Goal: Task Accomplishment & Management: Manage account settings

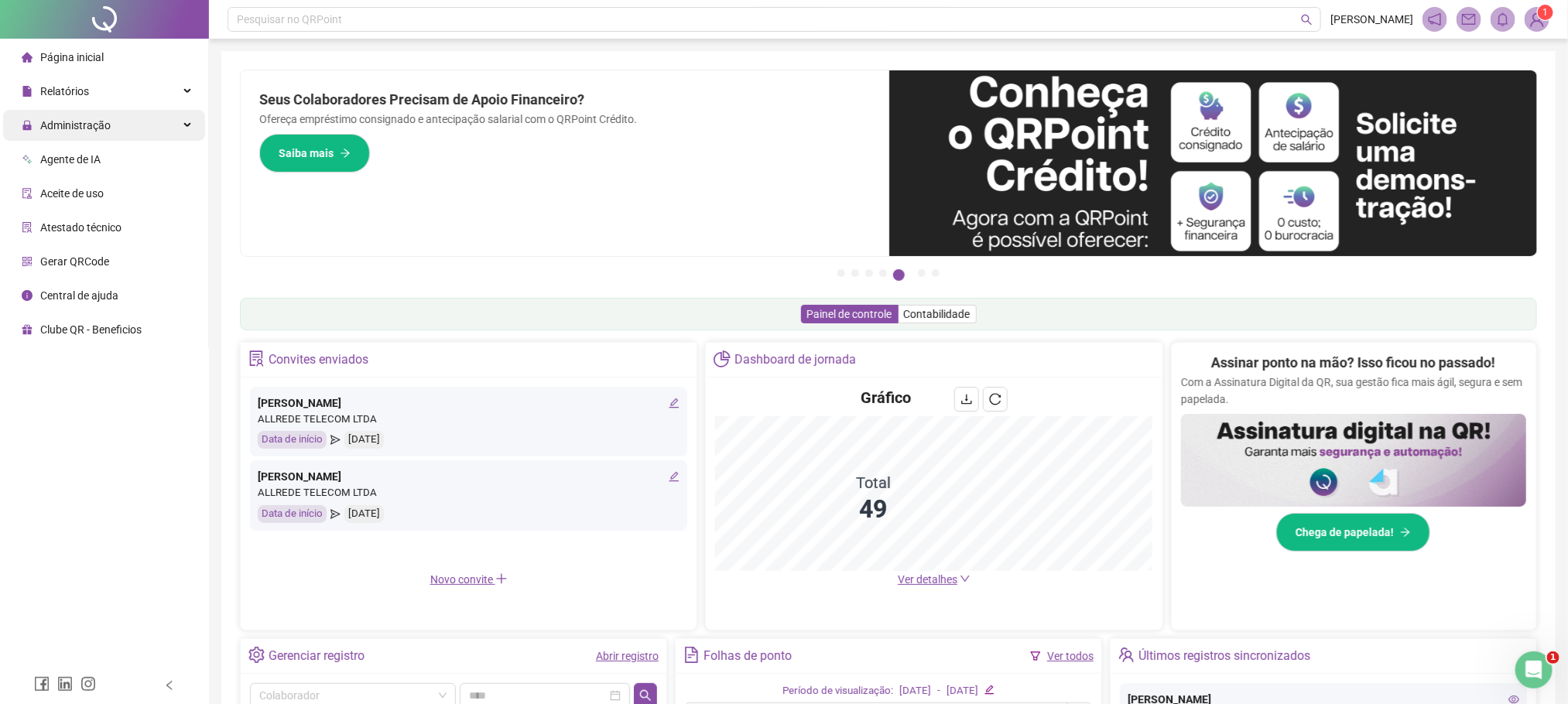
click at [103, 121] on span "Administração" at bounding box center [75, 125] width 70 height 12
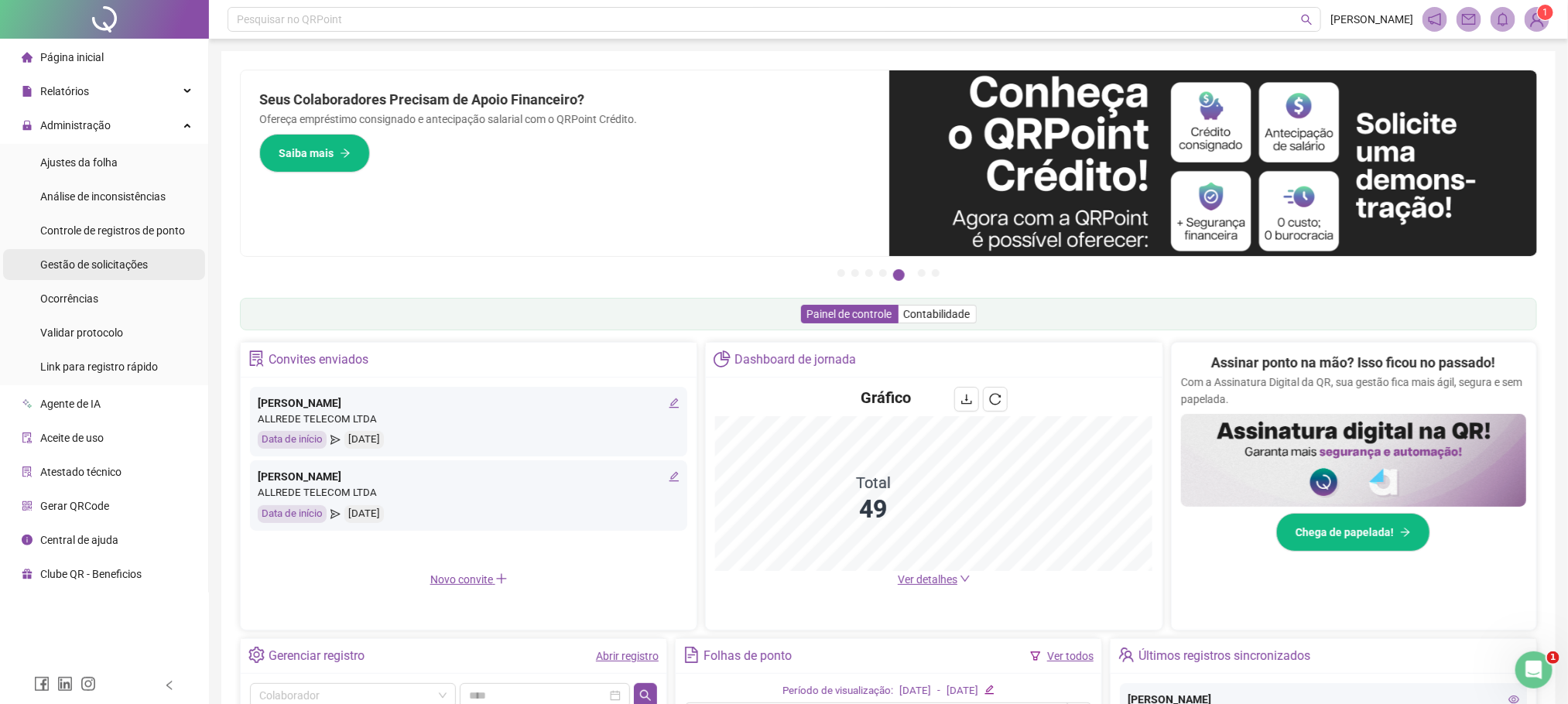
click at [101, 264] on span "Gestão de solicitações" at bounding box center [94, 264] width 107 height 12
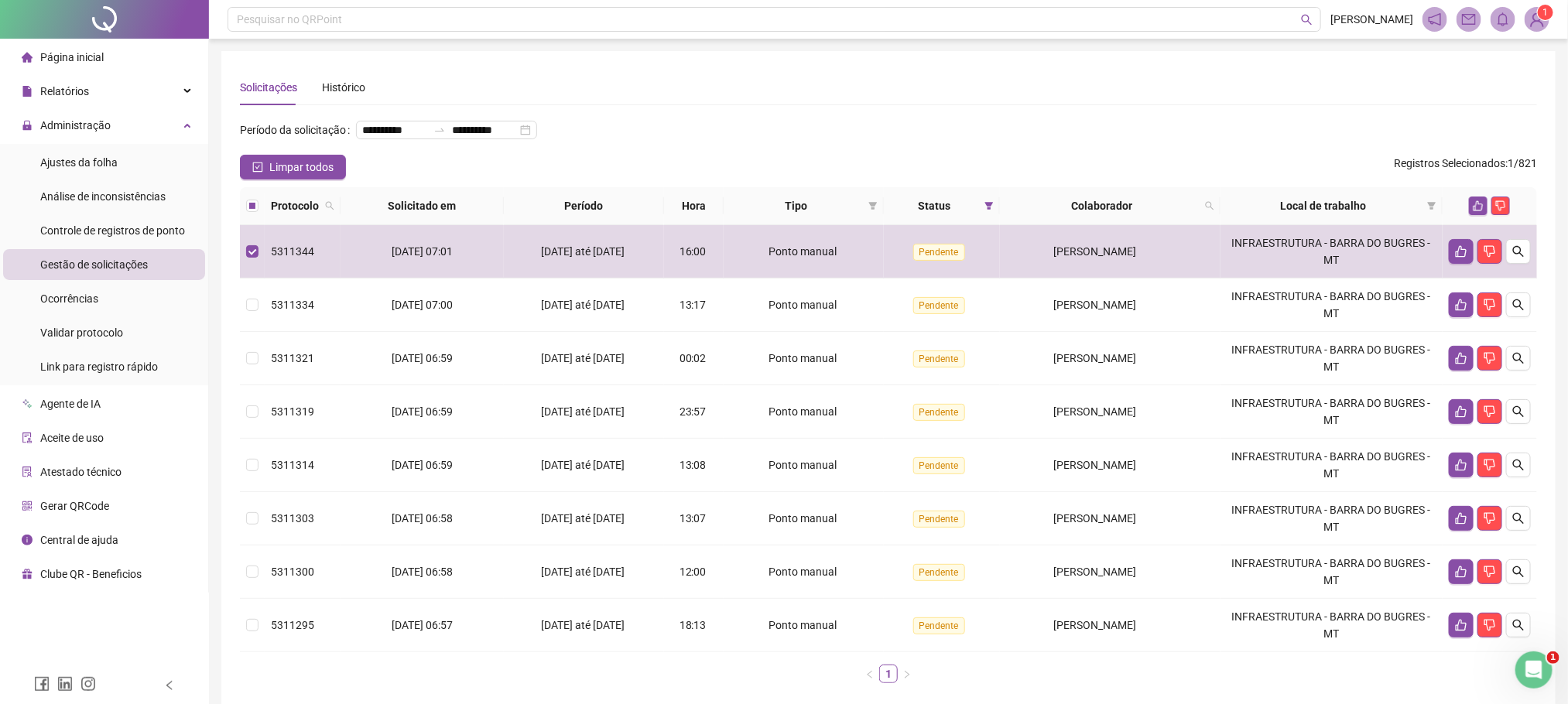
click at [251, 225] on th at bounding box center [252, 207] width 25 height 38
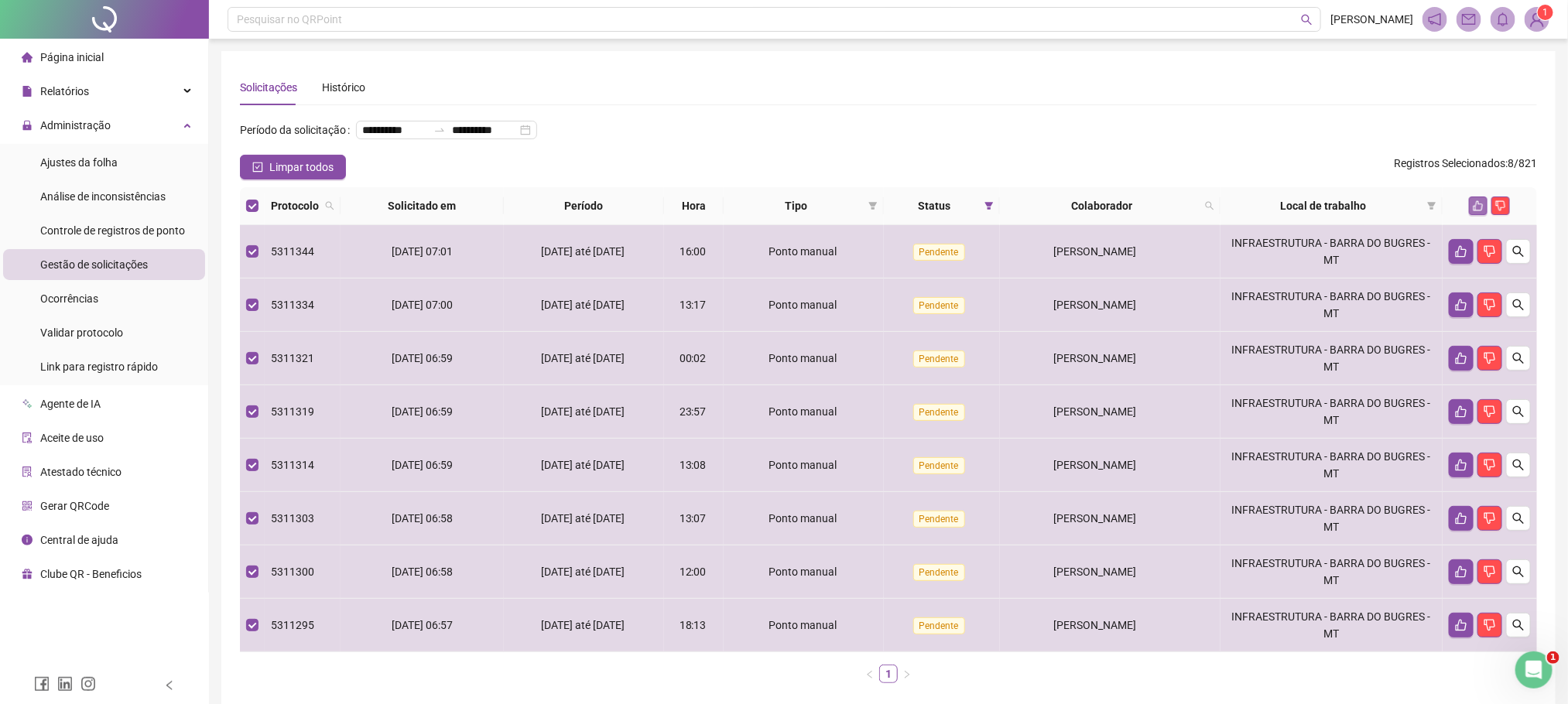
click at [1470, 215] on button "button" at bounding box center [1478, 206] width 18 height 18
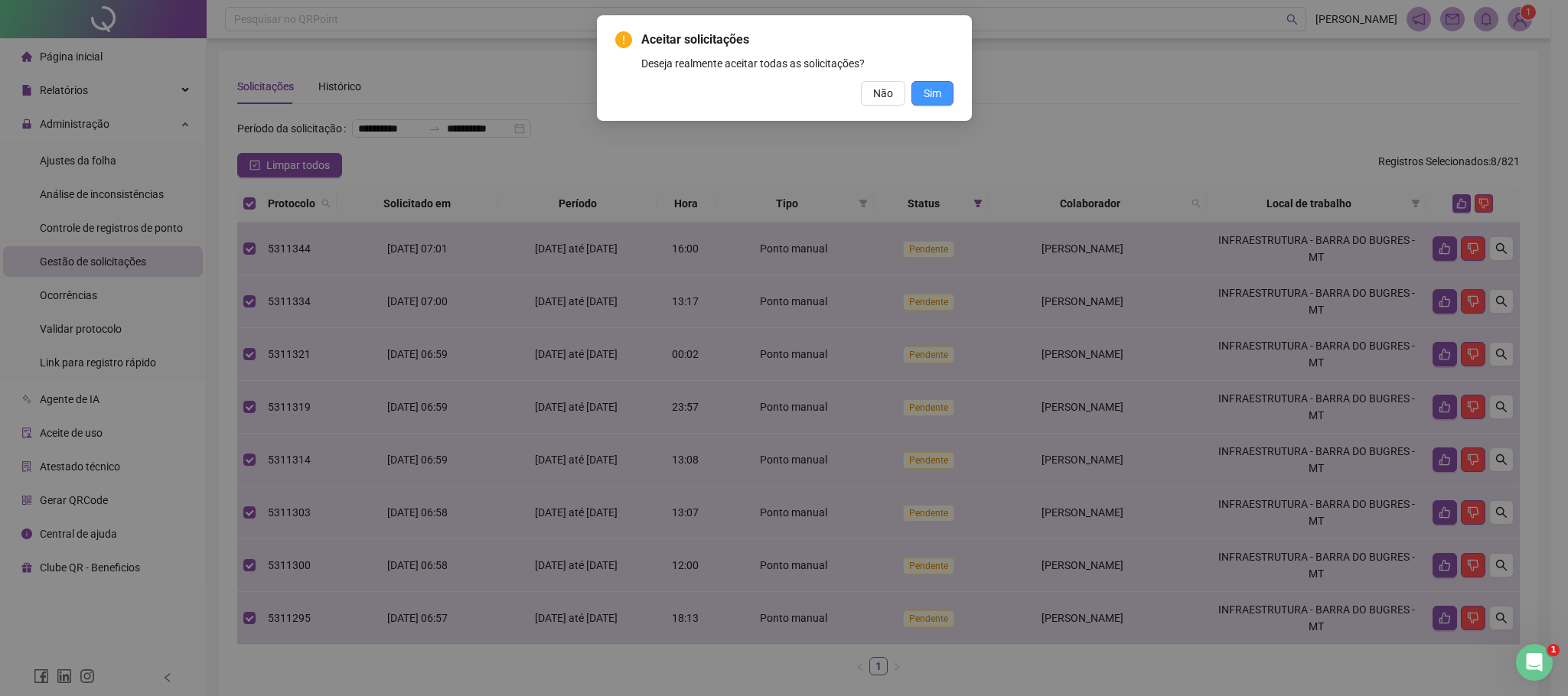
click at [936, 99] on span "Sim" at bounding box center [932, 93] width 18 height 17
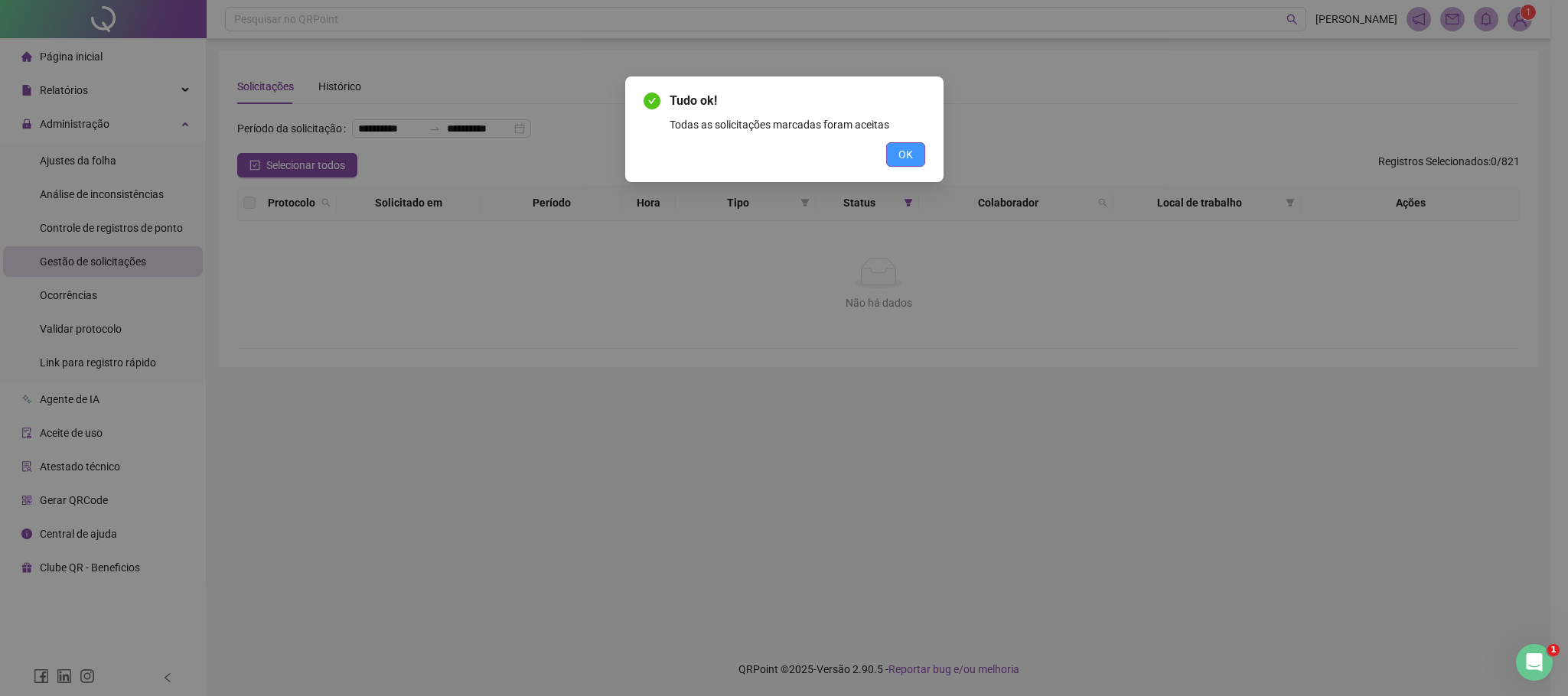
click at [897, 157] on button "OK" at bounding box center [905, 154] width 39 height 25
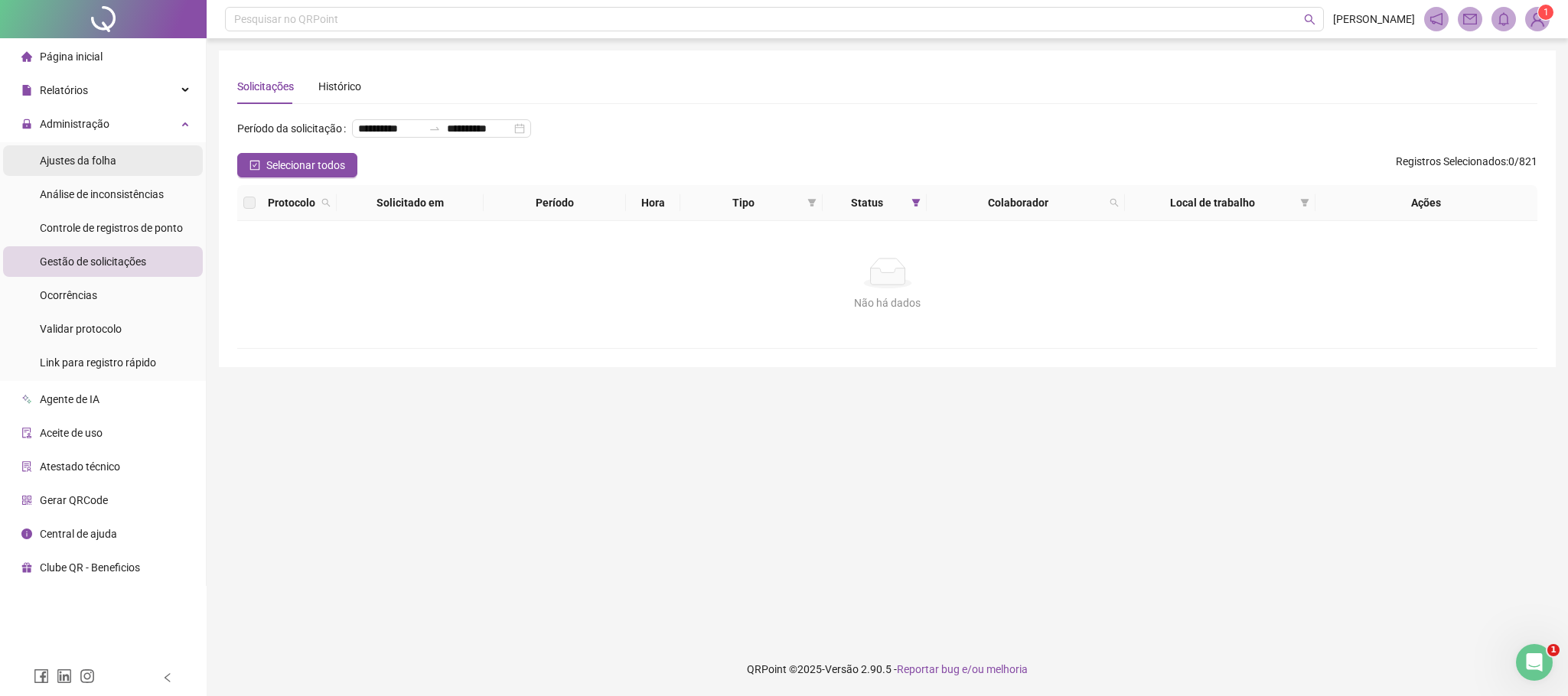
click at [106, 156] on span "Ajustes da folha" at bounding box center [78, 160] width 77 height 12
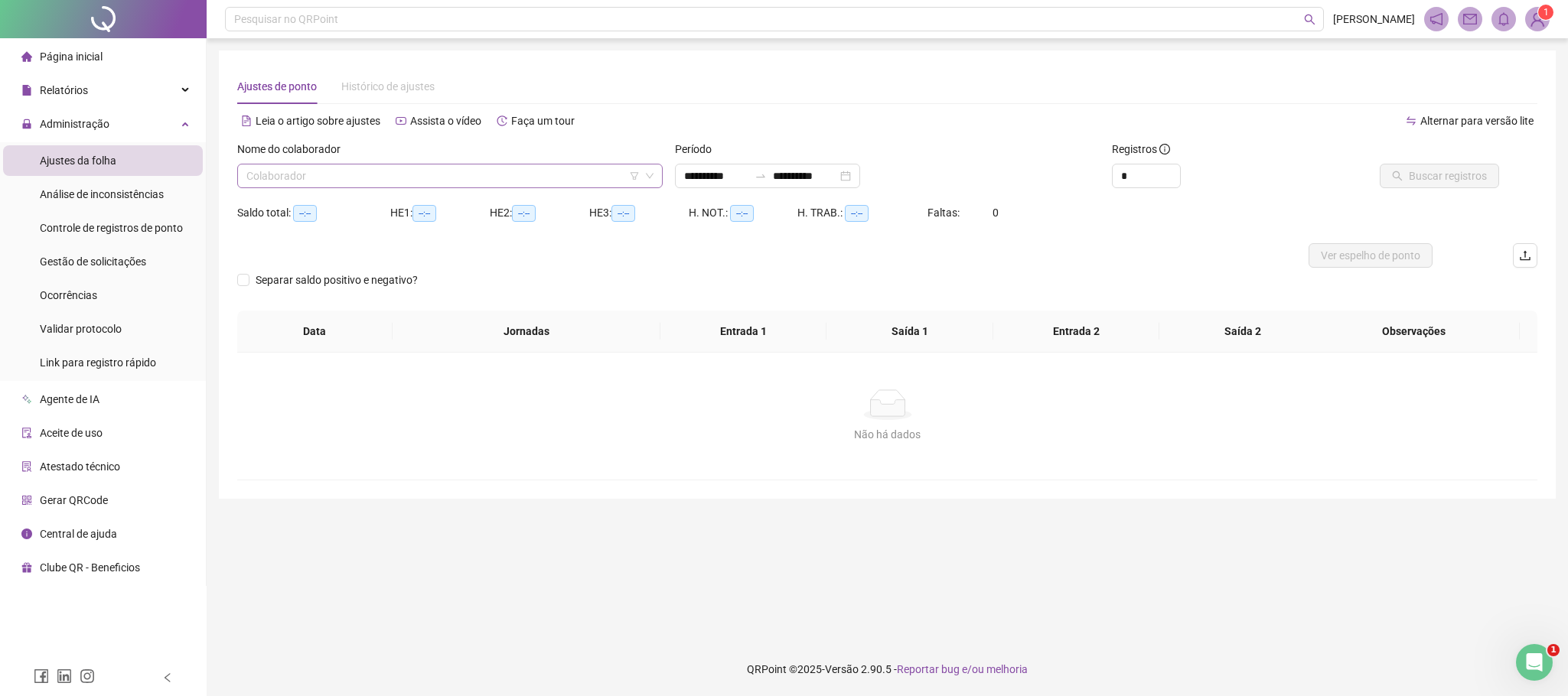
click at [307, 176] on input "search" at bounding box center [442, 176] width 393 height 23
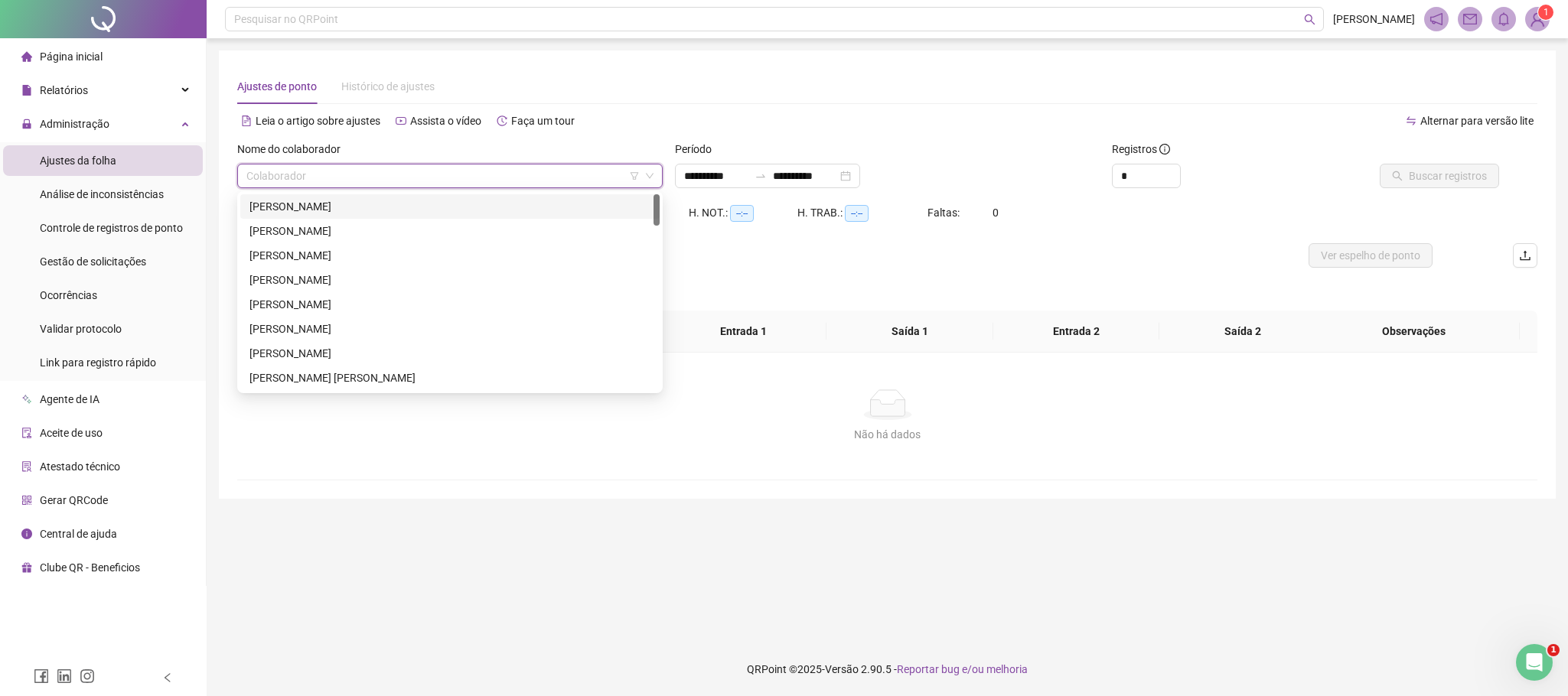
click at [310, 207] on div "[PERSON_NAME]" at bounding box center [449, 207] width 401 height 17
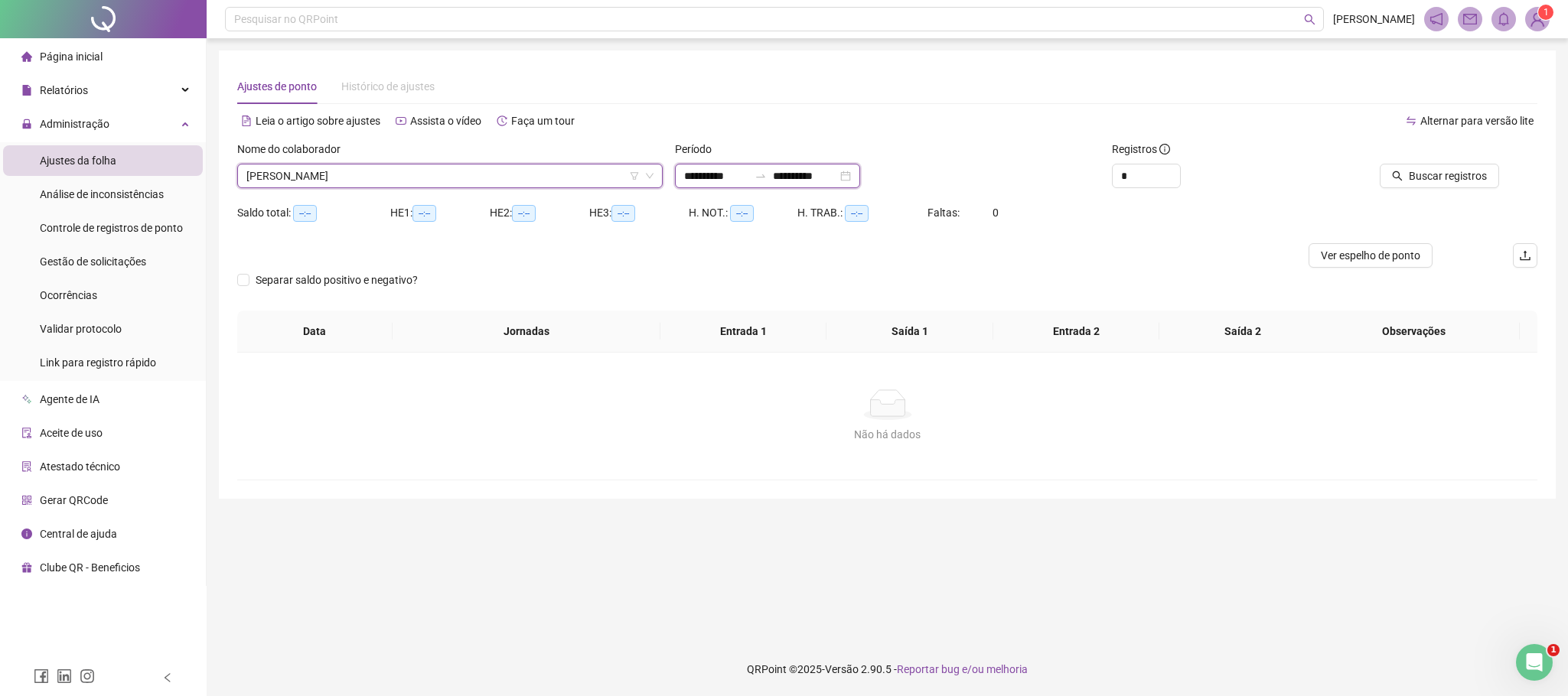
click at [732, 184] on input "**********" at bounding box center [716, 176] width 65 height 17
type input "**********"
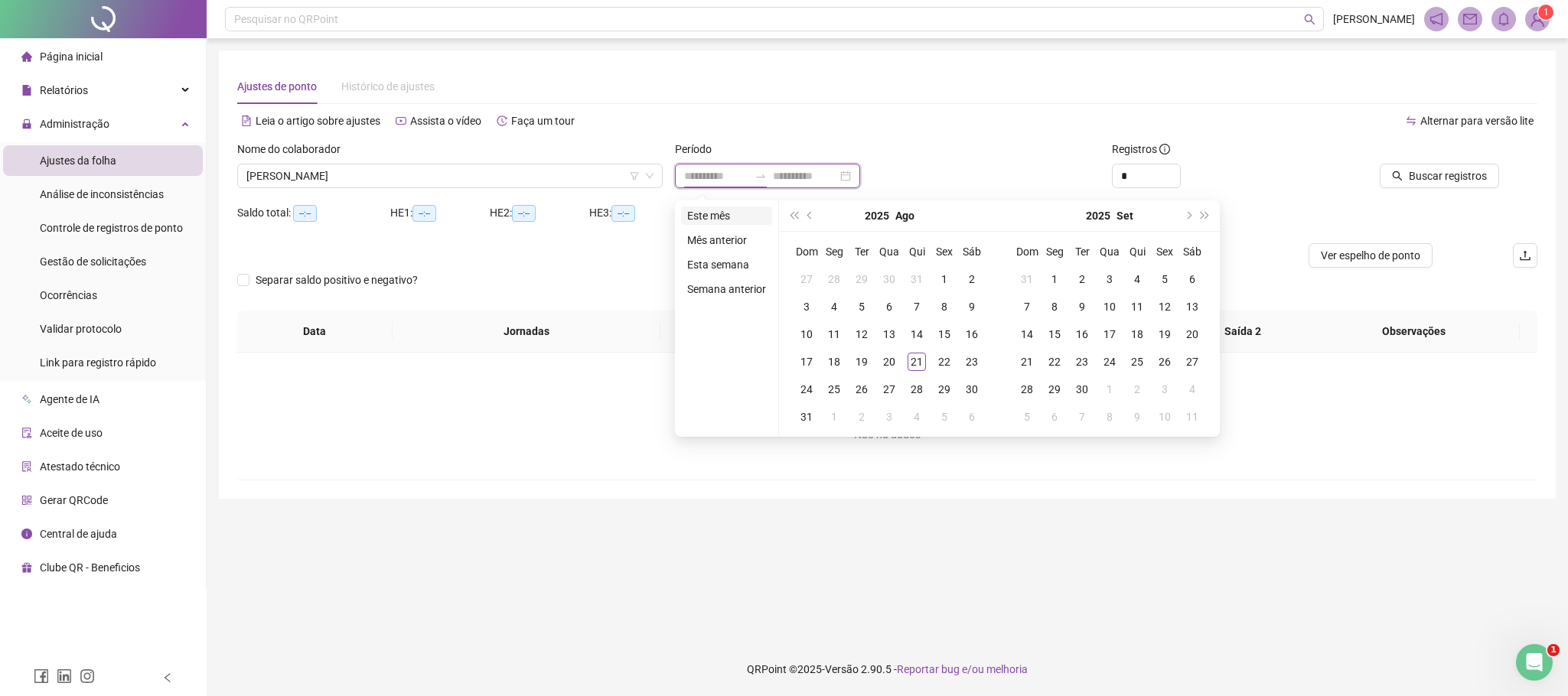
type input "**********"
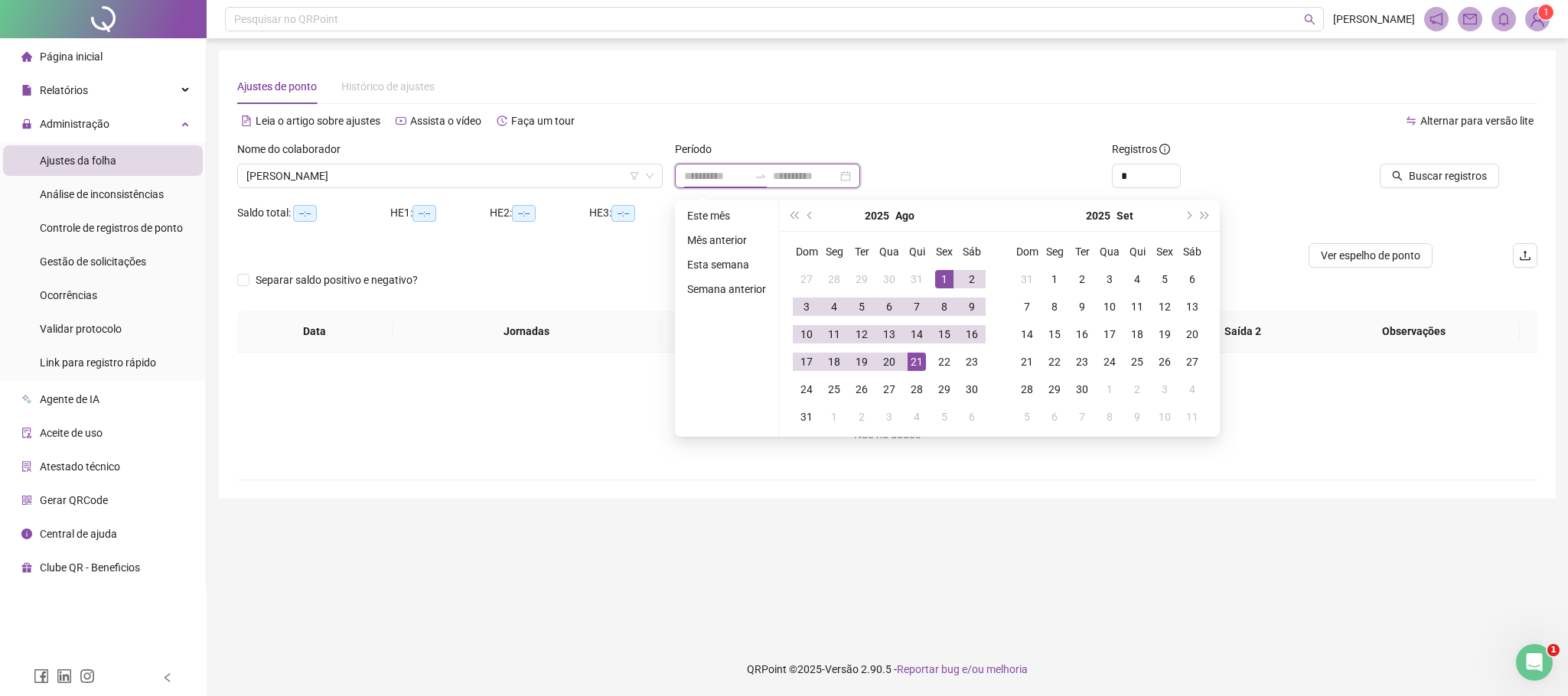
type input "**********"
click at [811, 214] on span "prev-year" at bounding box center [811, 215] width 7 height 7
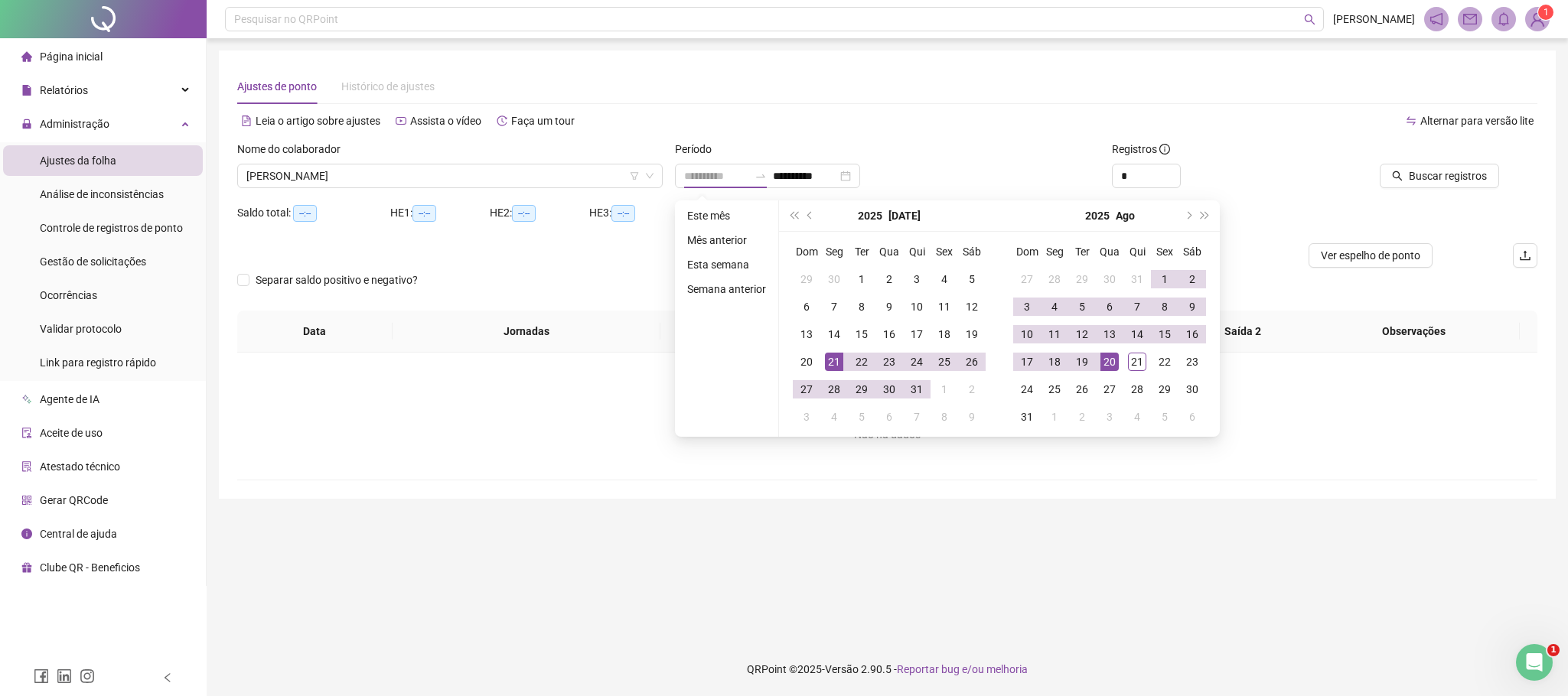
type input "**********"
click at [824, 360] on div "21" at bounding box center [833, 362] width 18 height 18
type input "**********"
click at [1114, 360] on div "20" at bounding box center [1109, 362] width 18 height 18
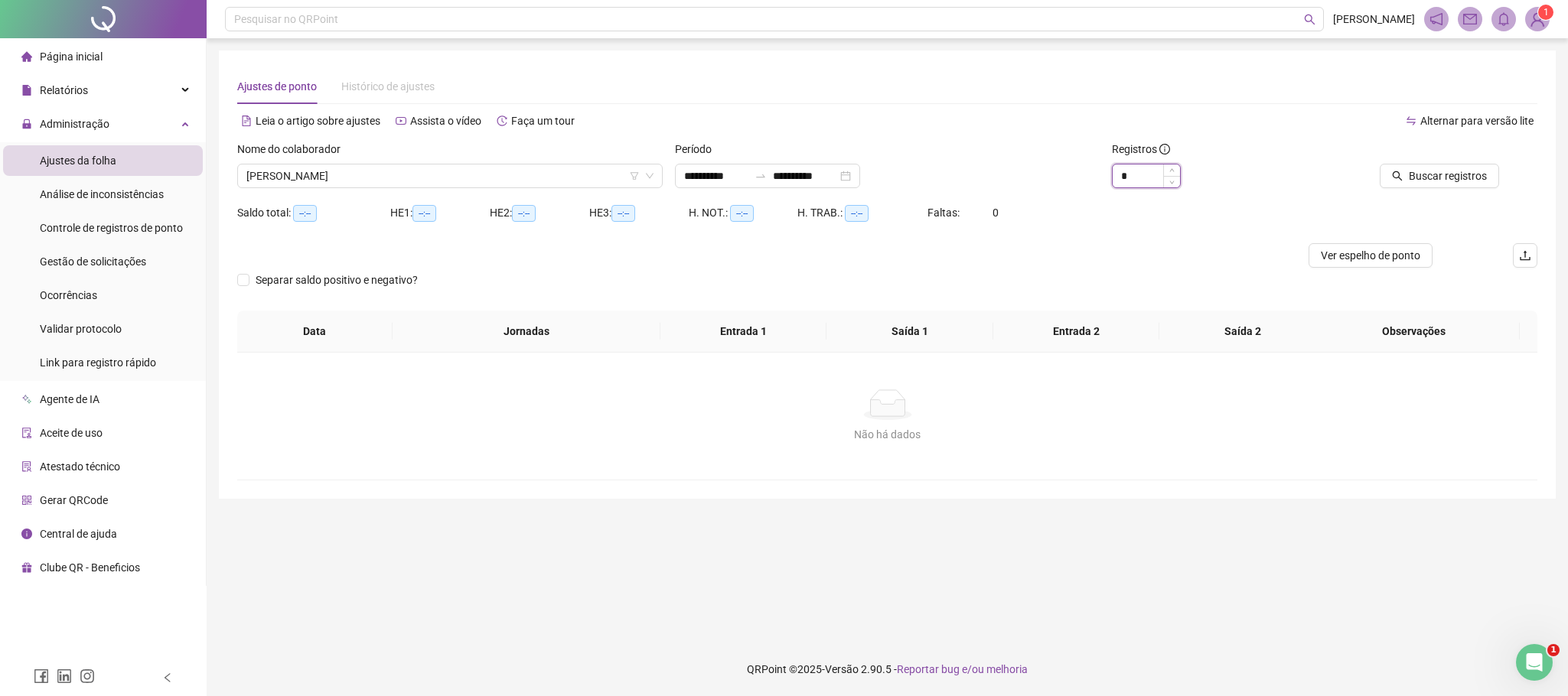
click at [1135, 186] on input "*" at bounding box center [1146, 176] width 67 height 23
click at [1138, 186] on input "*" at bounding box center [1146, 176] width 67 height 23
type input "*"
click at [1463, 185] on button "Buscar registros" at bounding box center [1439, 176] width 119 height 25
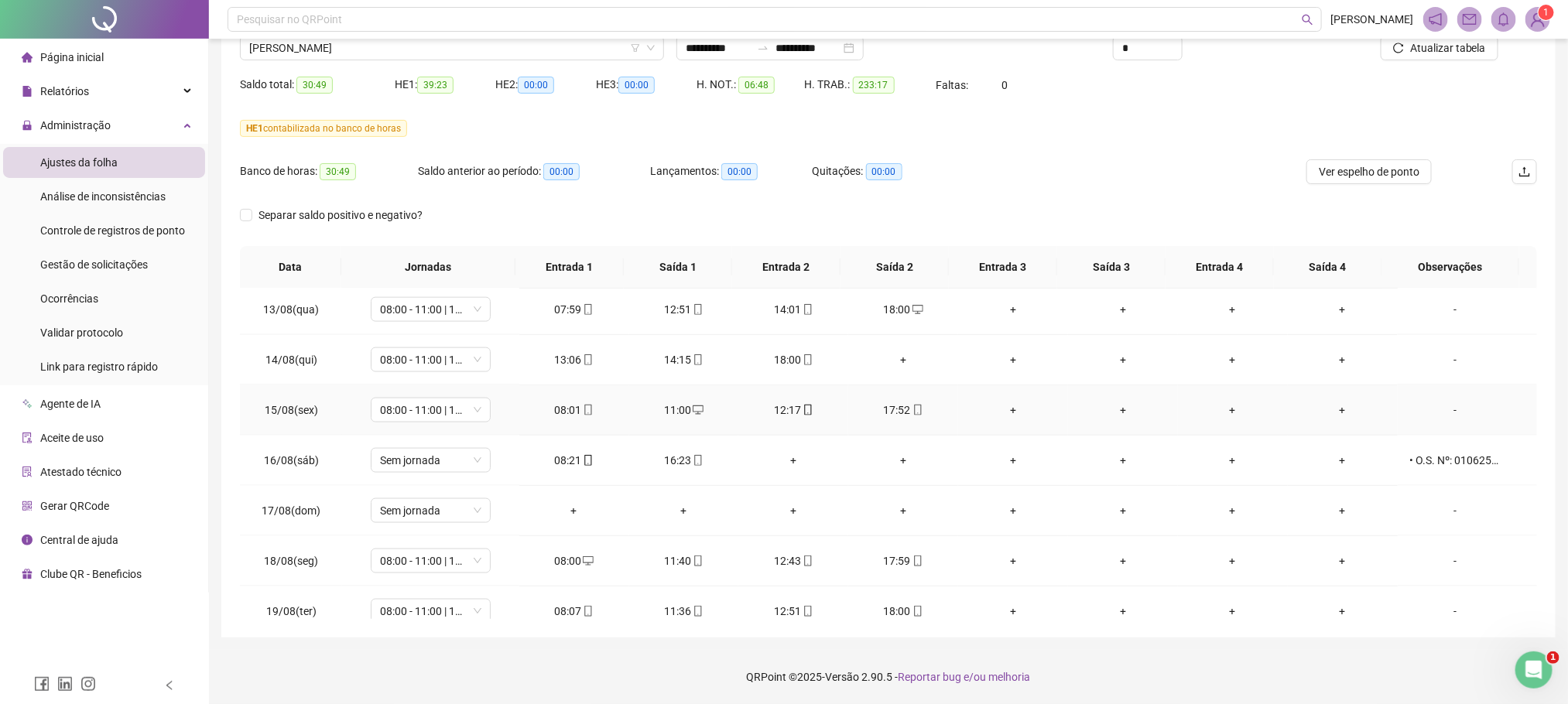
scroll to position [1239, 0]
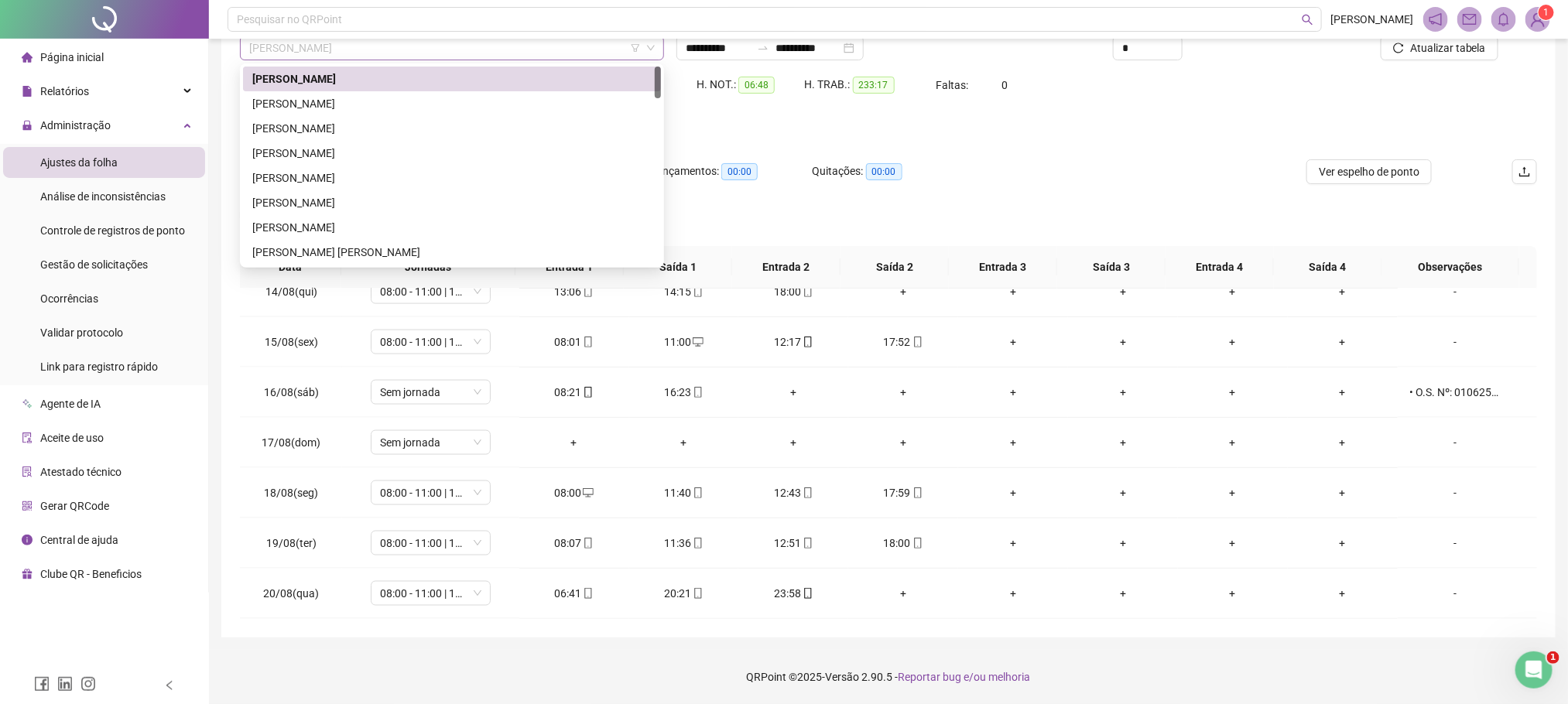
click at [335, 42] on span "[PERSON_NAME]" at bounding box center [451, 48] width 406 height 23
click at [322, 95] on div "[PERSON_NAME]" at bounding box center [451, 103] width 399 height 17
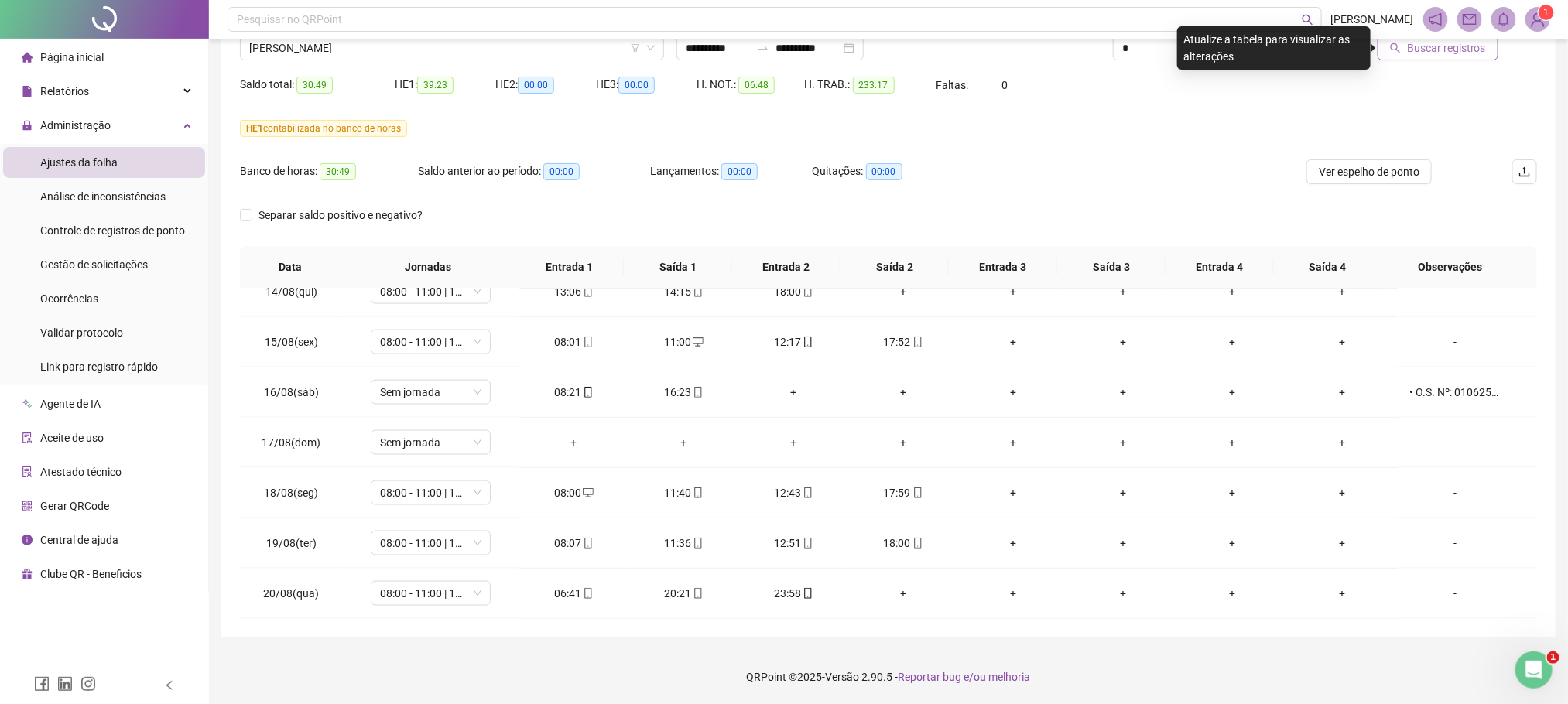
click at [1446, 50] on span "Buscar registros" at bounding box center [1446, 48] width 79 height 17
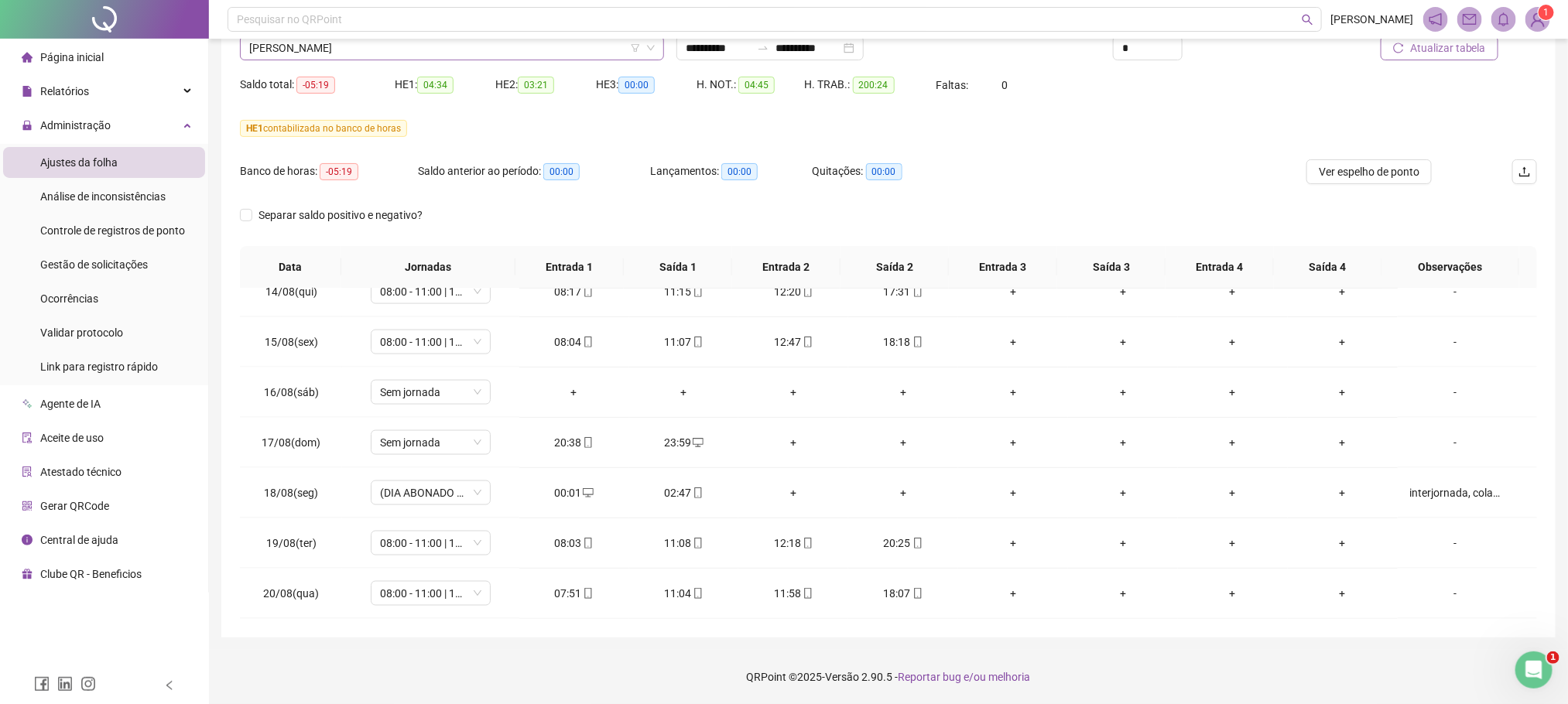
click at [270, 42] on span "[PERSON_NAME]" at bounding box center [451, 48] width 406 height 23
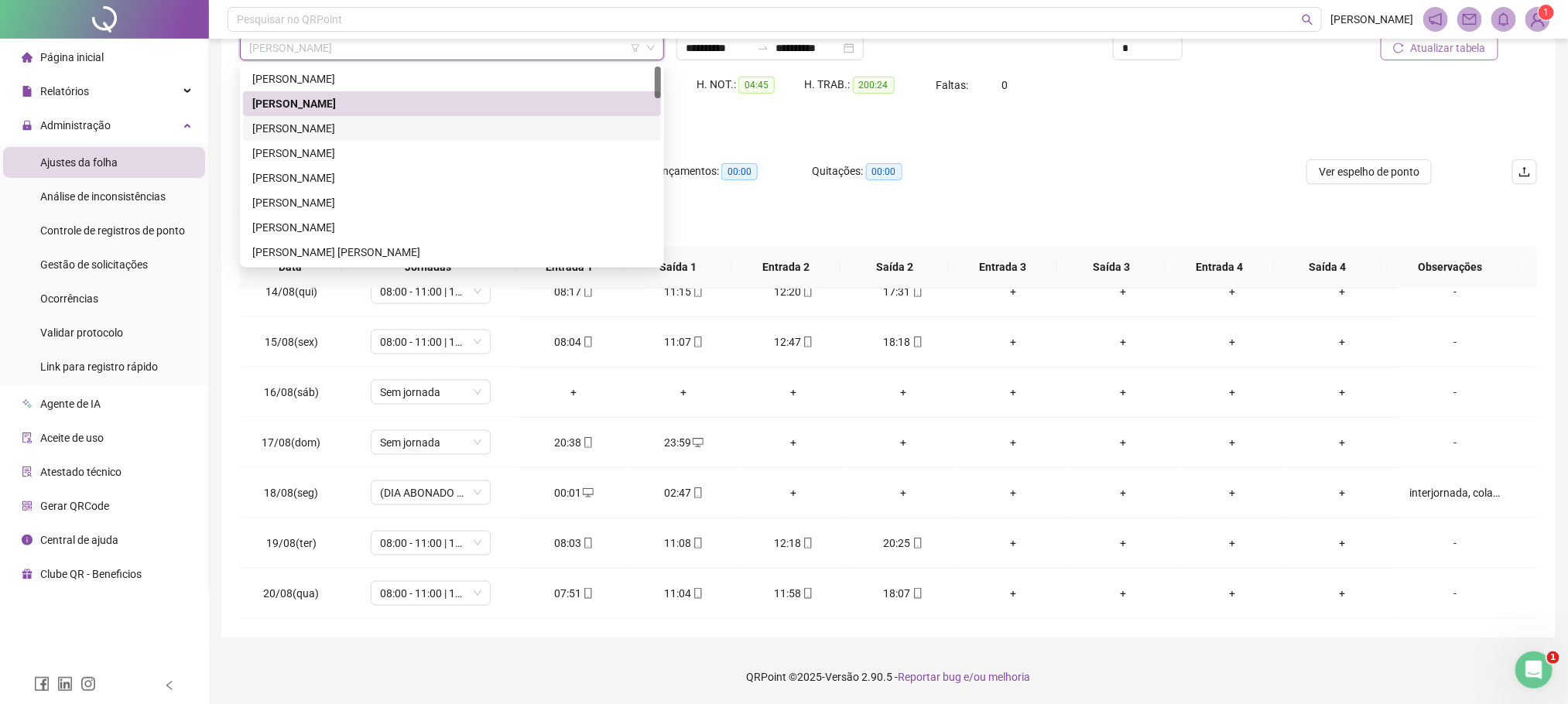
click at [303, 126] on div "ALEX RODRIGUES DOS SANTOS" at bounding box center [451, 128] width 399 height 17
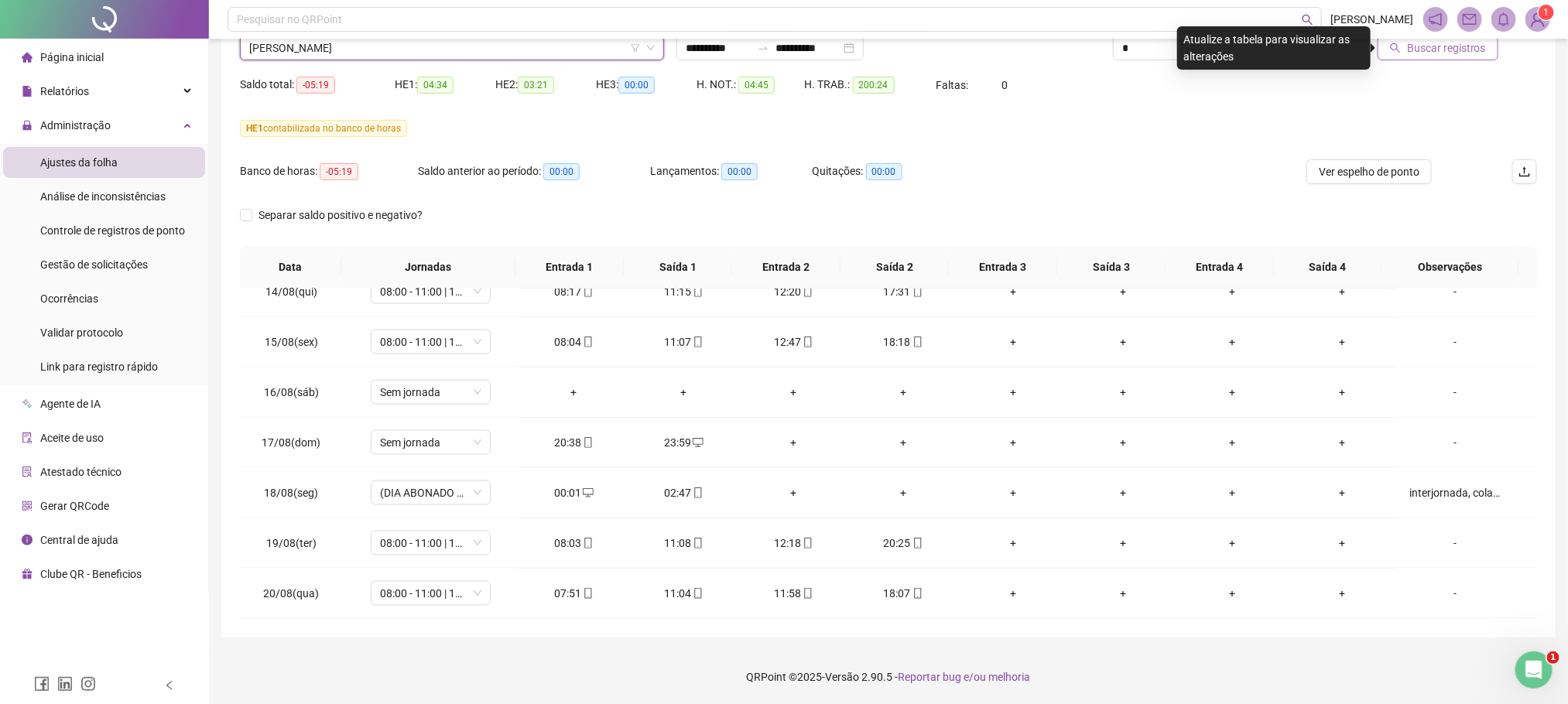
click at [1454, 51] on span "Buscar registros" at bounding box center [1446, 48] width 79 height 17
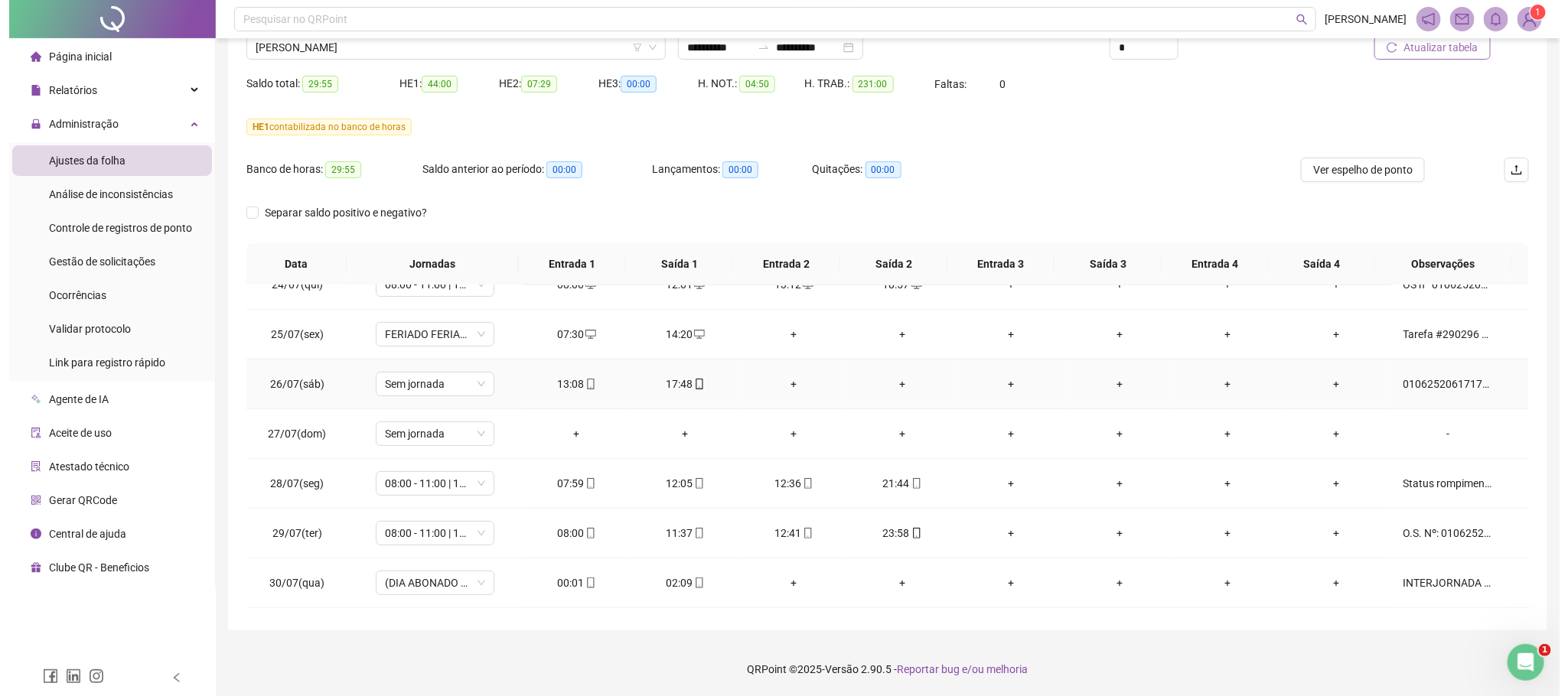
scroll to position [230, 0]
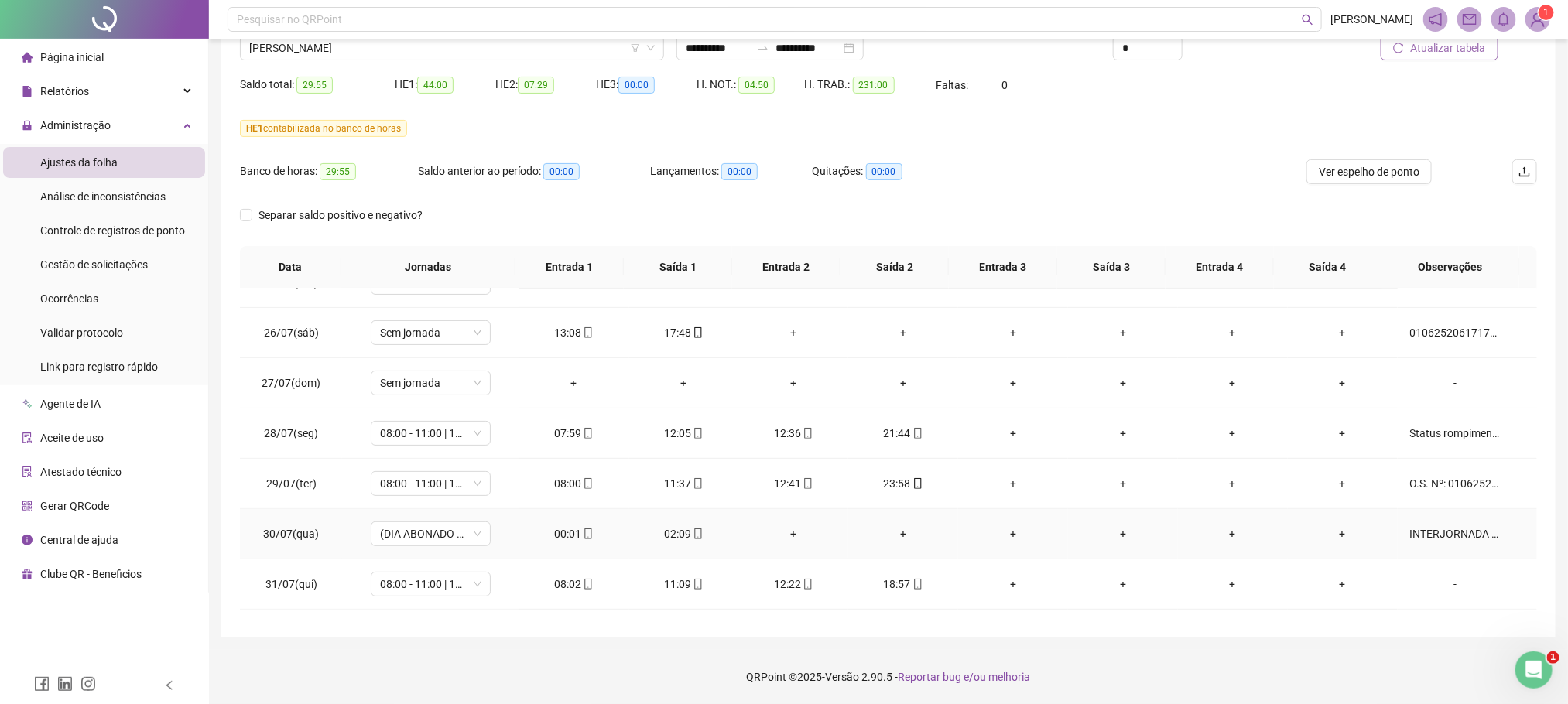
click at [1477, 537] on div "INTERJORNADA O.S. Nº: 010625210173256992 Falha: Rompimento FTTH Região: Campo N…" at bounding box center [1456, 534] width 91 height 17
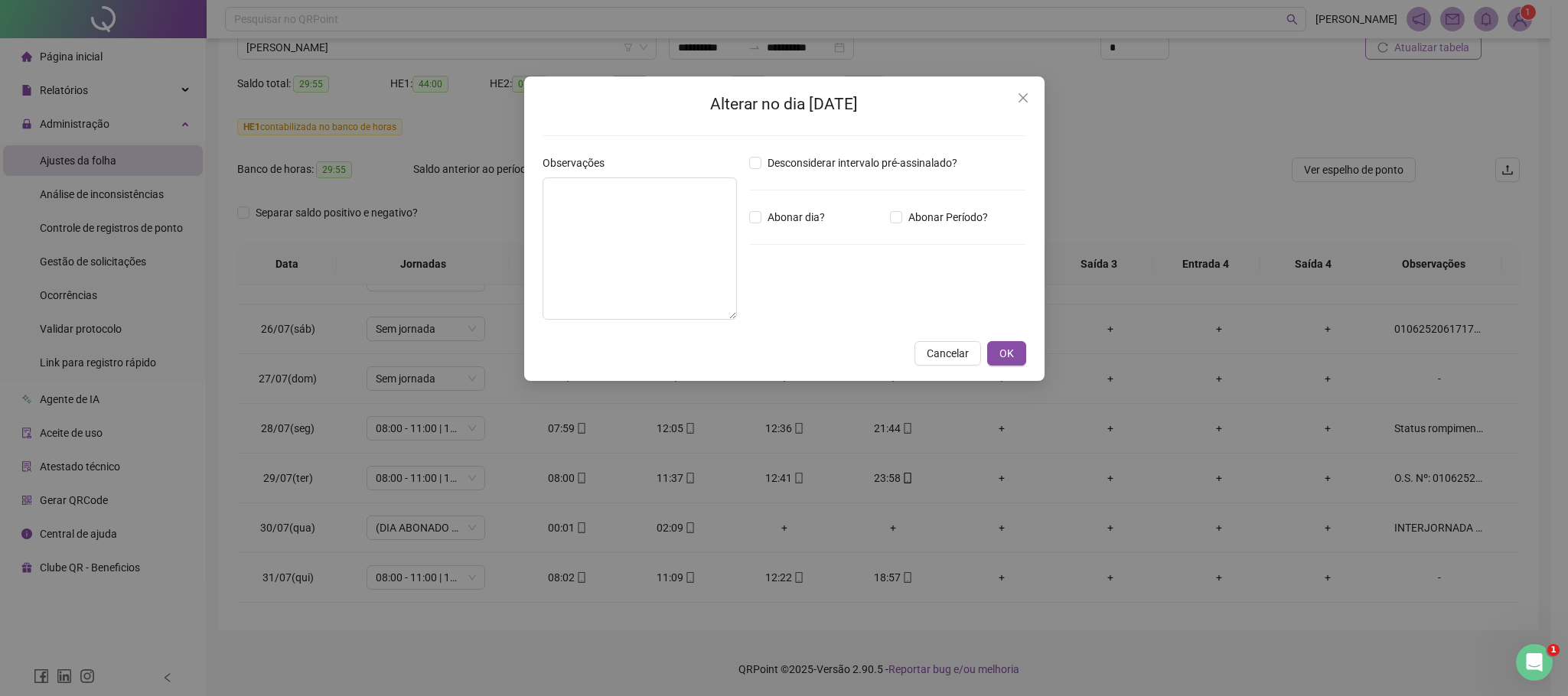
click at [939, 351] on span "Cancelar" at bounding box center [947, 353] width 42 height 17
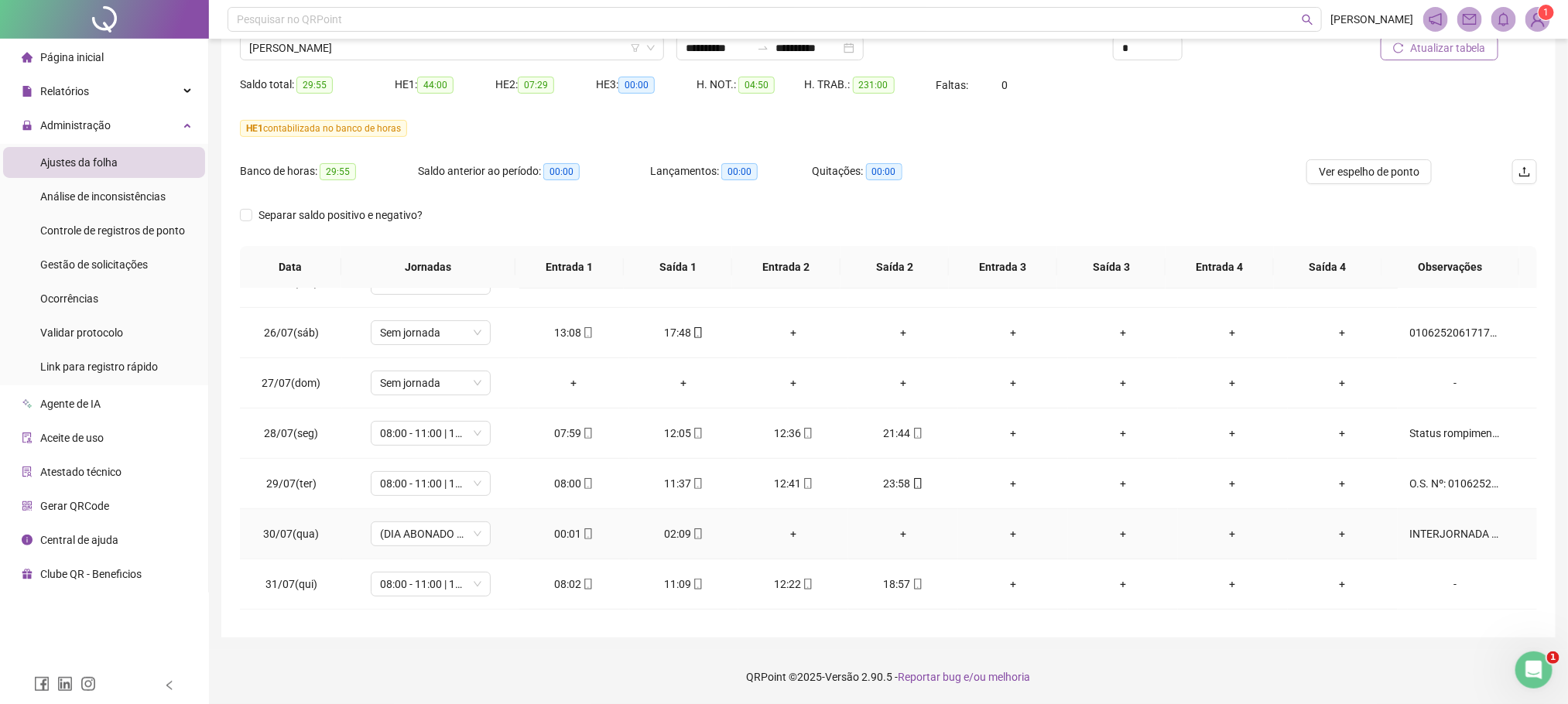
click at [1441, 540] on div "INTERJORNADA O.S. Nº: 010625210173256992 Falha: Rompimento FTTH Região: Campo N…" at bounding box center [1456, 534] width 91 height 17
type textarea "**********"
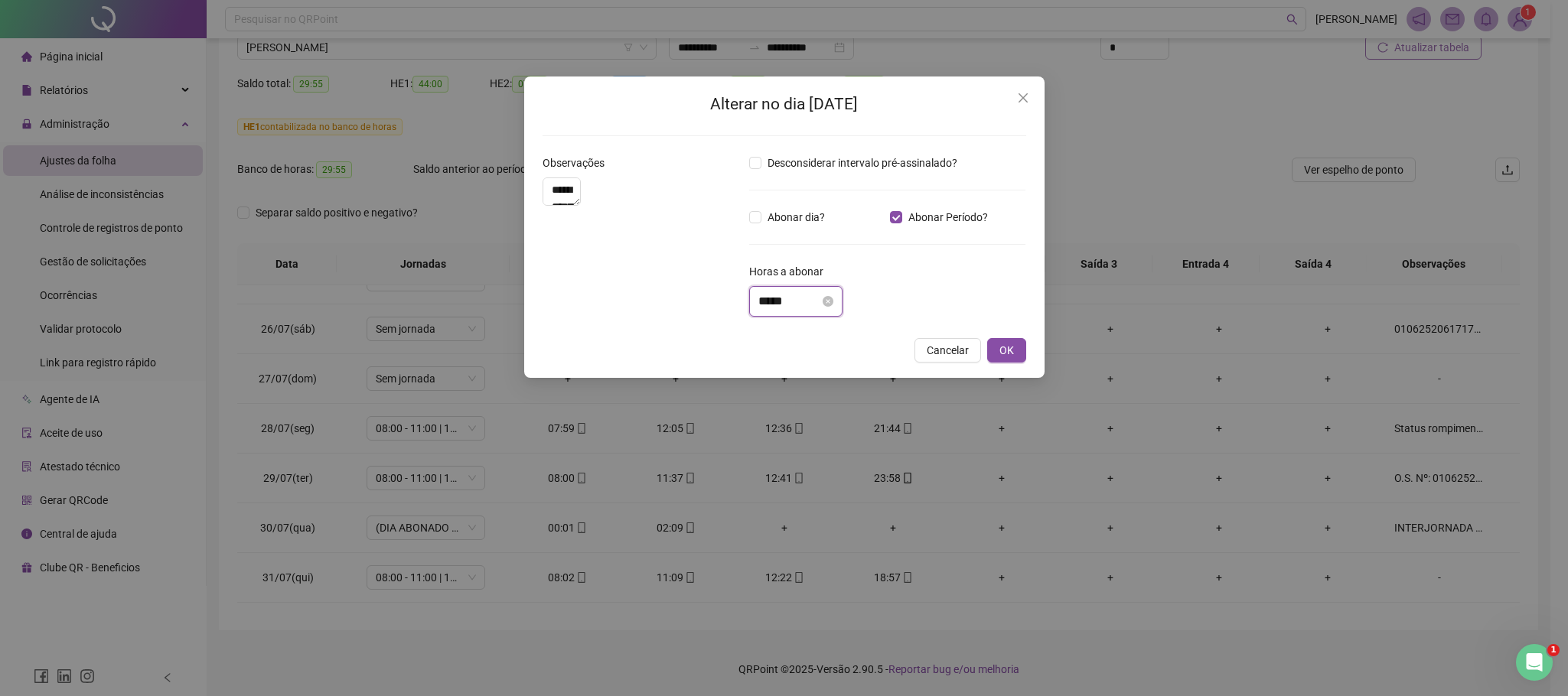
click at [769, 299] on input "*****" at bounding box center [788, 301] width 61 height 18
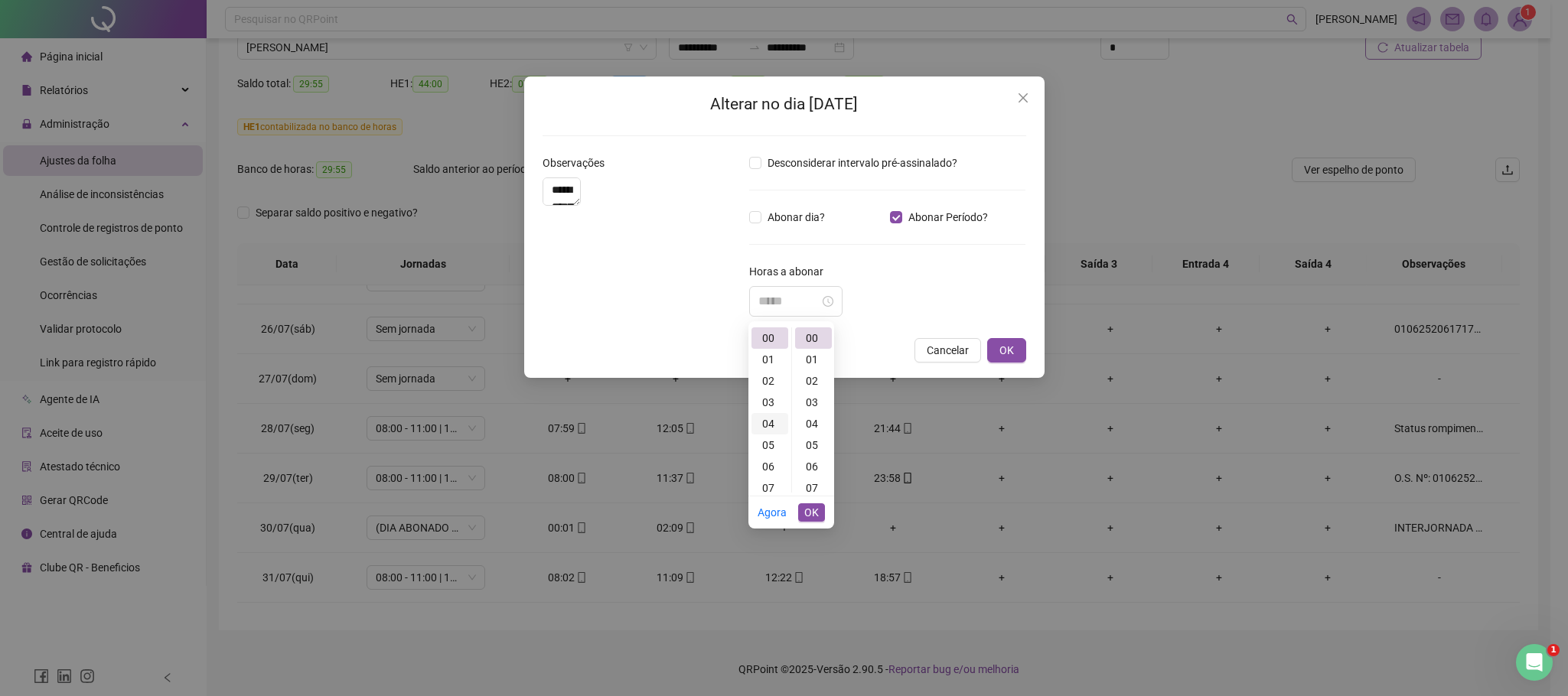
click at [771, 426] on div "04" at bounding box center [769, 424] width 37 height 21
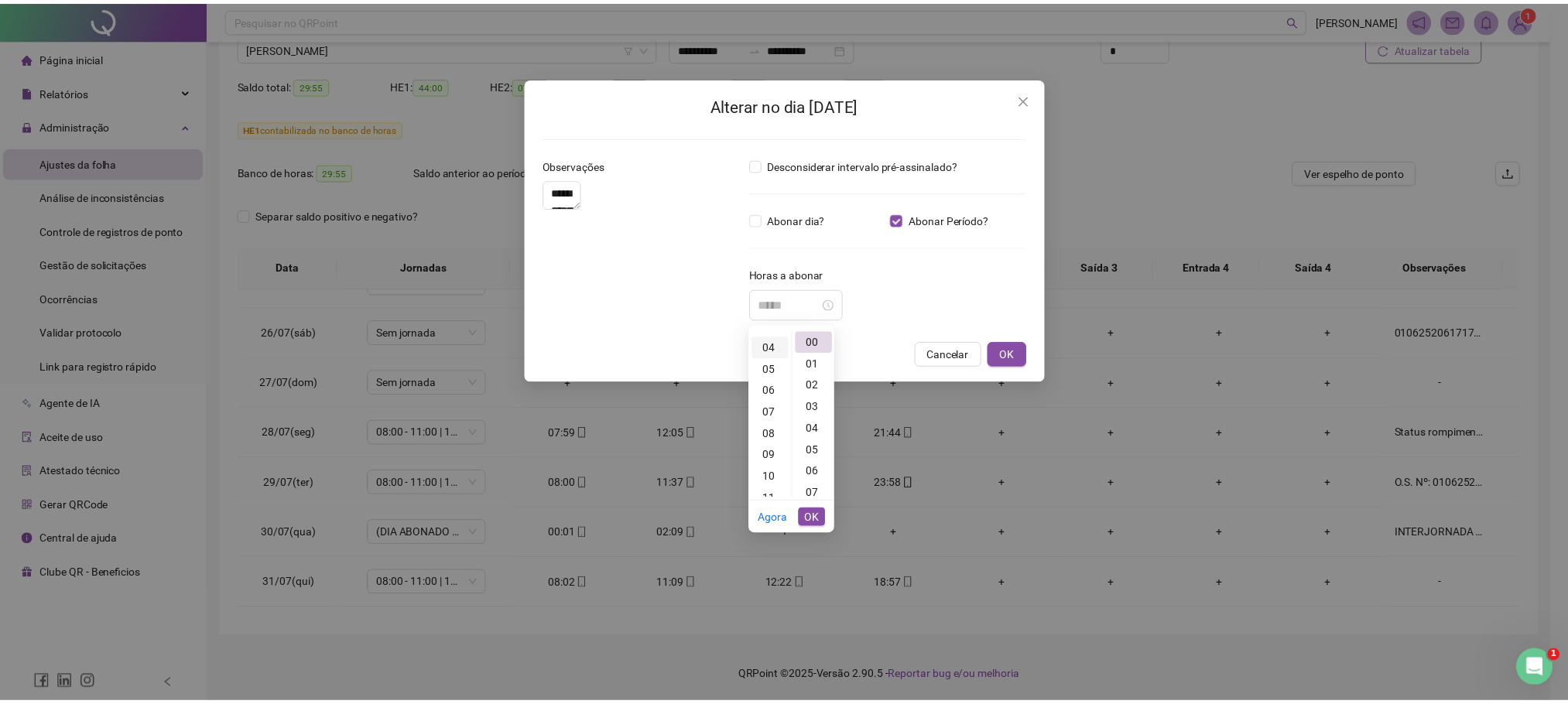
scroll to position [87, 0]
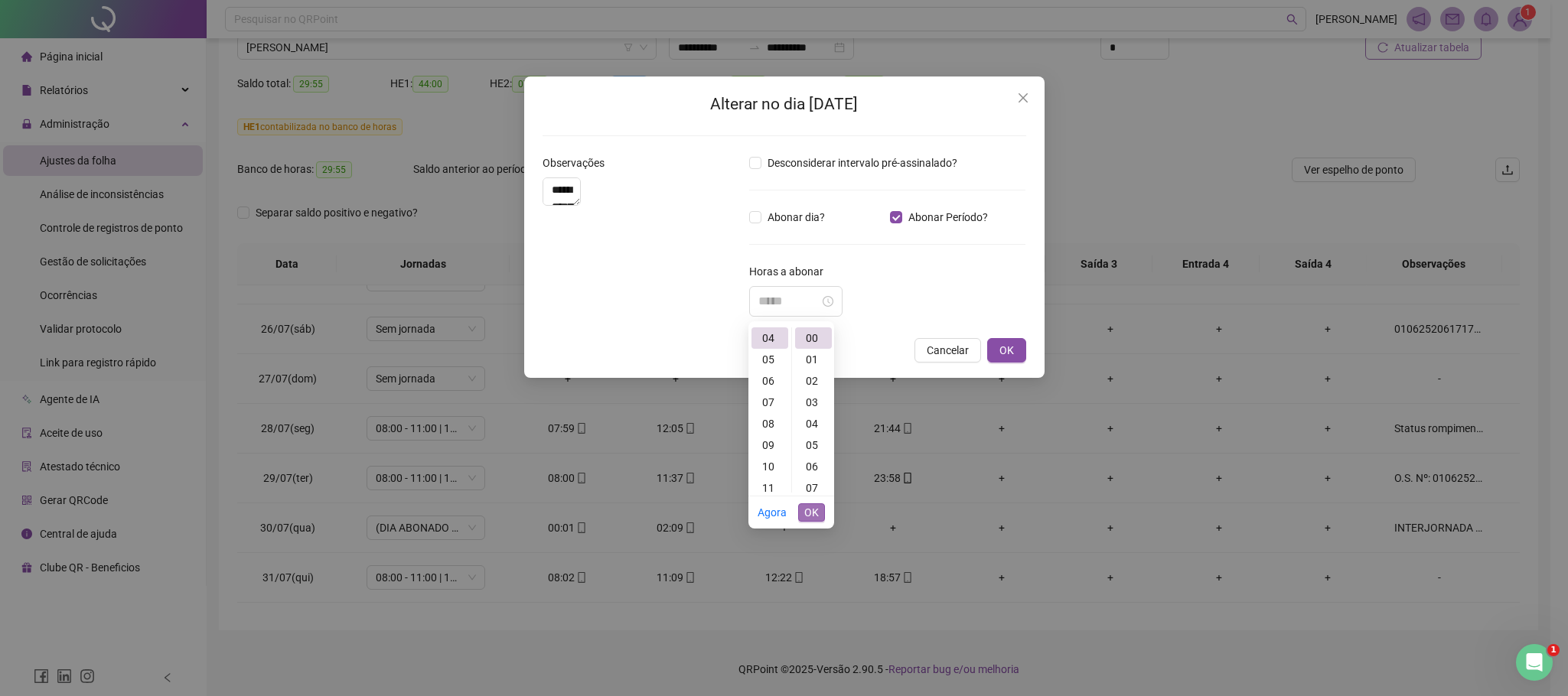
type input "*****"
click at [815, 511] on span "OK" at bounding box center [811, 512] width 15 height 17
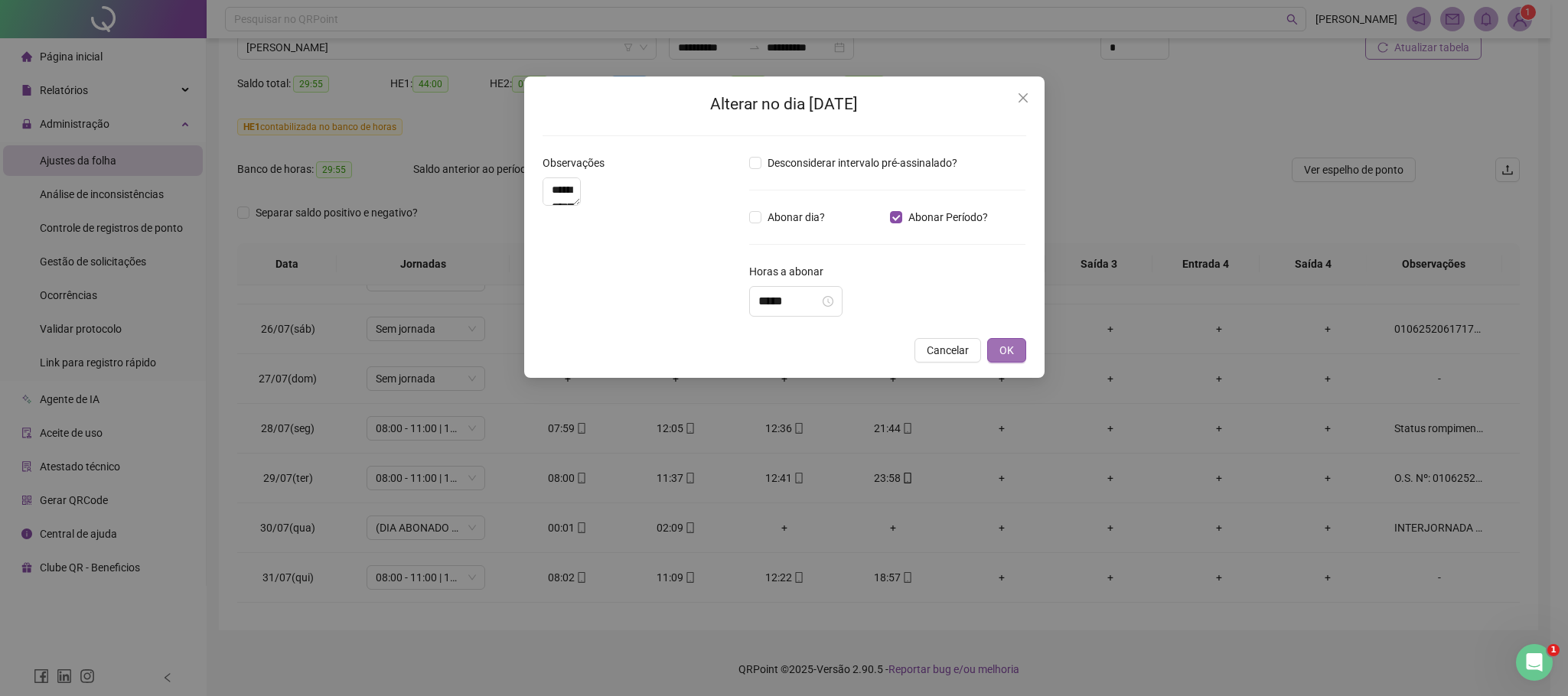
click at [1025, 352] on button "OK" at bounding box center [1007, 350] width 39 height 25
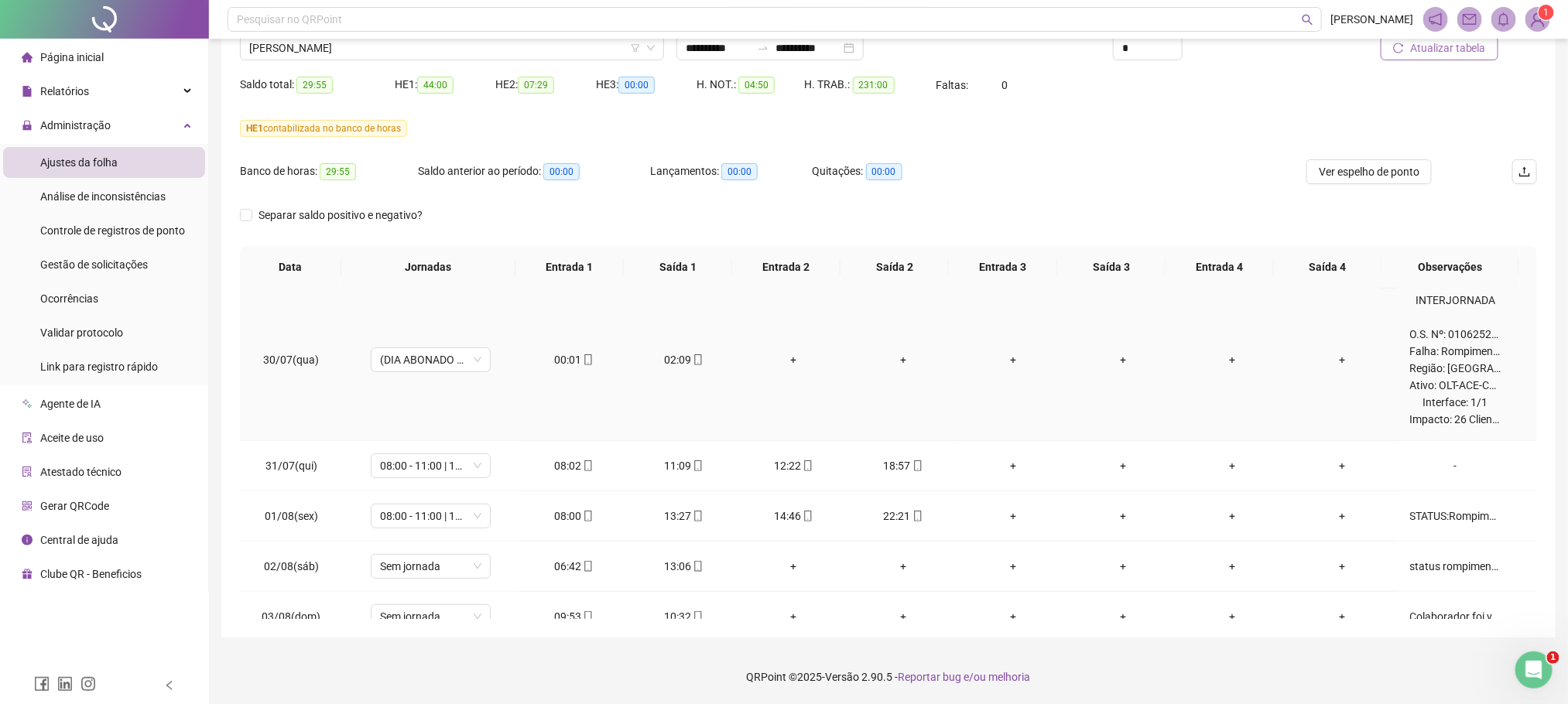
scroll to position [464, 0]
click at [1458, 395] on div "INTERJORNADA O.S. Nº: 010625210173256992 Falha: Rompimento FTTH Região: Campo N…" at bounding box center [1456, 357] width 91 height 136
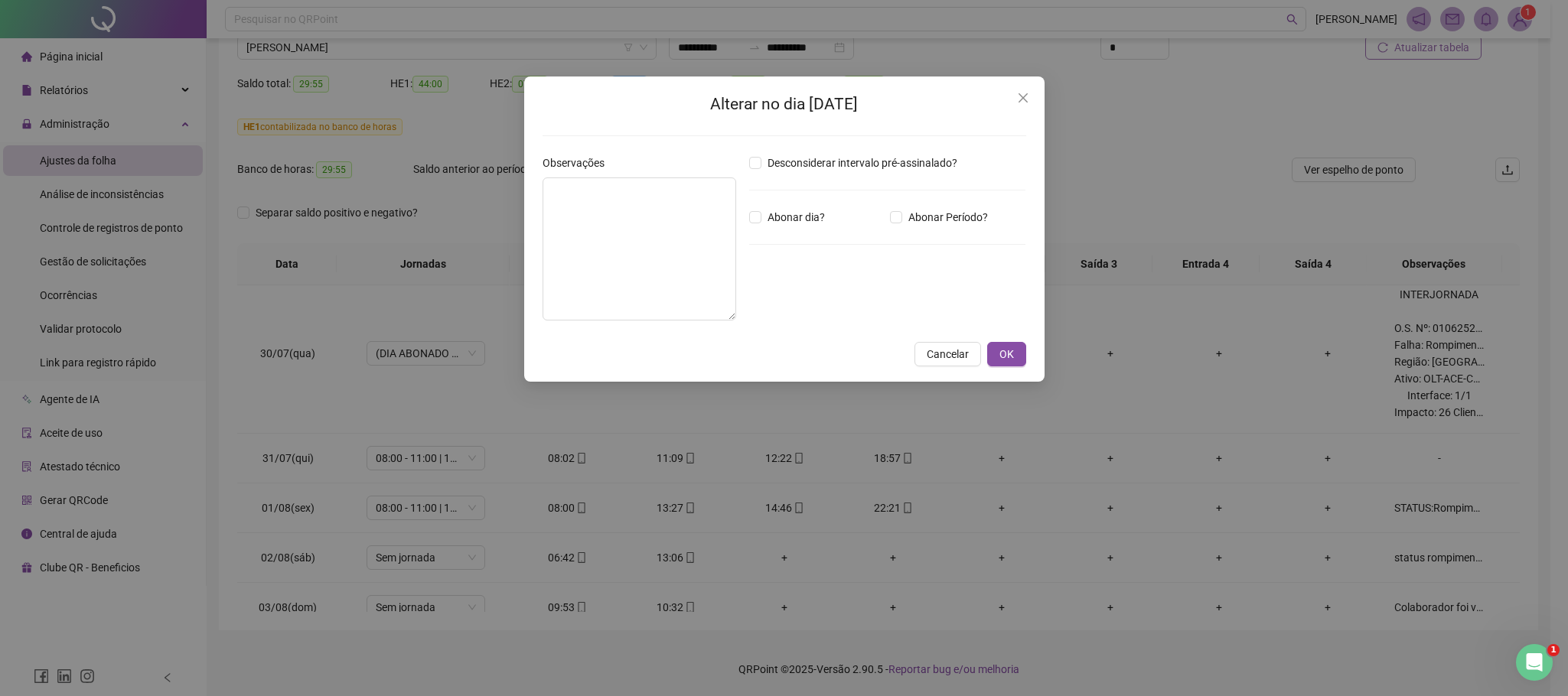
type textarea "**********"
type input "*****"
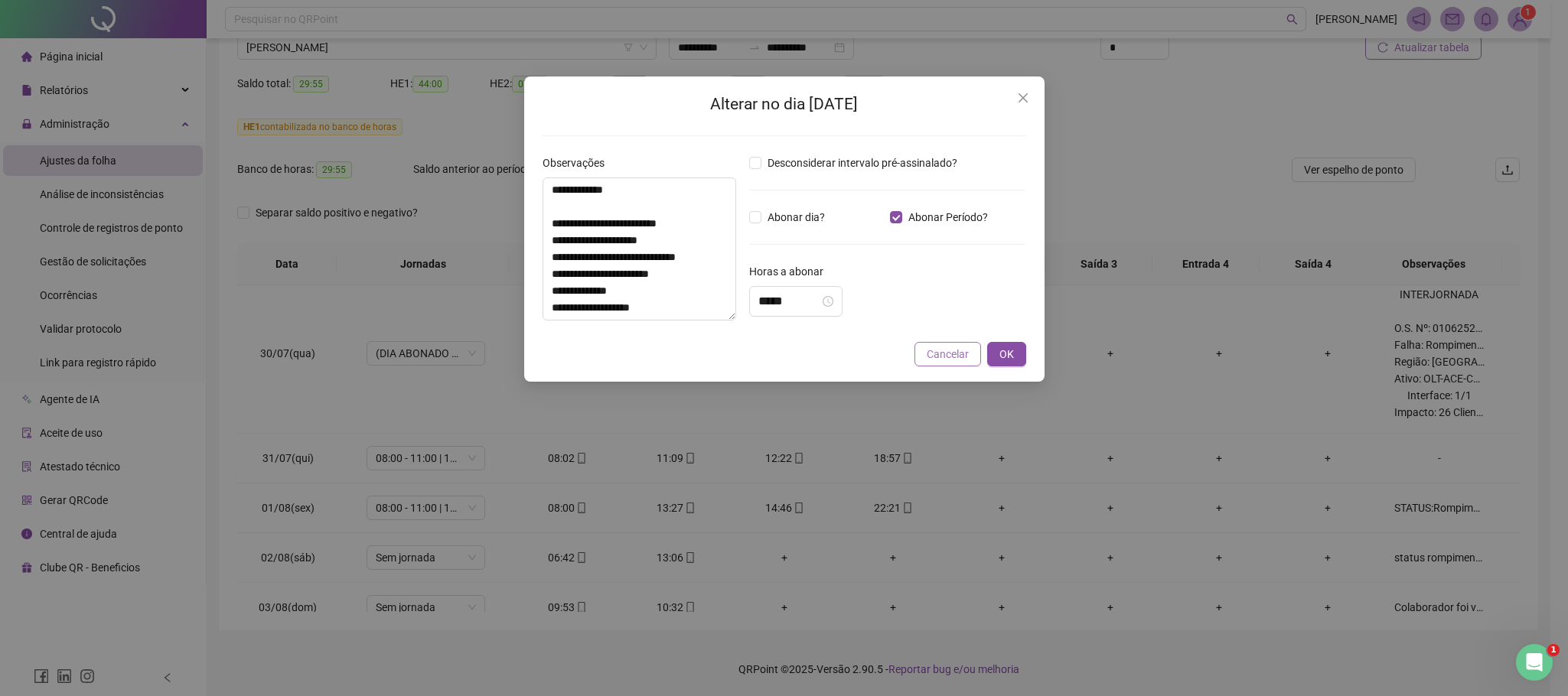
click at [936, 346] on span "Cancelar" at bounding box center [947, 354] width 42 height 17
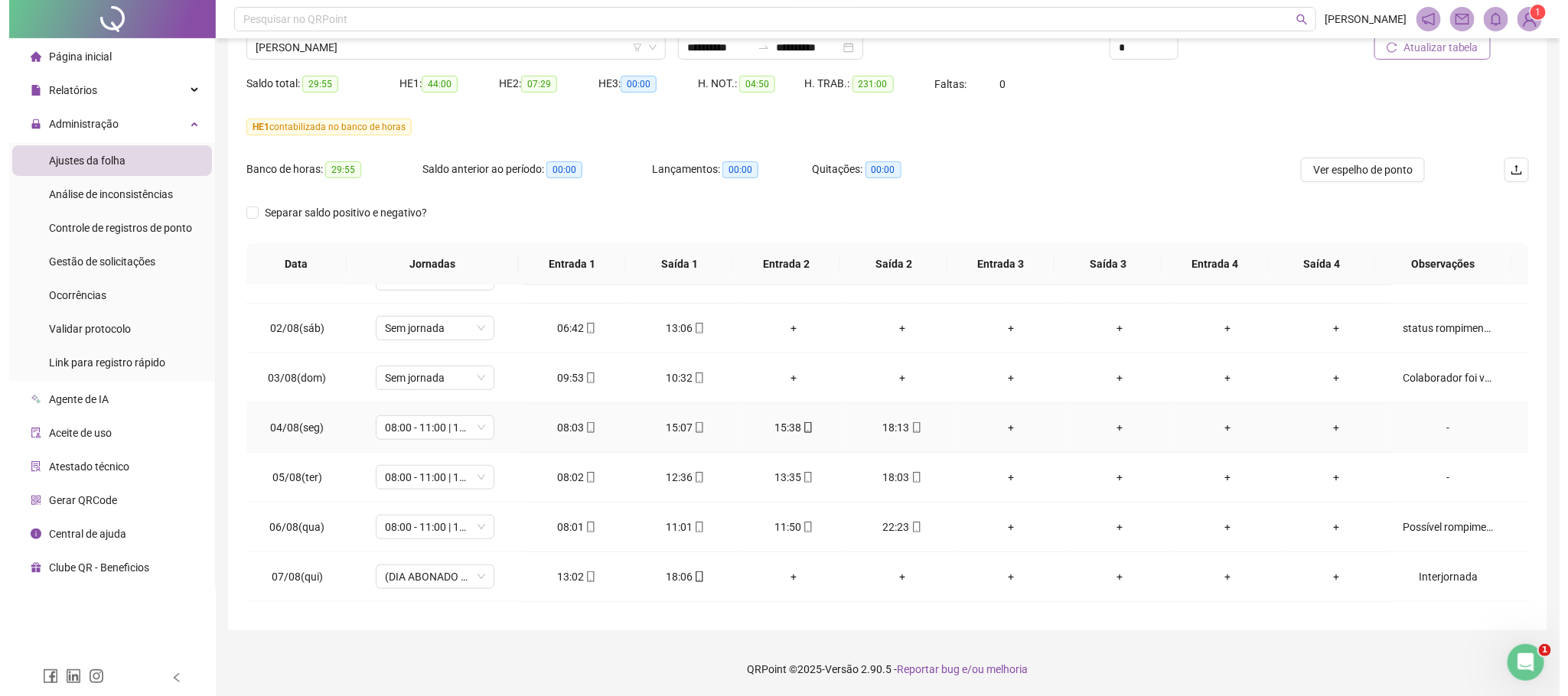
scroll to position [803, 0]
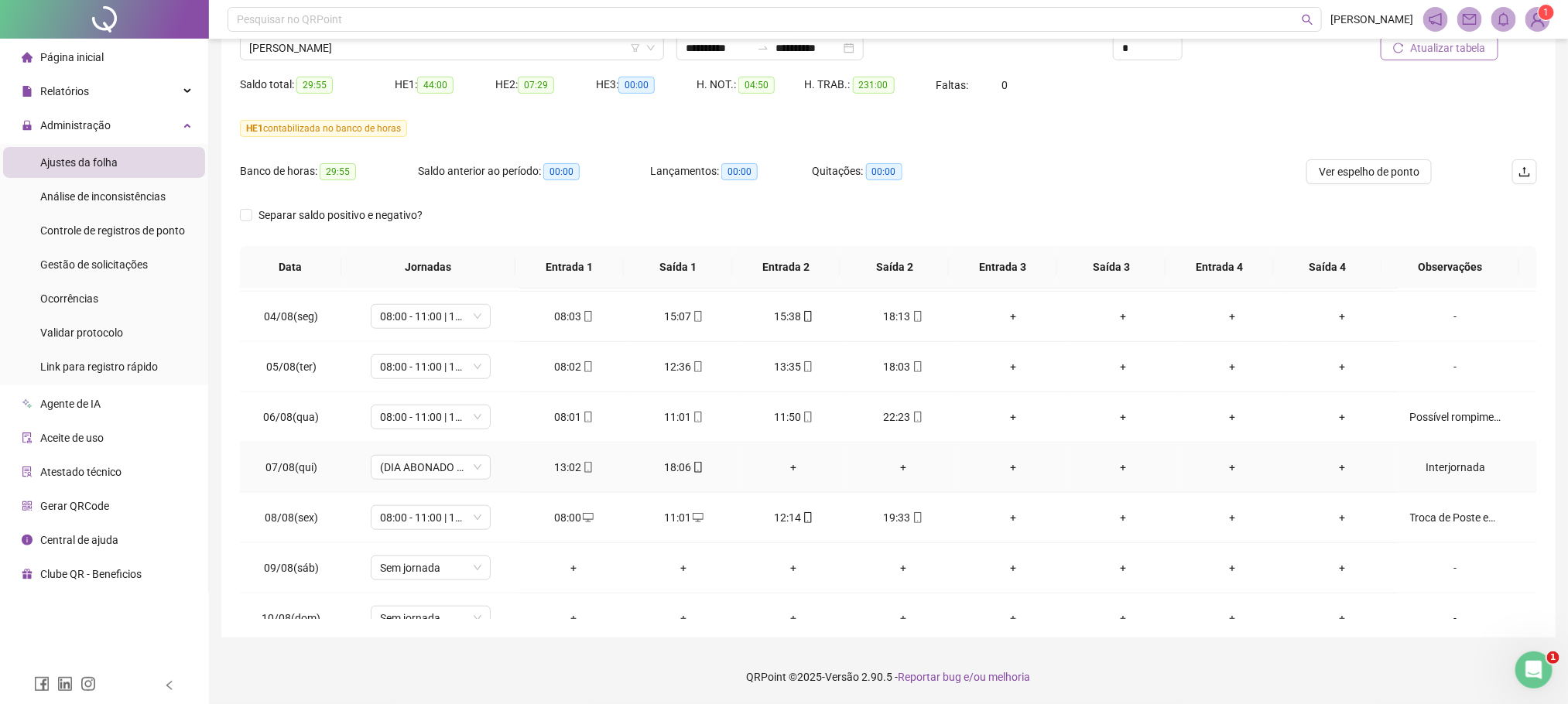
click at [1452, 476] on div "Interjornada" at bounding box center [1456, 467] width 91 height 17
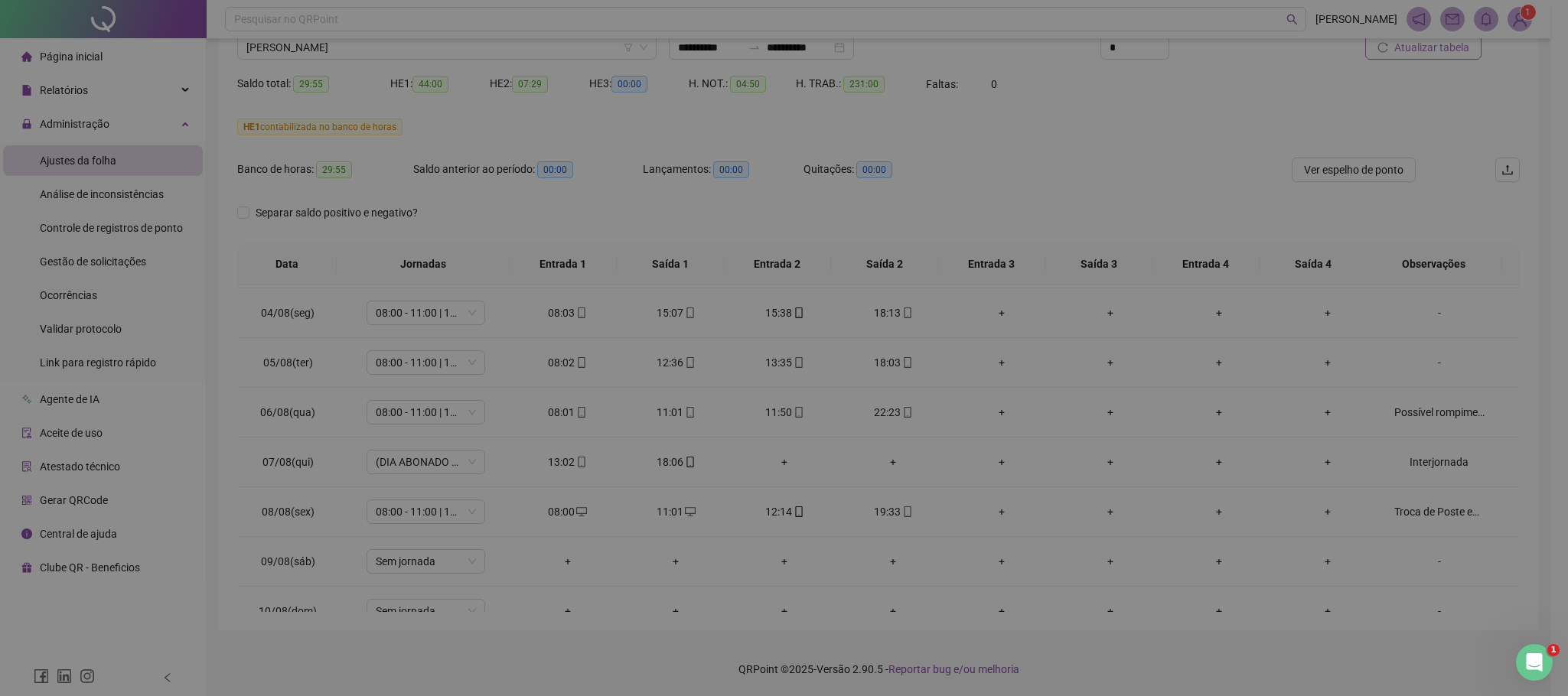
type input "*****"
type textarea "**********"
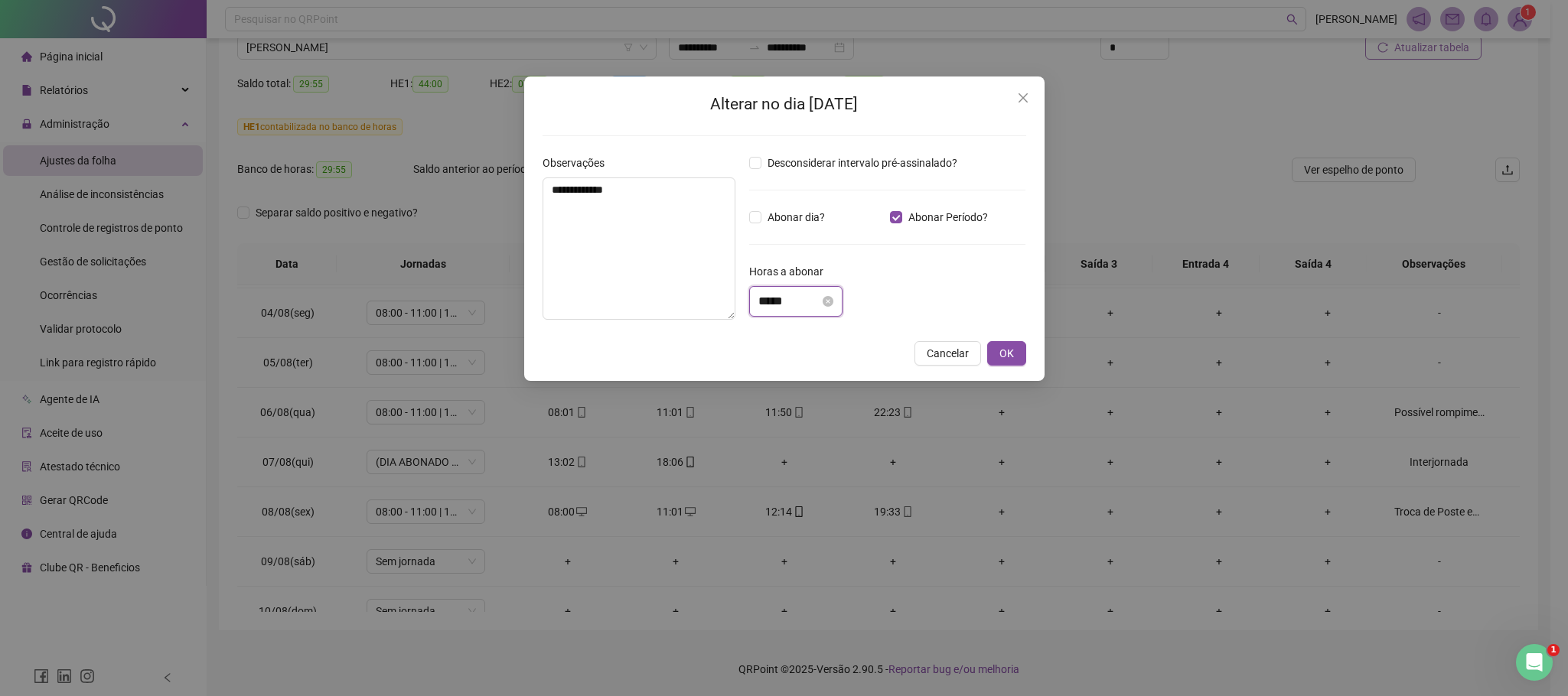
click at [767, 303] on input "*****" at bounding box center [788, 301] width 61 height 18
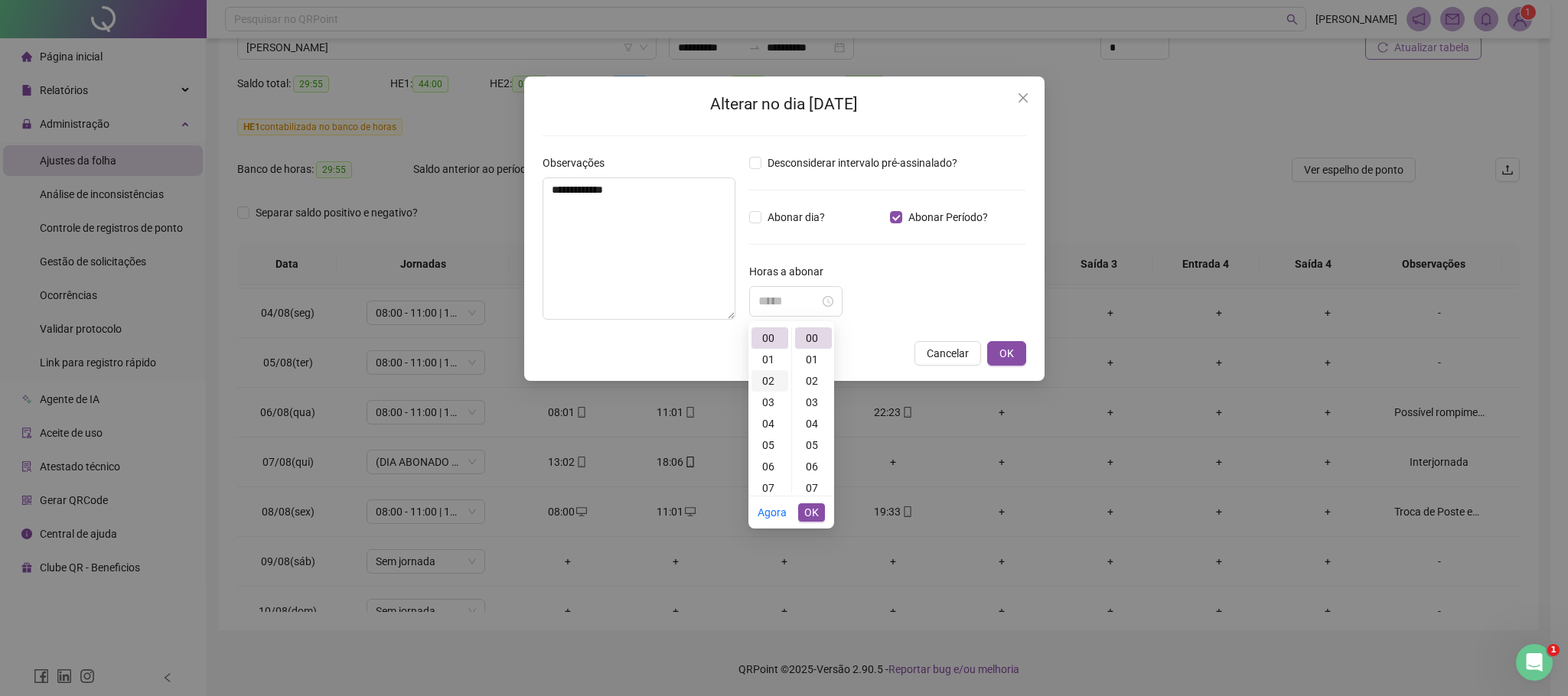
click at [775, 381] on div "02" at bounding box center [769, 381] width 37 height 21
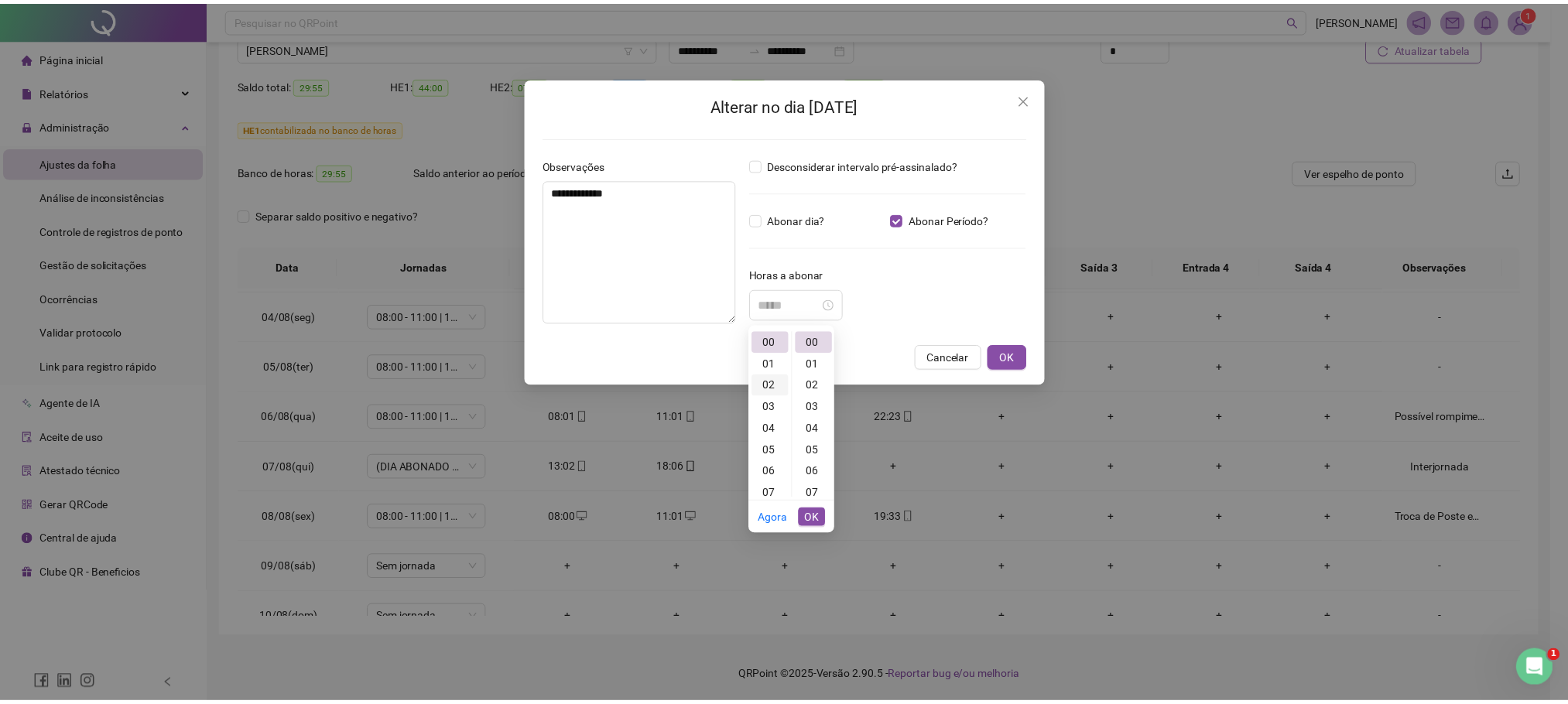
scroll to position [42, 0]
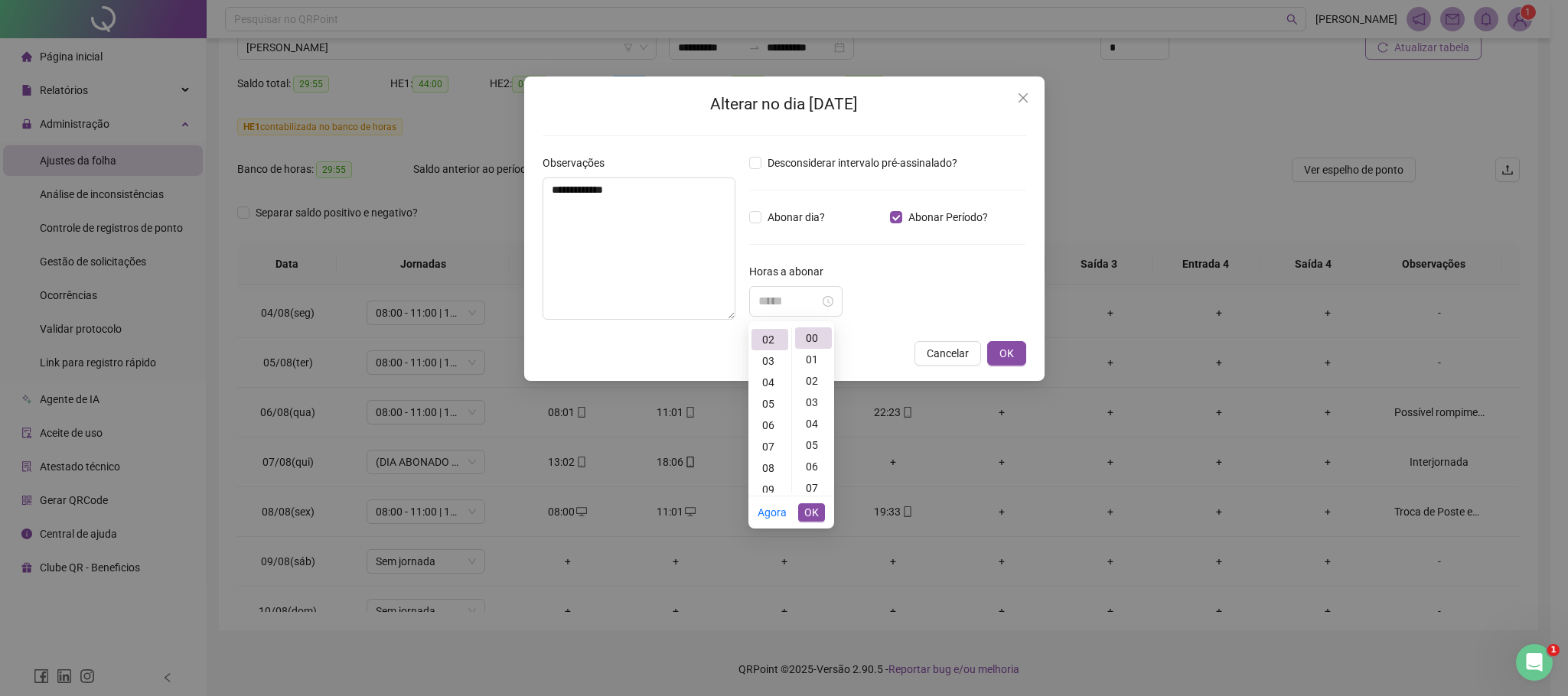
type input "*****"
click at [827, 515] on ul "Agora OK" at bounding box center [791, 512] width 86 height 32
click at [820, 514] on button "OK" at bounding box center [811, 512] width 27 height 18
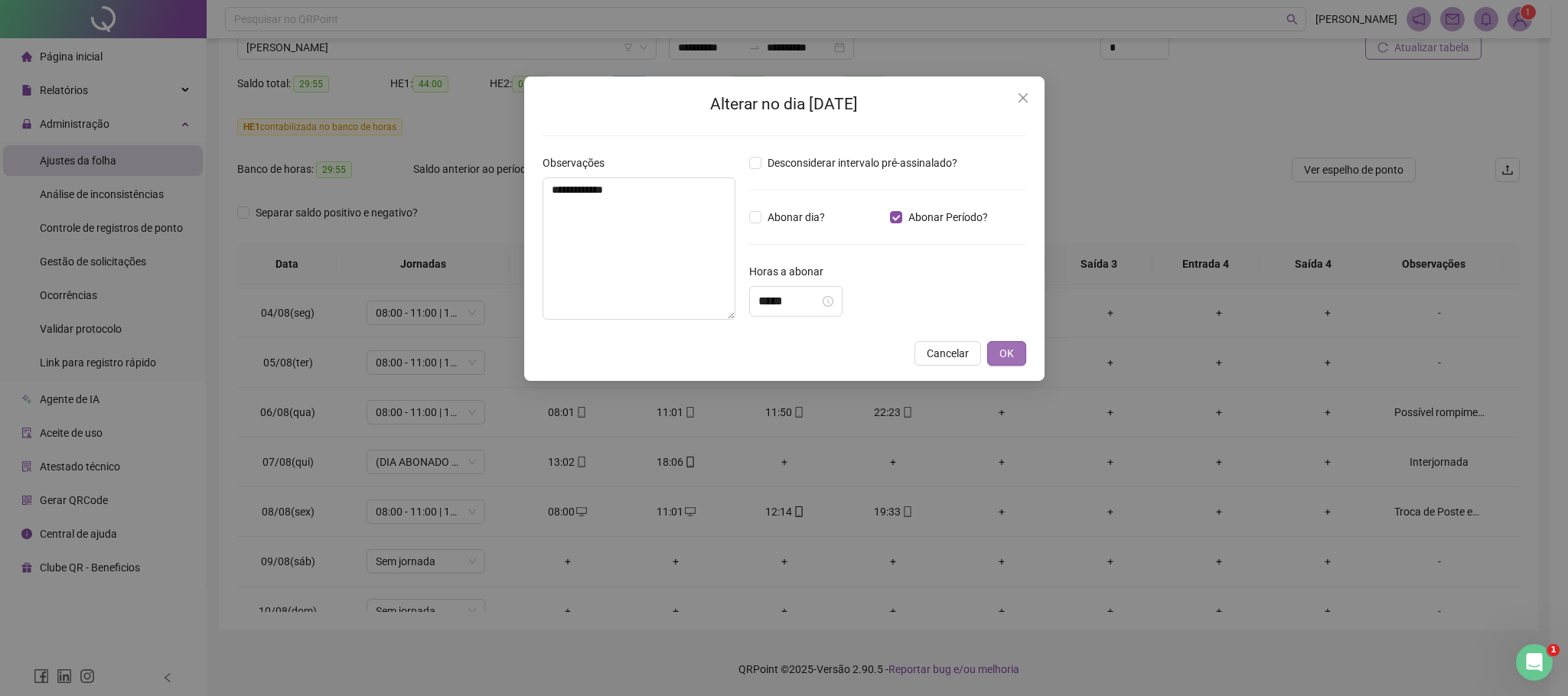
click at [1016, 359] on button "OK" at bounding box center [1007, 354] width 39 height 25
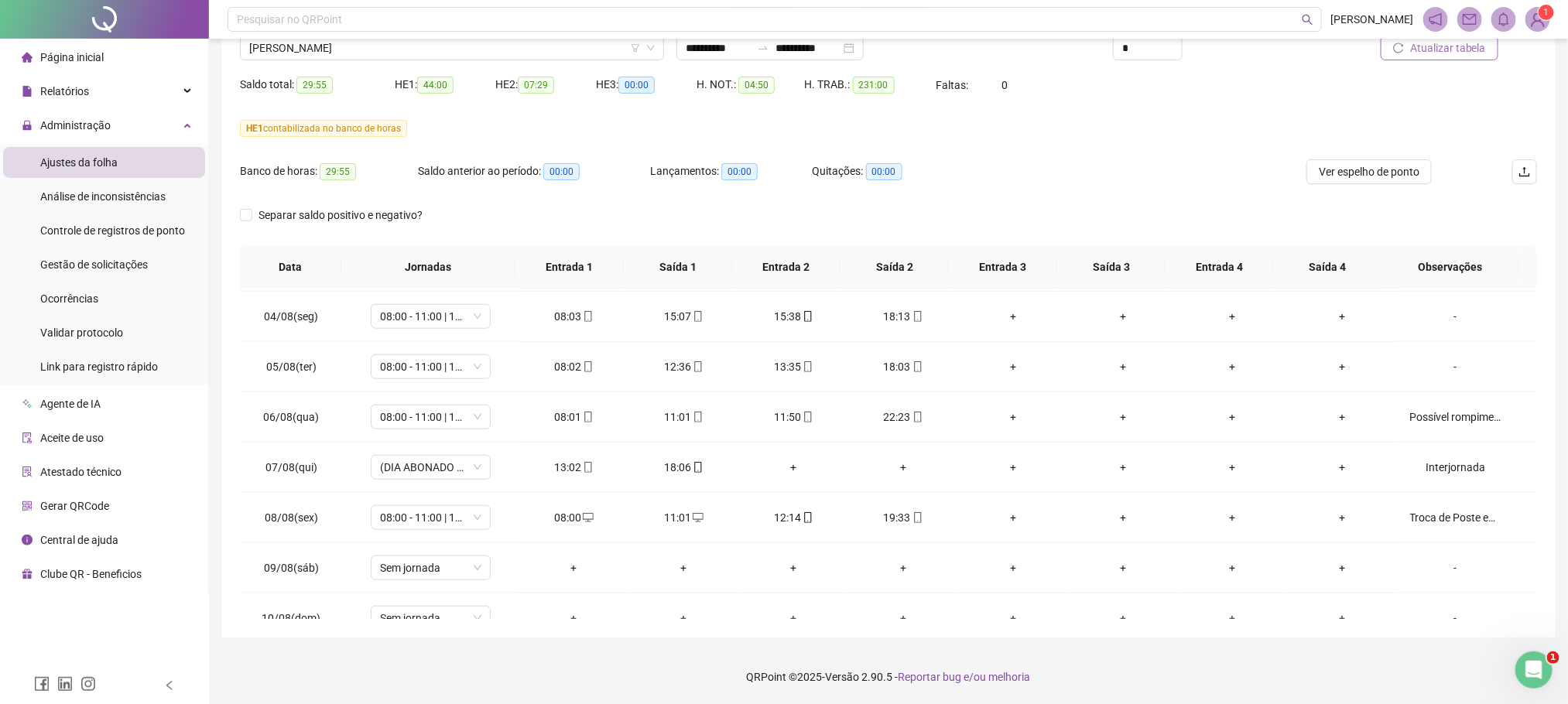
click at [1465, 56] on button "Atualizar tabela" at bounding box center [1439, 48] width 117 height 25
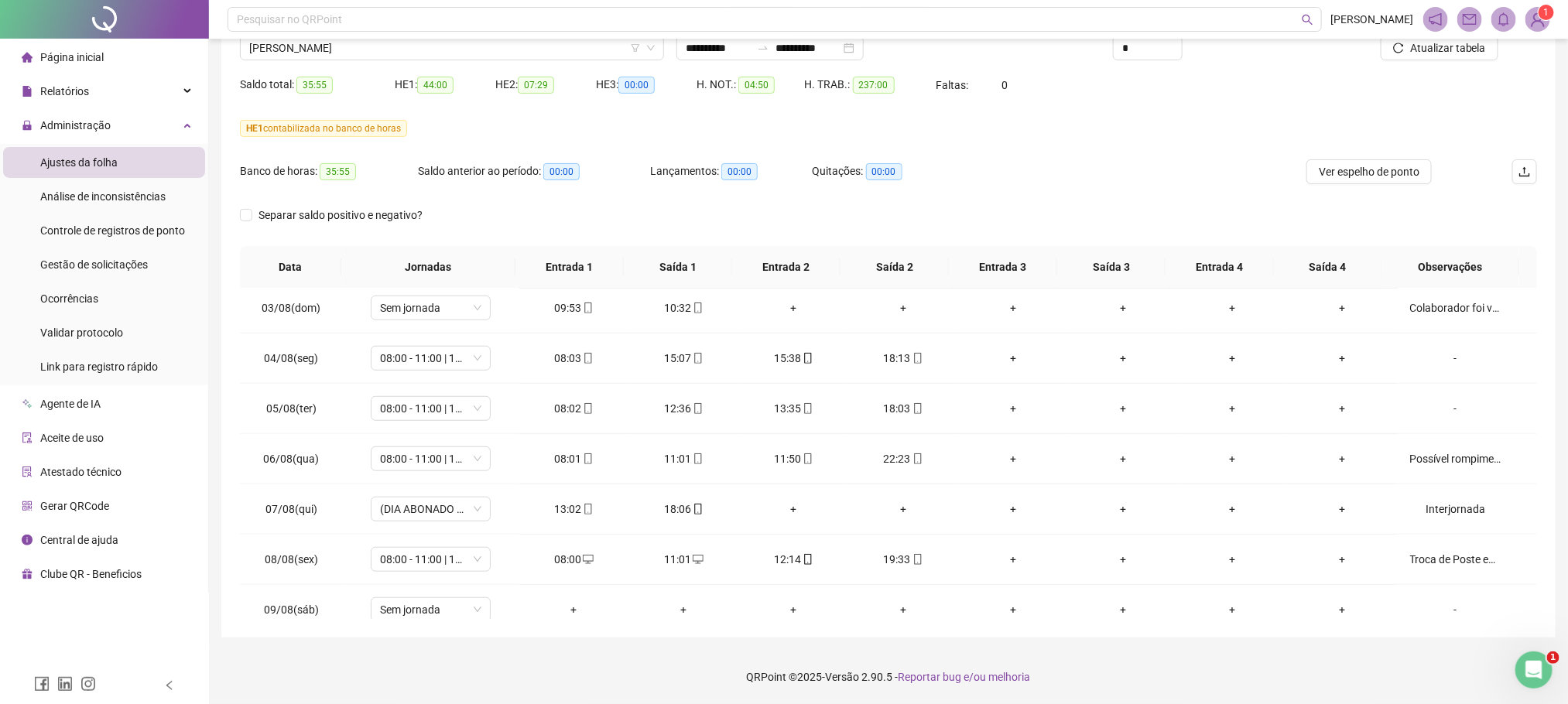
scroll to position [0, 0]
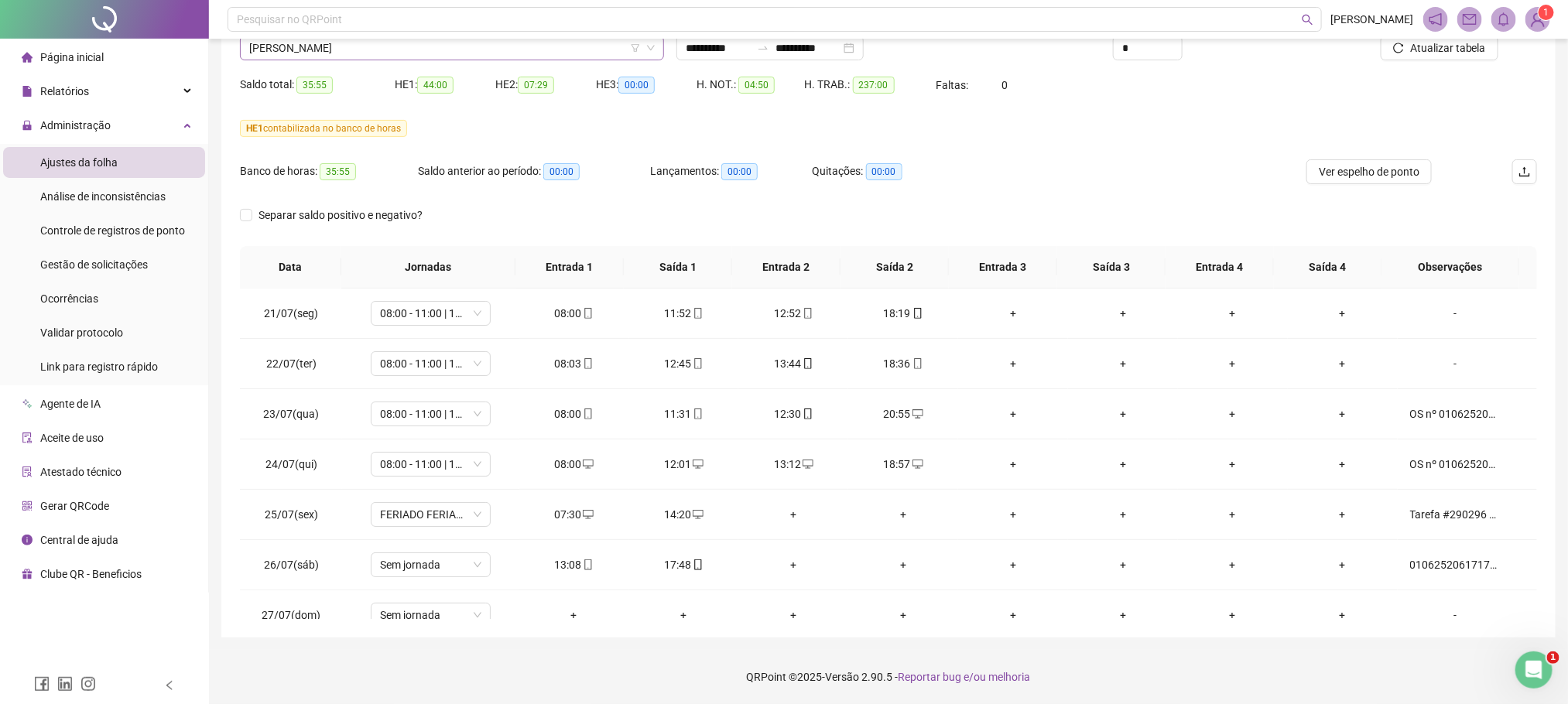
click at [307, 52] on span "ALEX RODRIGUES DOS SANTOS" at bounding box center [451, 48] width 406 height 23
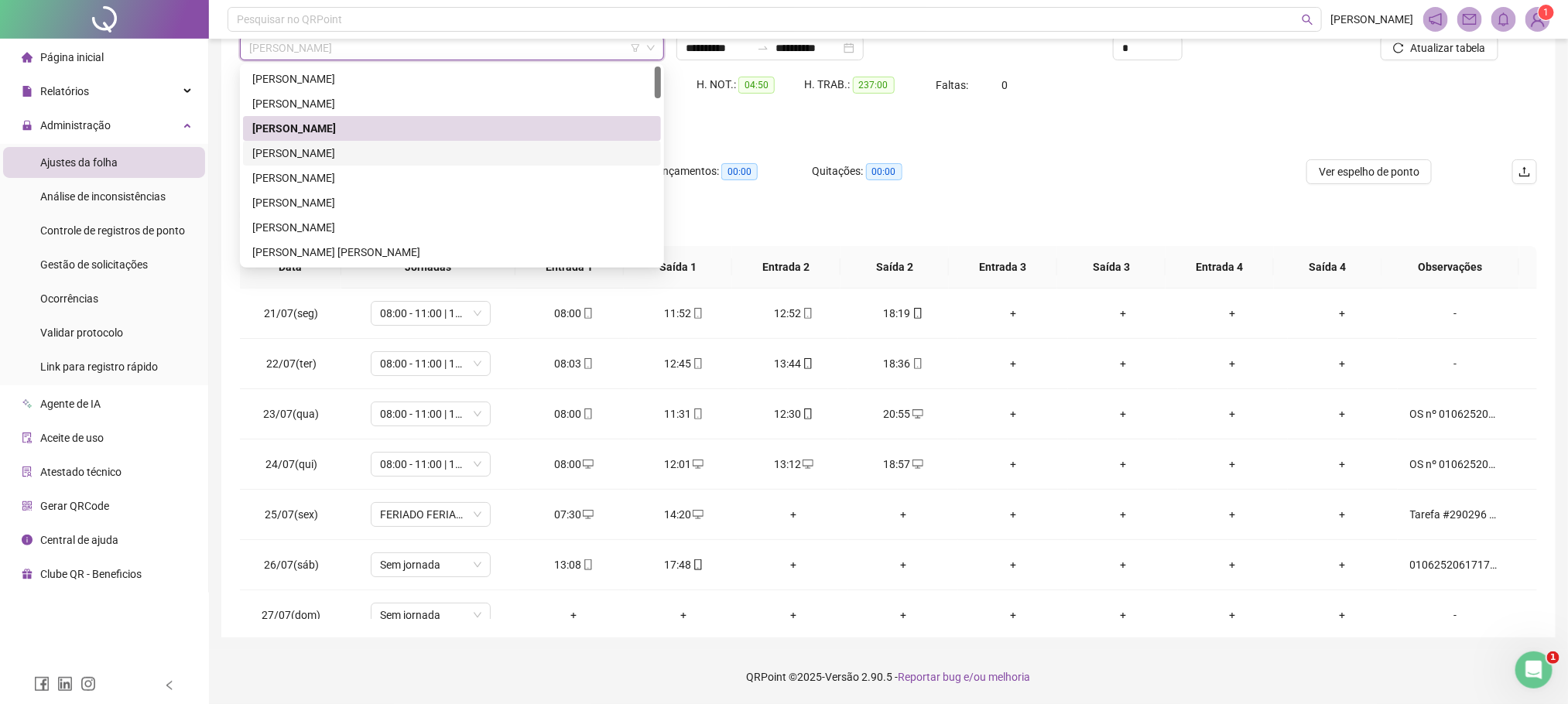
click at [281, 146] on div "ALISSON GOMES DOS SANTOS" at bounding box center [451, 153] width 399 height 17
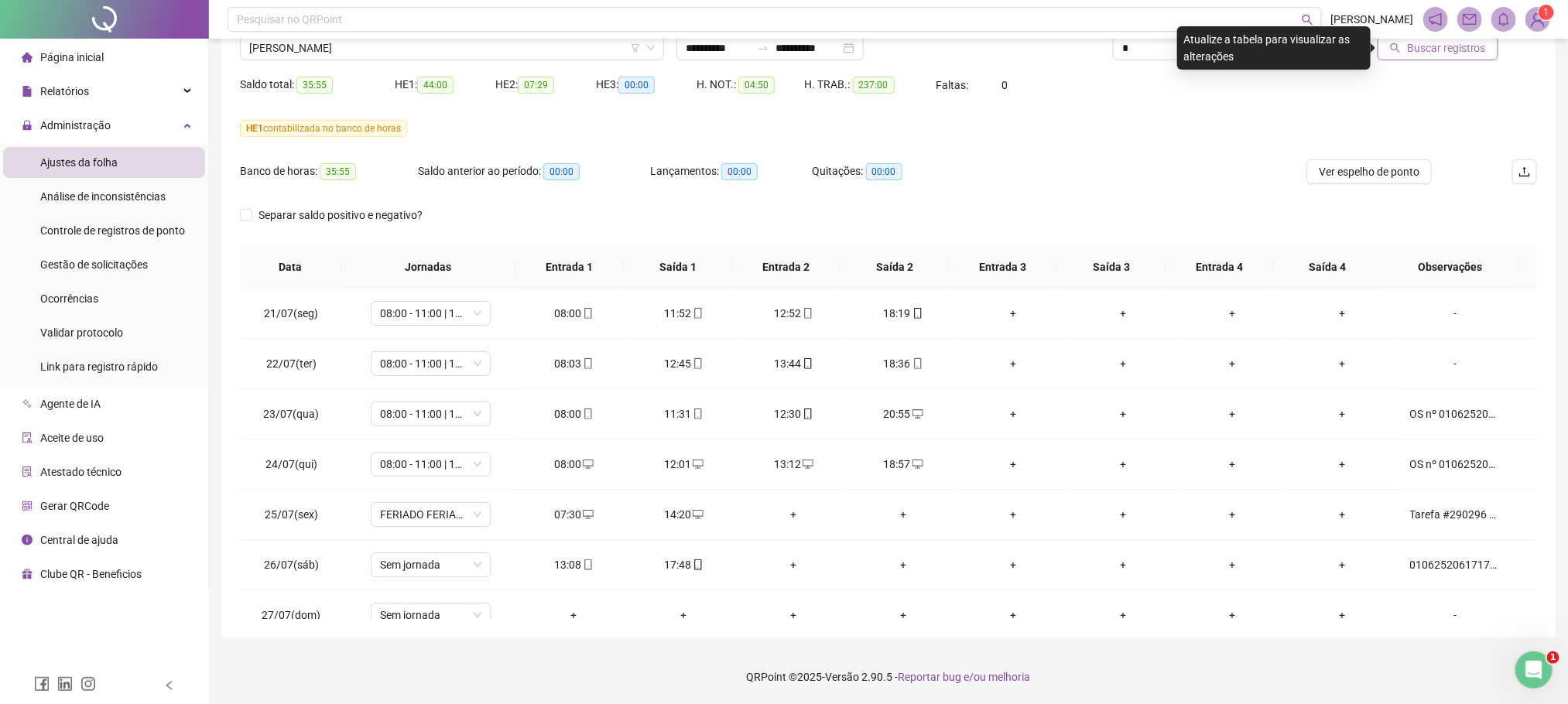
click at [1395, 56] on button "Buscar registros" at bounding box center [1438, 48] width 121 height 25
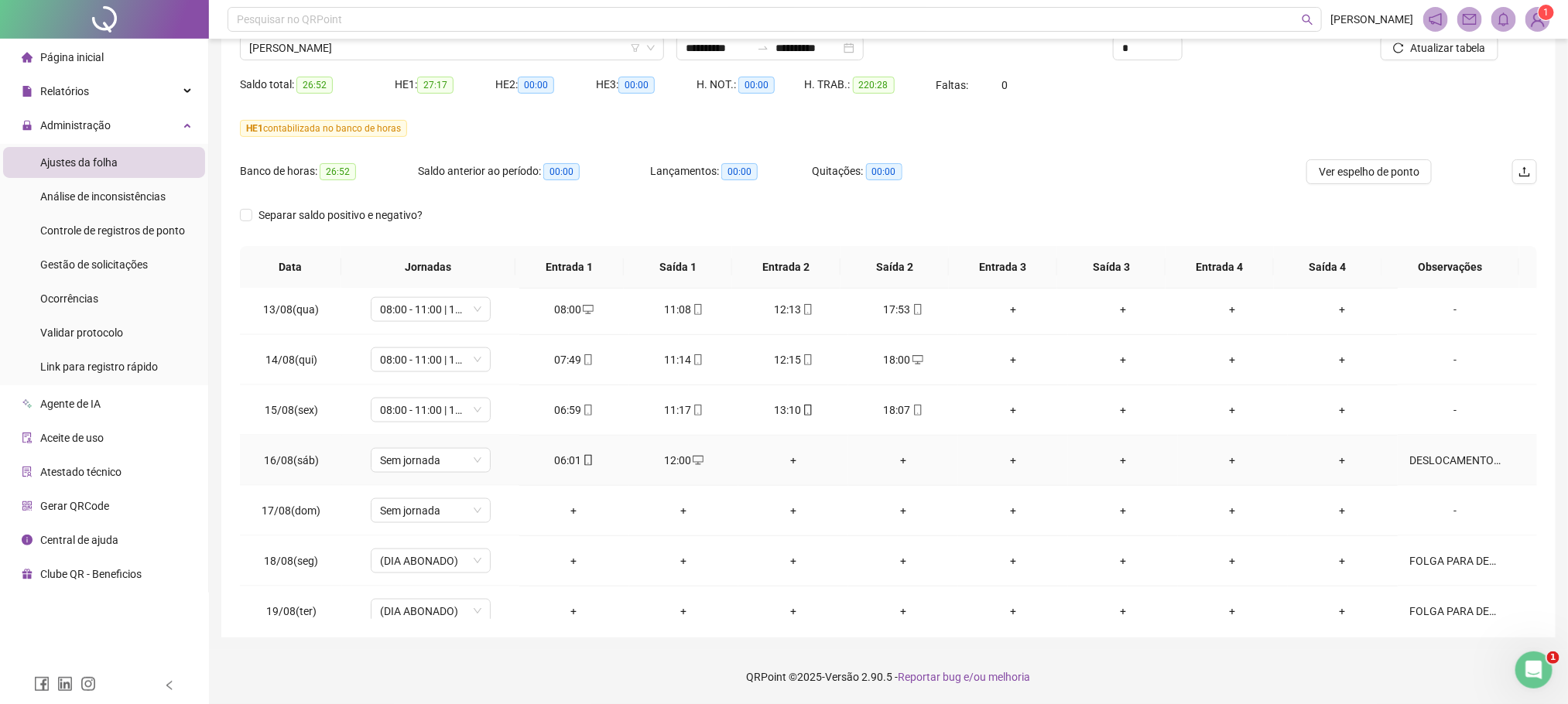
scroll to position [1239, 0]
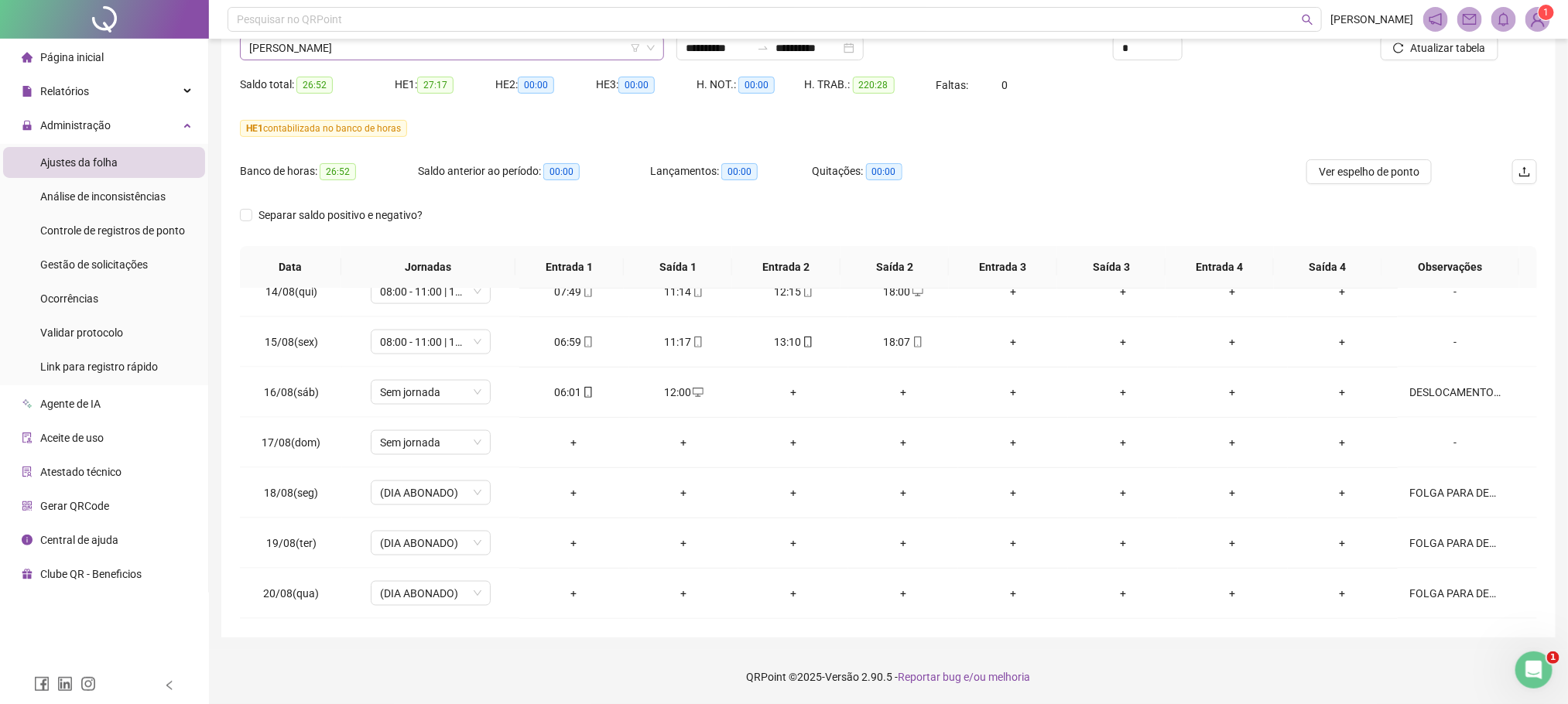
click at [360, 42] on span "ALISSON GOMES DOS SANTOS" at bounding box center [451, 48] width 406 height 23
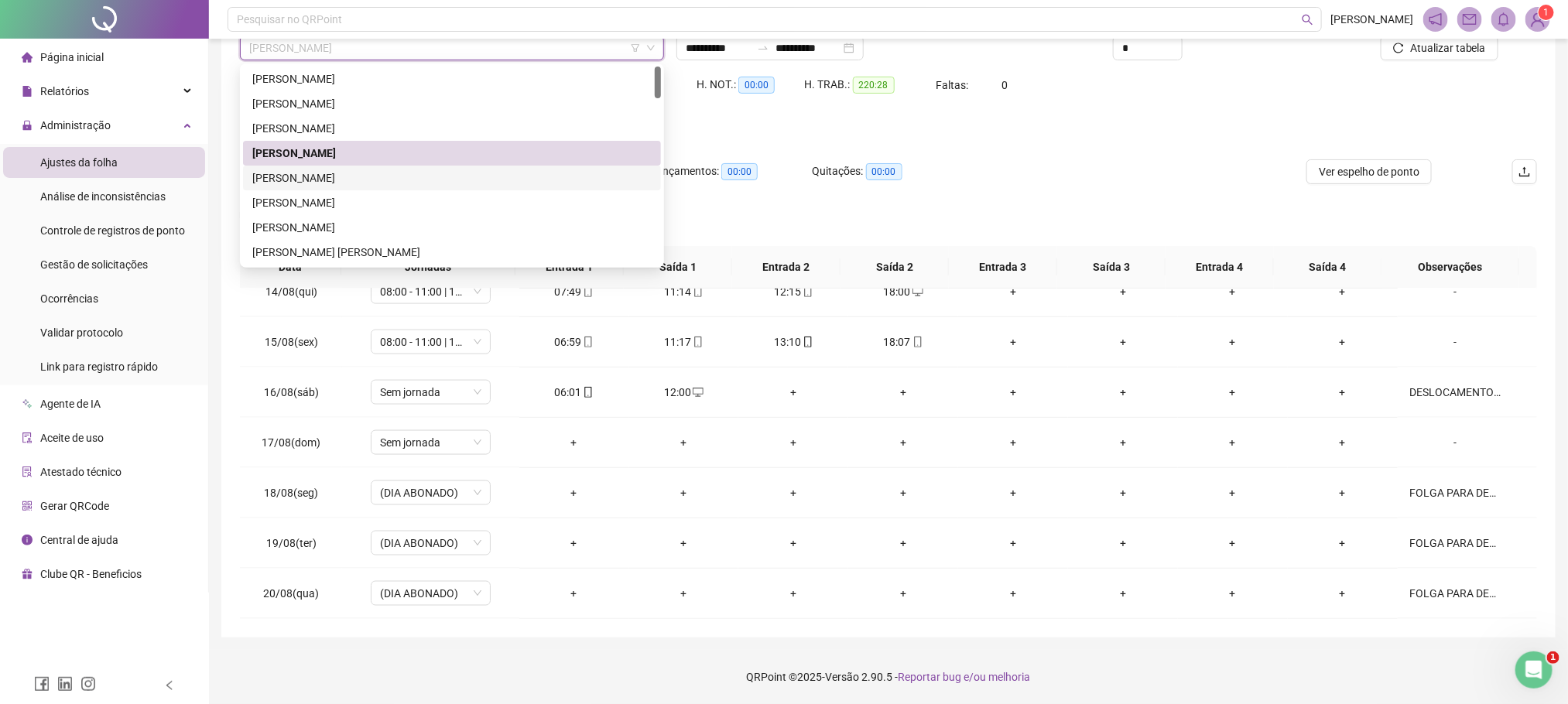
click at [291, 175] on div "ALMIR DE ASSIS CUNHA" at bounding box center [451, 178] width 399 height 17
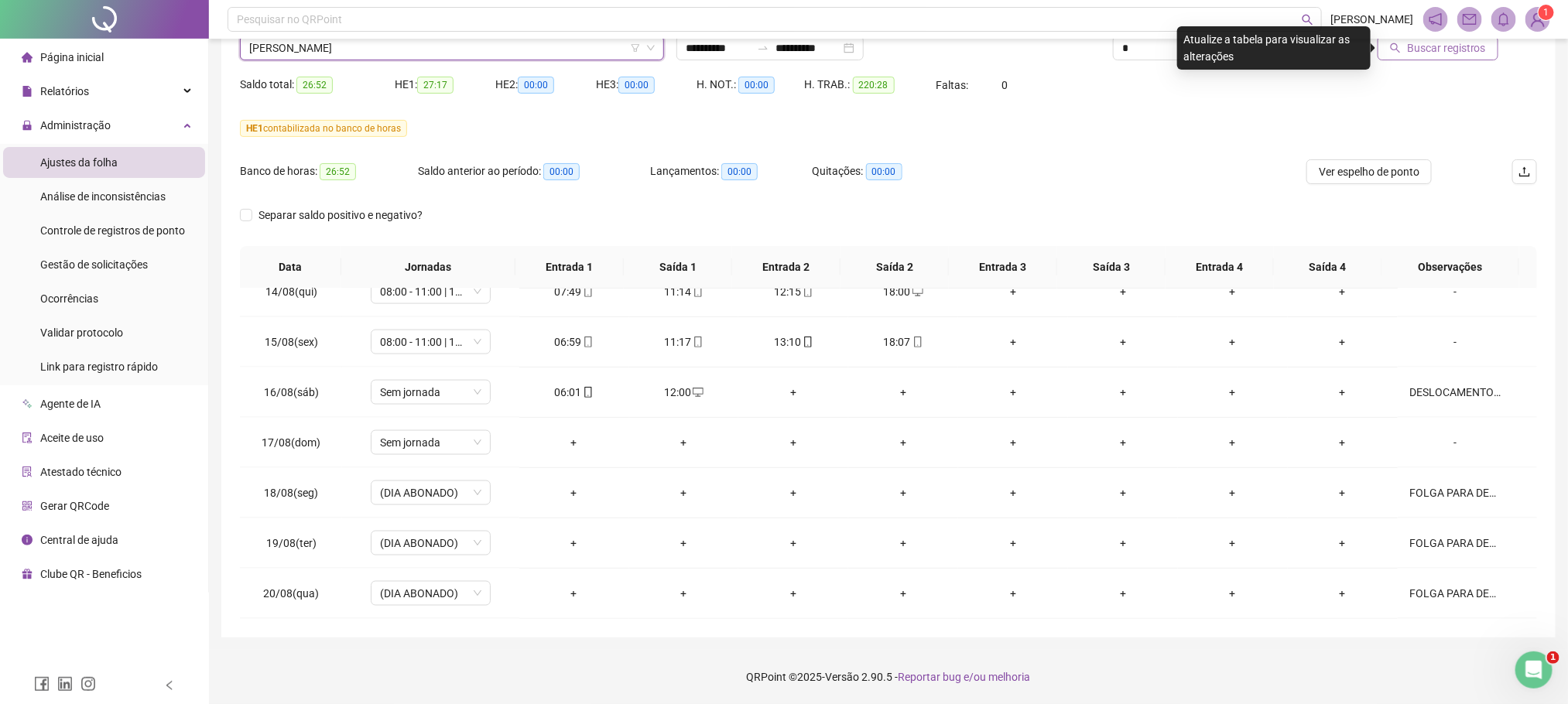
click at [1438, 47] on span "Buscar registros" at bounding box center [1446, 48] width 79 height 17
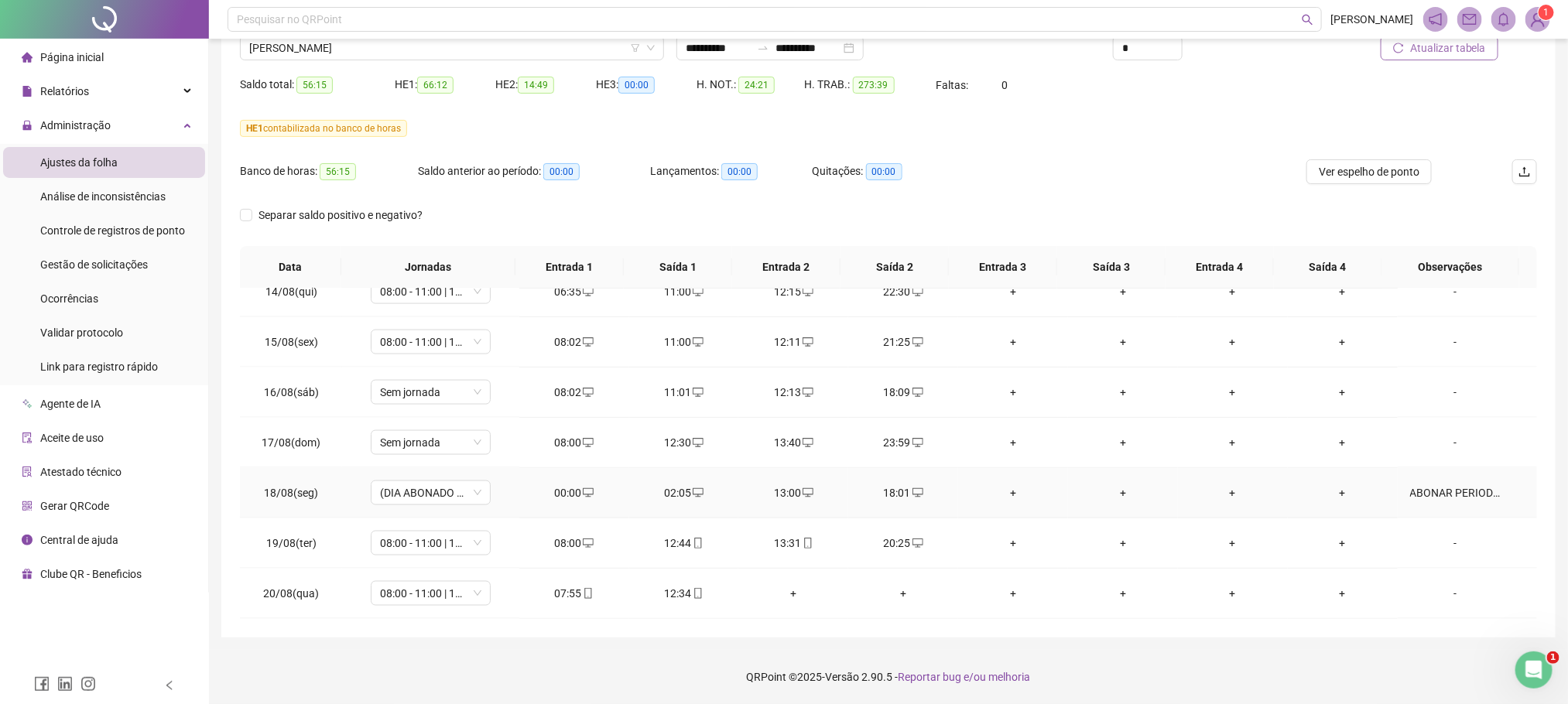
click at [1410, 488] on div "ABONAR PERIODO DA MANHÃ DESCANSO ENTRE JORNADA" at bounding box center [1456, 492] width 91 height 17
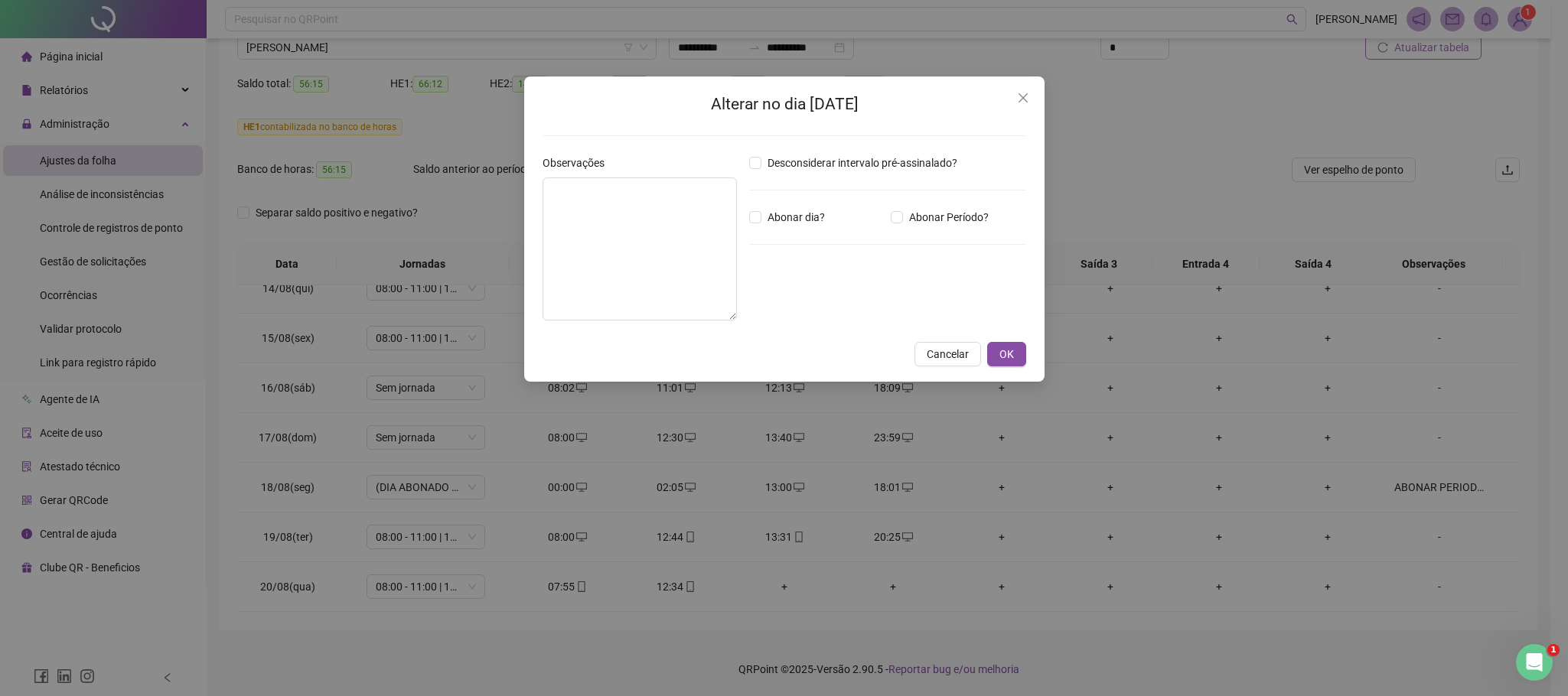
type textarea "**********"
type input "*****"
click at [934, 352] on span "Cancelar" at bounding box center [947, 354] width 42 height 17
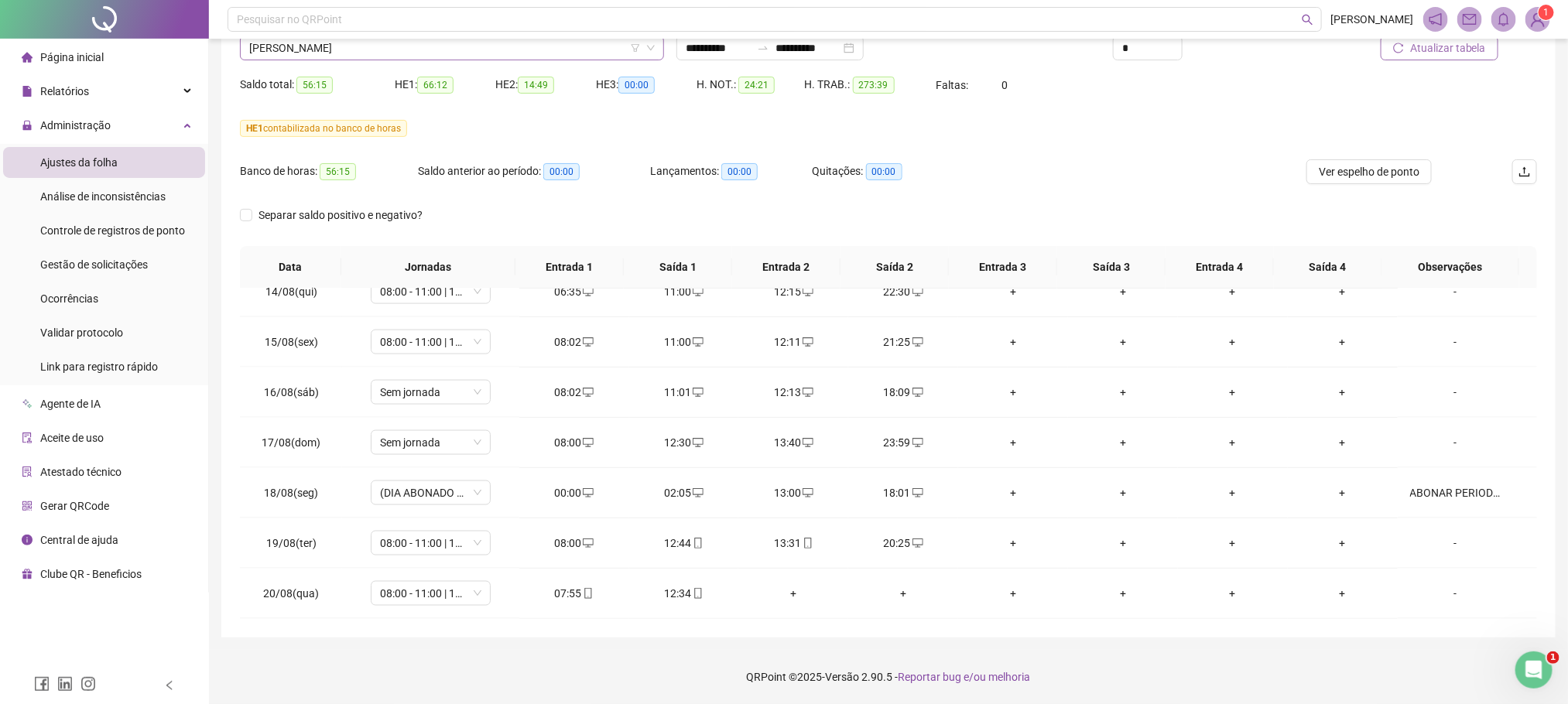
click at [356, 51] on span "ALMIR DE ASSIS CUNHA" at bounding box center [451, 48] width 406 height 23
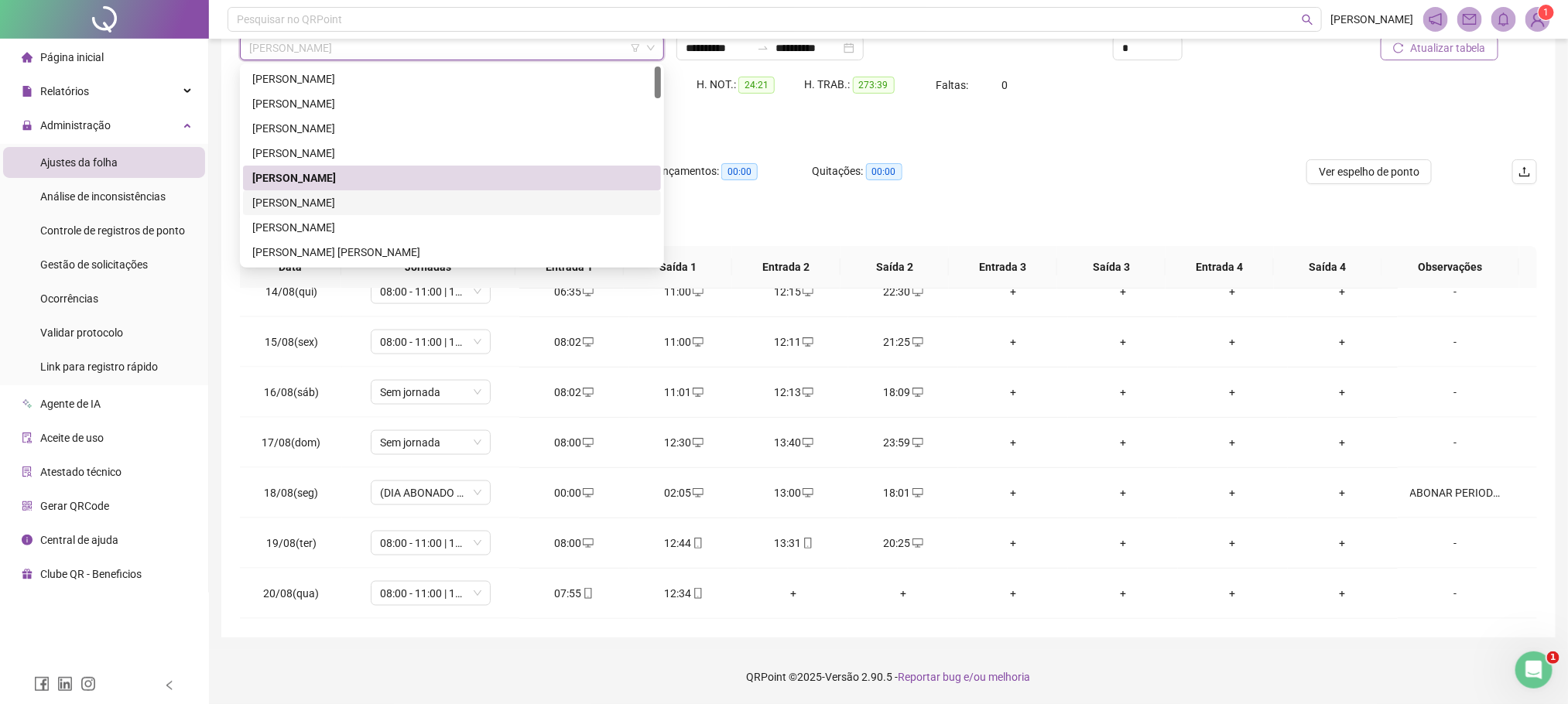
click at [331, 196] on div "ANDRE VITOR OLIVEIRA DOS SANTOS" at bounding box center [451, 202] width 399 height 17
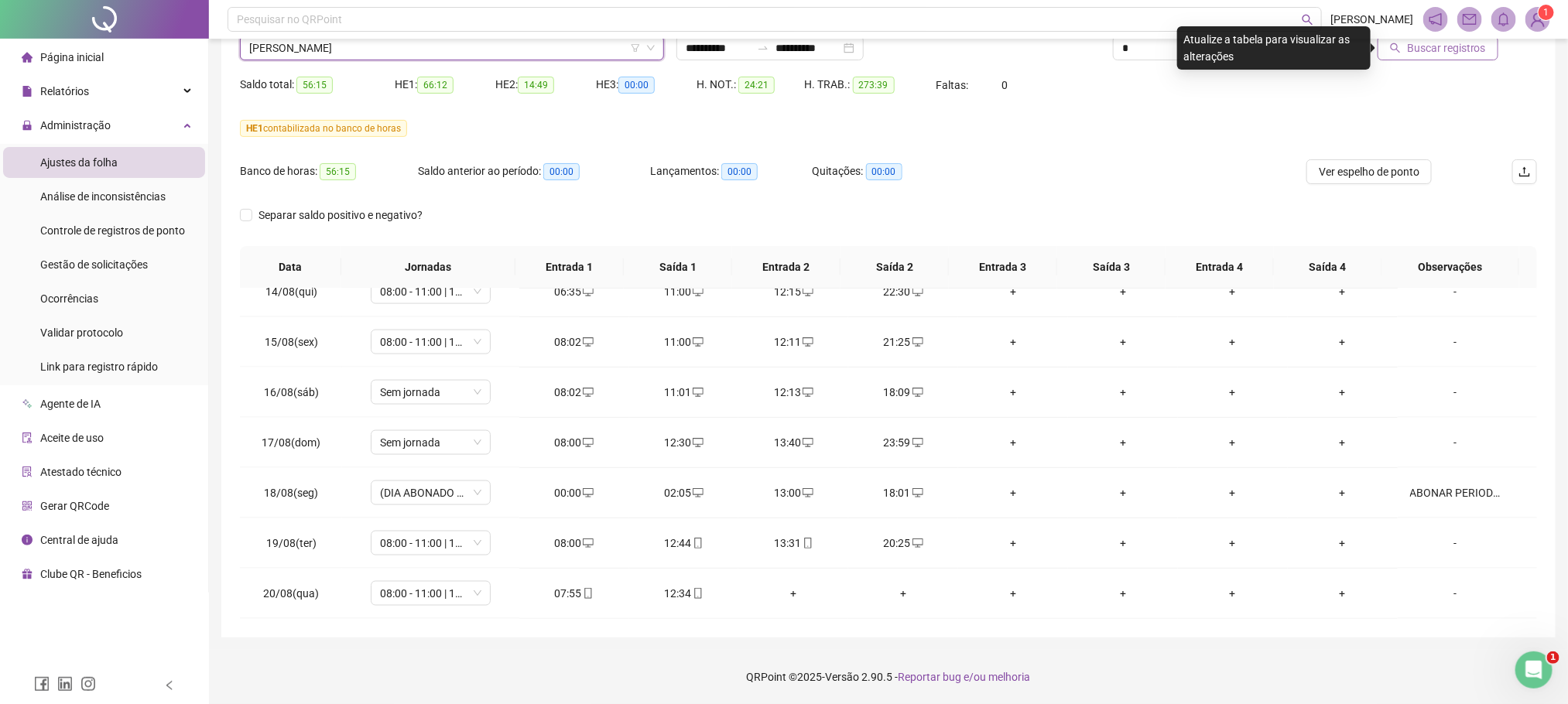
click at [1409, 56] on button "Buscar registros" at bounding box center [1438, 48] width 121 height 25
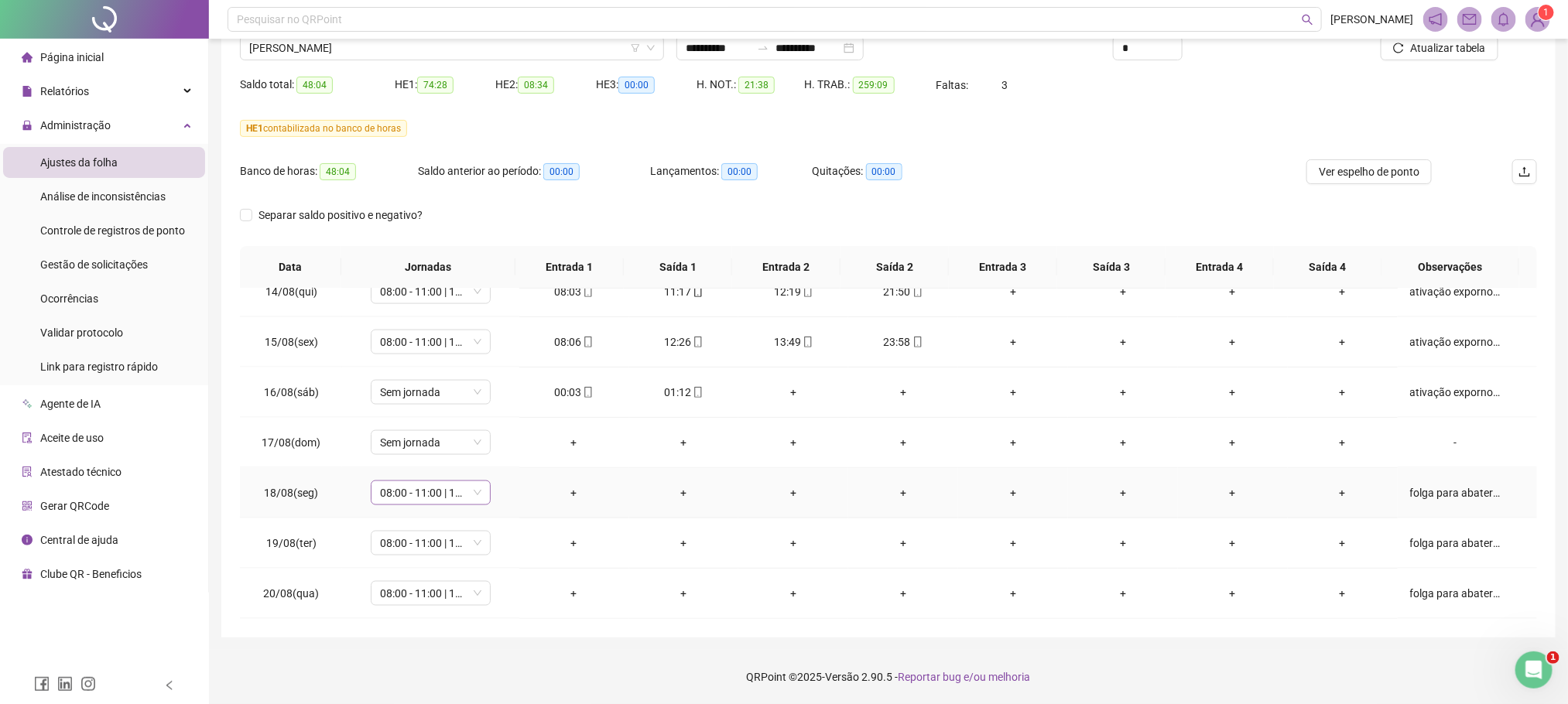
click at [469, 486] on span "08:00 - 11:00 | 12:12 - 18:00" at bounding box center [431, 492] width 102 height 23
click at [465, 414] on div "Folga compensatória" at bounding box center [455, 411] width 131 height 17
click at [493, 454] on span "Sim" at bounding box center [502, 452] width 18 height 17
click at [477, 544] on span "08:00 - 11:00 | 12:12 - 18:00" at bounding box center [431, 543] width 102 height 23
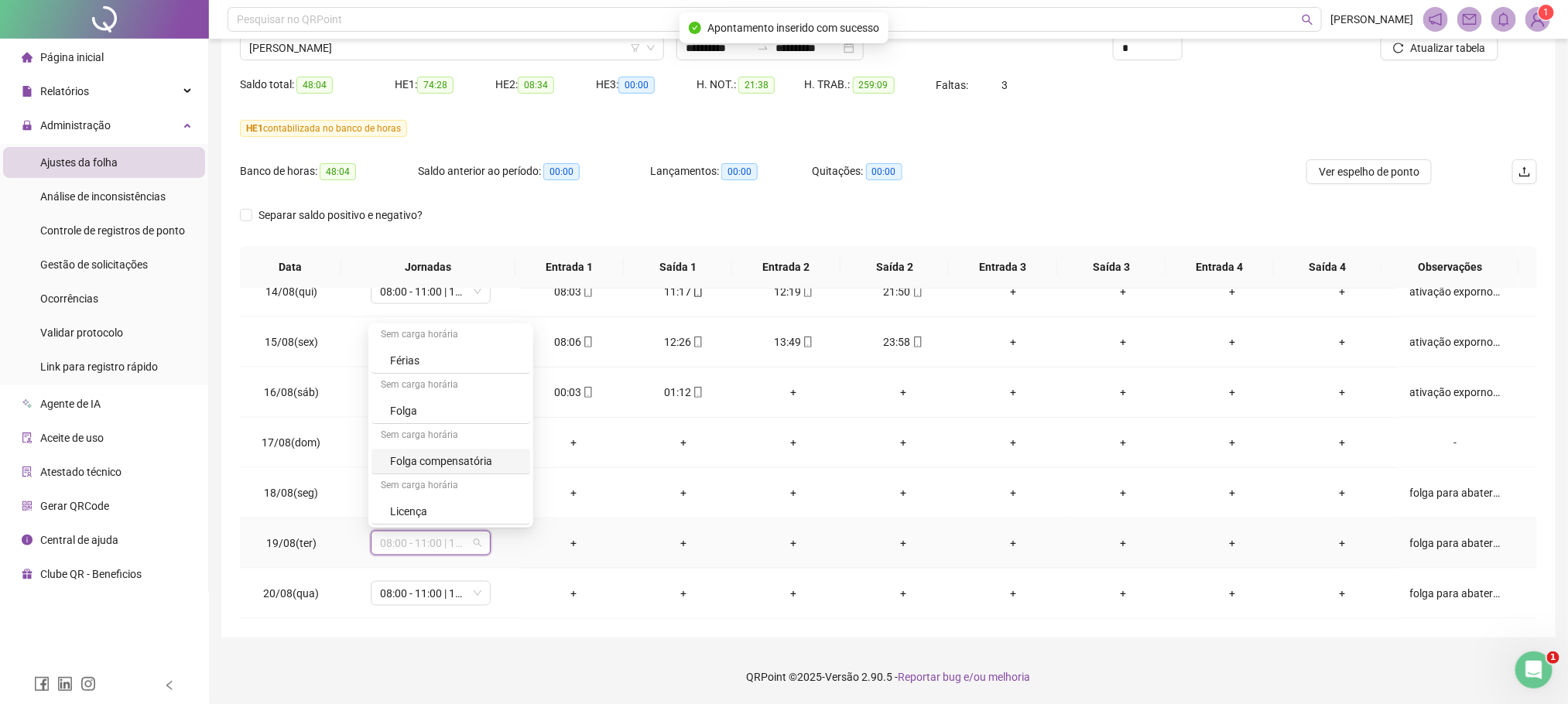
click at [471, 467] on div "Folga compensatória" at bounding box center [455, 461] width 131 height 17
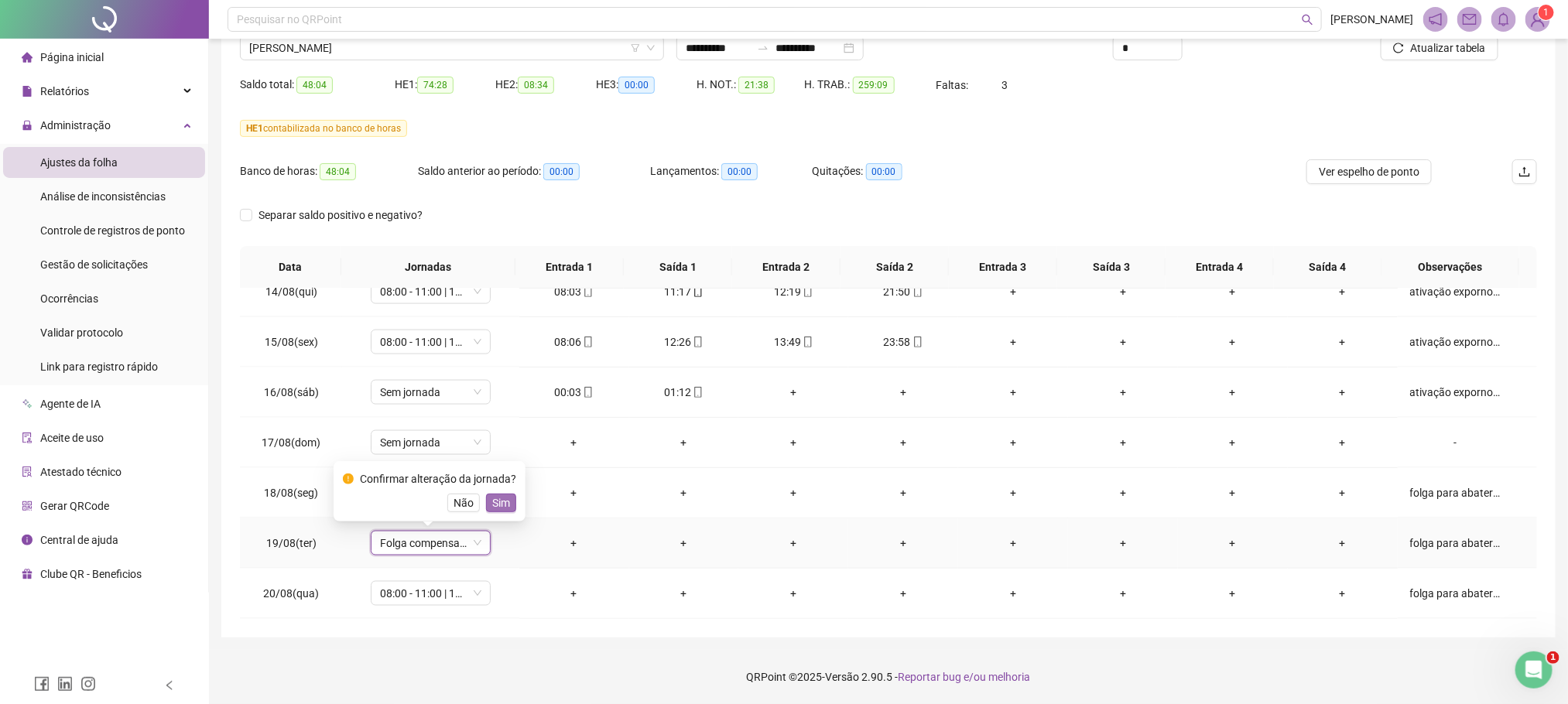
click at [486, 506] on button "Sim" at bounding box center [501, 502] width 31 height 18
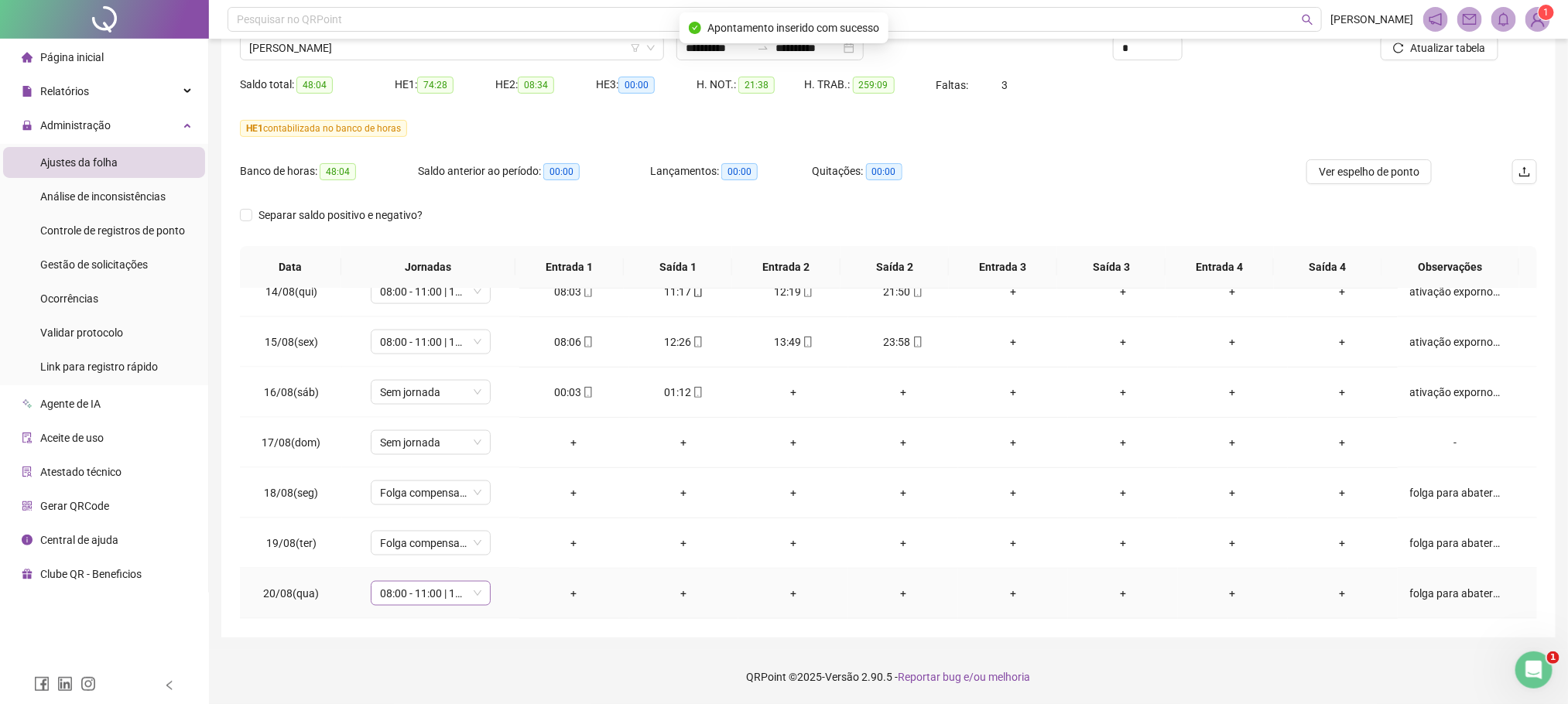
click at [479, 590] on div "08:00 - 11:00 | 12:12 - 18:00" at bounding box center [431, 593] width 120 height 25
click at [483, 511] on div "Folga compensatória" at bounding box center [455, 512] width 131 height 17
click at [499, 554] on span "Sim" at bounding box center [502, 554] width 18 height 17
click at [1472, 54] on span "Atualizar tabela" at bounding box center [1448, 48] width 76 height 17
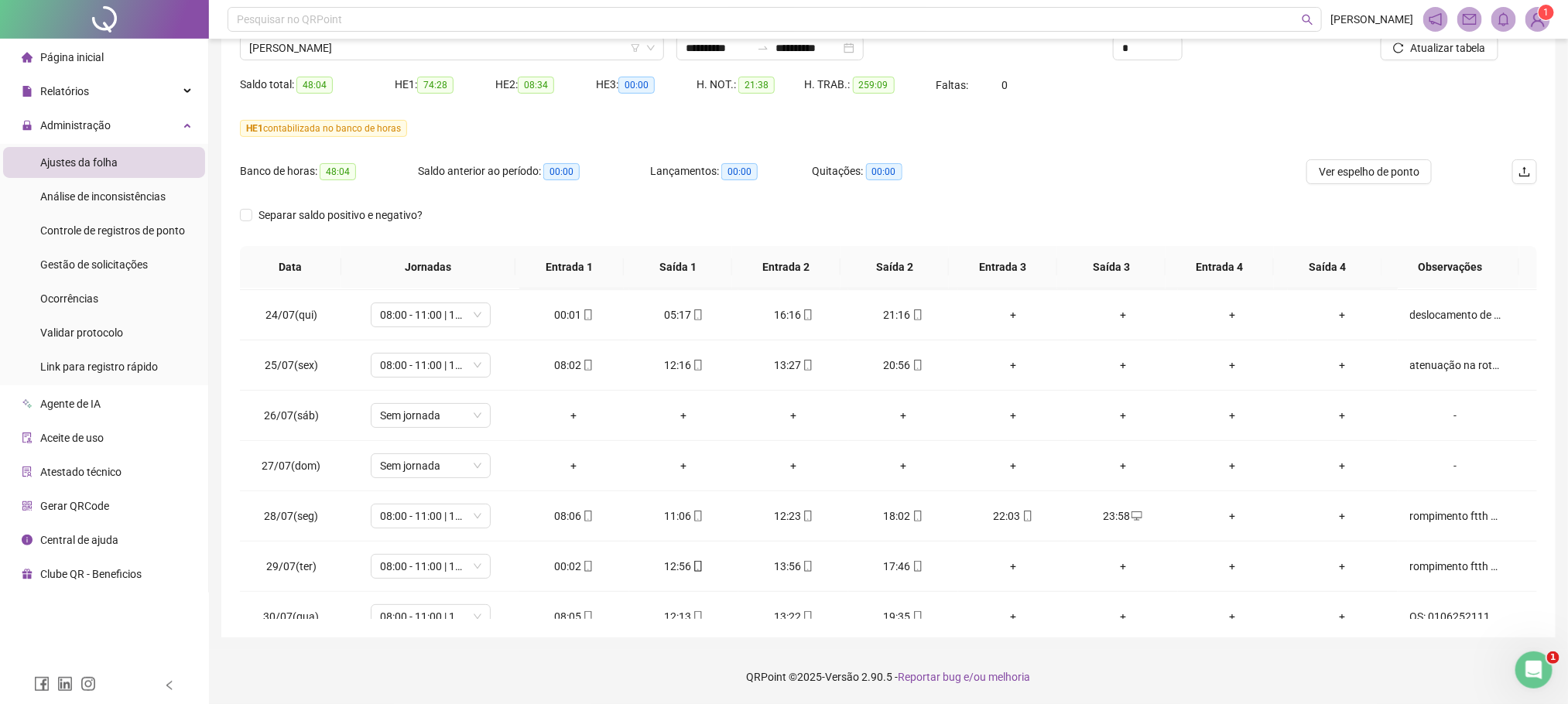
scroll to position [0, 0]
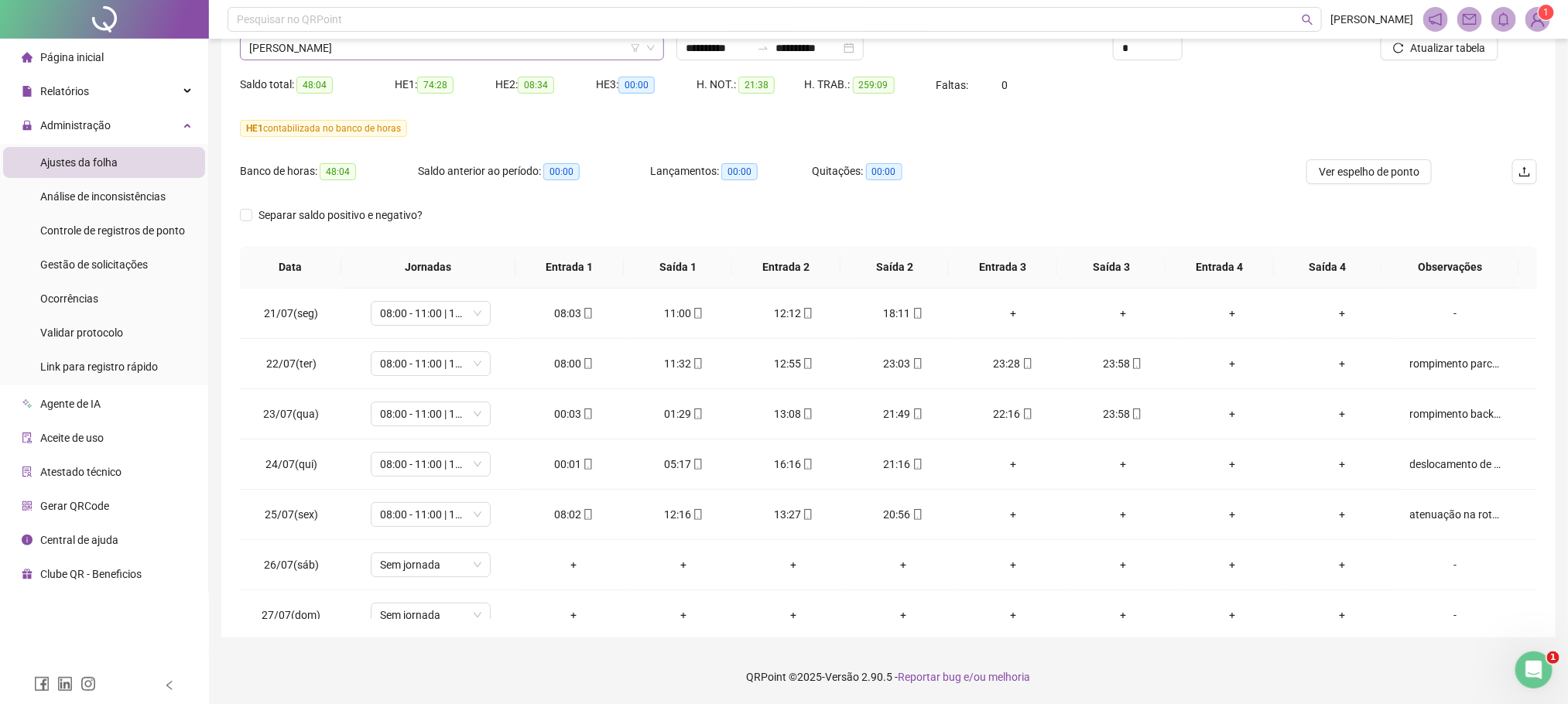
click at [317, 54] on span "ANDRE VITOR OLIVEIRA DOS SANTOS" at bounding box center [451, 48] width 406 height 23
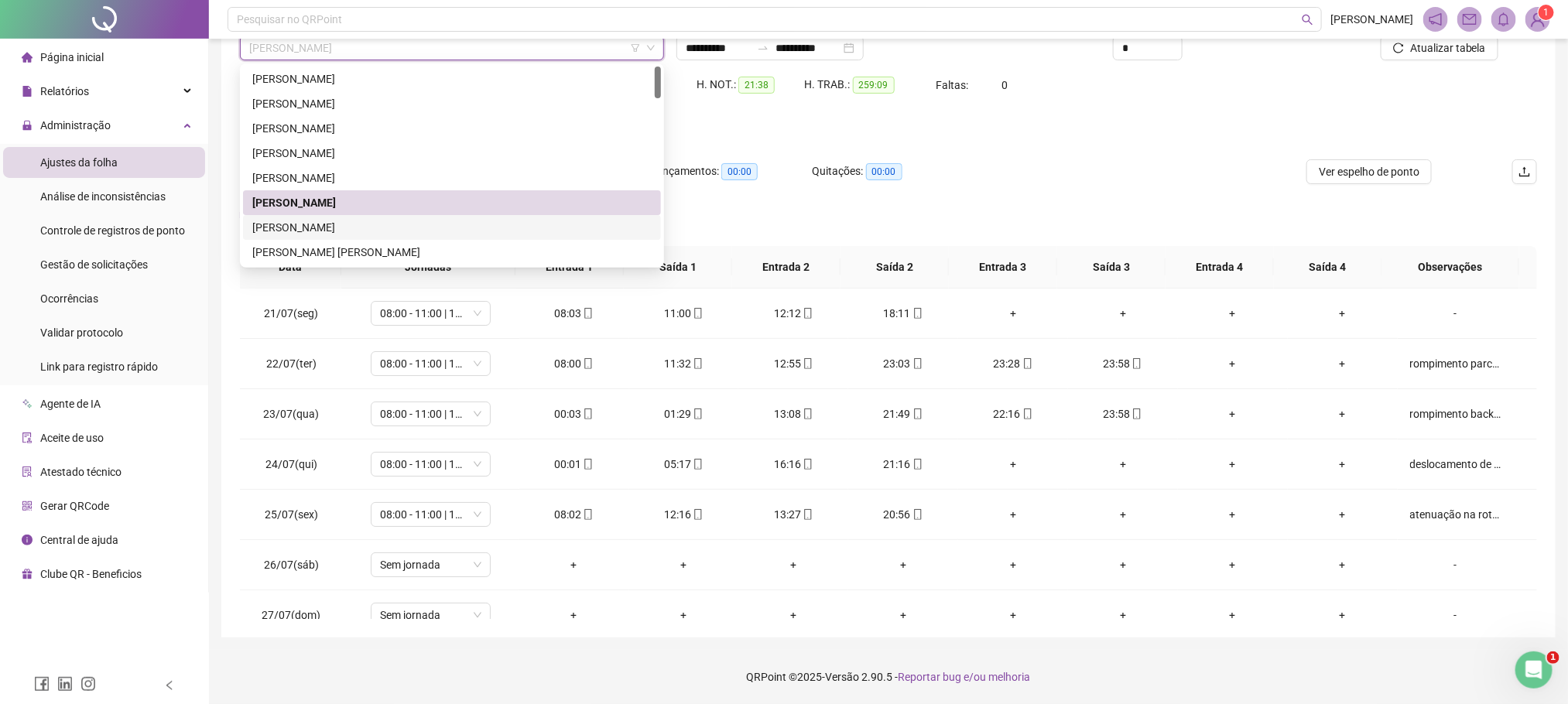
click at [288, 221] on div "[PERSON_NAME]" at bounding box center [451, 227] width 399 height 17
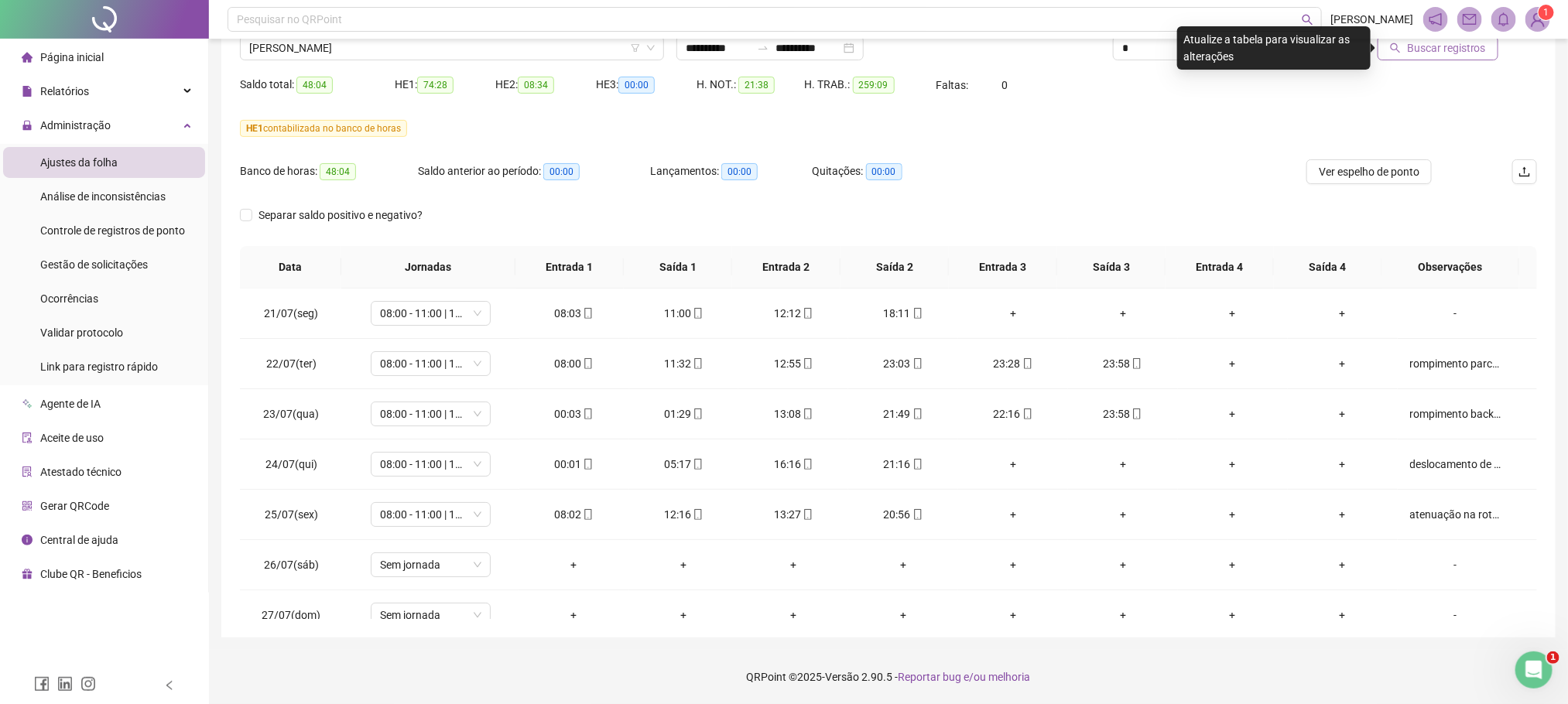
click at [1426, 42] on span "Buscar registros" at bounding box center [1446, 48] width 79 height 17
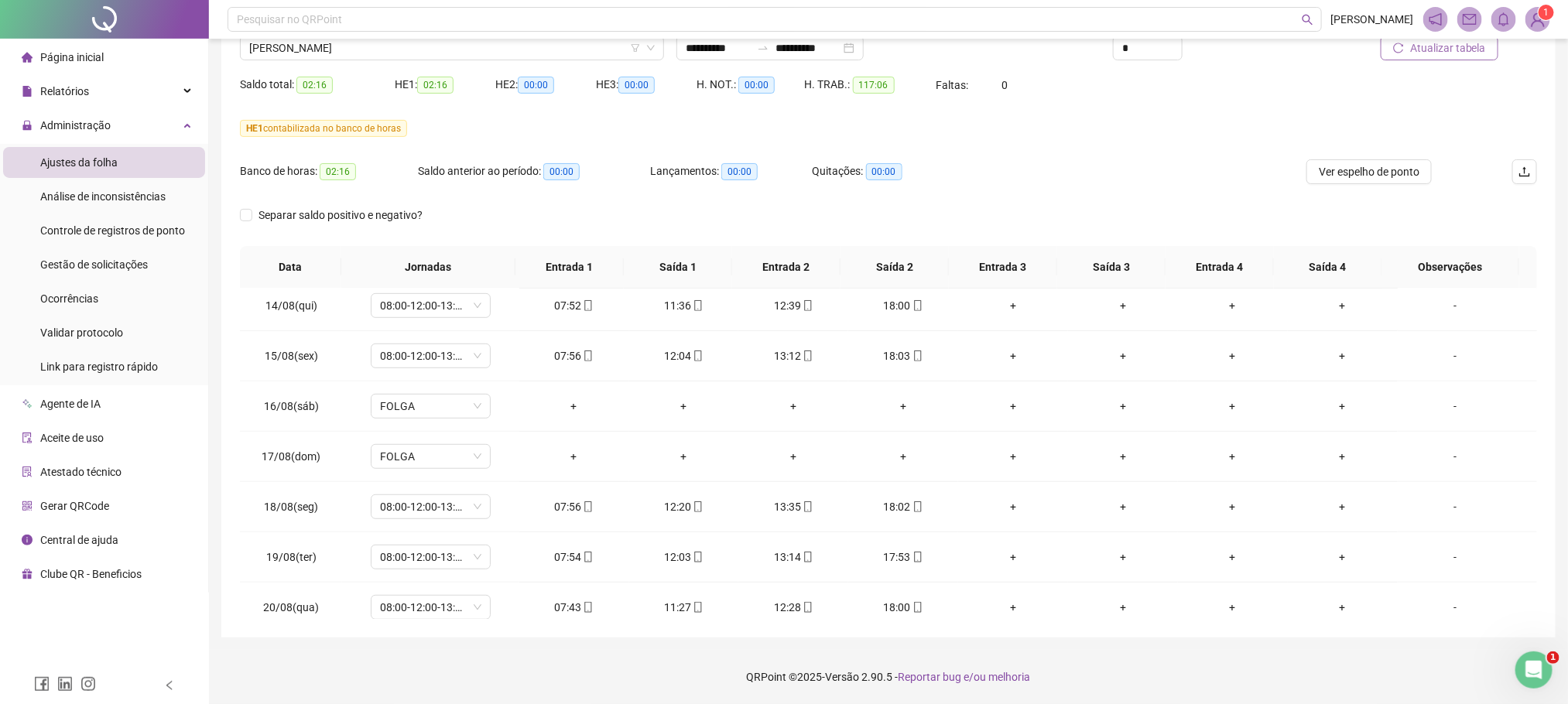
scroll to position [530, 0]
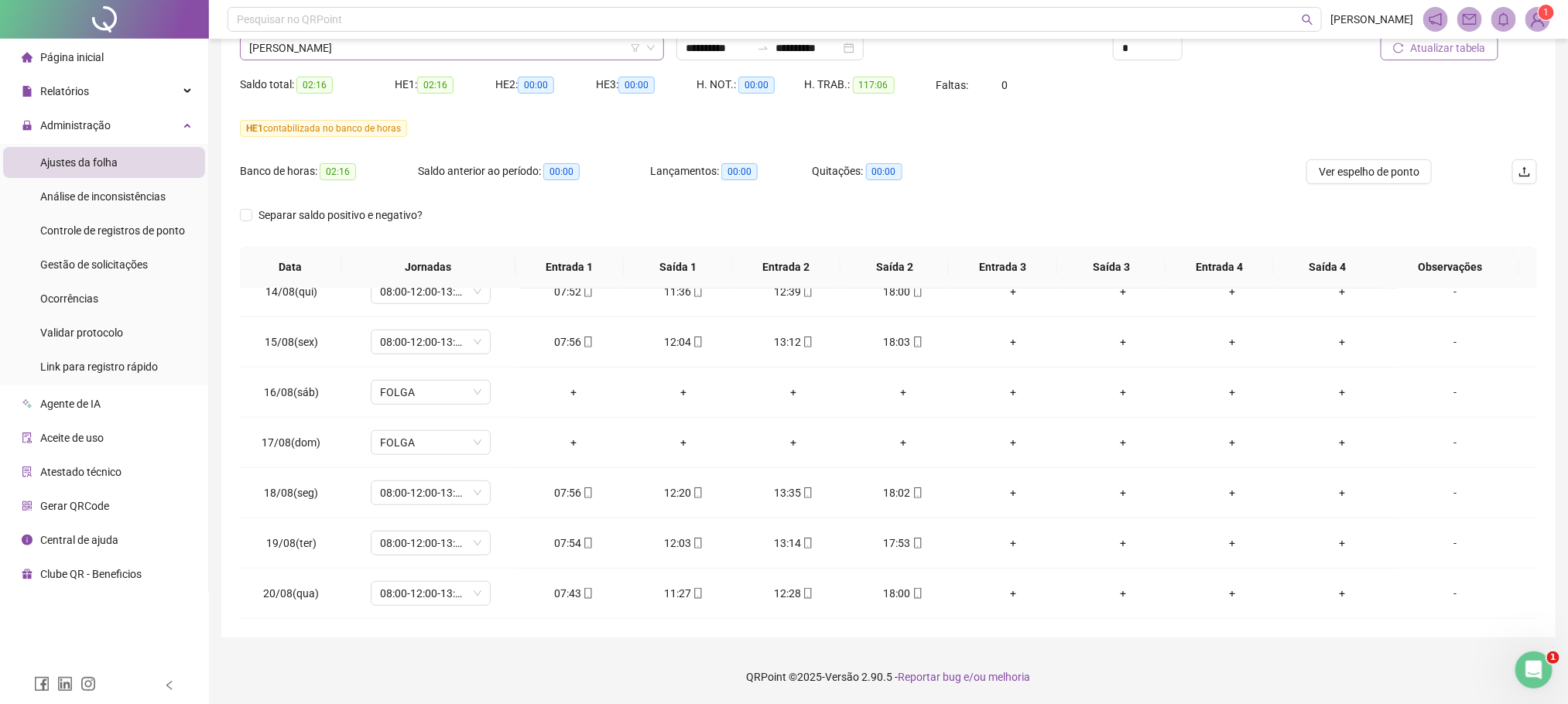
click at [334, 47] on span "[PERSON_NAME]" at bounding box center [451, 48] width 406 height 23
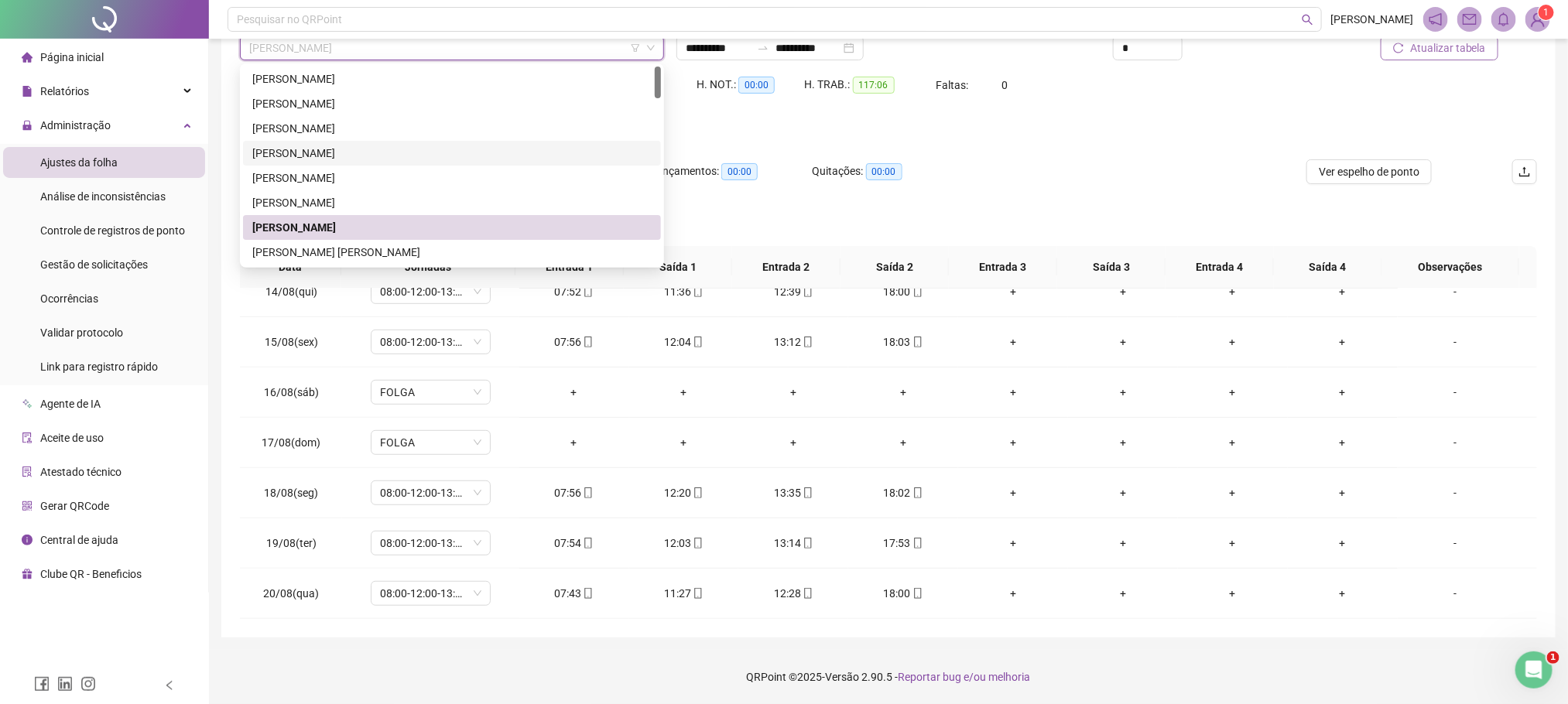
scroll to position [116, 0]
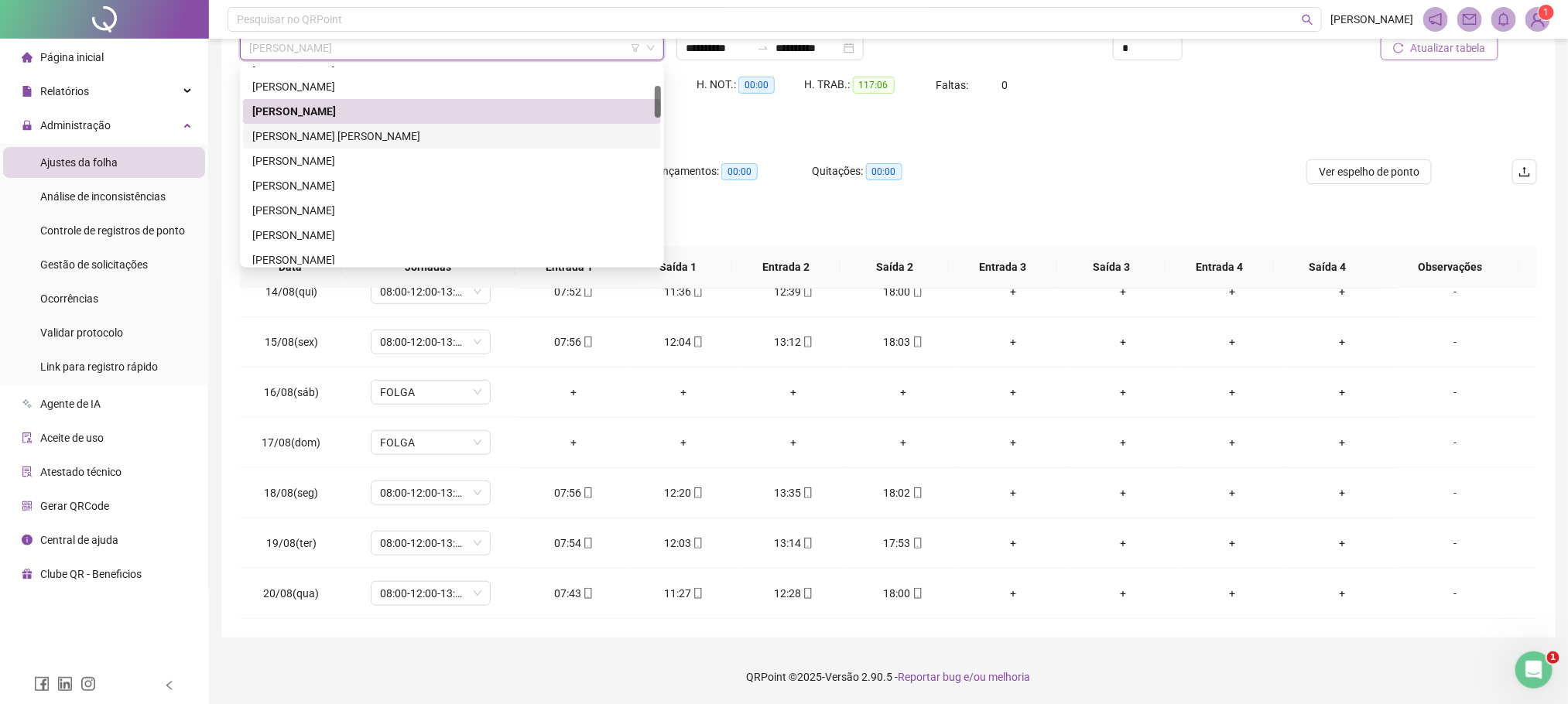
click at [330, 127] on div "CAYO BRENNER MEDEIROS DIAS" at bounding box center [451, 136] width 399 height 17
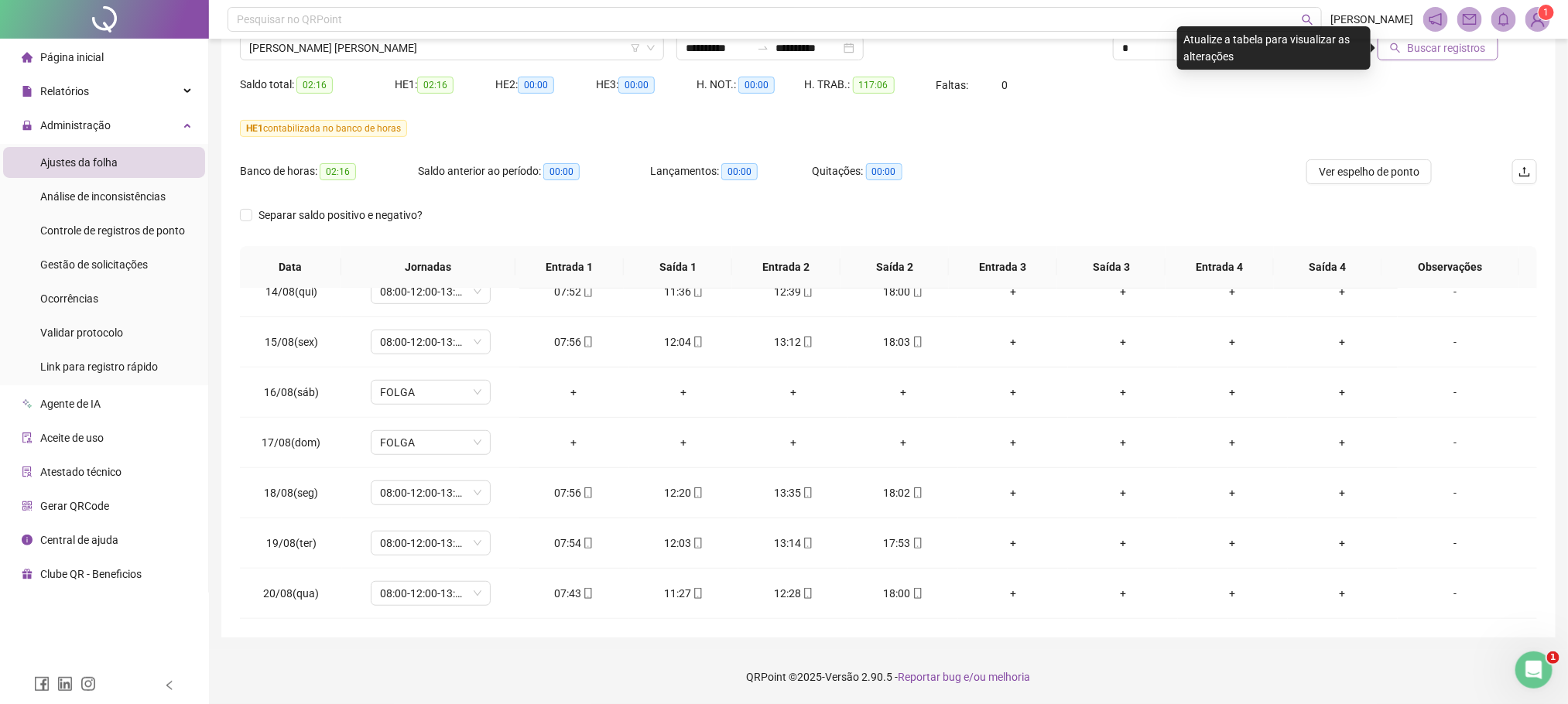
click at [1426, 45] on span "Buscar registros" at bounding box center [1446, 48] width 79 height 17
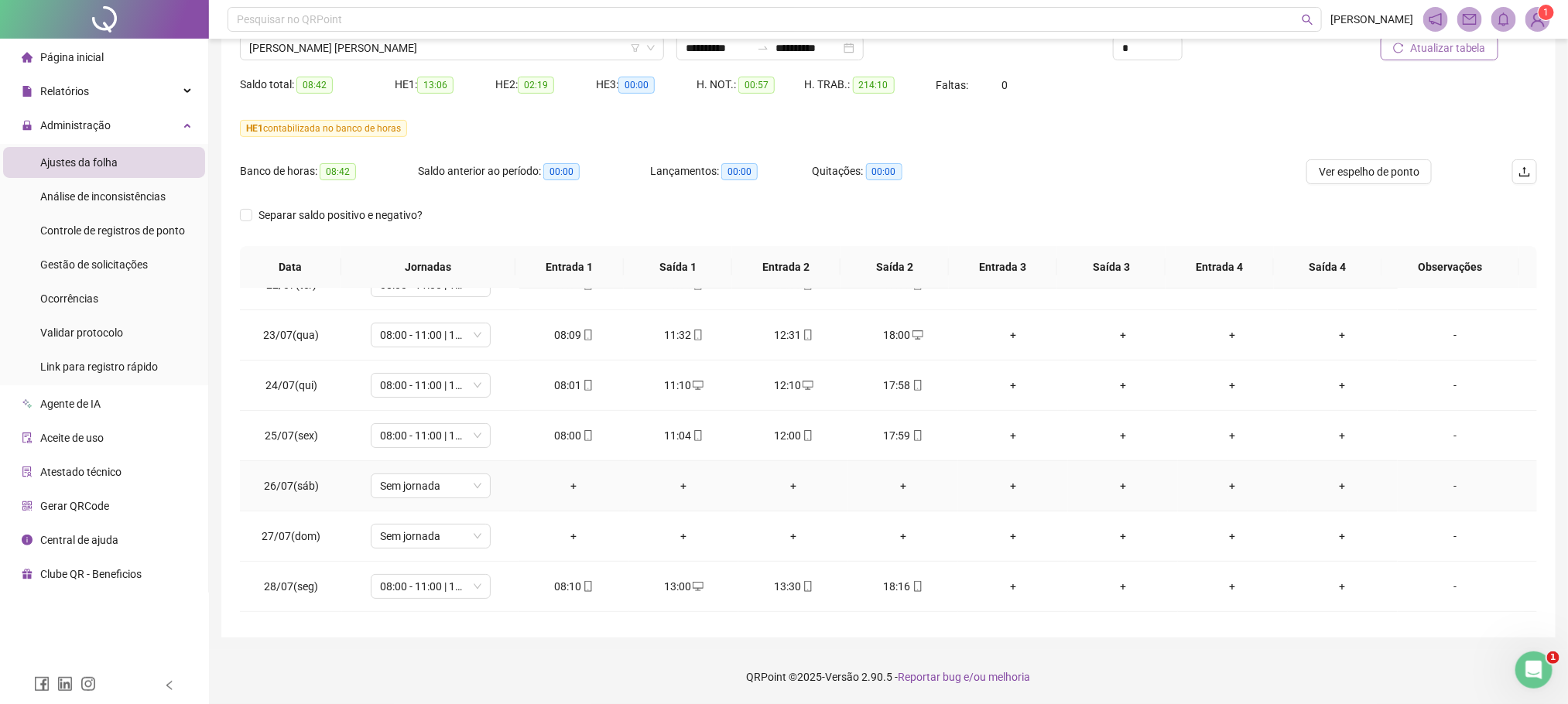
scroll to position [0, 0]
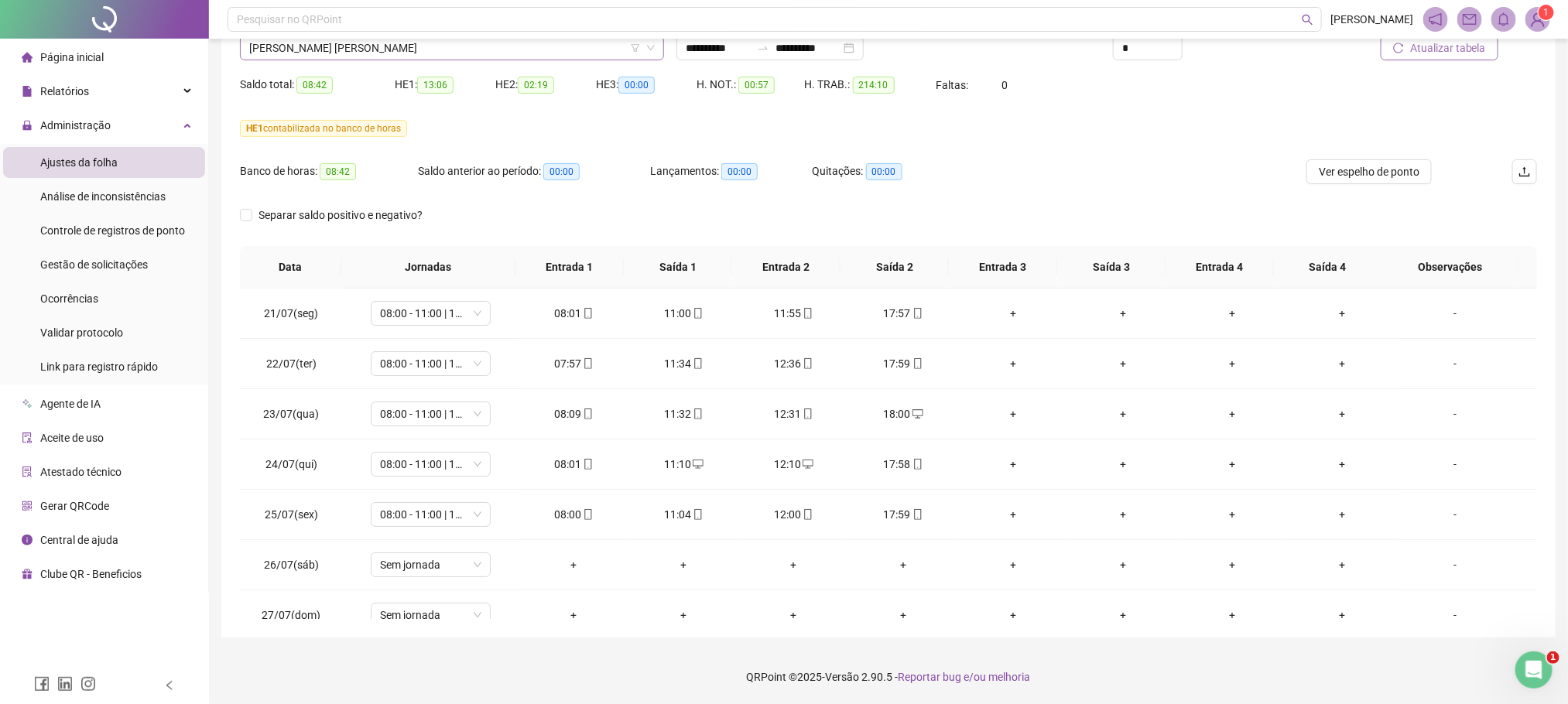
click at [293, 47] on span "CAYO BRENNER MEDEIROS DIAS" at bounding box center [451, 48] width 406 height 23
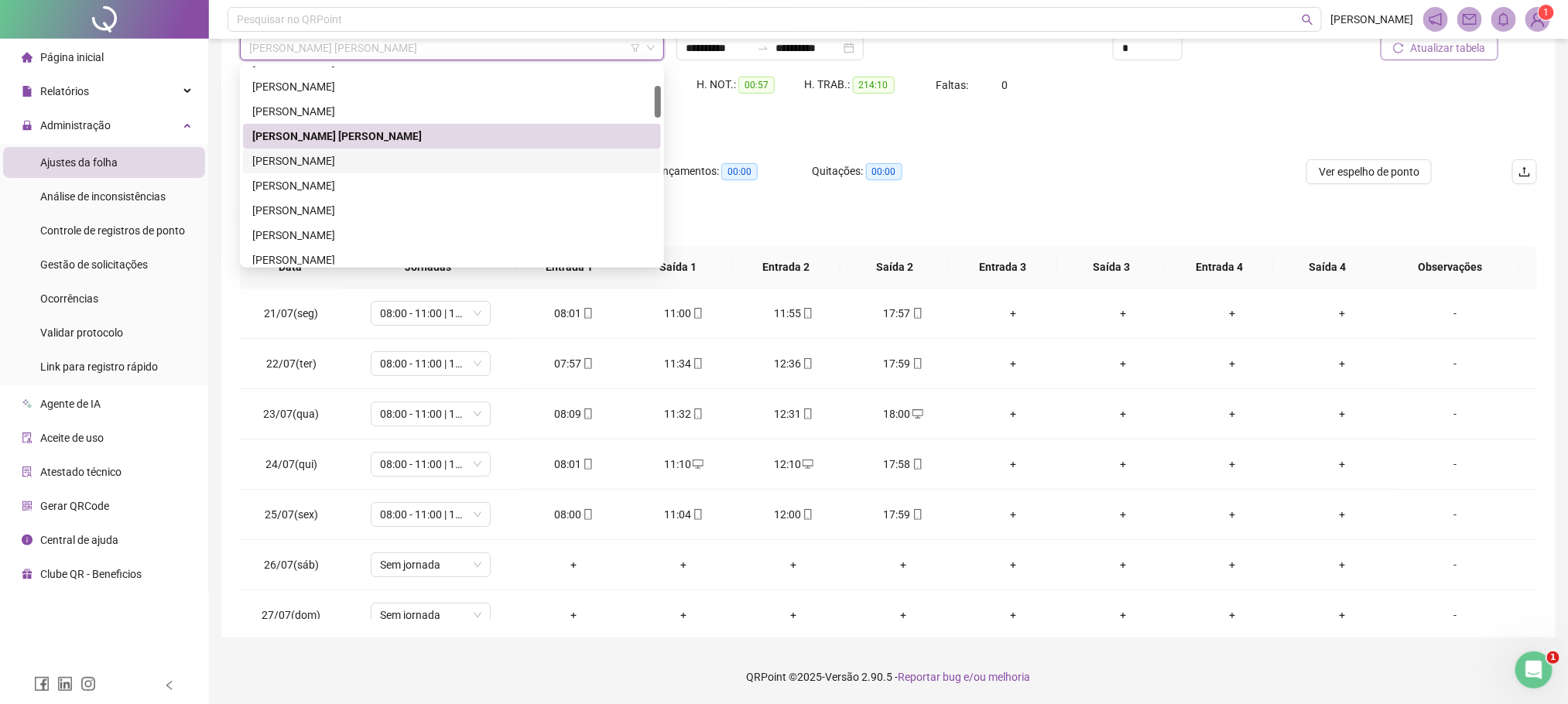
click at [316, 164] on div "[PERSON_NAME]" at bounding box center [451, 160] width 399 height 17
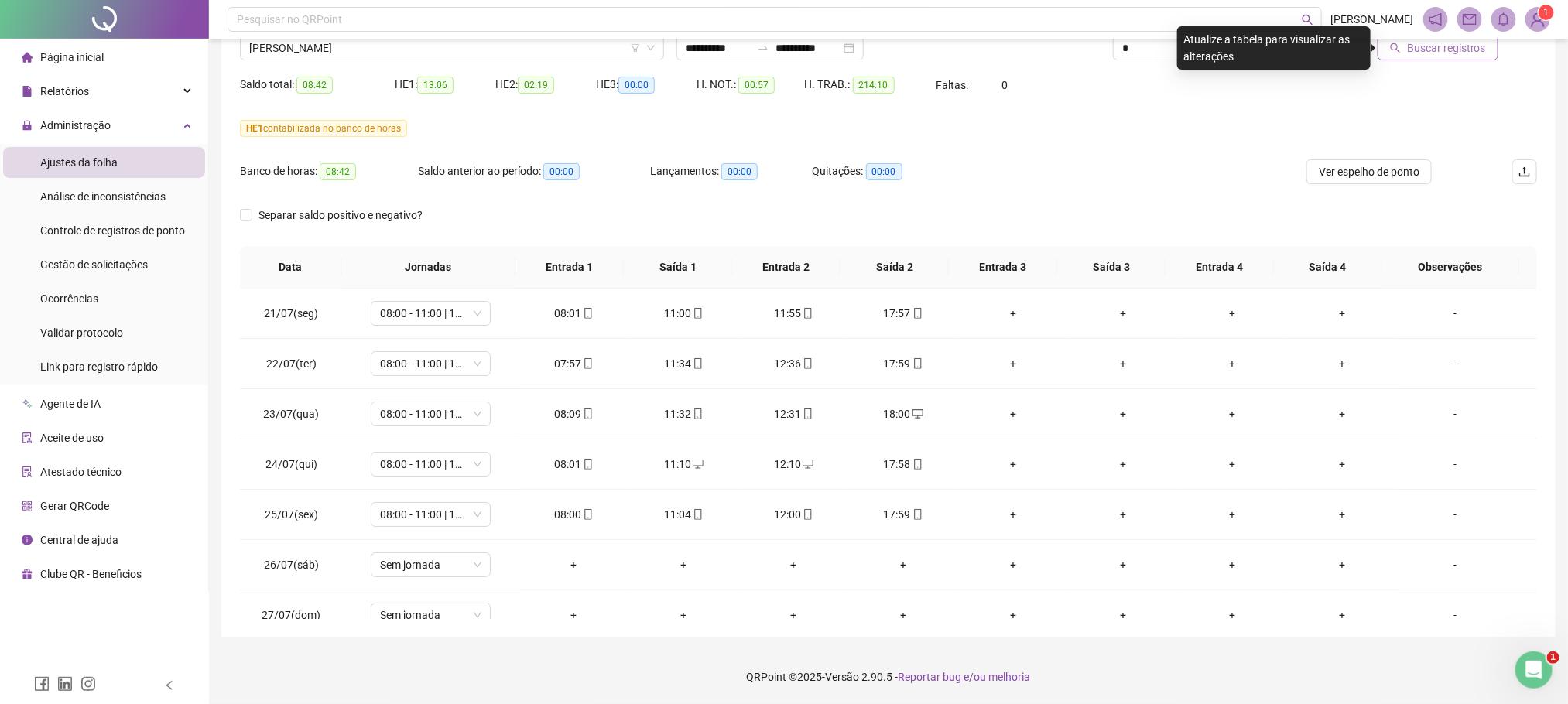
click at [1438, 50] on span "Buscar registros" at bounding box center [1446, 48] width 79 height 17
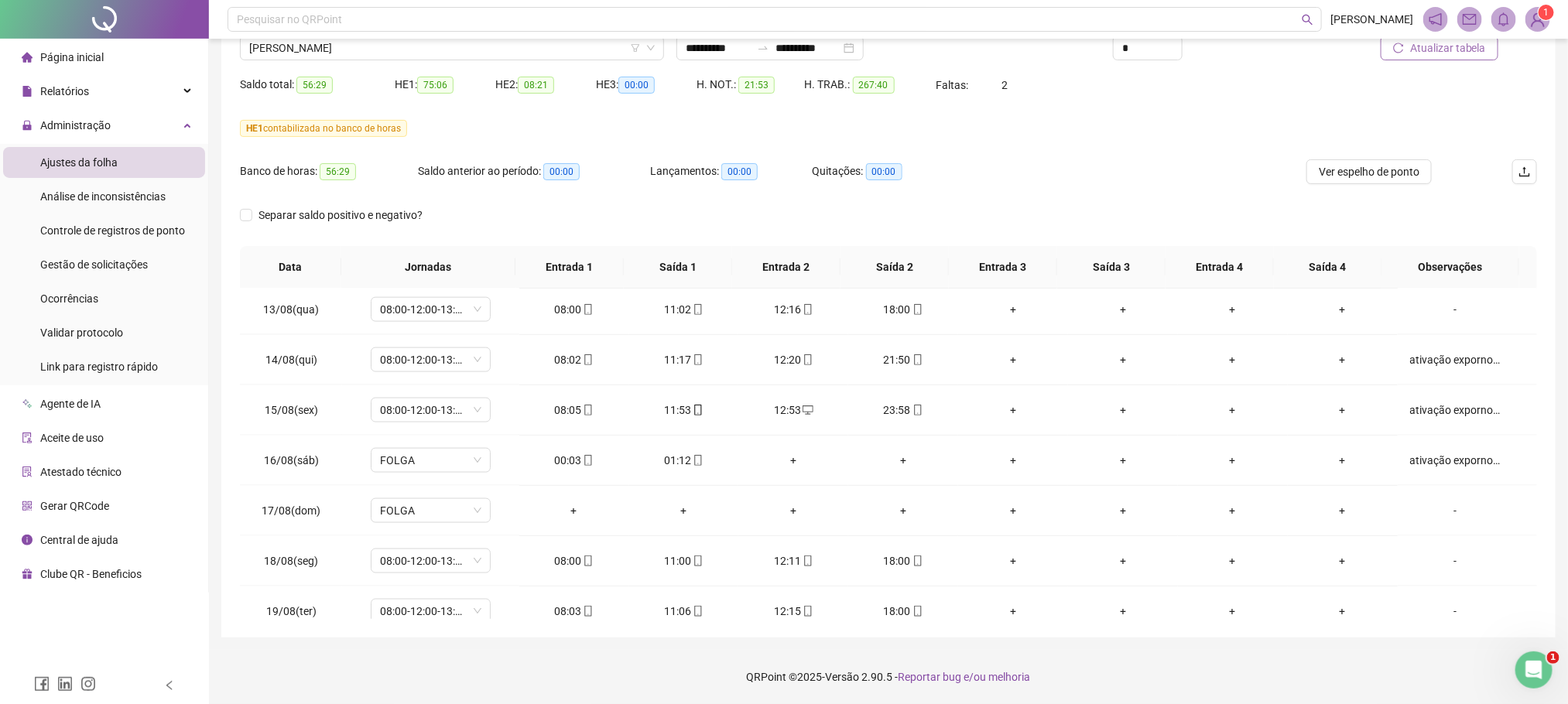
scroll to position [1239, 0]
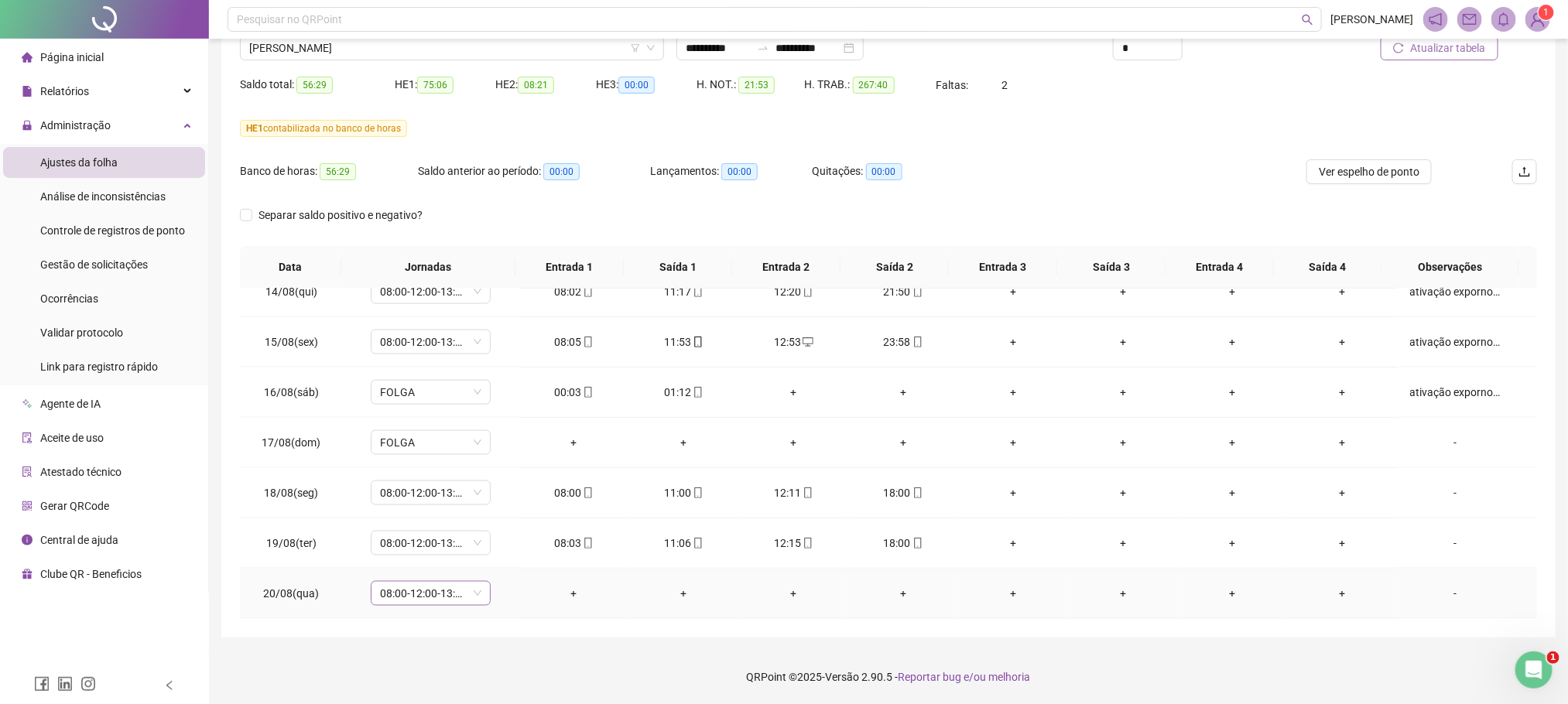
click at [474, 592] on span "08:00-12:00-13:00-18:00" at bounding box center [431, 593] width 102 height 23
click at [489, 518] on div "Folga compensatória" at bounding box center [455, 512] width 131 height 17
click at [504, 549] on span "Sim" at bounding box center [502, 554] width 18 height 17
click at [1461, 589] on div "-" at bounding box center [1456, 593] width 91 height 17
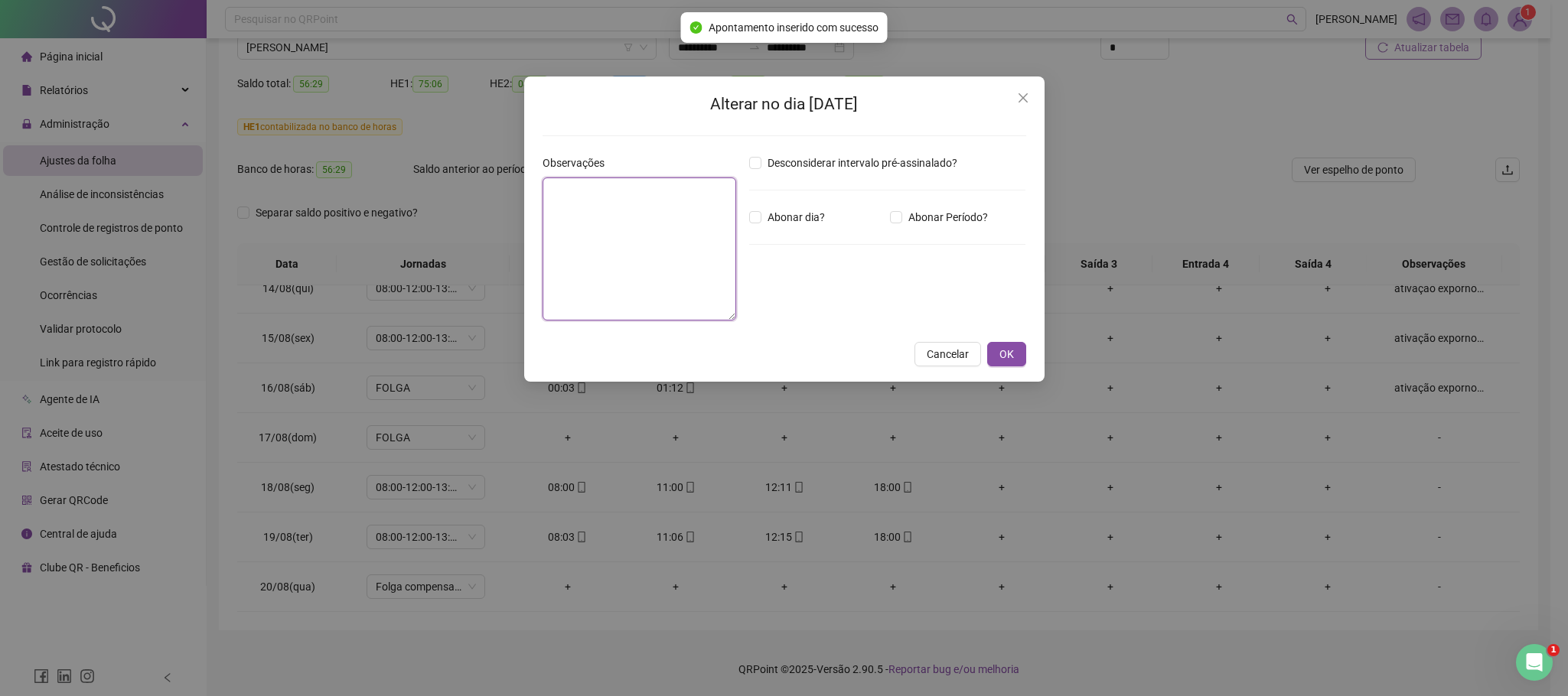
click at [605, 234] on textarea at bounding box center [640, 248] width 194 height 143
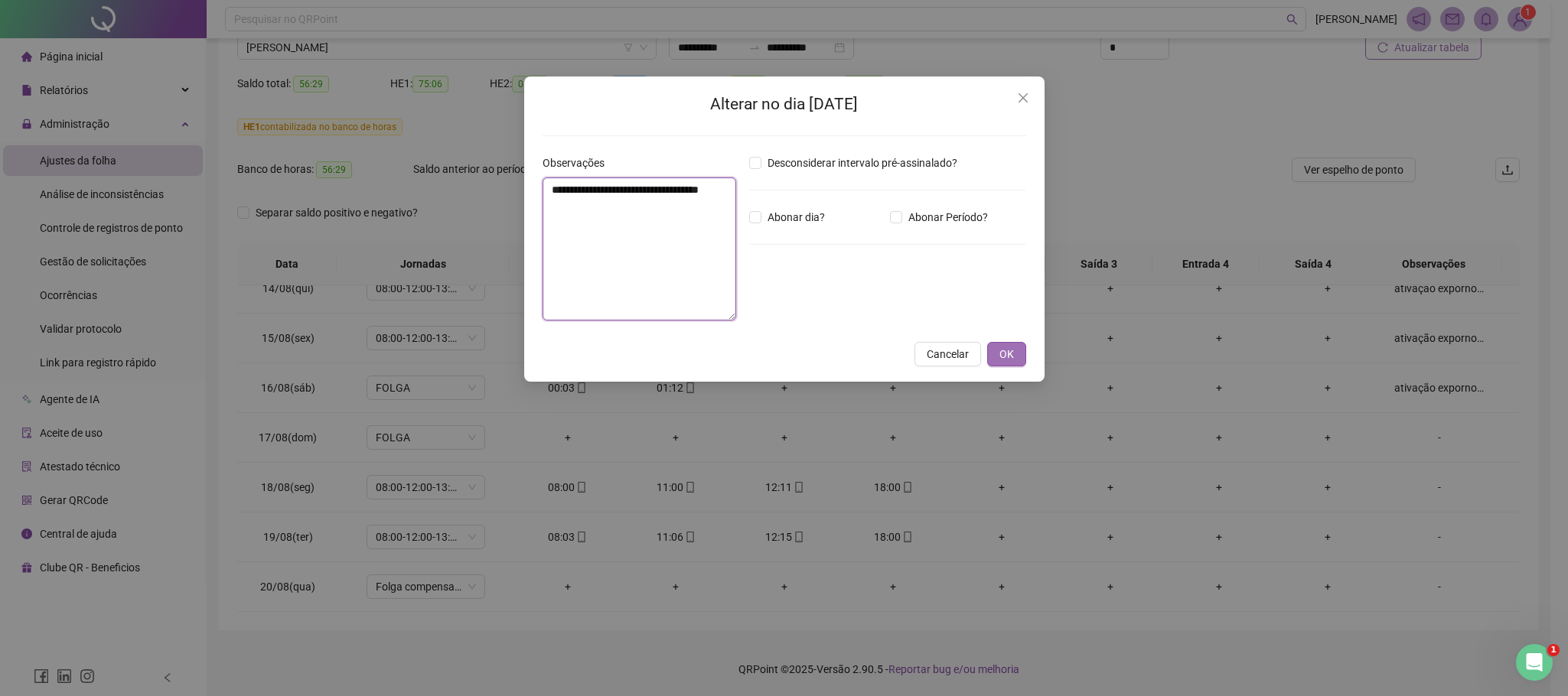
type textarea "**********"
click at [1025, 354] on button "OK" at bounding box center [1007, 355] width 39 height 25
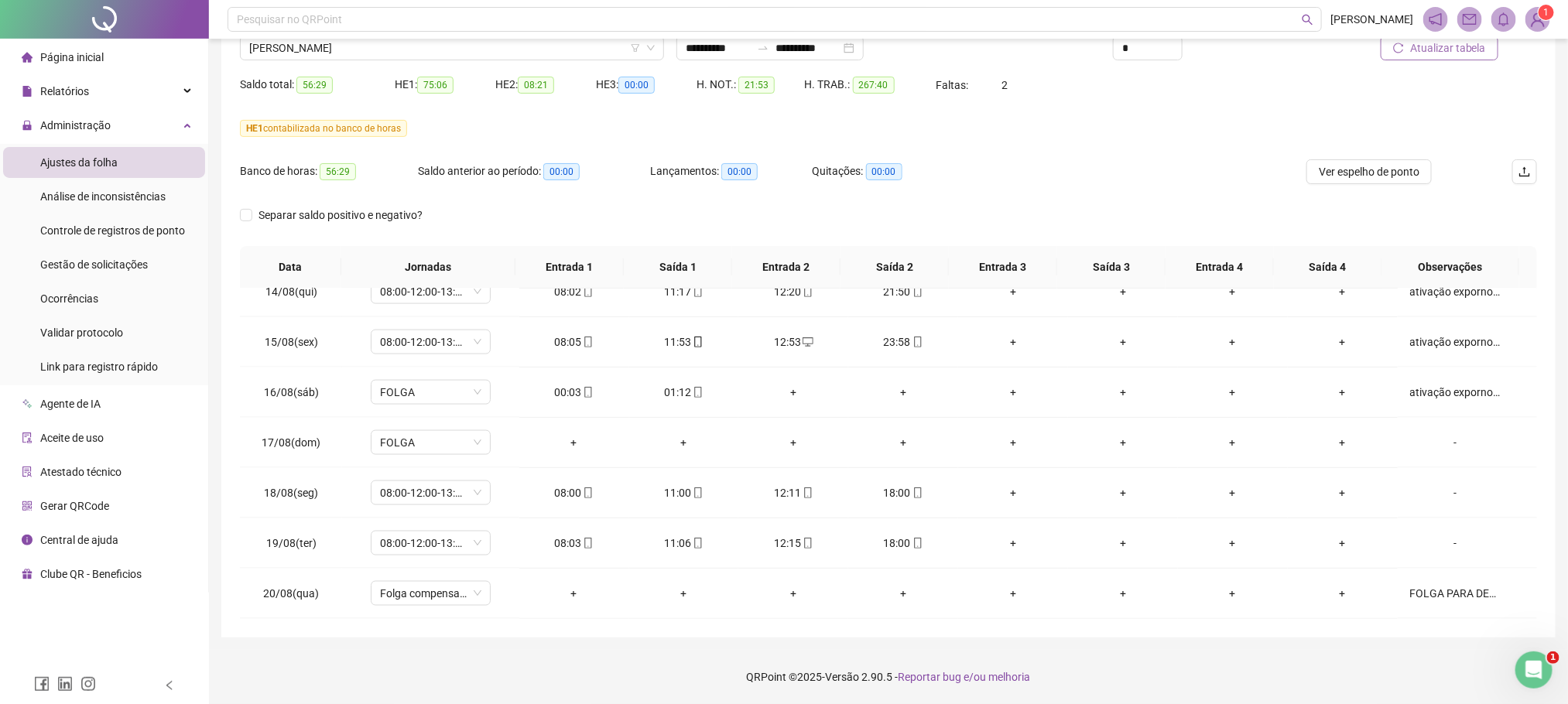
click at [1461, 61] on div "Atualizar tabela" at bounding box center [1434, 42] width 218 height 60
click at [1461, 47] on span "Atualizar tabela" at bounding box center [1448, 48] width 76 height 17
click at [393, 50] on span "[PERSON_NAME]" at bounding box center [451, 48] width 406 height 23
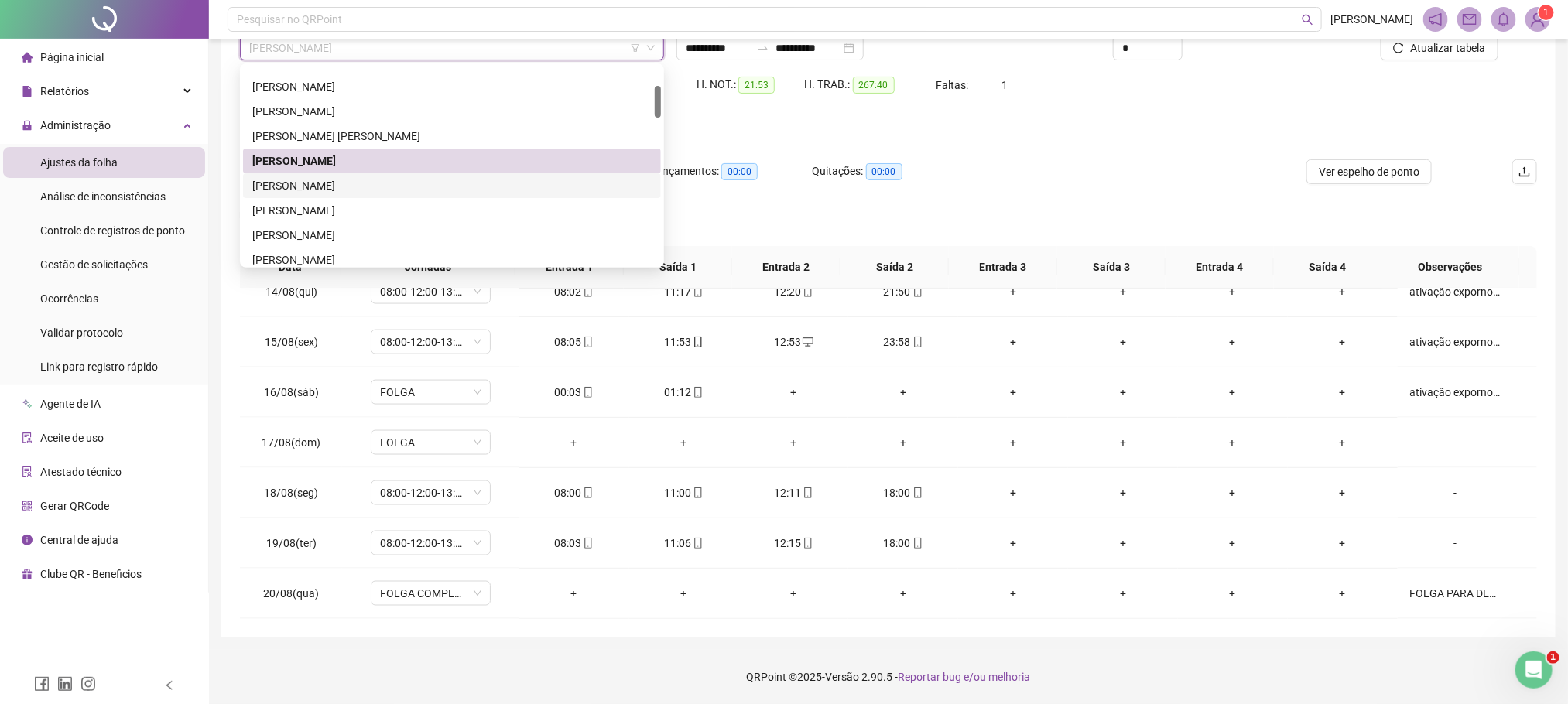
click at [332, 182] on div "CLEYTON RAMOS RODRIGUES" at bounding box center [451, 185] width 399 height 17
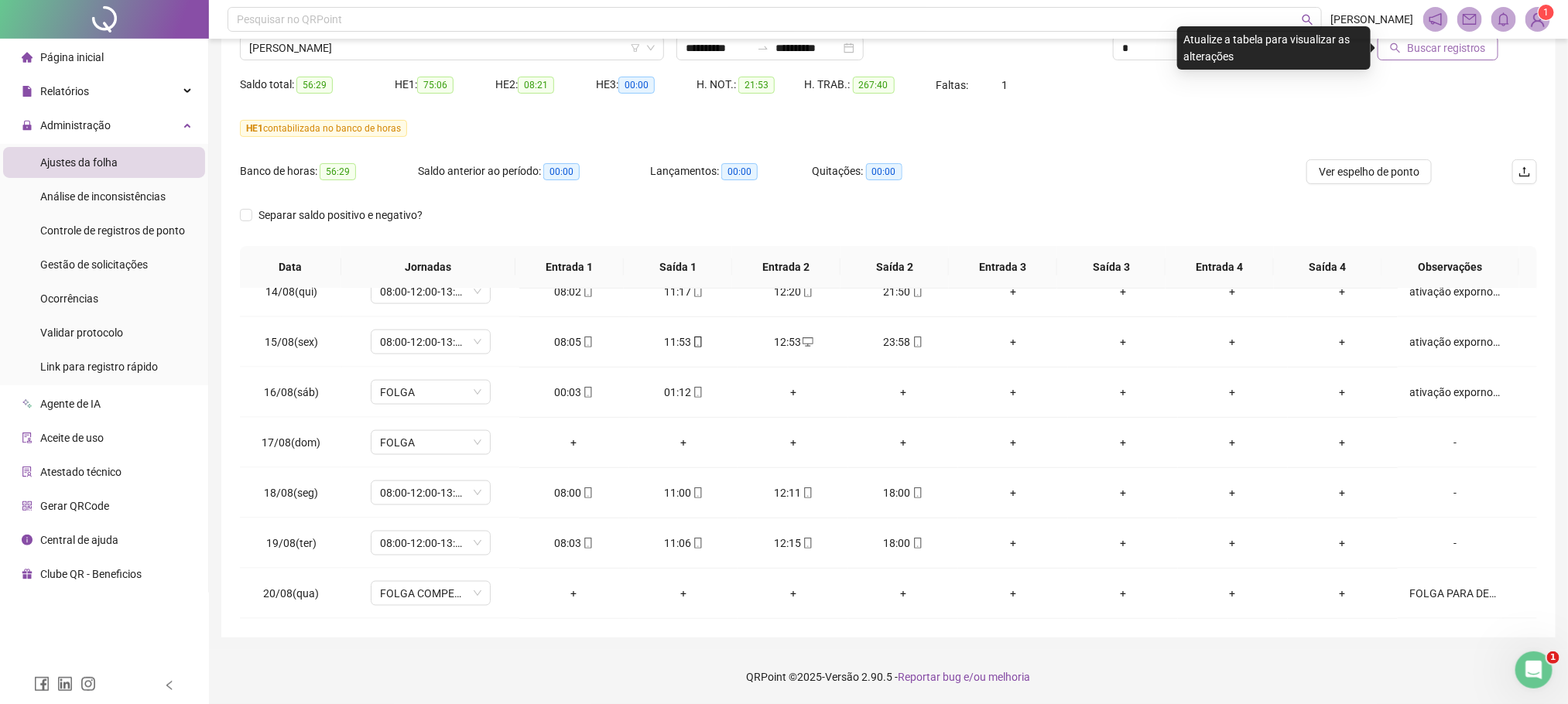
click at [1445, 55] on span "Buscar registros" at bounding box center [1446, 48] width 79 height 17
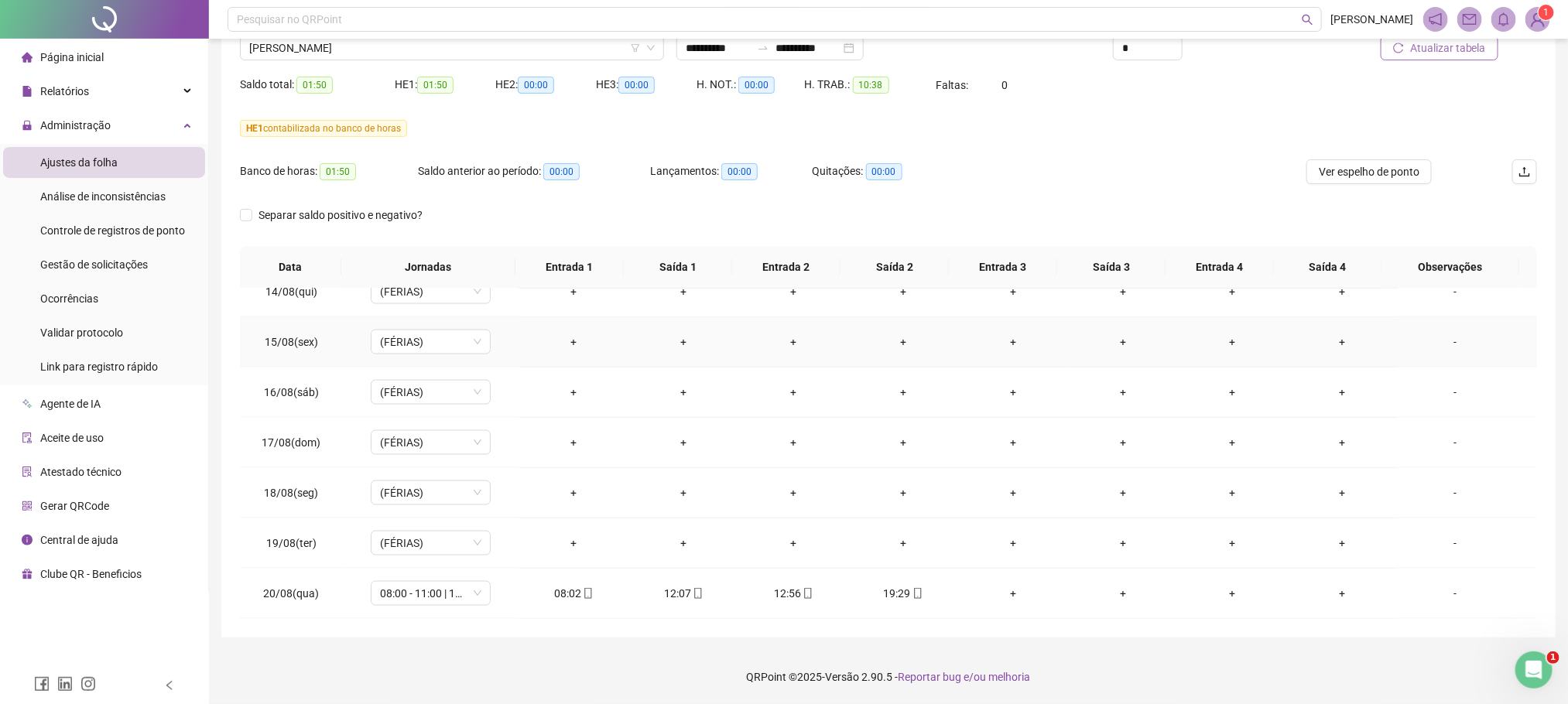
scroll to position [1239, 0]
click at [369, 49] on span "CLEYTON RAMOS RODRIGUES" at bounding box center [451, 48] width 406 height 23
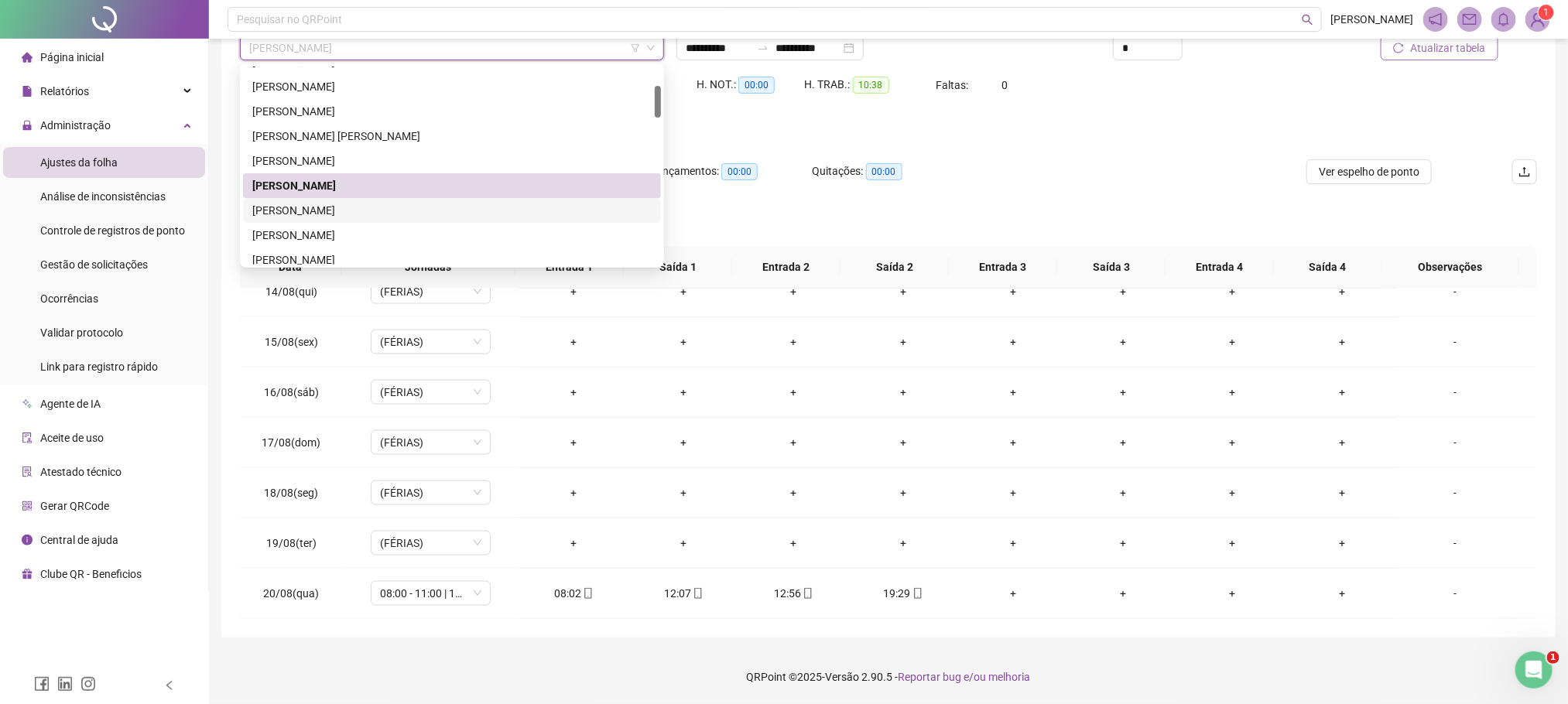
click at [336, 207] on div "DANIEL MONTOLO PONTES" at bounding box center [451, 210] width 399 height 17
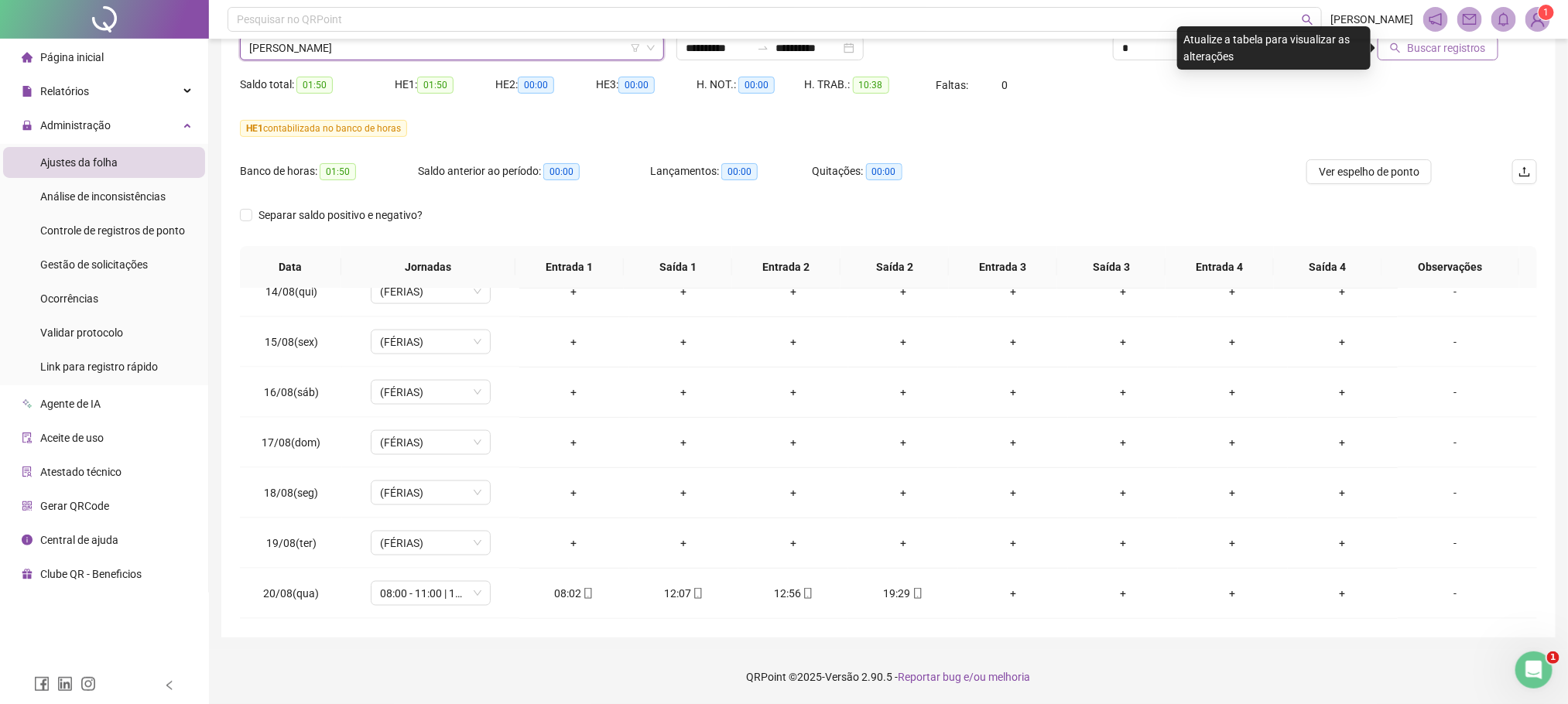
click at [1477, 42] on span "Buscar registros" at bounding box center [1446, 48] width 79 height 17
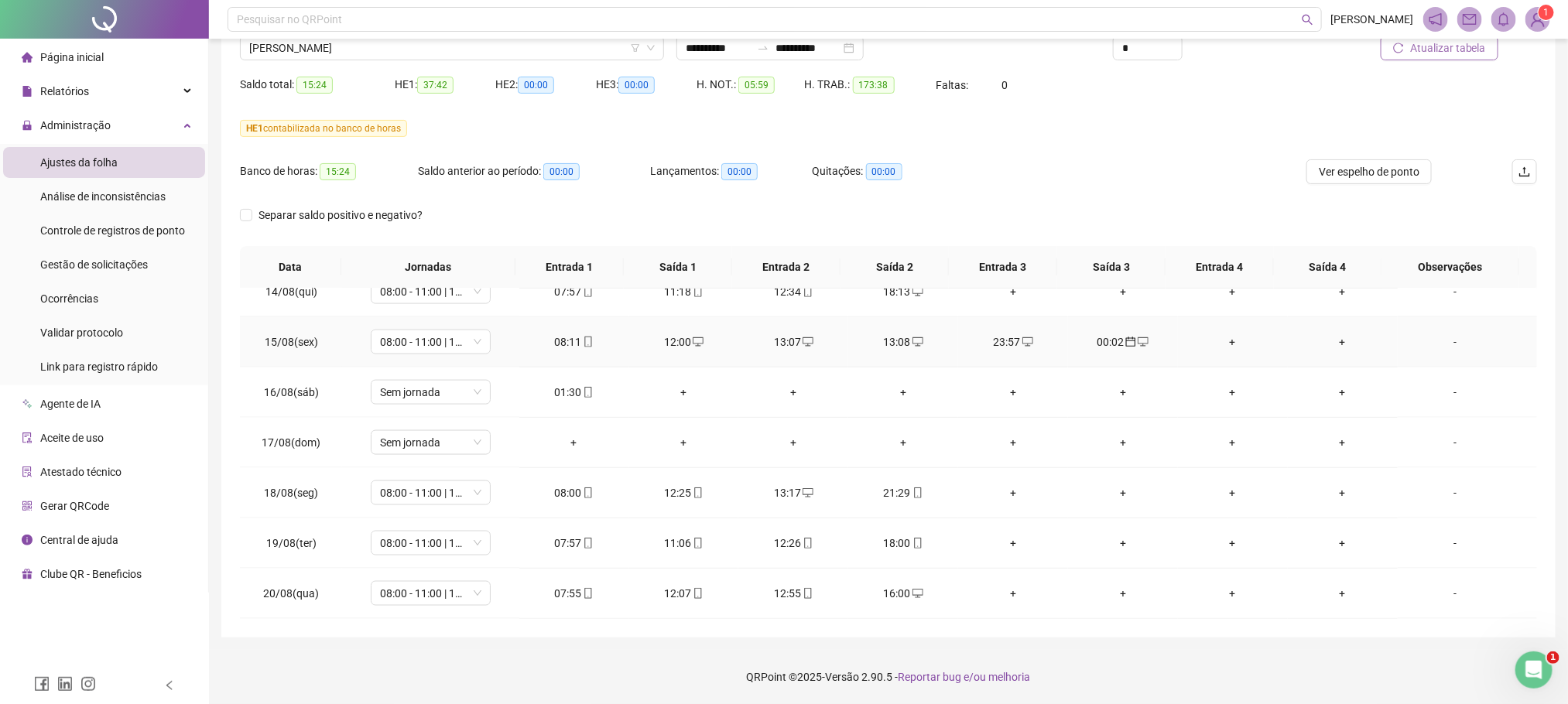
click at [1097, 344] on div "00:02" at bounding box center [1122, 342] width 85 height 17
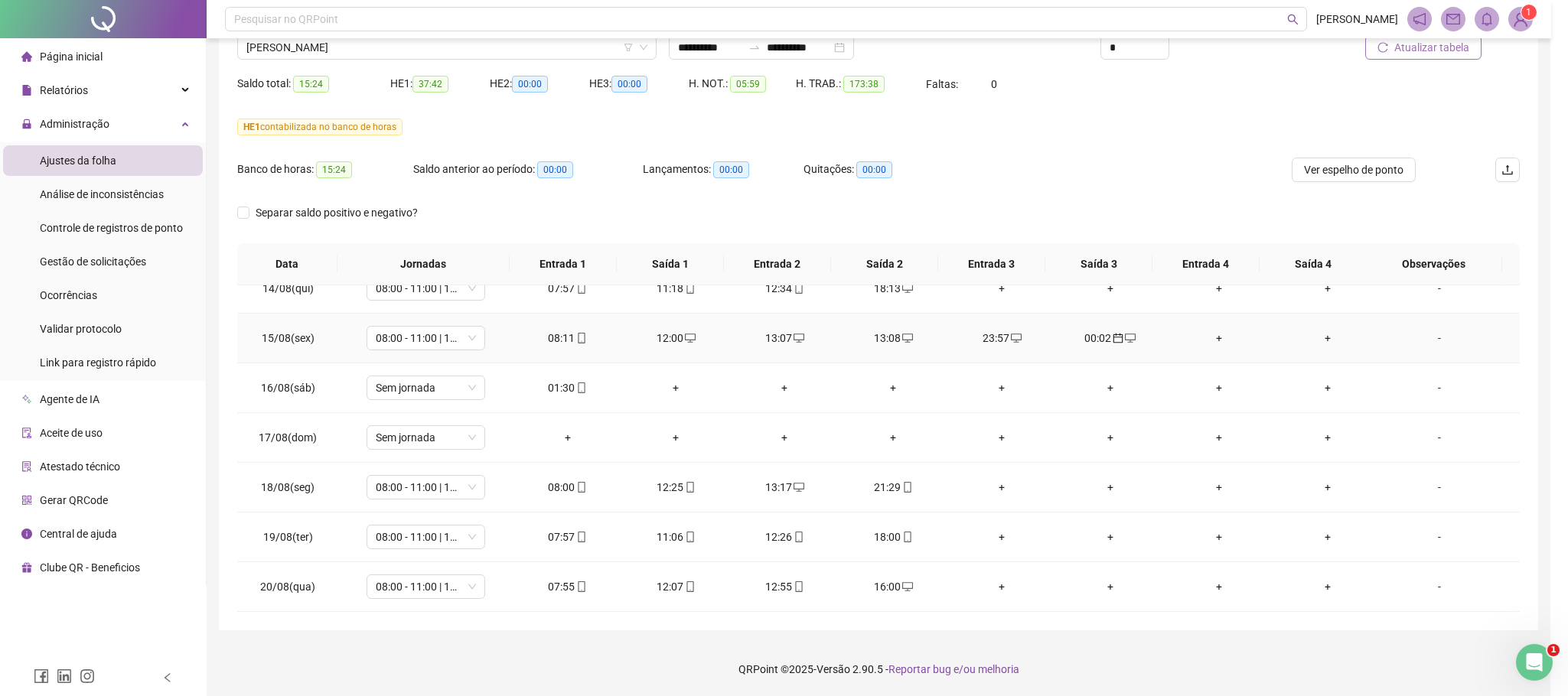
type input "**********"
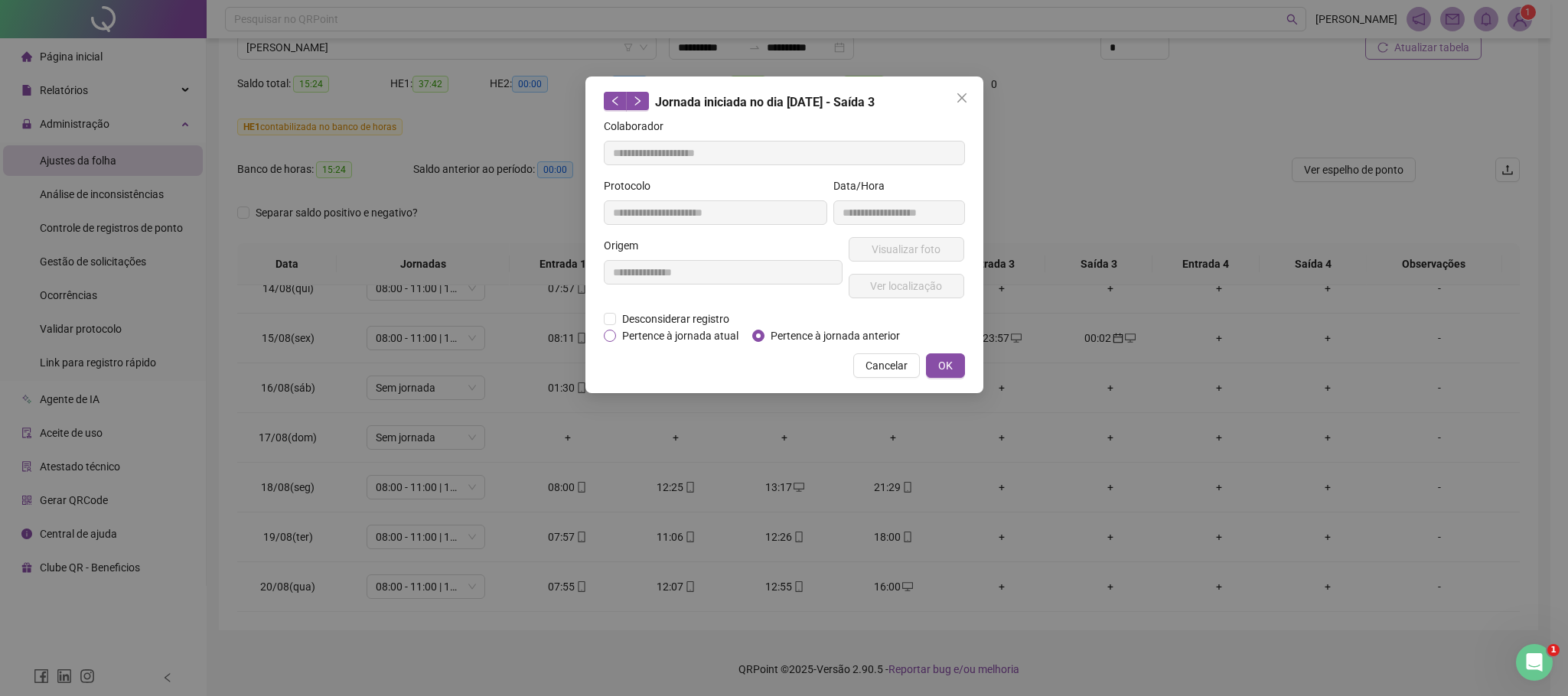
click at [670, 337] on span "Pertence à jornada atual" at bounding box center [680, 336] width 128 height 17
click at [934, 368] on button "OK" at bounding box center [945, 366] width 39 height 25
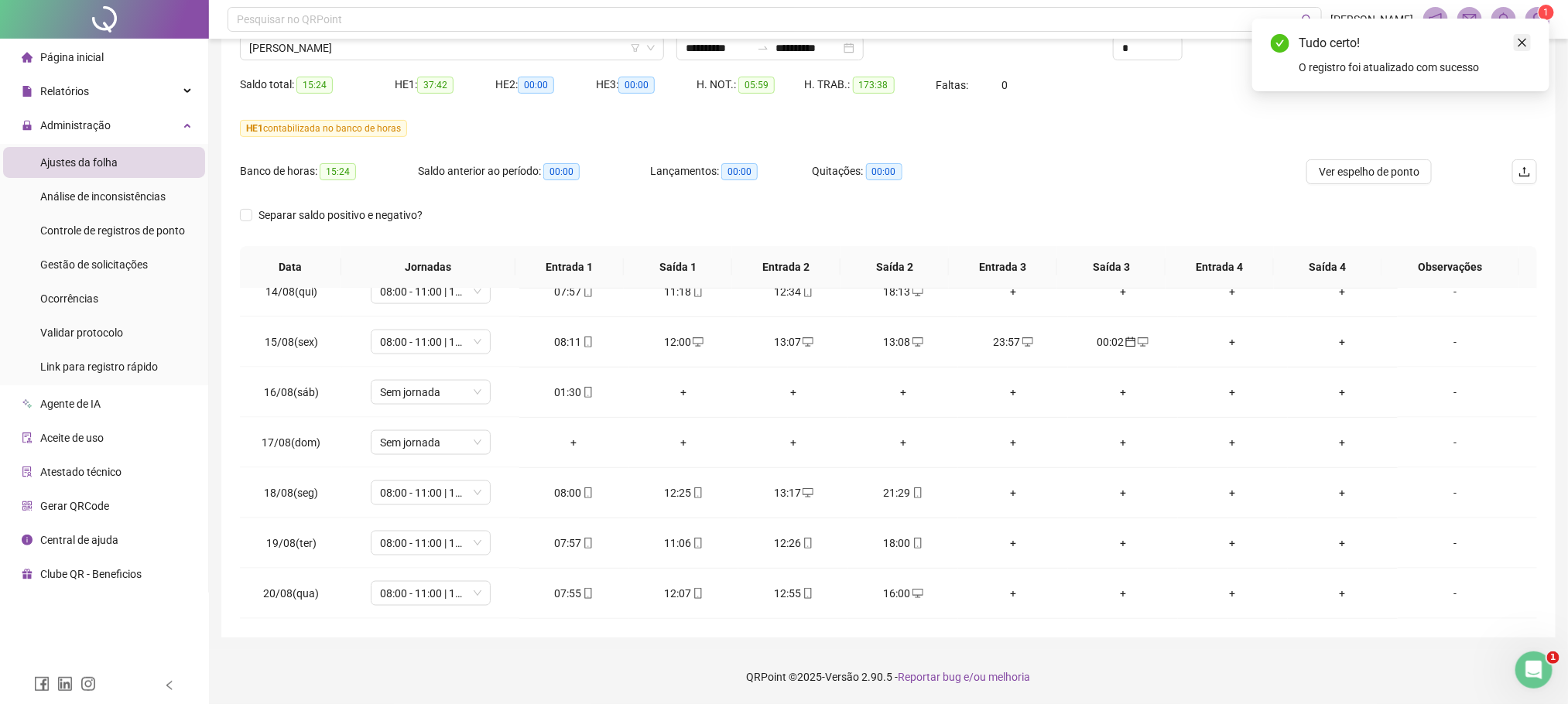
click at [1517, 42] on icon "close" at bounding box center [1522, 42] width 11 height 11
click at [1466, 51] on span "Atualizar tabela" at bounding box center [1448, 48] width 76 height 17
click at [776, 346] on div "13:07" at bounding box center [793, 342] width 85 height 17
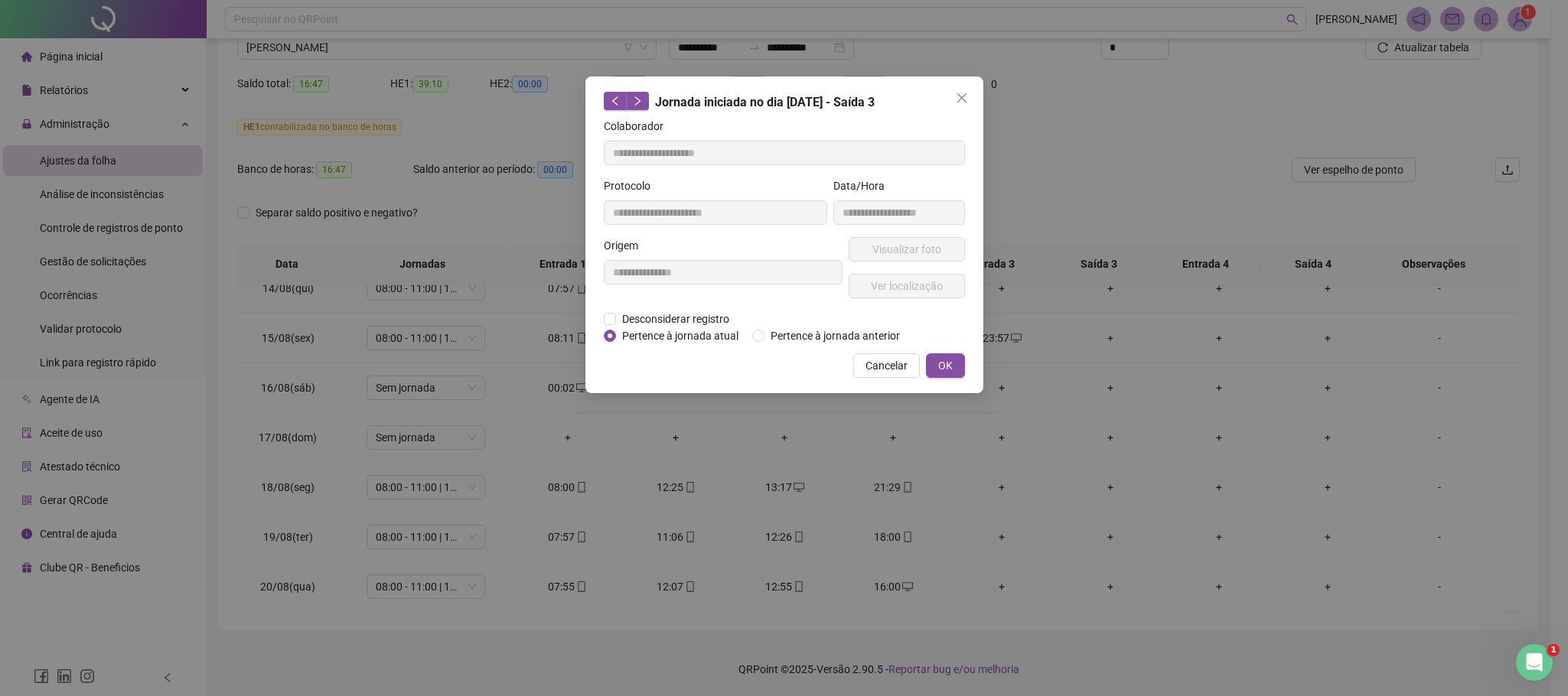
type input "**********"
click at [650, 319] on span "Desconsiderar registro" at bounding box center [676, 319] width 119 height 17
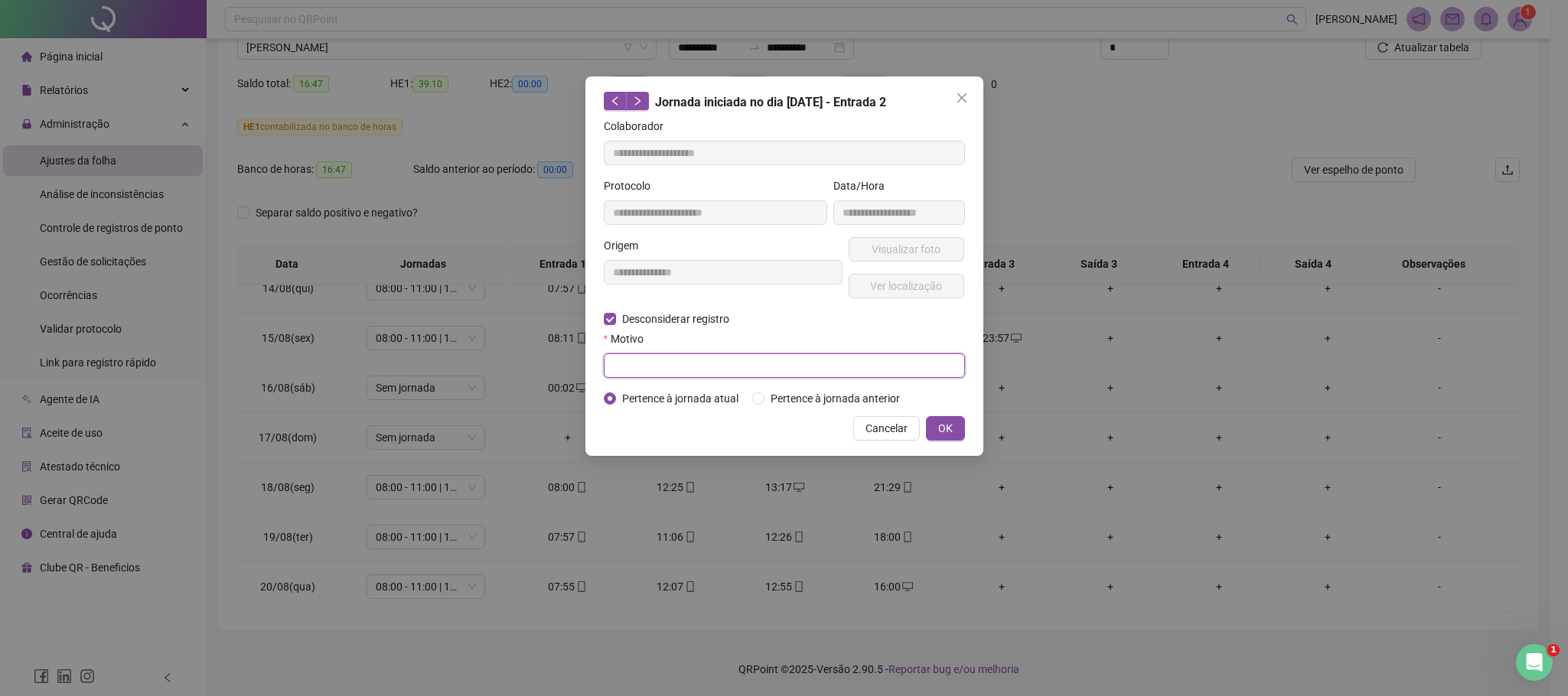
click at [675, 367] on input "text" at bounding box center [784, 366] width 361 height 25
type input "**********"
click at [948, 431] on span "OK" at bounding box center [945, 428] width 15 height 17
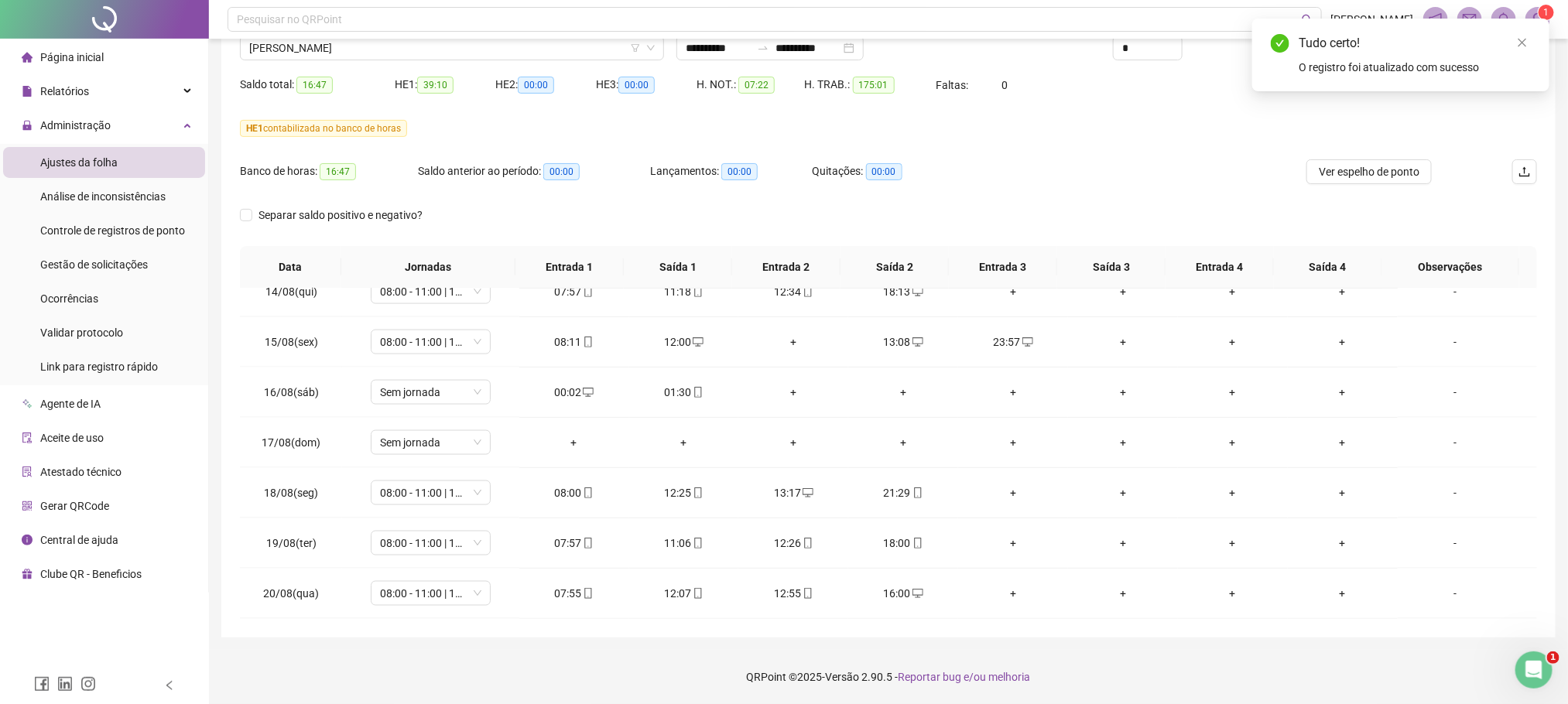
click at [1524, 31] on div "Tudo certo! O registro foi atualizado com sucesso" at bounding box center [1401, 55] width 298 height 73
click at [1522, 42] on icon "close" at bounding box center [1523, 43] width 8 height 8
click at [1477, 59] on div "Atualizar tabela" at bounding box center [1434, 42] width 218 height 60
click at [1470, 47] on span "Atualizar tabela" at bounding box center [1448, 48] width 76 height 17
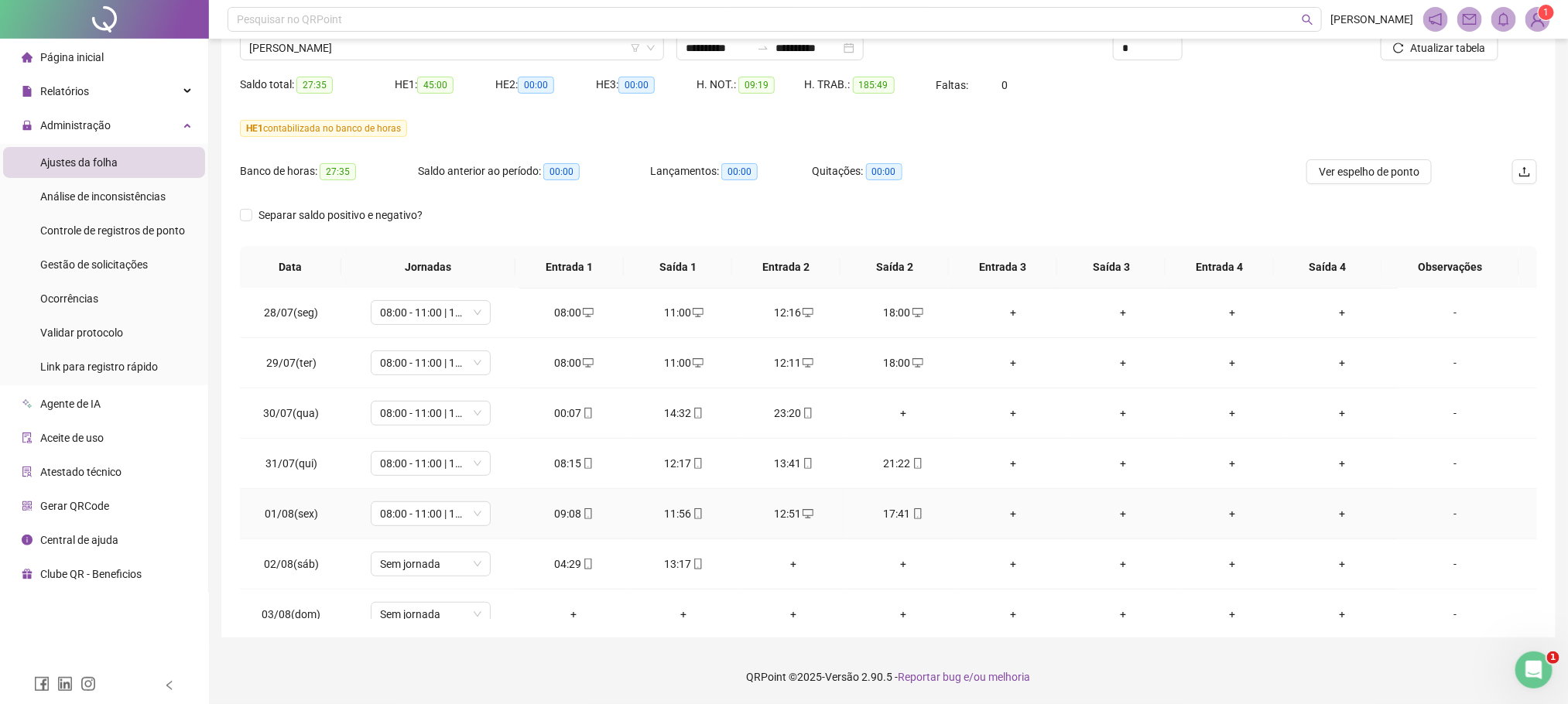
scroll to position [311, 0]
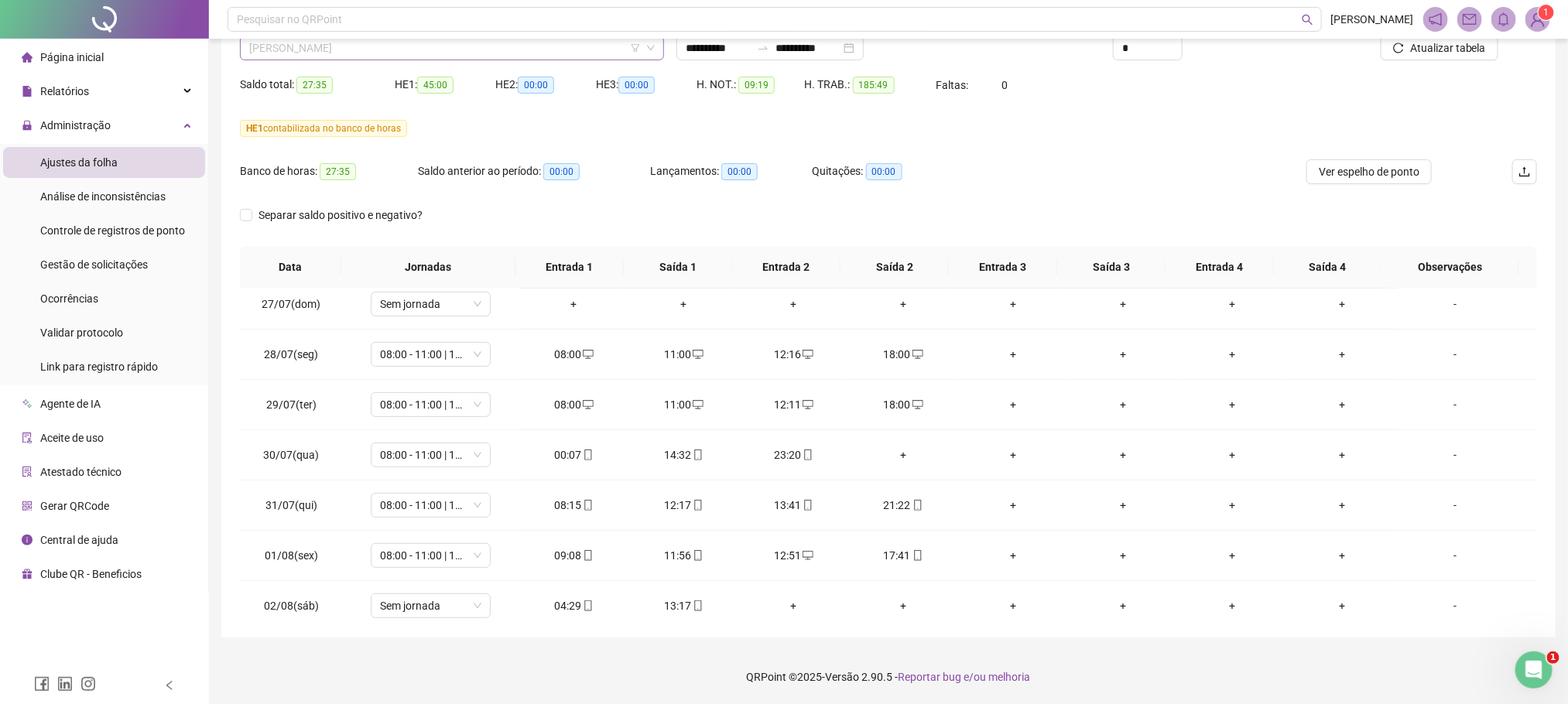
click at [385, 44] on span "DANIEL MONTOLO PONTES" at bounding box center [451, 48] width 406 height 23
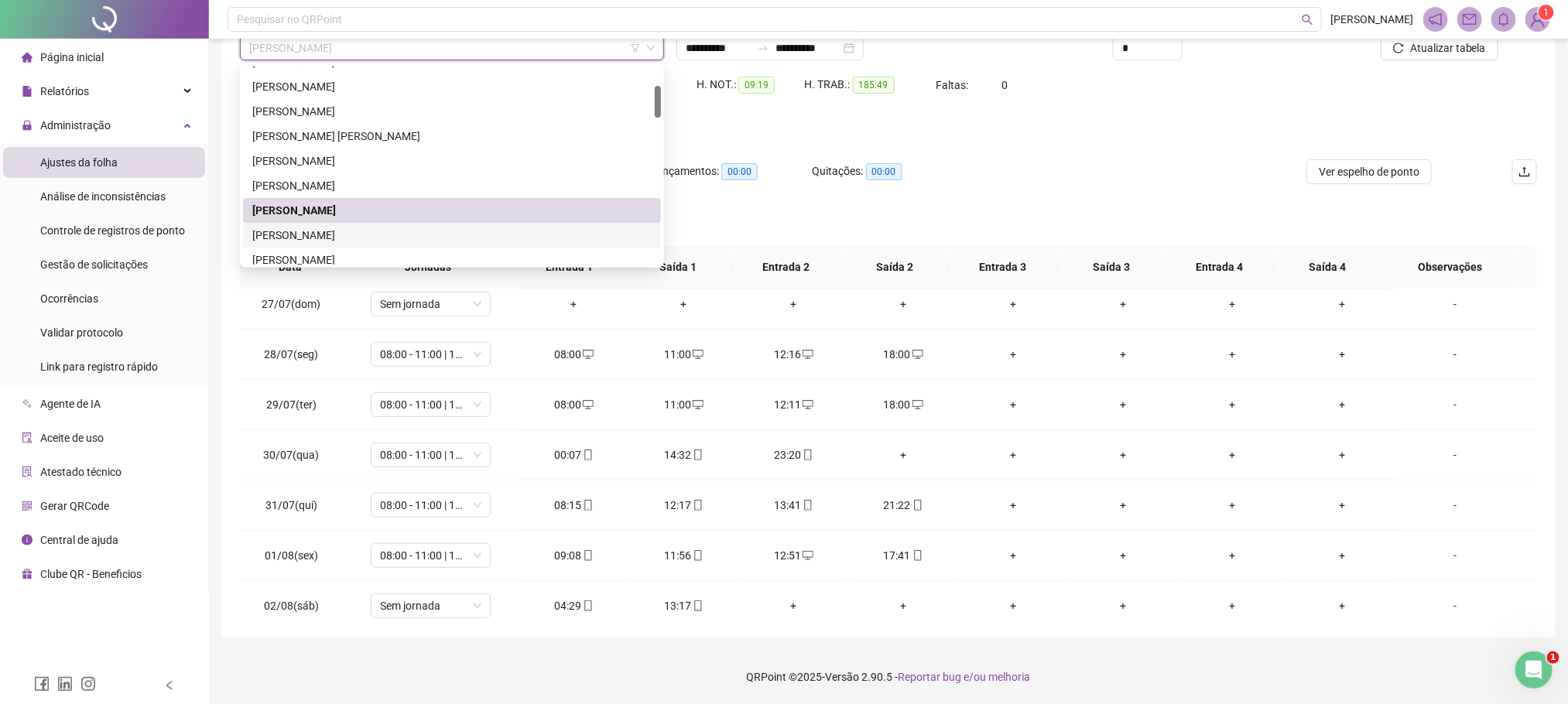
click at [288, 237] on div "[PERSON_NAME]" at bounding box center [451, 235] width 399 height 17
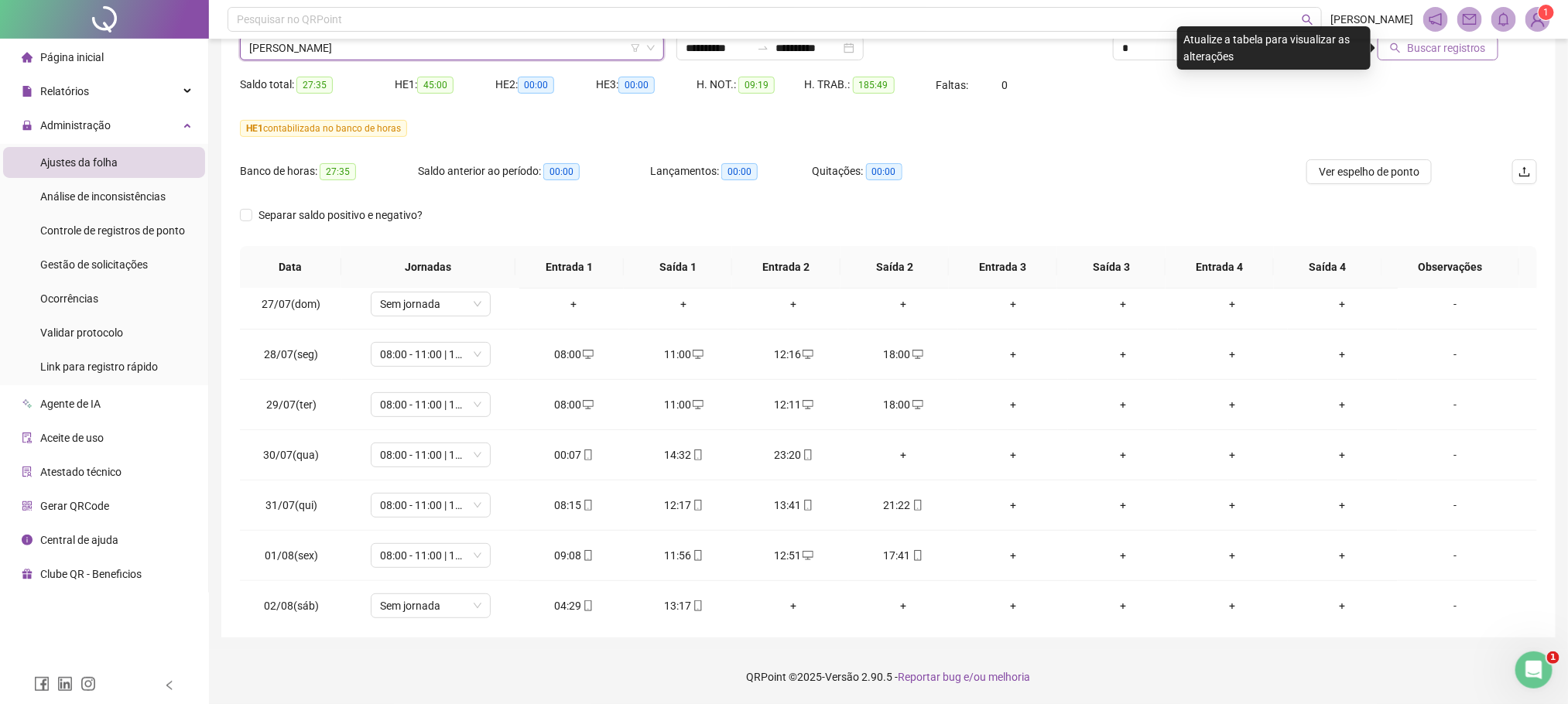
click at [1442, 55] on span "Buscar registros" at bounding box center [1446, 48] width 79 height 17
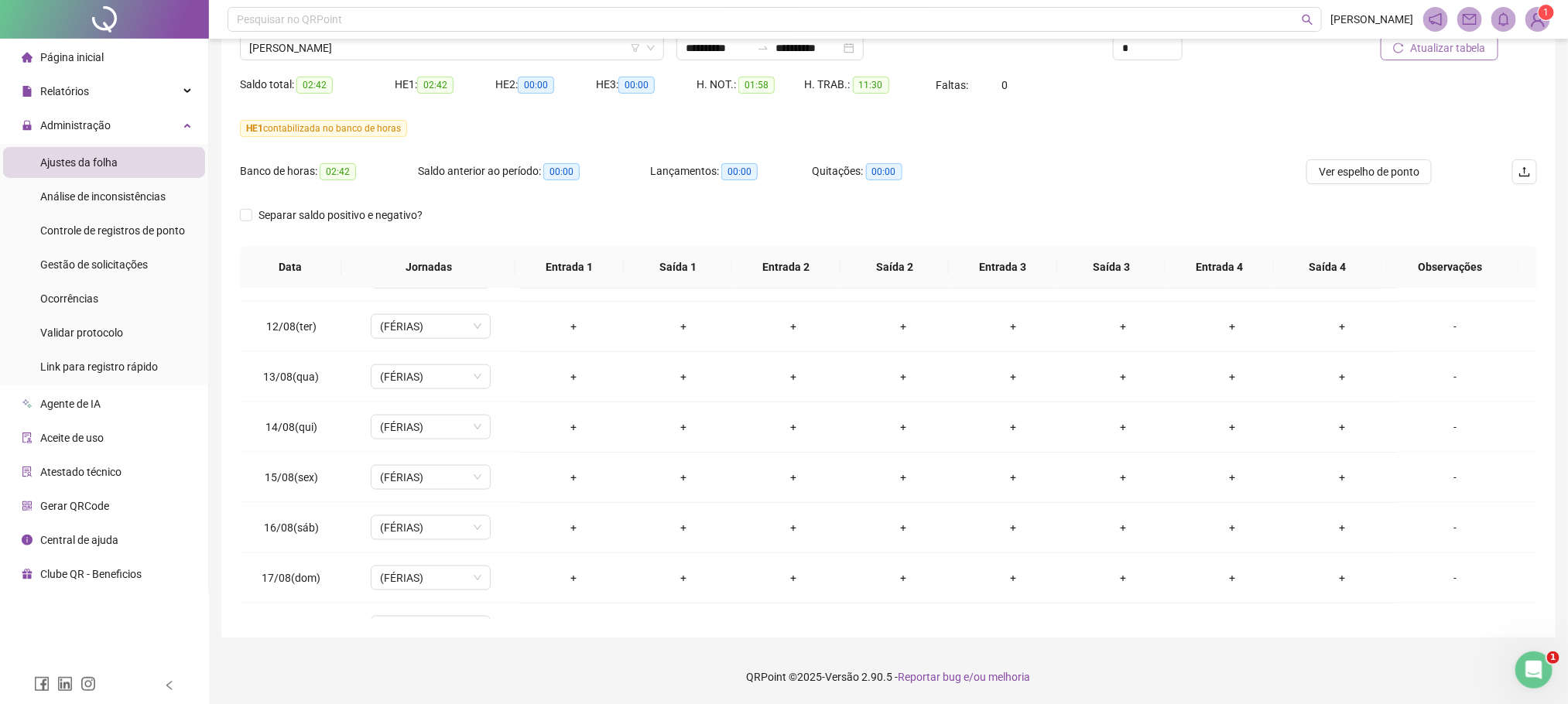
scroll to position [1239, 0]
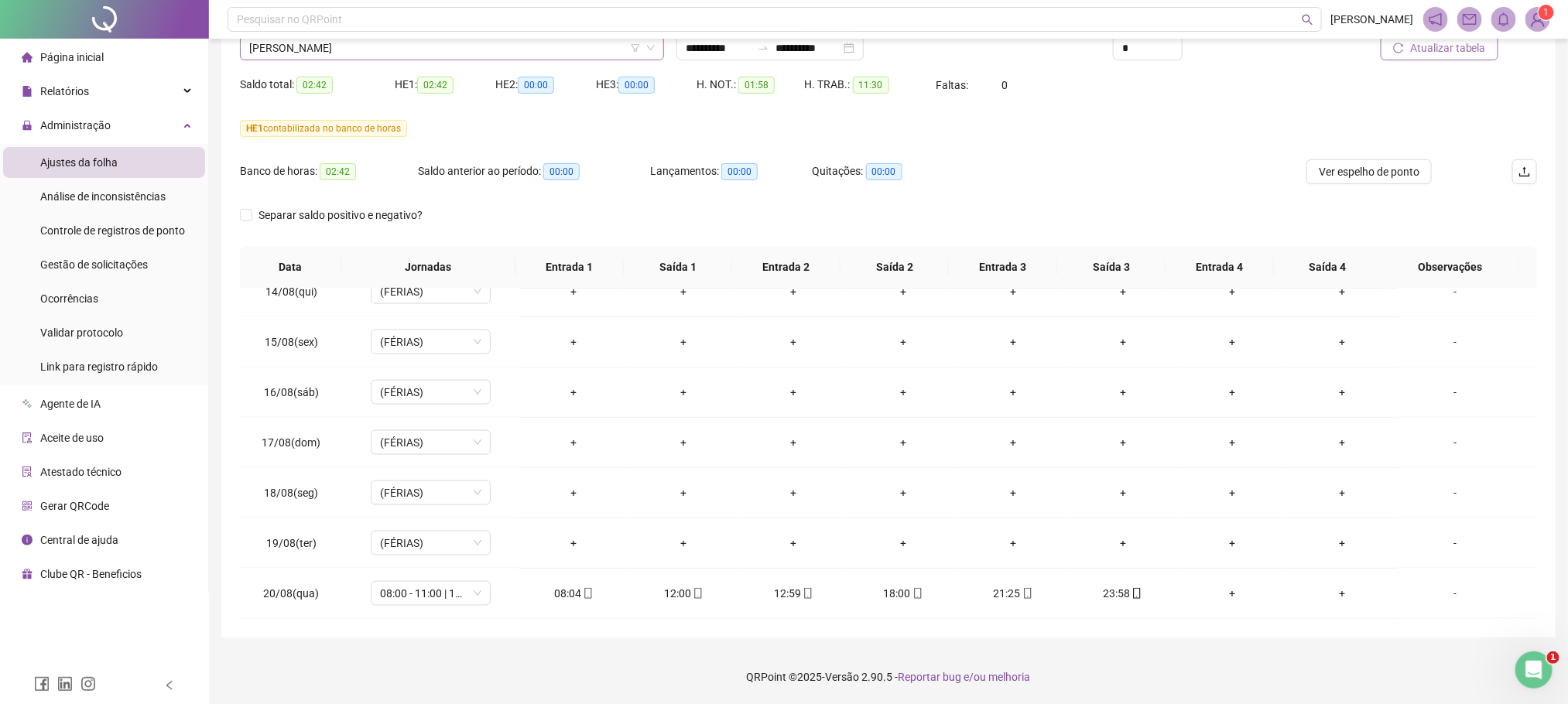
click at [286, 42] on span "[PERSON_NAME]" at bounding box center [451, 48] width 406 height 23
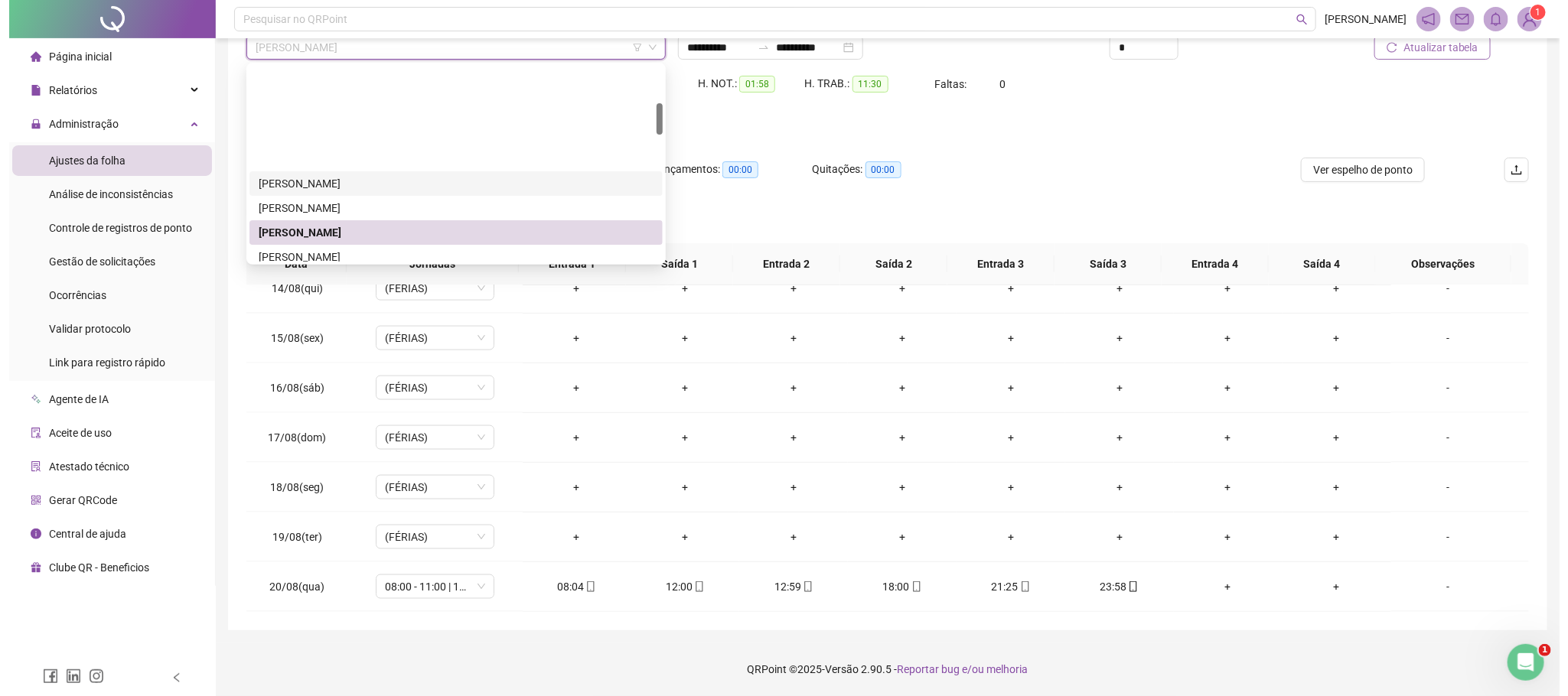
scroll to position [230, 0]
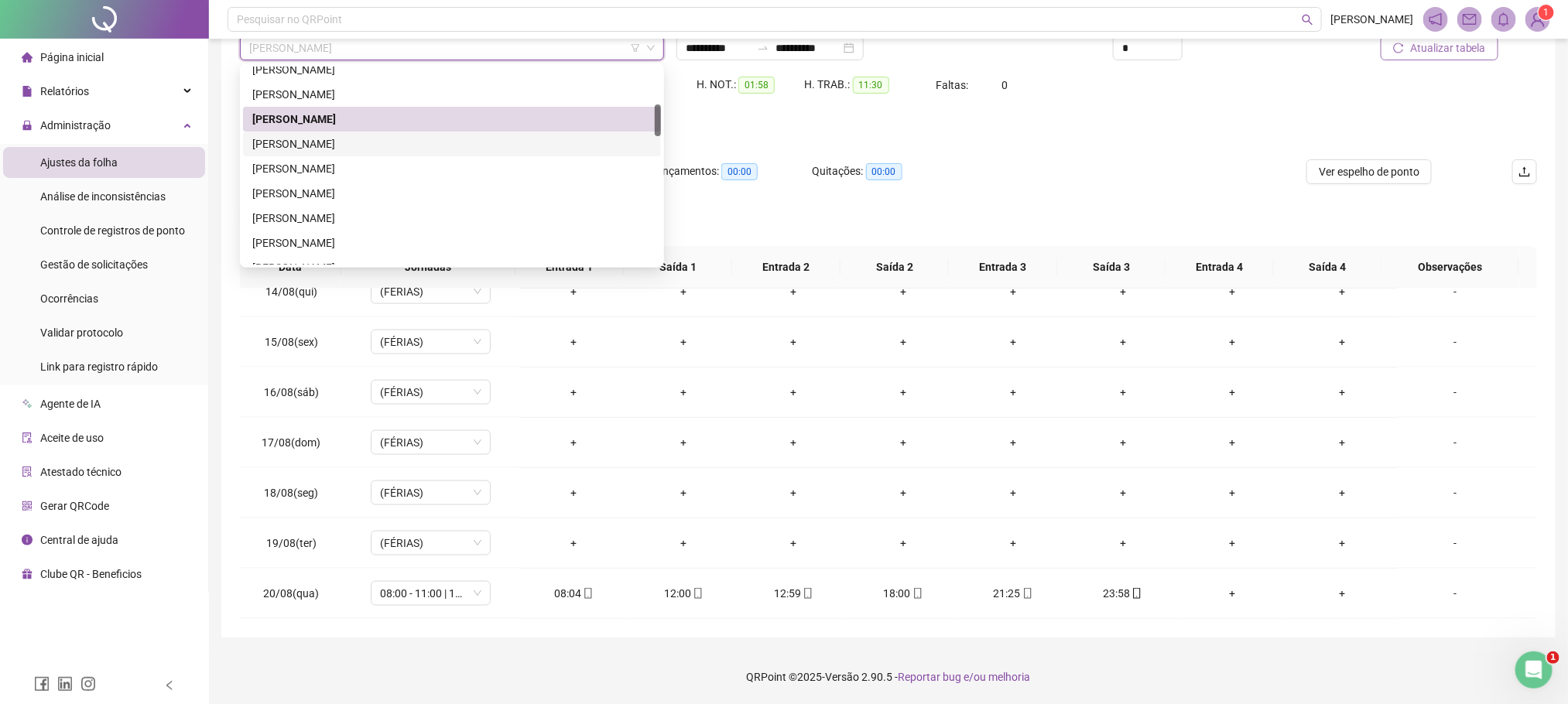
click at [322, 146] on div "DAVID SIQUEIRA FUJII" at bounding box center [451, 144] width 399 height 17
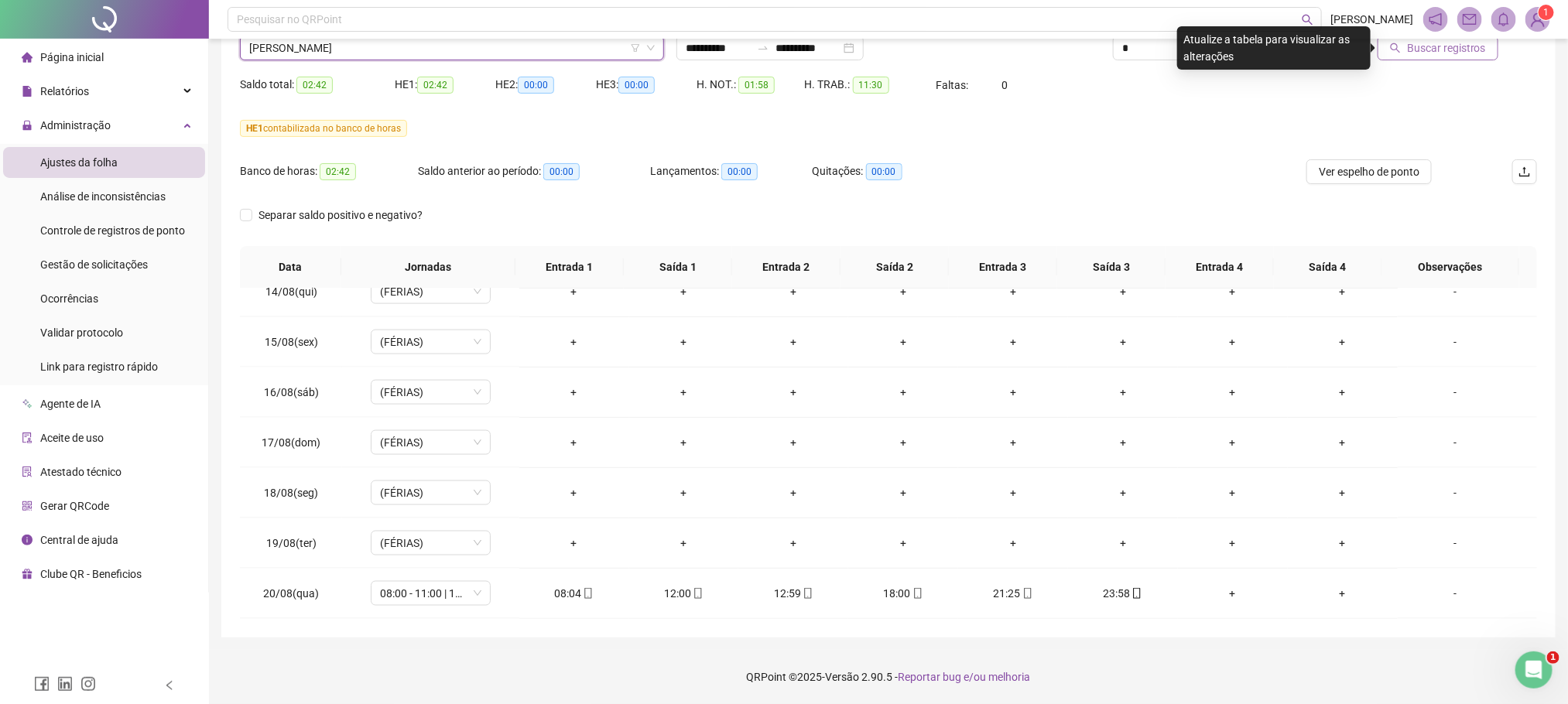
click at [1467, 58] on button "Buscar registros" at bounding box center [1438, 48] width 121 height 25
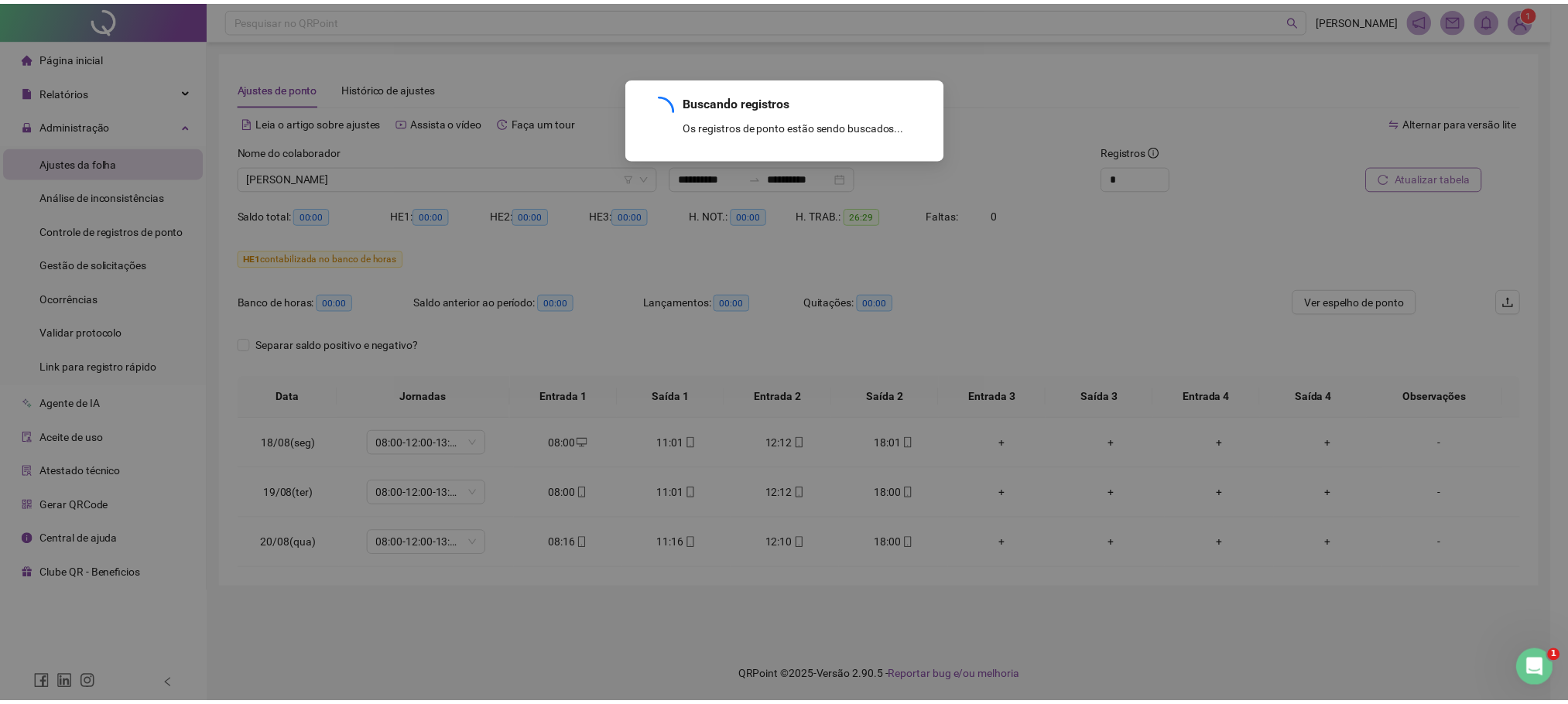
scroll to position [0, 0]
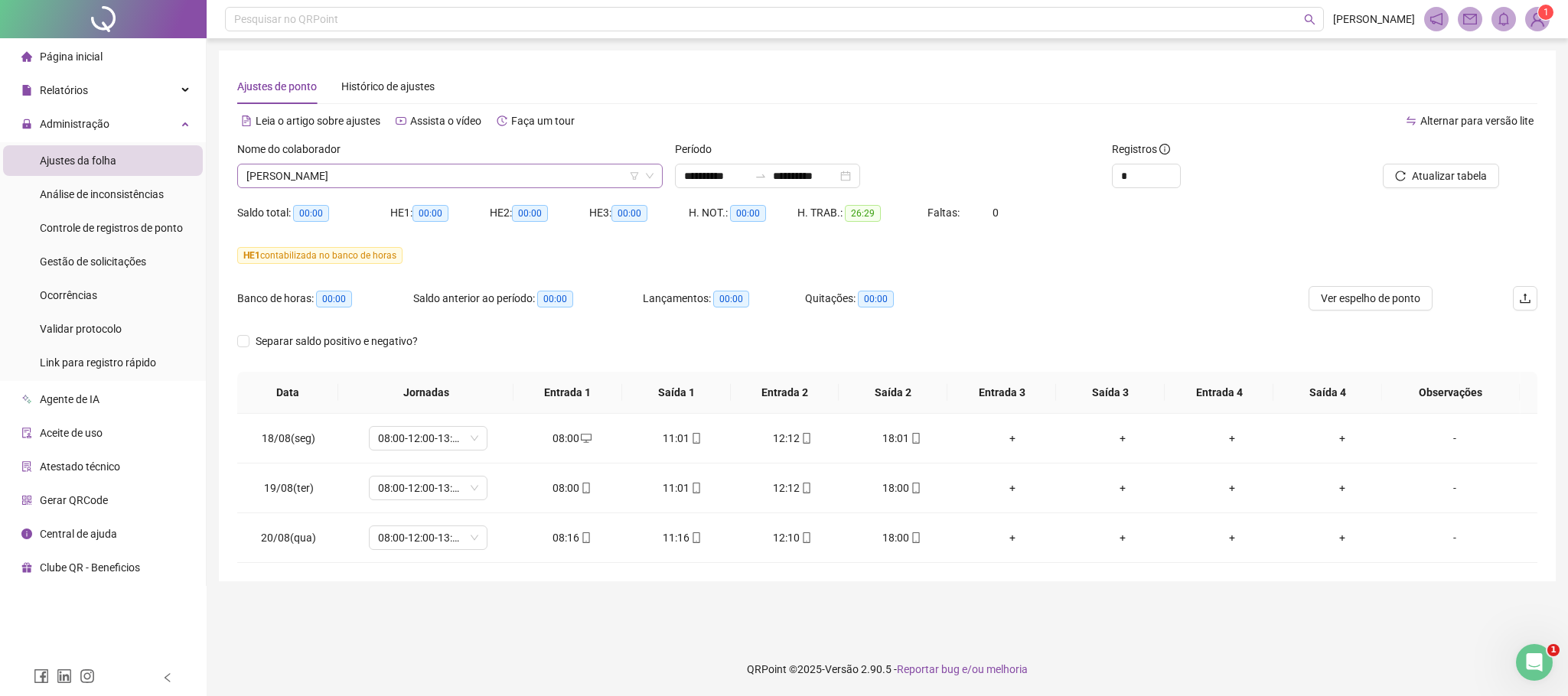
click at [312, 179] on span "DAVID SIQUEIRA FUJII" at bounding box center [449, 176] width 407 height 23
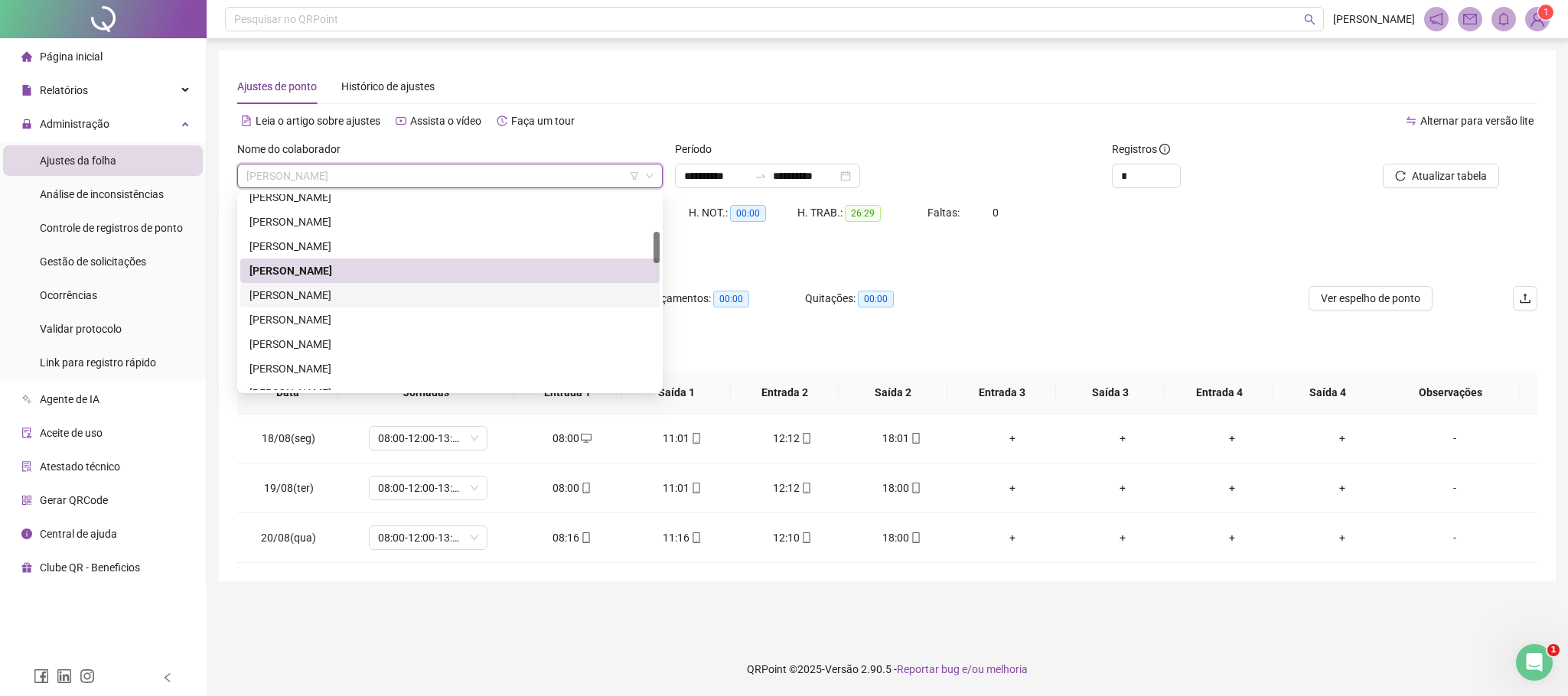
click at [310, 297] on div "[PERSON_NAME]" at bounding box center [449, 295] width 401 height 17
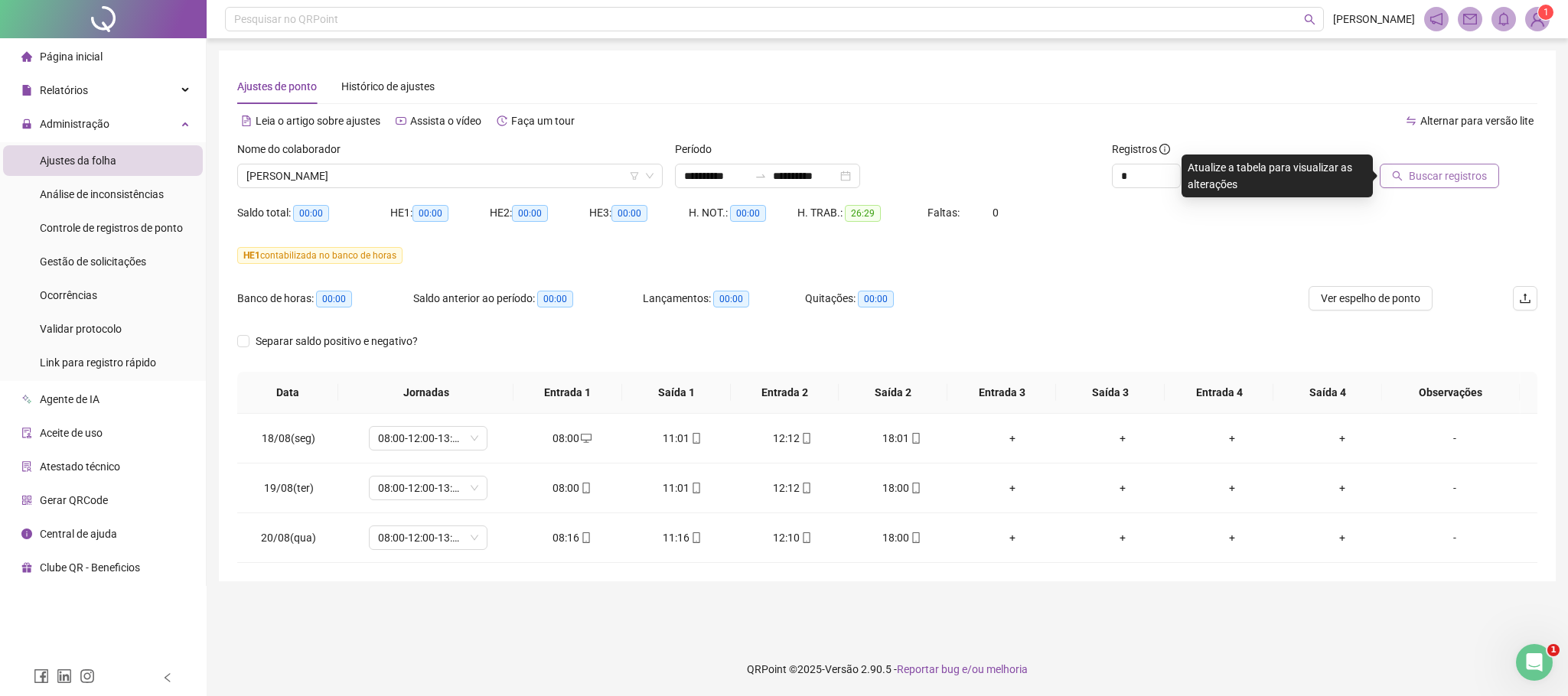
click at [1458, 175] on span "Buscar registros" at bounding box center [1448, 176] width 78 height 17
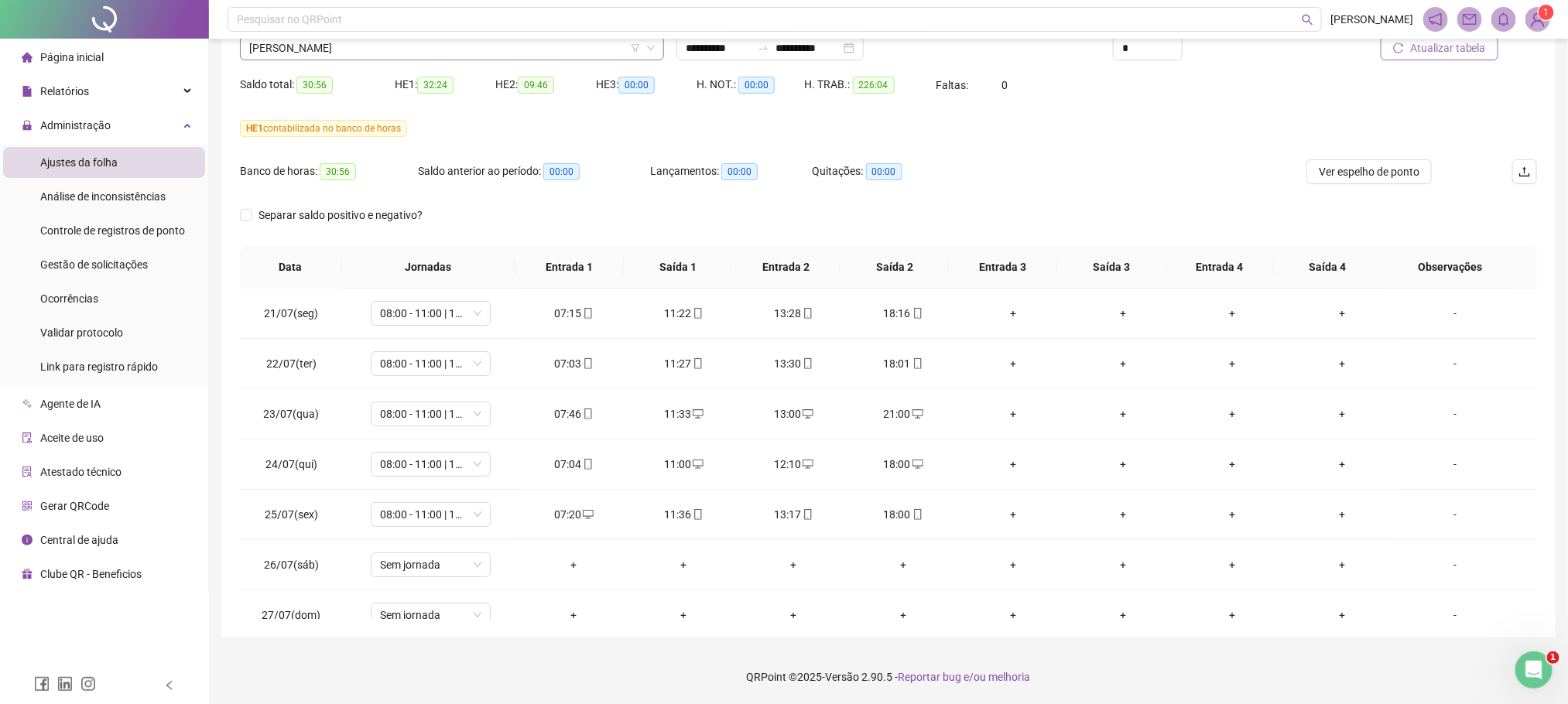
click at [365, 50] on span "[PERSON_NAME]" at bounding box center [451, 48] width 406 height 23
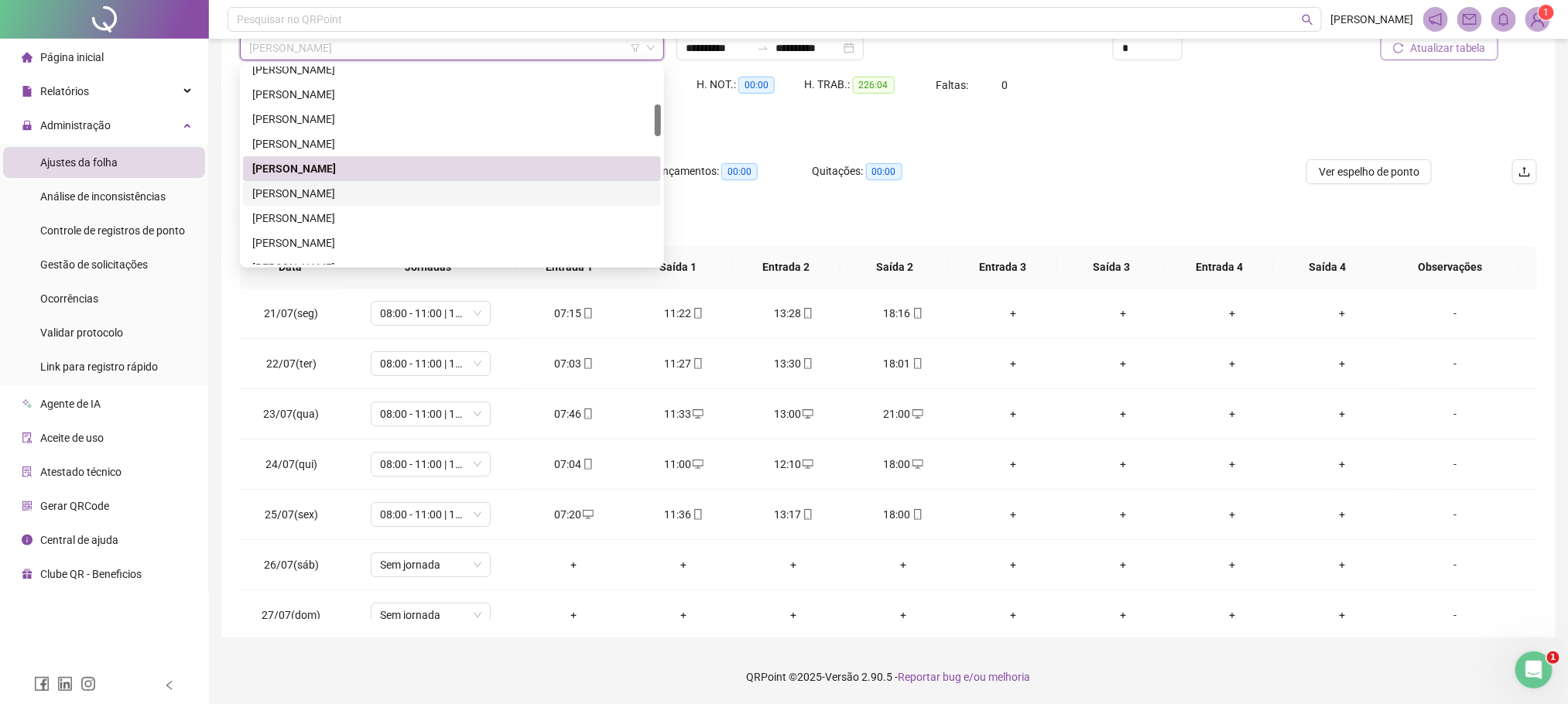
click at [318, 191] on div "[PERSON_NAME]" at bounding box center [451, 193] width 399 height 17
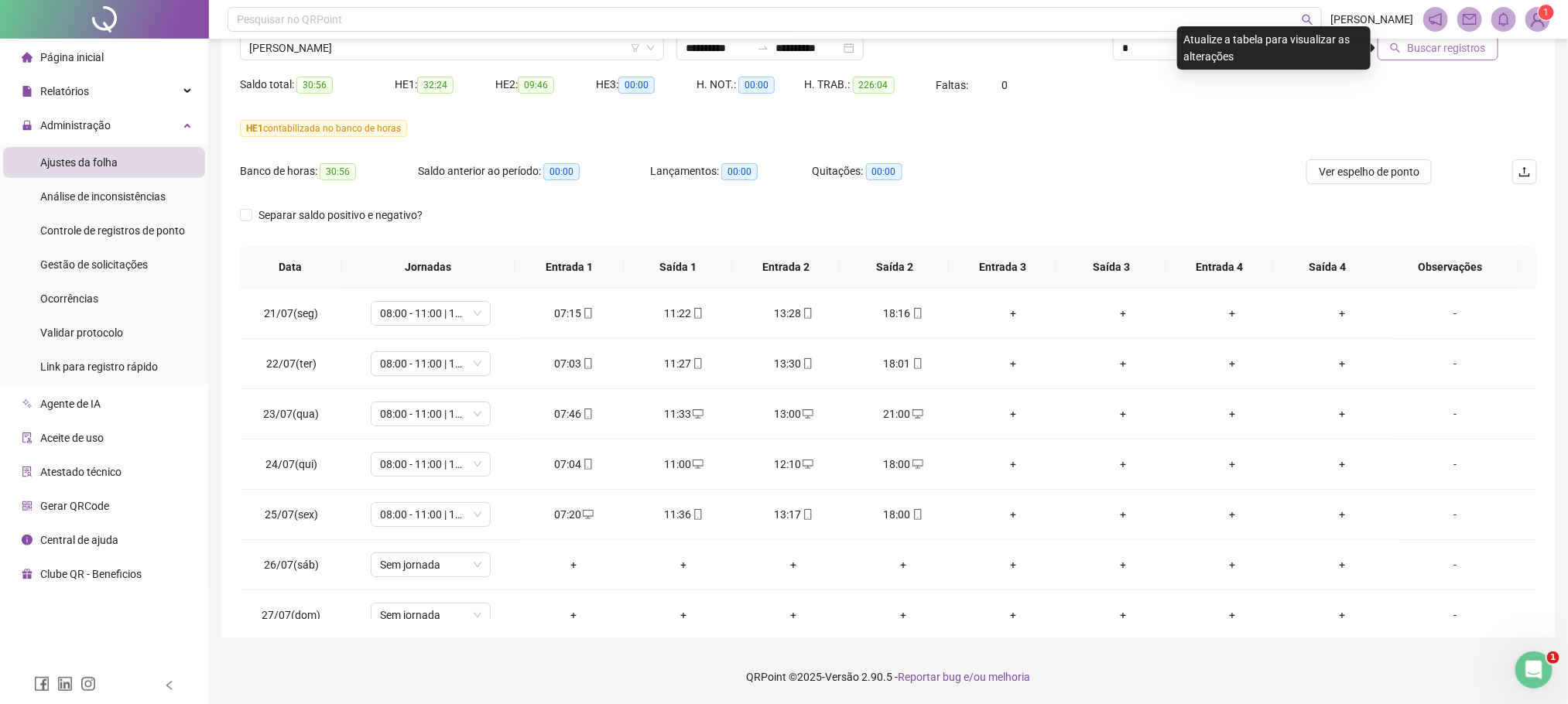
click at [1485, 54] on span "Buscar registros" at bounding box center [1446, 48] width 79 height 17
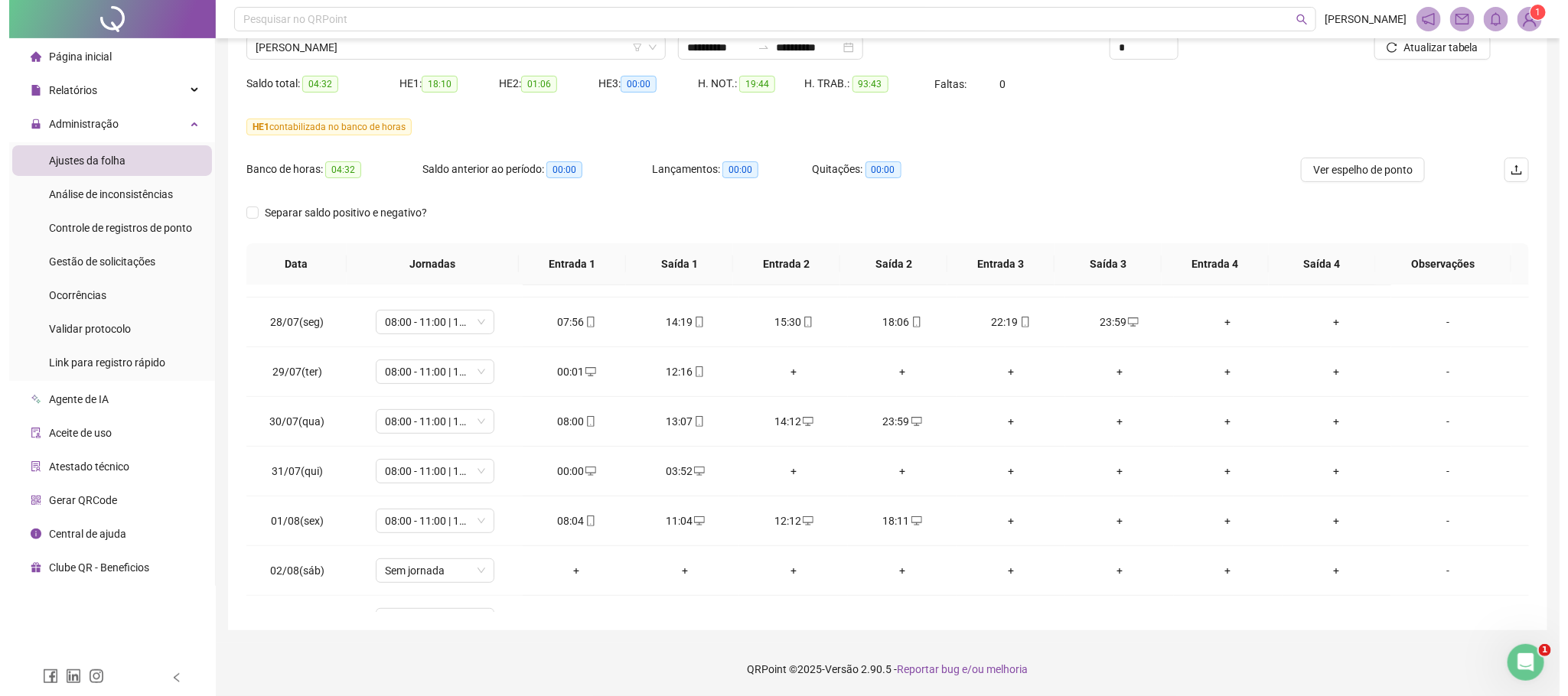
scroll to position [307, 0]
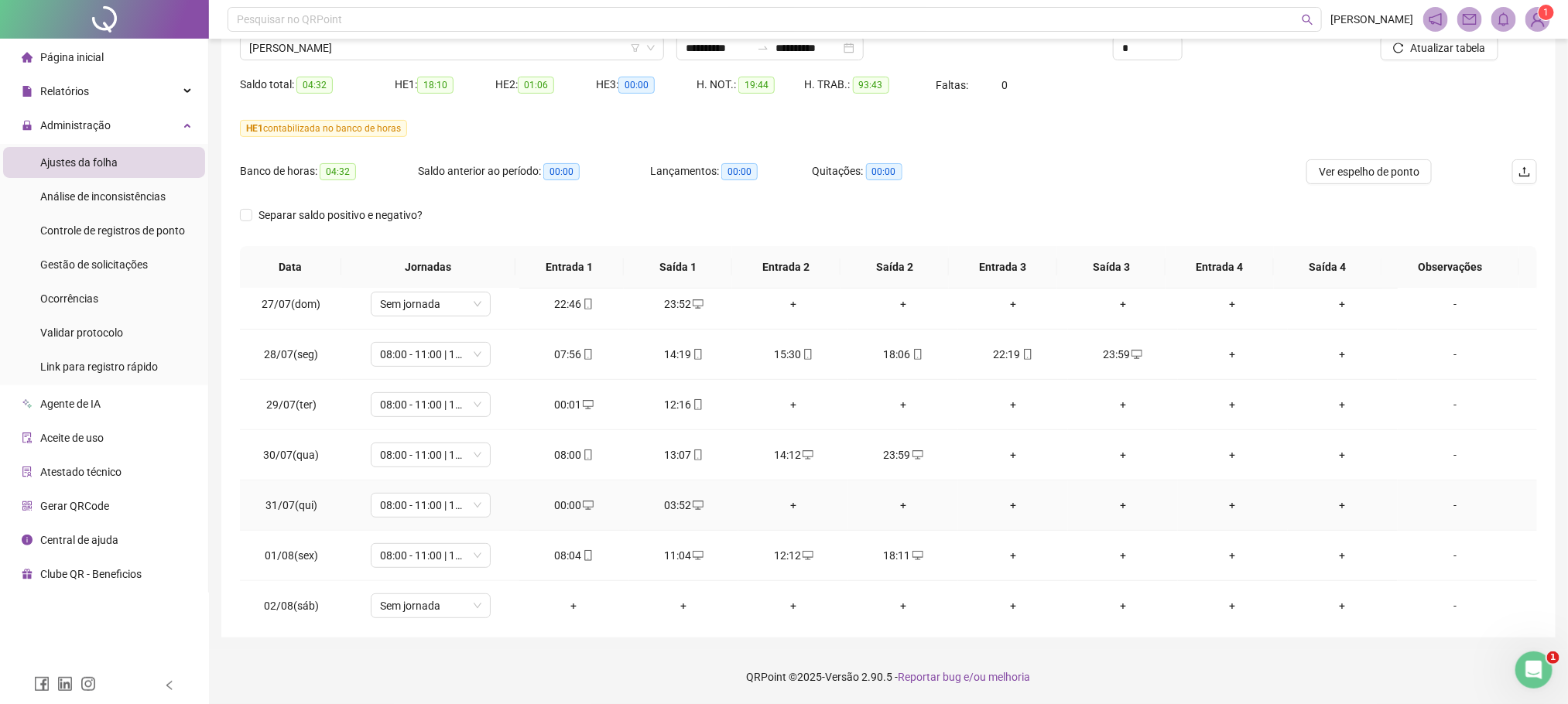
click at [1442, 513] on div "-" at bounding box center [1456, 505] width 91 height 17
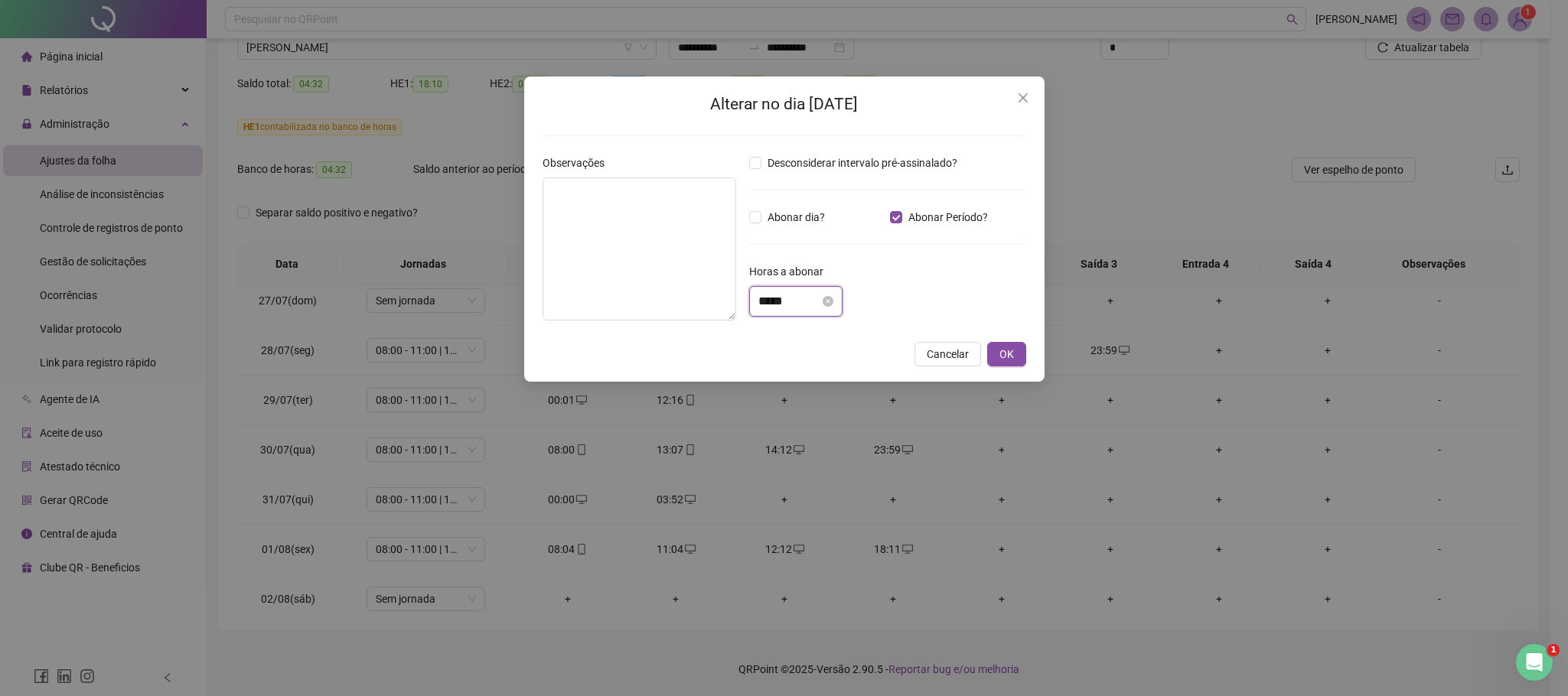
click at [758, 307] on input "*****" at bounding box center [788, 301] width 61 height 18
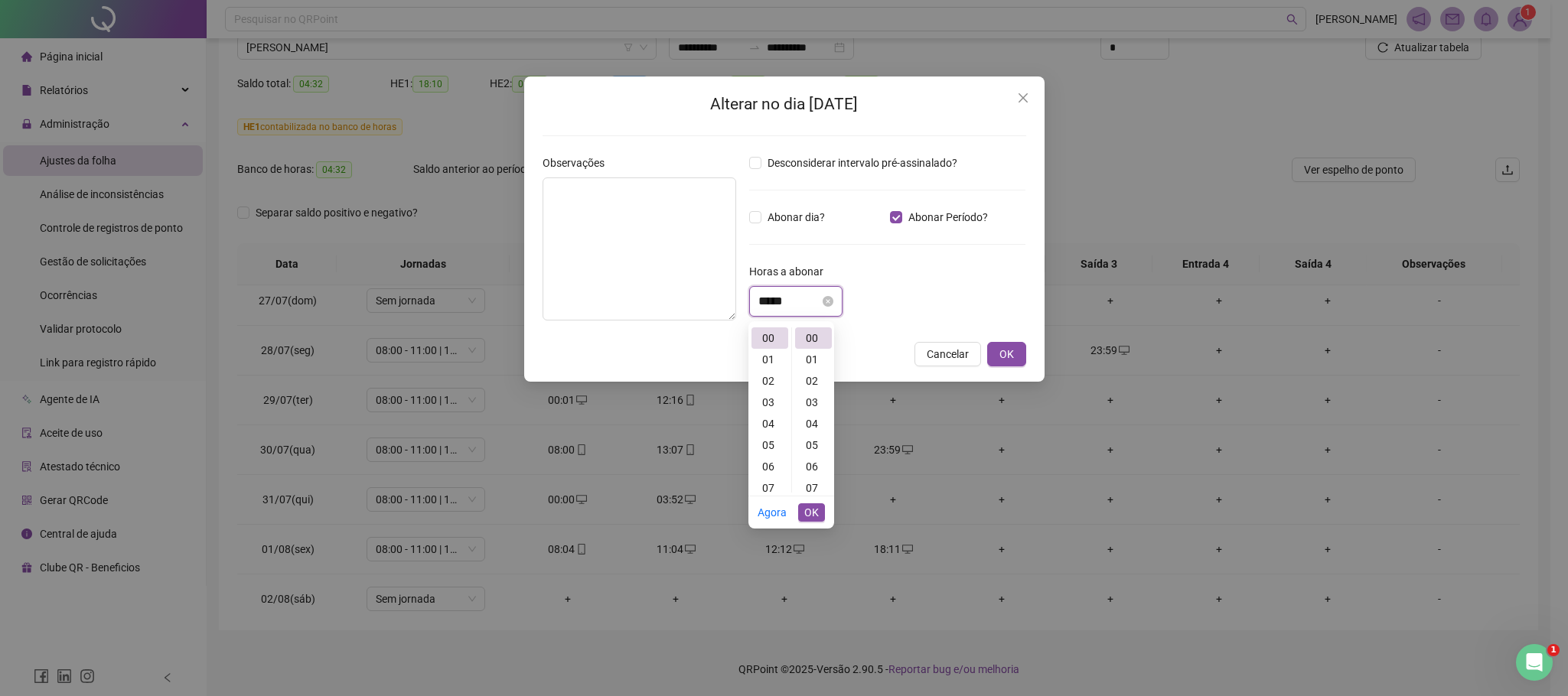
scroll to position [0, 0]
click at [765, 429] on div "04" at bounding box center [769, 424] width 37 height 21
click at [812, 445] on div "48" at bounding box center [813, 448] width 37 height 21
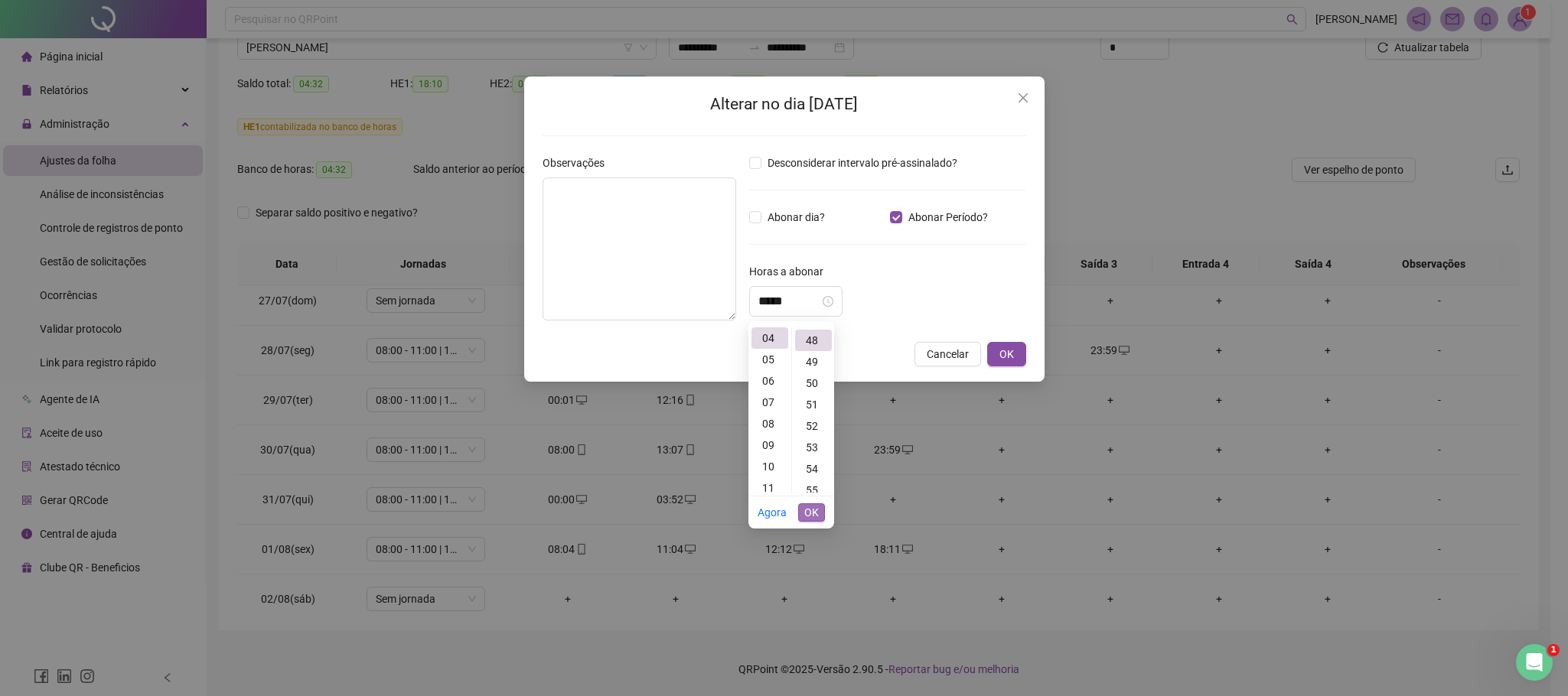
click at [817, 516] on button "OK" at bounding box center [811, 512] width 27 height 18
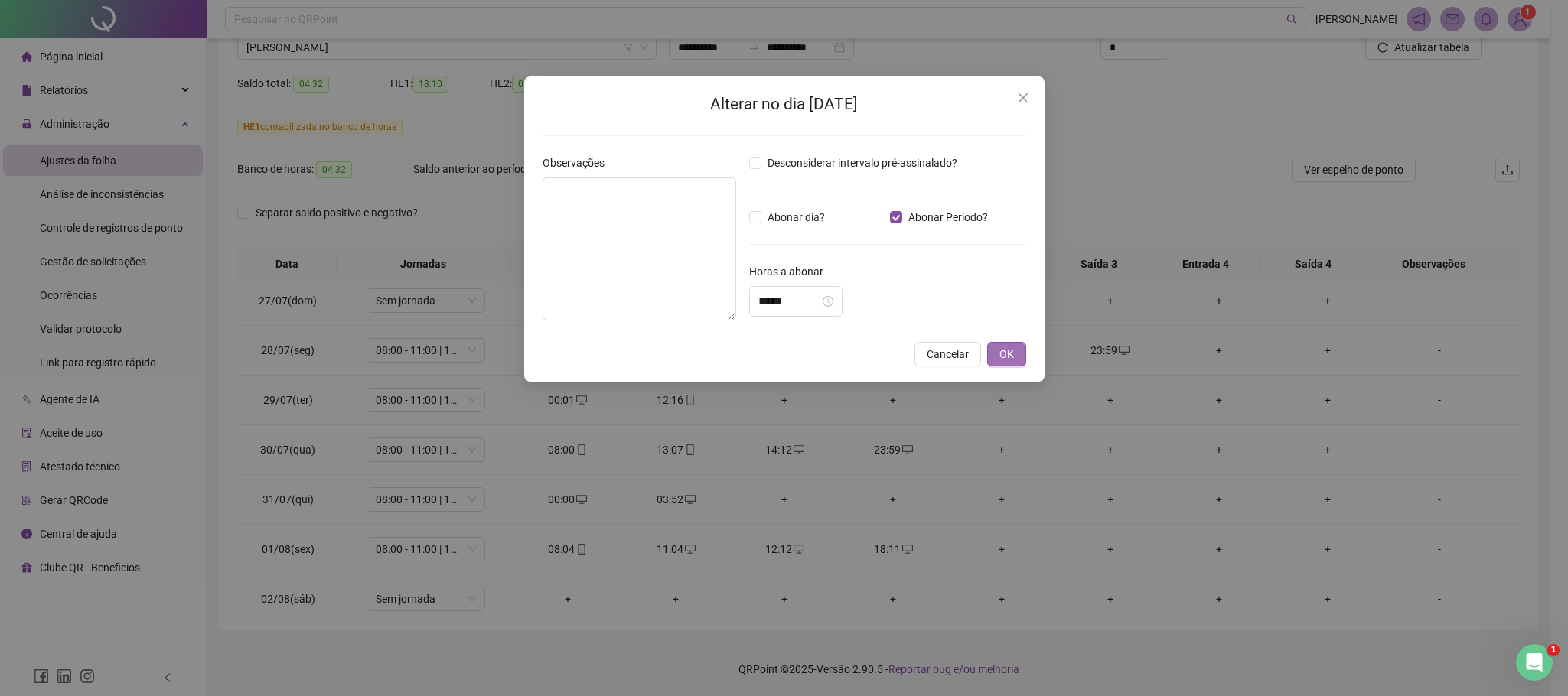
click at [1020, 358] on button "OK" at bounding box center [1007, 355] width 39 height 25
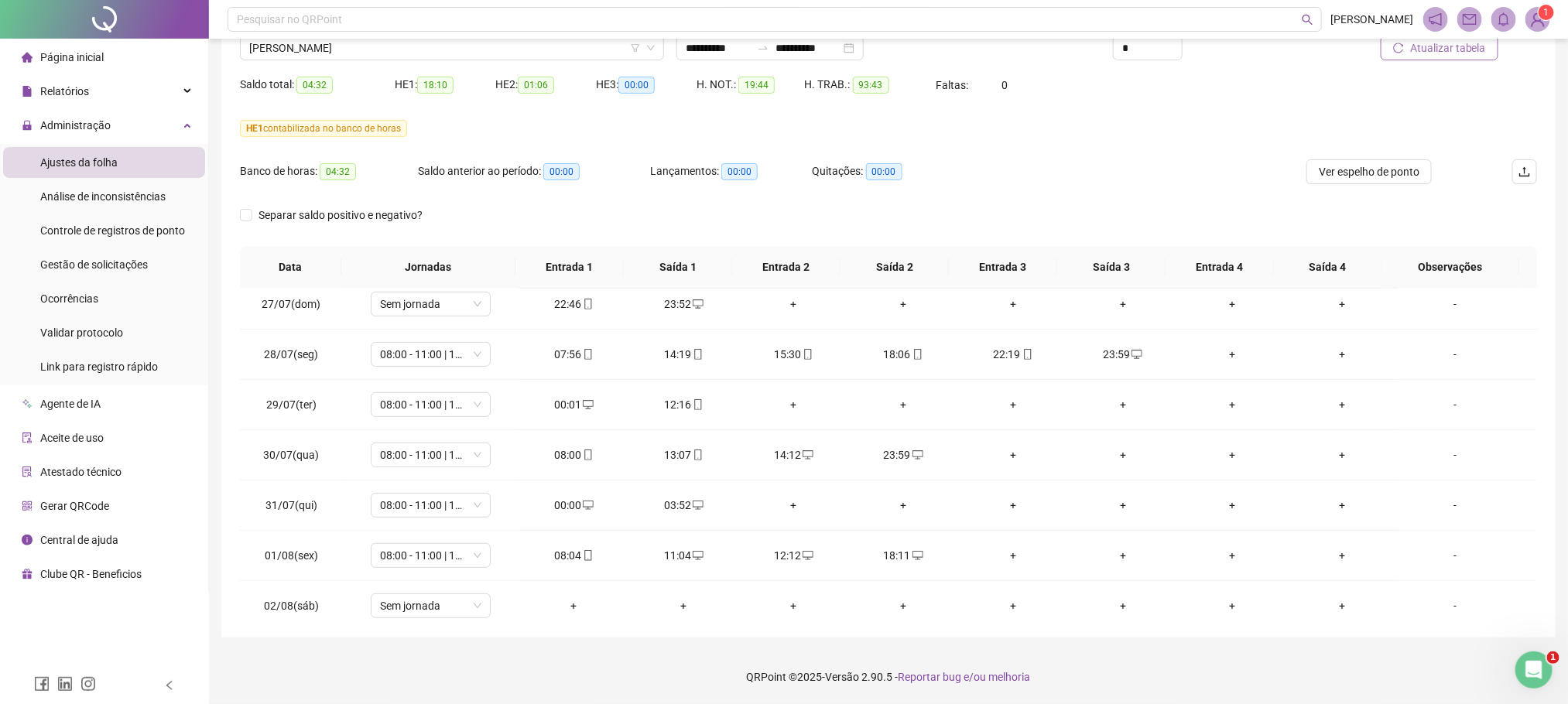
click at [1435, 45] on span "Atualizar tabela" at bounding box center [1448, 48] width 76 height 17
click at [1450, 508] on div "-" at bounding box center [1456, 505] width 91 height 17
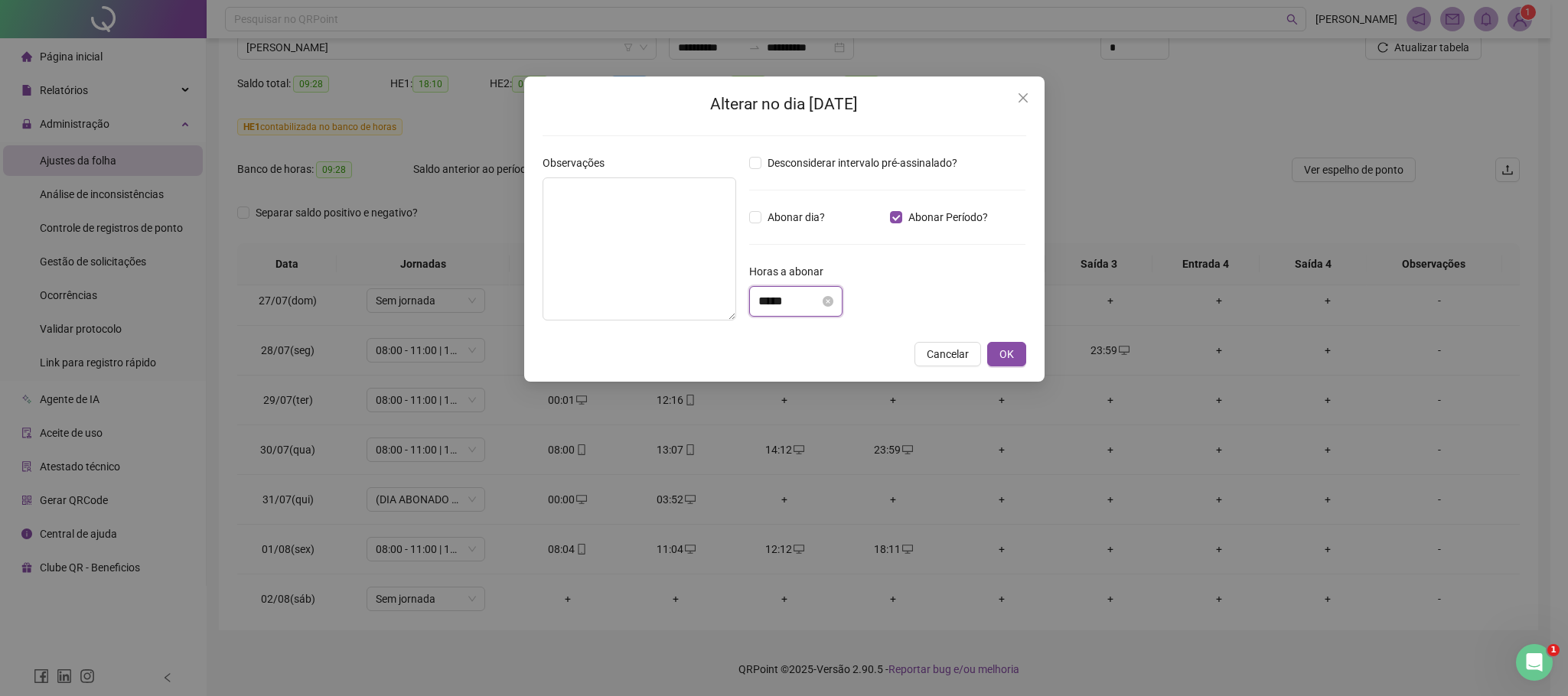
click at [778, 304] on input "*****" at bounding box center [788, 301] width 61 height 18
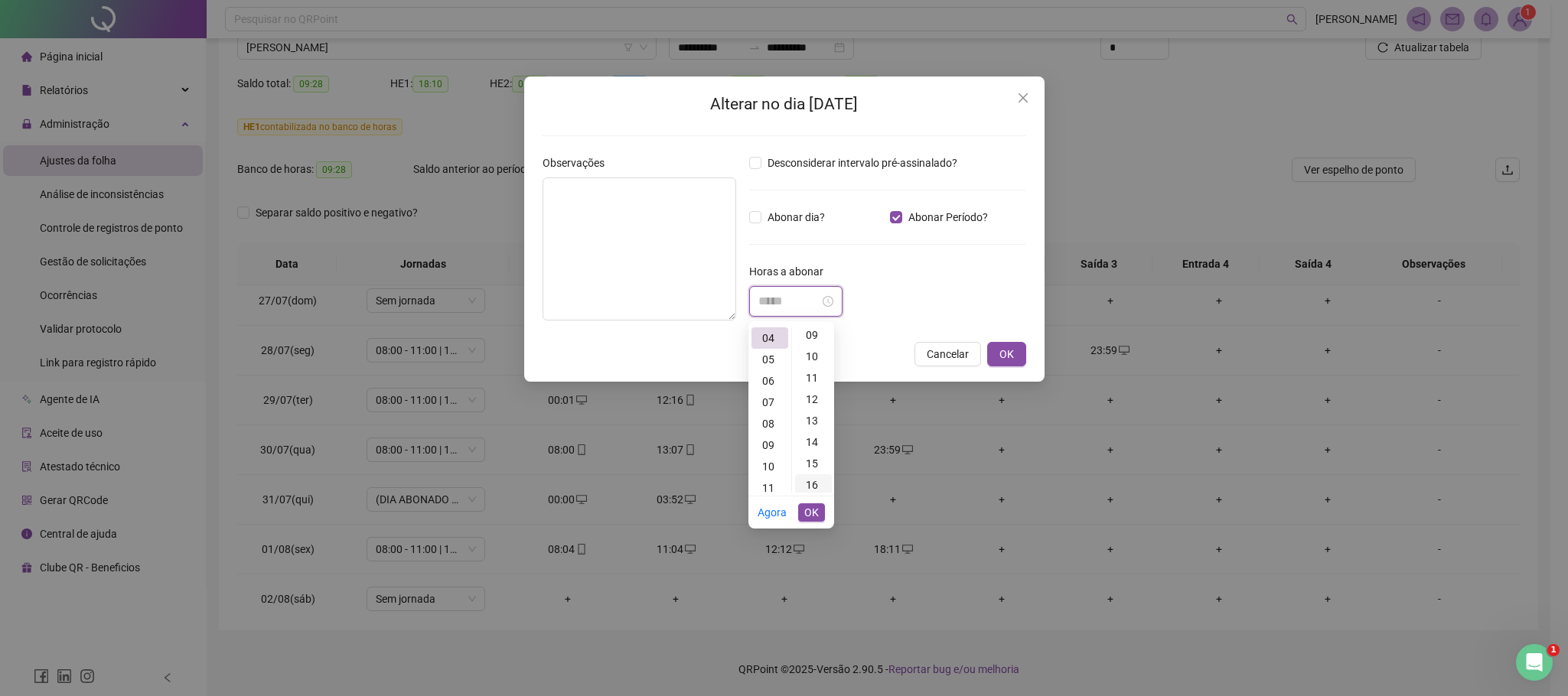
scroll to position [0, 0]
click at [811, 395] on div "08" at bounding box center [813, 395] width 37 height 21
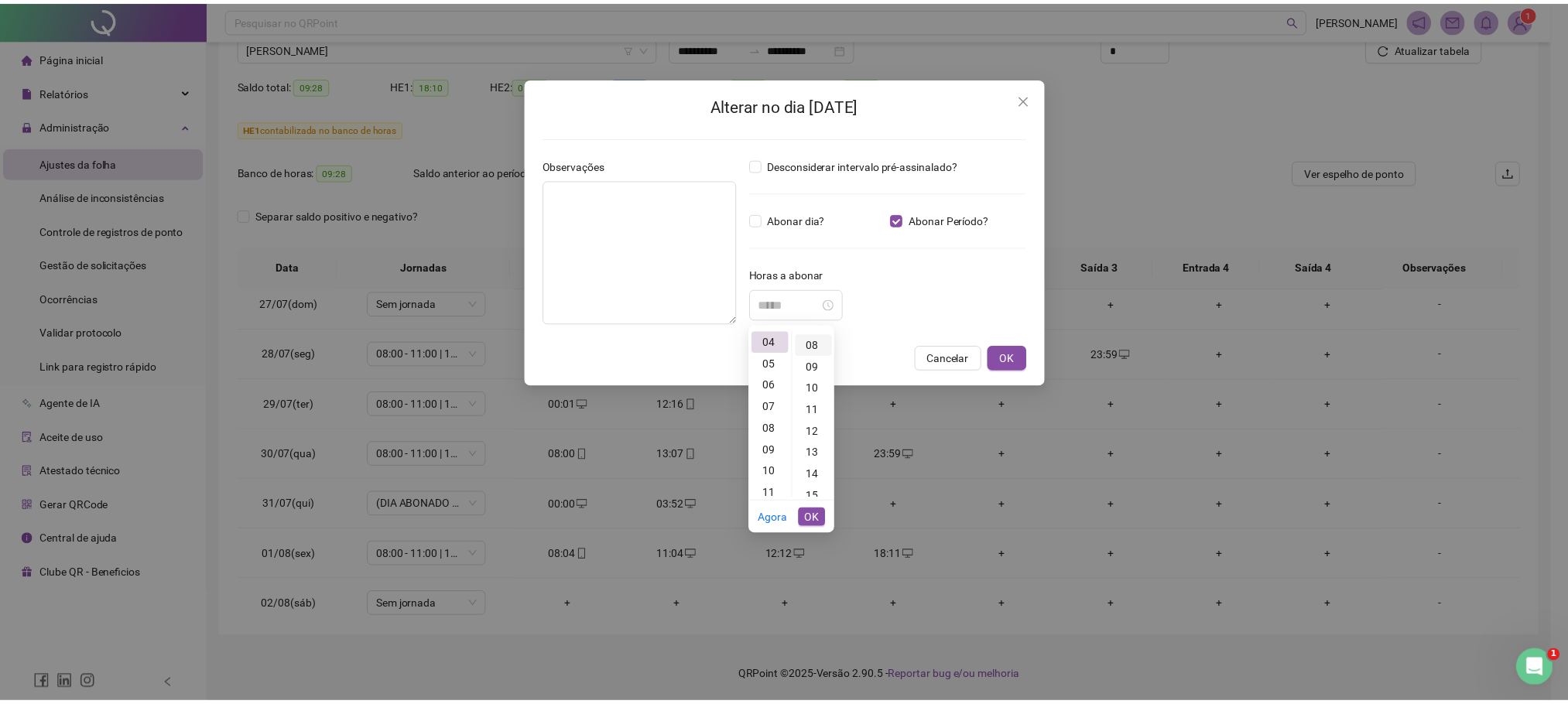
scroll to position [172, 0]
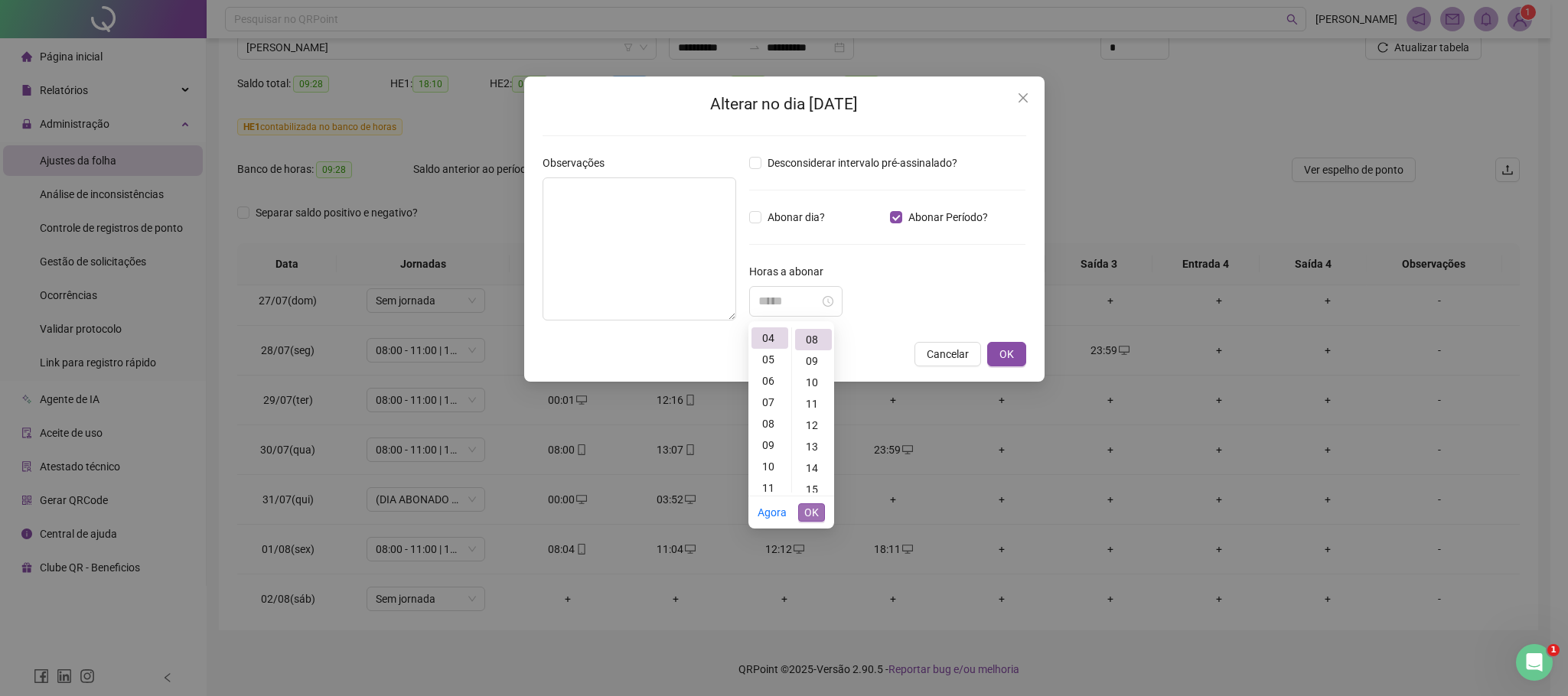
type input "*****"
click at [812, 515] on span "OK" at bounding box center [811, 512] width 15 height 17
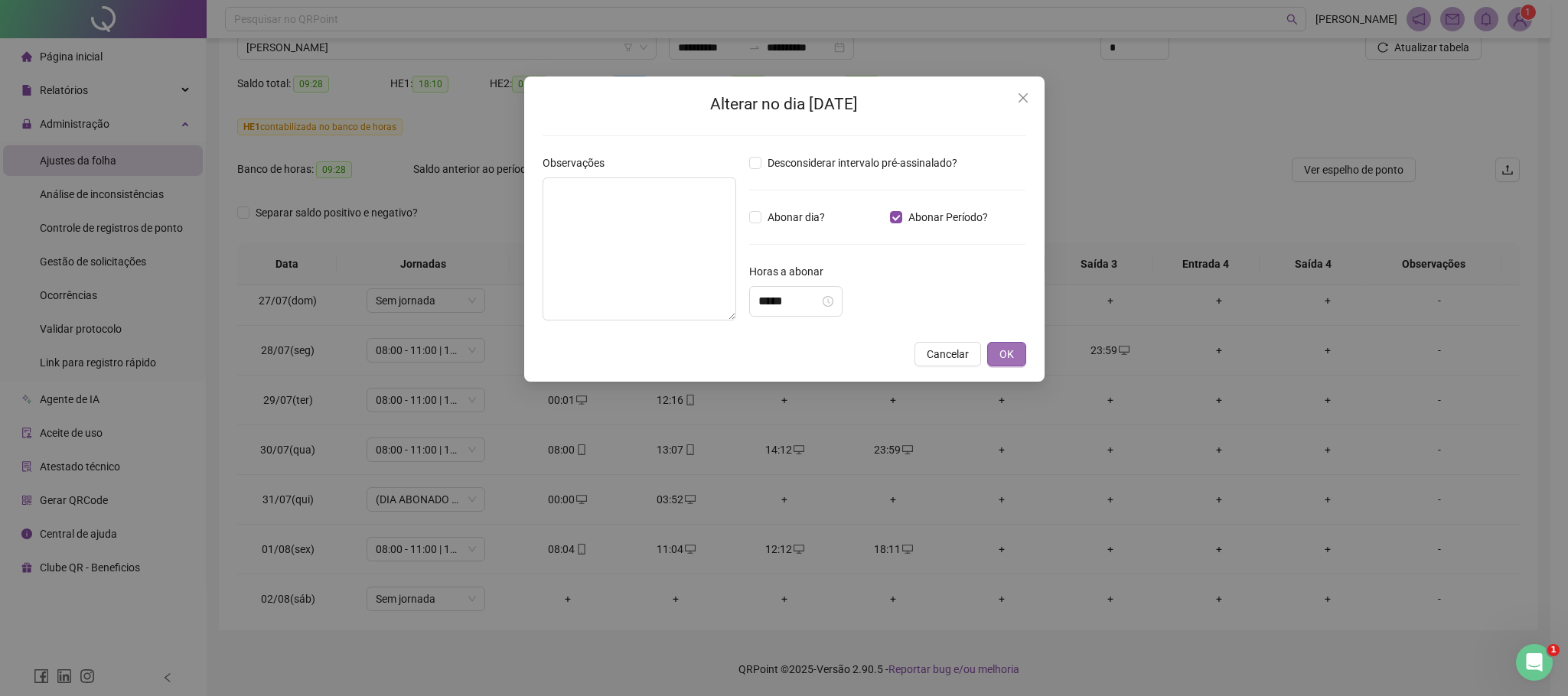
click at [1015, 361] on button "OK" at bounding box center [1007, 355] width 39 height 25
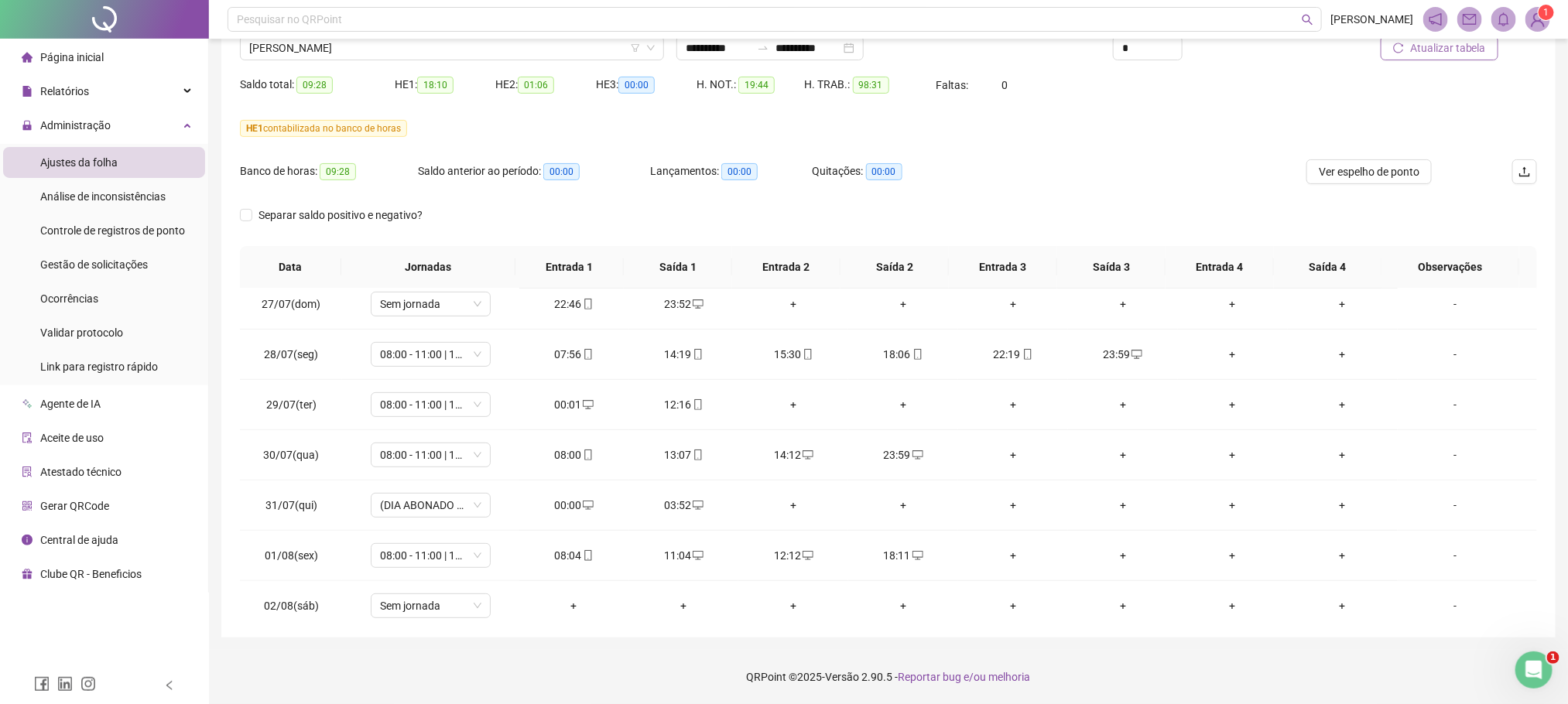
click at [1463, 55] on span "Atualizar tabela" at bounding box center [1448, 48] width 76 height 17
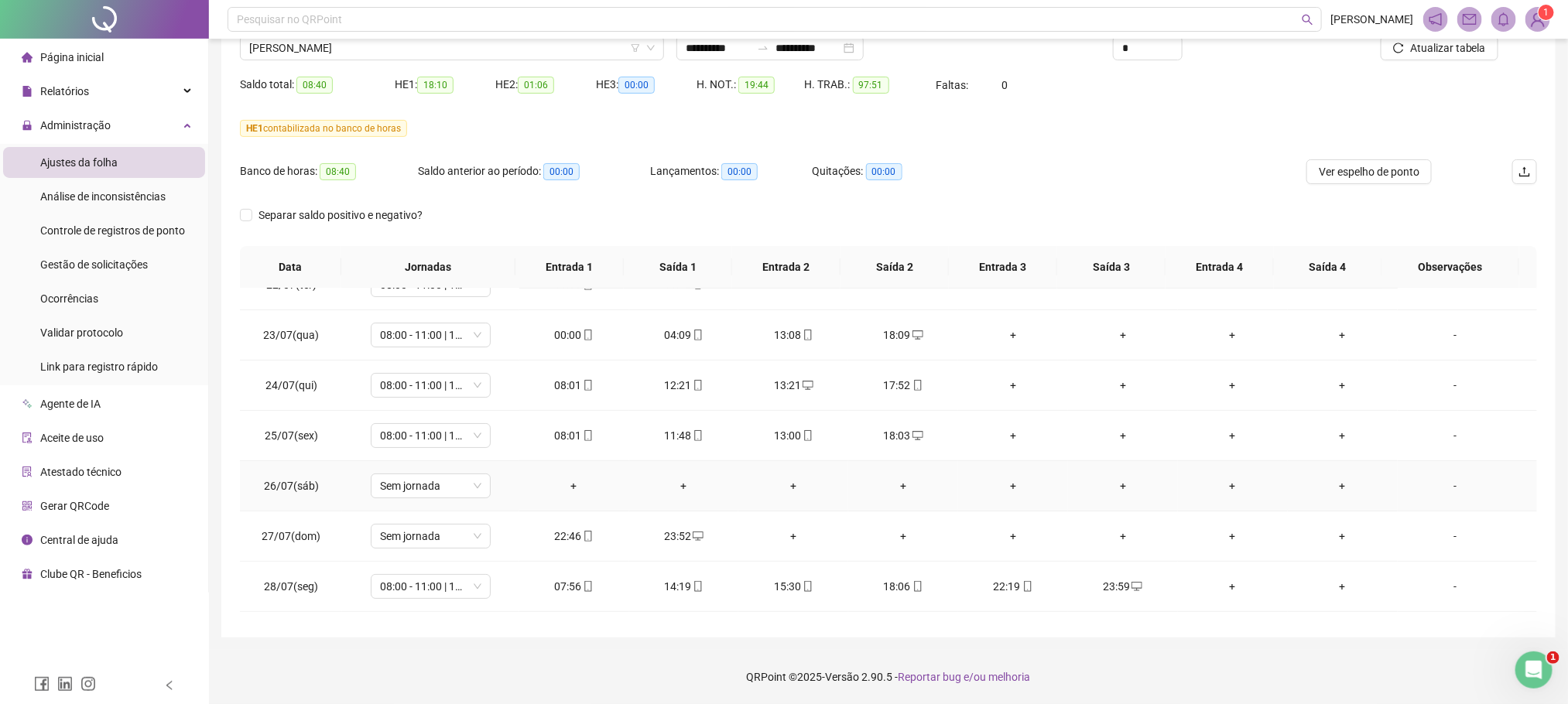
scroll to position [0, 0]
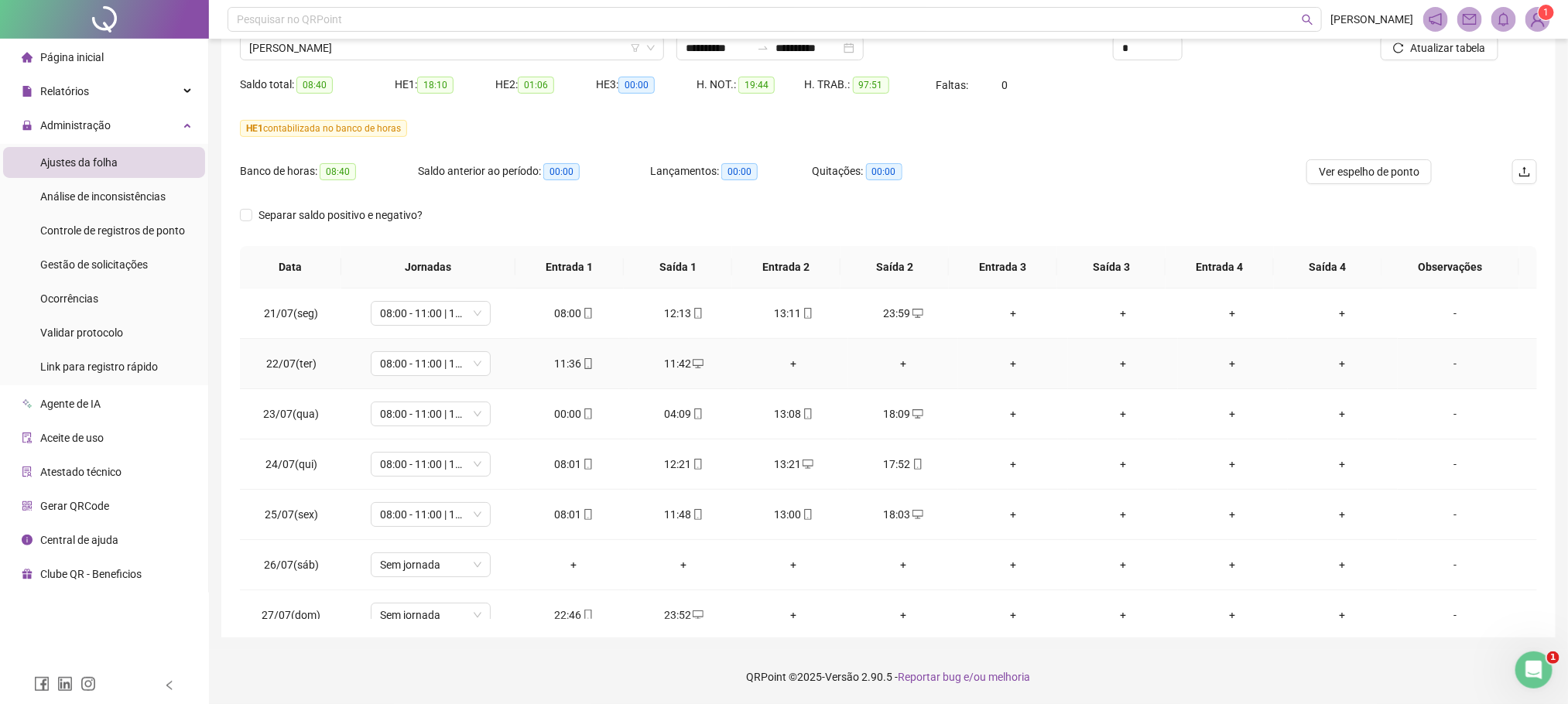
click at [1430, 373] on td "-" at bounding box center [1467, 364] width 140 height 50
click at [374, 58] on span "[PERSON_NAME]" at bounding box center [451, 48] width 406 height 23
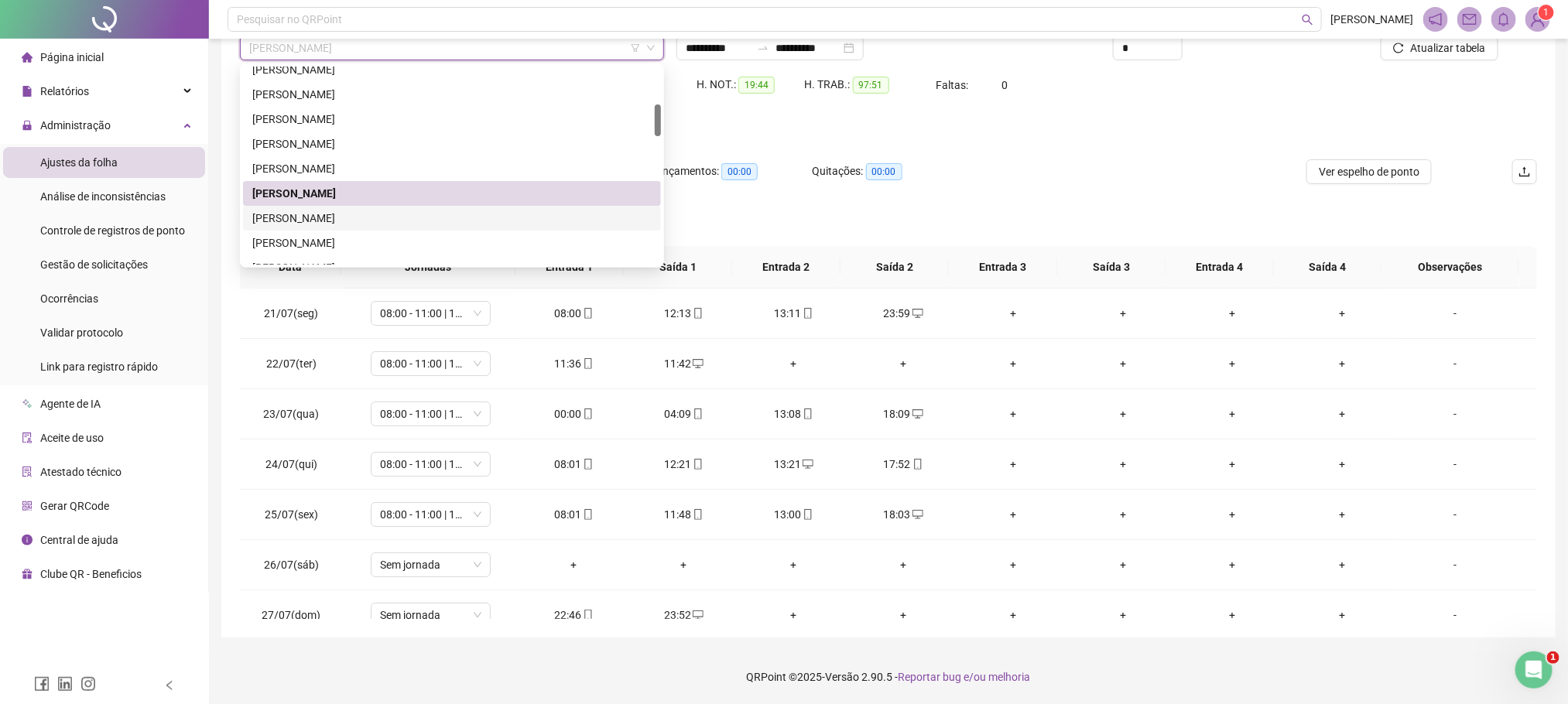
click at [322, 216] on div "FABRICIO ROCHA LAGE" at bounding box center [451, 218] width 399 height 17
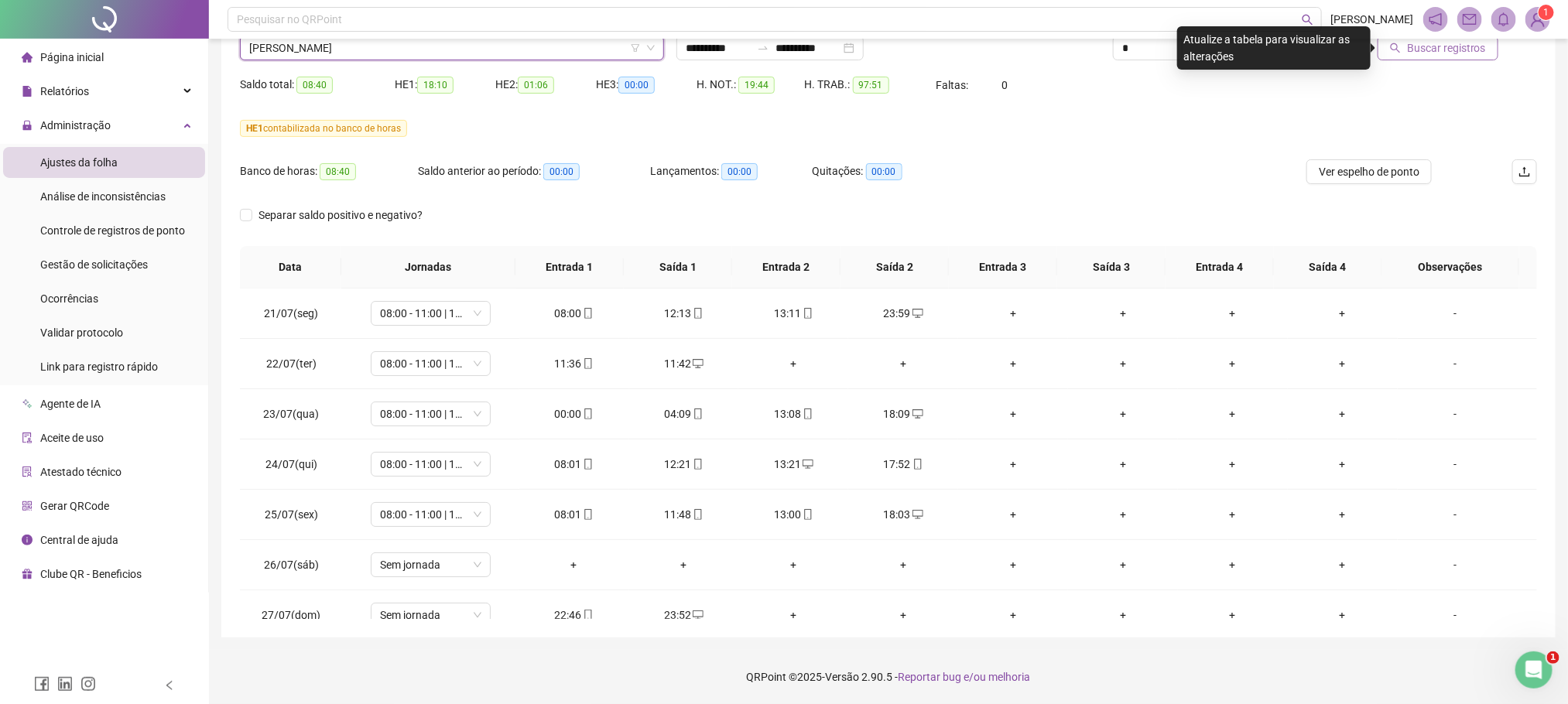
click at [1442, 46] on span "Buscar registros" at bounding box center [1446, 48] width 79 height 17
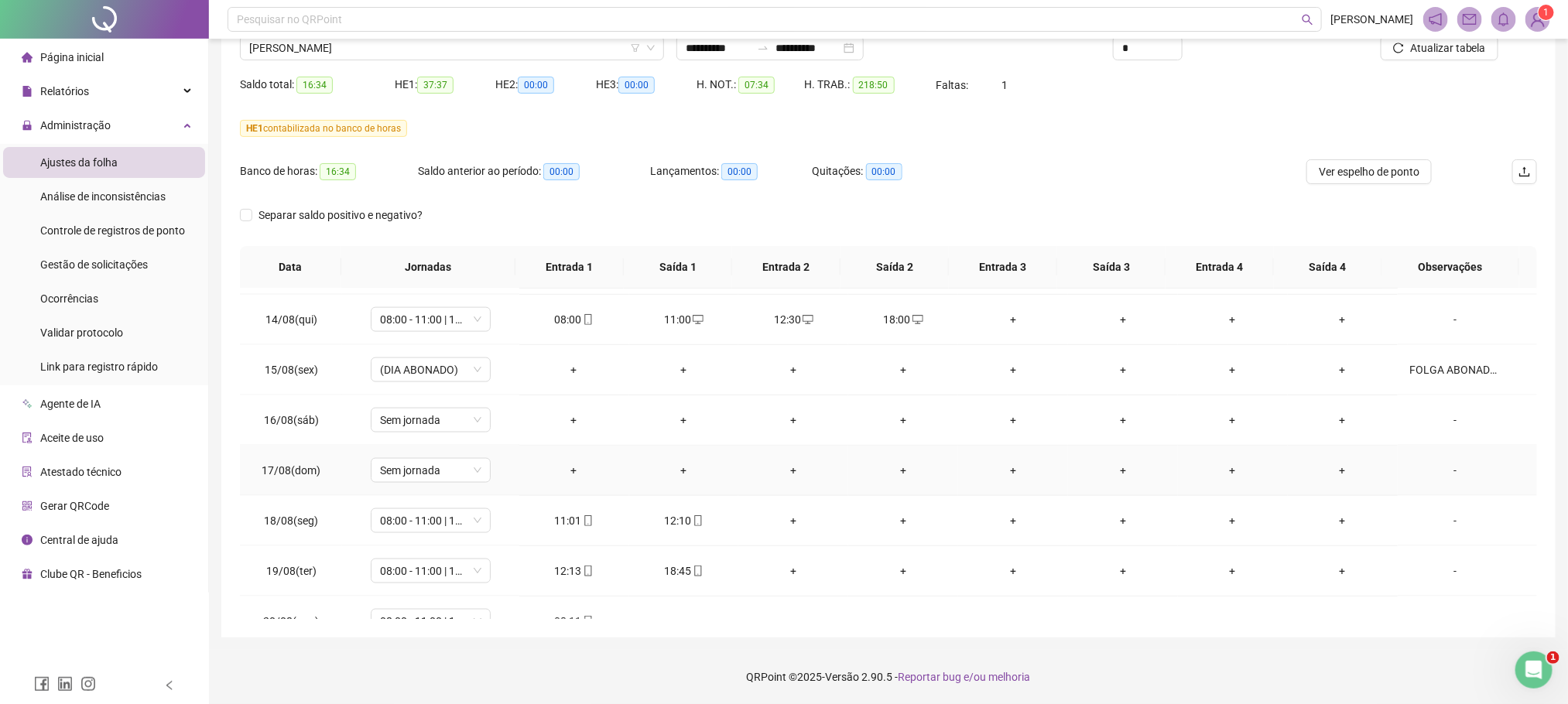
scroll to position [1239, 0]
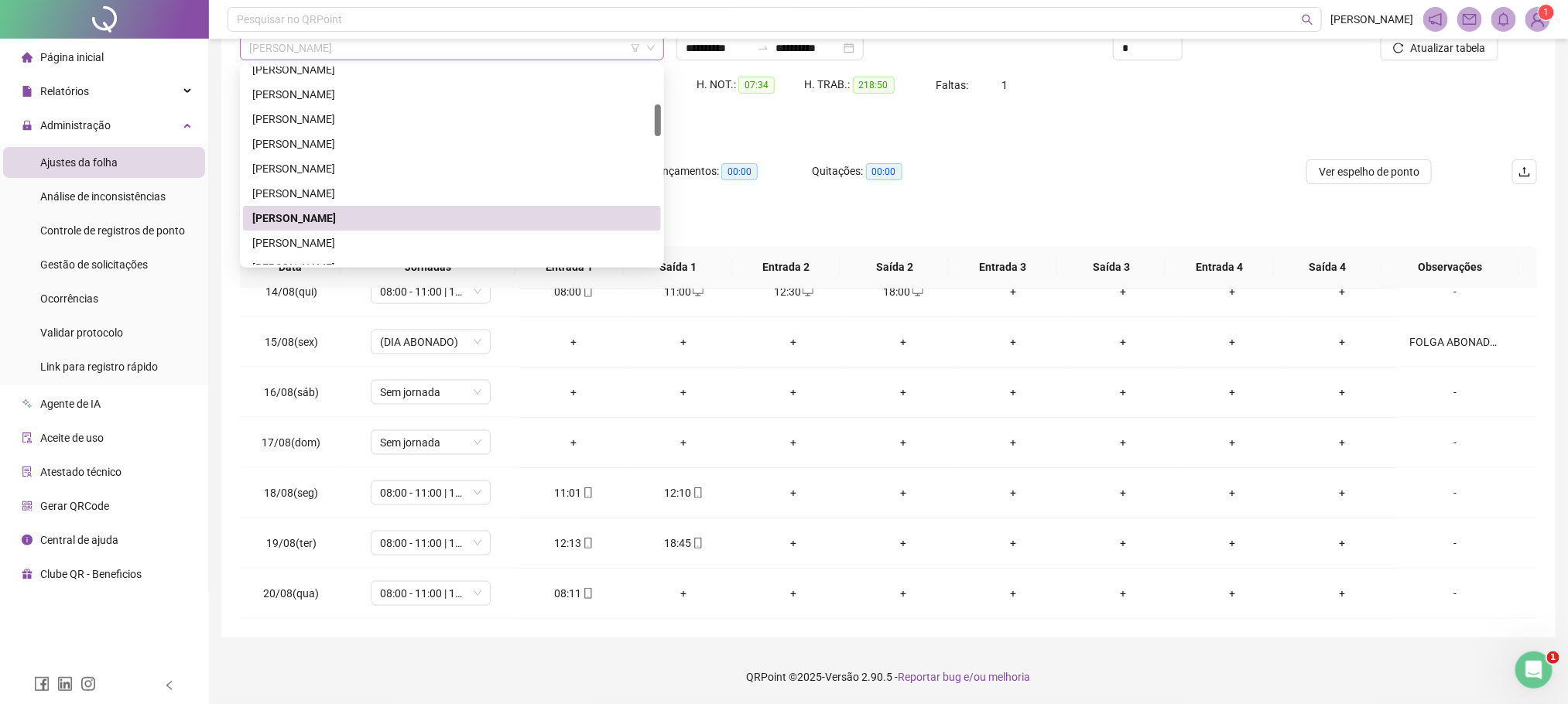
click at [318, 47] on span "FABRICIO ROCHA LAGE" at bounding box center [451, 48] width 406 height 23
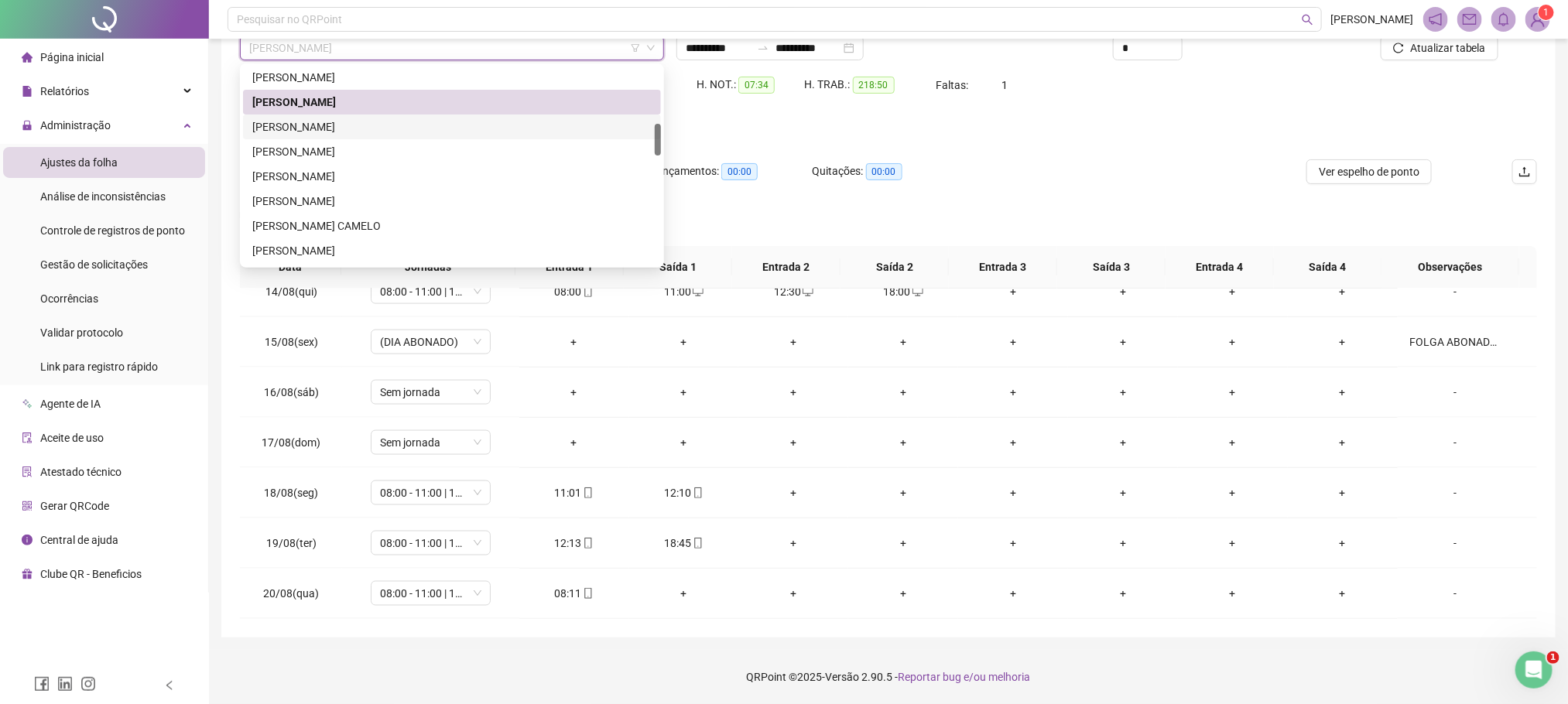
click at [383, 128] on div "FERNANDO HENRIQUE BRAGA" at bounding box center [451, 126] width 399 height 17
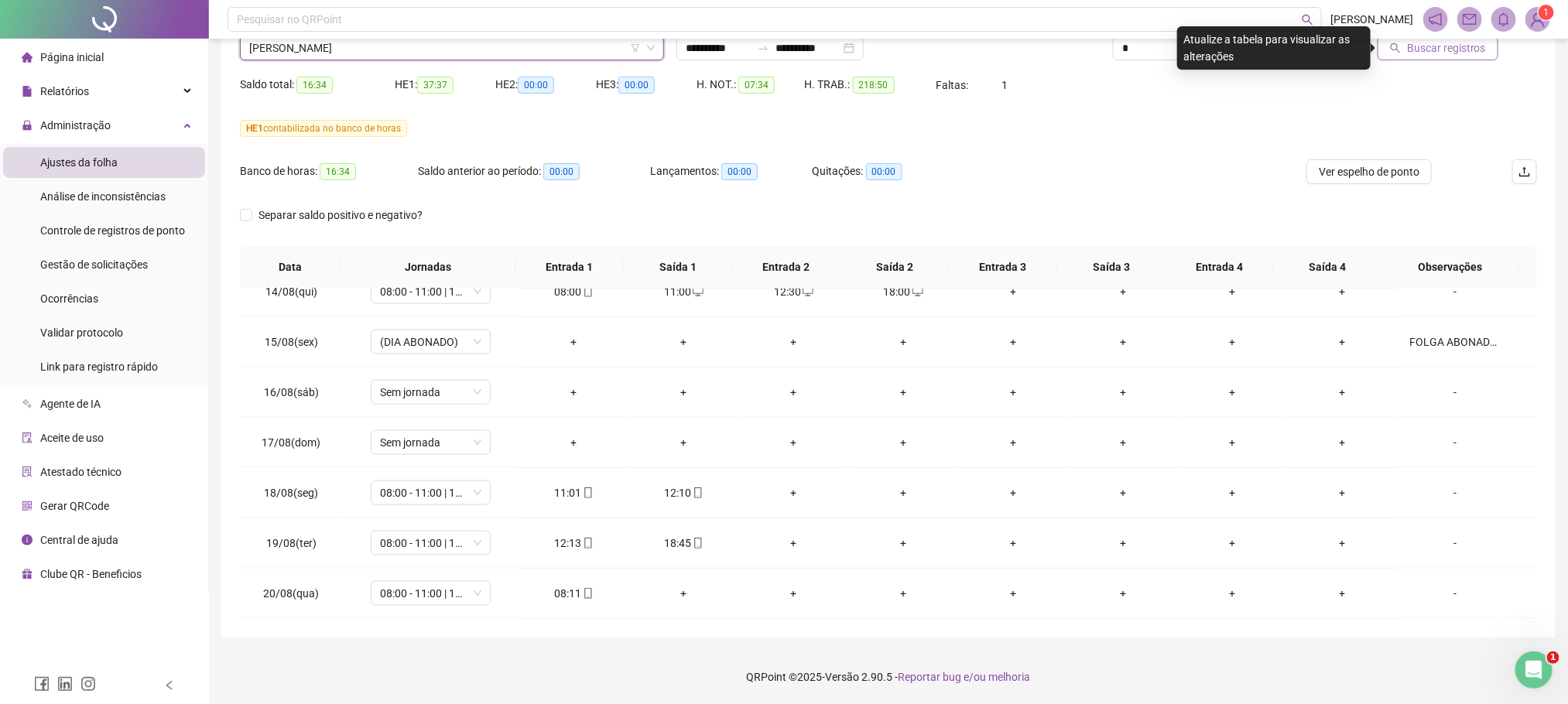
click at [1436, 55] on span "Buscar registros" at bounding box center [1446, 48] width 79 height 17
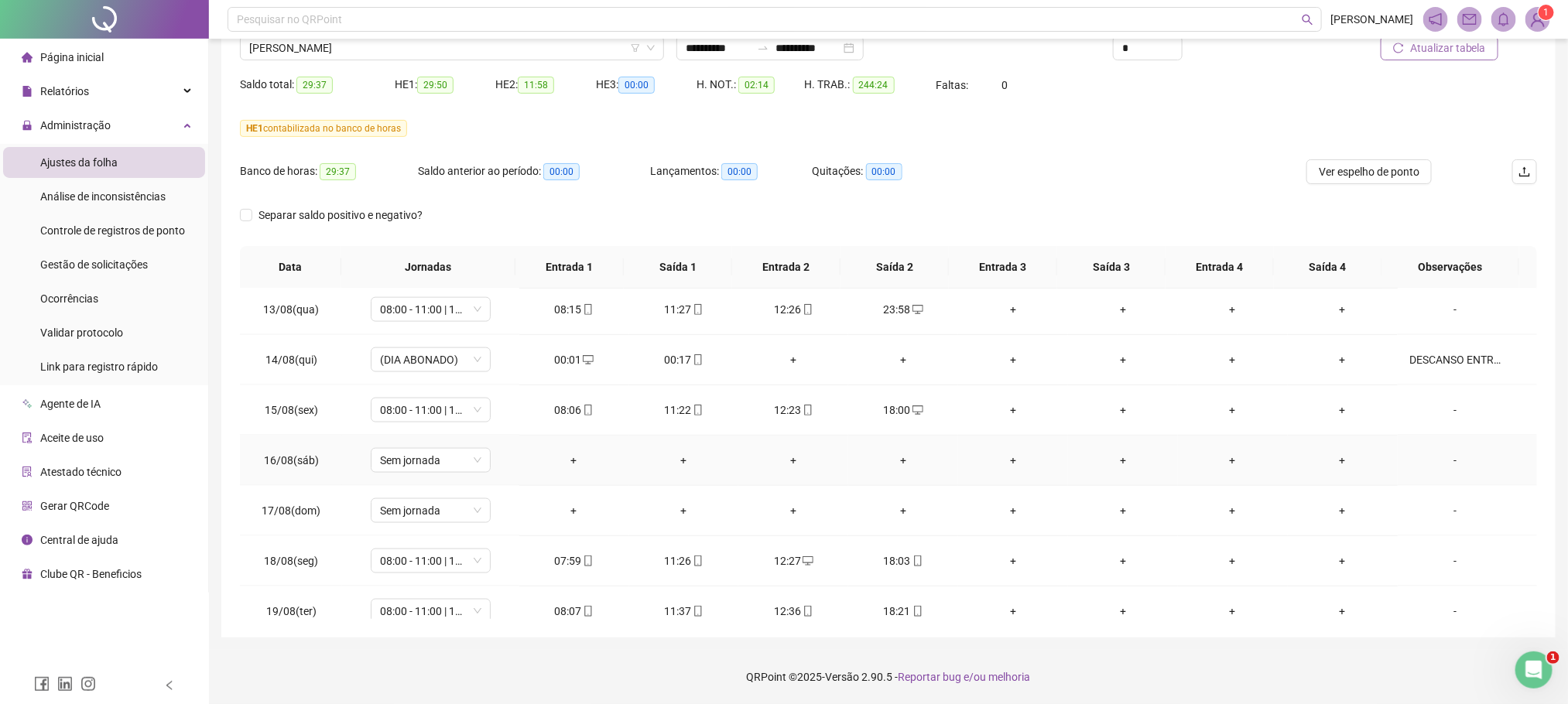
scroll to position [1239, 0]
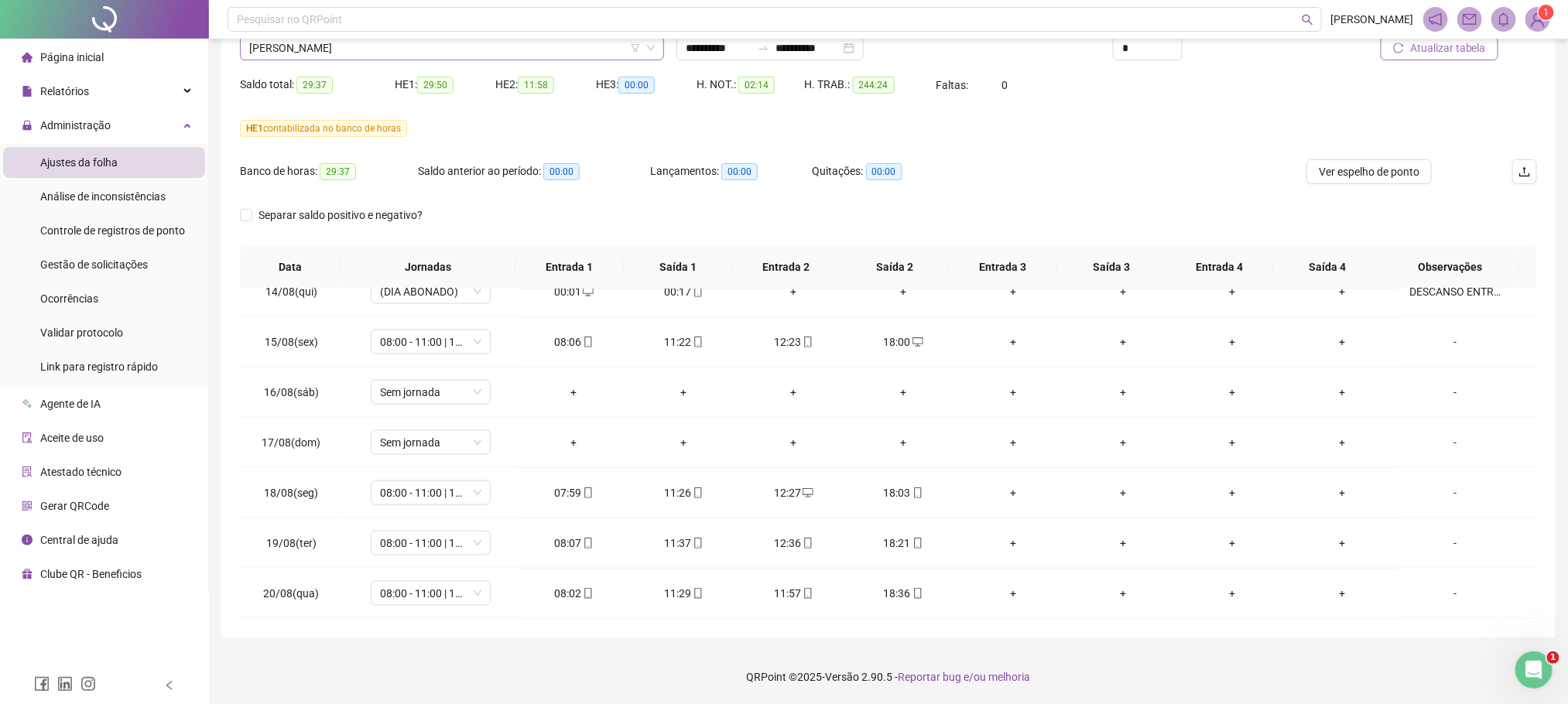
click at [346, 55] on span "FERNANDO HENRIQUE BRAGA" at bounding box center [451, 48] width 406 height 23
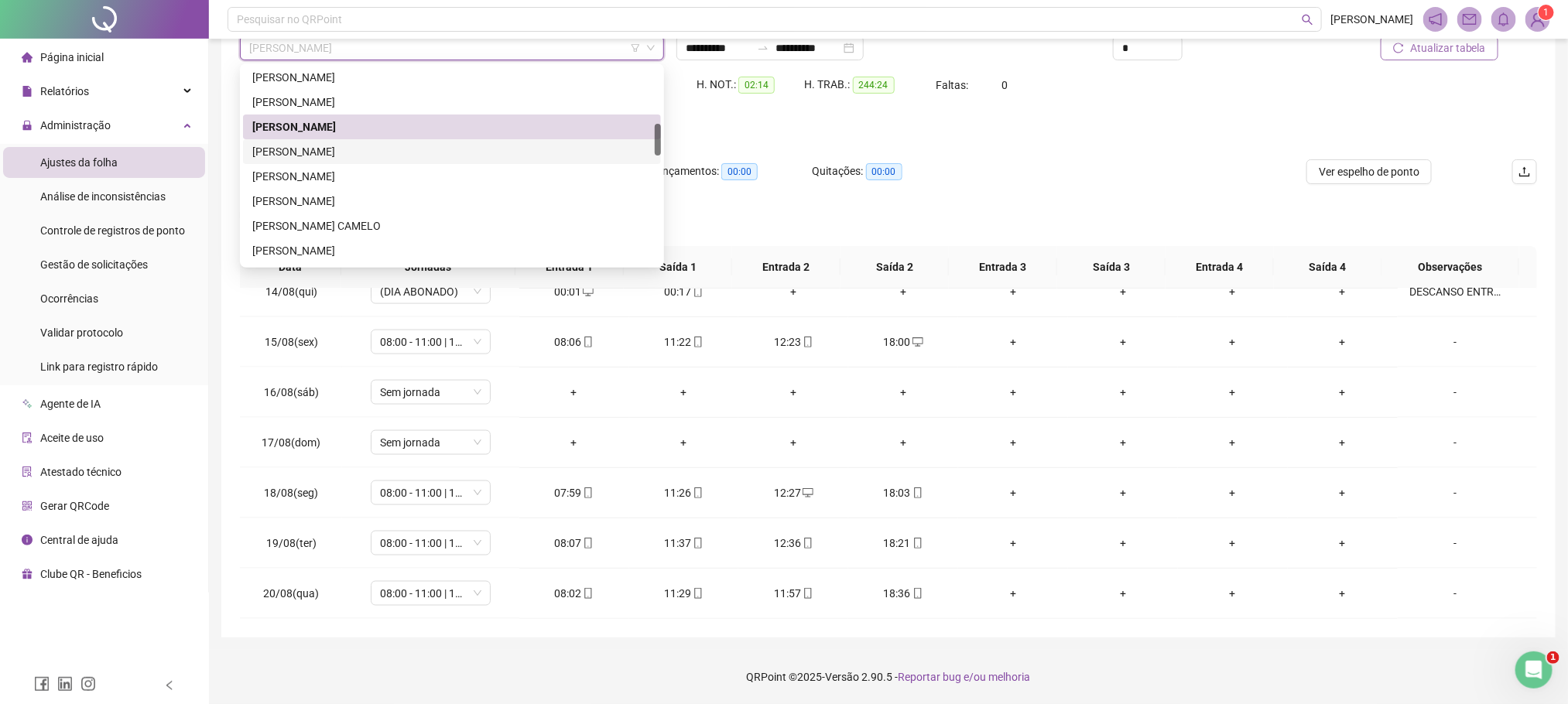
click at [328, 154] on div "[PERSON_NAME]" at bounding box center [451, 151] width 399 height 17
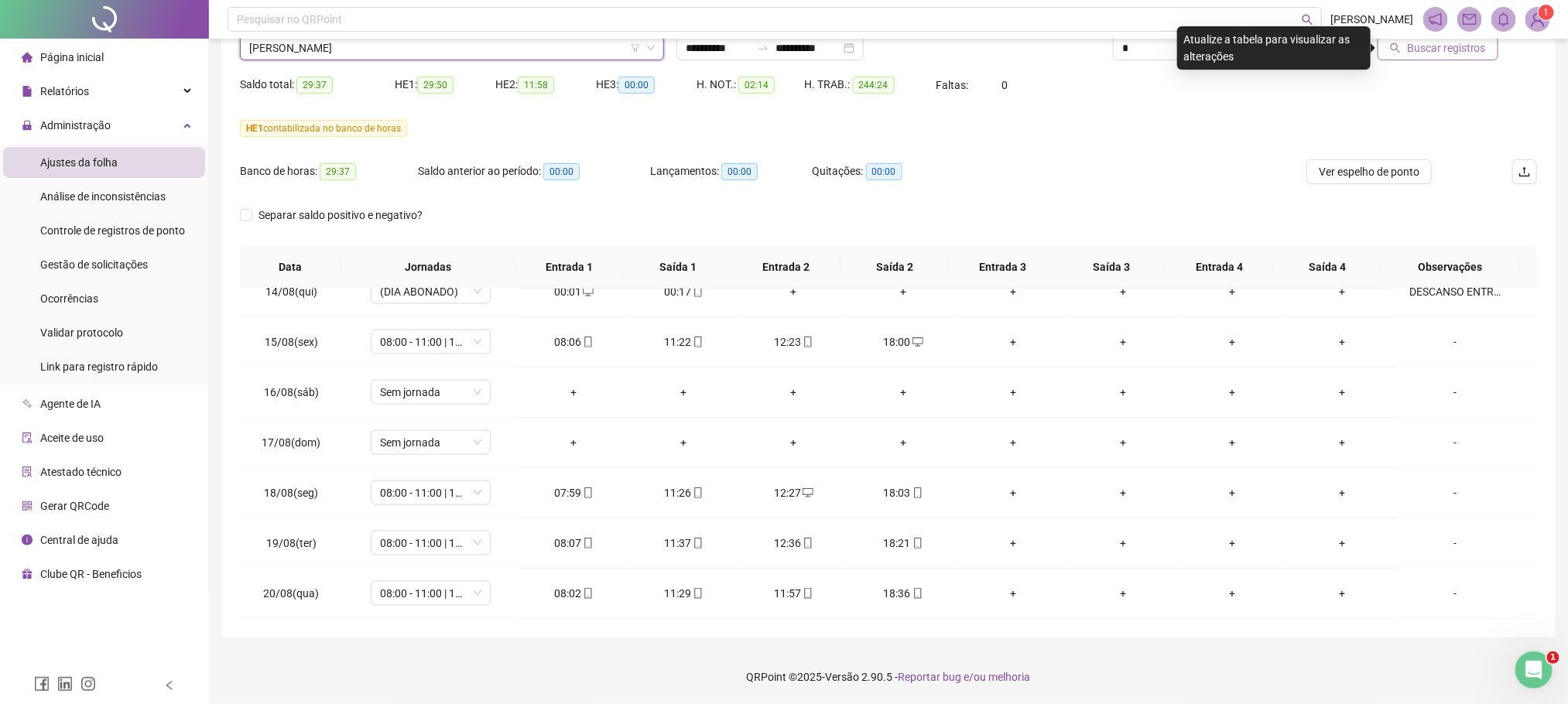
click at [1452, 47] on span "Buscar registros" at bounding box center [1446, 48] width 79 height 17
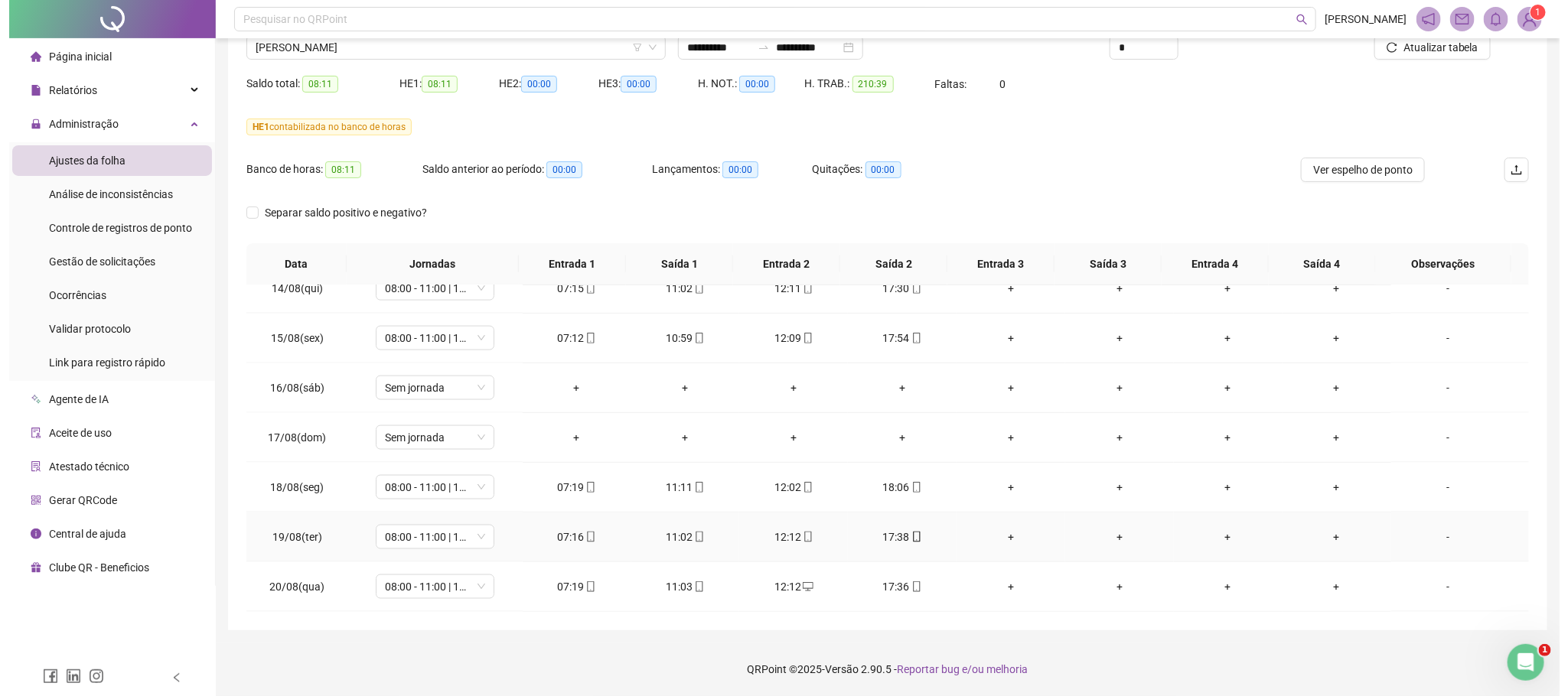
scroll to position [1111, 0]
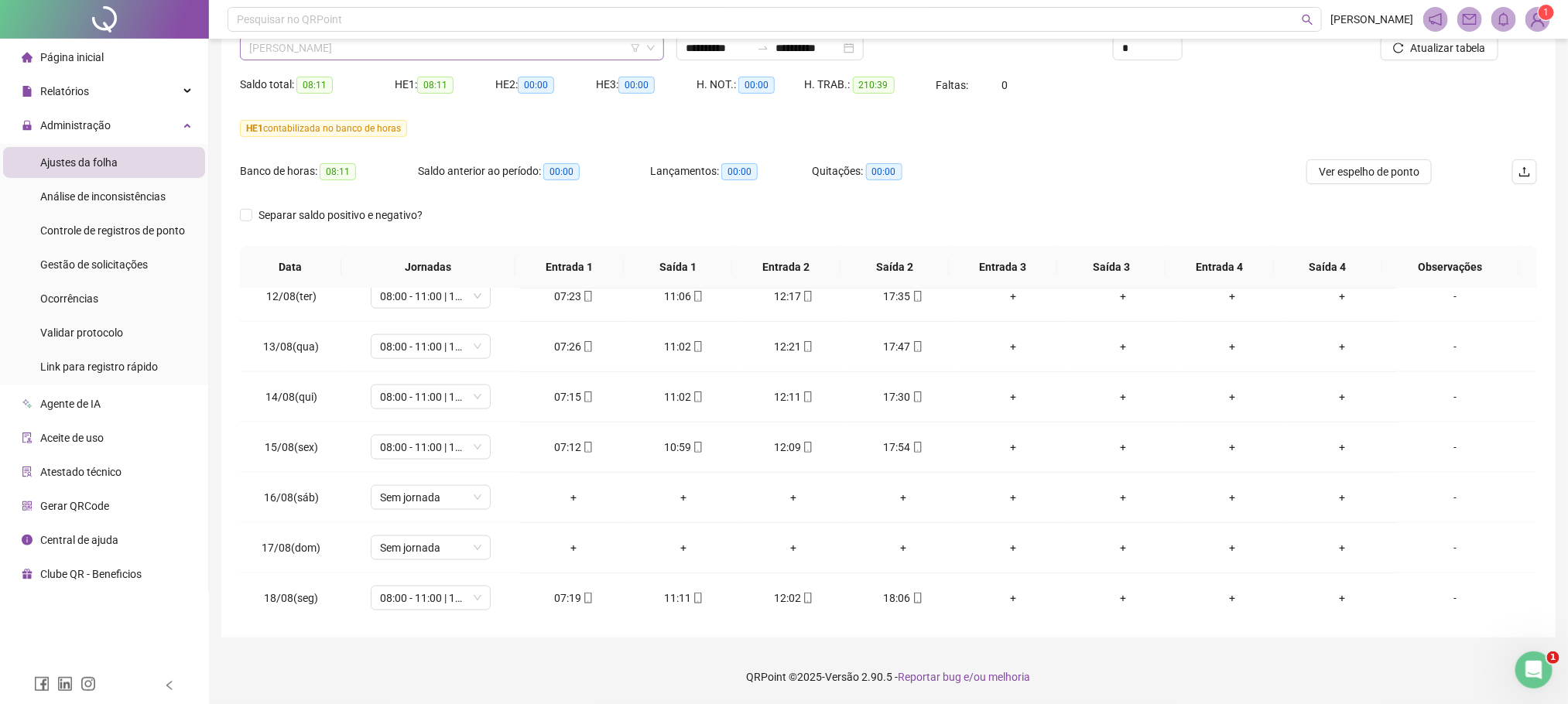
click at [348, 42] on span "[PERSON_NAME]" at bounding box center [451, 48] width 406 height 23
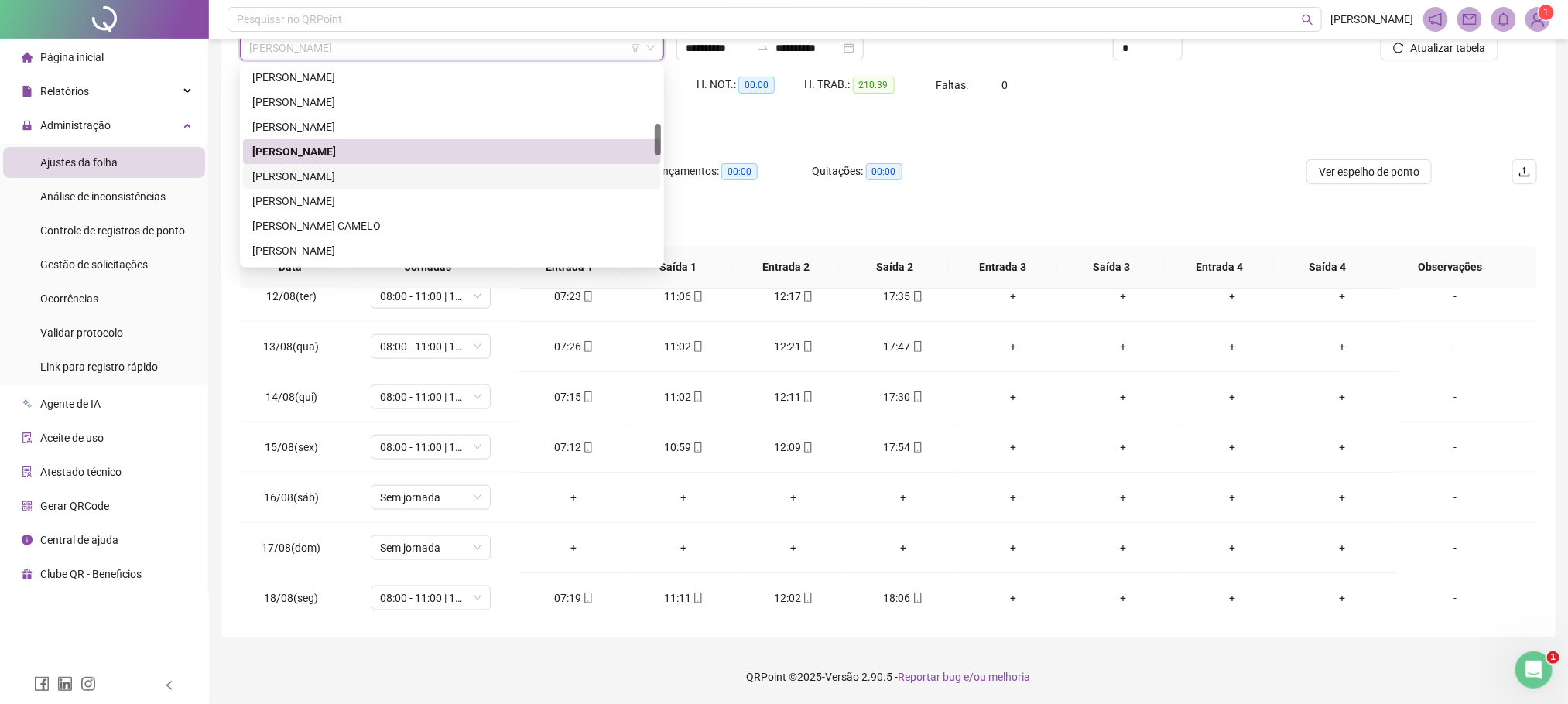
click at [288, 179] on div "GABRIEL HENRIQUE SOUZA SANTOS" at bounding box center [451, 176] width 399 height 17
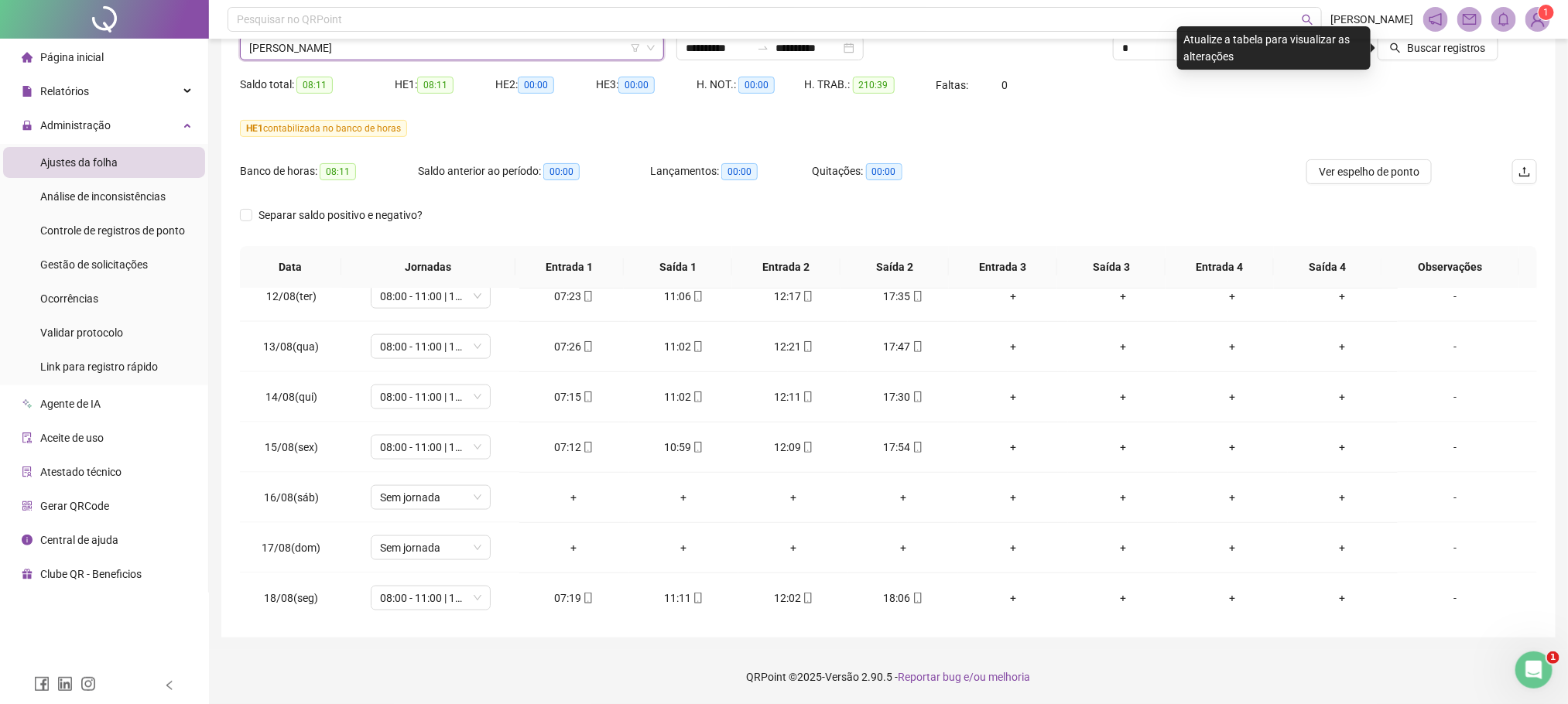
click at [327, 49] on span "GABRIEL HENRIQUE SOUZA SANTOS" at bounding box center [451, 48] width 406 height 23
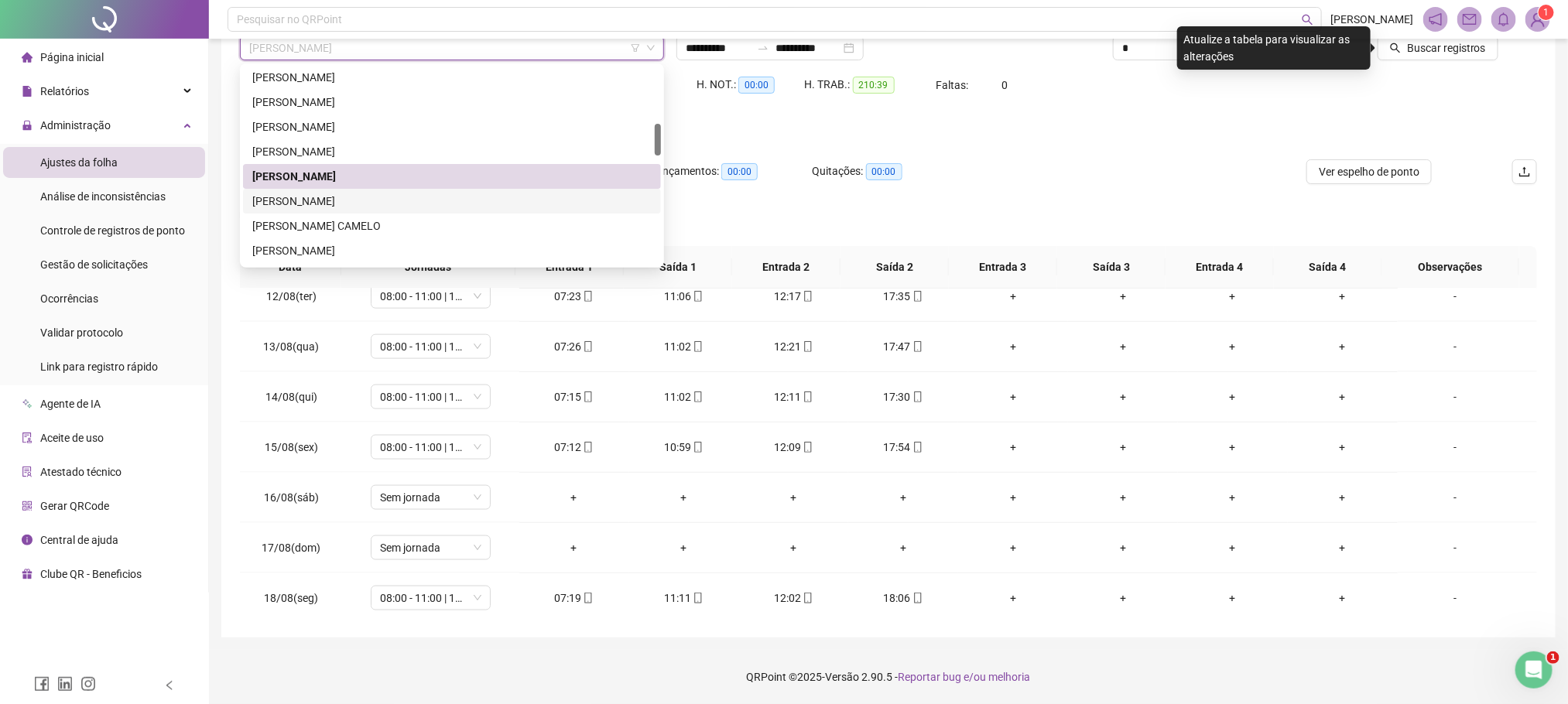
click at [330, 193] on div "GERALDO MARTINIANO GOMES DA SILVA" at bounding box center [451, 201] width 399 height 17
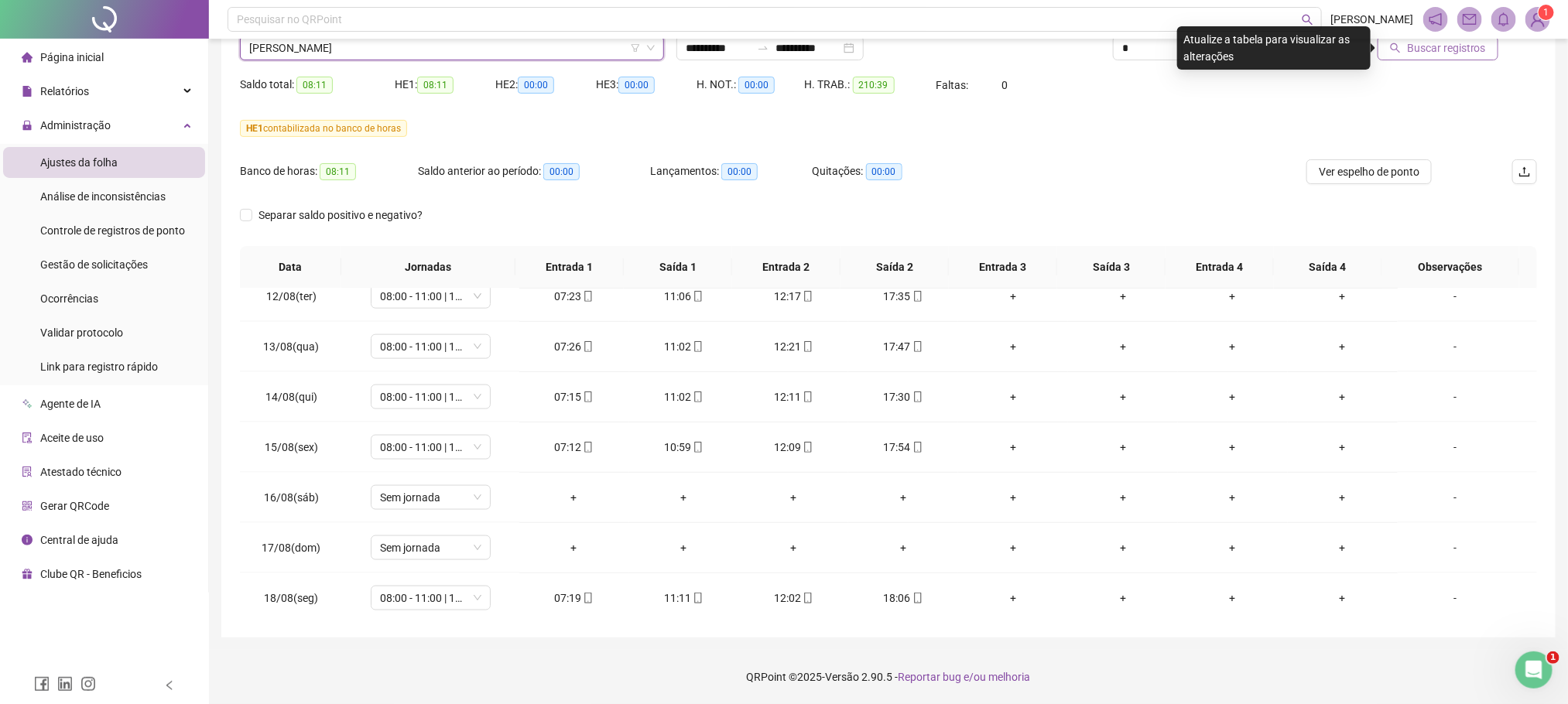
click at [1405, 54] on button "Buscar registros" at bounding box center [1438, 48] width 121 height 25
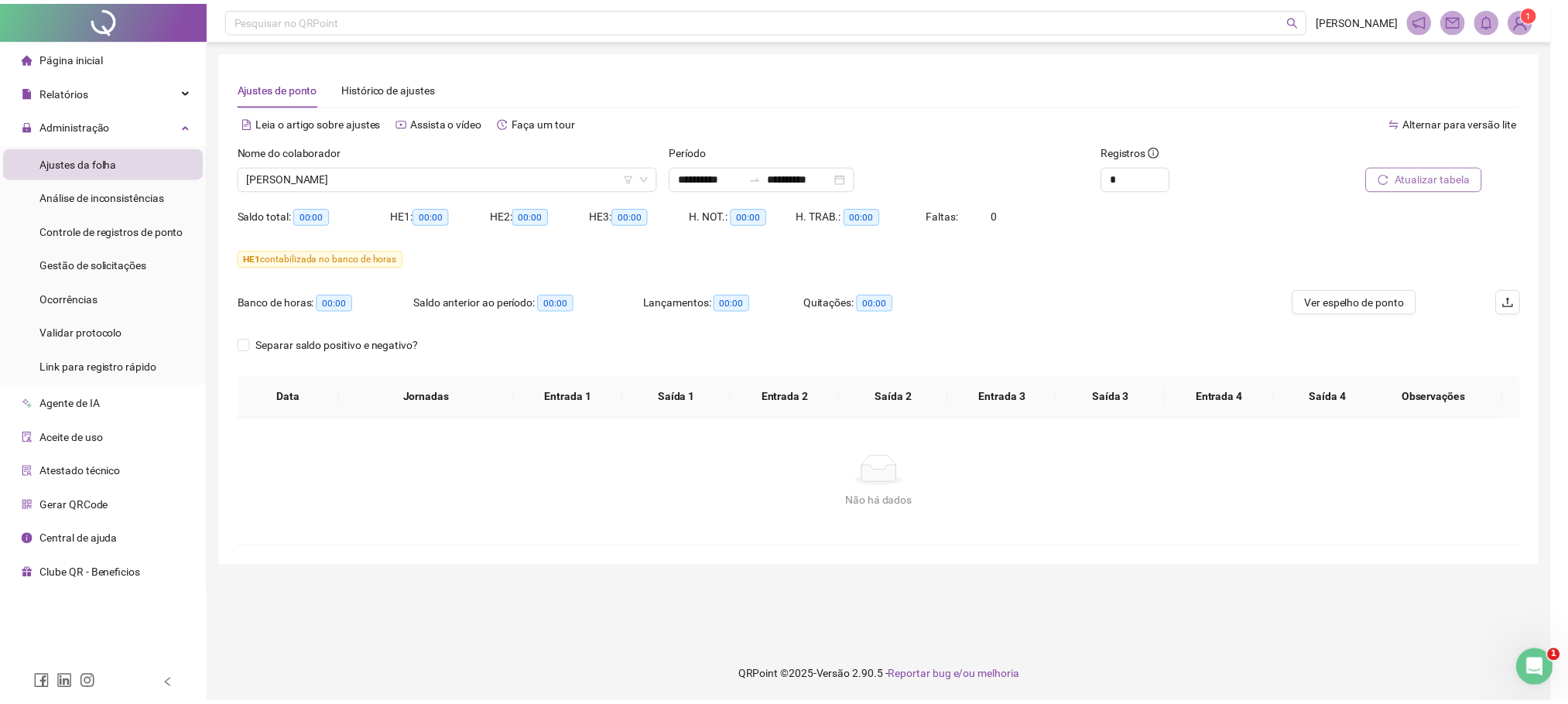
scroll to position [0, 0]
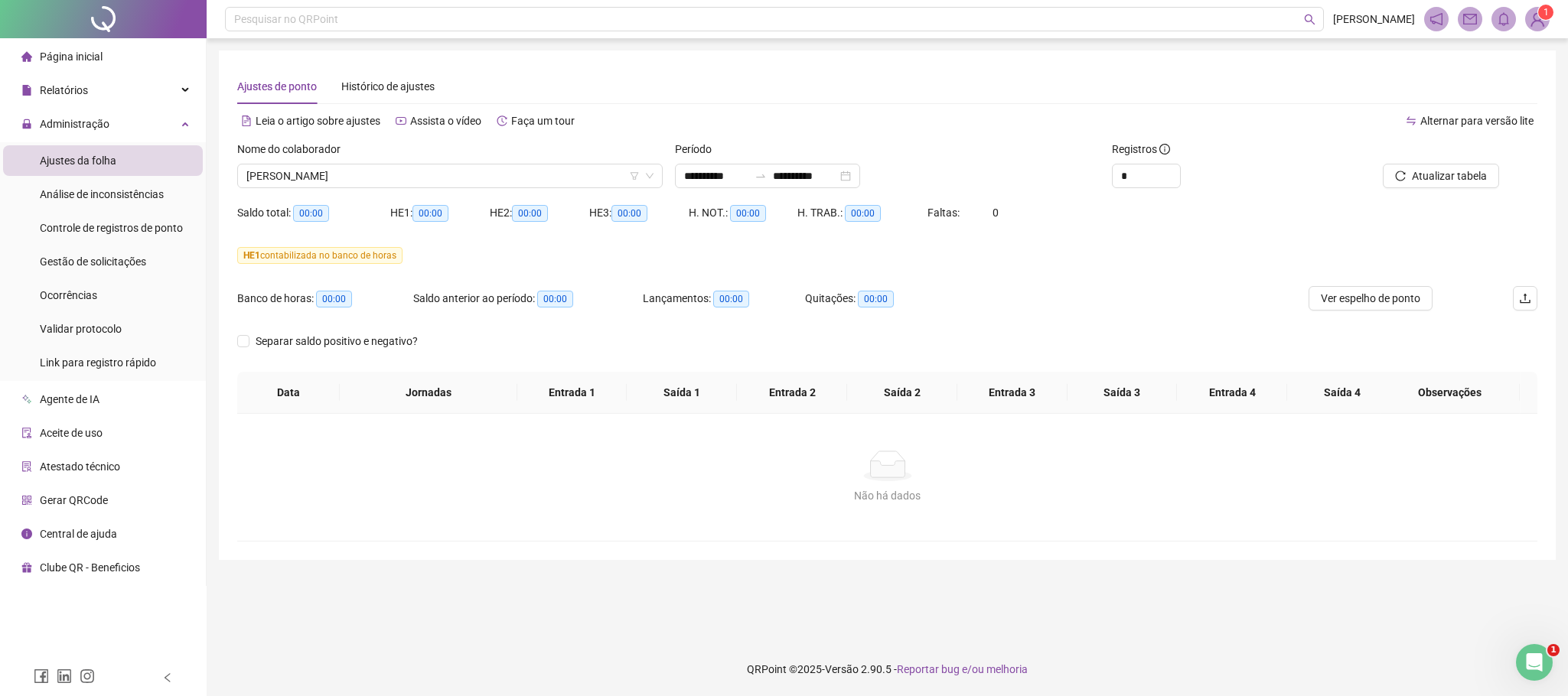
click at [313, 189] on div "Nome do colaborador GERALDO MARTINIANO GOMES DA SILVA" at bounding box center [450, 170] width 438 height 60
click at [312, 180] on span "GERALDO MARTINIANO GOMES DA SILVA" at bounding box center [449, 176] width 407 height 23
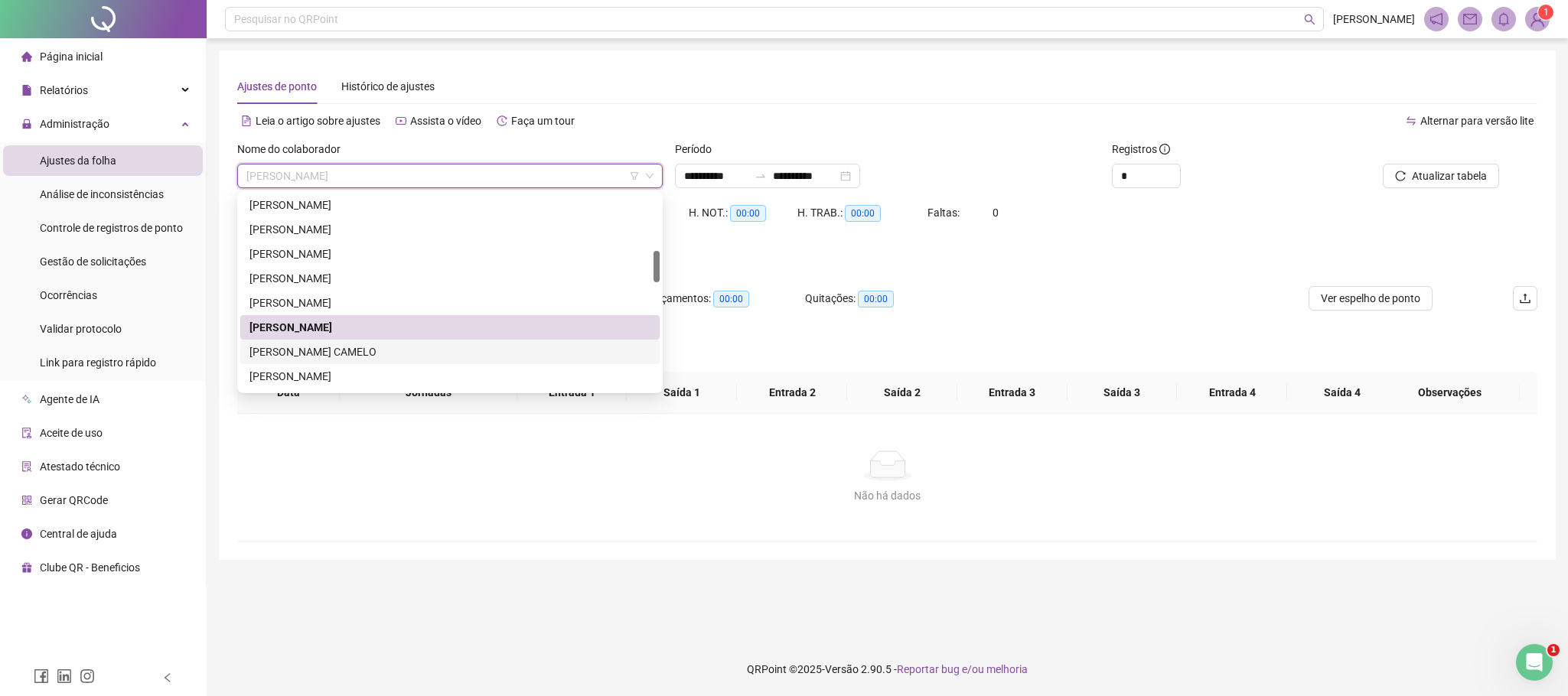
click at [290, 355] on div "GILBERTO ALENCAR CAMELO" at bounding box center [449, 351] width 401 height 17
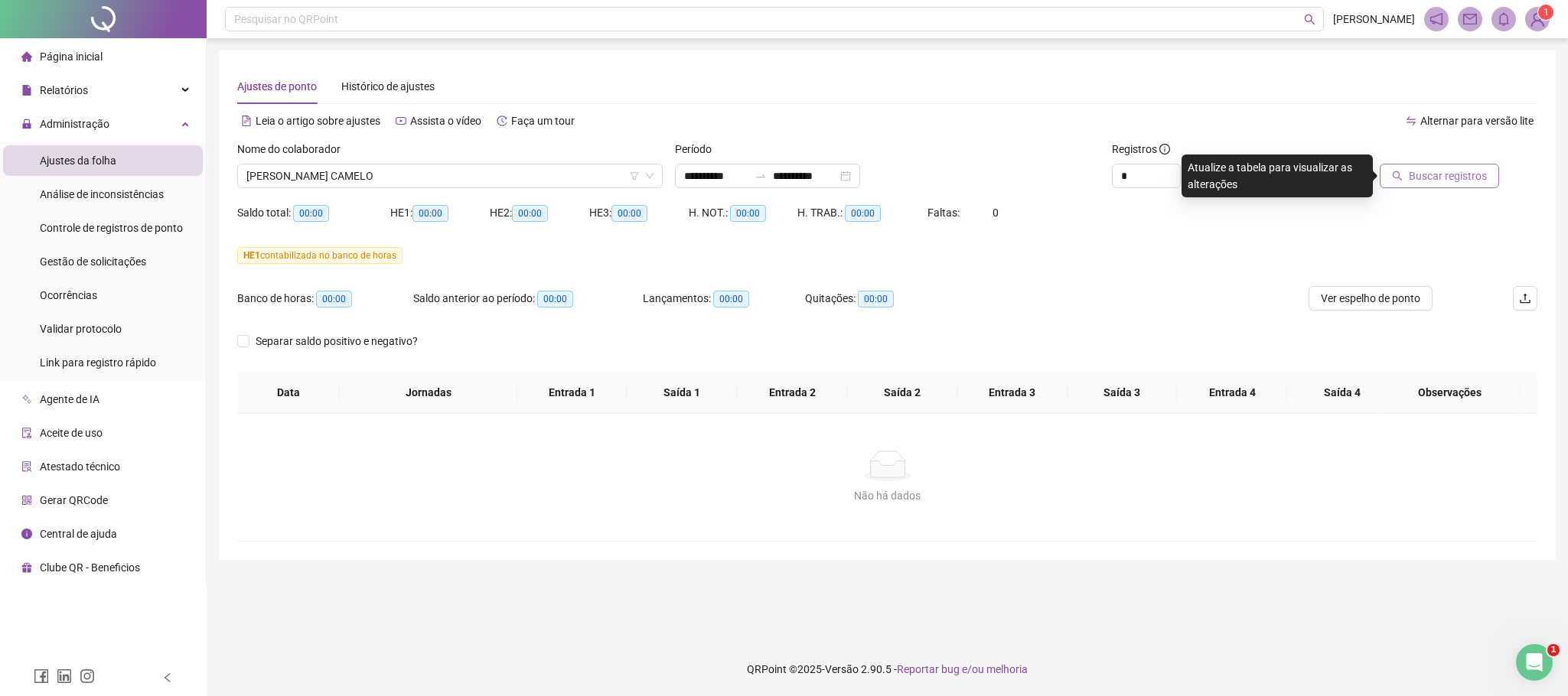
click at [1444, 179] on span "Buscar registros" at bounding box center [1448, 176] width 78 height 17
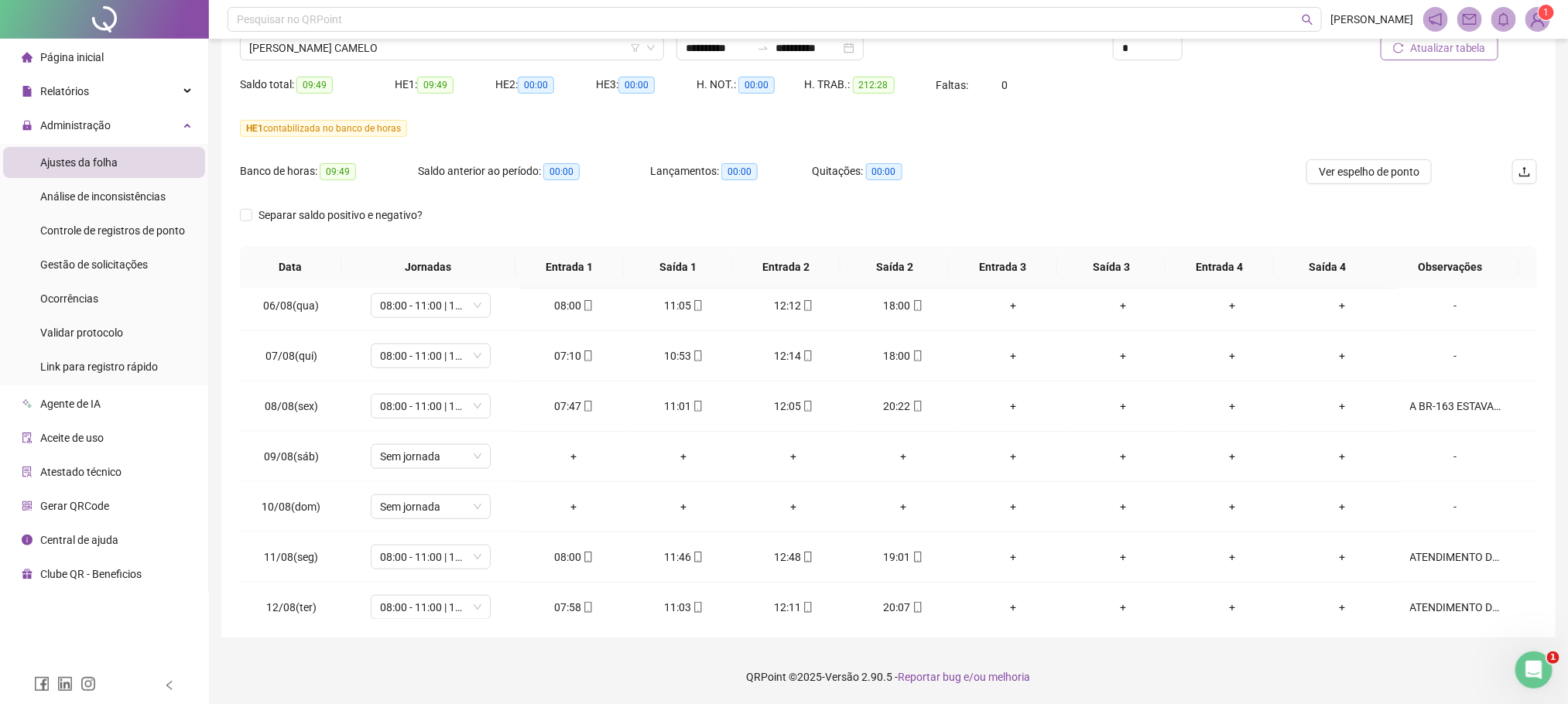
scroll to position [1239, 0]
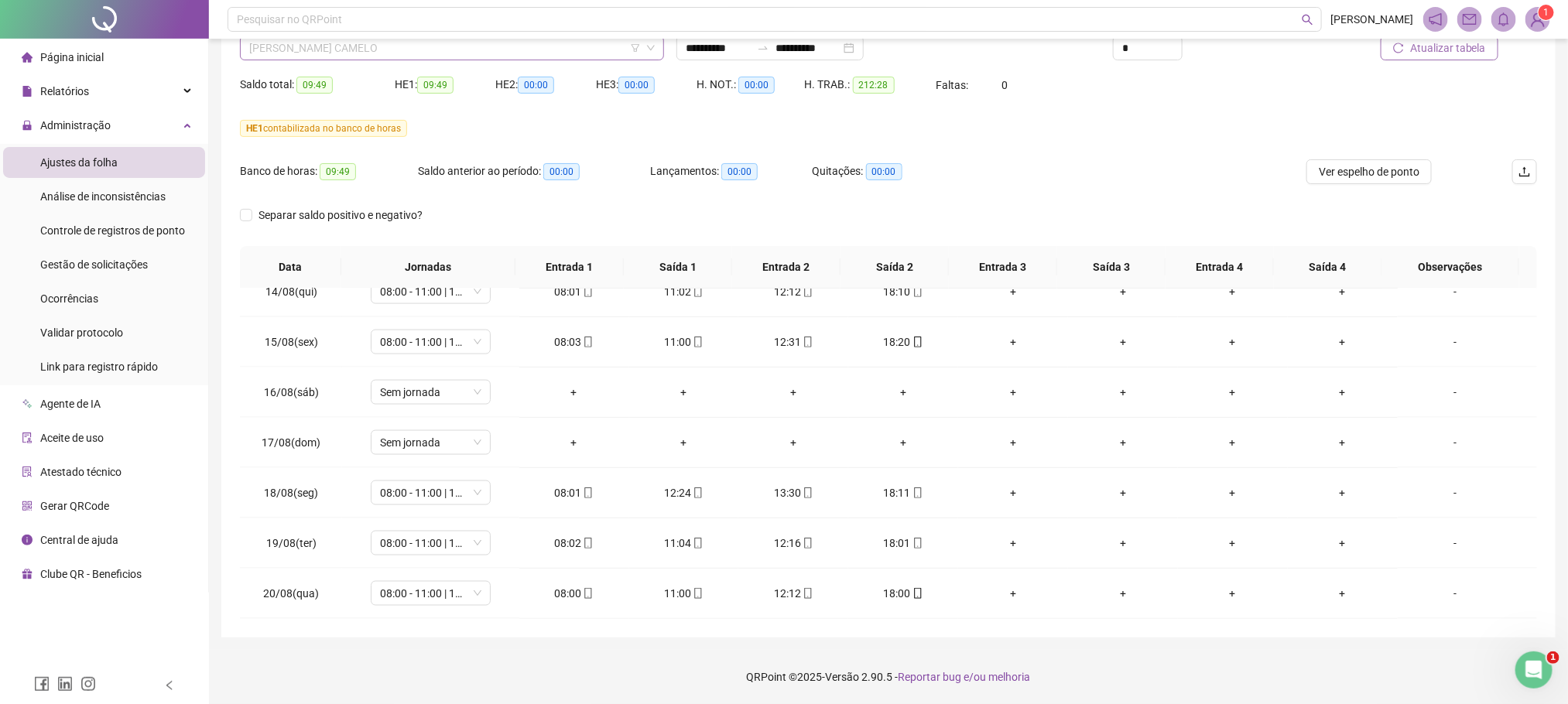
click at [360, 44] on span "GILBERTO ALENCAR CAMELO" at bounding box center [451, 48] width 406 height 23
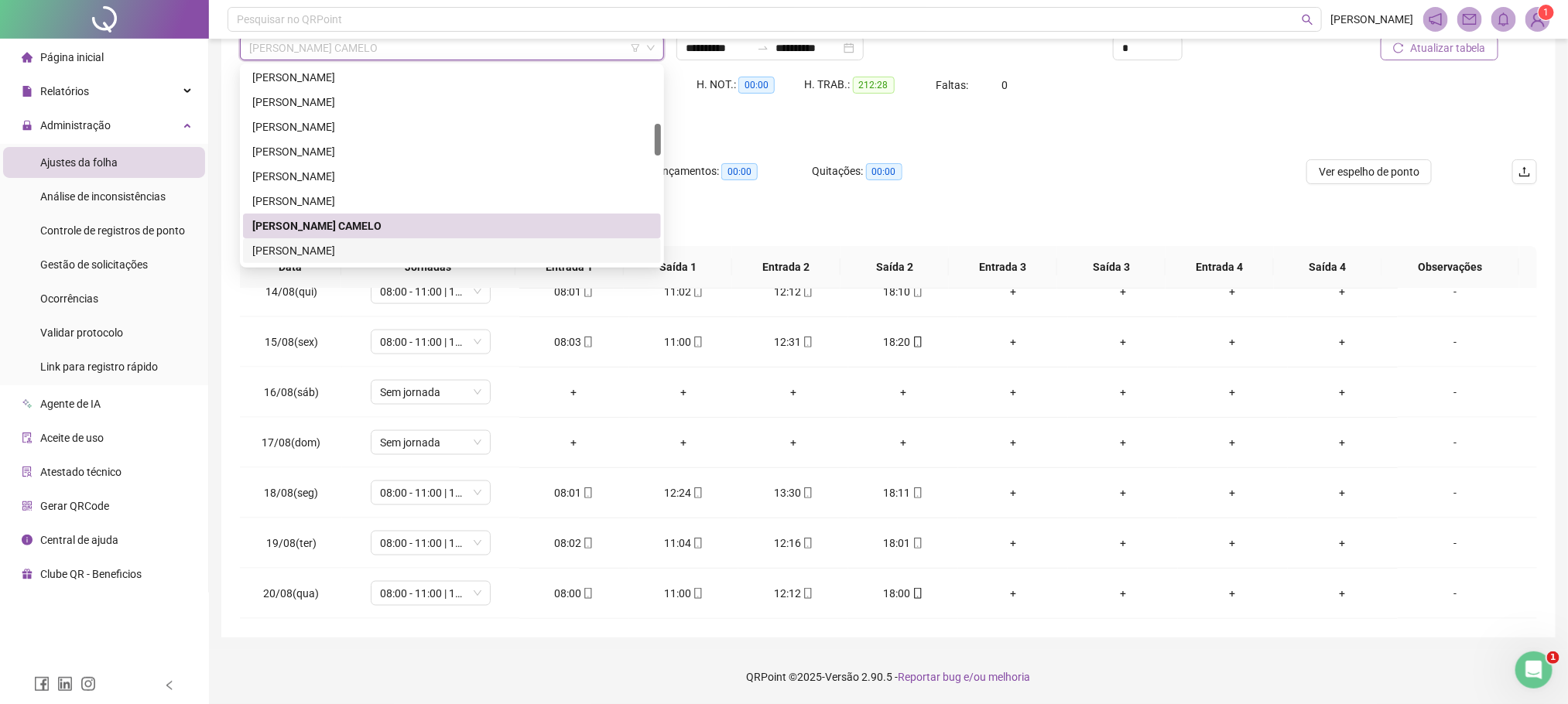
click at [318, 249] on div "GUSTAVO PEREIRA CHAVES" at bounding box center [451, 250] width 399 height 17
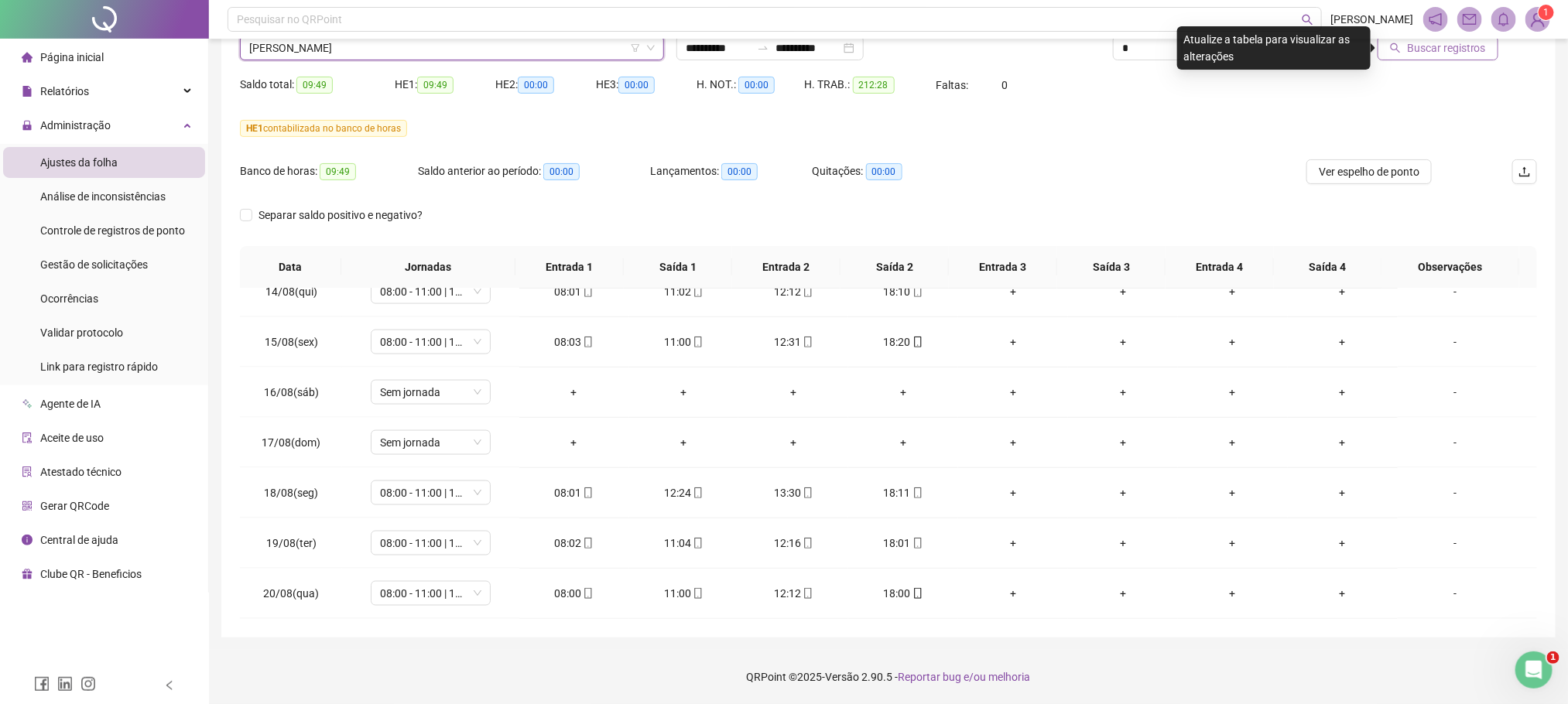
click at [1493, 56] on button "Buscar registros" at bounding box center [1438, 48] width 121 height 25
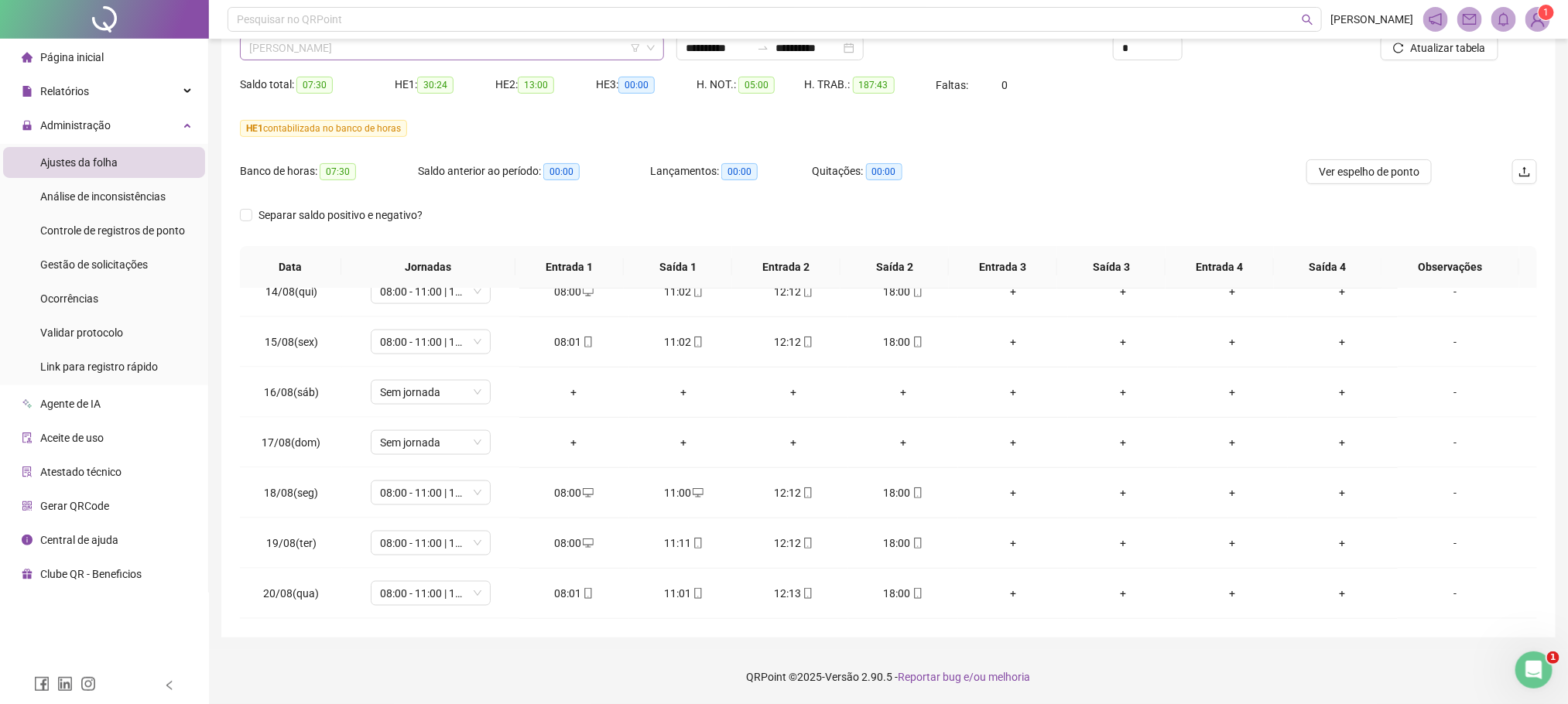
click at [326, 42] on span "GUSTAVO PEREIRA CHAVES" at bounding box center [451, 48] width 406 height 23
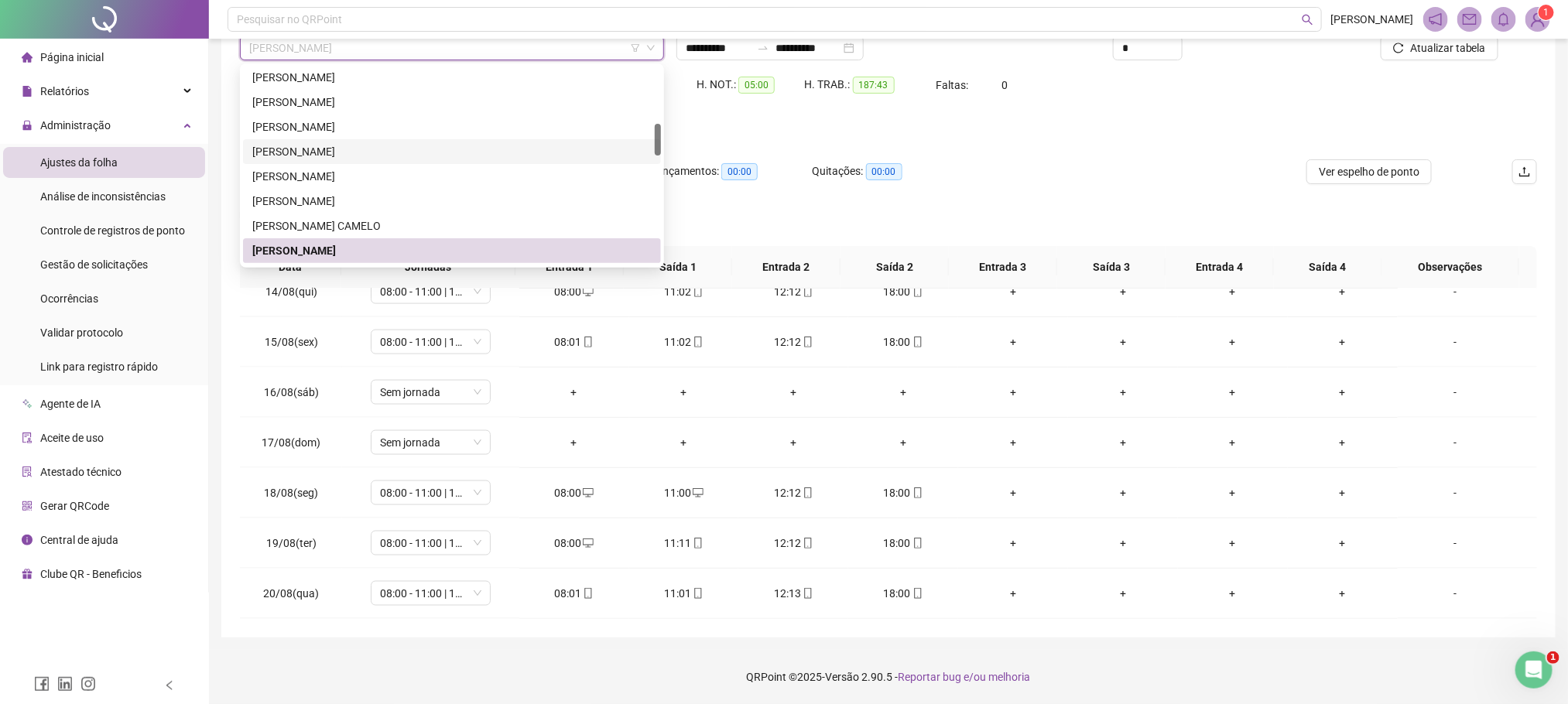
scroll to position [464, 0]
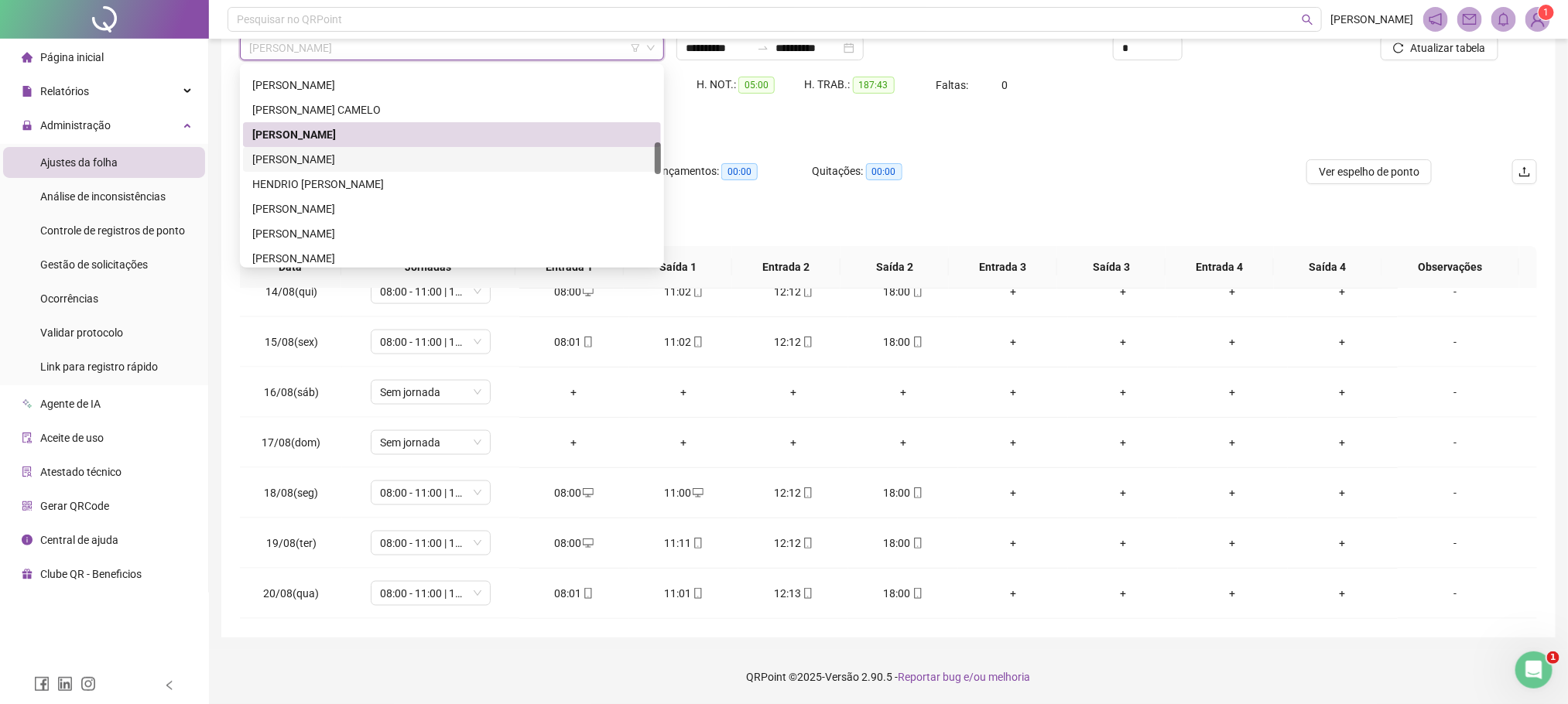
click at [331, 160] on div "GUSTAVO SOARES VOLPATO" at bounding box center [451, 159] width 399 height 17
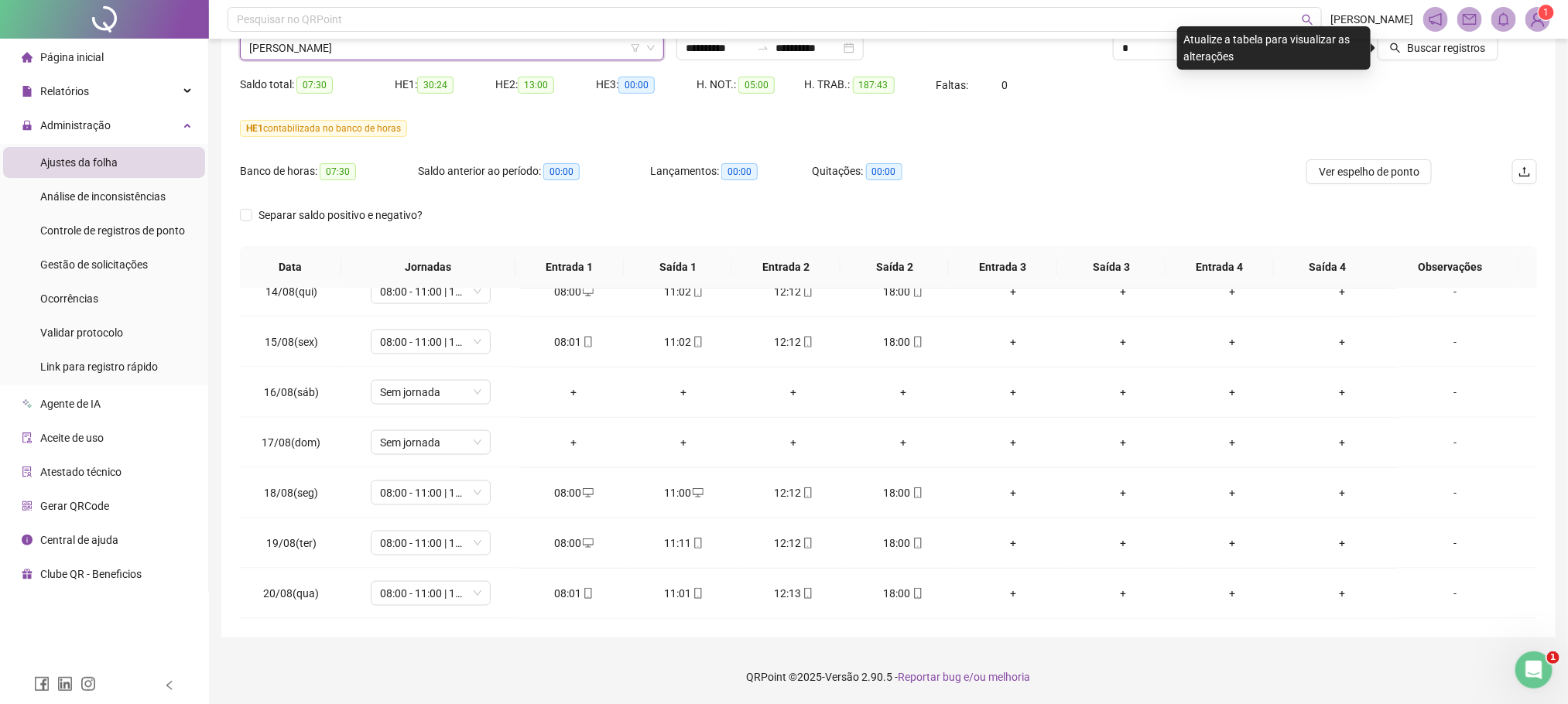
click at [1426, 60] on div "Buscar registros" at bounding box center [1434, 42] width 218 height 60
click at [1426, 51] on span "Buscar registros" at bounding box center [1446, 48] width 79 height 17
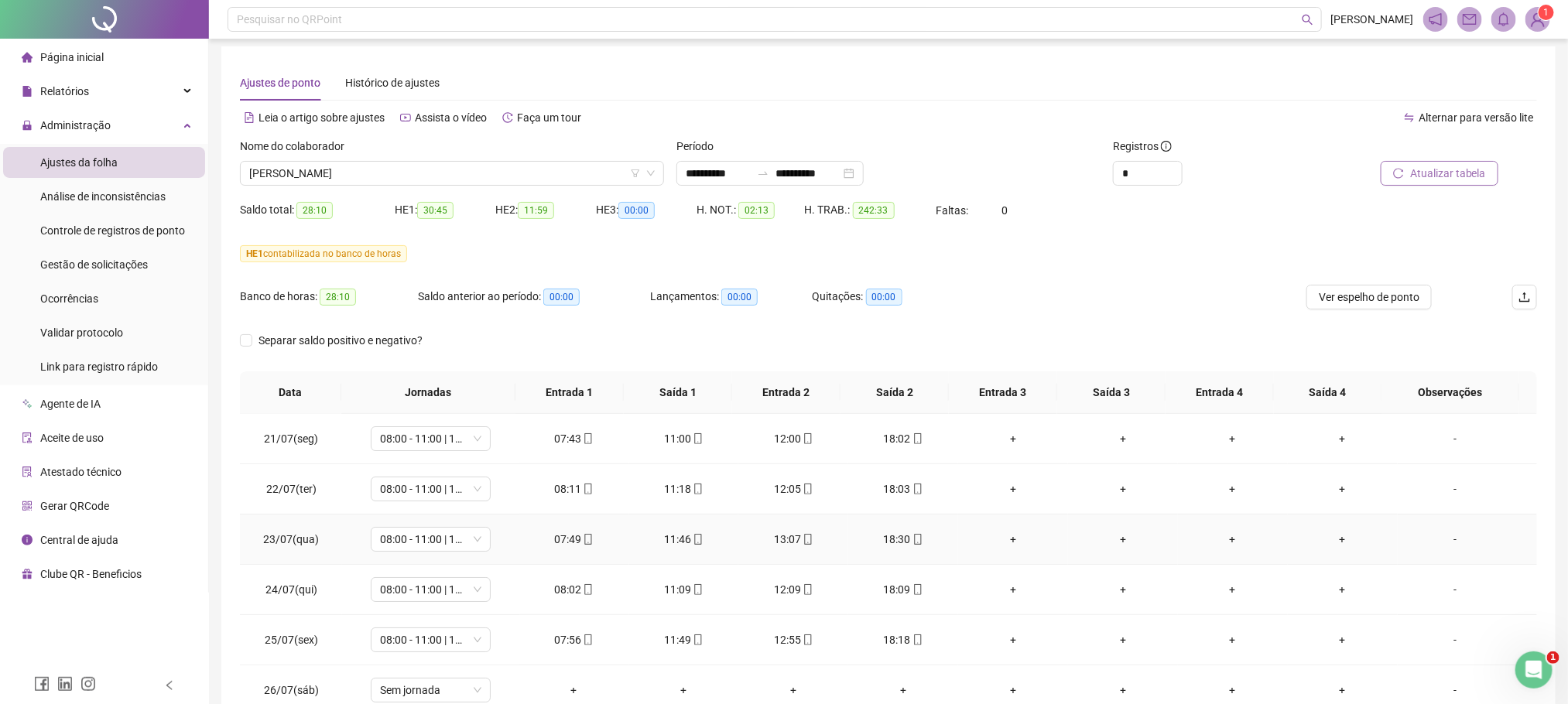
scroll to position [0, 0]
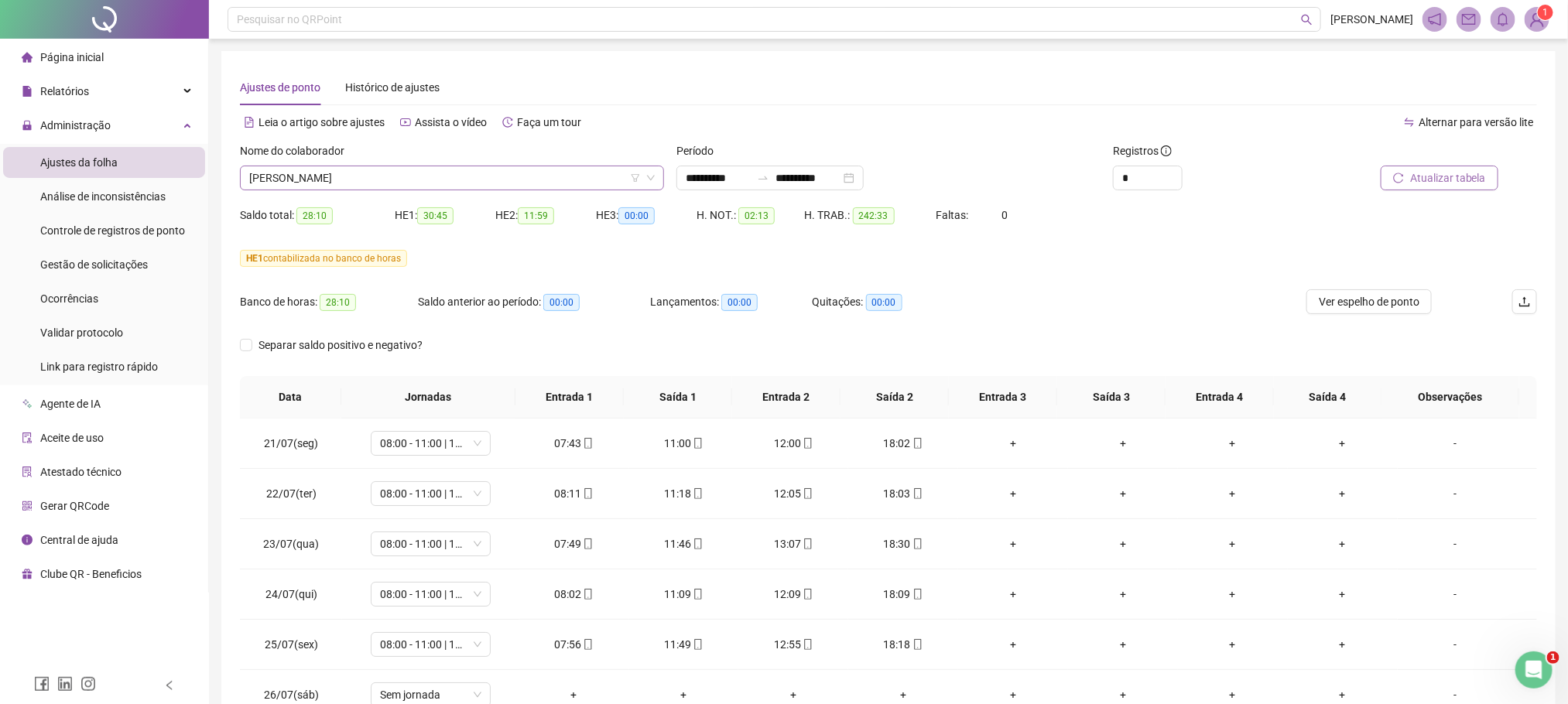
click at [307, 188] on span "GUSTAVO SOARES VOLPATO" at bounding box center [451, 178] width 406 height 23
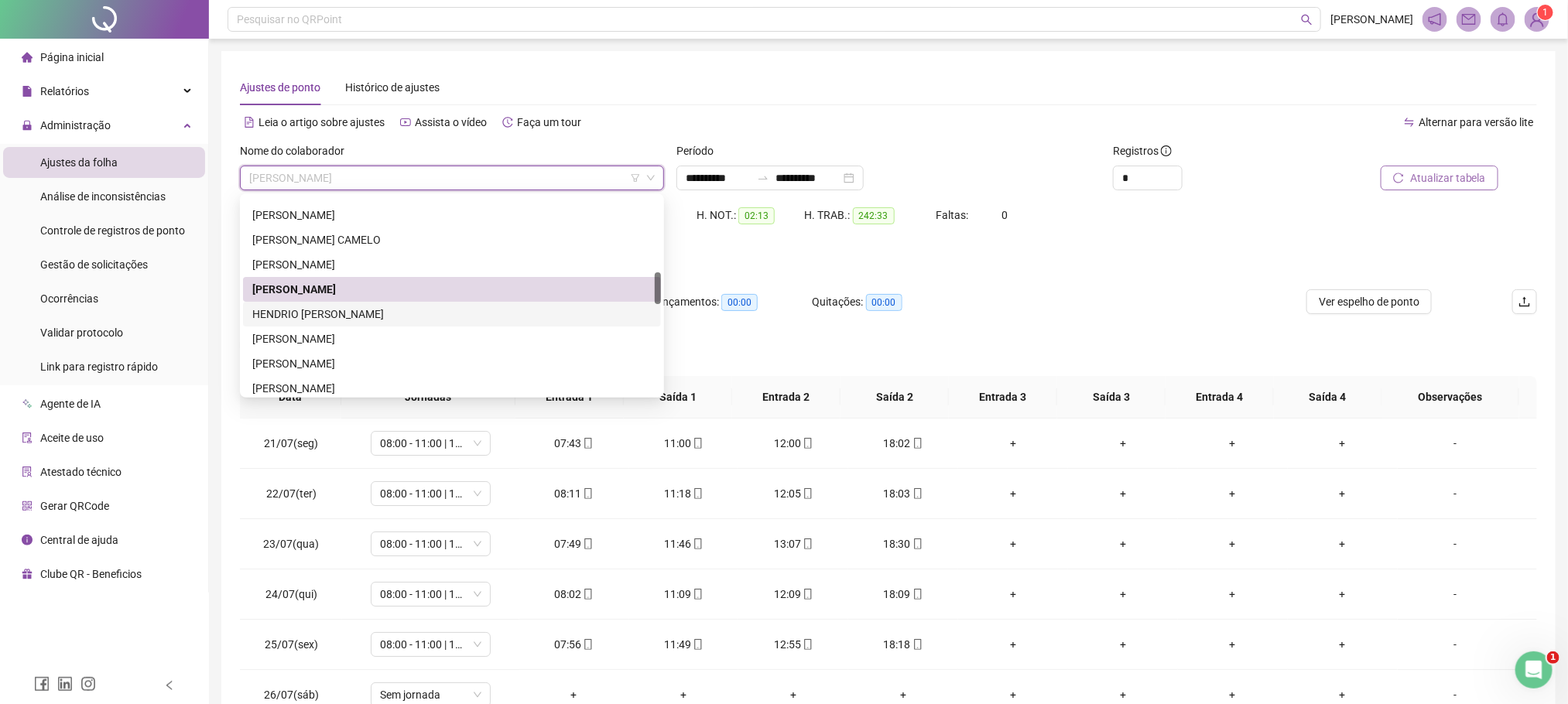
click at [288, 318] on div "HENDRIO MAX BATISTA DA SILVA" at bounding box center [451, 314] width 399 height 17
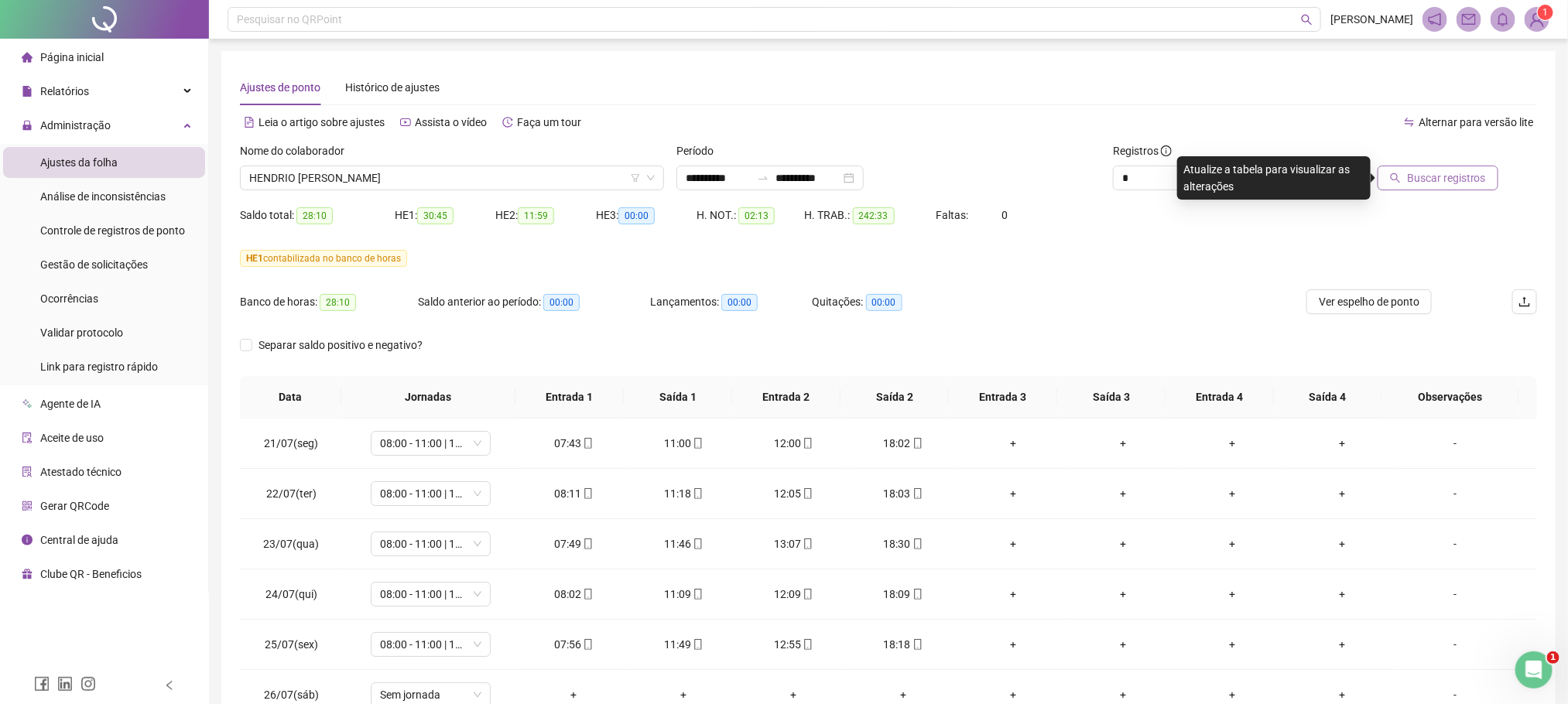
click at [1450, 188] on button "Buscar registros" at bounding box center [1438, 178] width 121 height 25
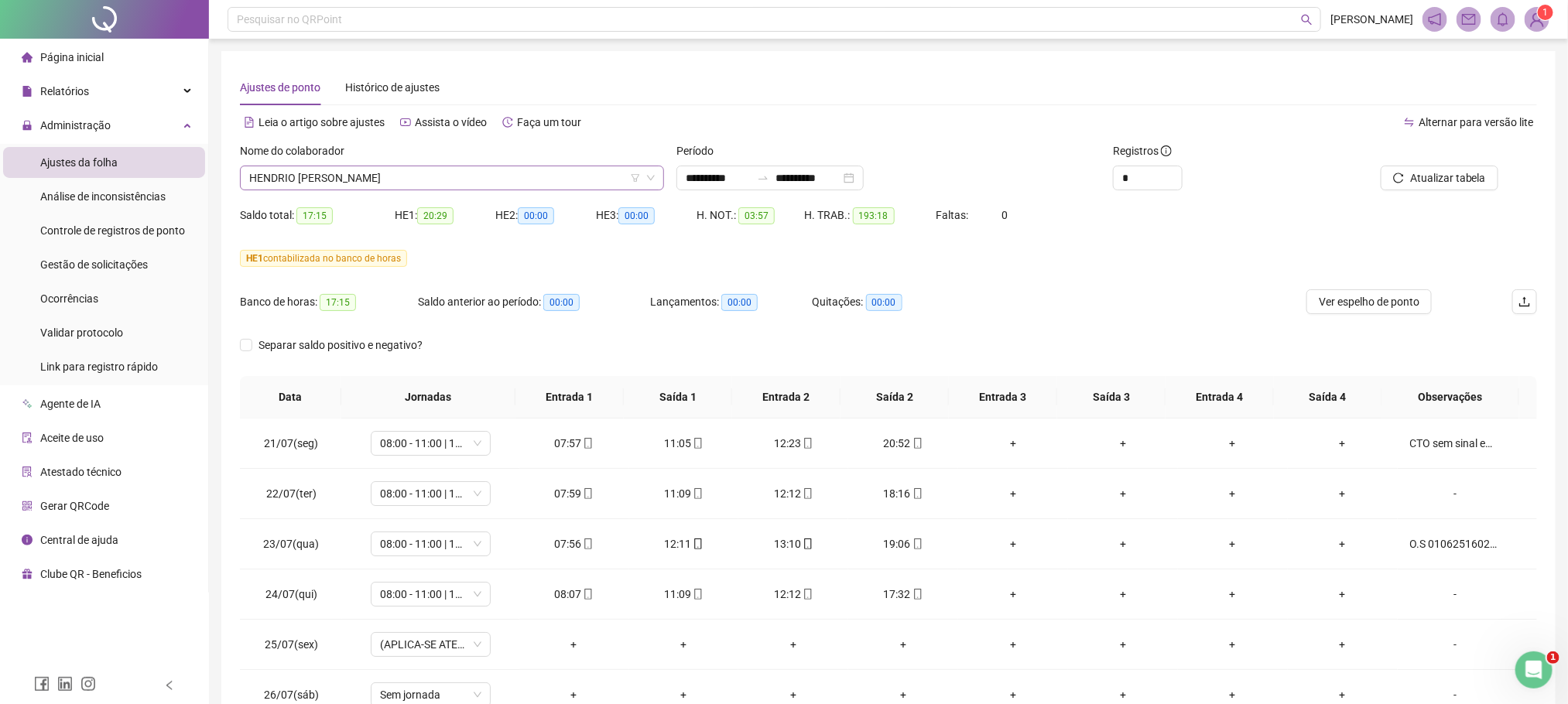
click at [353, 176] on span "HENDRIO MAX BATISTA DA SILVA" at bounding box center [451, 178] width 406 height 23
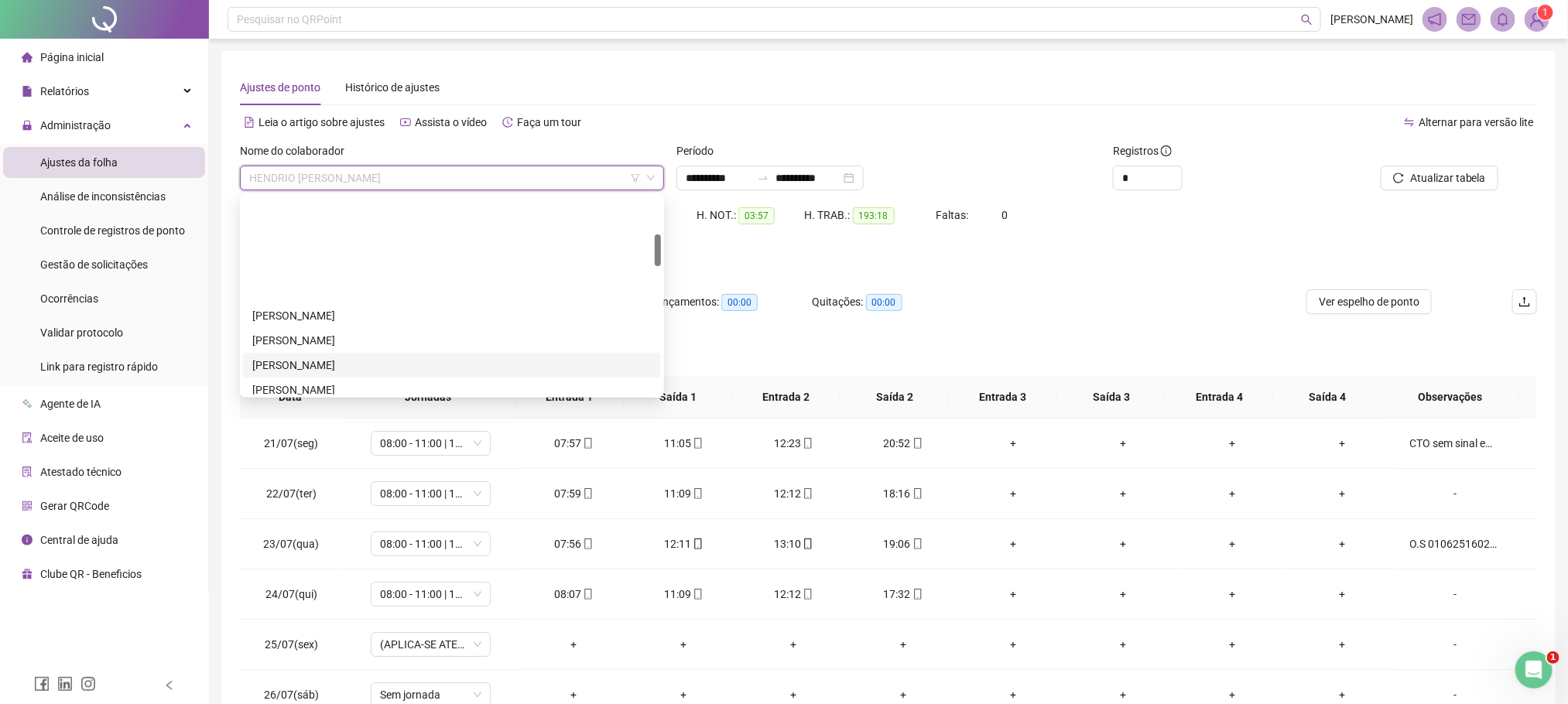
scroll to position [232, 0]
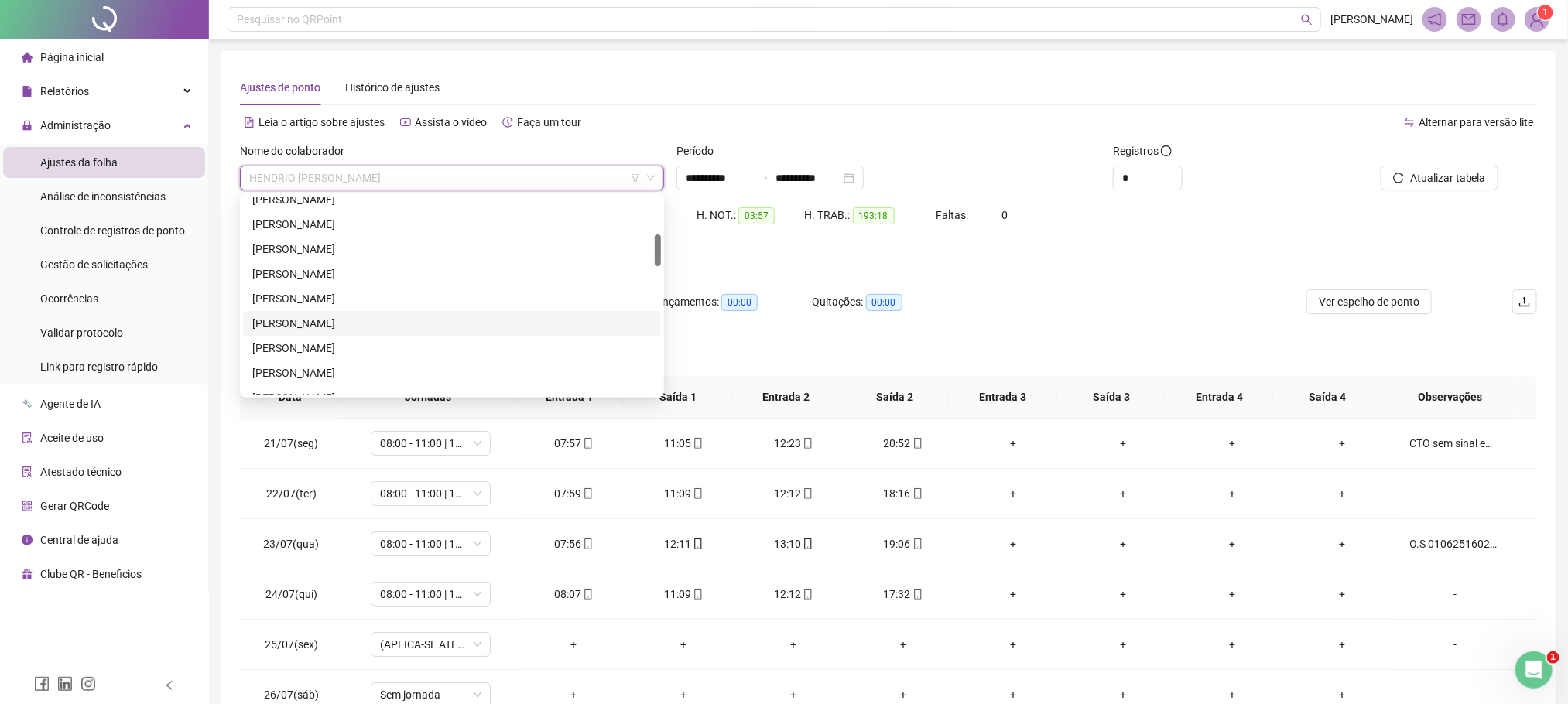
click at [300, 322] on div "[PERSON_NAME]" at bounding box center [451, 323] width 399 height 17
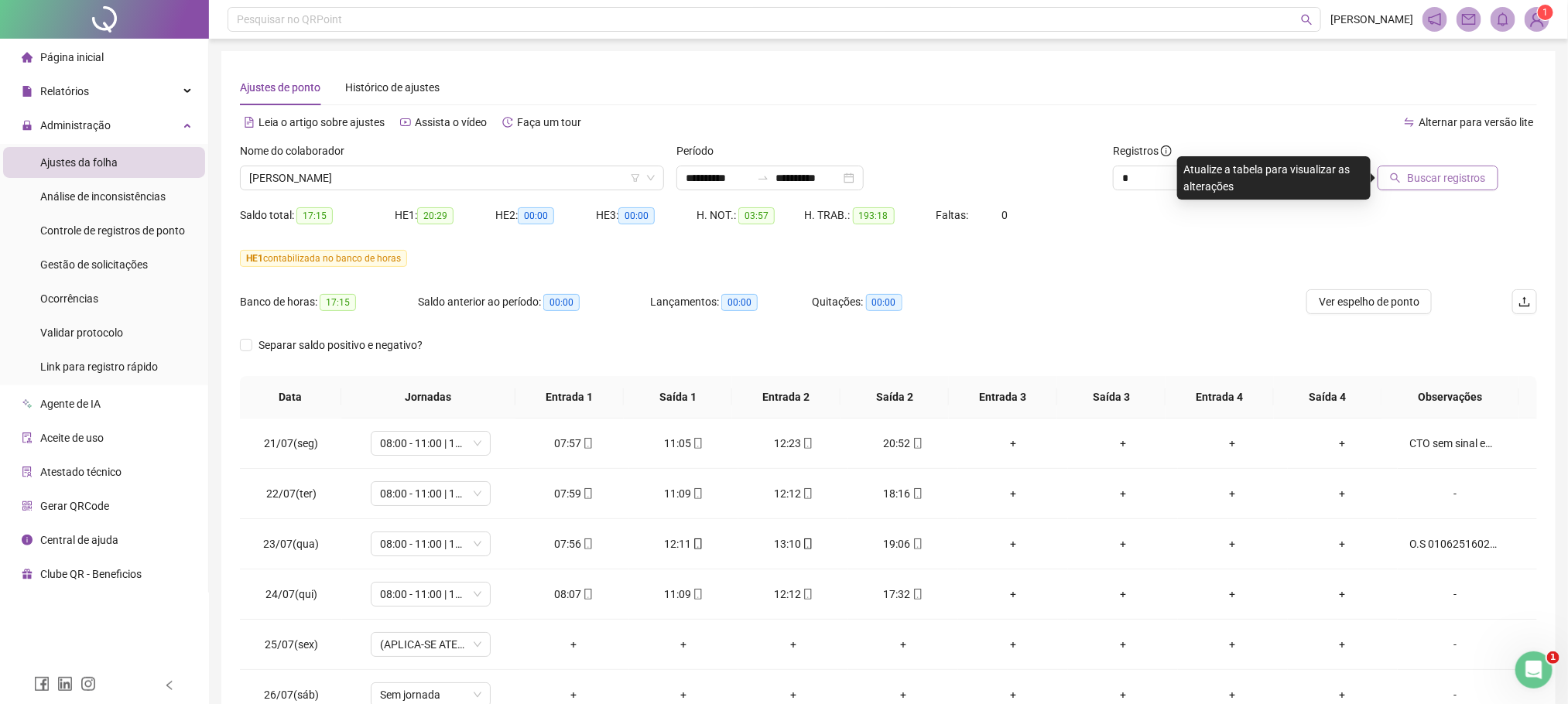
click at [1477, 175] on span "Buscar registros" at bounding box center [1446, 178] width 79 height 17
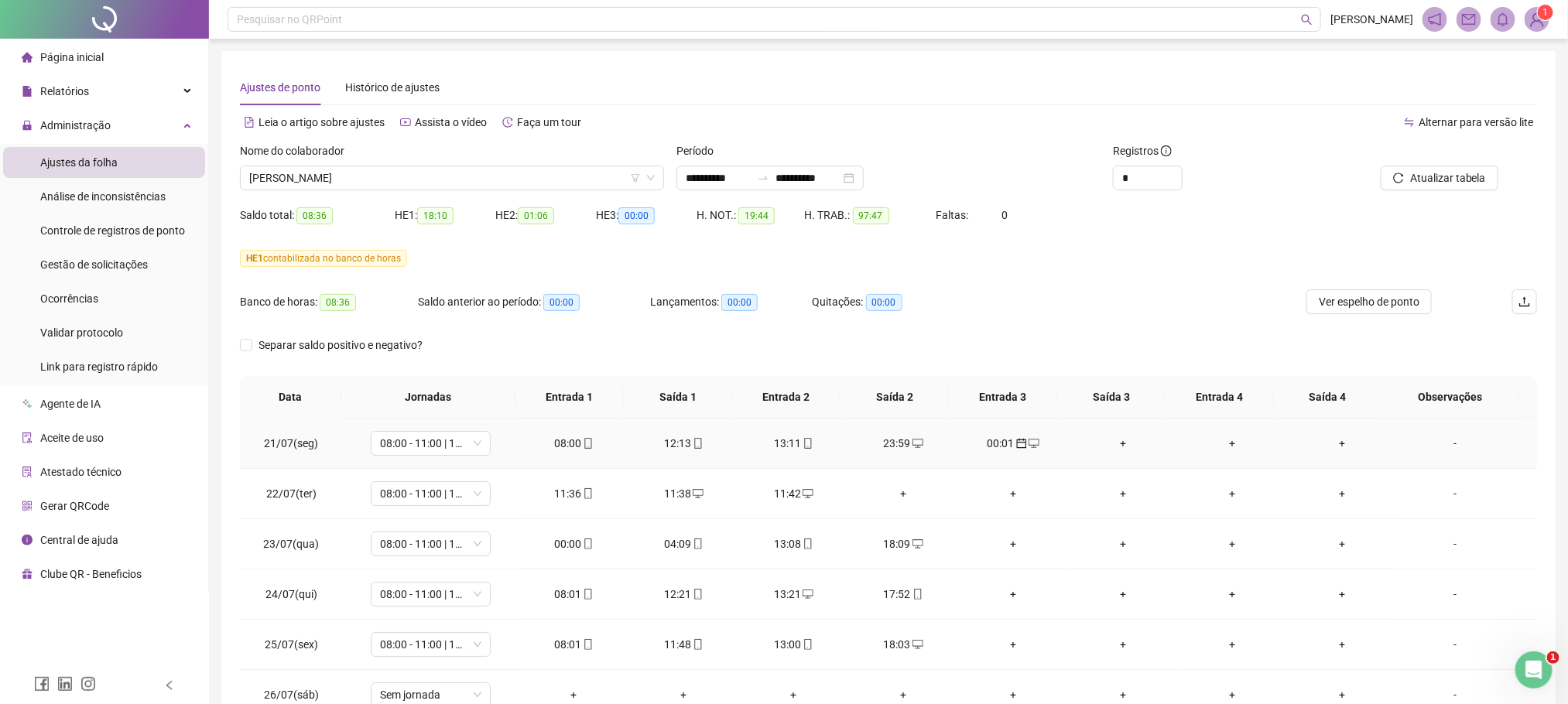
click at [988, 444] on div "00:01" at bounding box center [1013, 443] width 85 height 17
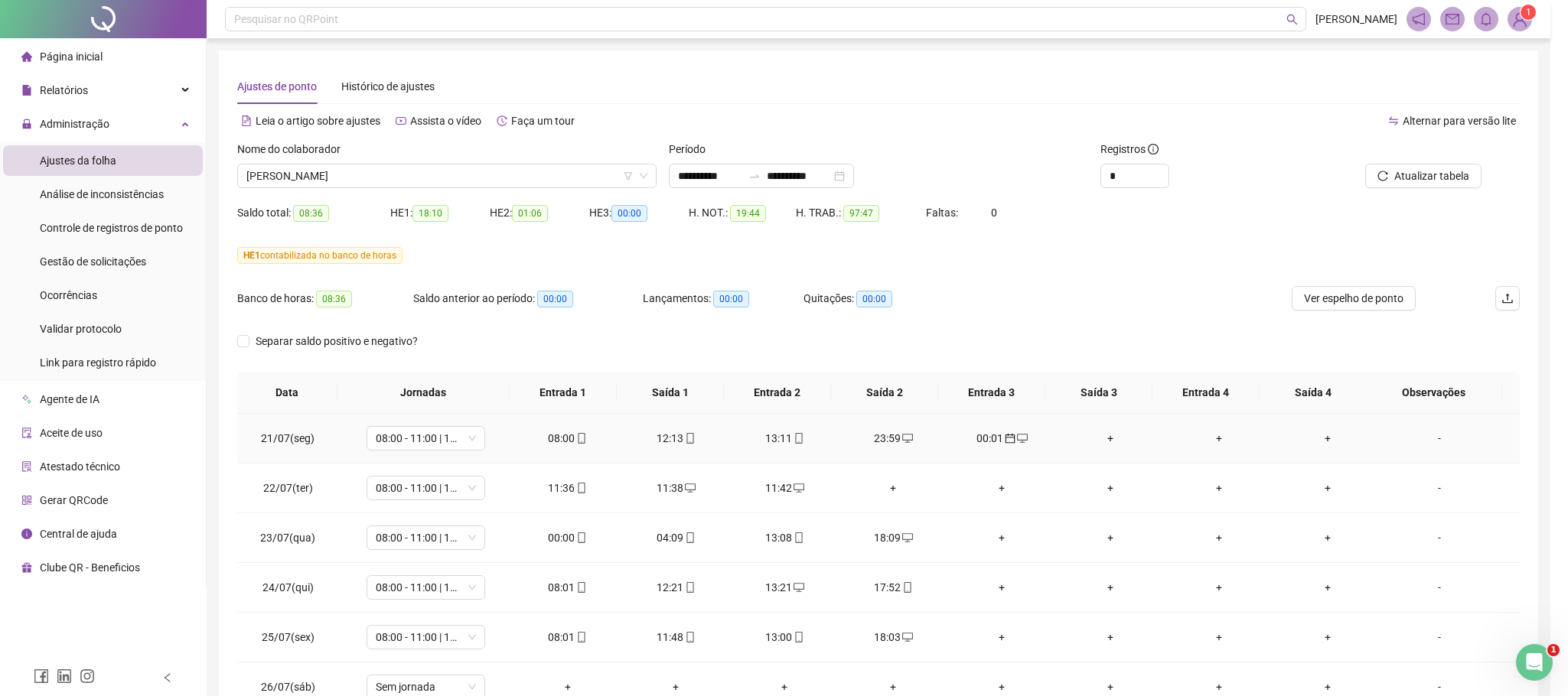
type input "**********"
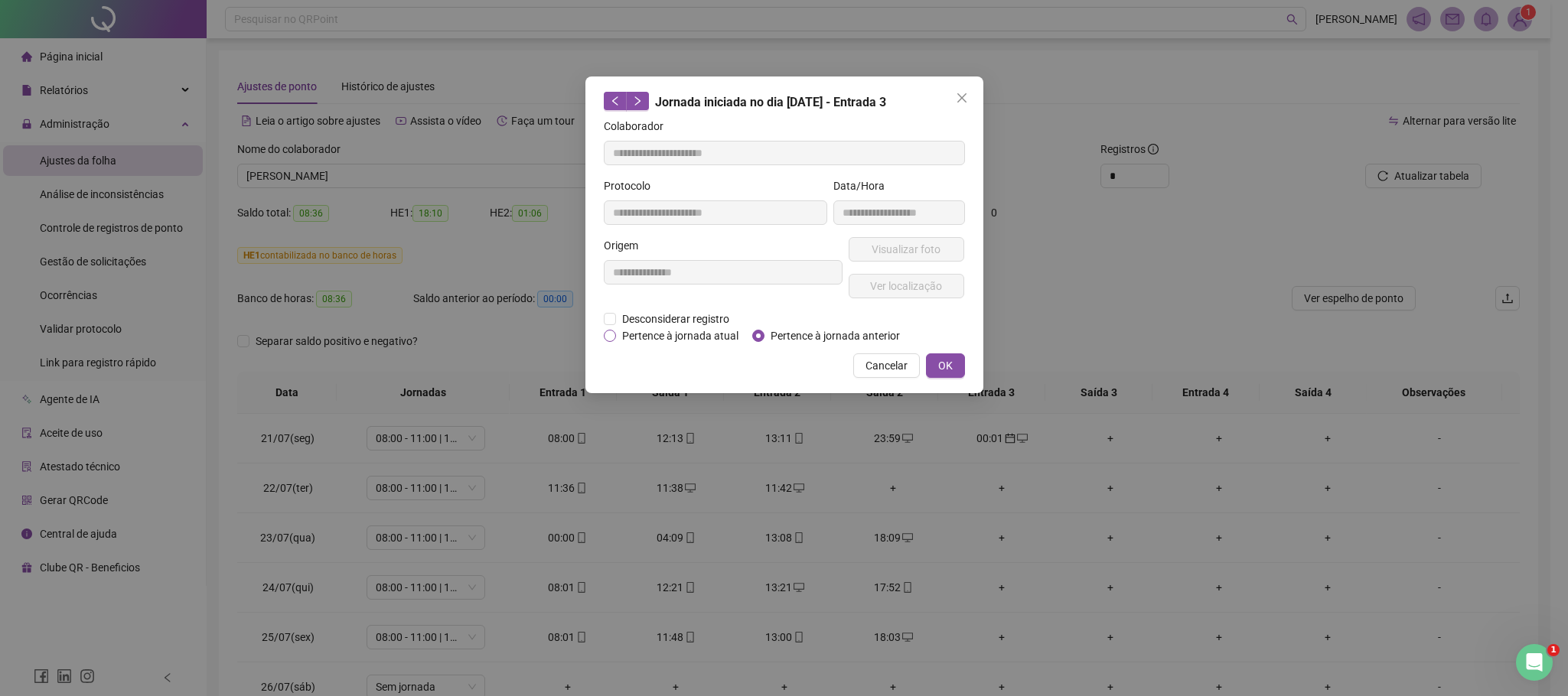
click at [654, 342] on span "Pertence à jornada atual" at bounding box center [680, 336] width 128 height 17
click at [950, 366] on span "OK" at bounding box center [945, 365] width 15 height 17
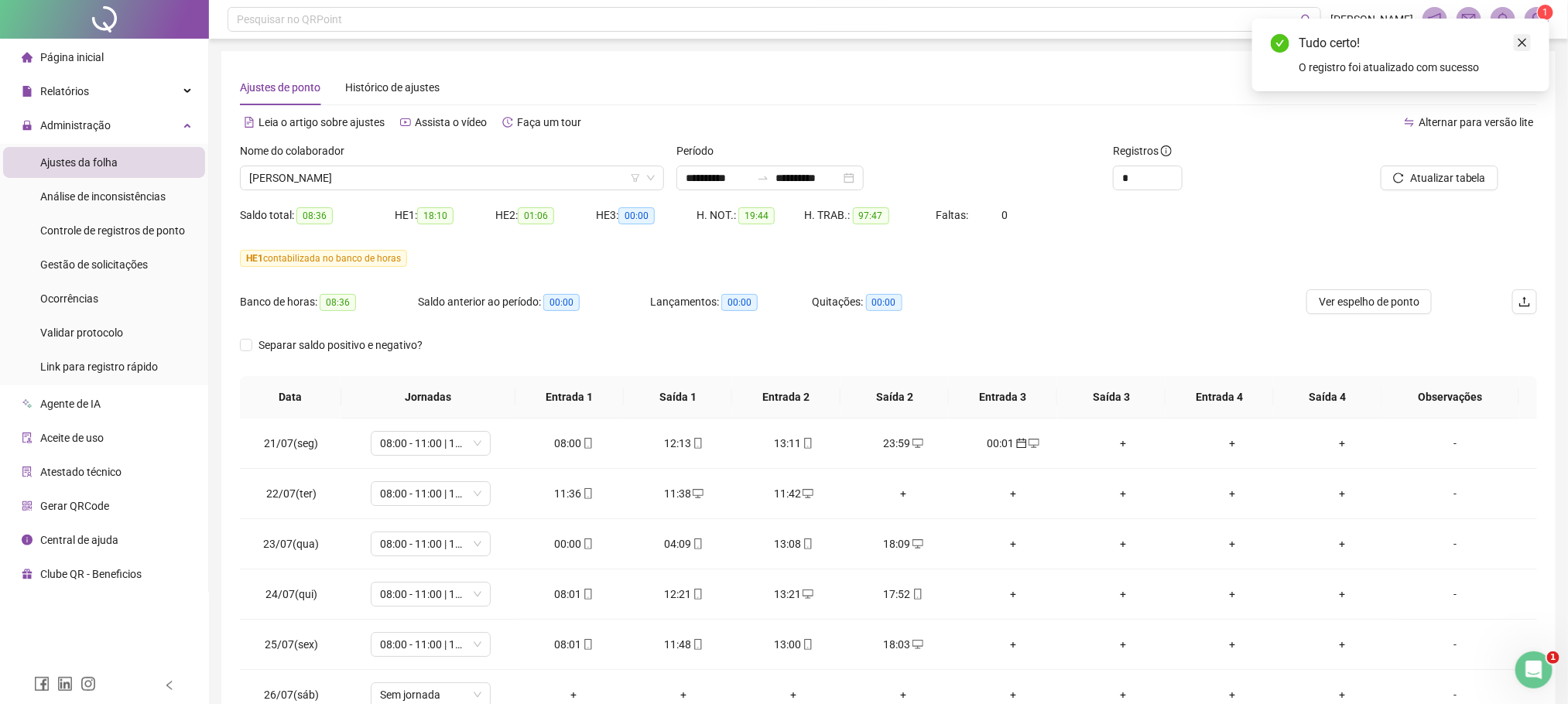
click at [1523, 42] on icon "close" at bounding box center [1523, 43] width 8 height 8
click at [1485, 181] on span "Atualizar tabela" at bounding box center [1448, 178] width 76 height 17
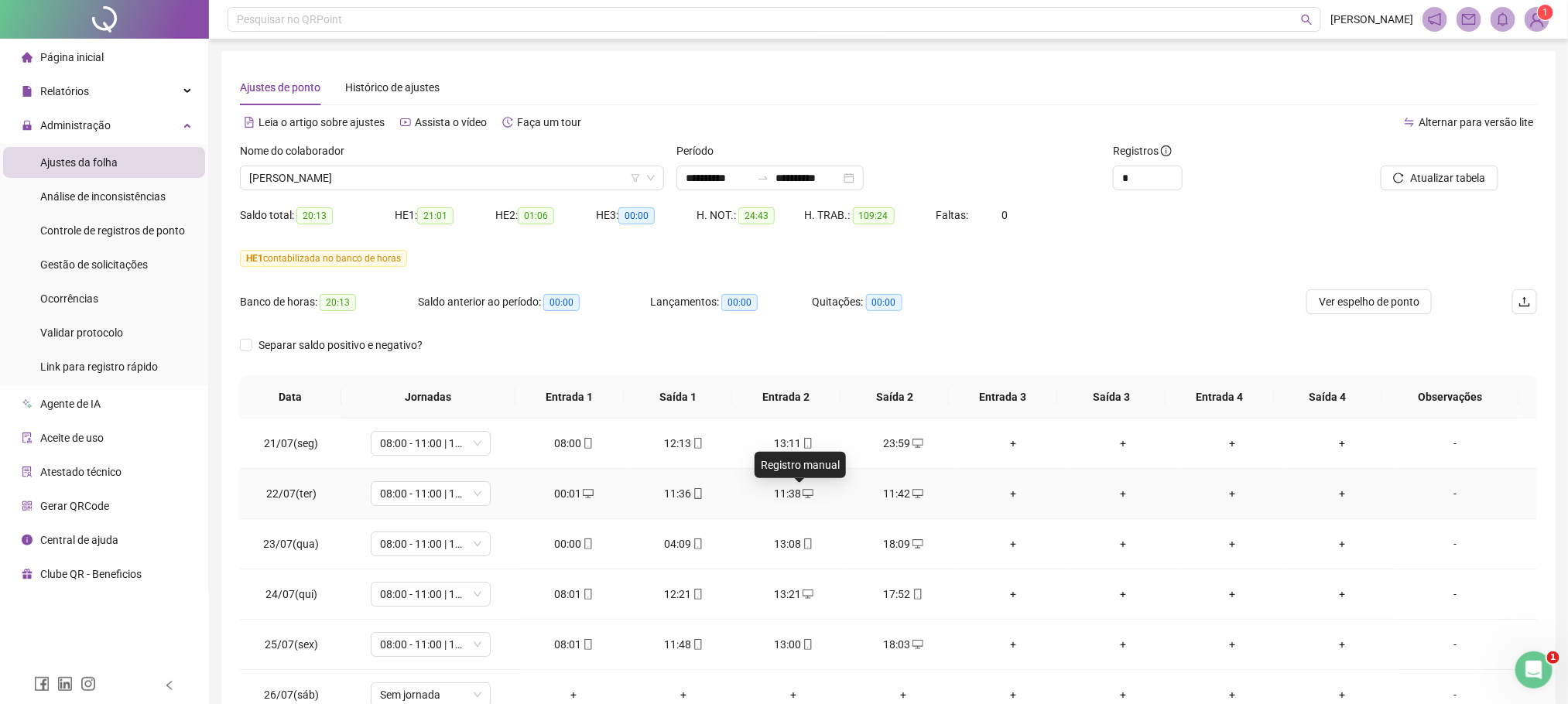
click at [803, 488] on icon "desktop" at bounding box center [808, 493] width 11 height 11
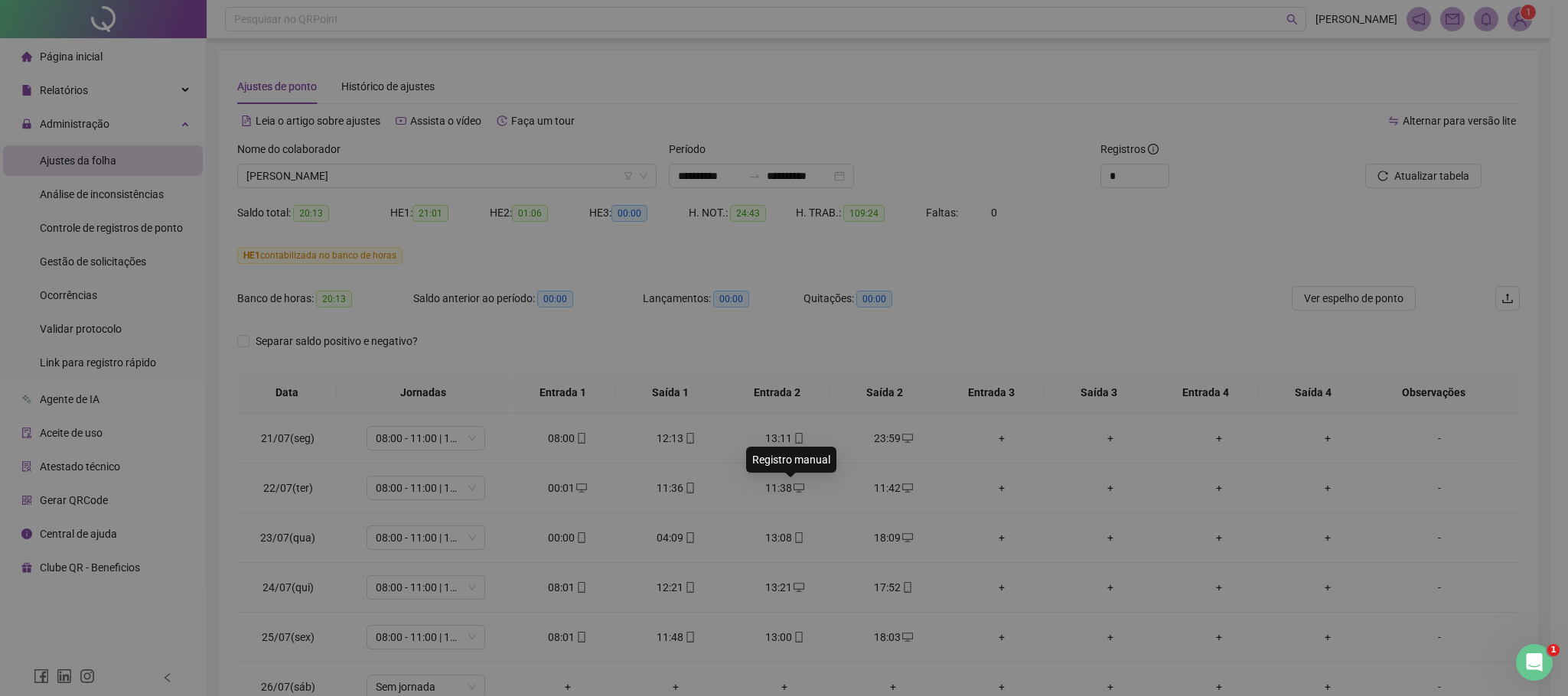
type input "**********"
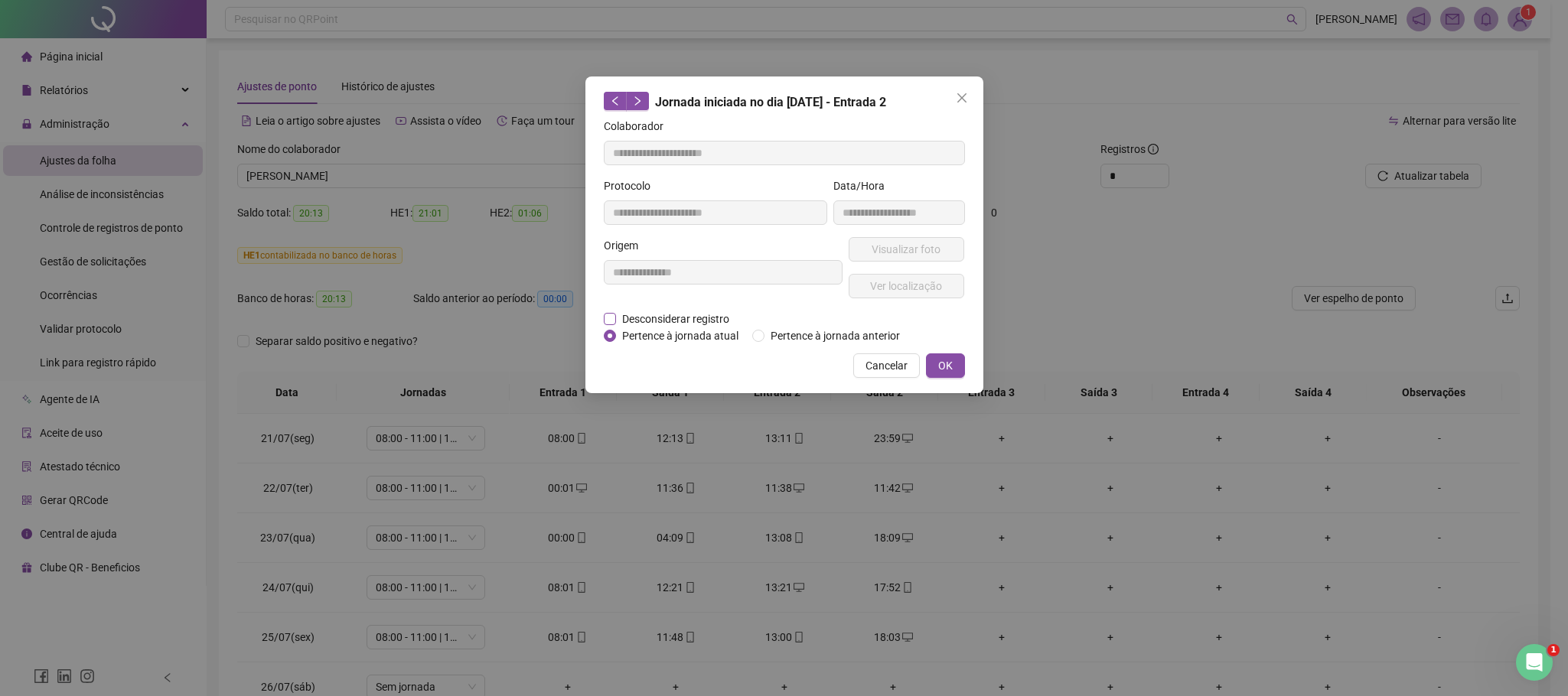
click at [650, 321] on span "Desconsiderar registro" at bounding box center [676, 319] width 119 height 17
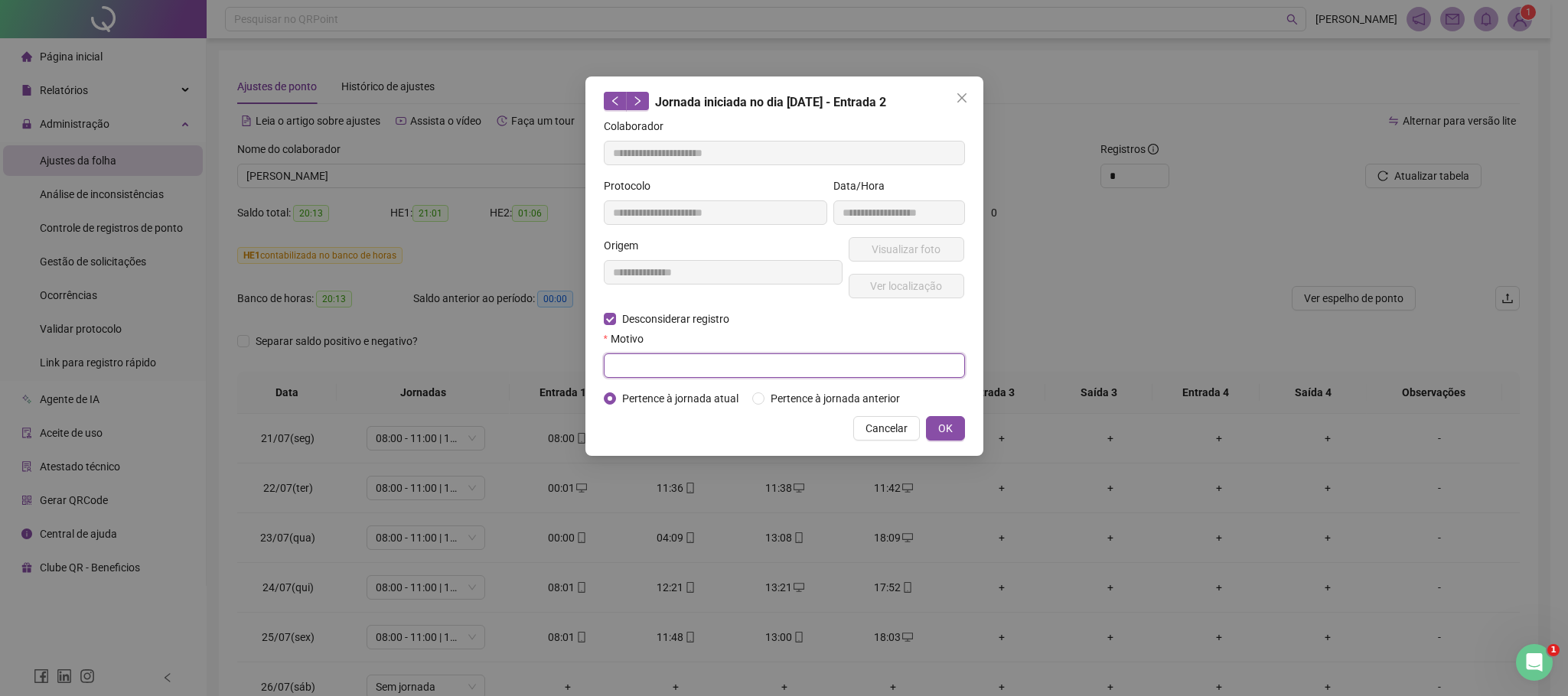
click at [641, 367] on input "text" at bounding box center [784, 366] width 361 height 25
drag, startPoint x: 826, startPoint y: 366, endPoint x: 497, endPoint y: 352, distance: 329.3
click at [497, 352] on div "**********" at bounding box center [784, 348] width 1568 height 696
type input "**********"
click at [943, 431] on span "OK" at bounding box center [945, 428] width 15 height 17
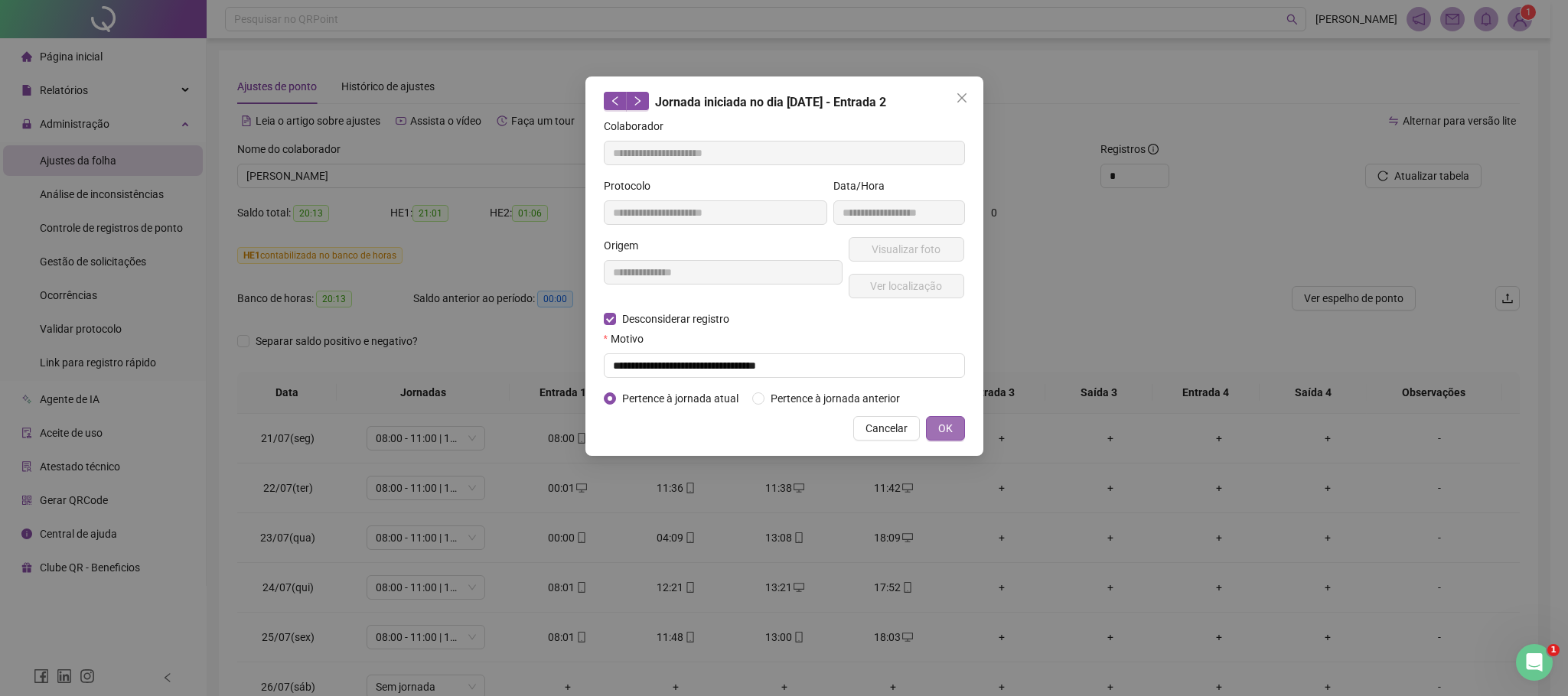
click at [955, 434] on button "OK" at bounding box center [945, 428] width 39 height 25
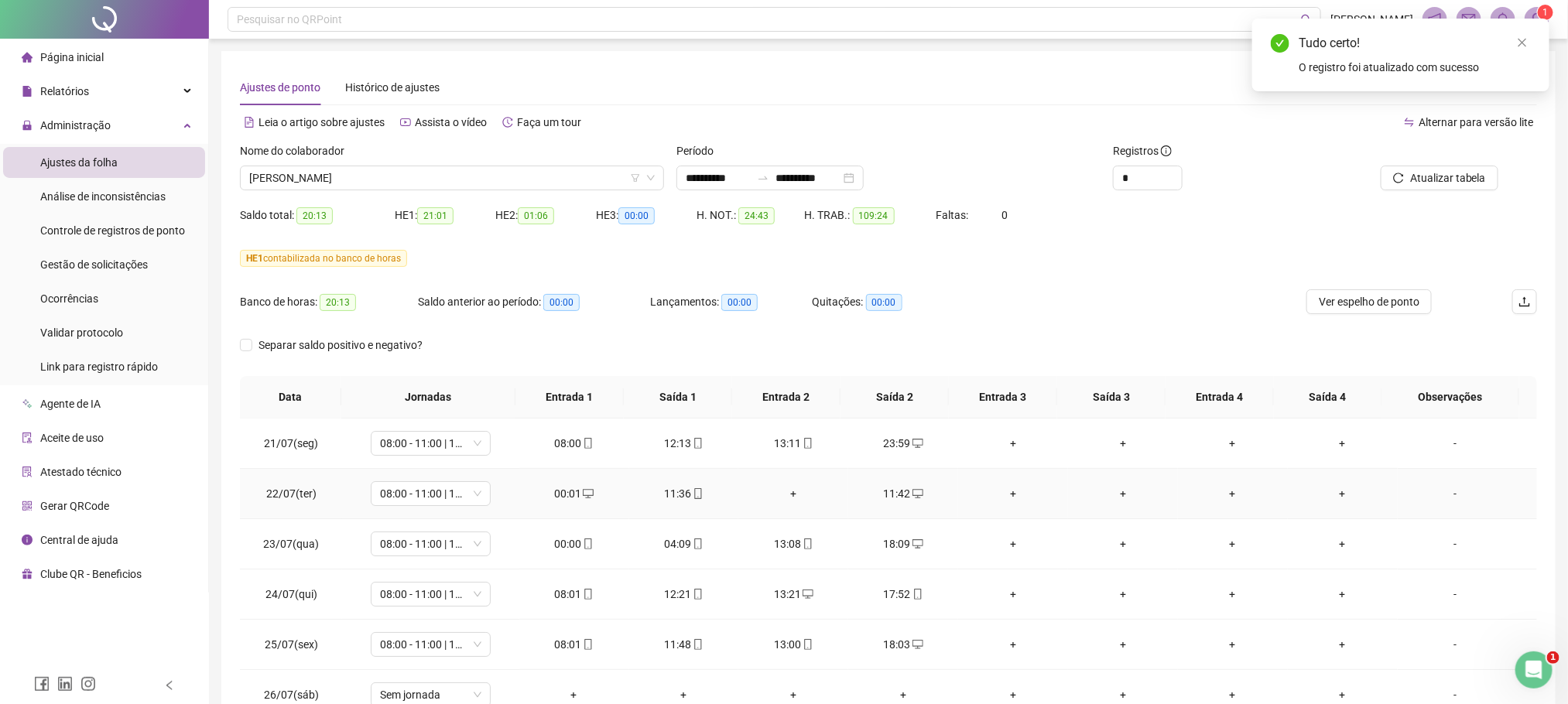
click at [890, 500] on div "11:42" at bounding box center [903, 493] width 85 height 17
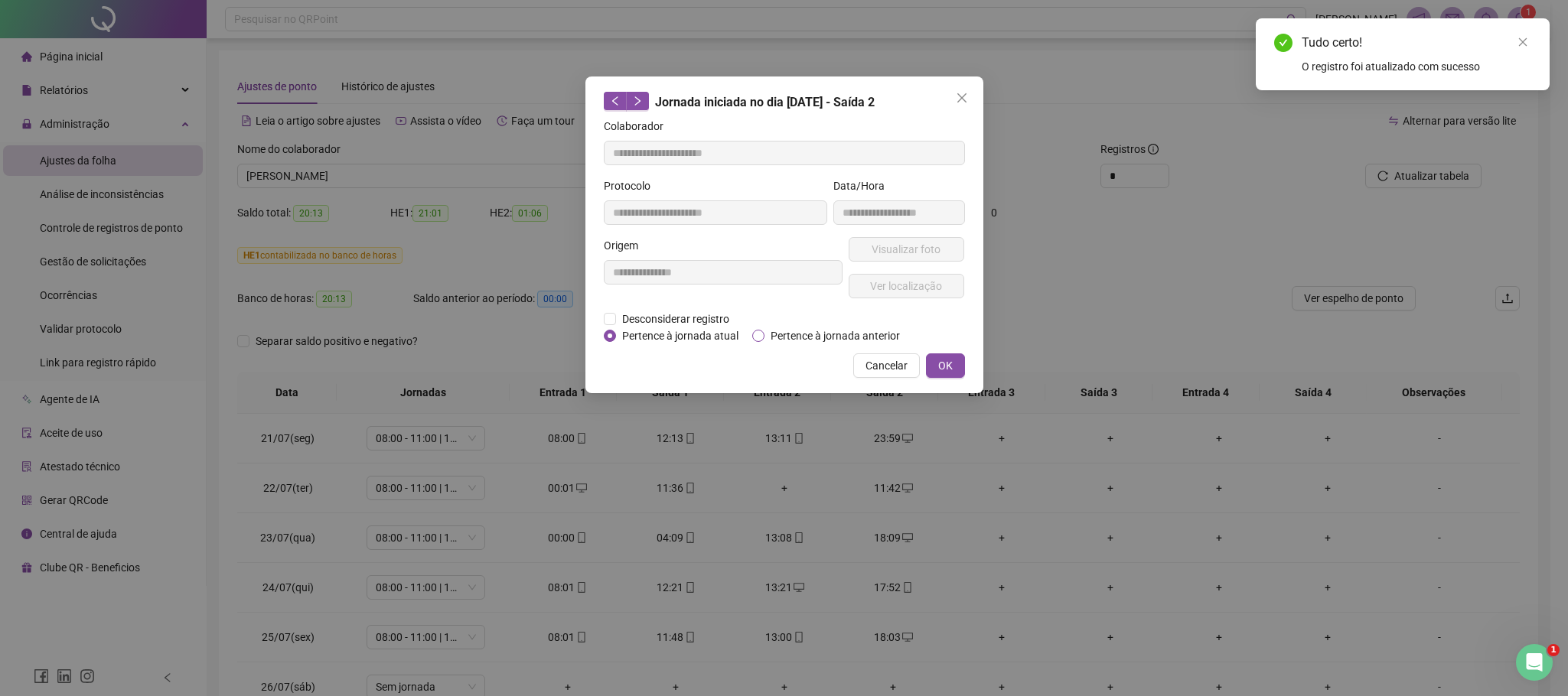
type input "**********"
click at [650, 315] on span "Desconsiderar registro" at bounding box center [676, 319] width 119 height 17
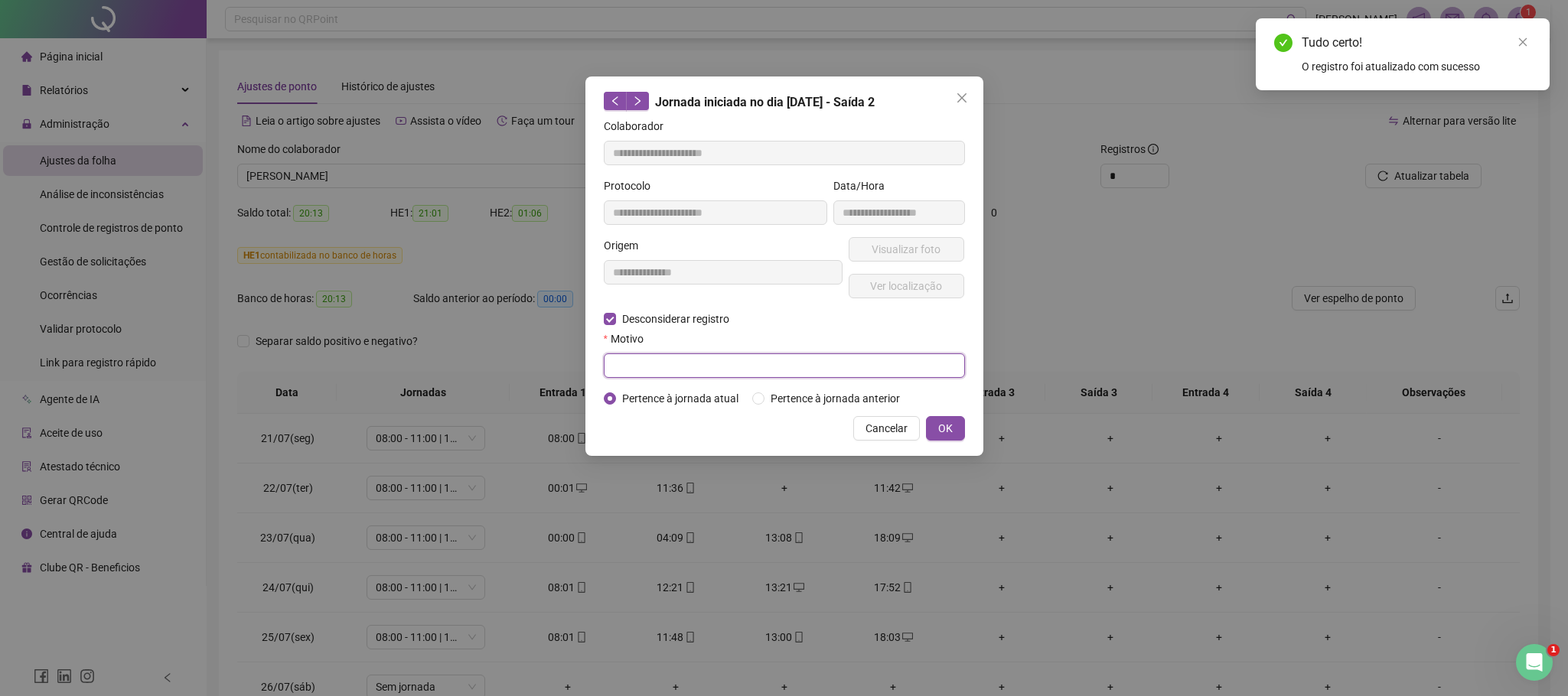
click at [643, 361] on input "text" at bounding box center [784, 366] width 361 height 25
paste input "**********"
type input "**********"
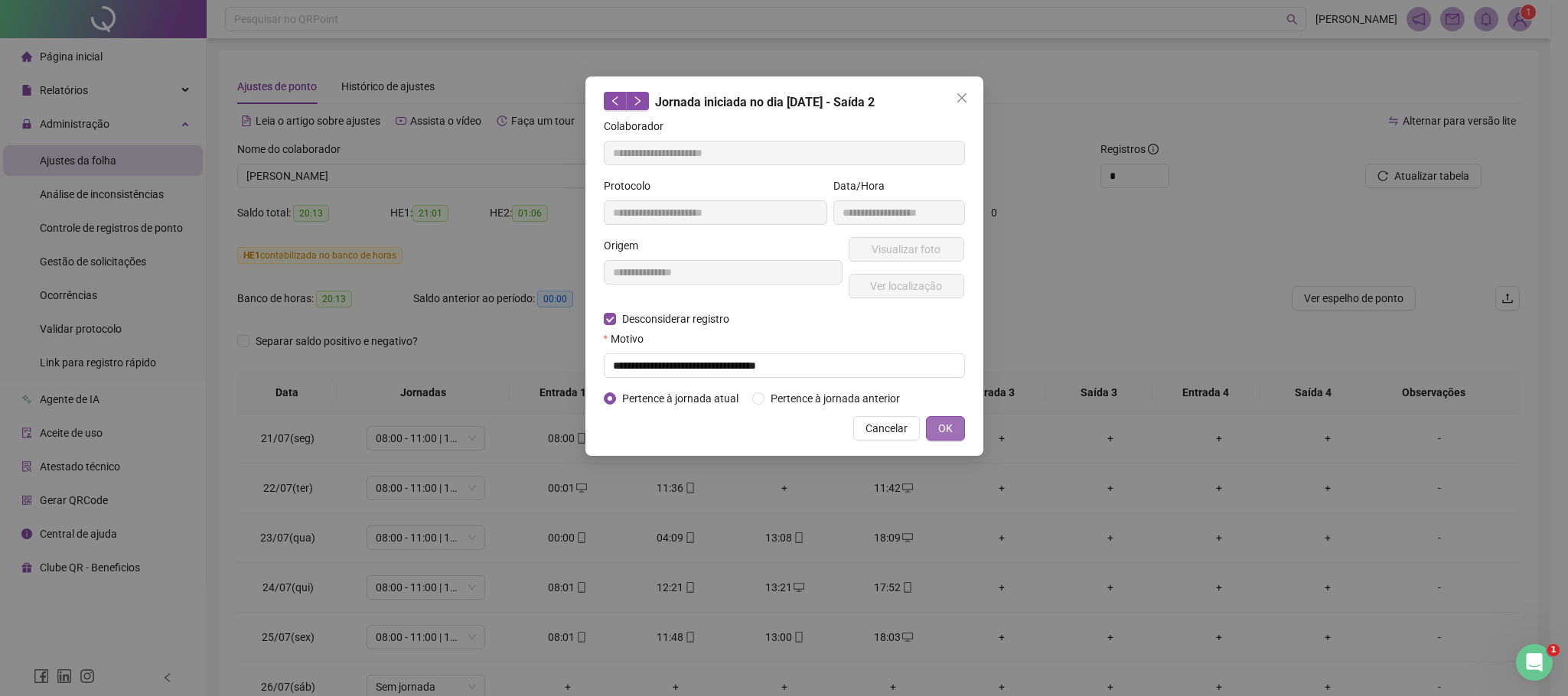
click at [943, 426] on span "OK" at bounding box center [945, 428] width 15 height 17
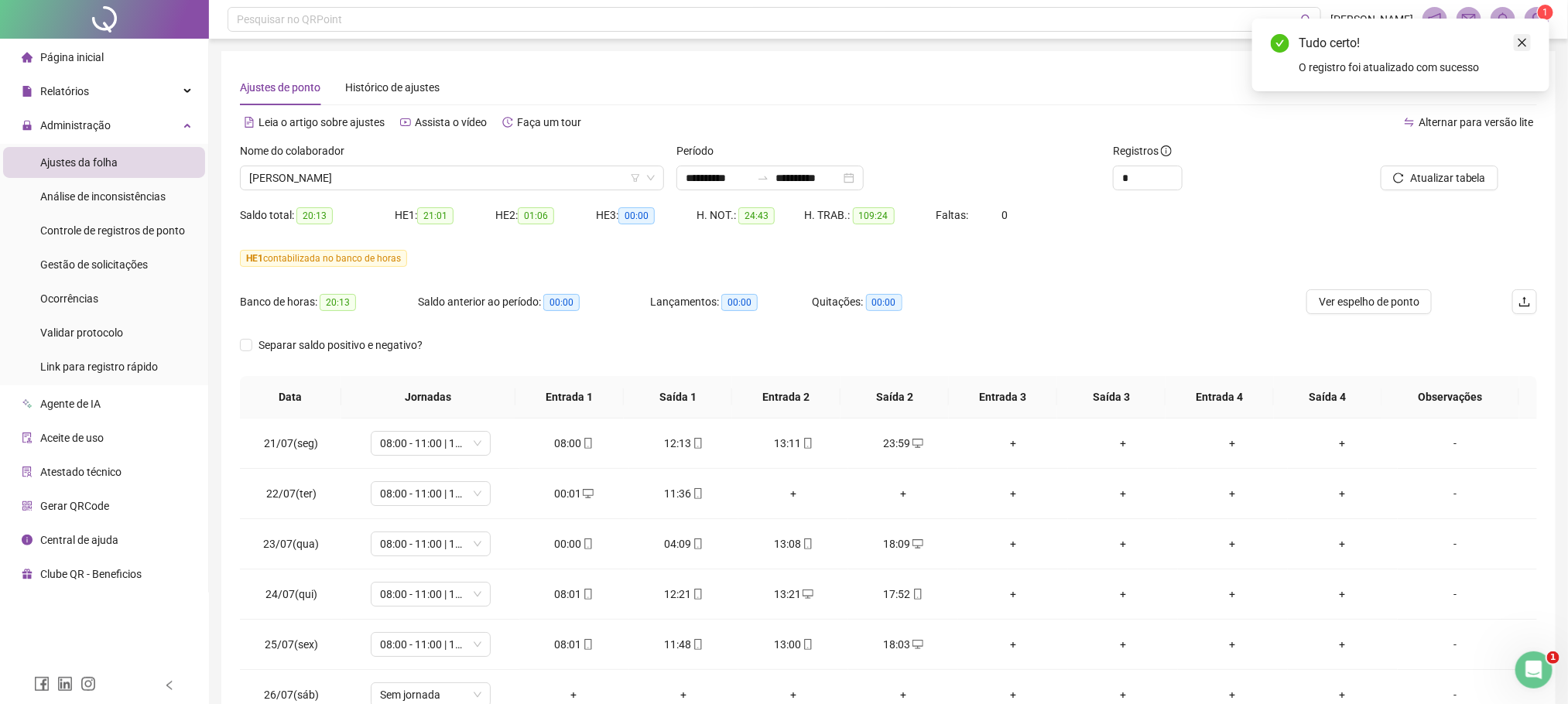
click at [1521, 42] on icon "close" at bounding box center [1522, 42] width 11 height 11
click at [1450, 188] on button "Atualizar tabela" at bounding box center [1439, 178] width 117 height 25
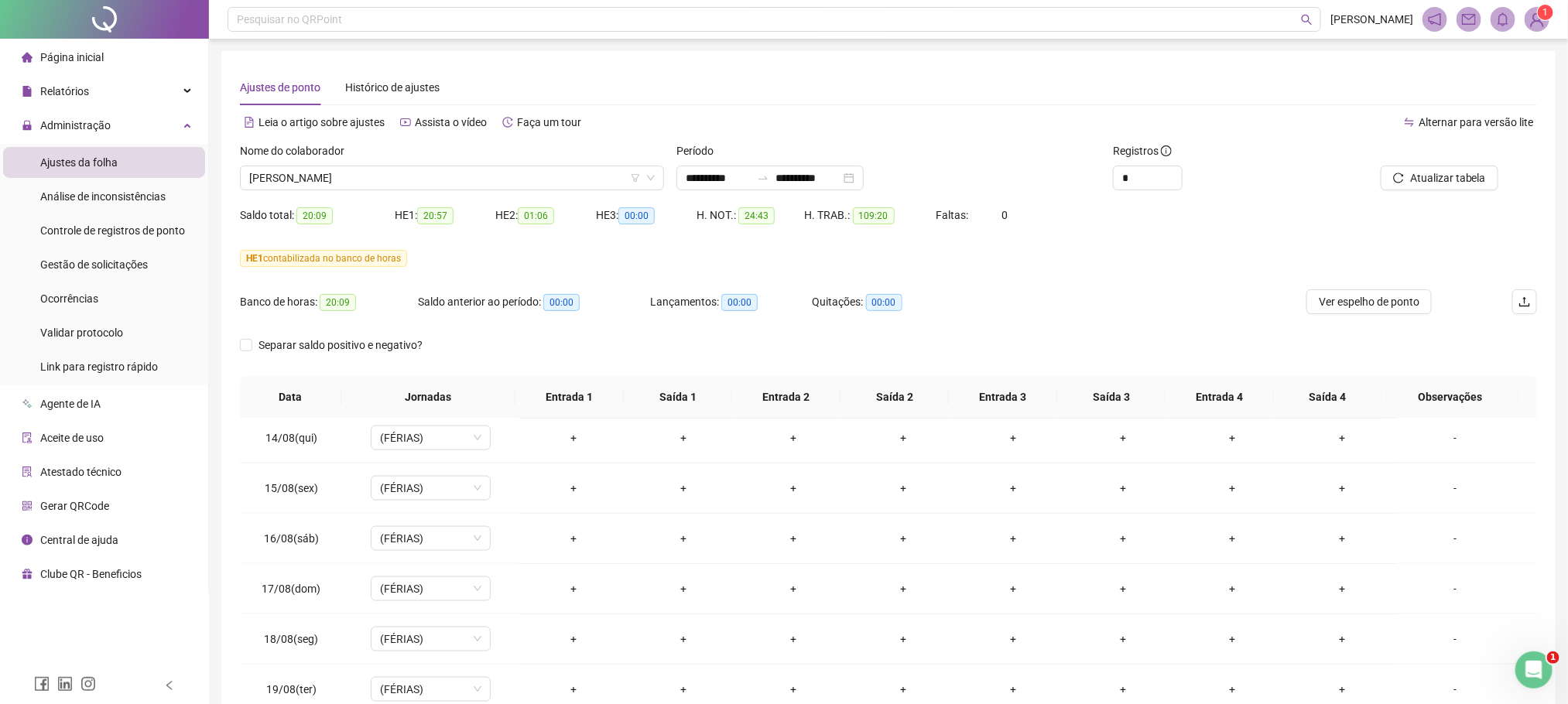
scroll to position [1239, 0]
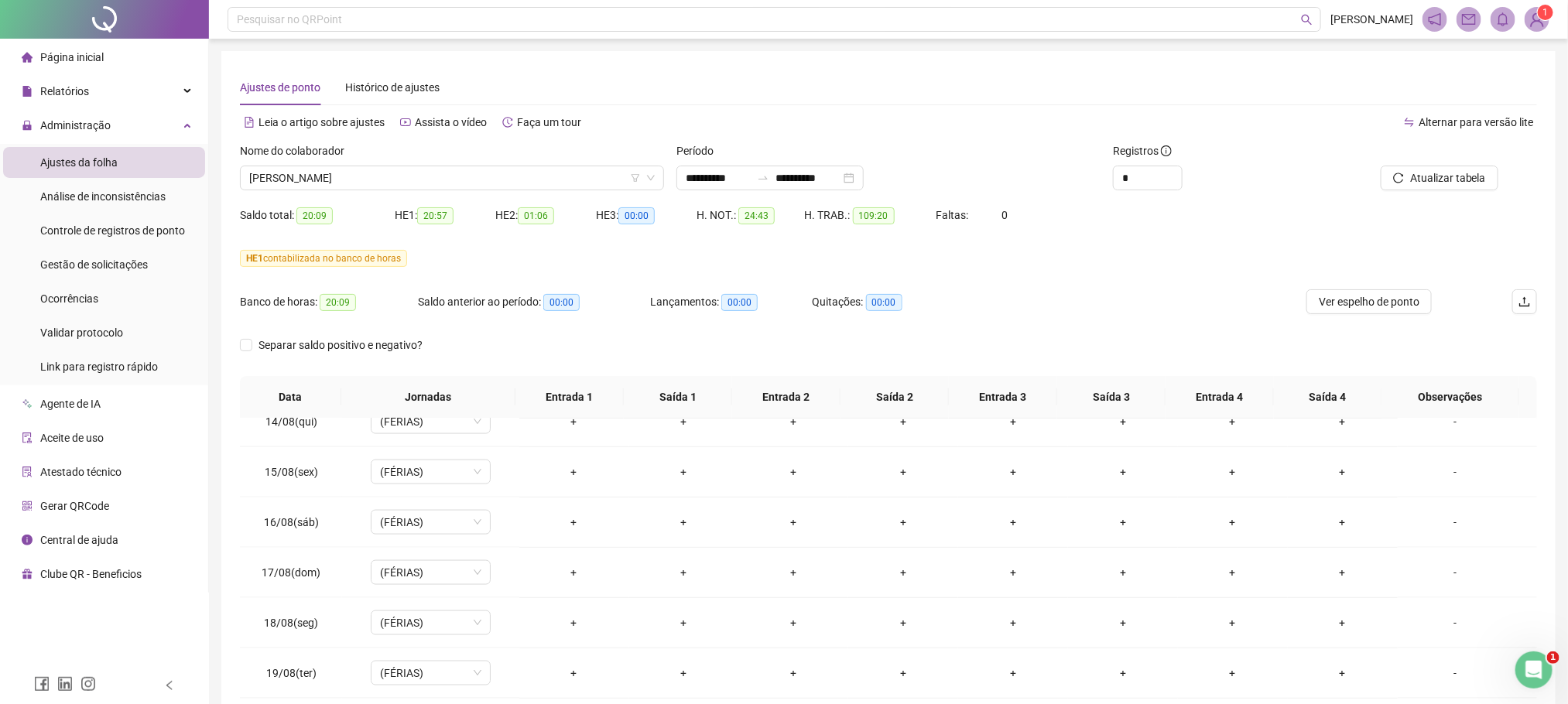
click at [397, 182] on span "[PERSON_NAME]" at bounding box center [451, 178] width 406 height 23
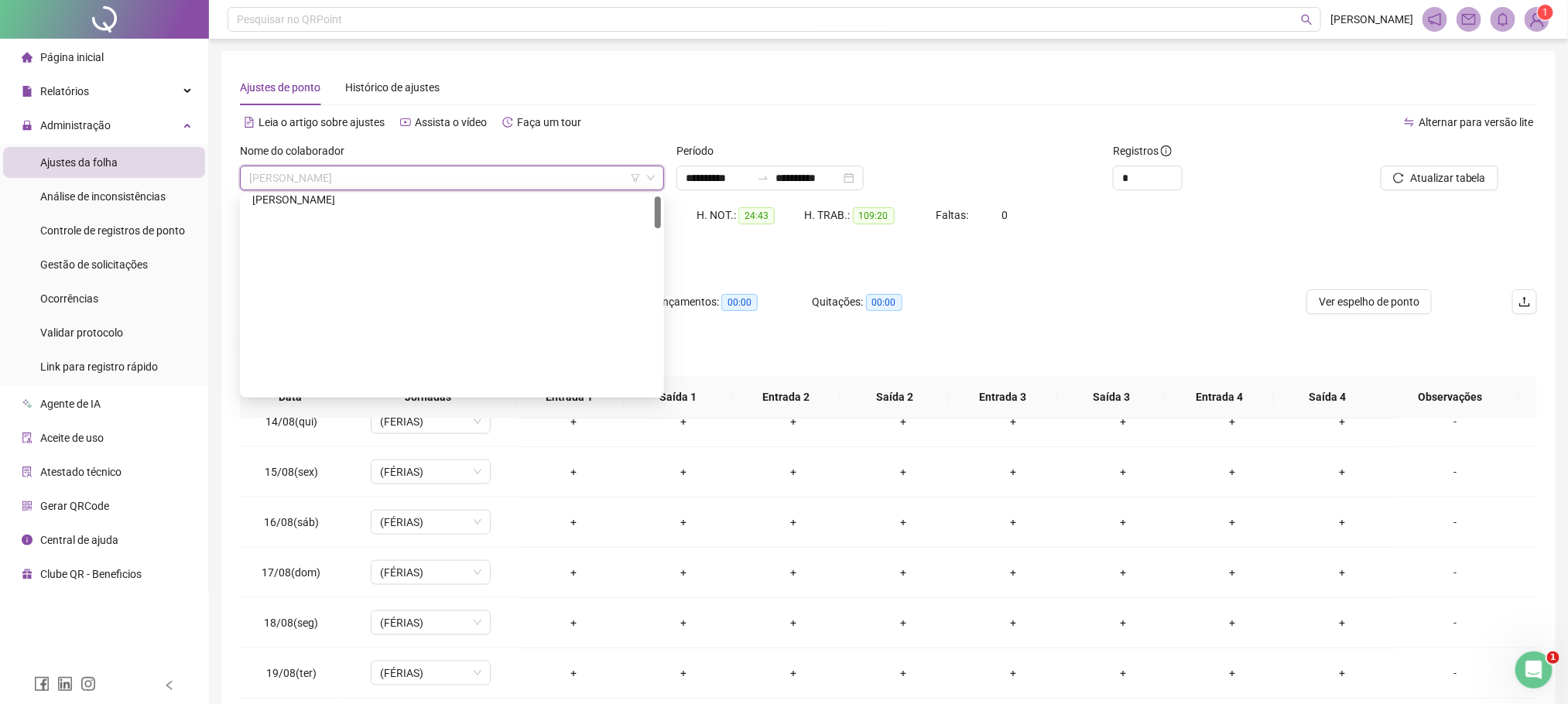
scroll to position [0, 0]
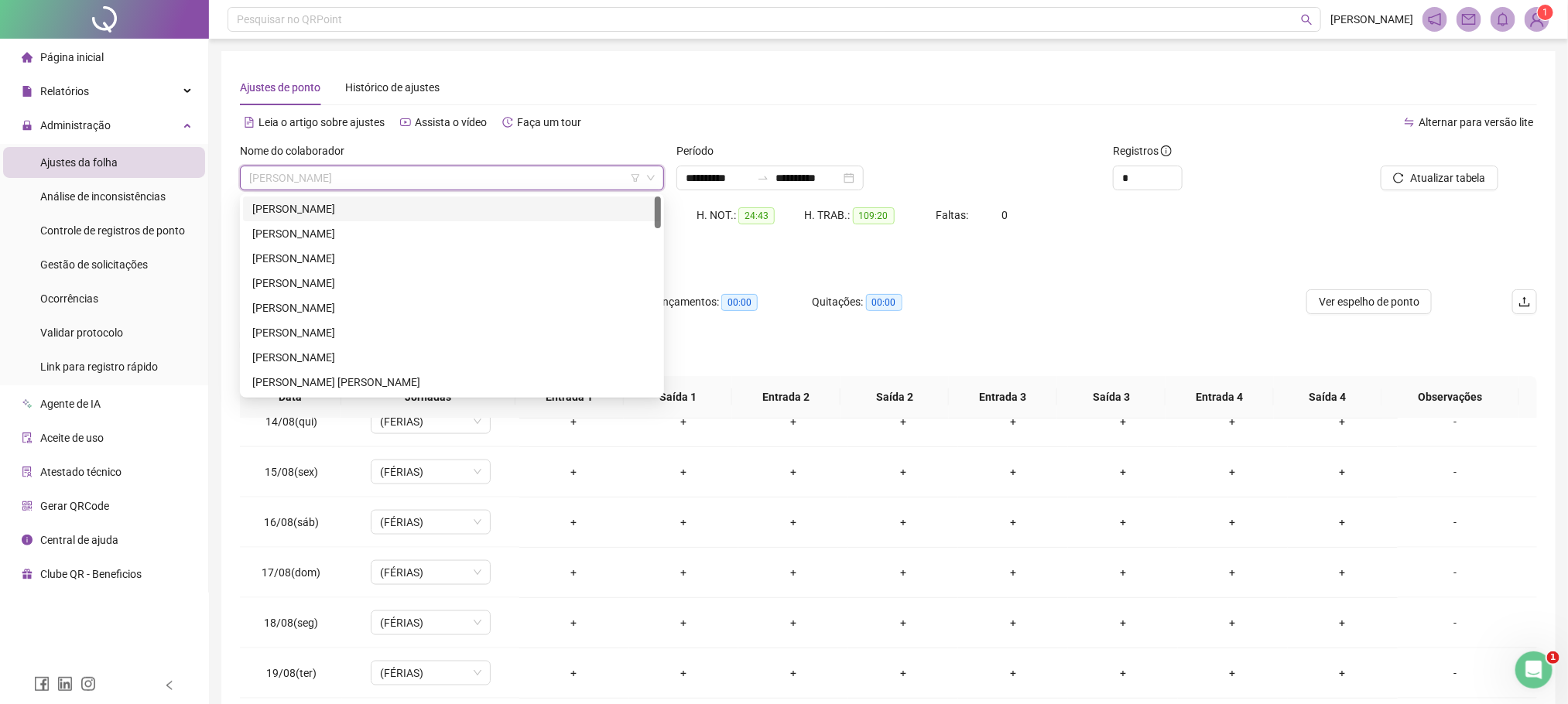
click at [340, 202] on div "[PERSON_NAME]" at bounding box center [451, 209] width 399 height 17
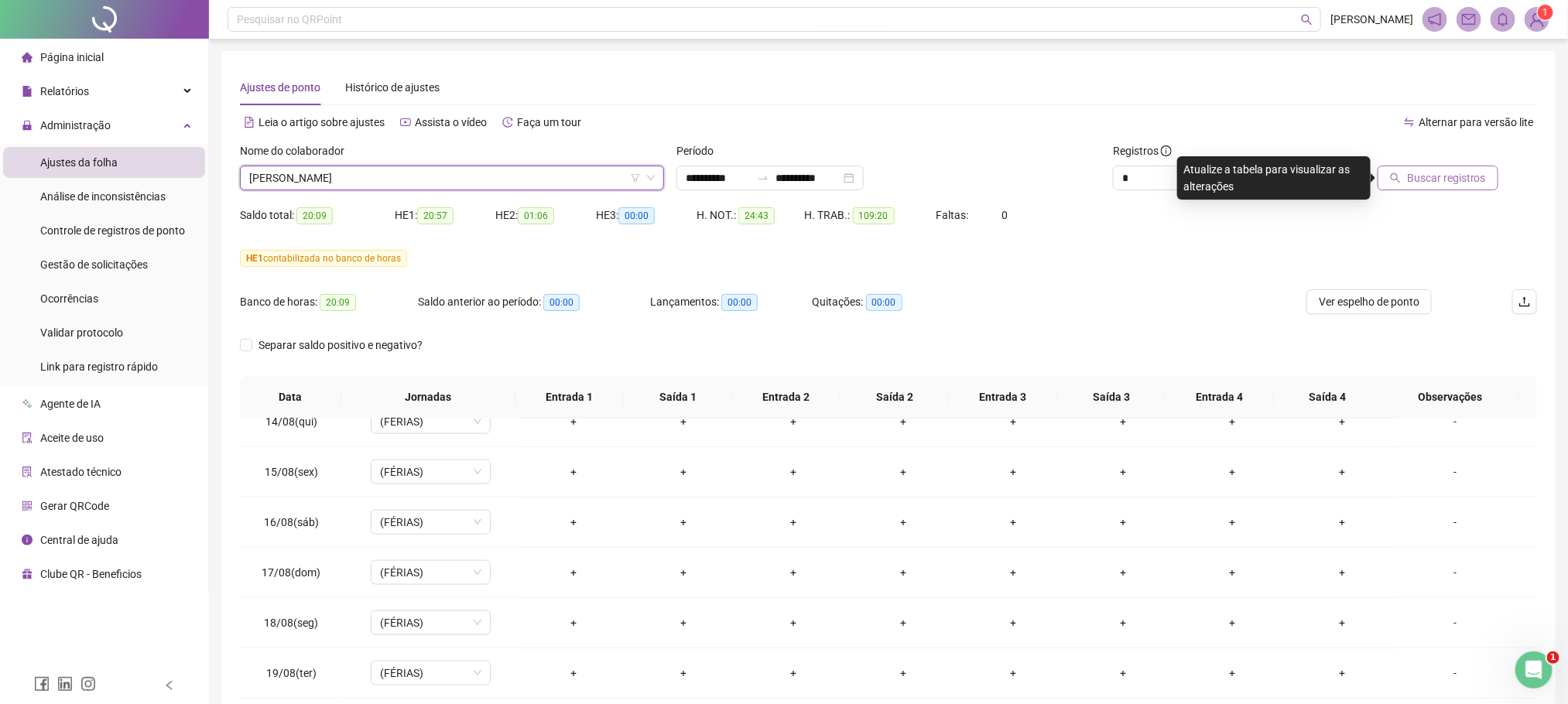
click at [1442, 175] on span "Buscar registros" at bounding box center [1446, 178] width 79 height 17
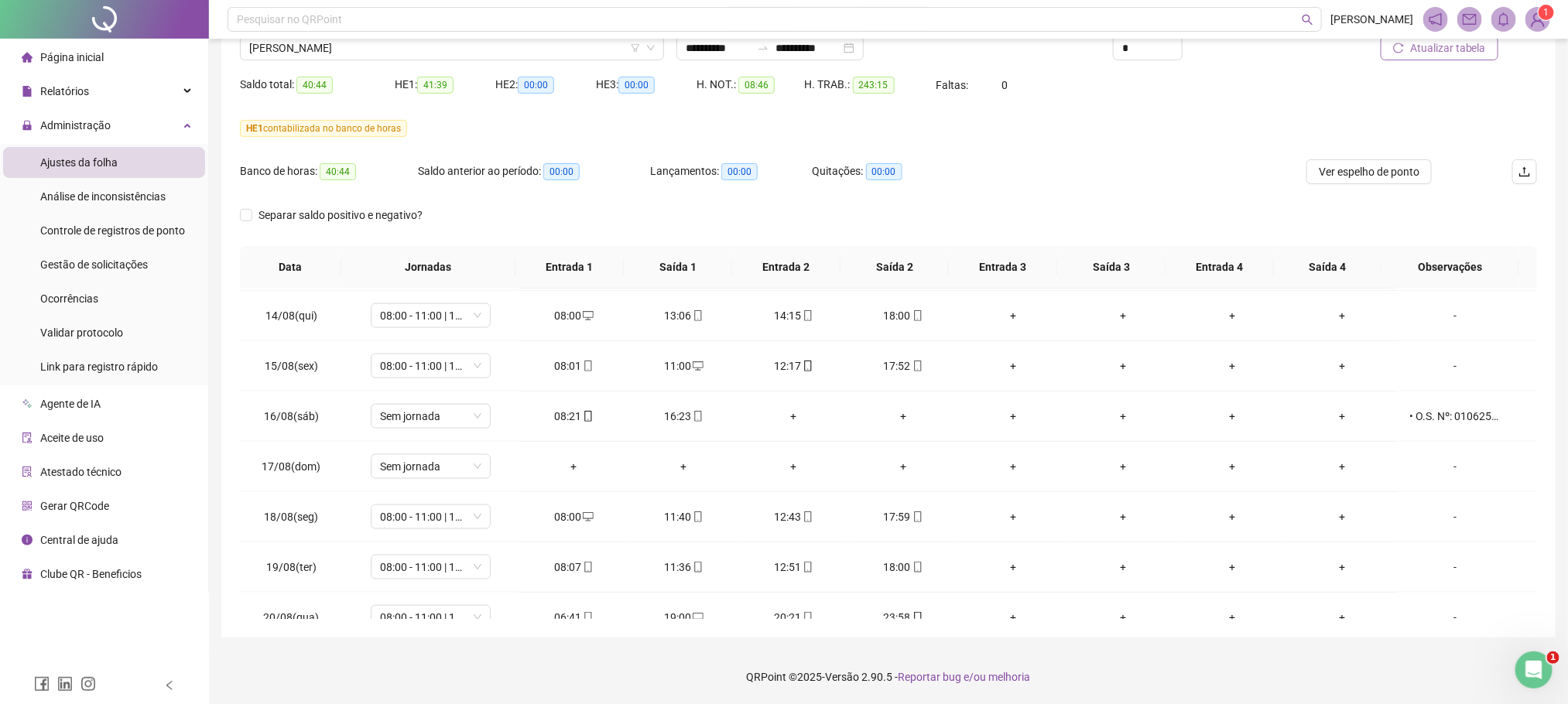
scroll to position [1239, 0]
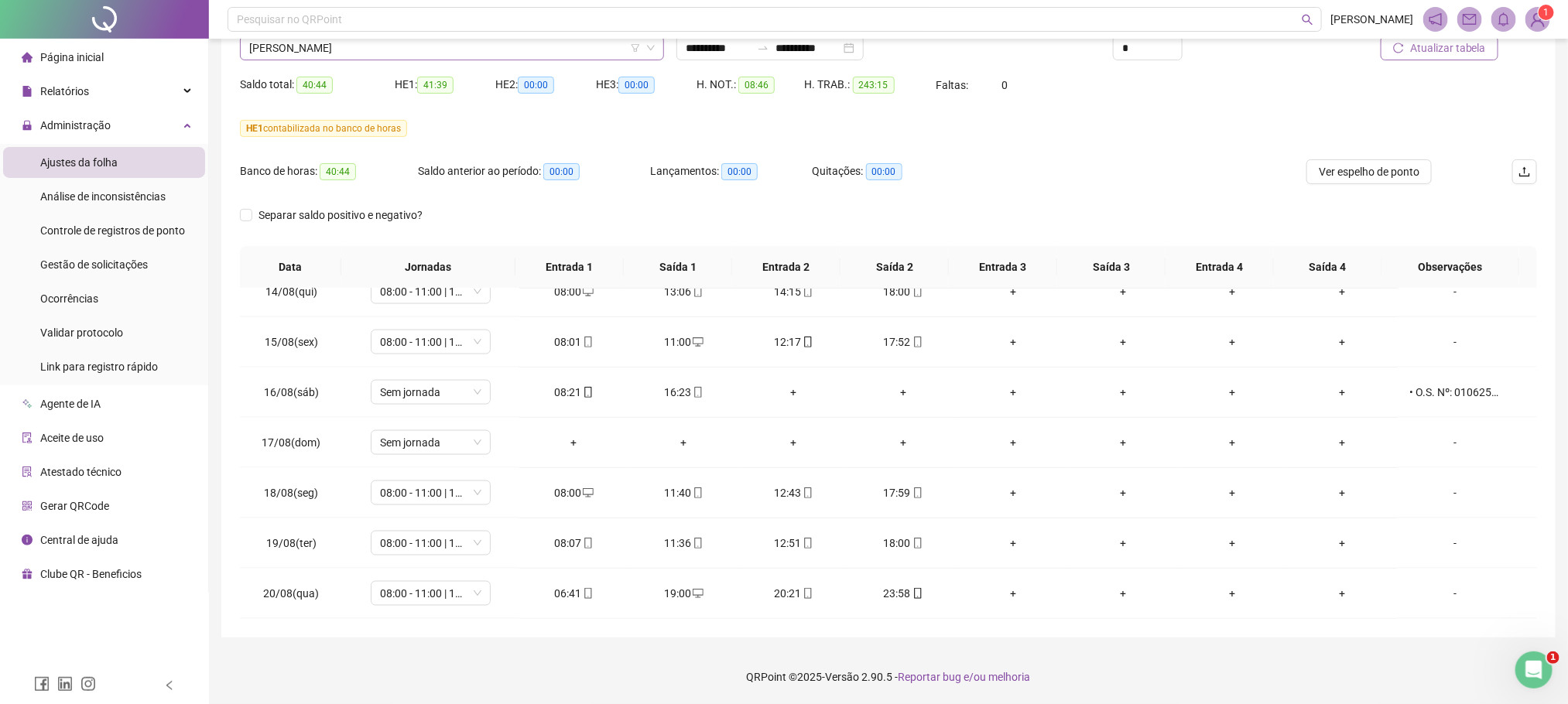
click at [333, 54] on span "[PERSON_NAME]" at bounding box center [451, 48] width 406 height 23
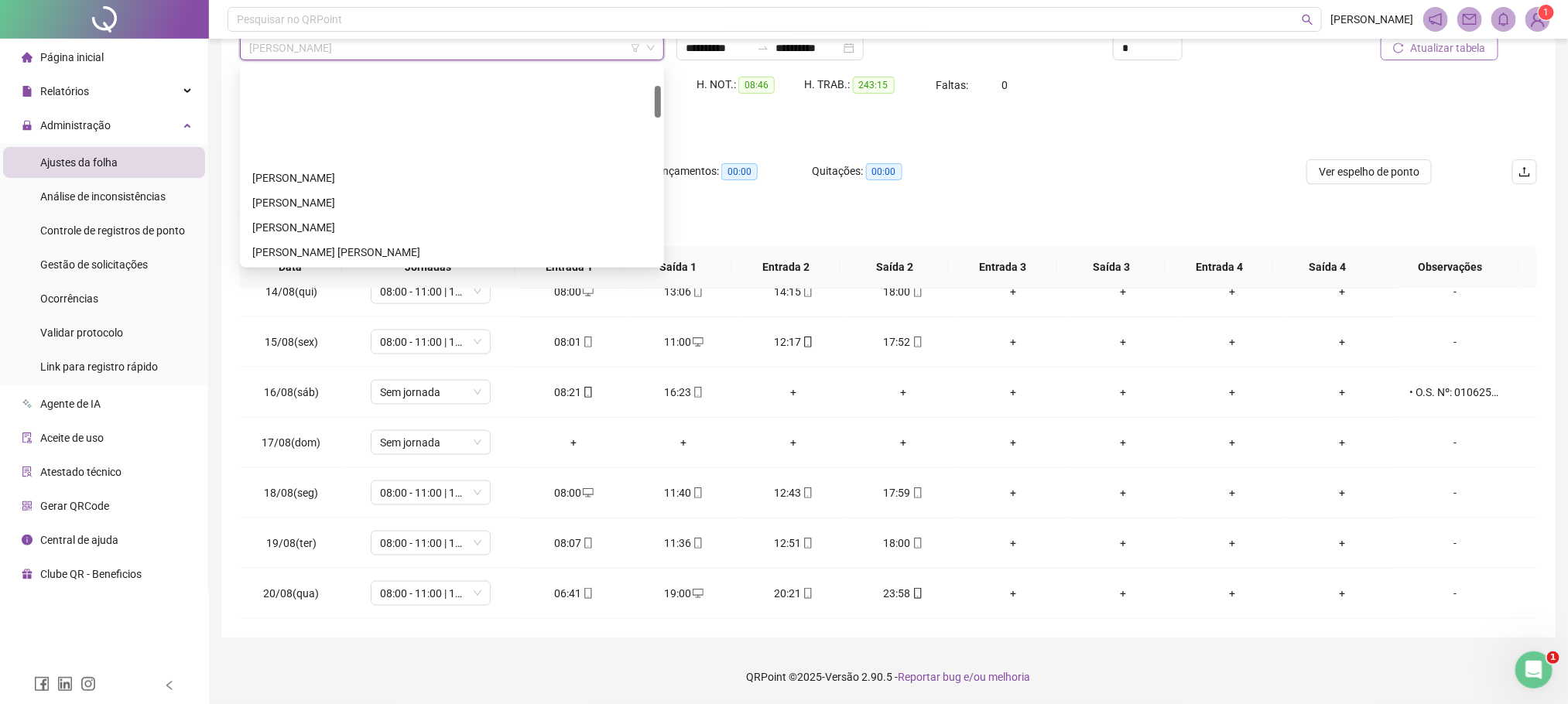
scroll to position [116, 0]
click at [345, 200] on div "DANIEL MONTOLO PONTES" at bounding box center [452, 211] width 418 height 25
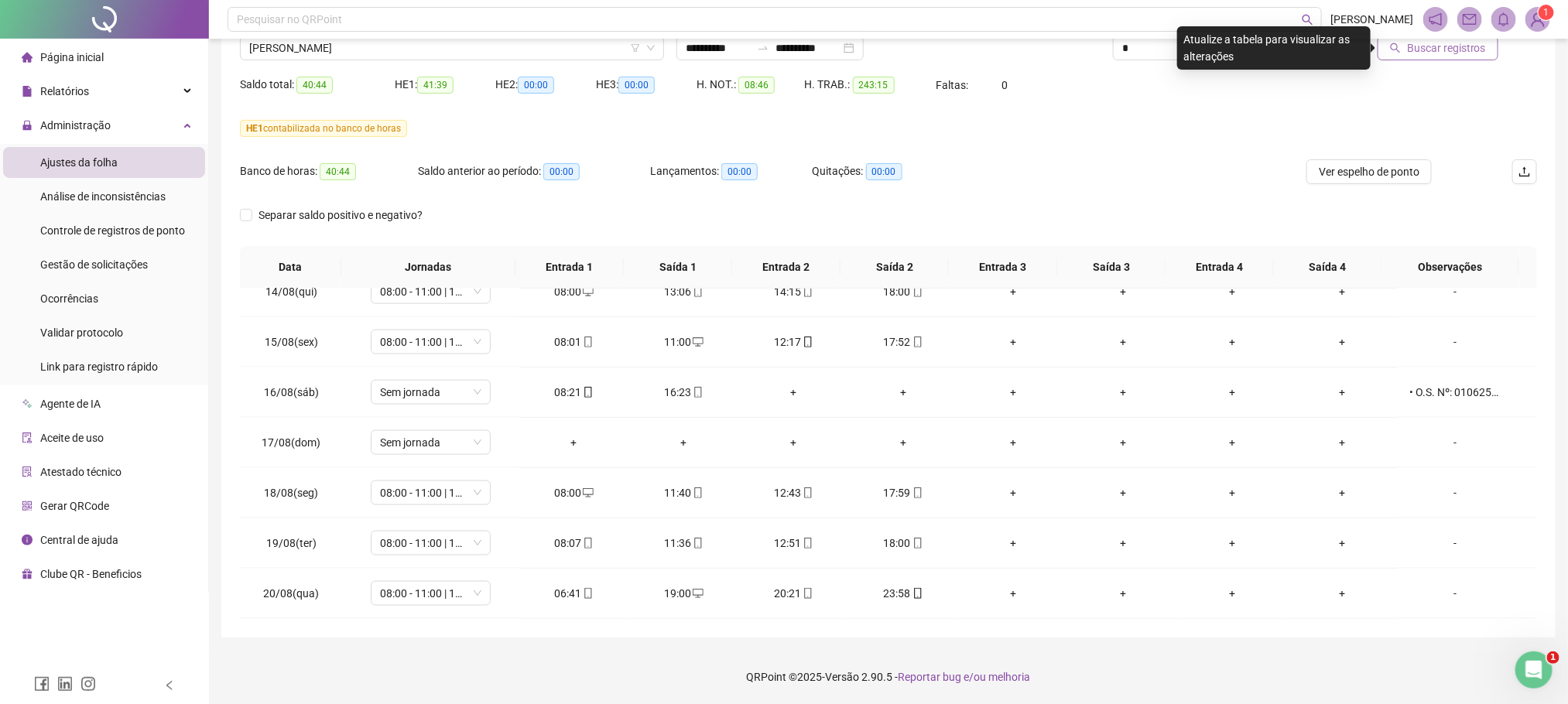
click at [1452, 56] on button "Buscar registros" at bounding box center [1438, 48] width 121 height 25
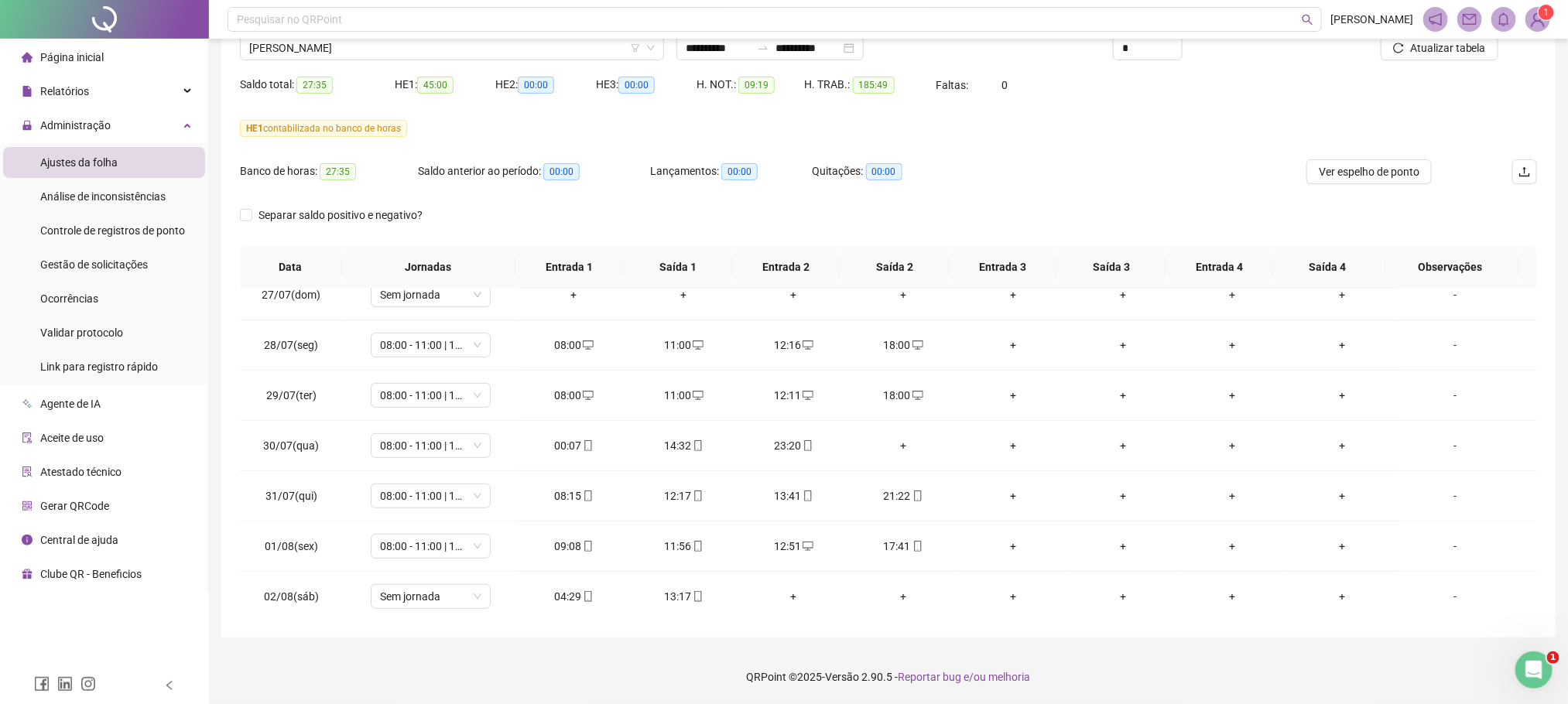
scroll to position [311, 0]
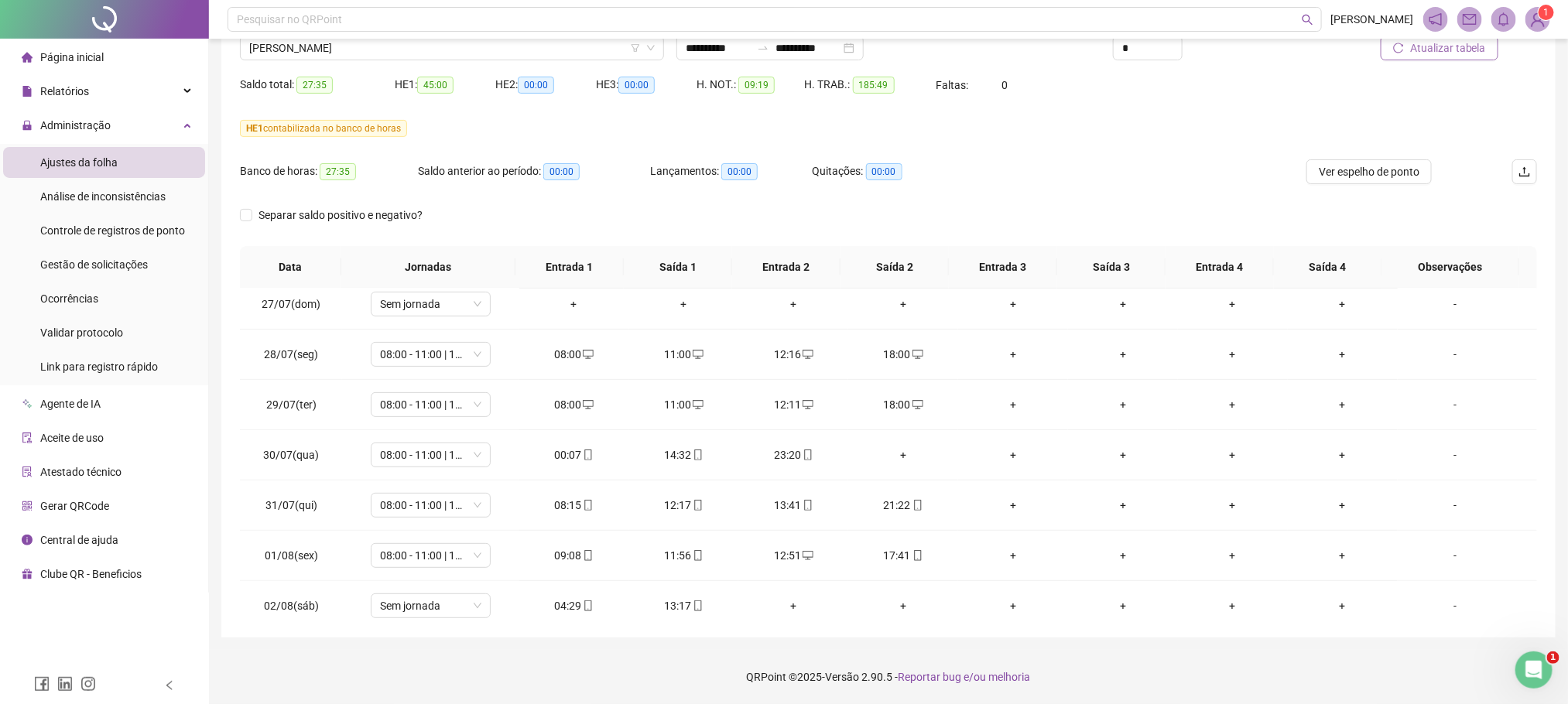
click at [1467, 54] on span "Atualizar tabela" at bounding box center [1448, 48] width 76 height 17
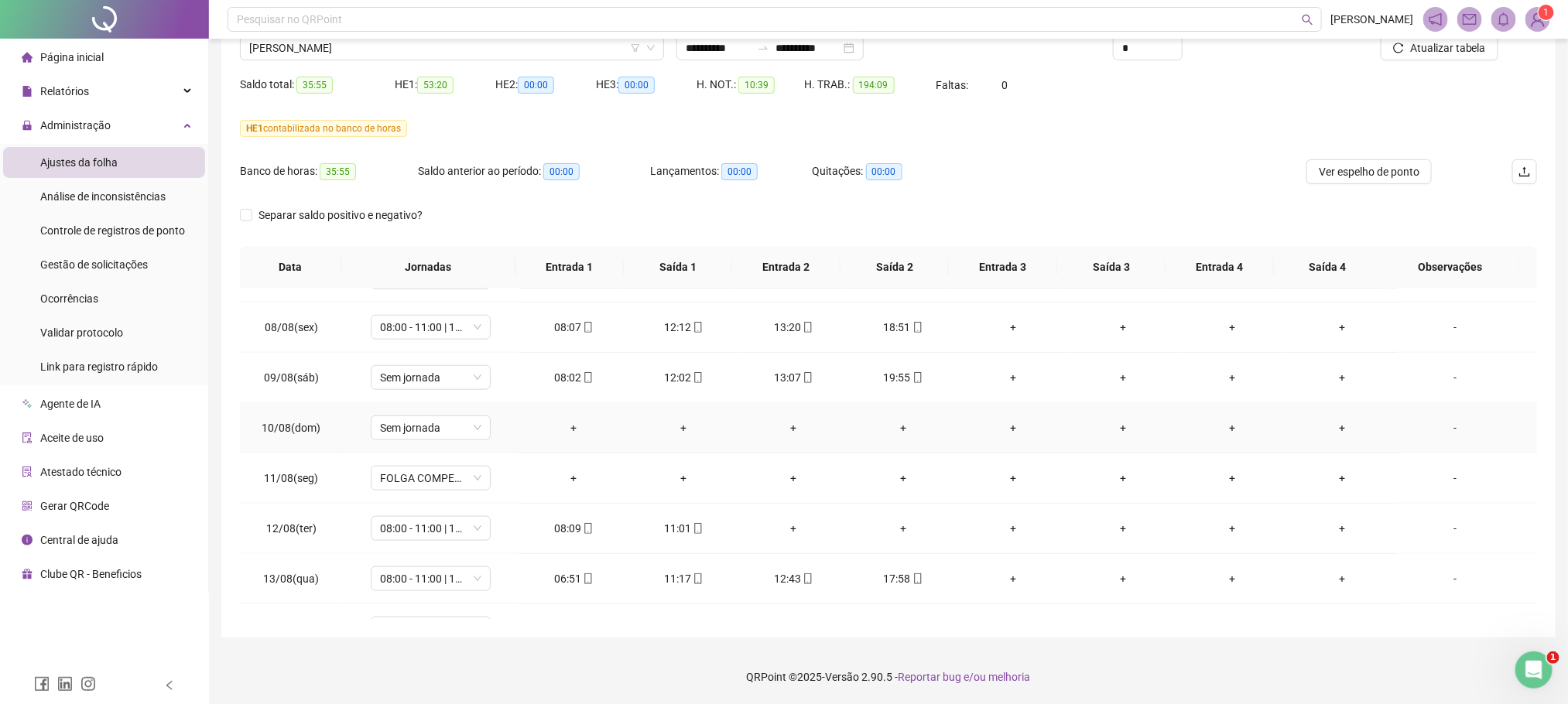
scroll to position [1007, 0]
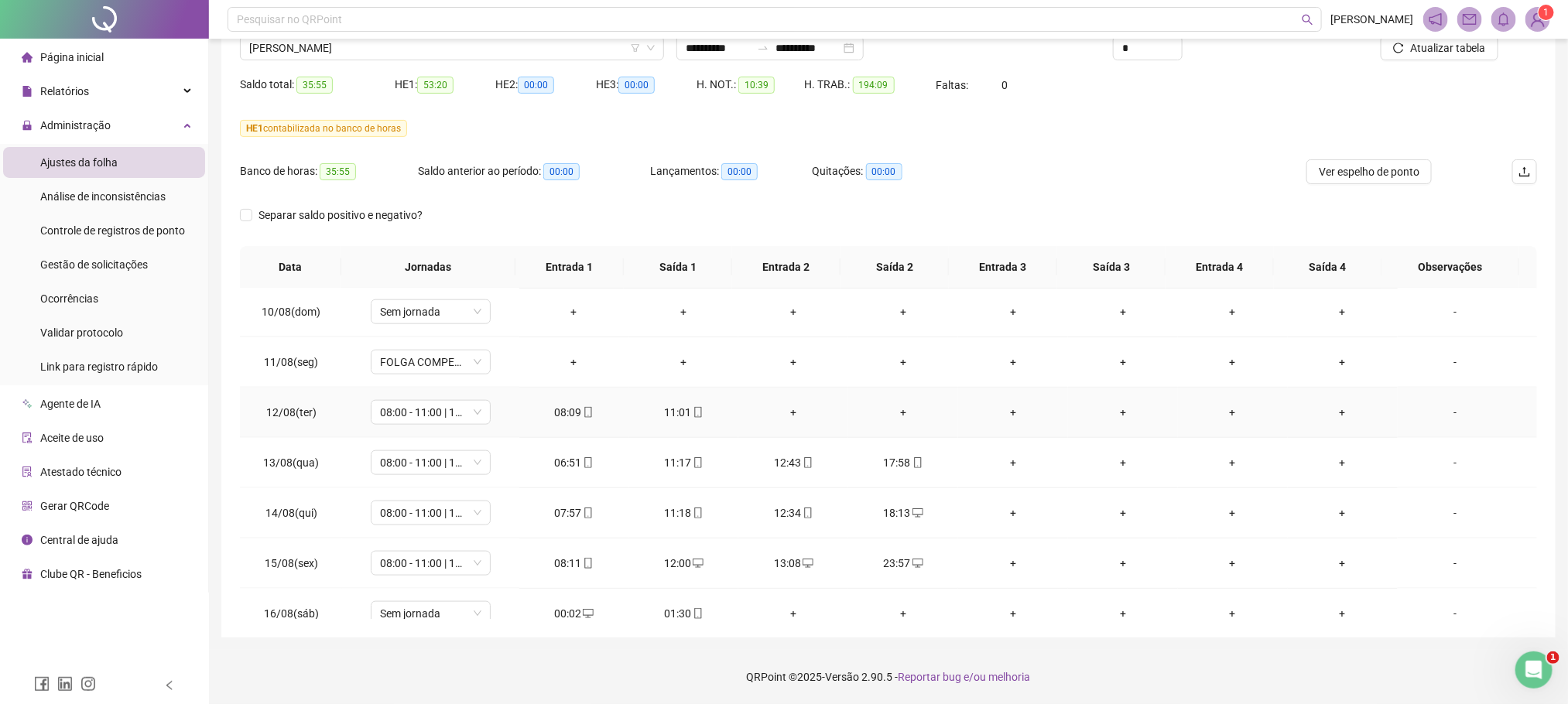
click at [1438, 421] on div "-" at bounding box center [1456, 412] width 91 height 17
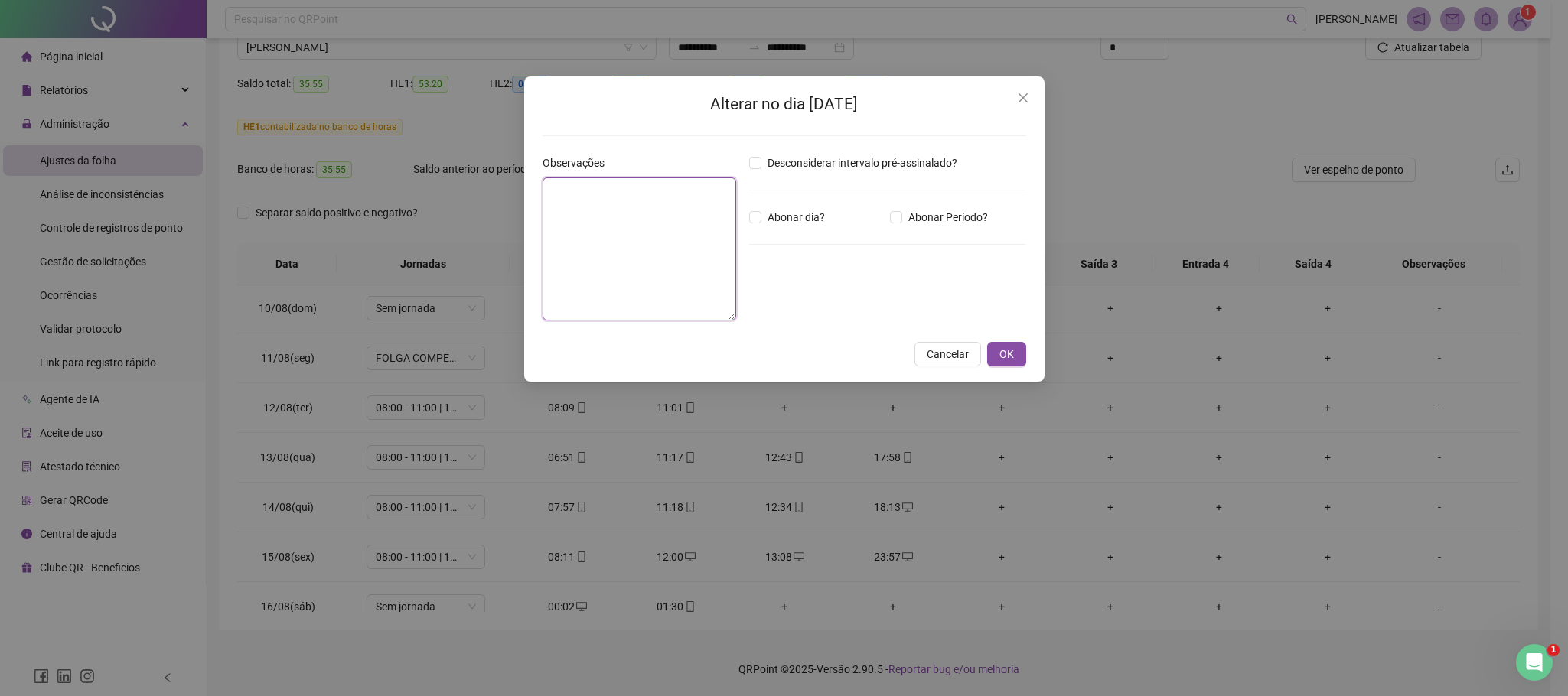
click at [666, 236] on textarea at bounding box center [640, 248] width 194 height 143
type textarea "**********"
type textarea "*"
click at [656, 193] on textarea "**********" at bounding box center [640, 248] width 194 height 143
click at [0, 0] on lt-strong "*" at bounding box center [0, 0] width 0 height 0
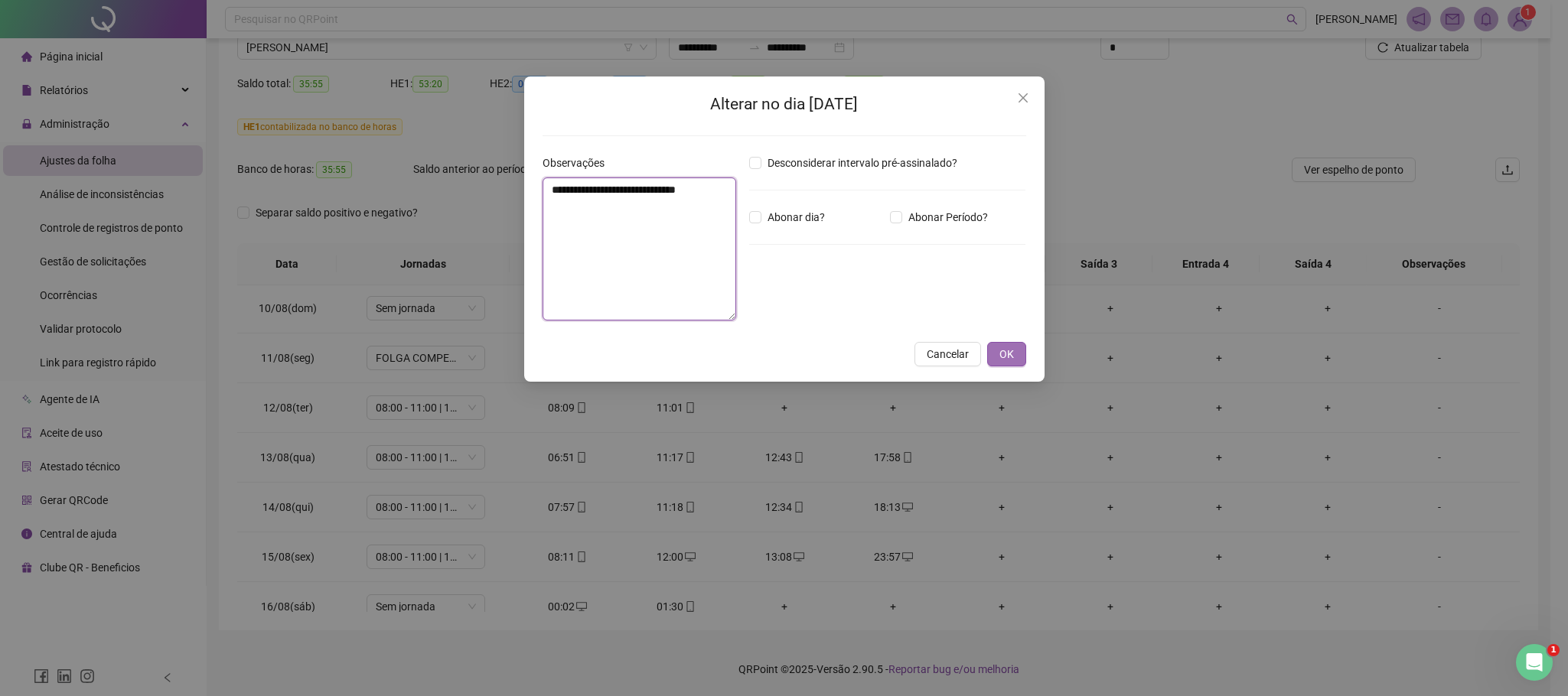
type textarea "**********"
click at [1020, 354] on button "OK" at bounding box center [1007, 355] width 39 height 25
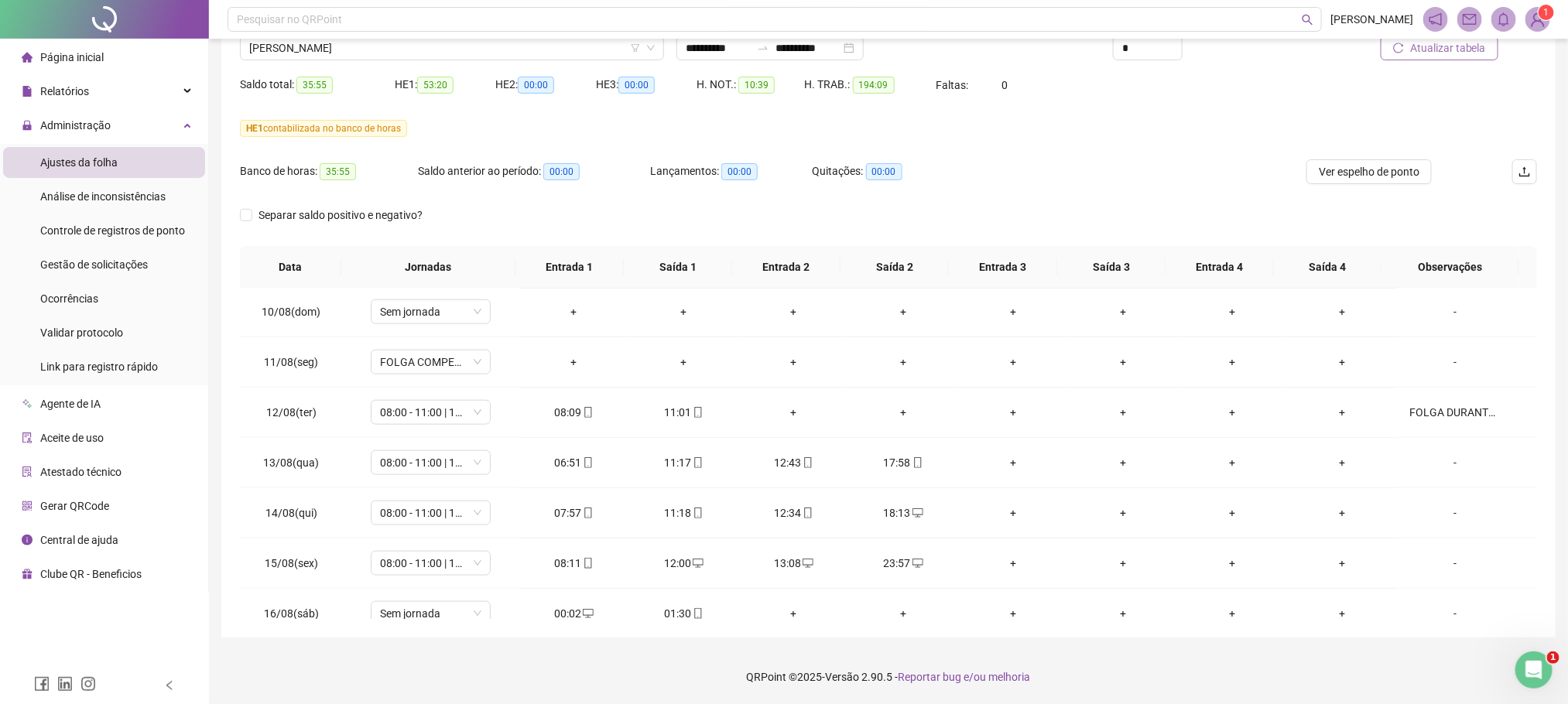
click at [1441, 54] on span "Atualizar tabela" at bounding box center [1448, 48] width 76 height 17
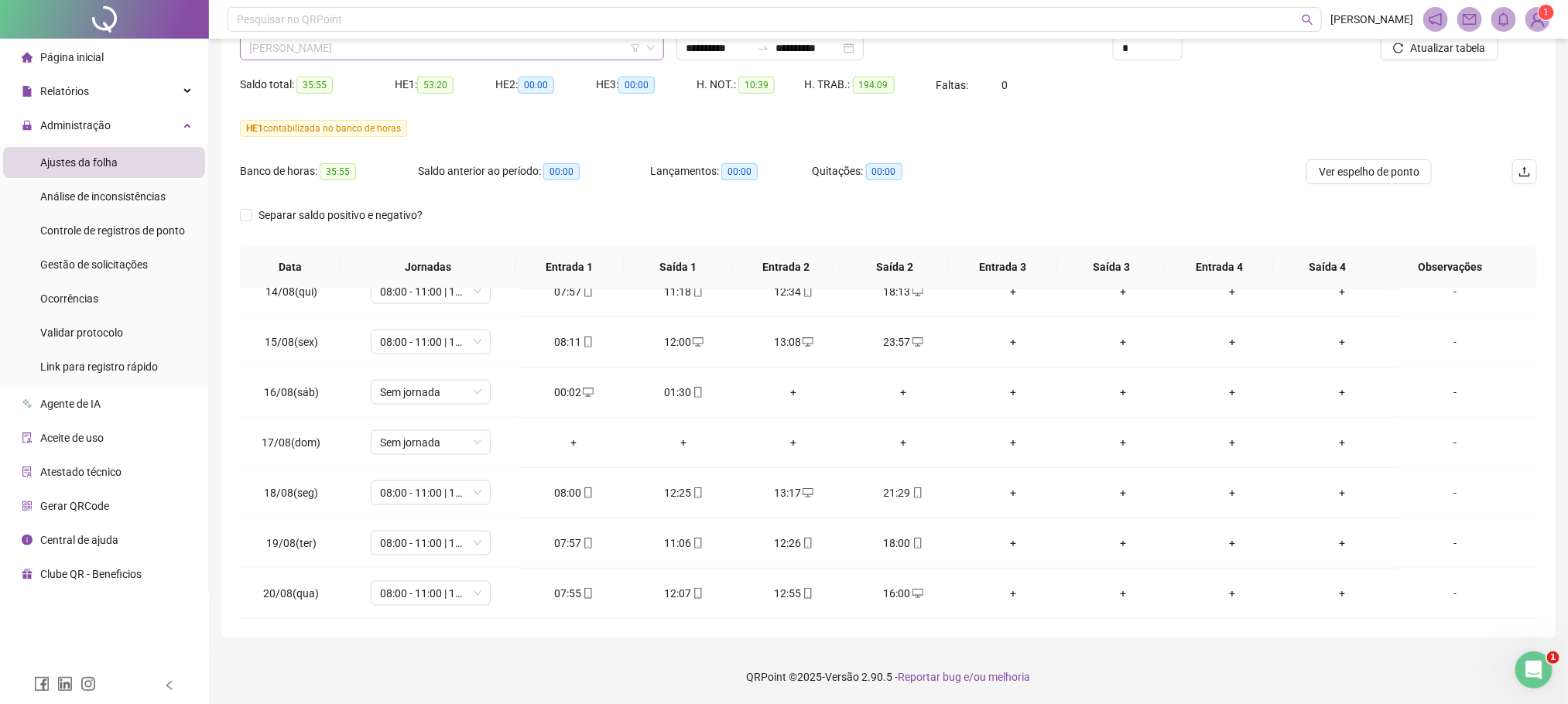
click at [321, 46] on span "DANIEL MONTOLO PONTES" at bounding box center [451, 48] width 406 height 23
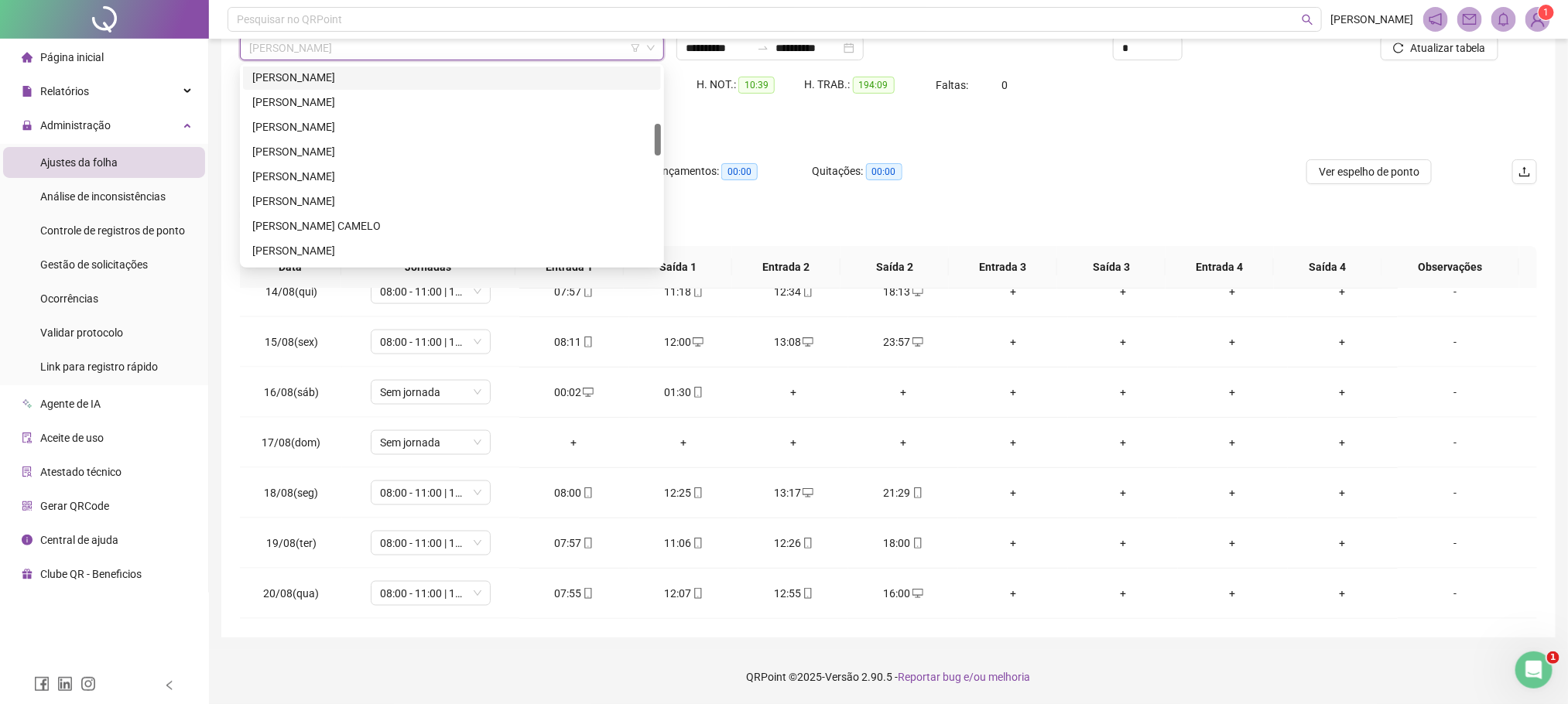
scroll to position [464, 0]
click at [355, 178] on div "HENDRIO MAX BATISTA DA SILVA" at bounding box center [451, 184] width 399 height 17
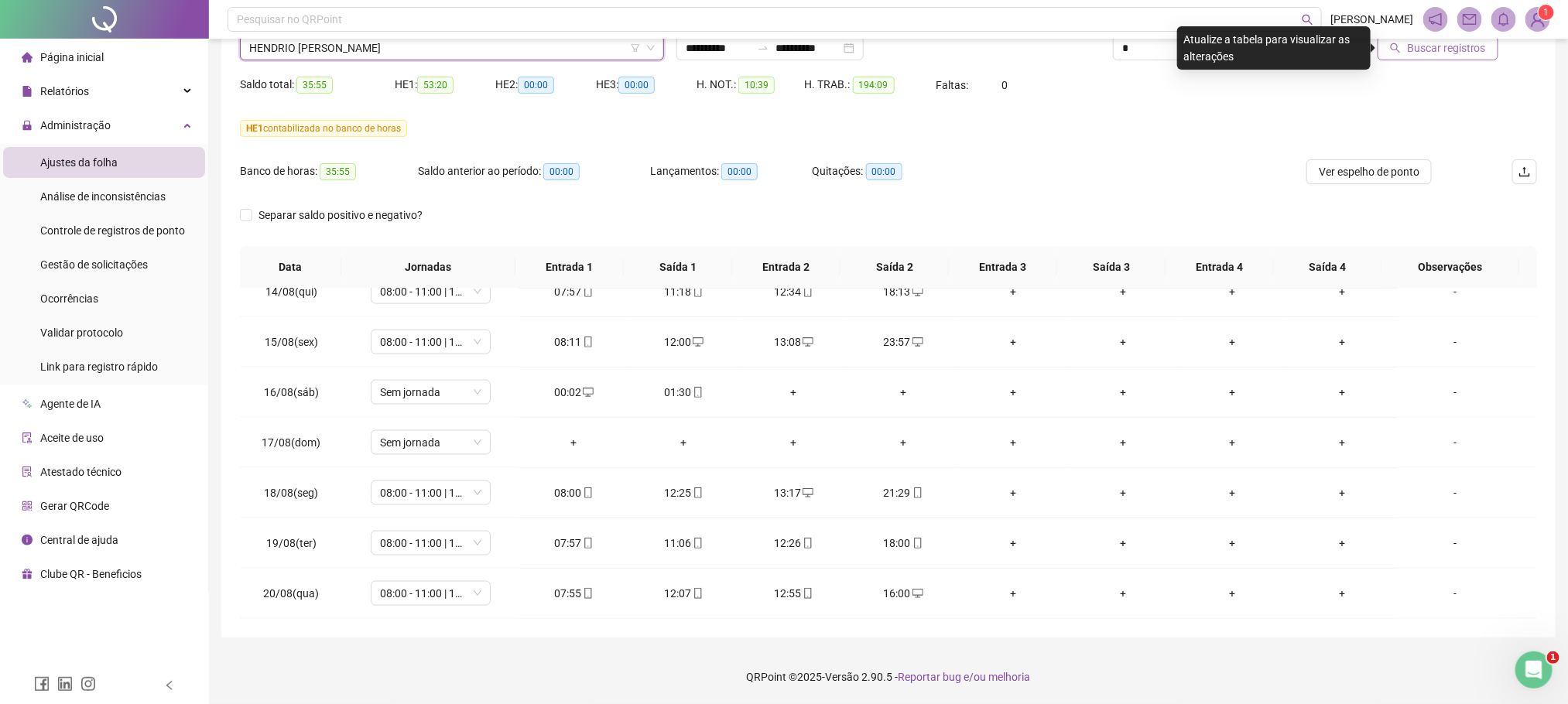
click at [1489, 46] on button "Buscar registros" at bounding box center [1438, 48] width 121 height 25
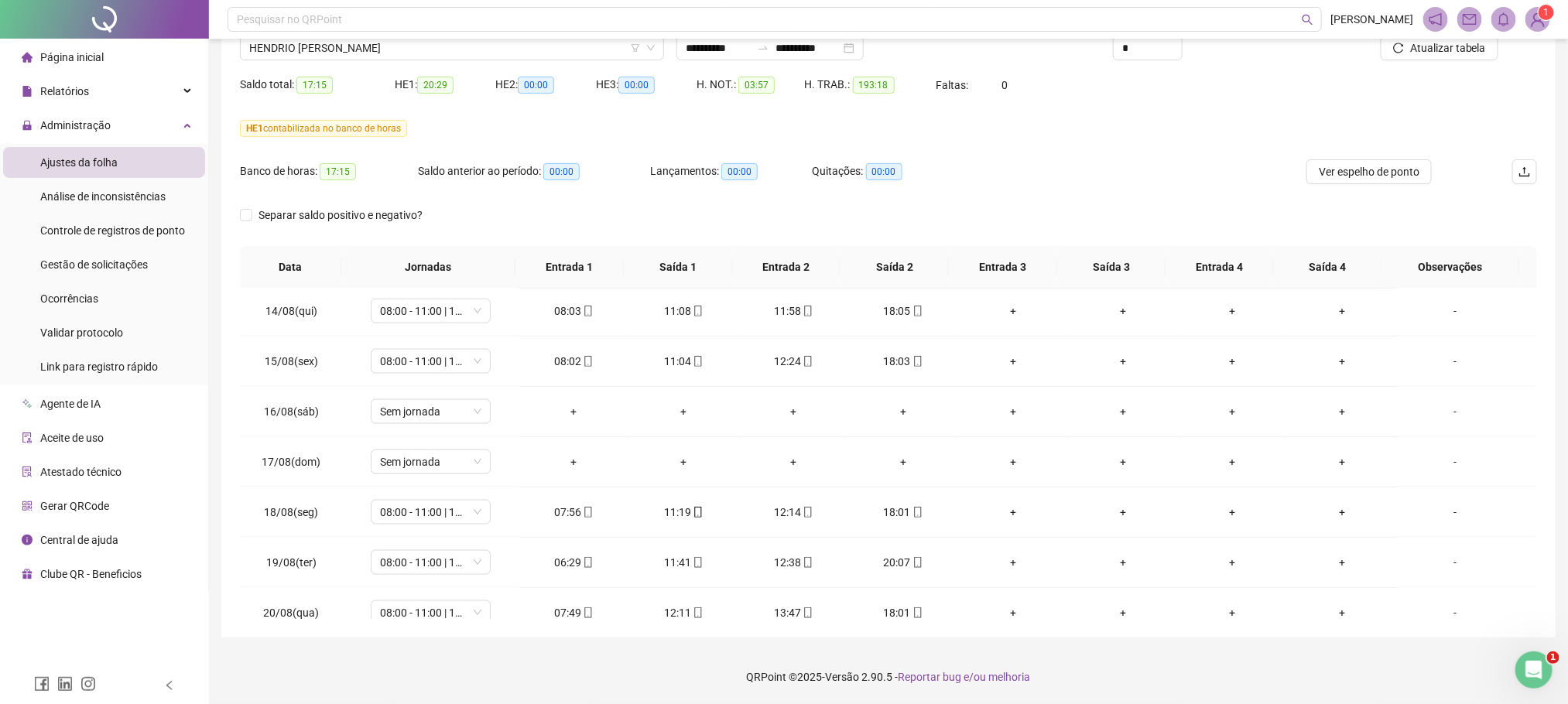
scroll to position [1239, 0]
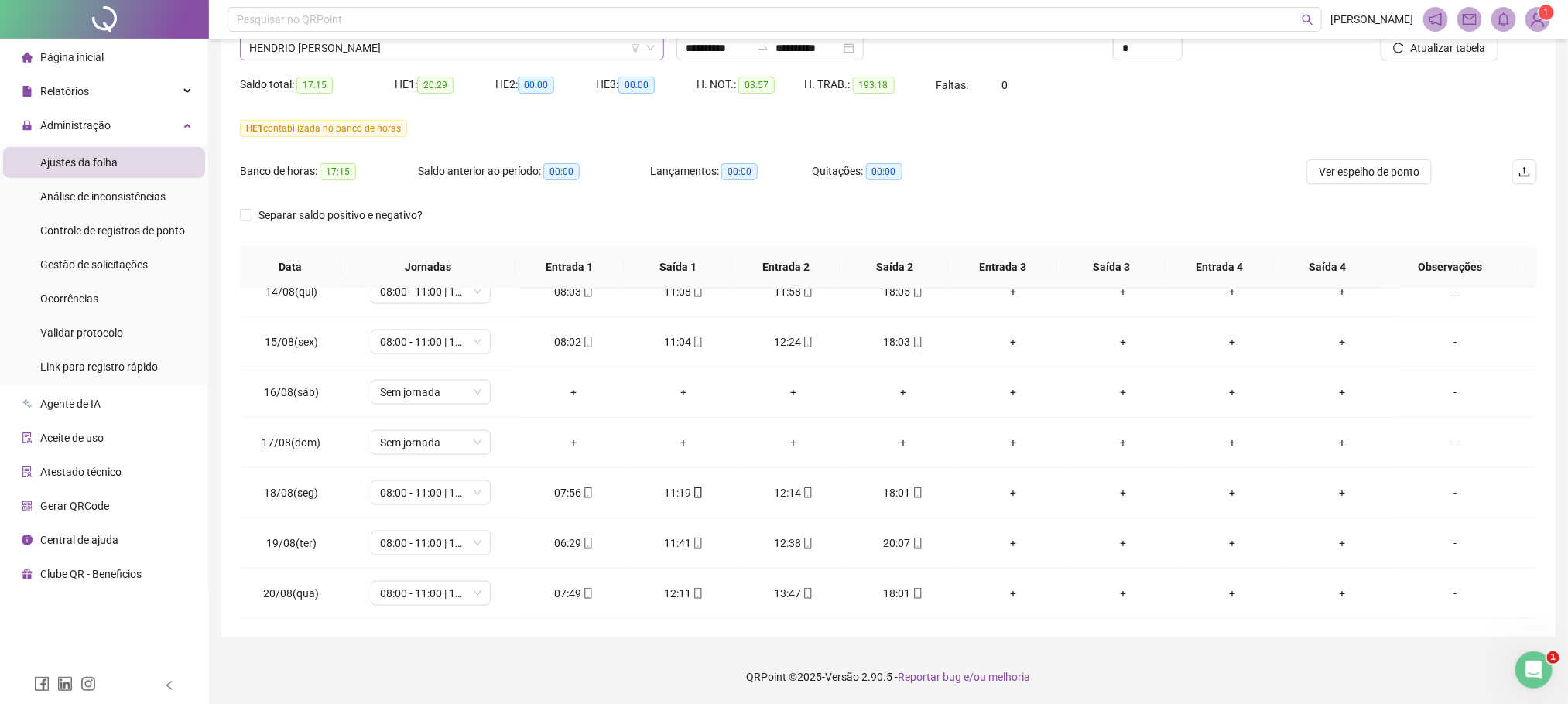
click at [384, 51] on span "HENDRIO MAX BATISTA DA SILVA" at bounding box center [451, 48] width 406 height 23
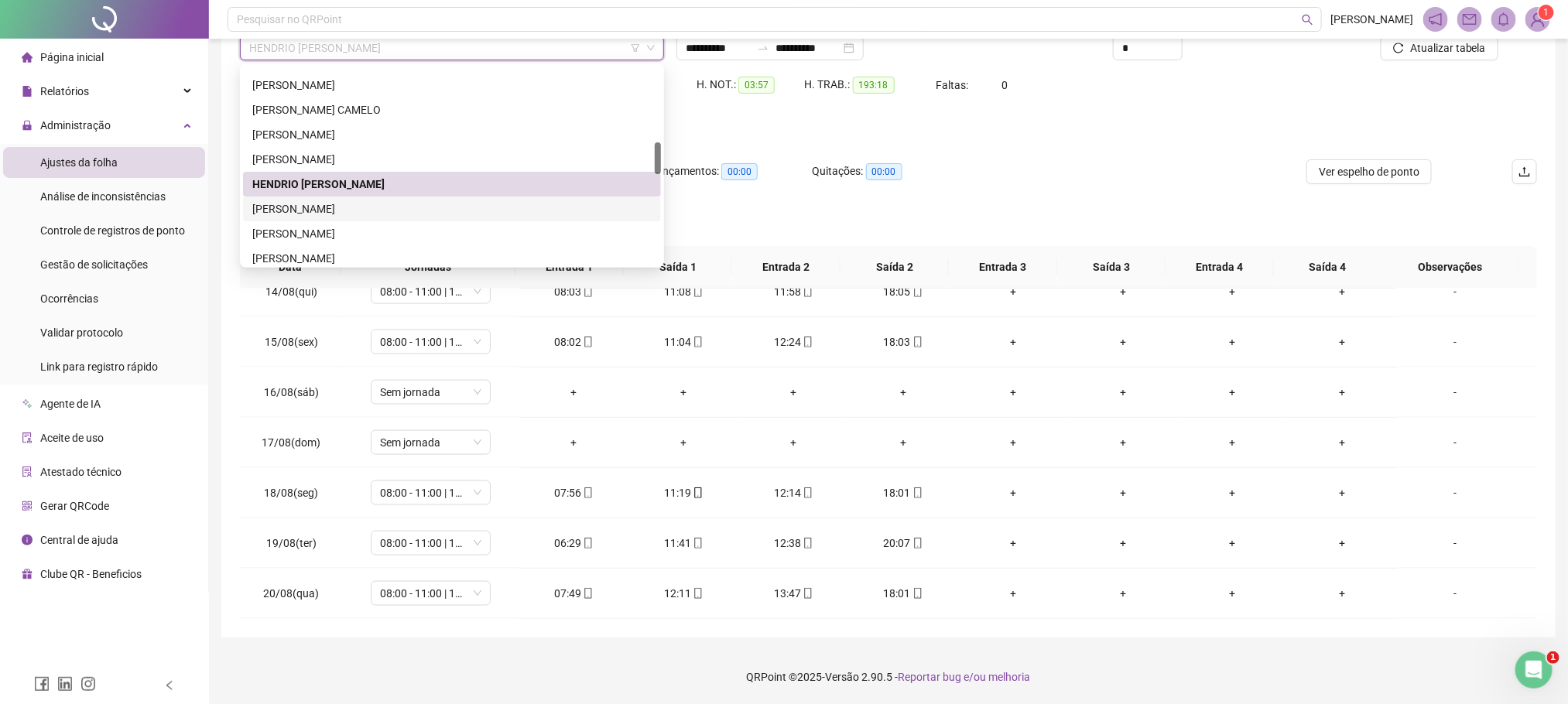
click at [299, 209] on div "IGOR CANTANHEDE DE SOUZA" at bounding box center [451, 209] width 399 height 17
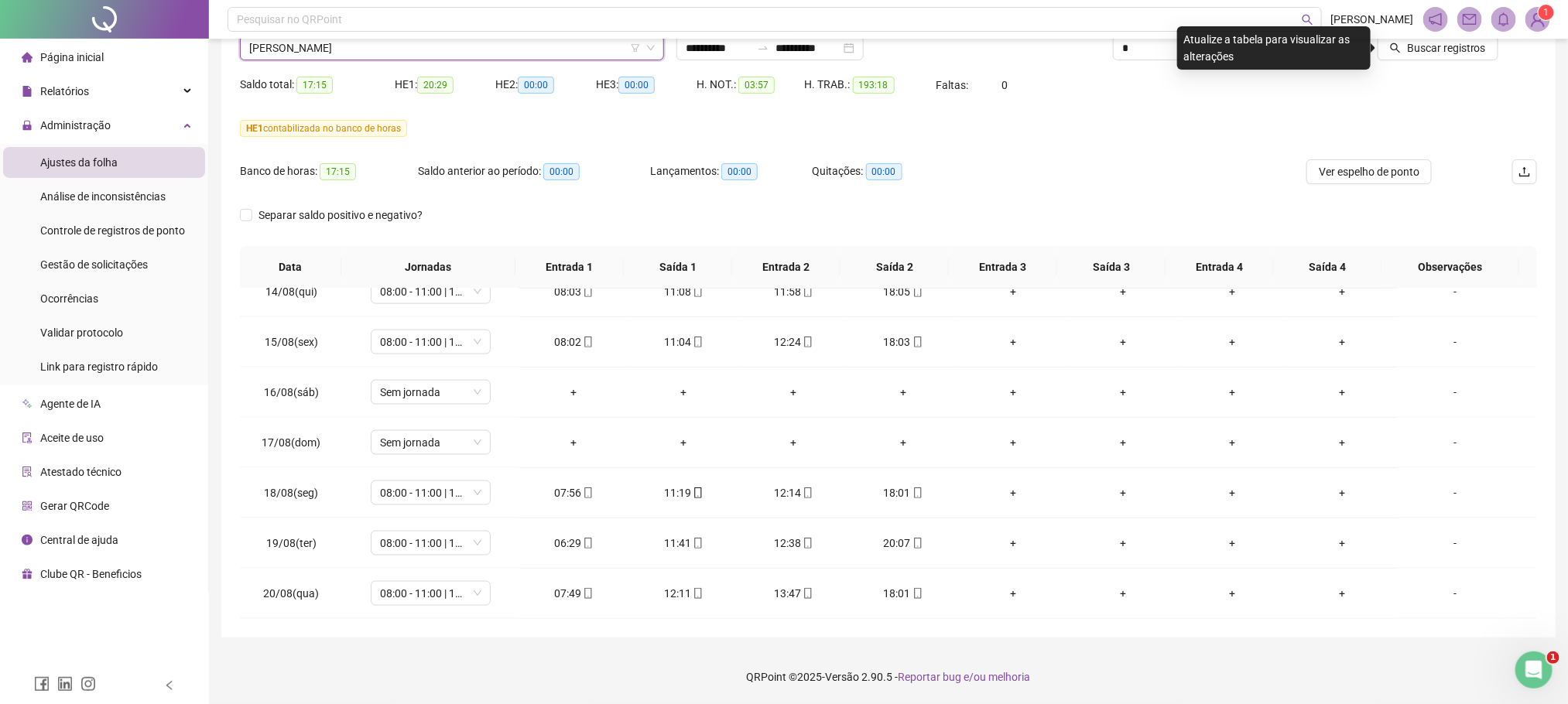
click at [1463, 63] on div "Buscar registros" at bounding box center [1434, 42] width 218 height 60
click at [1463, 54] on span "Buscar registros" at bounding box center [1446, 48] width 79 height 17
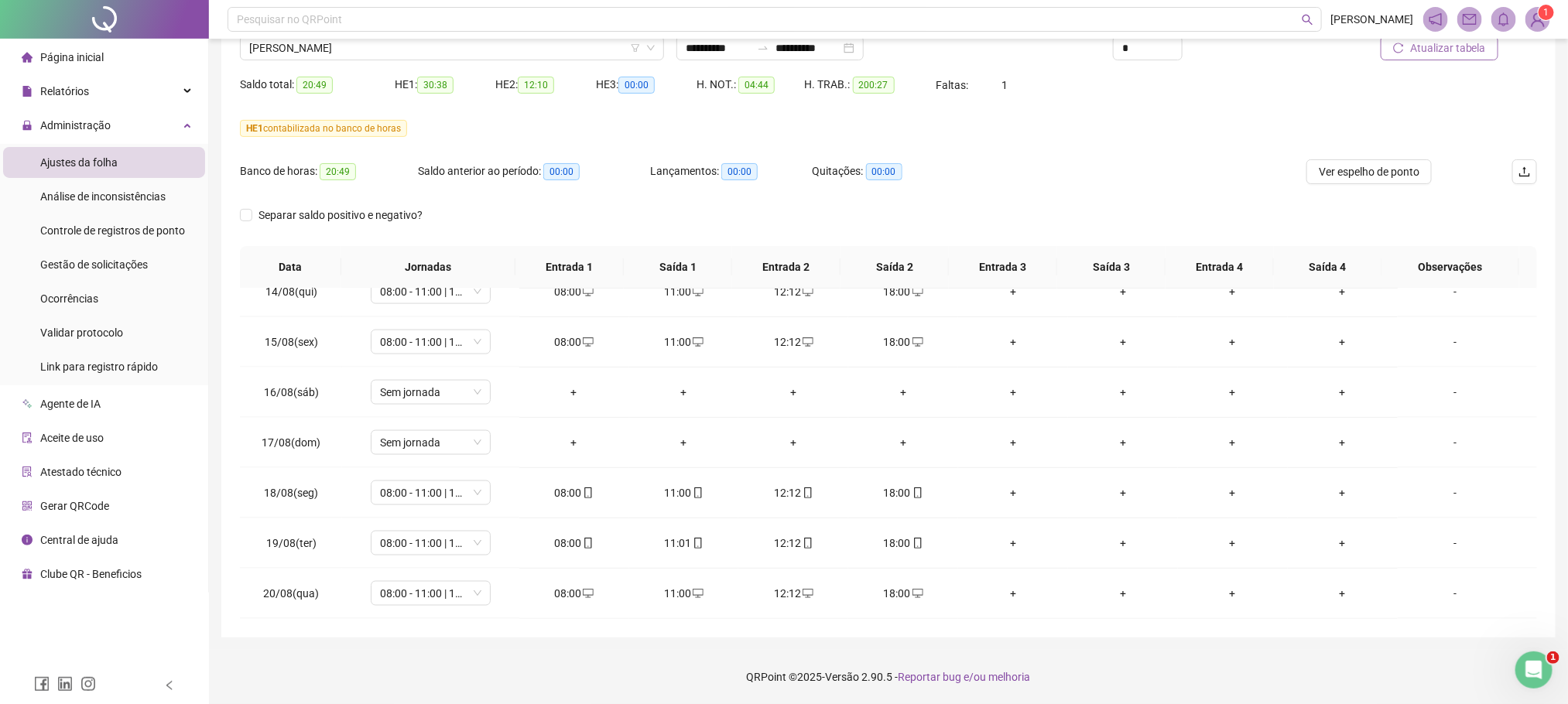
click at [1024, 197] on div "Banco de horas: 20:49 Saldo anterior ao período: 00:00 Lançamentos: 00:00 Quita…" at bounding box center [726, 181] width 973 height 43
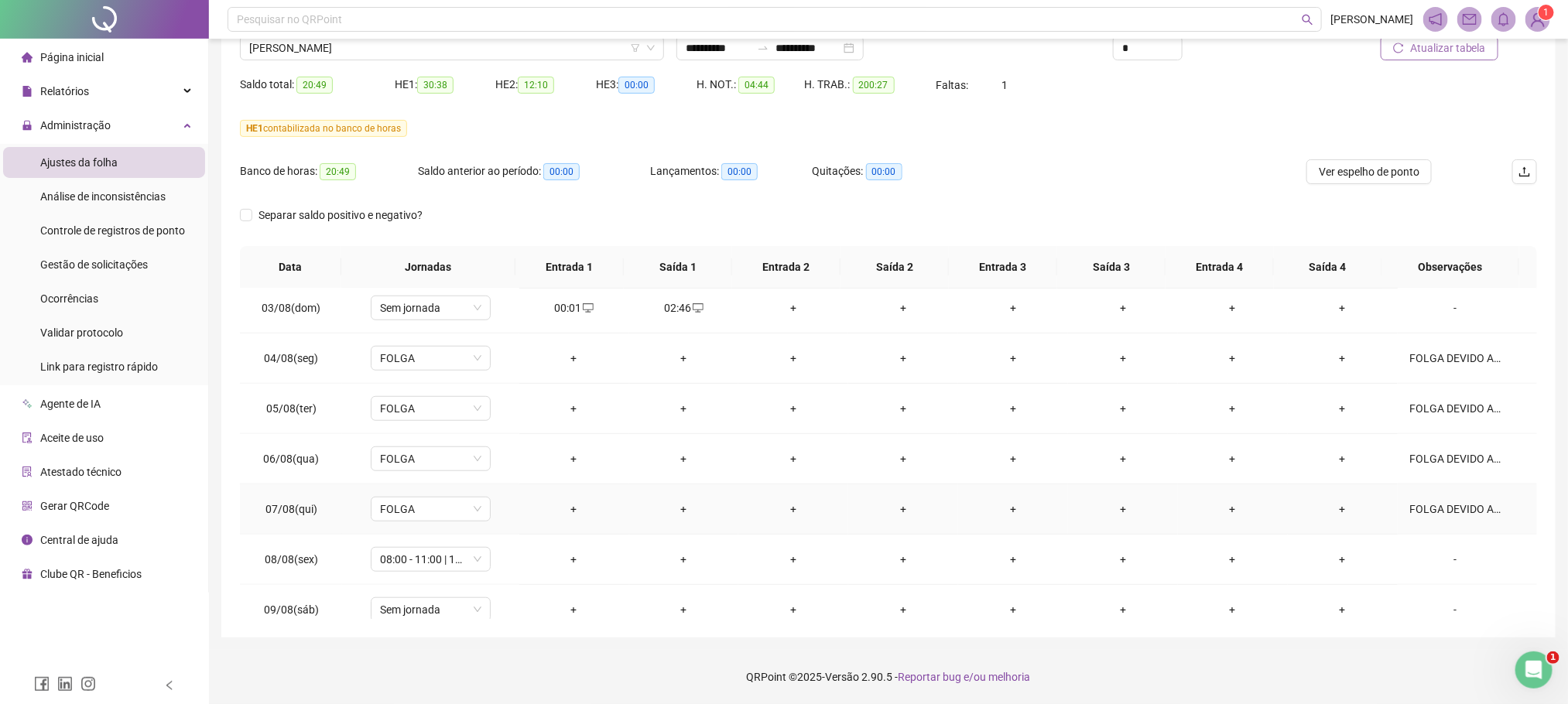
scroll to position [775, 0]
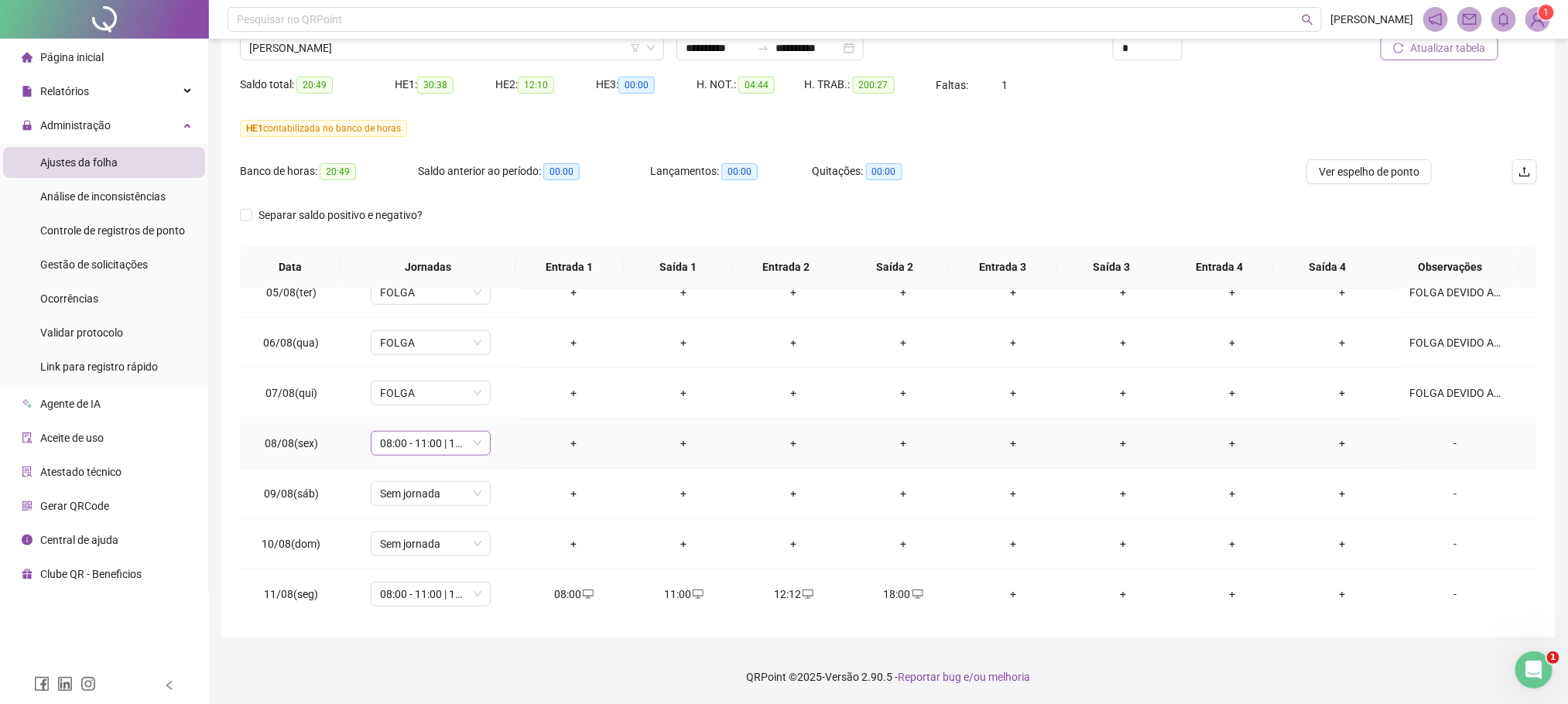
click at [477, 449] on span "08:00 - 11:00 | 12:12 - 18:00" at bounding box center [431, 443] width 102 height 23
click at [471, 604] on div "Folga compensatória" at bounding box center [455, 604] width 131 height 17
click at [507, 404] on button "Sim" at bounding box center [501, 410] width 31 height 18
click at [1446, 450] on div "-" at bounding box center [1456, 443] width 91 height 17
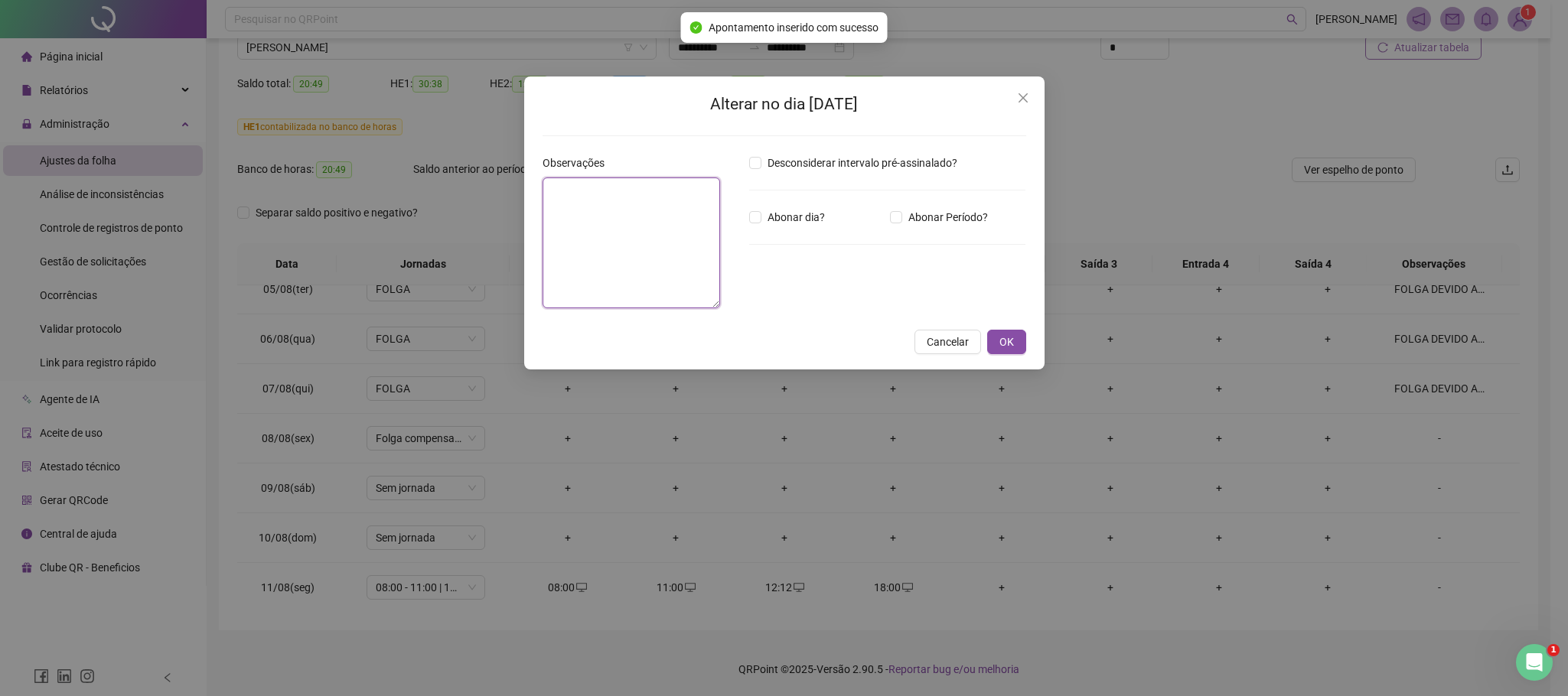
click at [656, 244] on textarea at bounding box center [632, 243] width 178 height 131
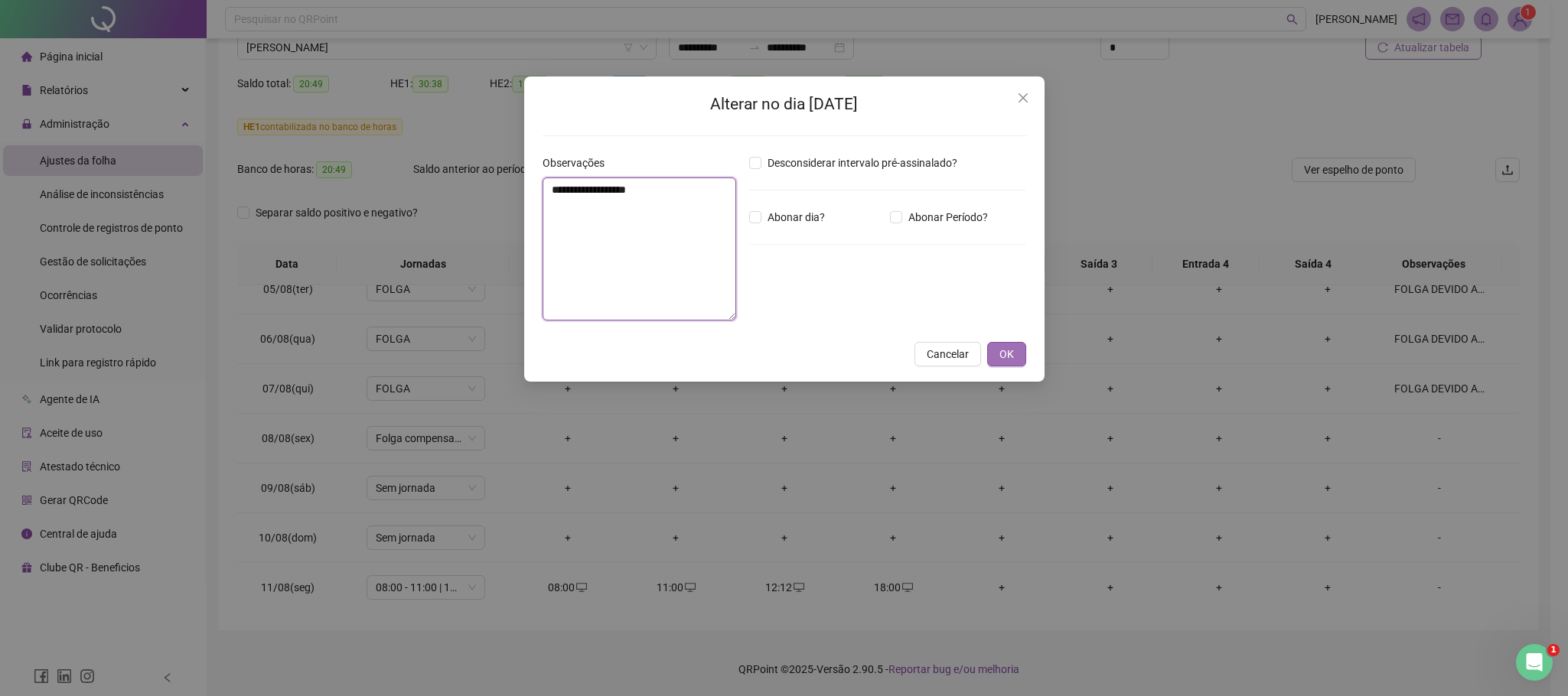
type textarea "**********"
click at [1011, 350] on span "OK" at bounding box center [1007, 354] width 15 height 17
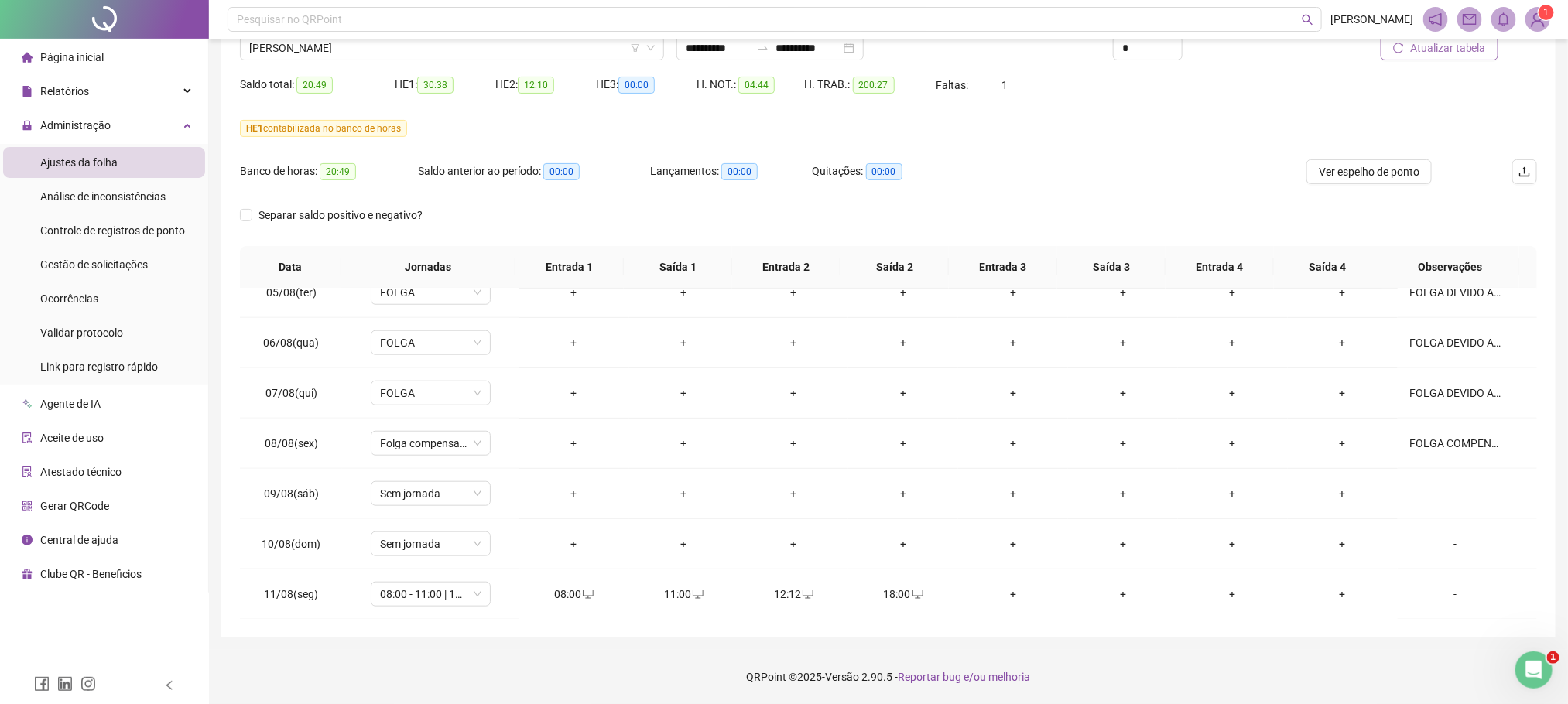
click at [1454, 63] on div "Atualizar tabela" at bounding box center [1434, 42] width 218 height 60
click at [1454, 51] on span "Atualizar tabela" at bounding box center [1448, 48] width 76 height 17
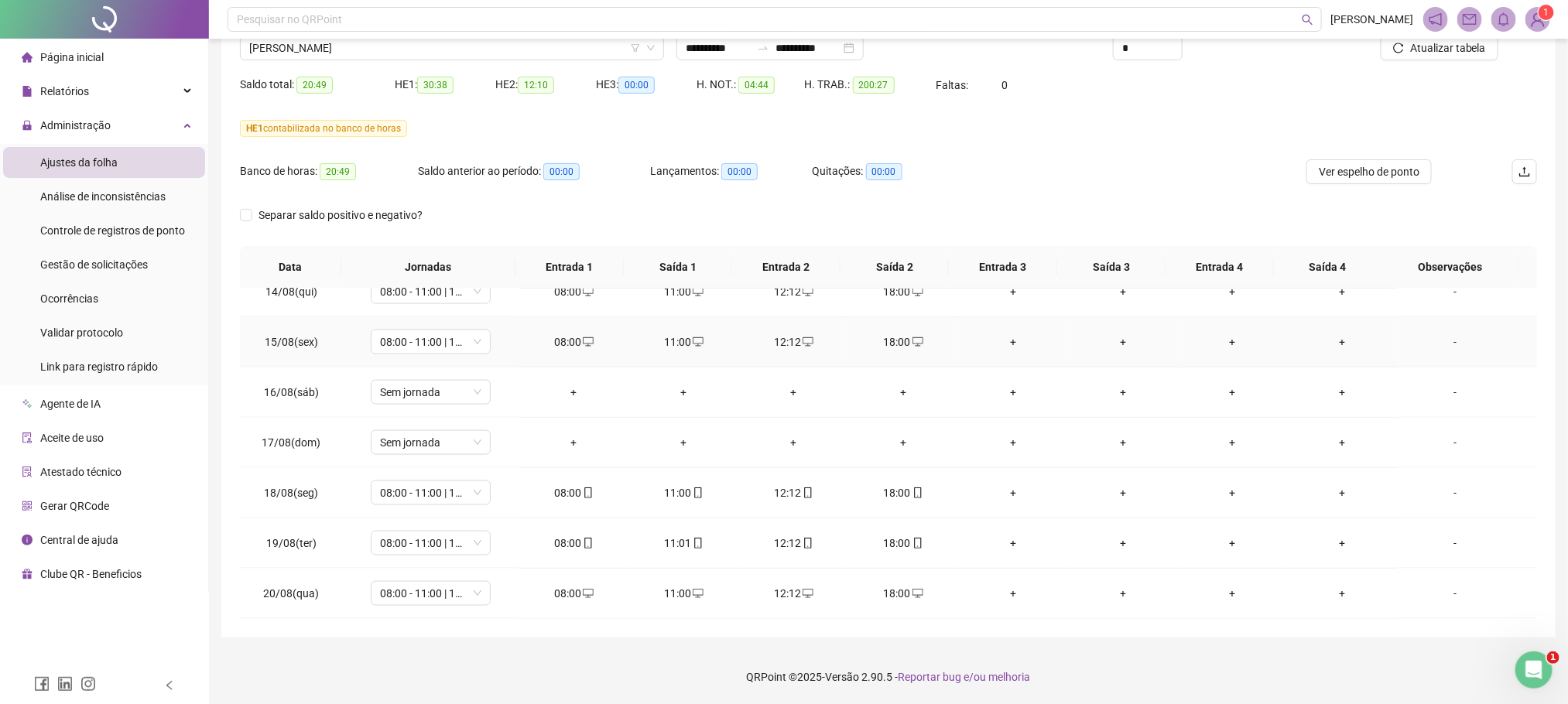
scroll to position [1239, 0]
click at [288, 42] on span "IGOR CANTANHEDE DE SOUZA" at bounding box center [451, 48] width 406 height 23
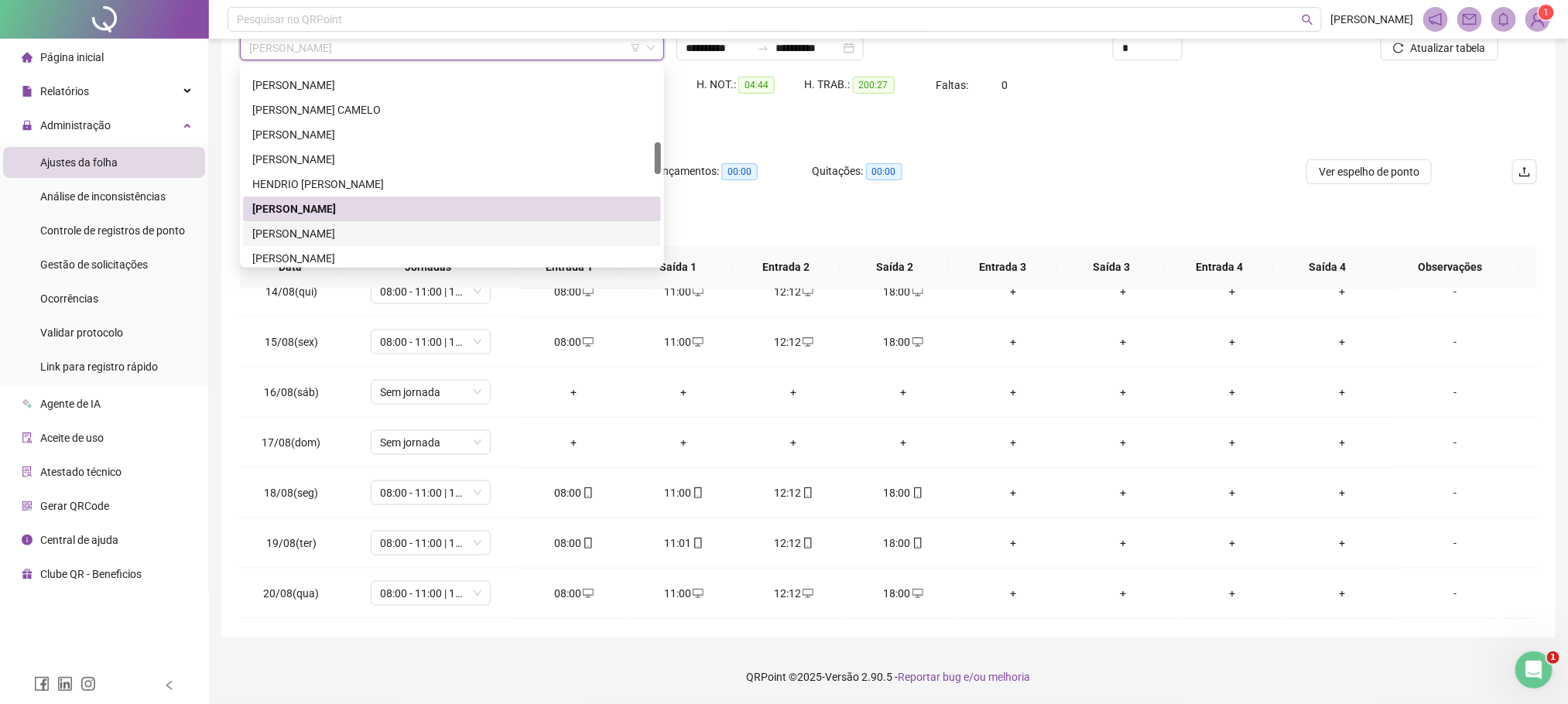
click at [298, 232] on div "ILZO HENRIQUE FERREIRA" at bounding box center [451, 233] width 399 height 17
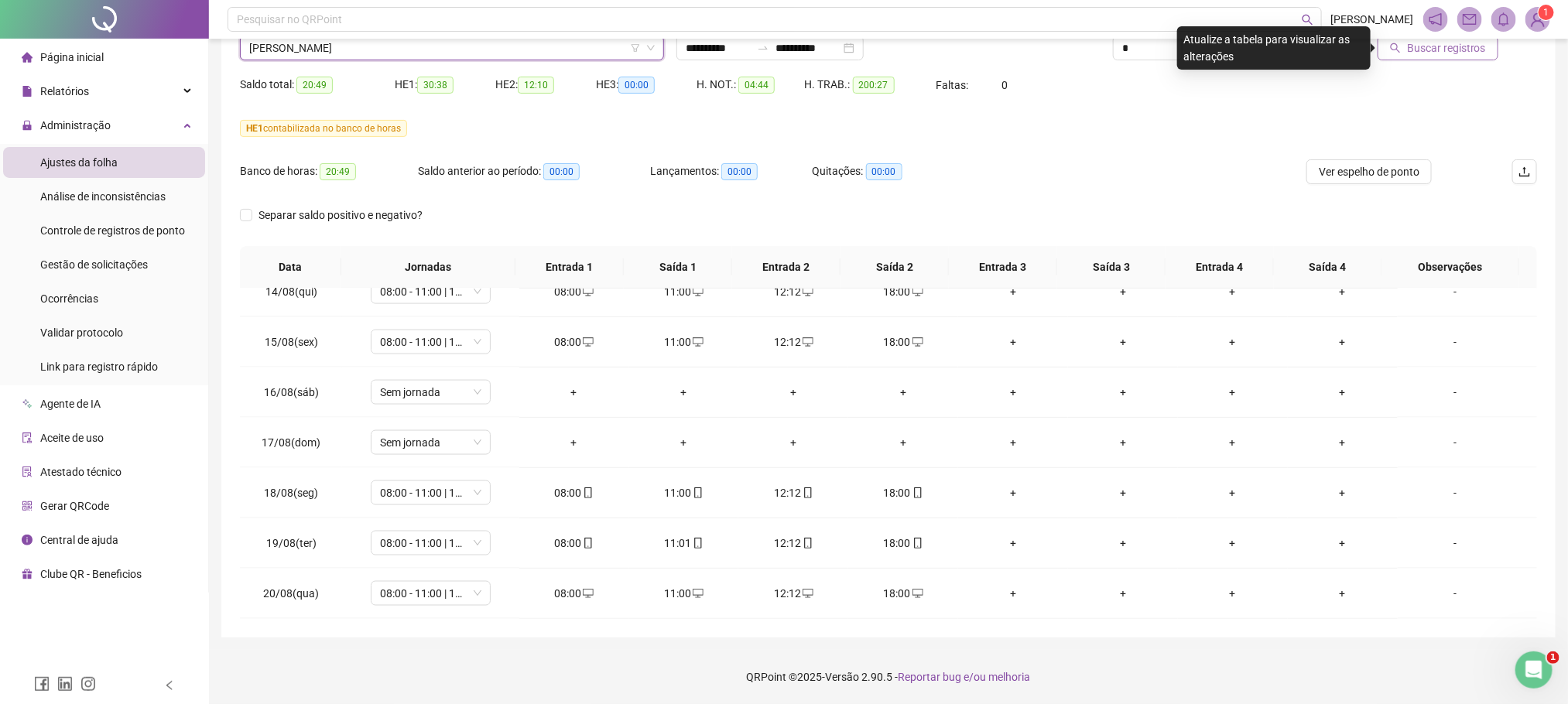
click at [1475, 51] on span "Buscar registros" at bounding box center [1446, 48] width 79 height 17
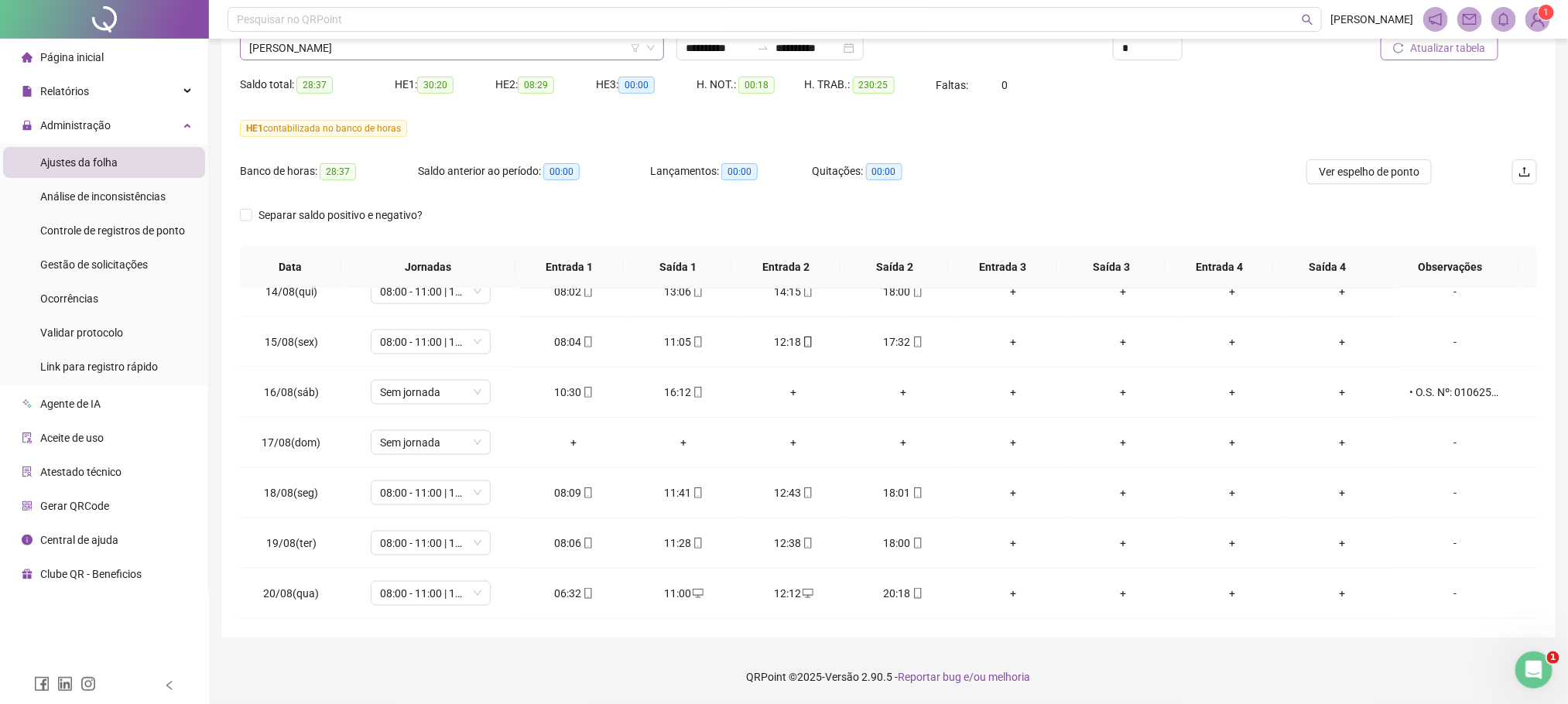
click at [393, 49] on span "ILZO HENRIQUE FERREIRA" at bounding box center [451, 48] width 406 height 23
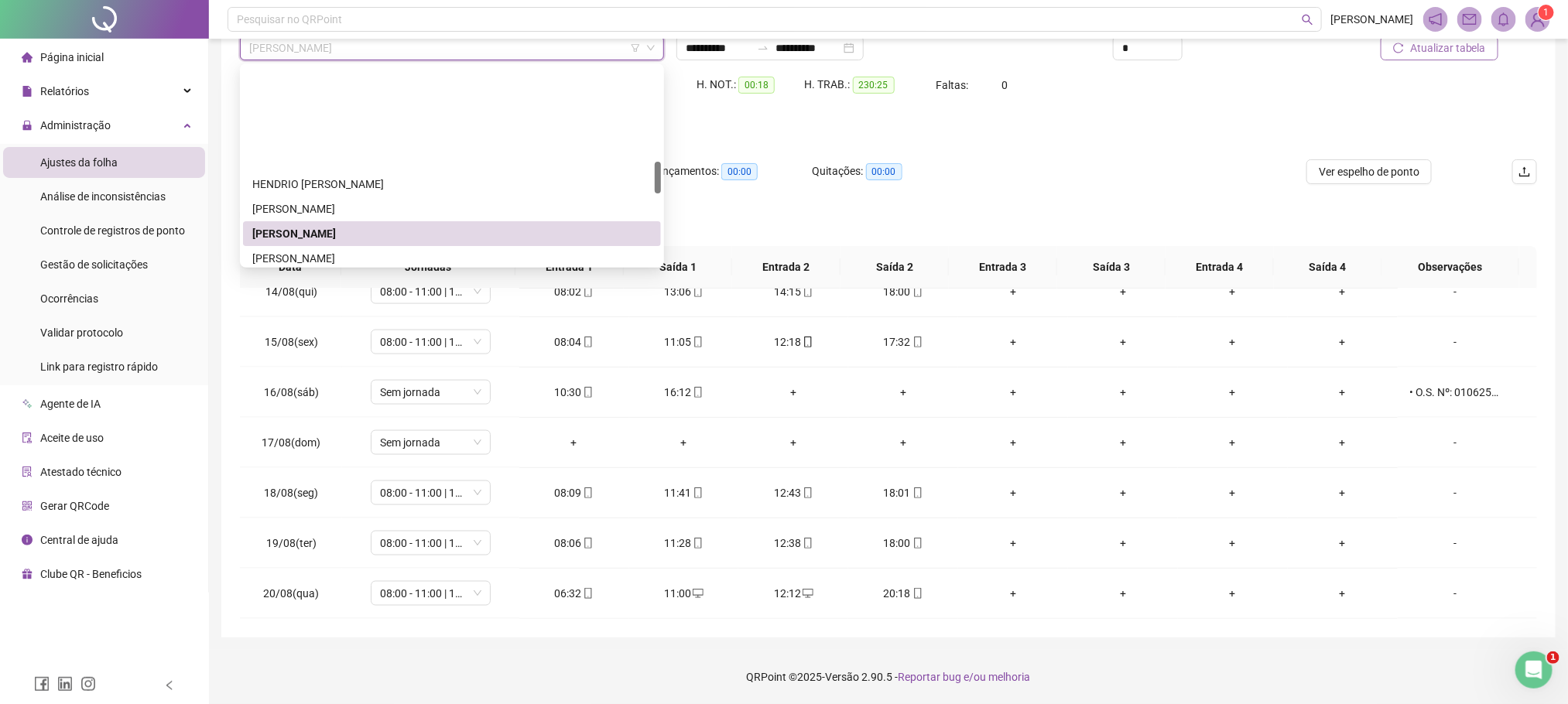
scroll to position [580, 0]
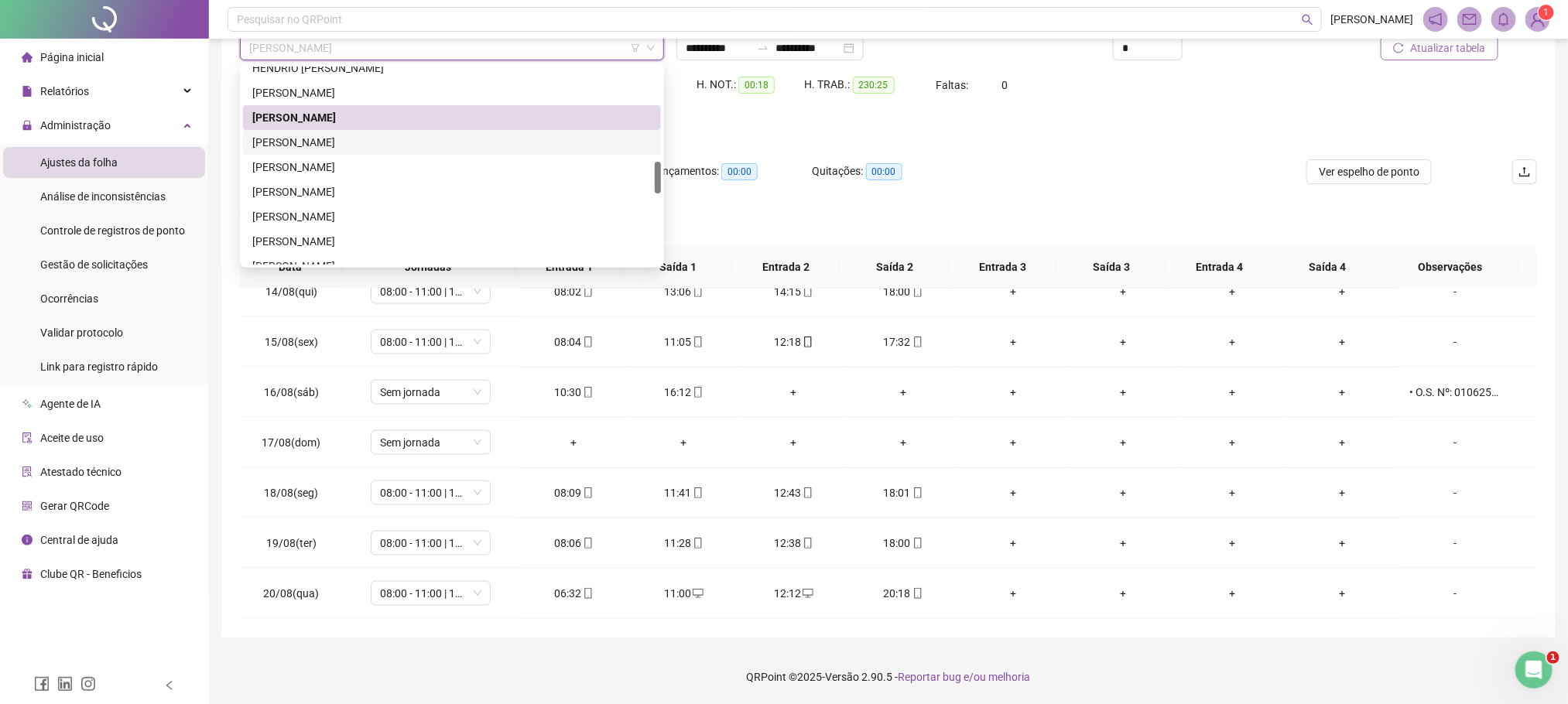
click at [336, 140] on div "JEAMERSON CARNEIRO DANKAR" at bounding box center [451, 142] width 399 height 17
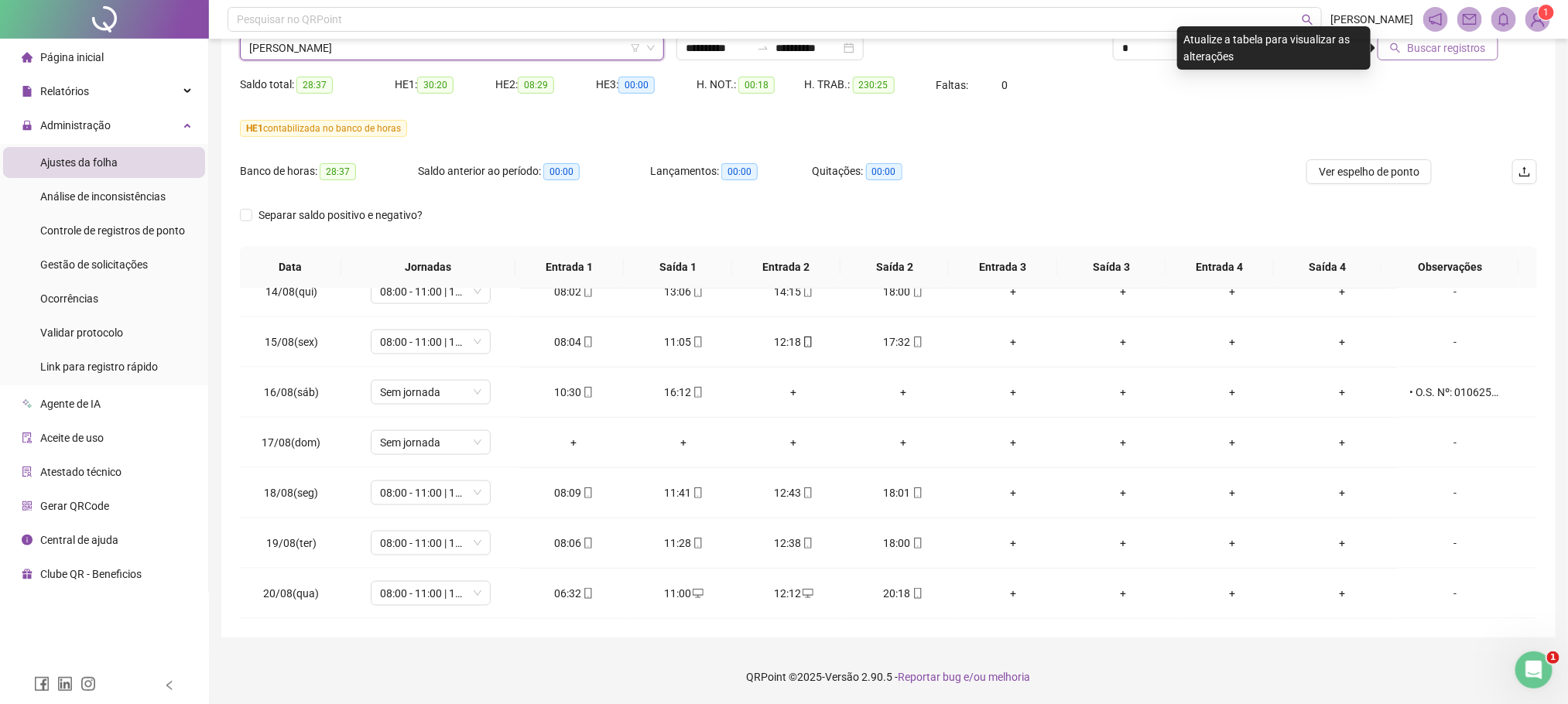
click at [1418, 46] on span "Buscar registros" at bounding box center [1446, 48] width 79 height 17
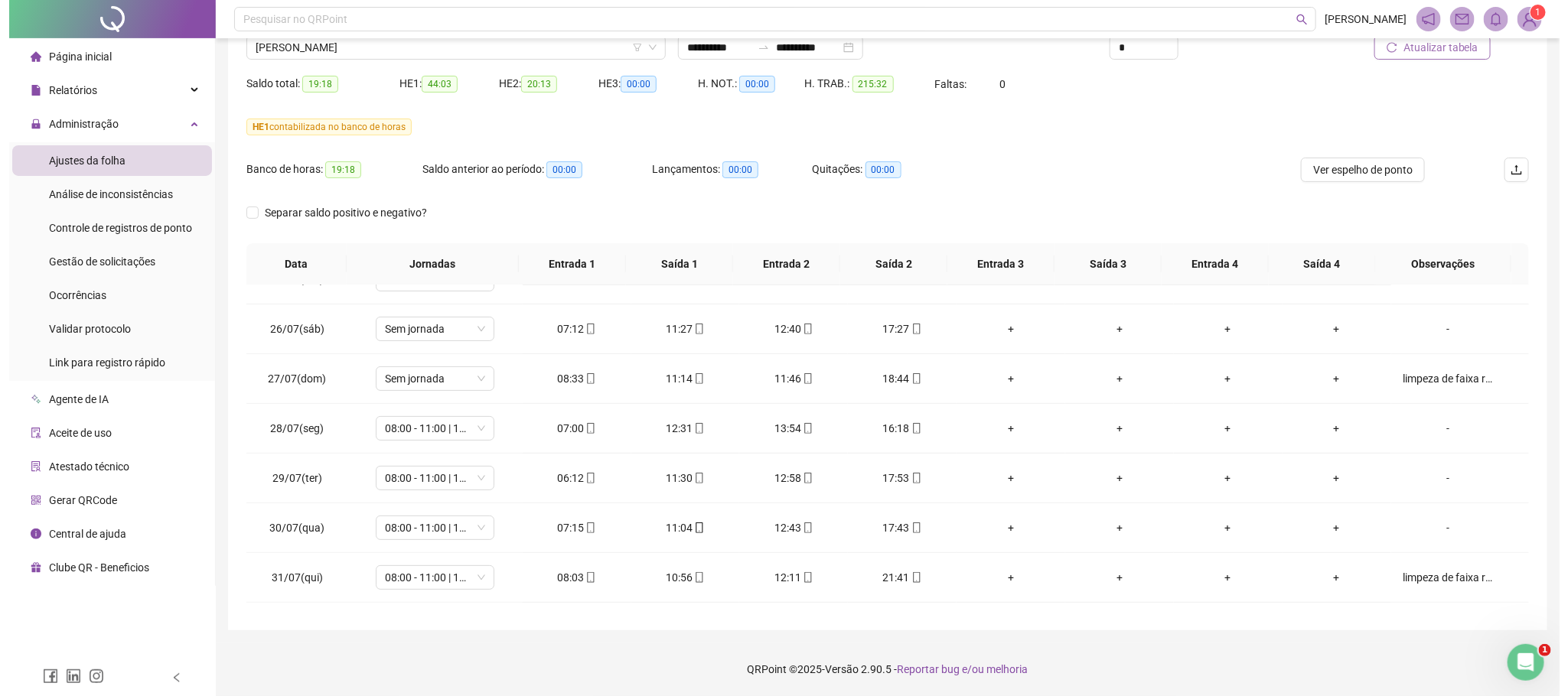
scroll to position [459, 0]
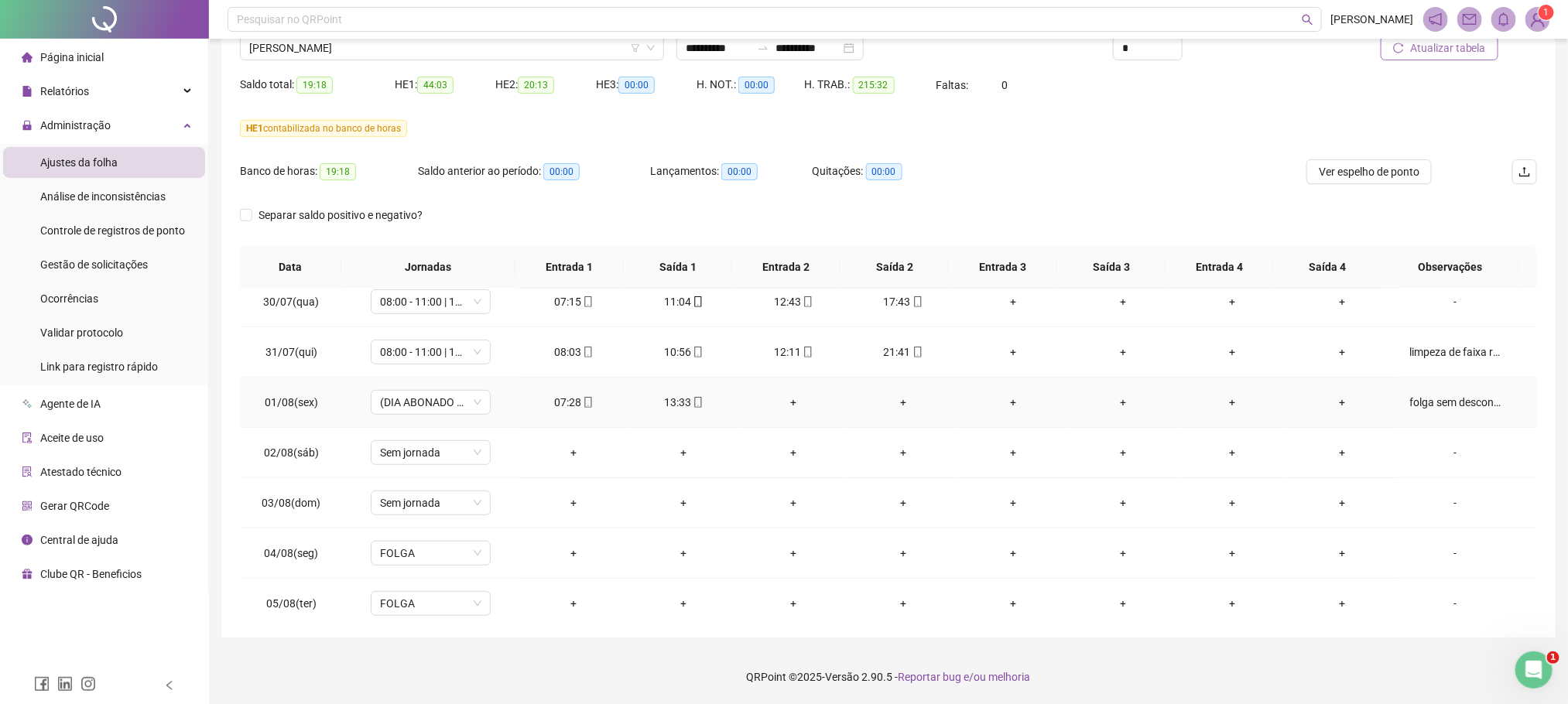
click at [1437, 407] on div "folga sem descontar do banco 13:33 as 18:00" at bounding box center [1456, 402] width 91 height 17
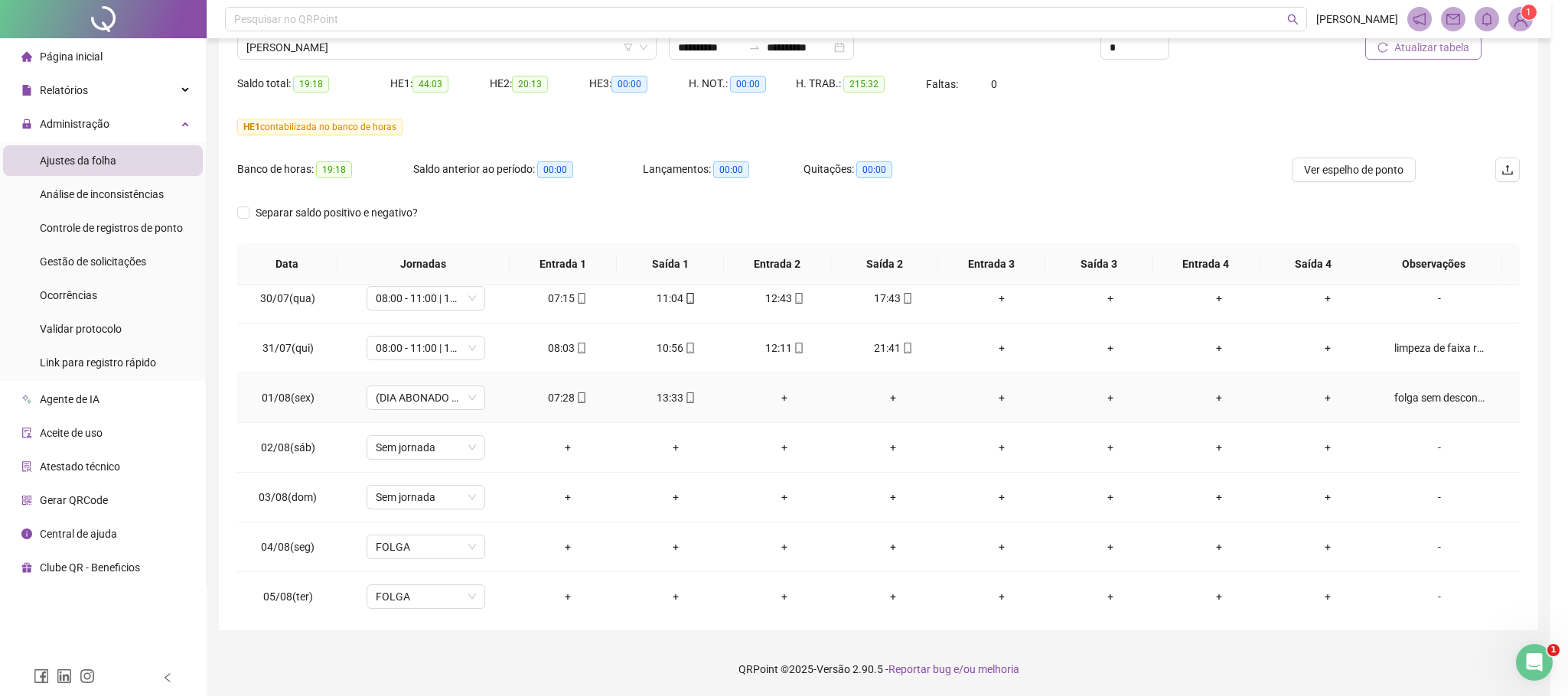
type textarea "**********"
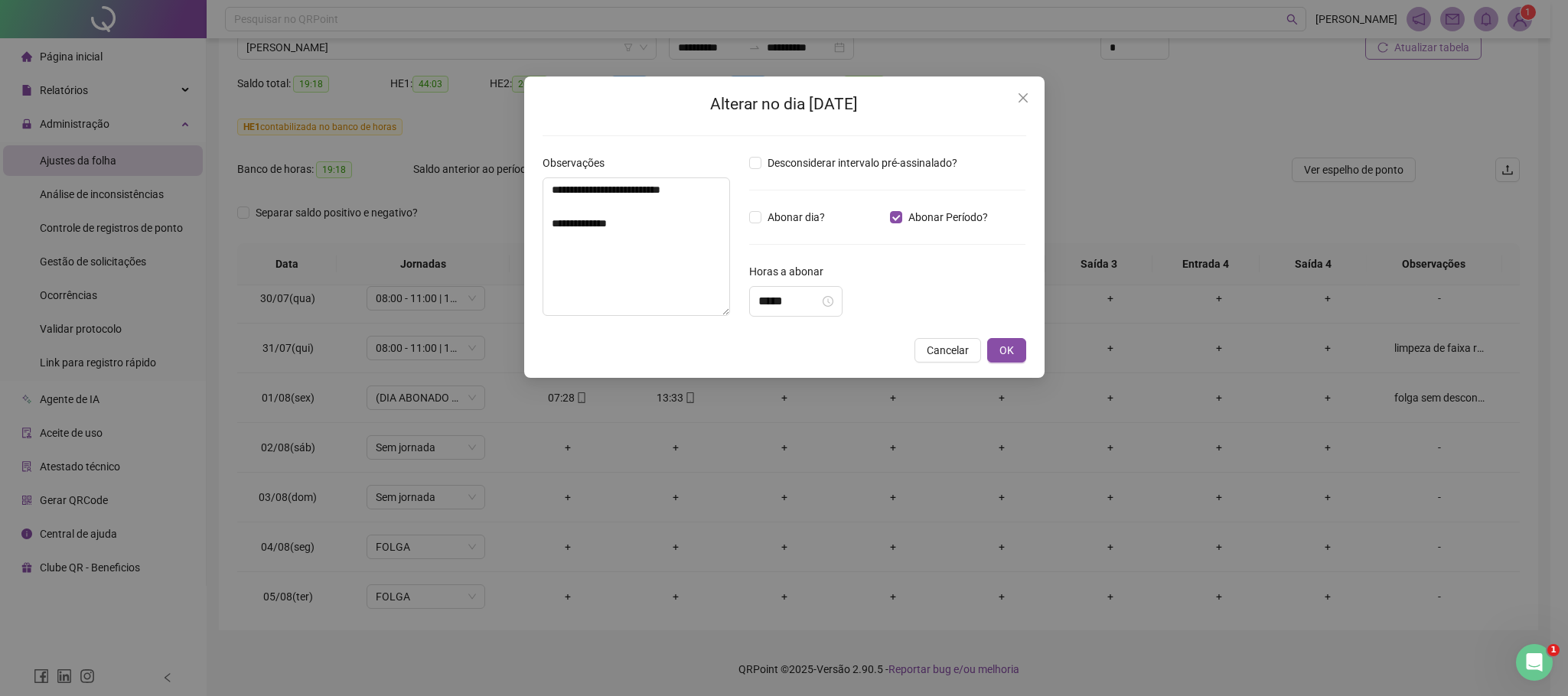
click at [724, 426] on div "**********" at bounding box center [784, 348] width 1568 height 696
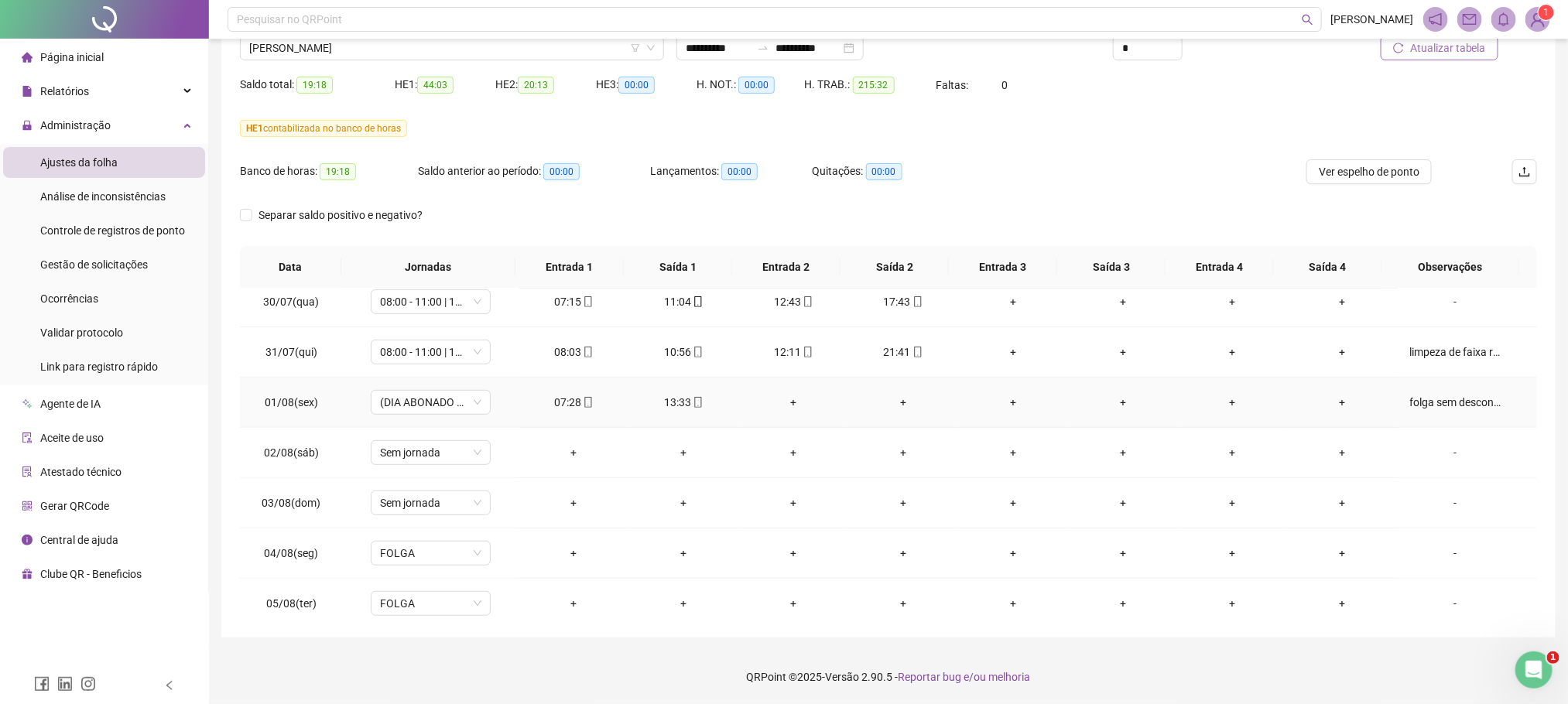
click at [1451, 411] on div "folga sem descontar do banco 13:33 as 18:00" at bounding box center [1456, 402] width 91 height 17
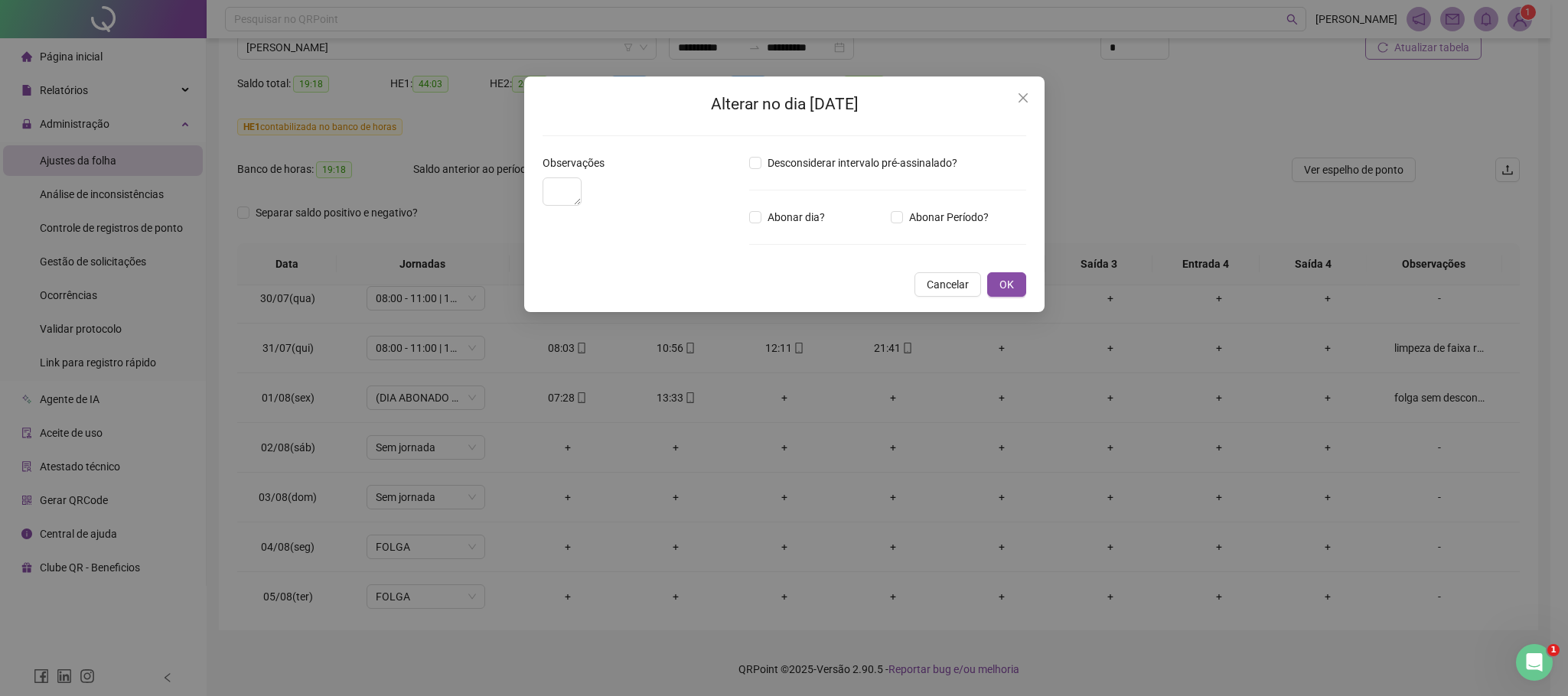
type textarea "**********"
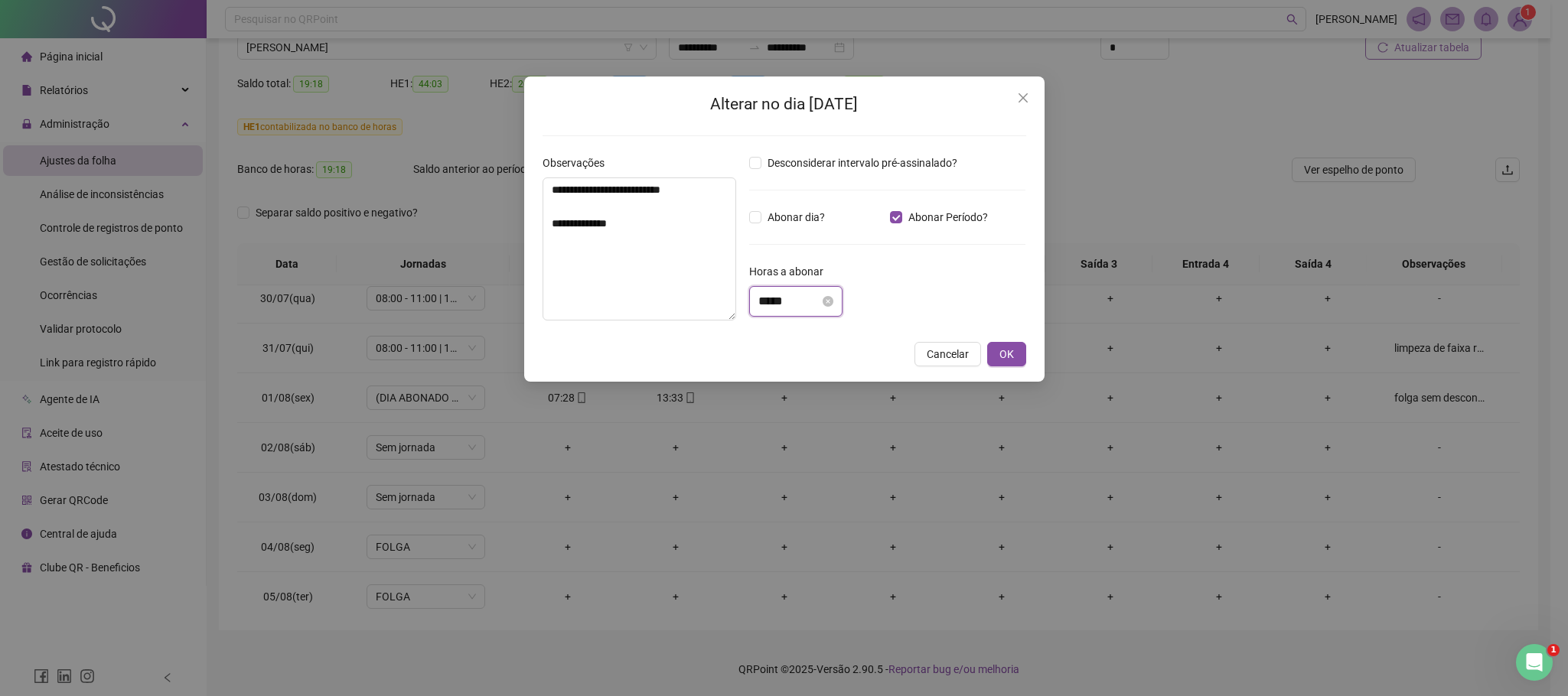
click at [760, 298] on input "*****" at bounding box center [788, 301] width 61 height 18
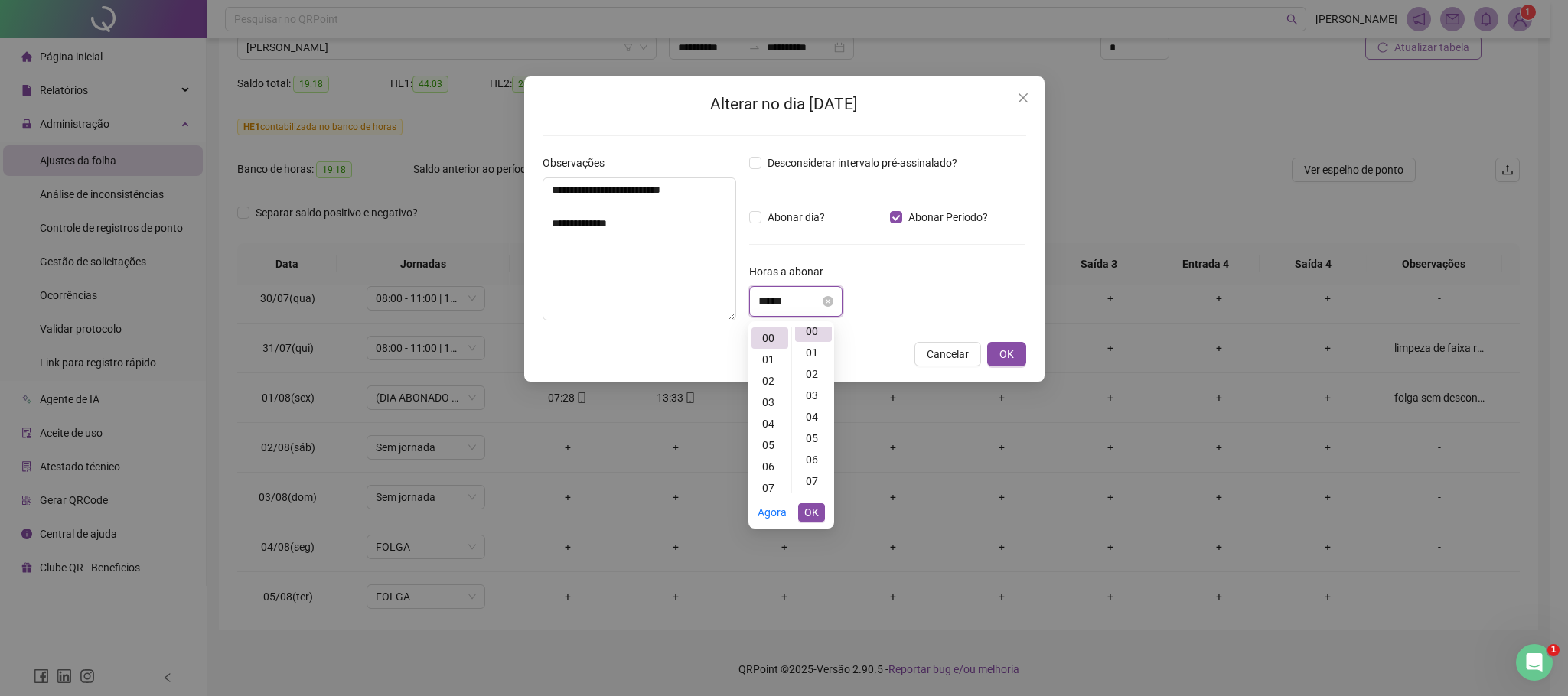
scroll to position [0, 0]
click at [765, 361] on div "01" at bounding box center [769, 359] width 37 height 21
click at [812, 480] on div "55" at bounding box center [813, 484] width 37 height 21
type input "*****"
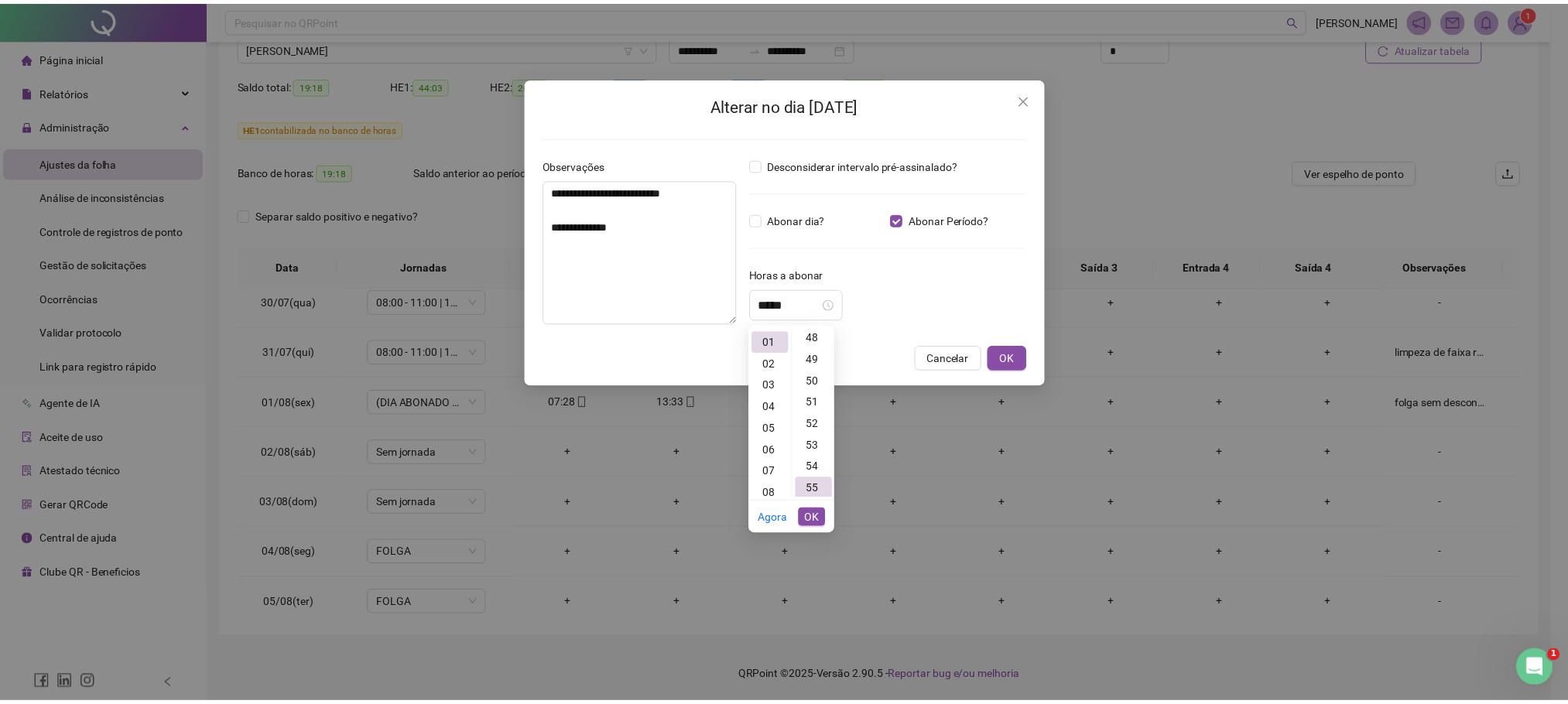
scroll to position [1191, 0]
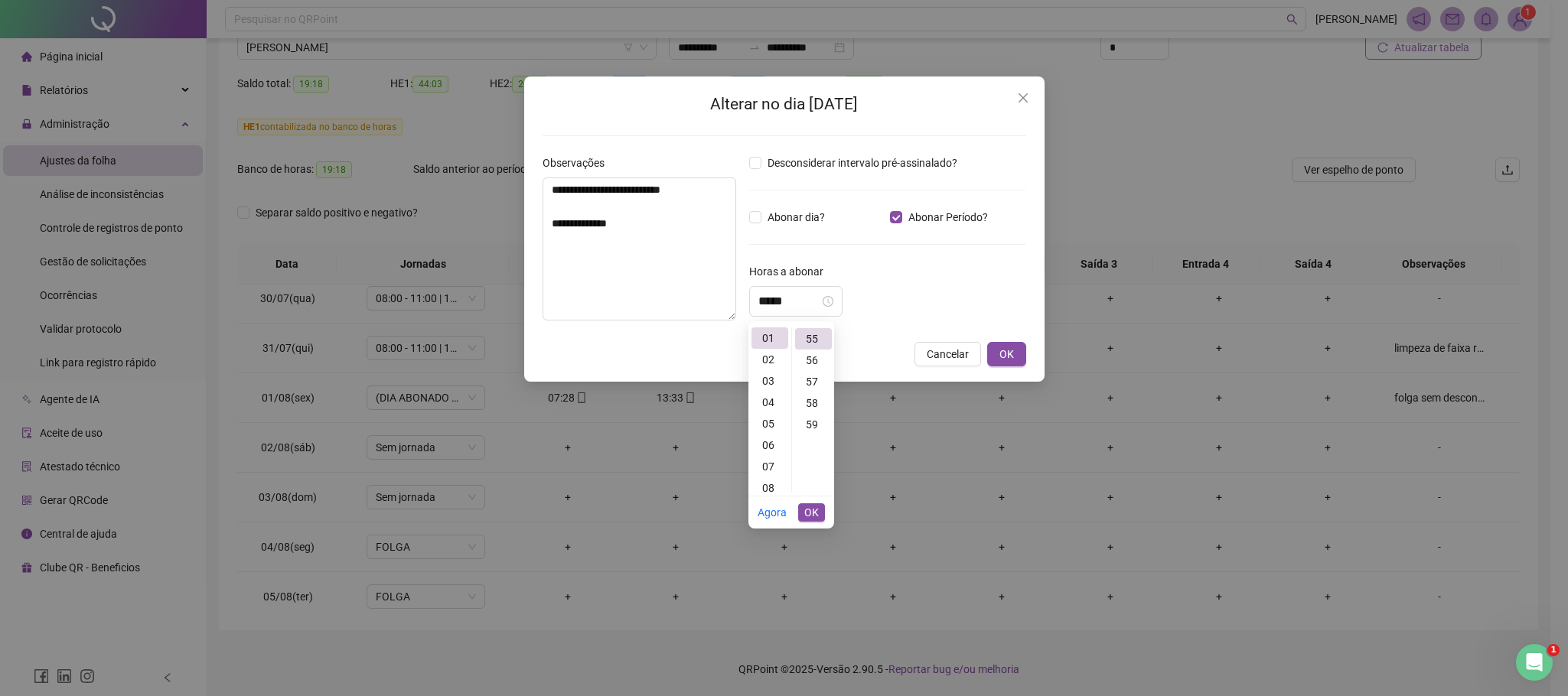
click at [811, 522] on li "OK" at bounding box center [811, 512] width 27 height 32
click at [808, 514] on span "OK" at bounding box center [811, 512] width 15 height 17
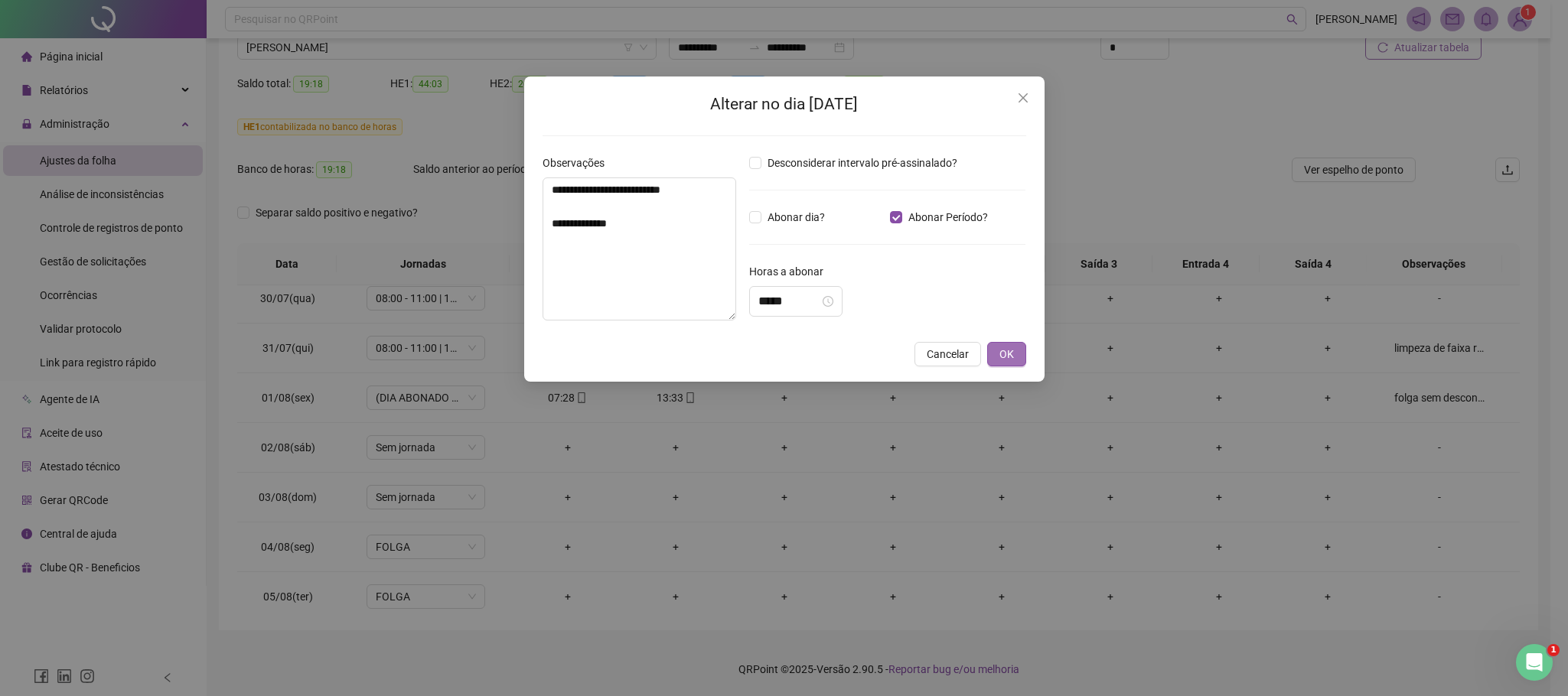
click at [1016, 346] on button "OK" at bounding box center [1007, 355] width 39 height 25
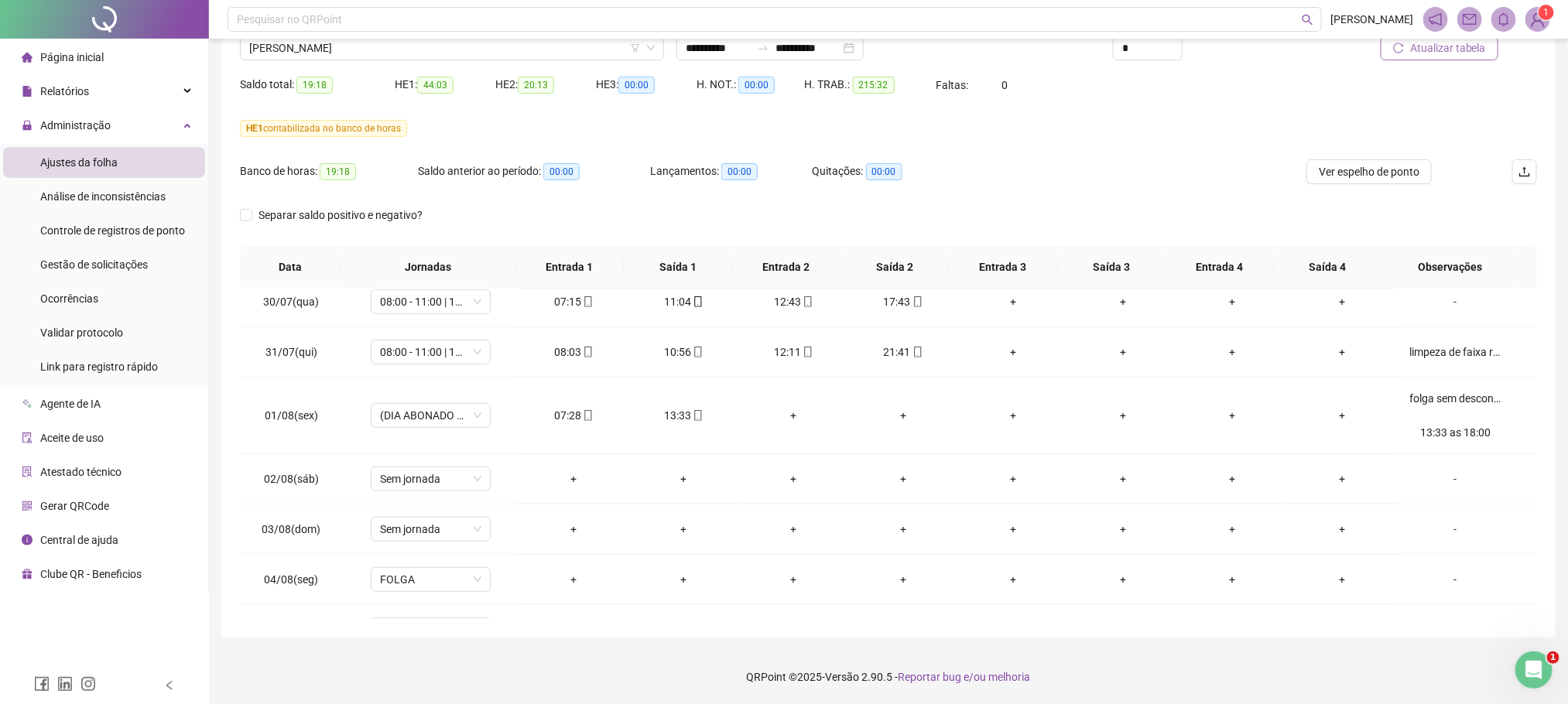
click at [1451, 42] on span "Atualizar tabela" at bounding box center [1448, 48] width 76 height 17
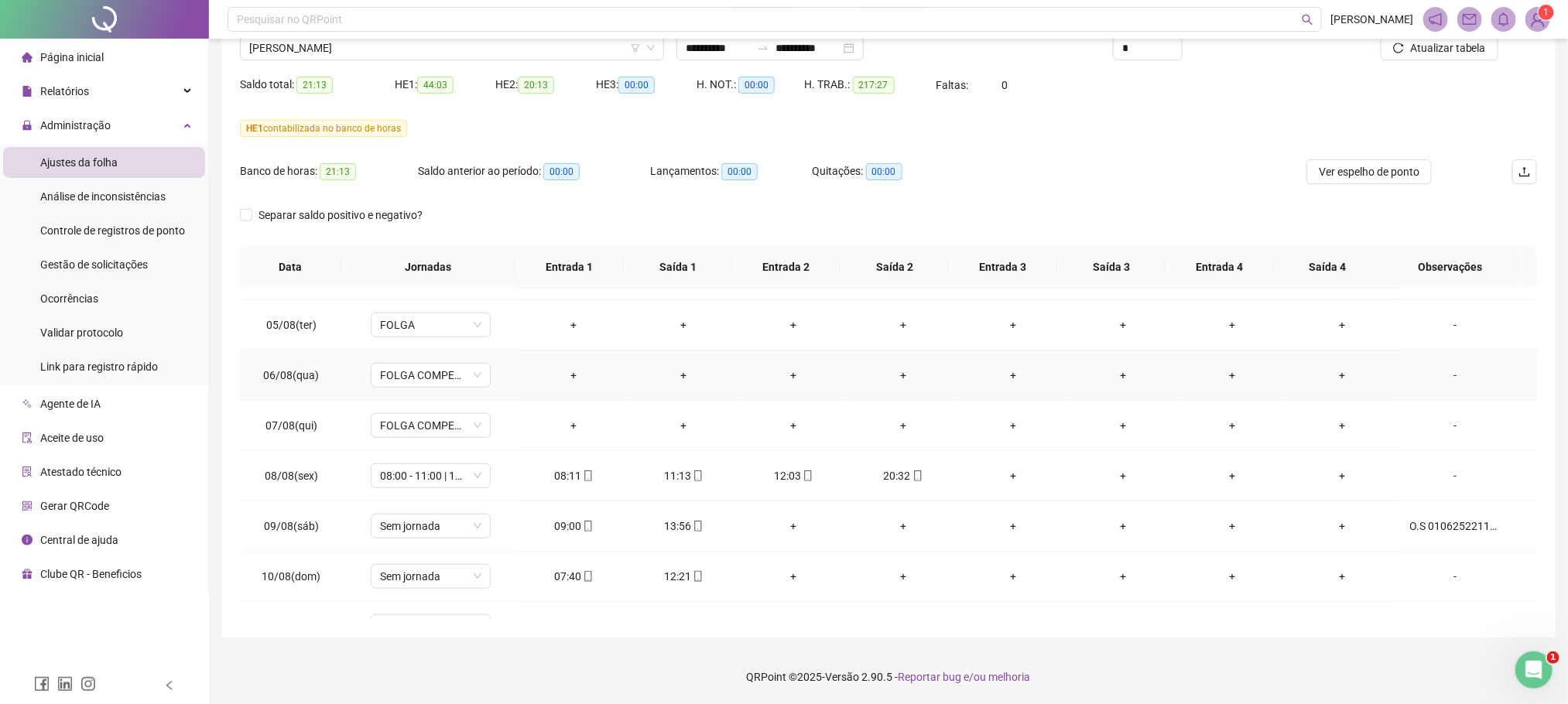
scroll to position [812, 0]
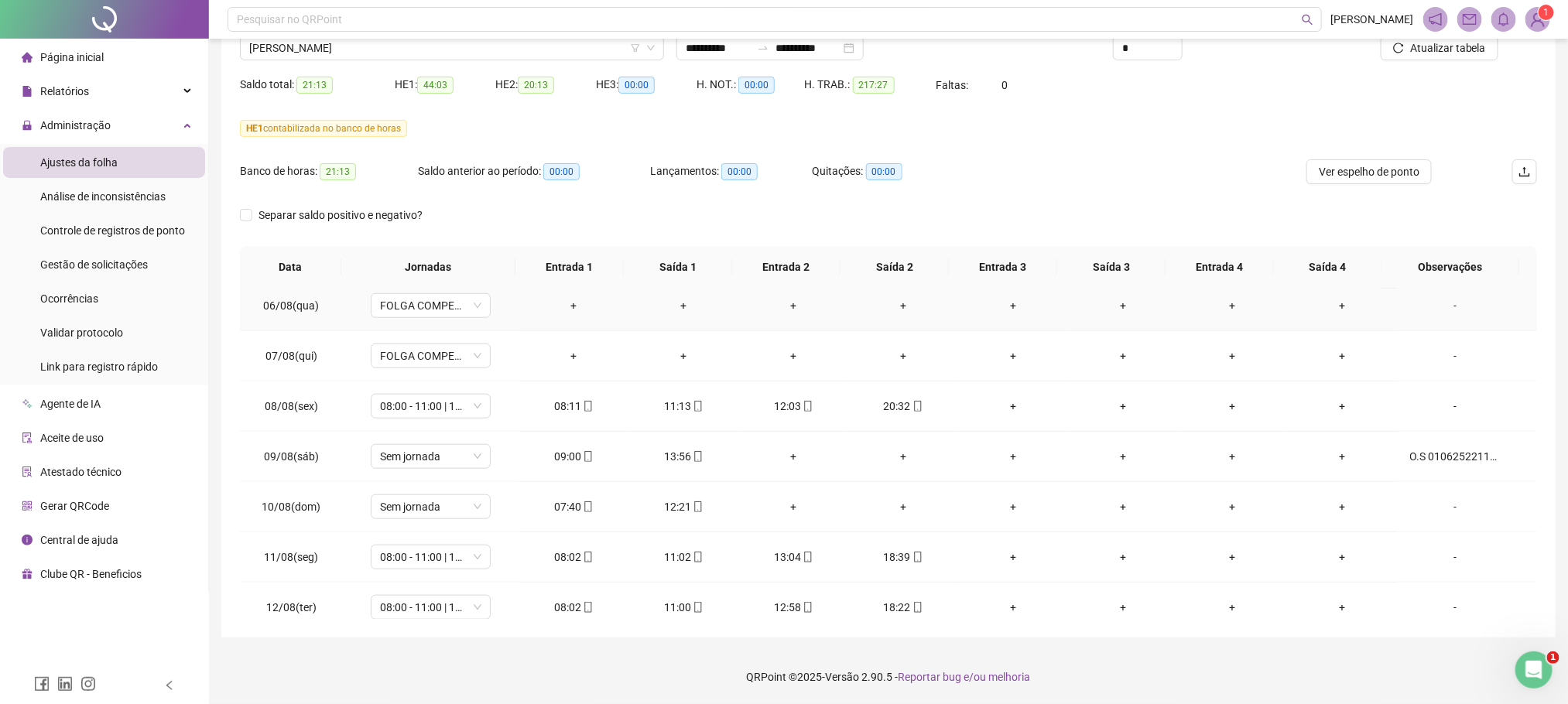
click at [1453, 314] on div "-" at bounding box center [1456, 306] width 91 height 17
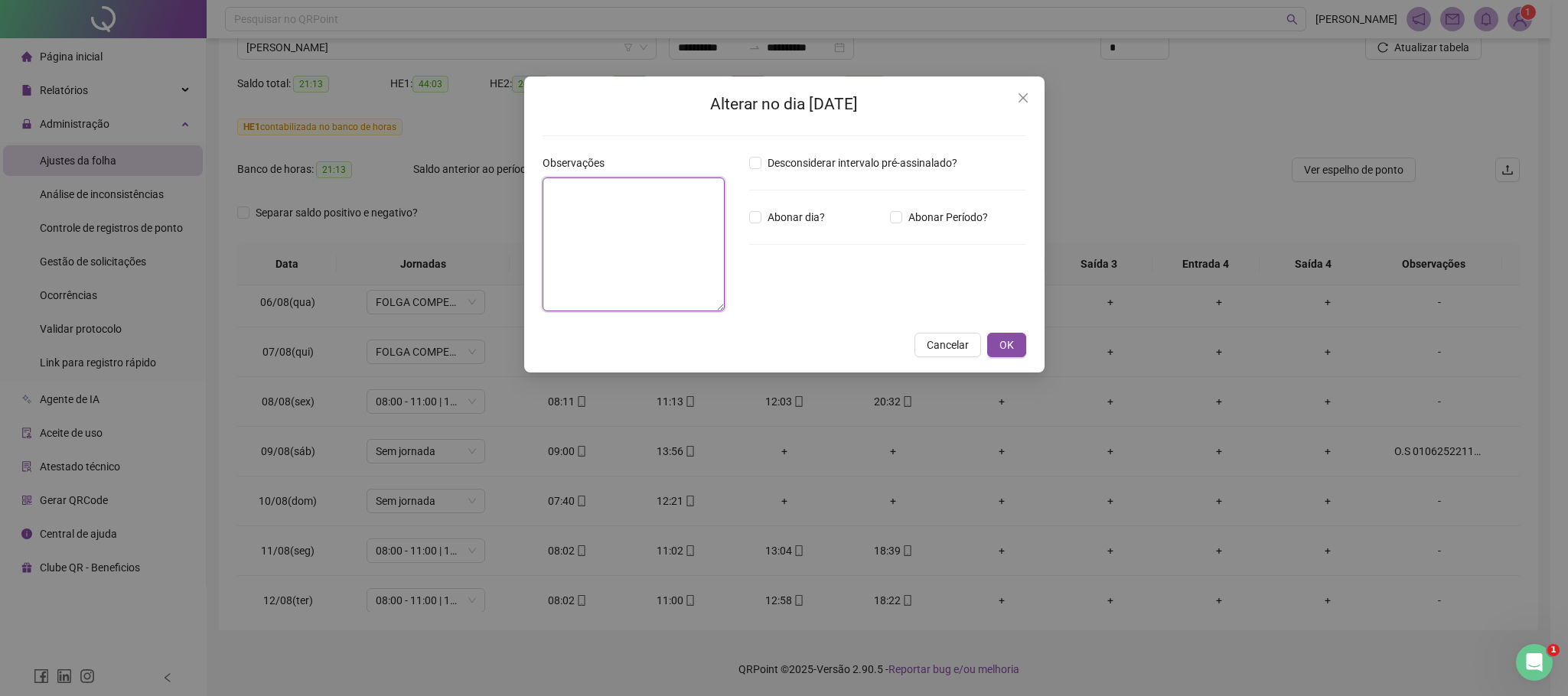
click at [631, 213] on textarea at bounding box center [633, 244] width 182 height 134
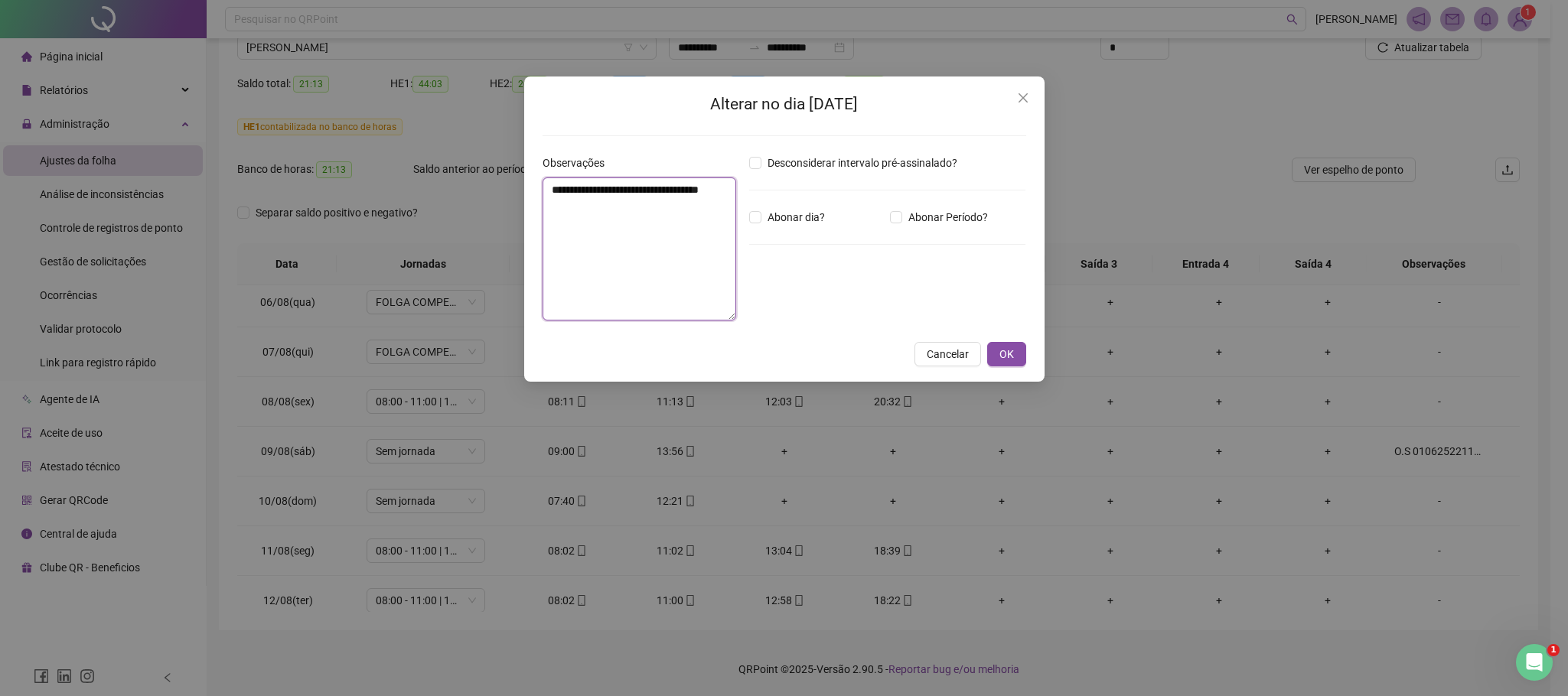
drag, startPoint x: 670, startPoint y: 211, endPoint x: 535, endPoint y: 163, distance: 143.3
click at [536, 163] on div "**********" at bounding box center [639, 243] width 207 height 178
type textarea "**********"
click at [1019, 351] on button "OK" at bounding box center [1007, 355] width 39 height 25
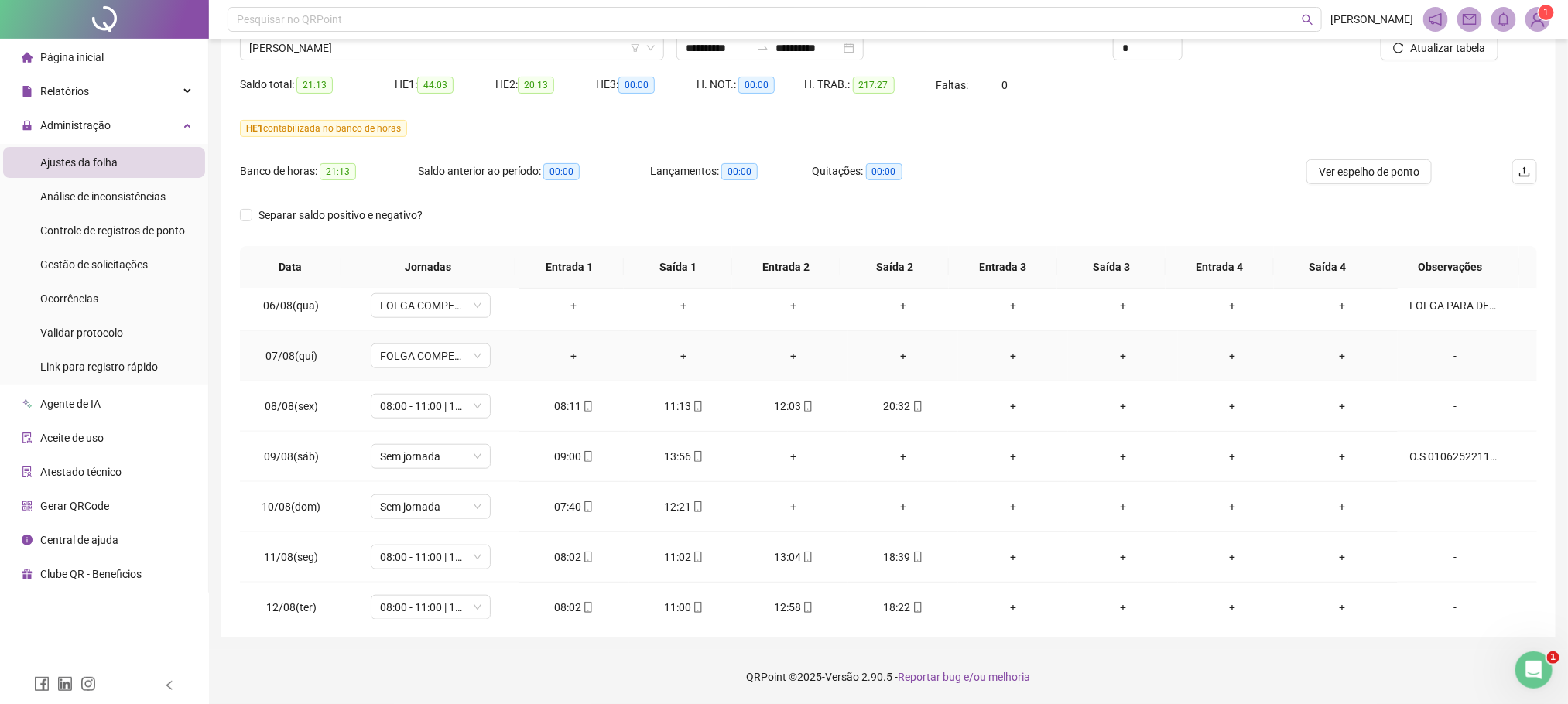
click at [1454, 364] on div "-" at bounding box center [1456, 355] width 91 height 17
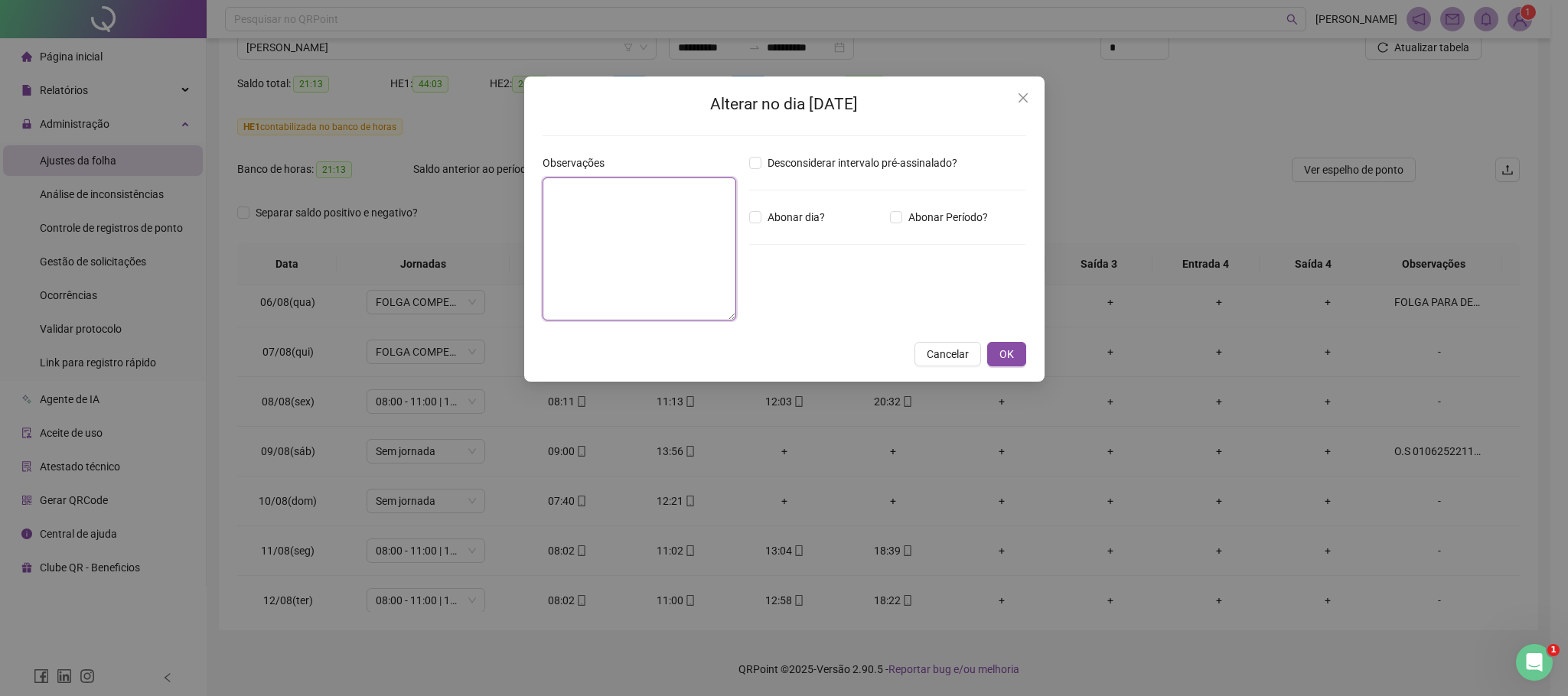
click at [595, 203] on textarea at bounding box center [640, 248] width 194 height 143
paste textarea "**********"
type textarea "**********"
click at [1016, 349] on button "OK" at bounding box center [1007, 355] width 39 height 25
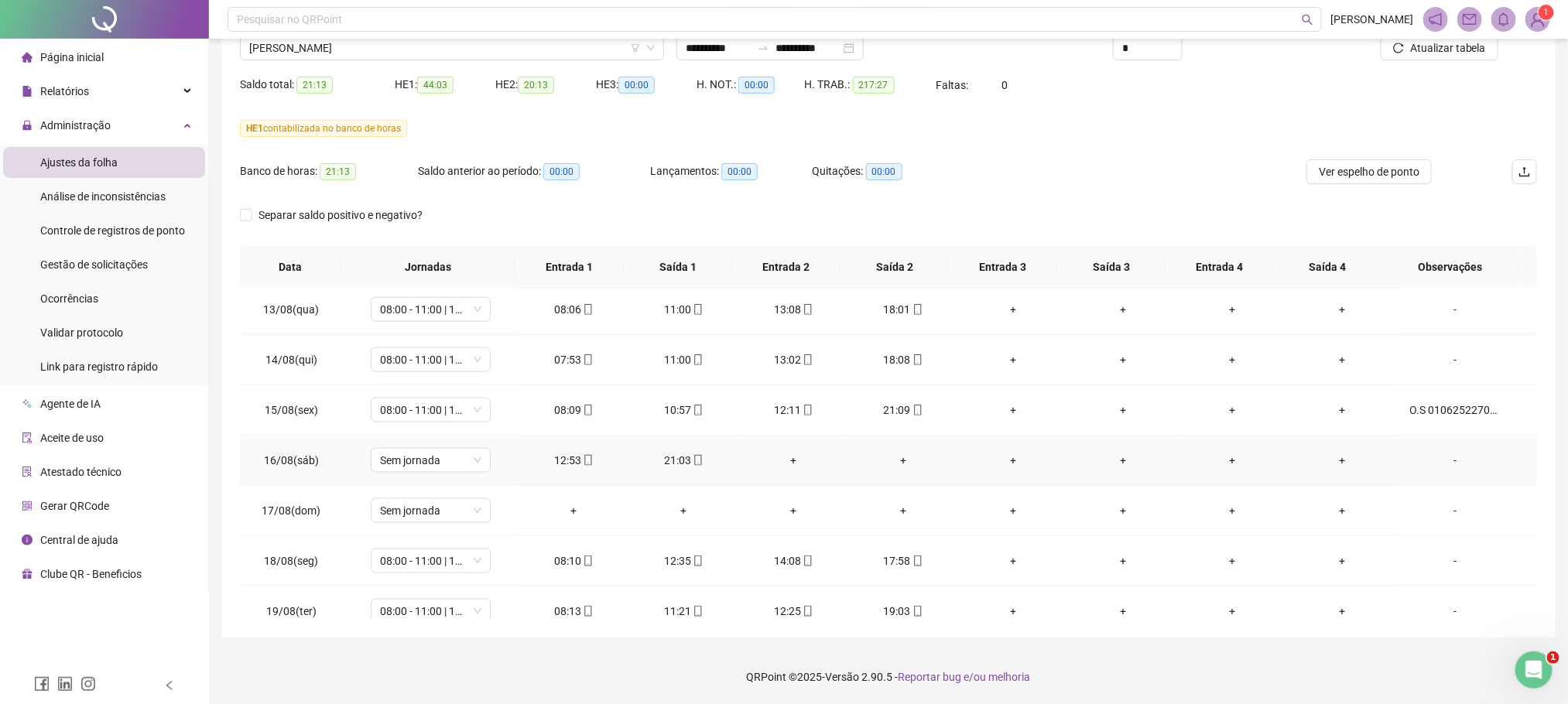
scroll to position [1239, 0]
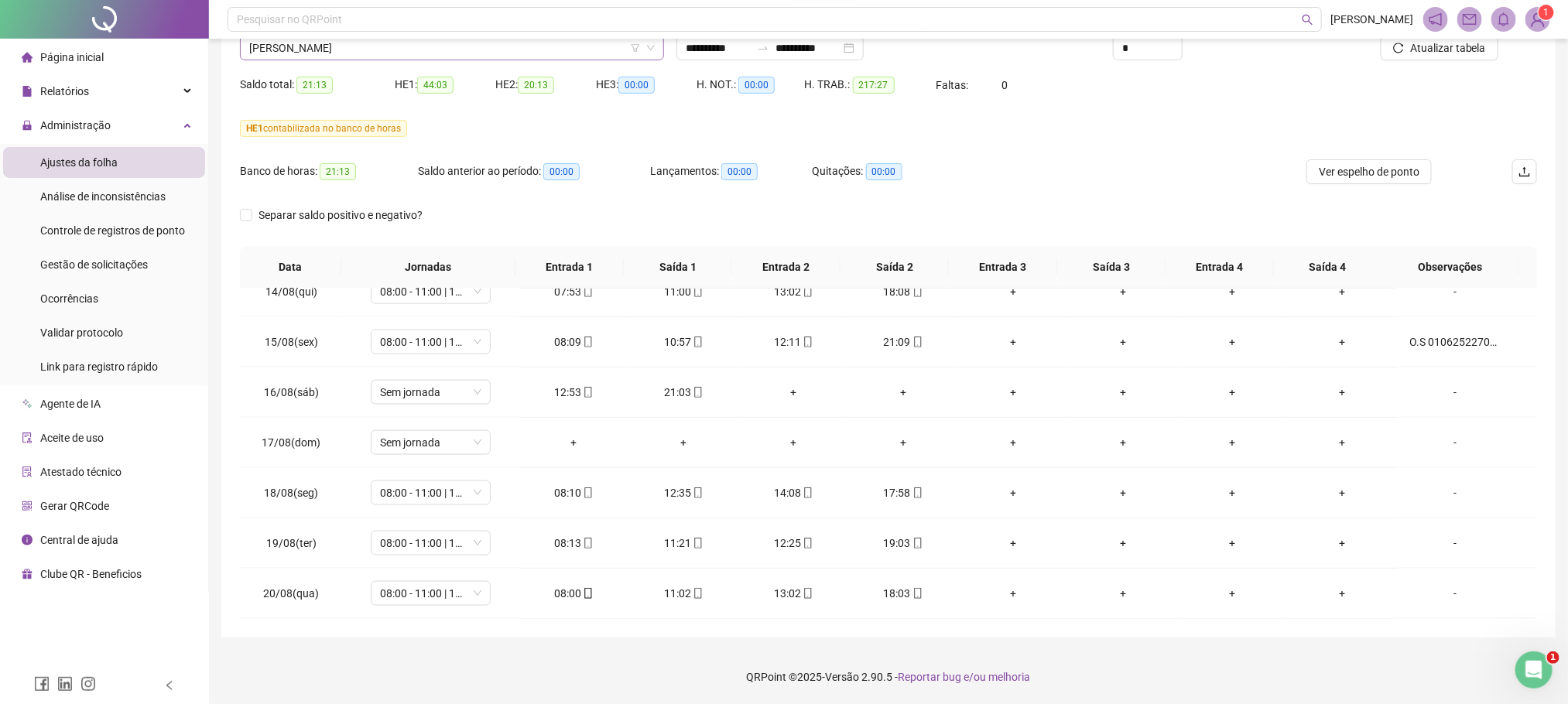
click at [322, 51] on span "JEAMERSON CARNEIRO DANKAR" at bounding box center [451, 48] width 406 height 23
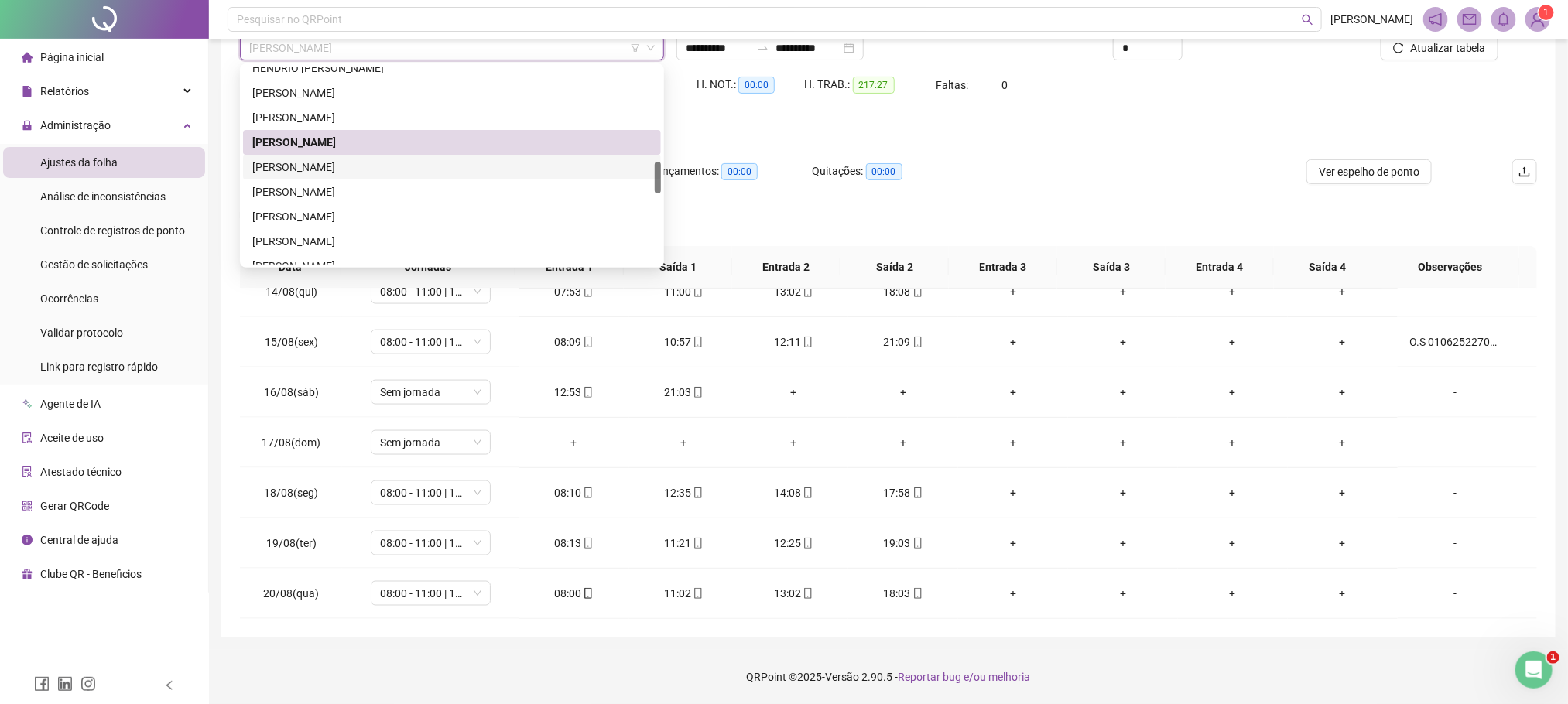
click at [321, 167] on div "JHON MALONE FERNANDES DA SILVA" at bounding box center [451, 167] width 399 height 17
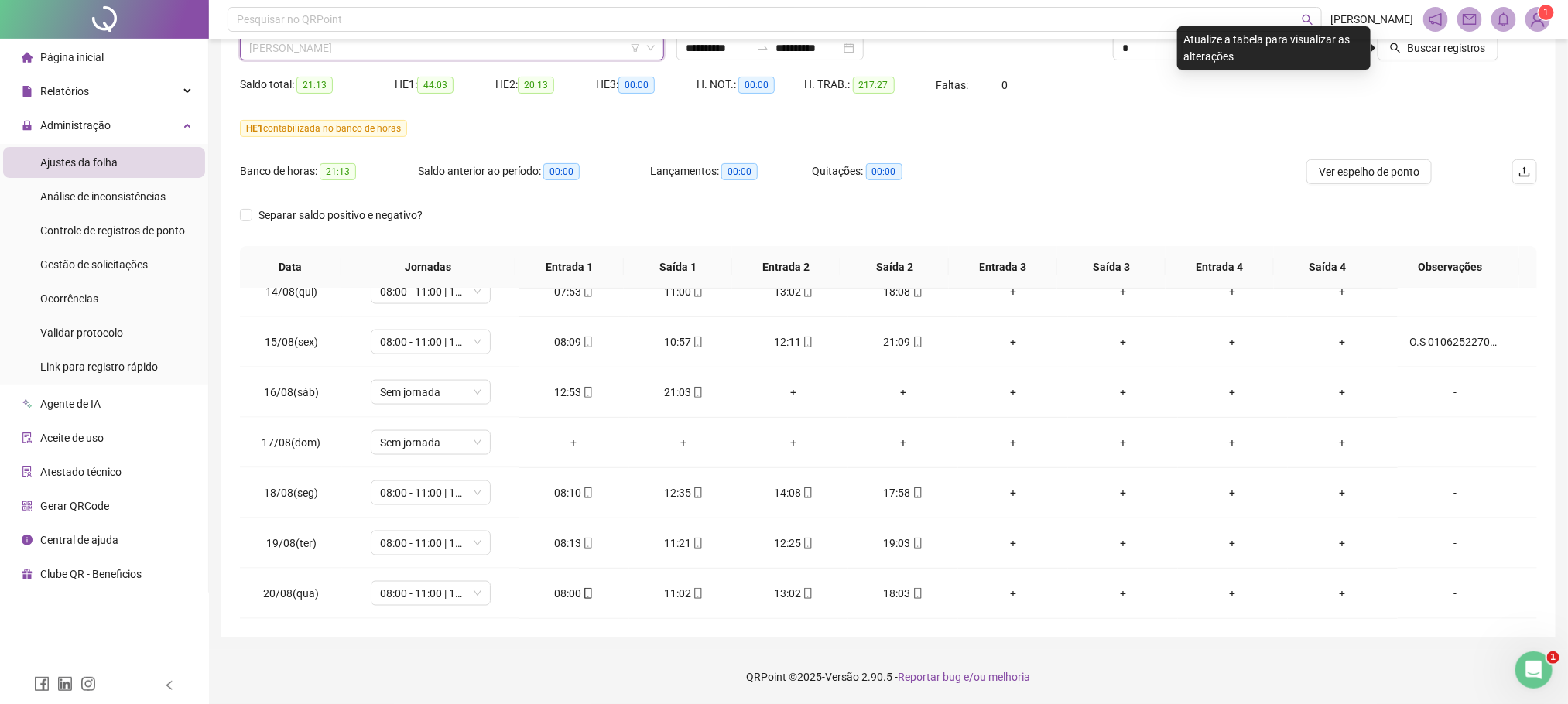
click at [296, 55] on span "JHON MALONE FERNANDES DA SILVA" at bounding box center [451, 48] width 406 height 23
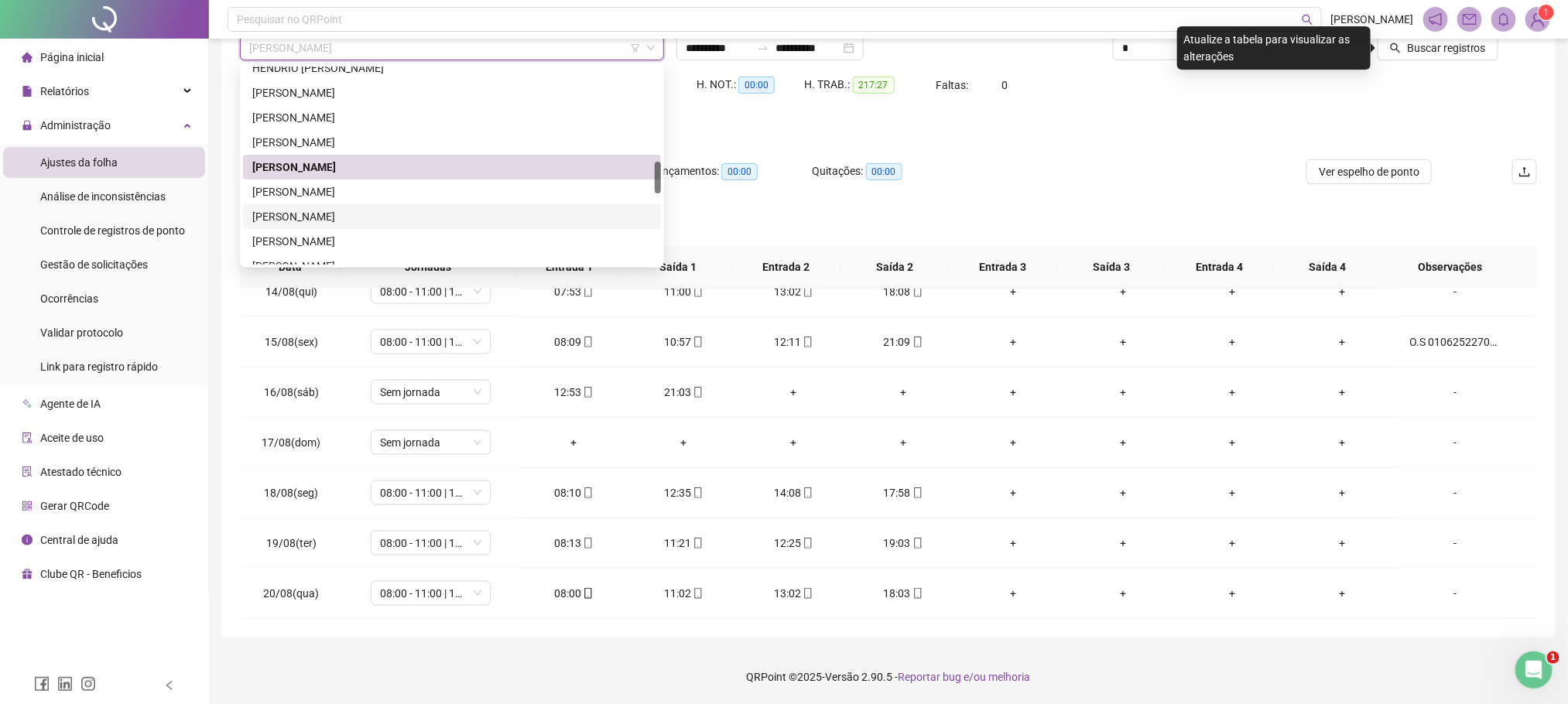
click at [303, 213] on div "JOELSON DA SILVA MATOS" at bounding box center [451, 216] width 399 height 17
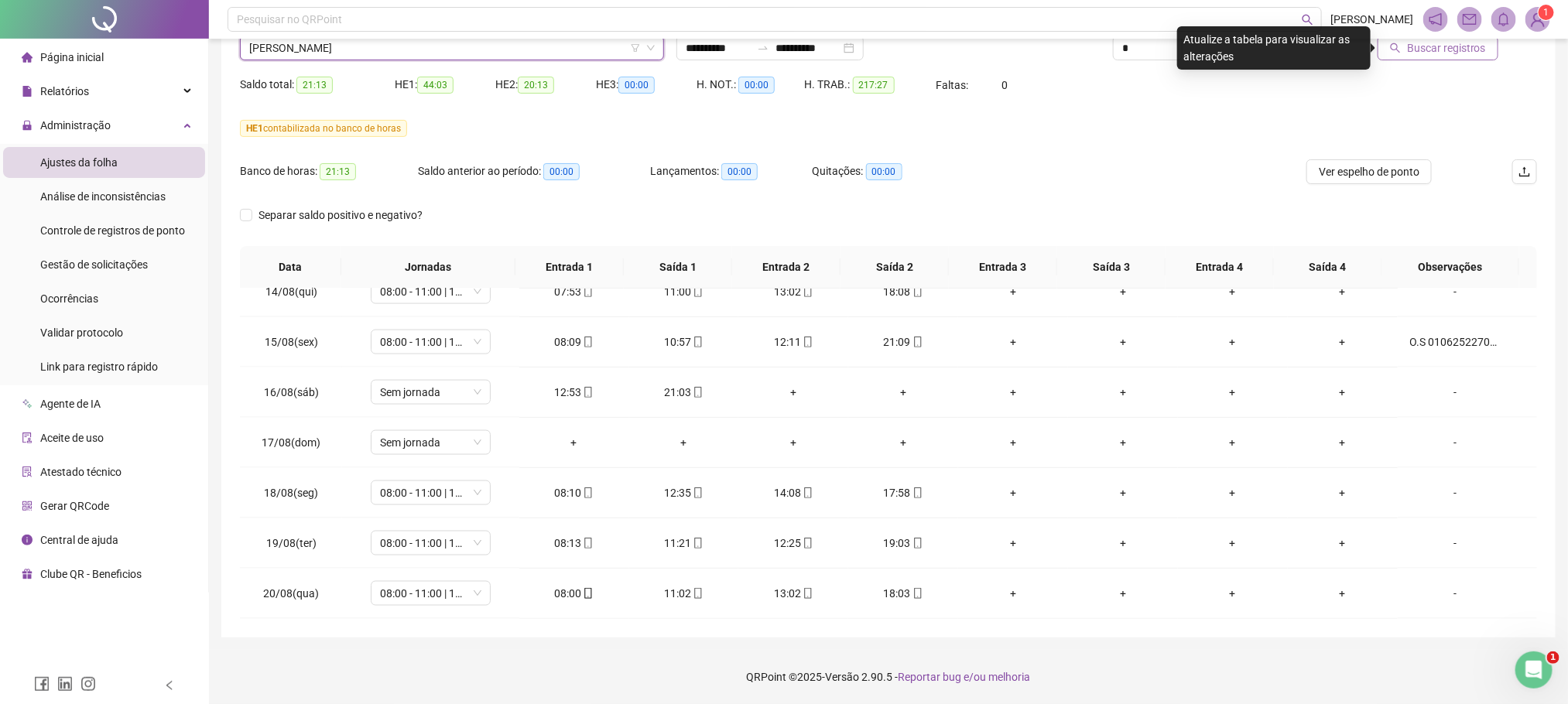
click at [1435, 55] on span "Buscar registros" at bounding box center [1446, 48] width 79 height 17
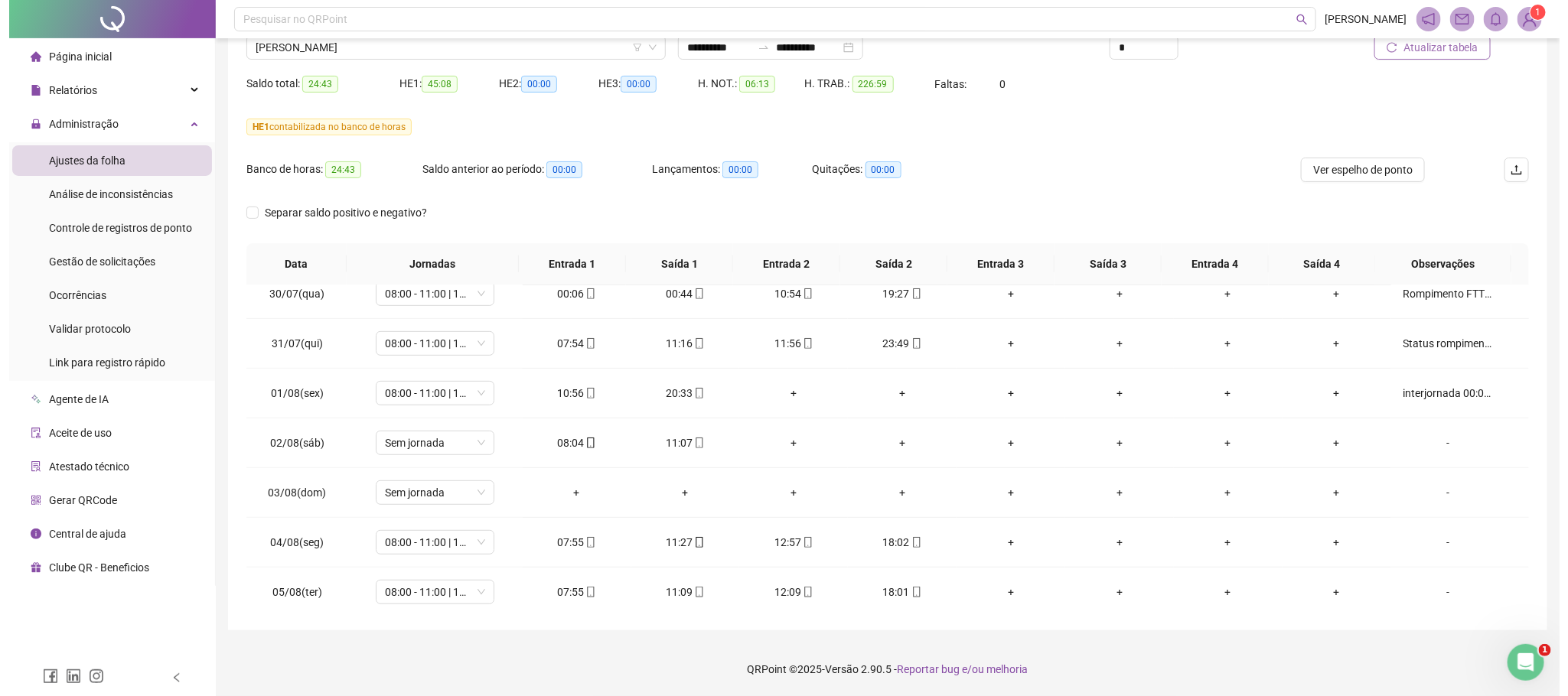
scroll to position [422, 0]
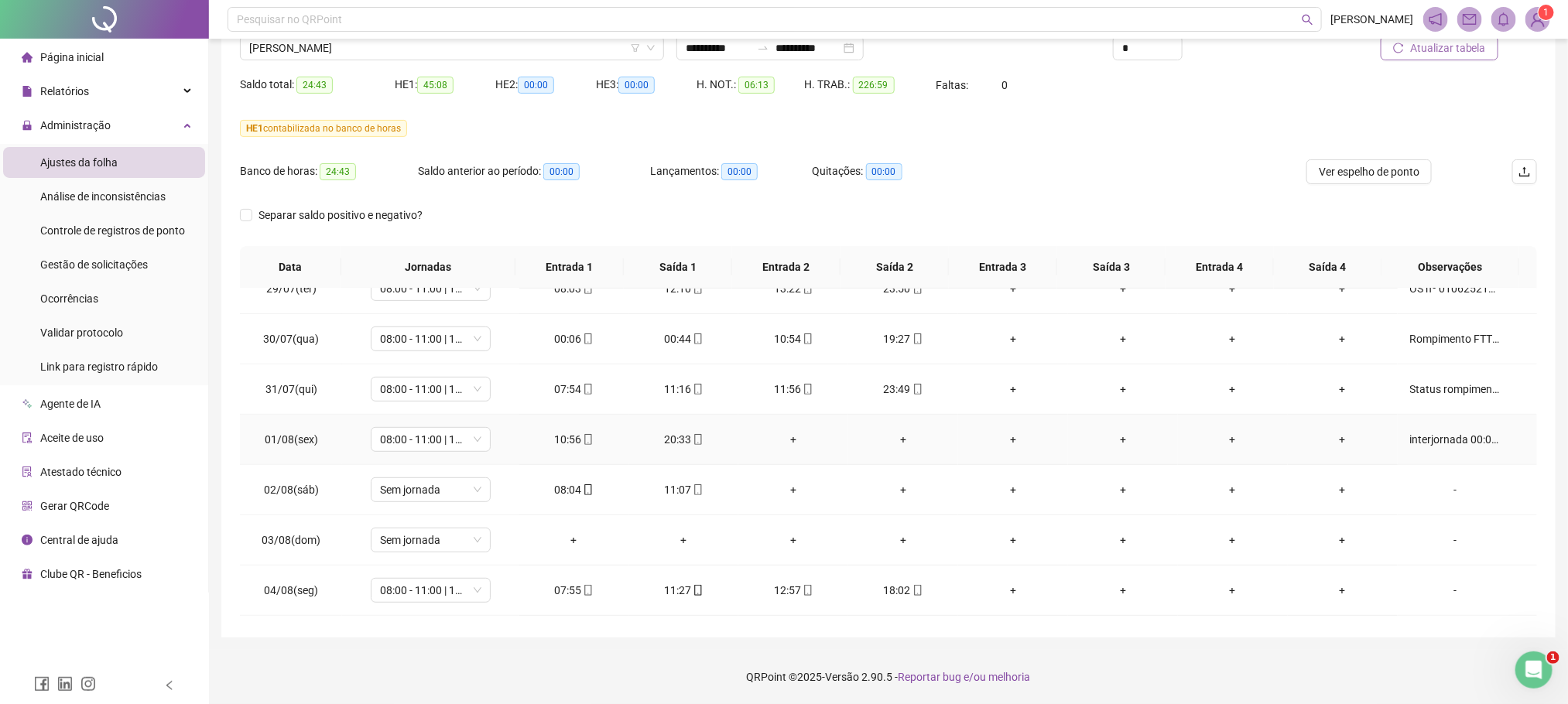
click at [1427, 442] on div "interjornada 00:00 as 10:56 STATUS:Rompimento OS: 010625213142627921 Falha: Rom…" at bounding box center [1456, 440] width 91 height 17
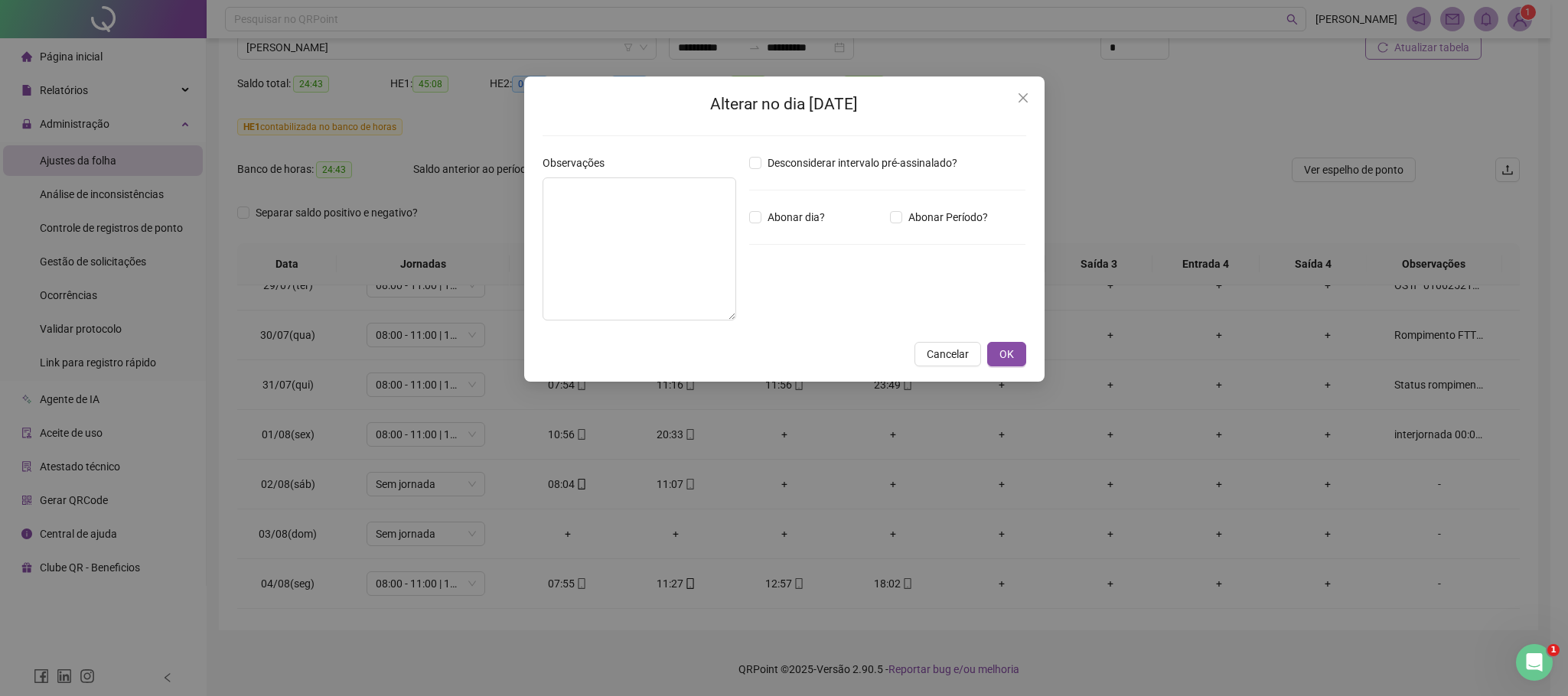
type textarea "**********"
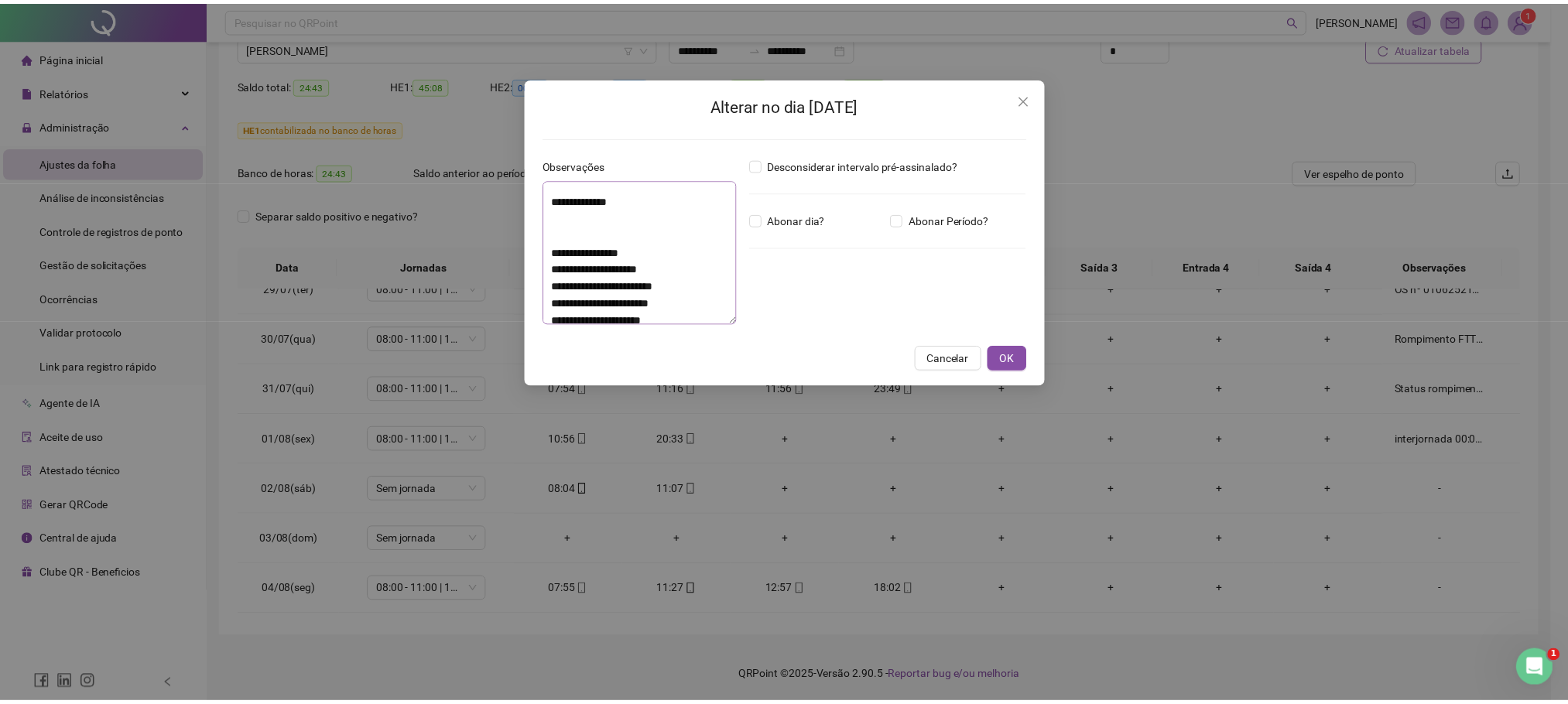
scroll to position [0, 0]
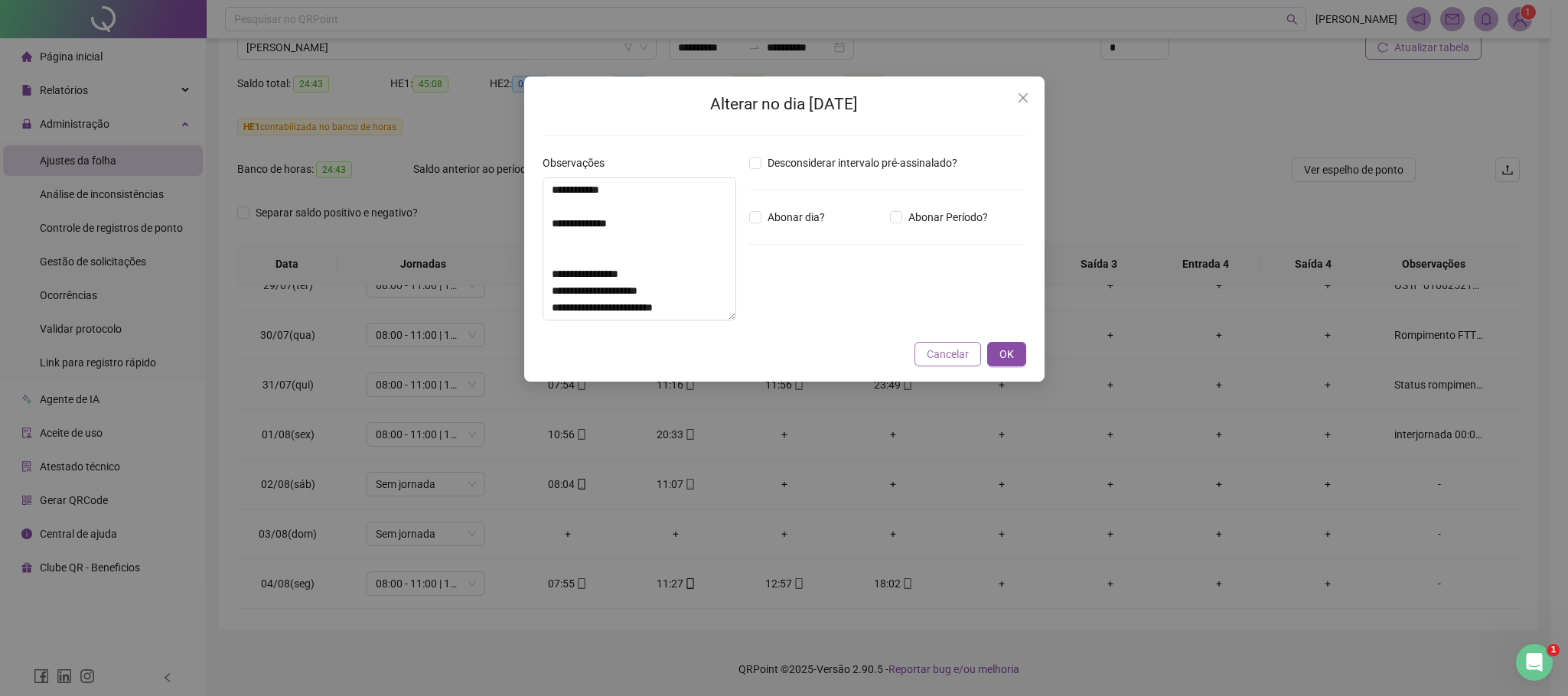
click at [960, 351] on span "Cancelar" at bounding box center [947, 354] width 42 height 17
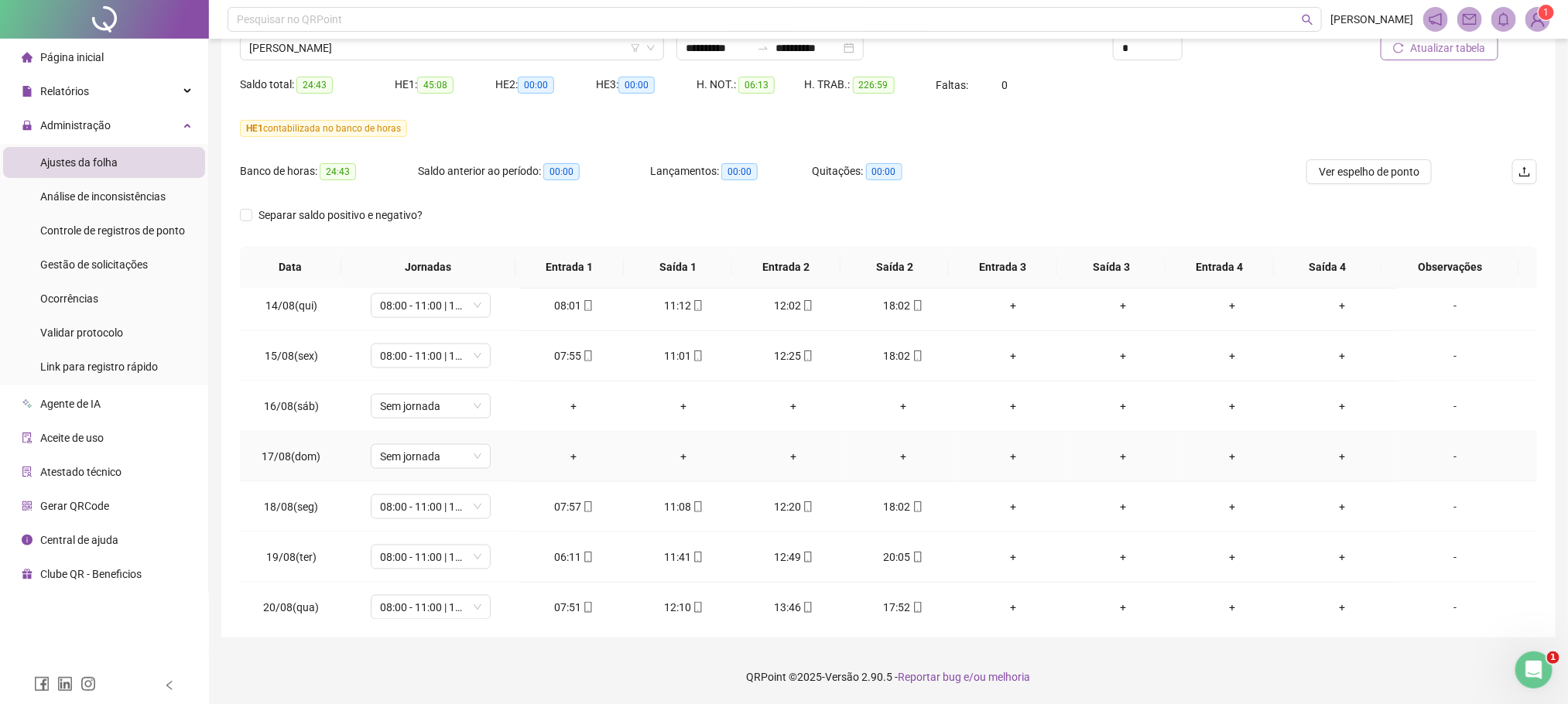
scroll to position [1239, 0]
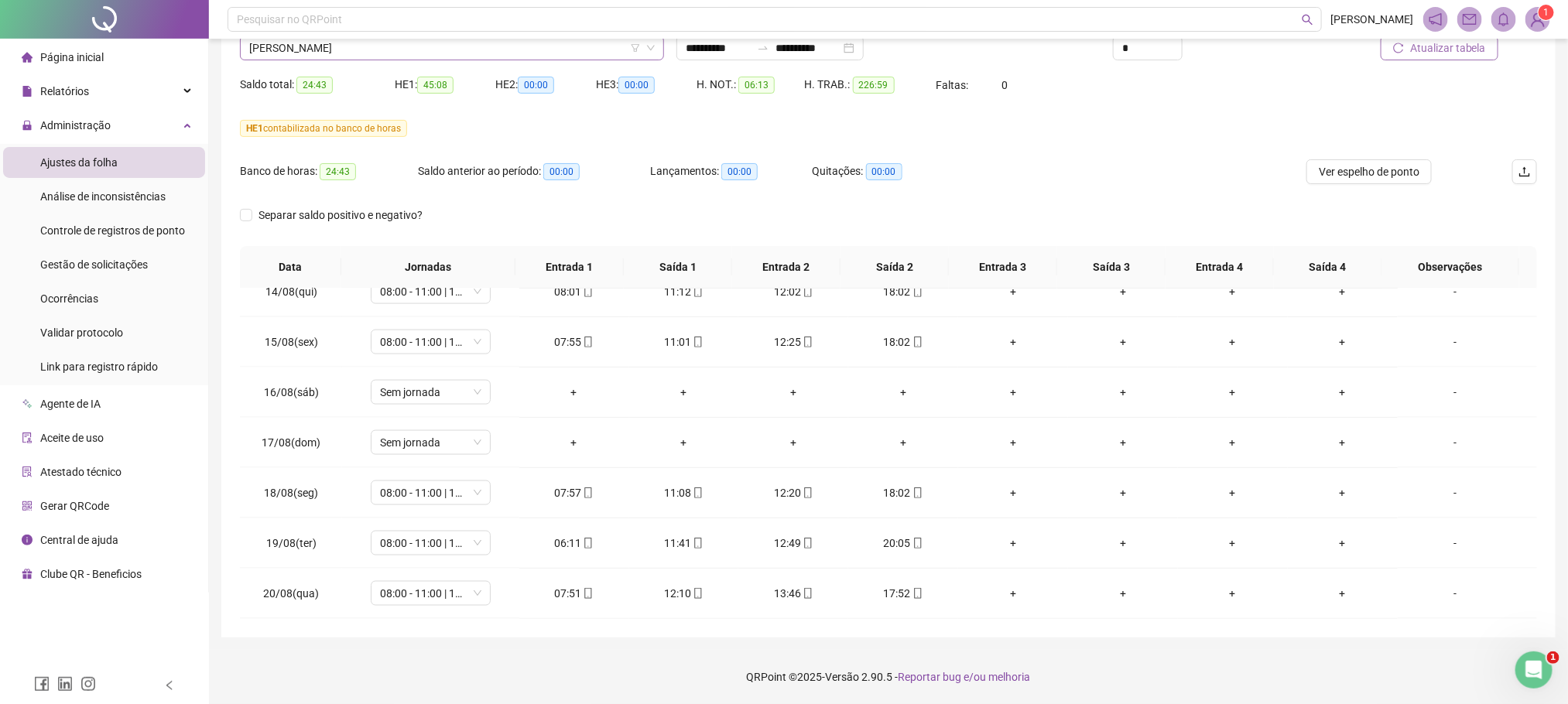
click at [302, 45] on span "JOELSON DA SILVA MATOS" at bounding box center [451, 48] width 406 height 23
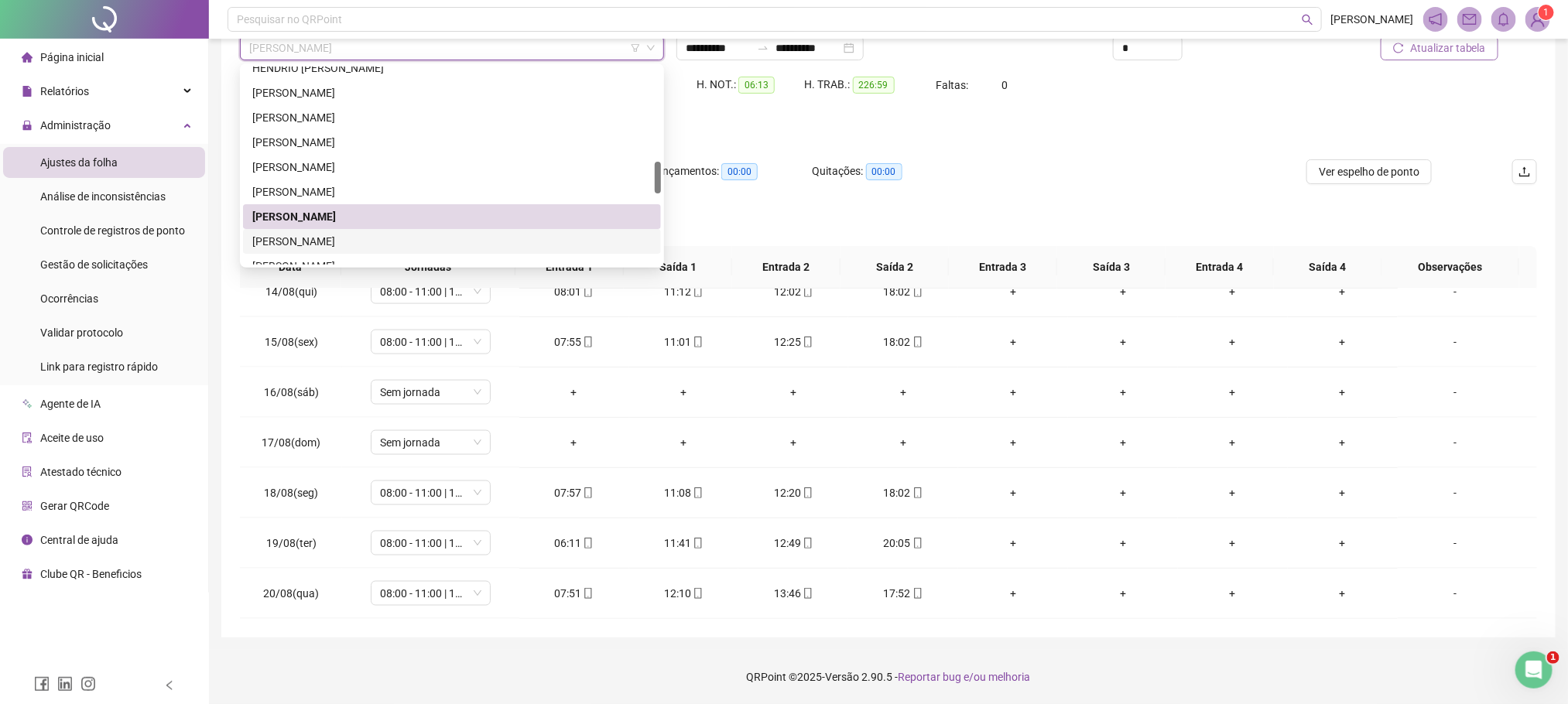
click at [303, 237] on div "JOHNNY PINTO RAMOS" at bounding box center [451, 241] width 399 height 17
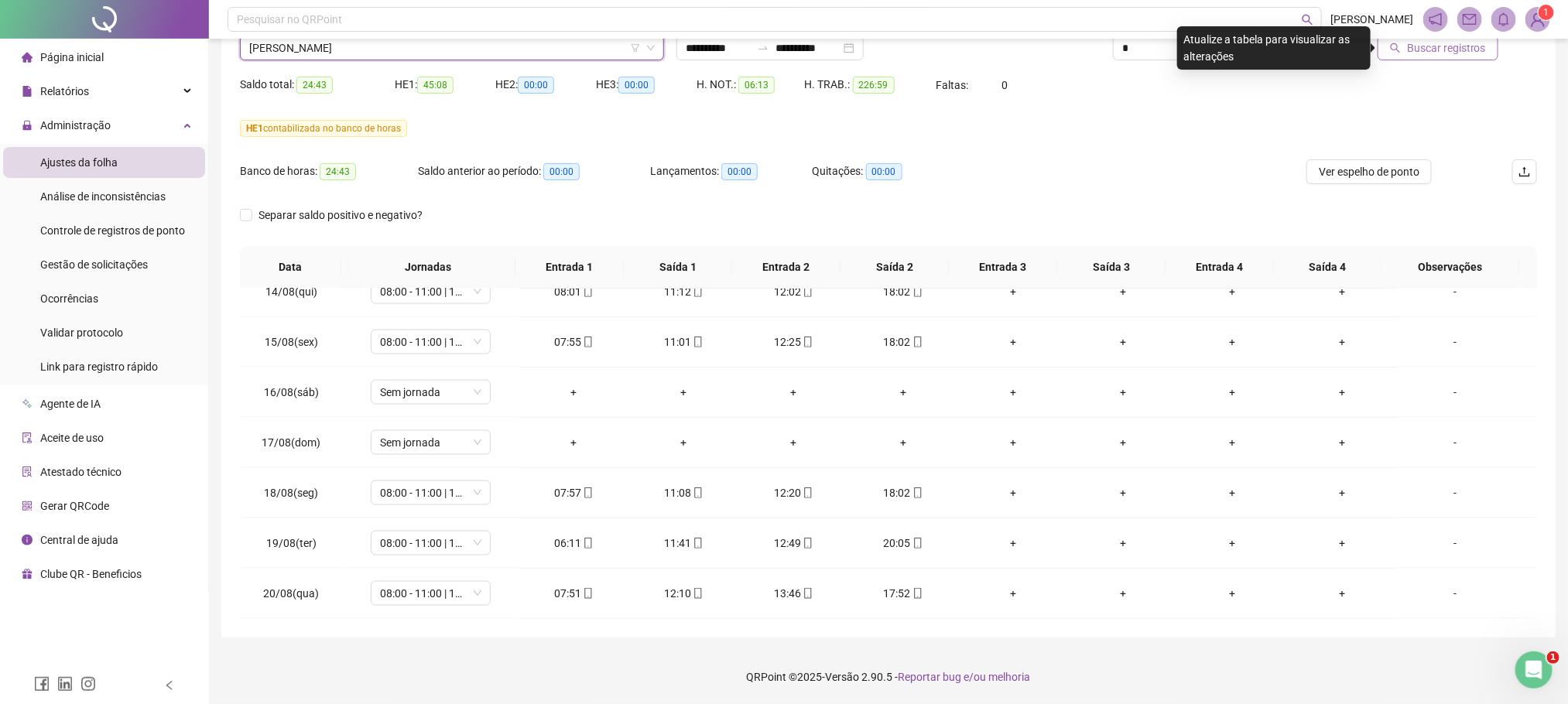
click at [1467, 54] on span "Buscar registros" at bounding box center [1446, 48] width 79 height 17
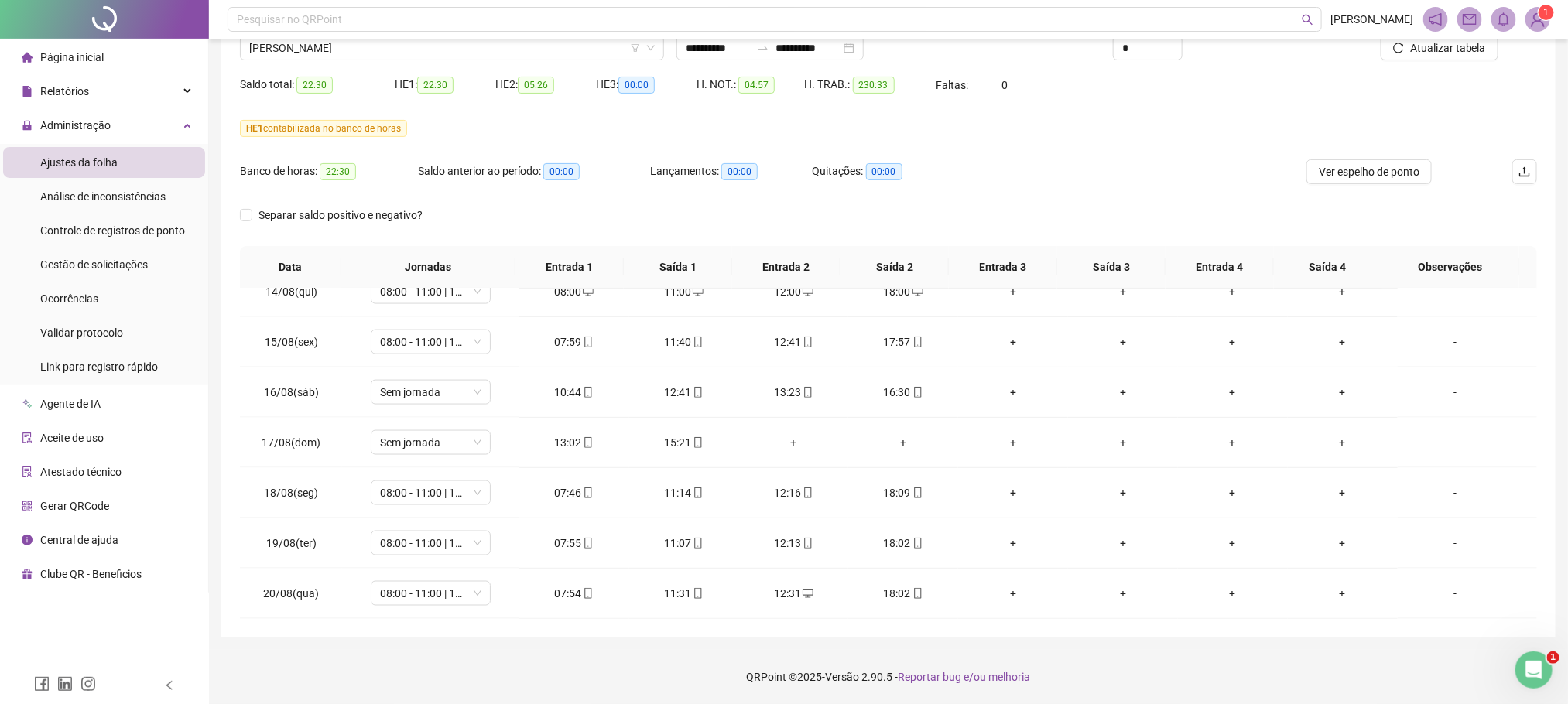
click at [256, 37] on header "Pesquisar no QRPoint FERNANDO COSTA 1" at bounding box center [889, 19] width 1360 height 39
click at [262, 46] on span "JOHNNY PINTO RAMOS" at bounding box center [451, 48] width 406 height 23
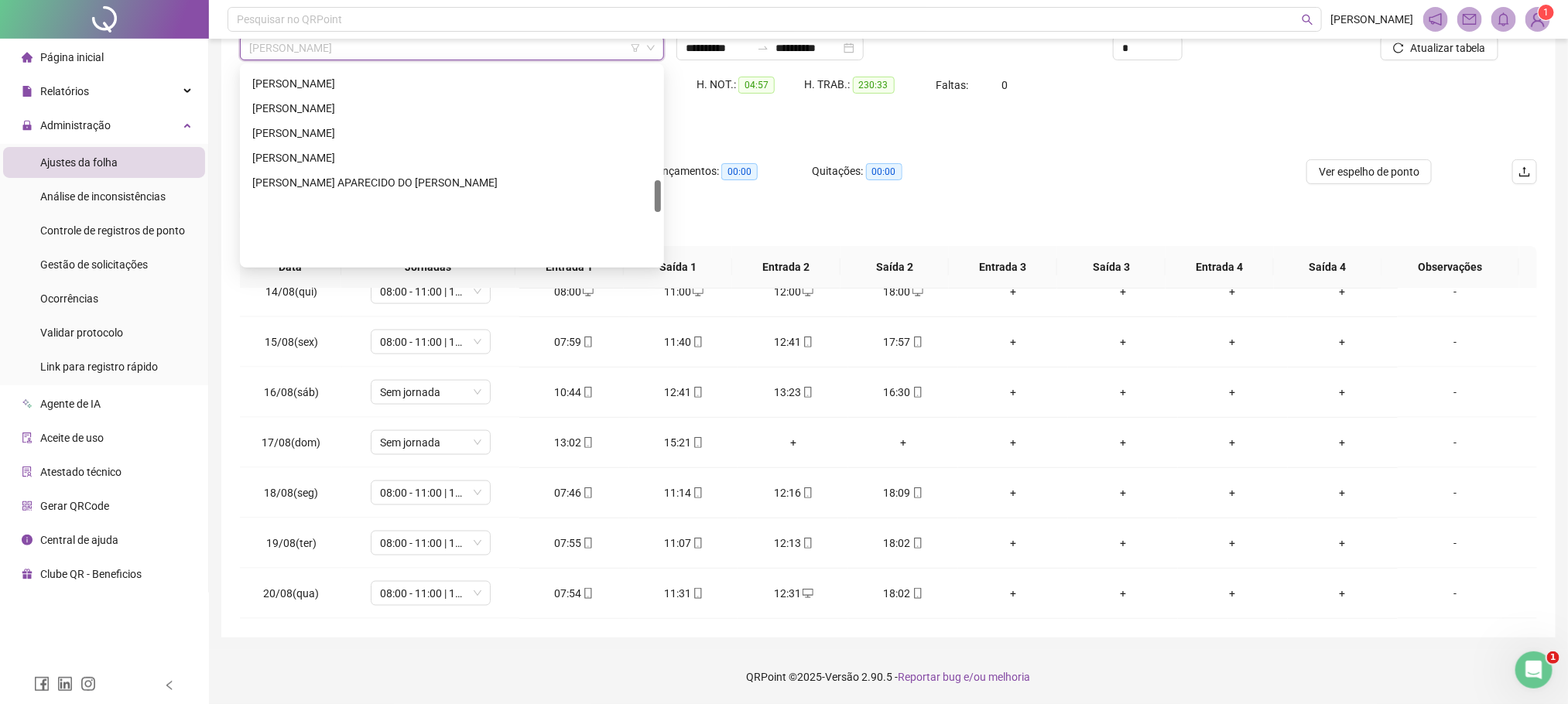
scroll to position [697, 0]
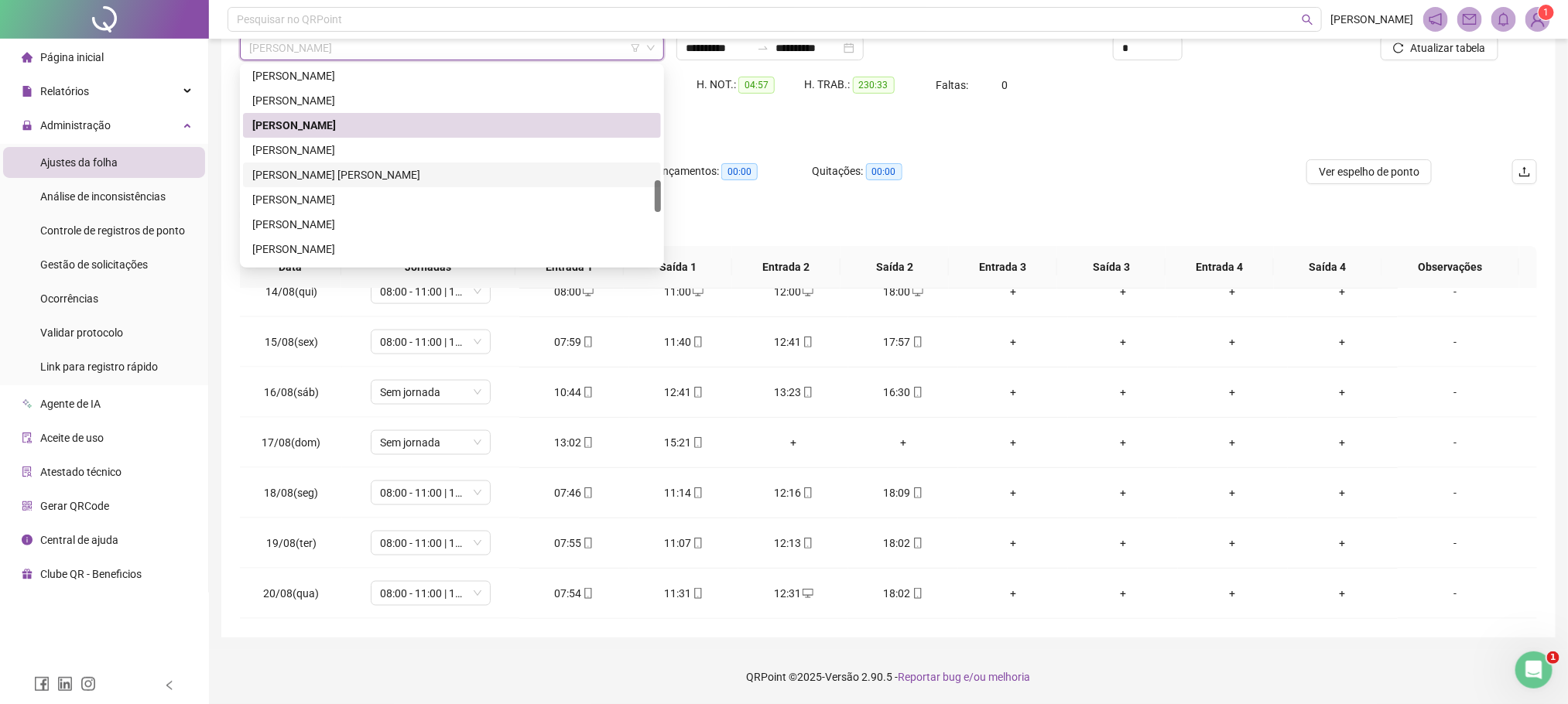
click at [333, 147] on div "JOSE LUIS ARAUJO" at bounding box center [451, 150] width 399 height 17
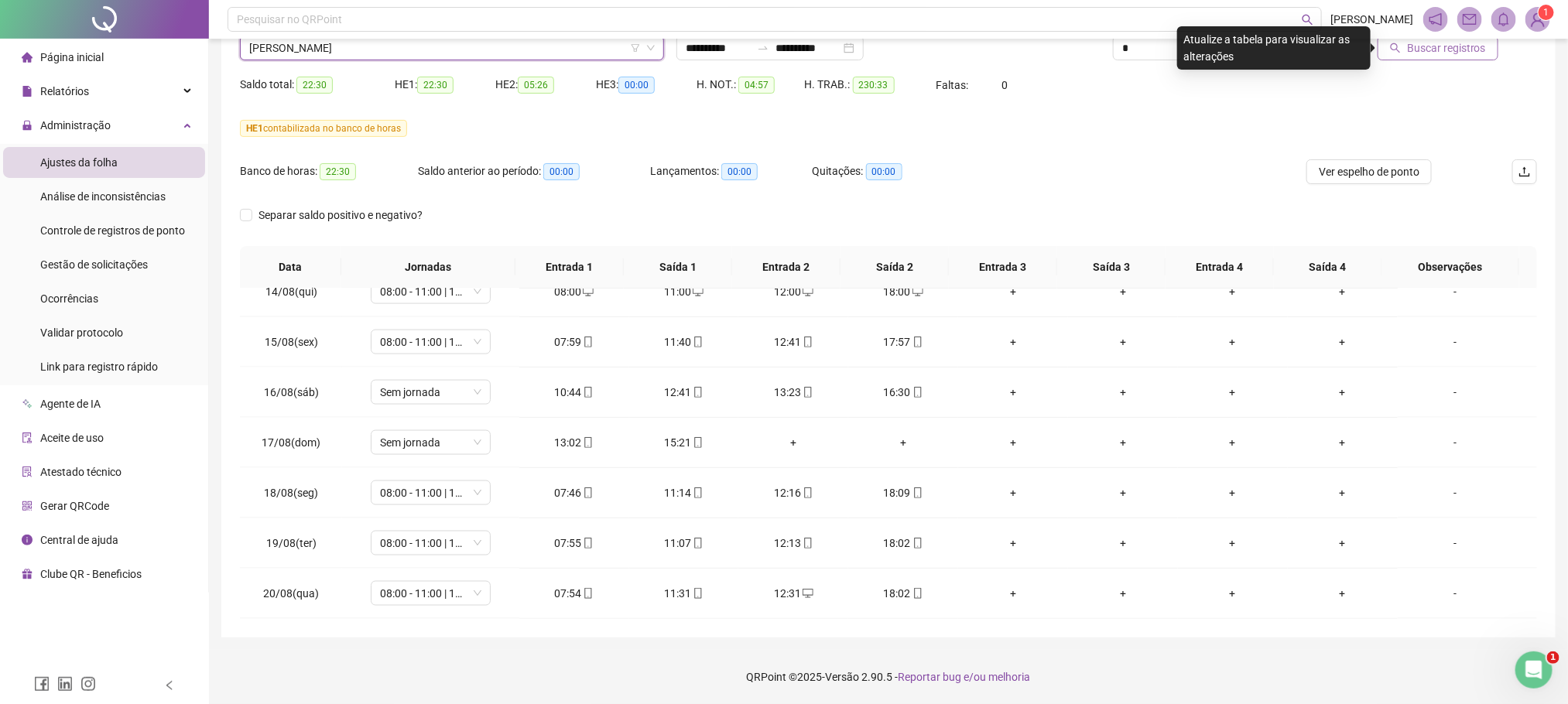
click at [1438, 52] on span "Buscar registros" at bounding box center [1446, 48] width 79 height 17
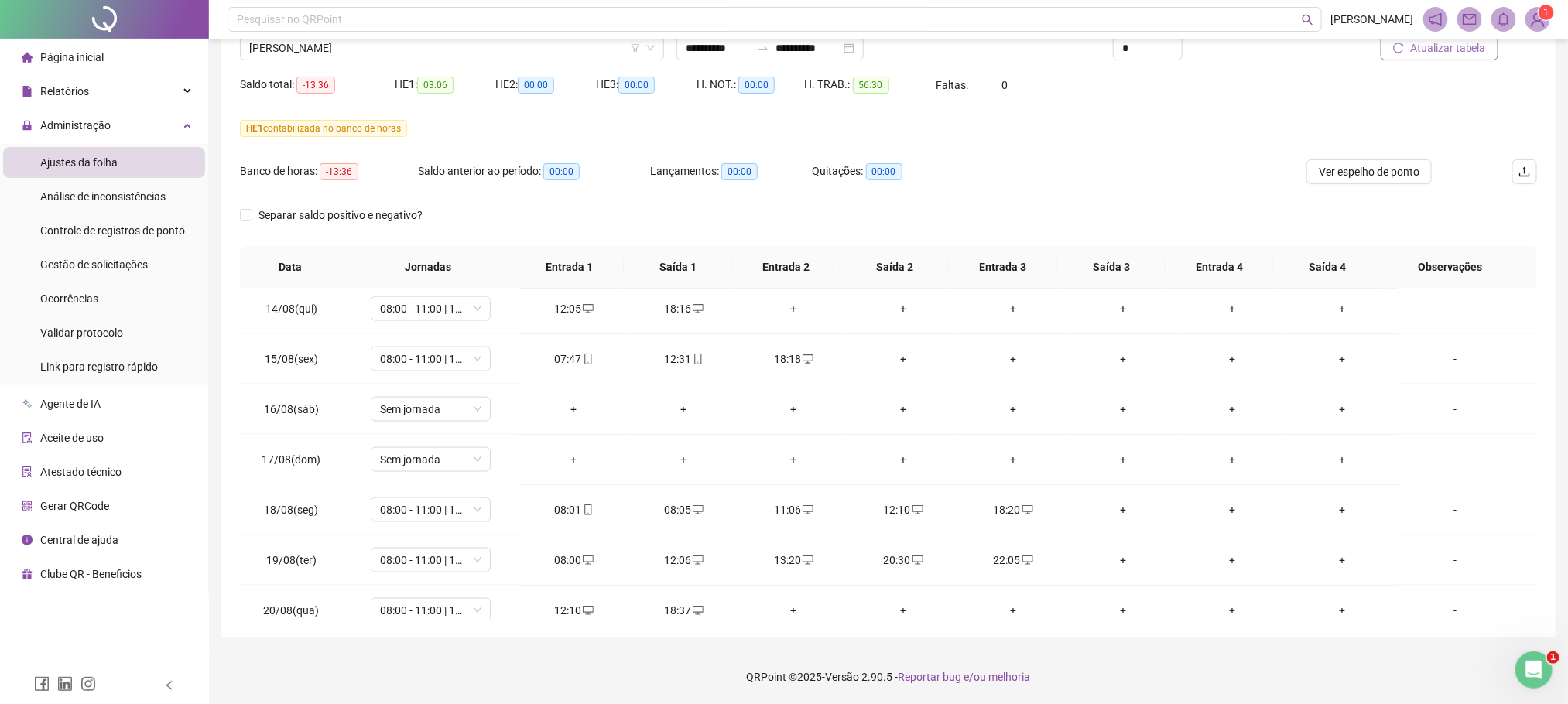
scroll to position [1239, 0]
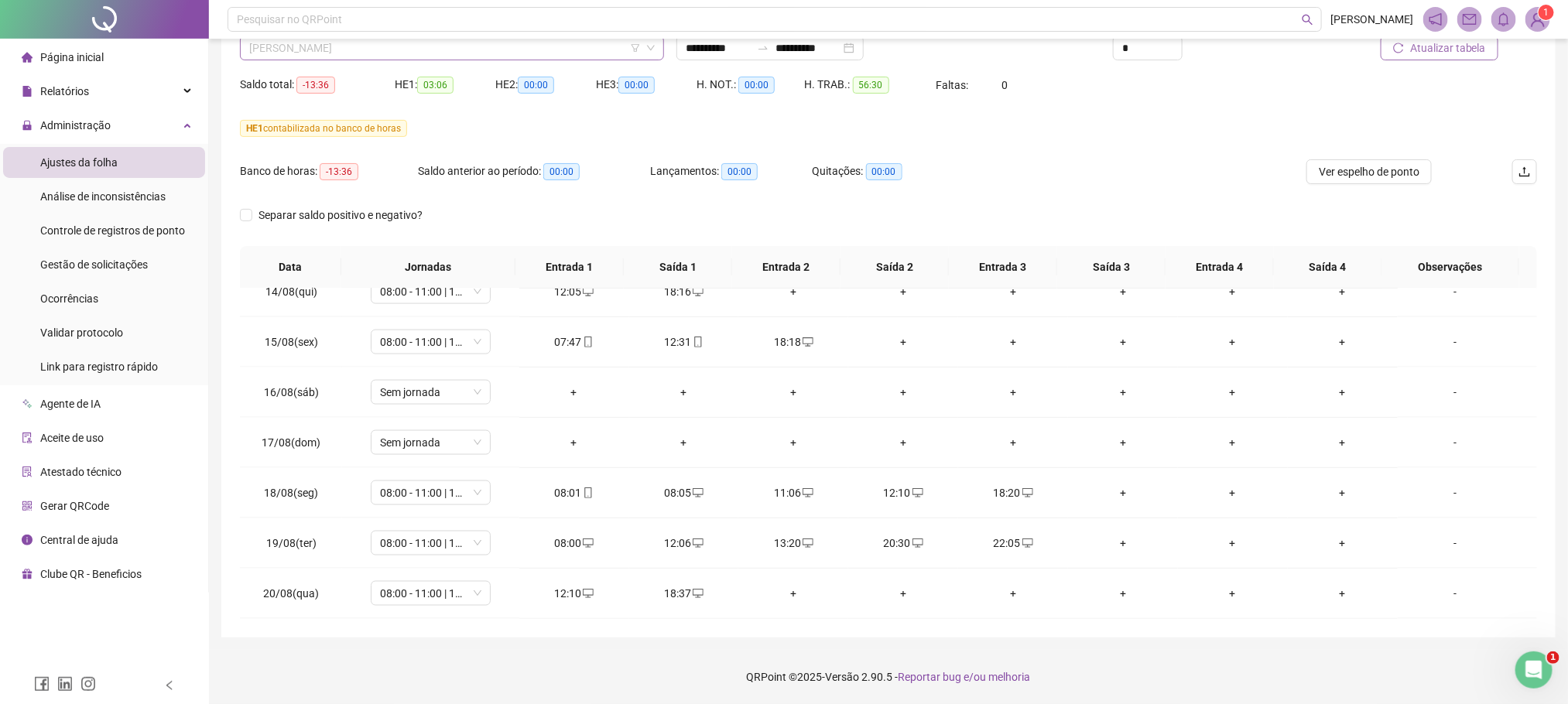
click at [326, 45] on span "JOSE LUIS ARAUJO" at bounding box center [451, 48] width 406 height 23
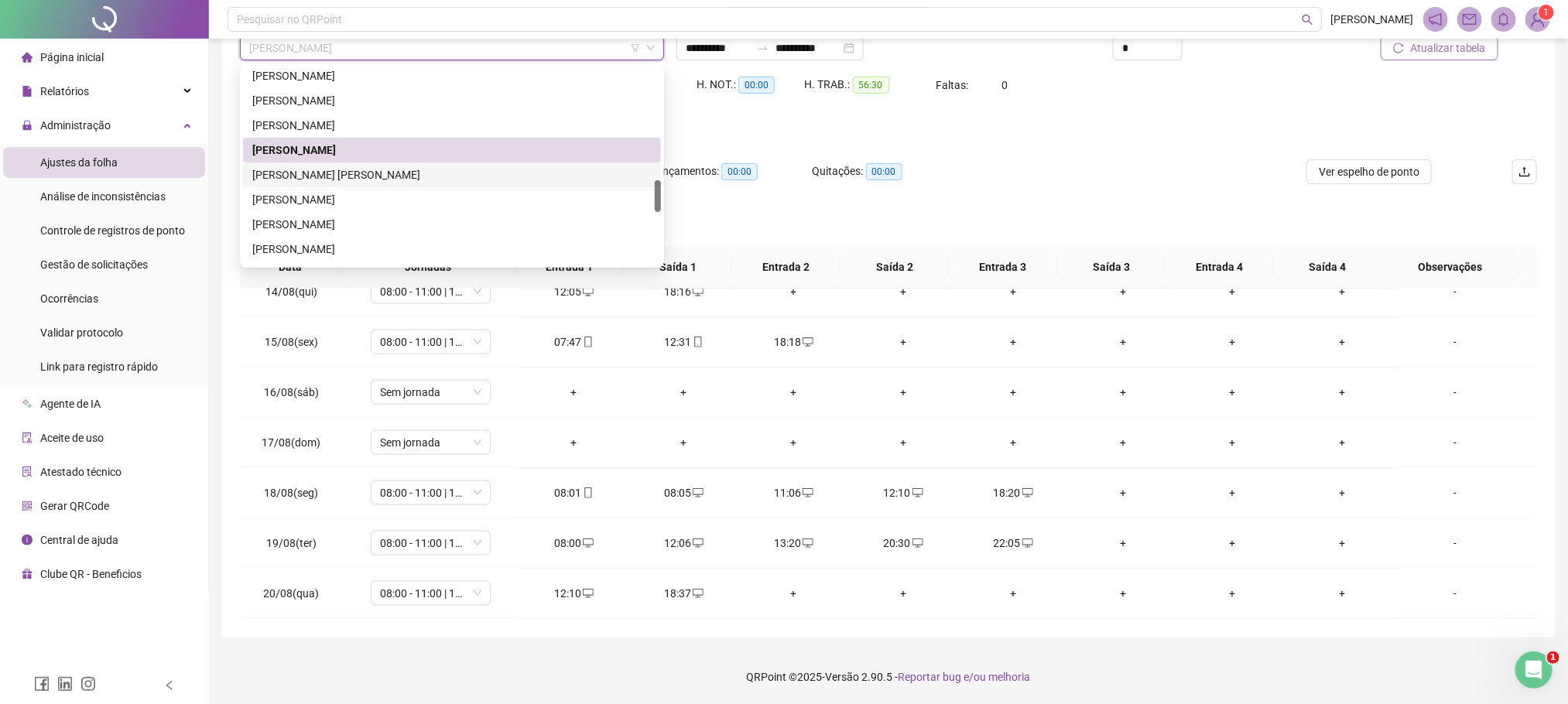
click at [327, 168] on div "JOSE WEBER VITORINO CAVERZAN" at bounding box center [451, 174] width 399 height 17
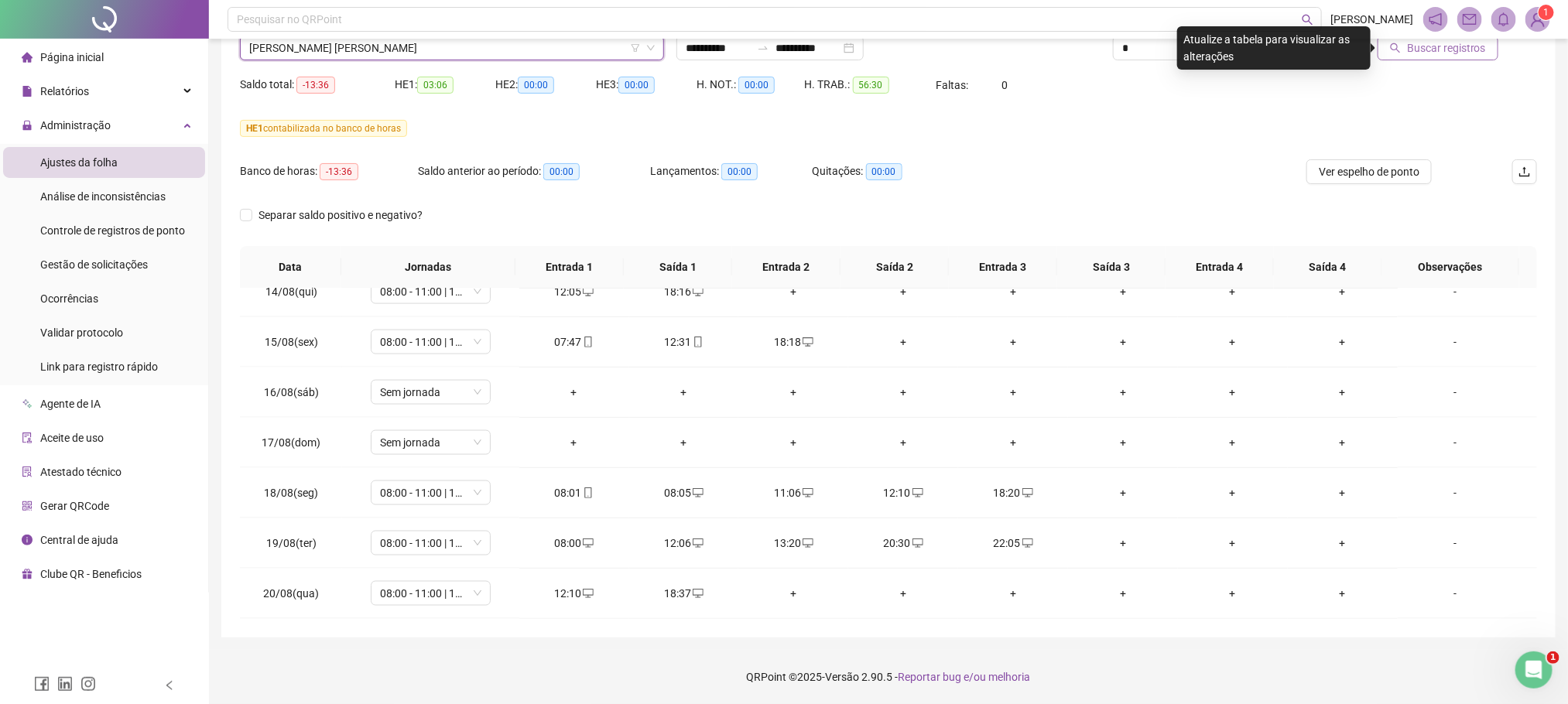
click at [1424, 56] on button "Buscar registros" at bounding box center [1438, 48] width 121 height 25
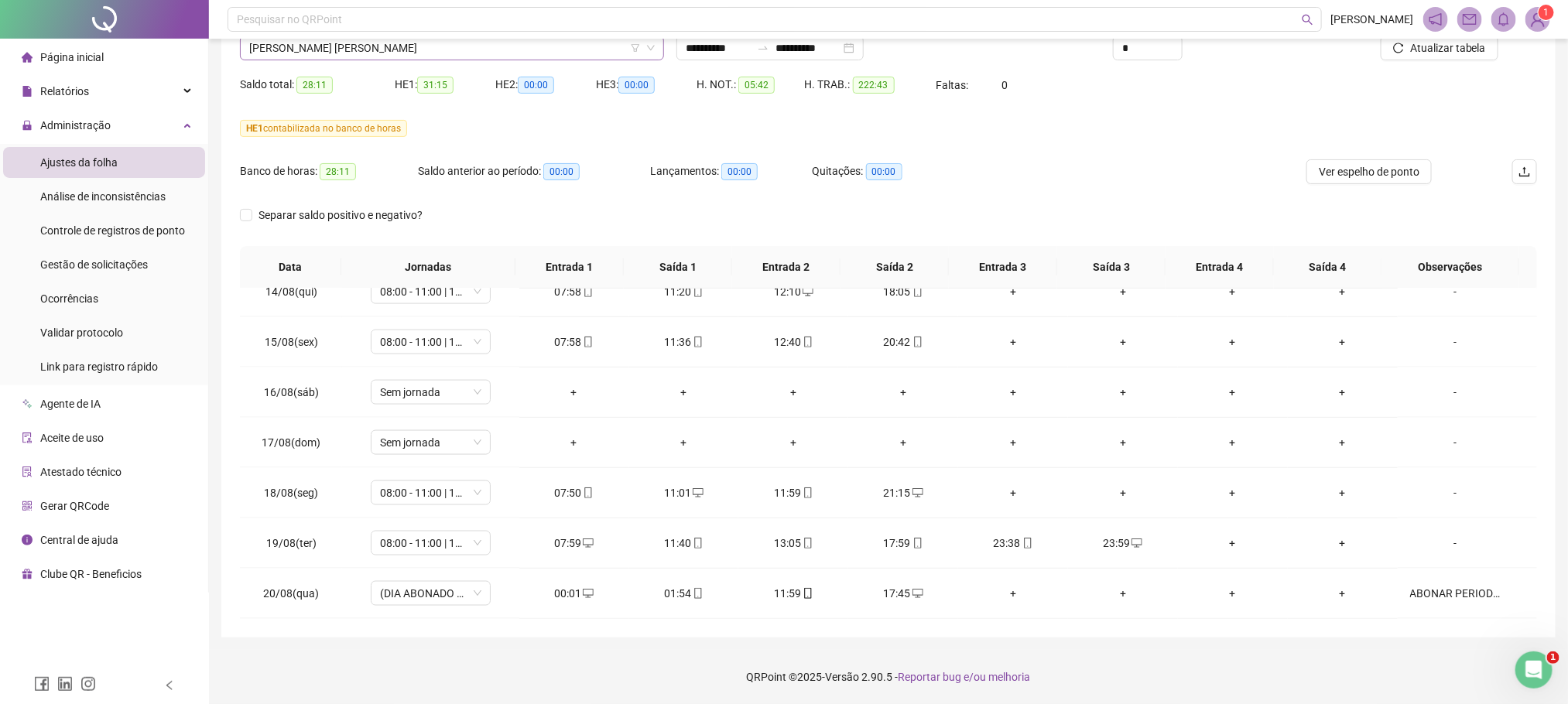
click at [281, 46] on span "JOSE WEBER VITORINO CAVERZAN" at bounding box center [451, 48] width 406 height 23
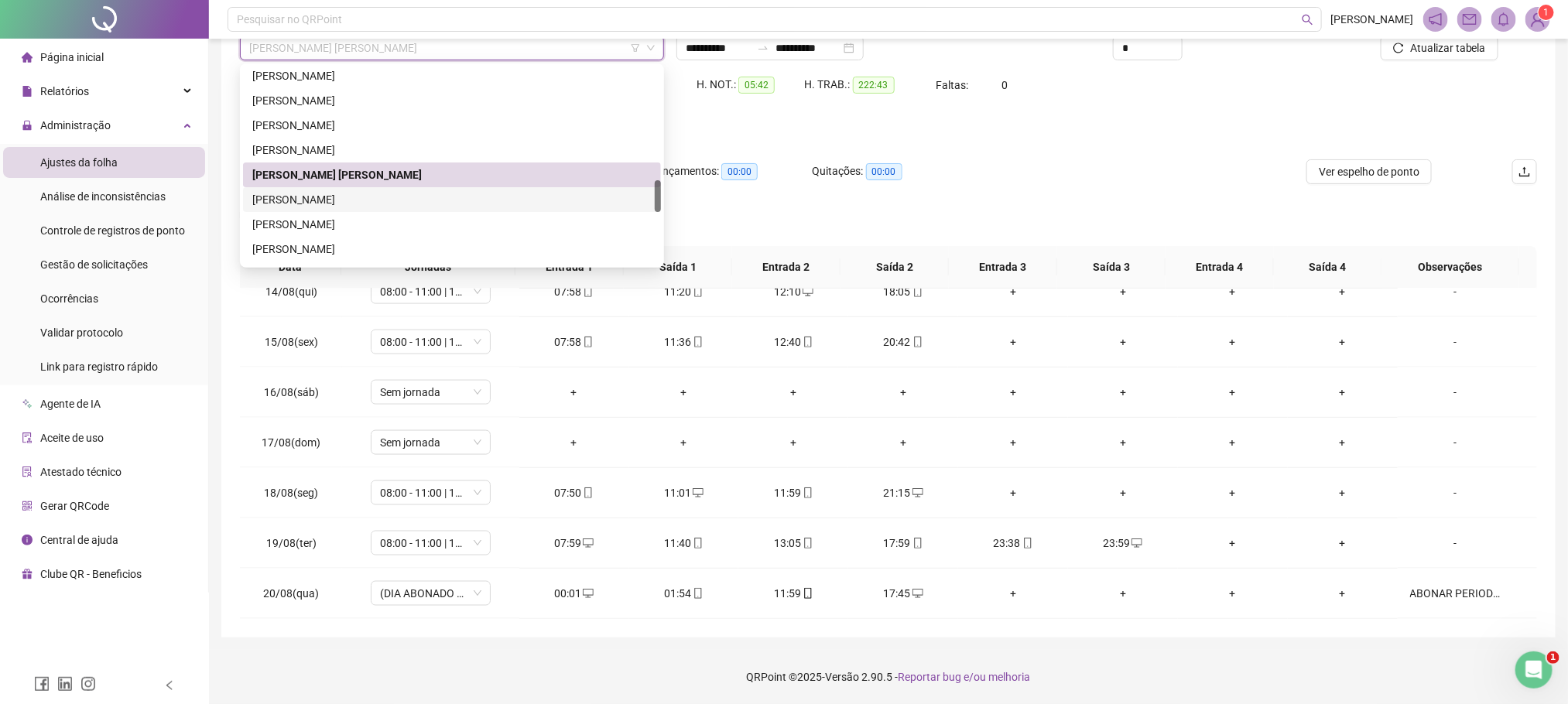
click at [321, 197] on div "JOSIMAX COSTA BORGES" at bounding box center [451, 199] width 399 height 17
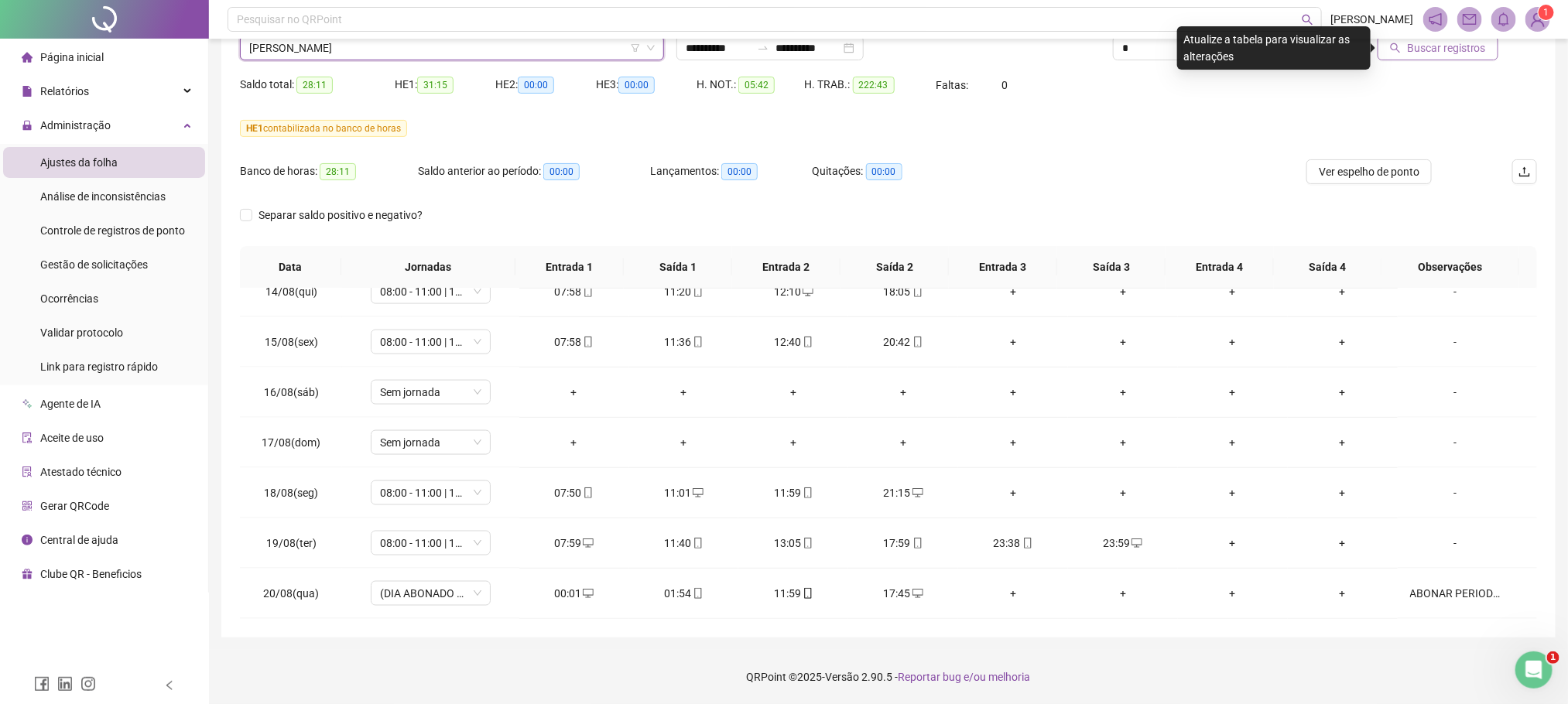
click at [1423, 45] on span "Buscar registros" at bounding box center [1446, 48] width 79 height 17
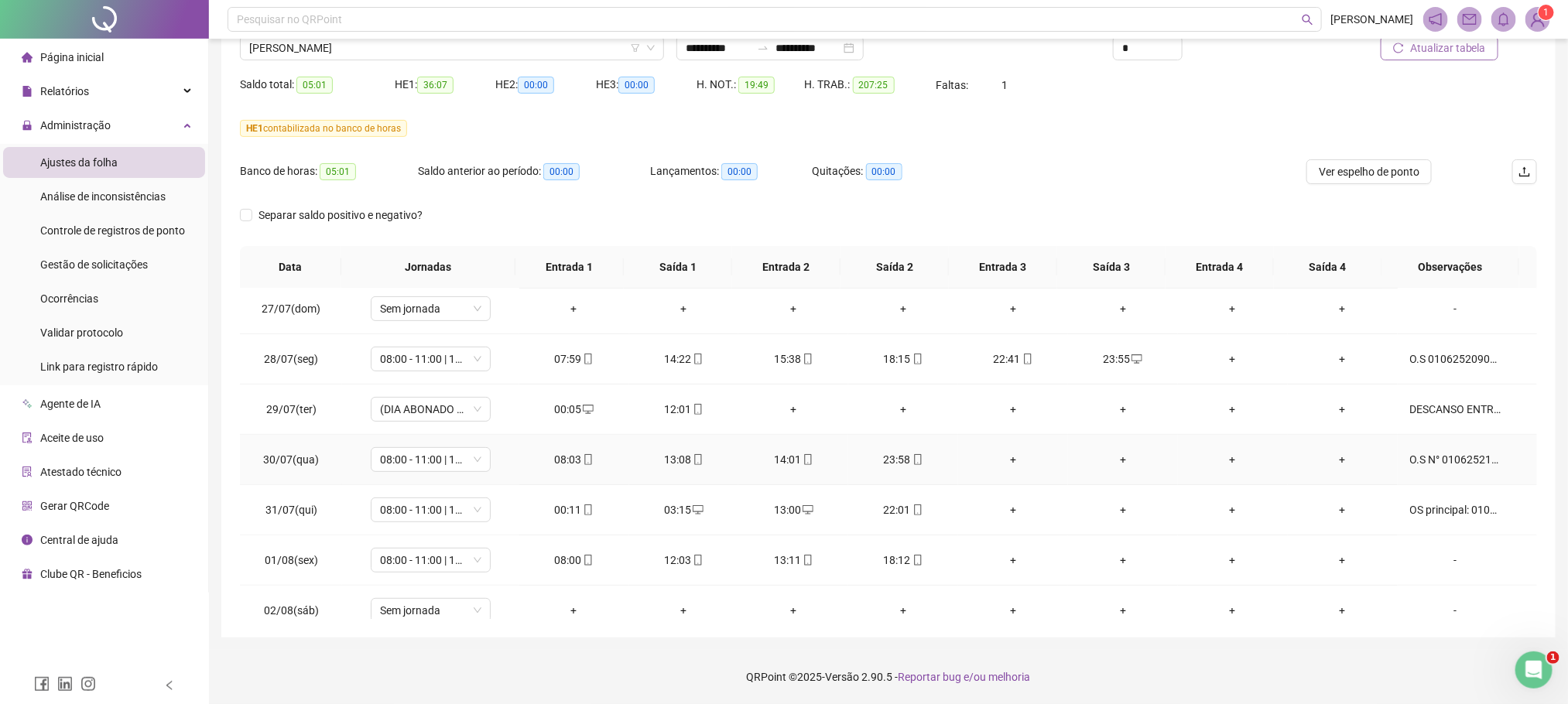
scroll to position [348, 0]
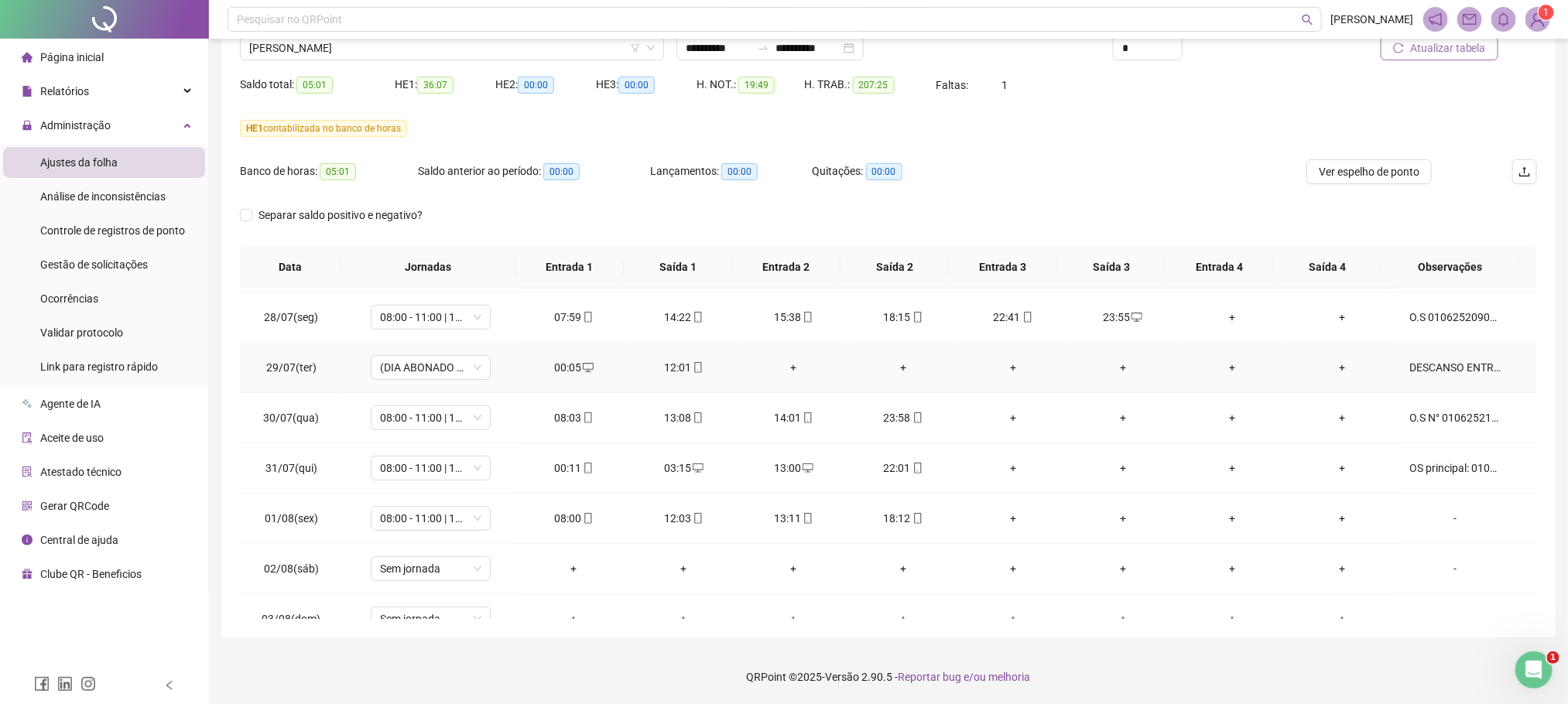
click at [1446, 369] on div "DESCANSO ENTRE JORNADA O.S. Nº: 010625209214114181" at bounding box center [1456, 367] width 91 height 17
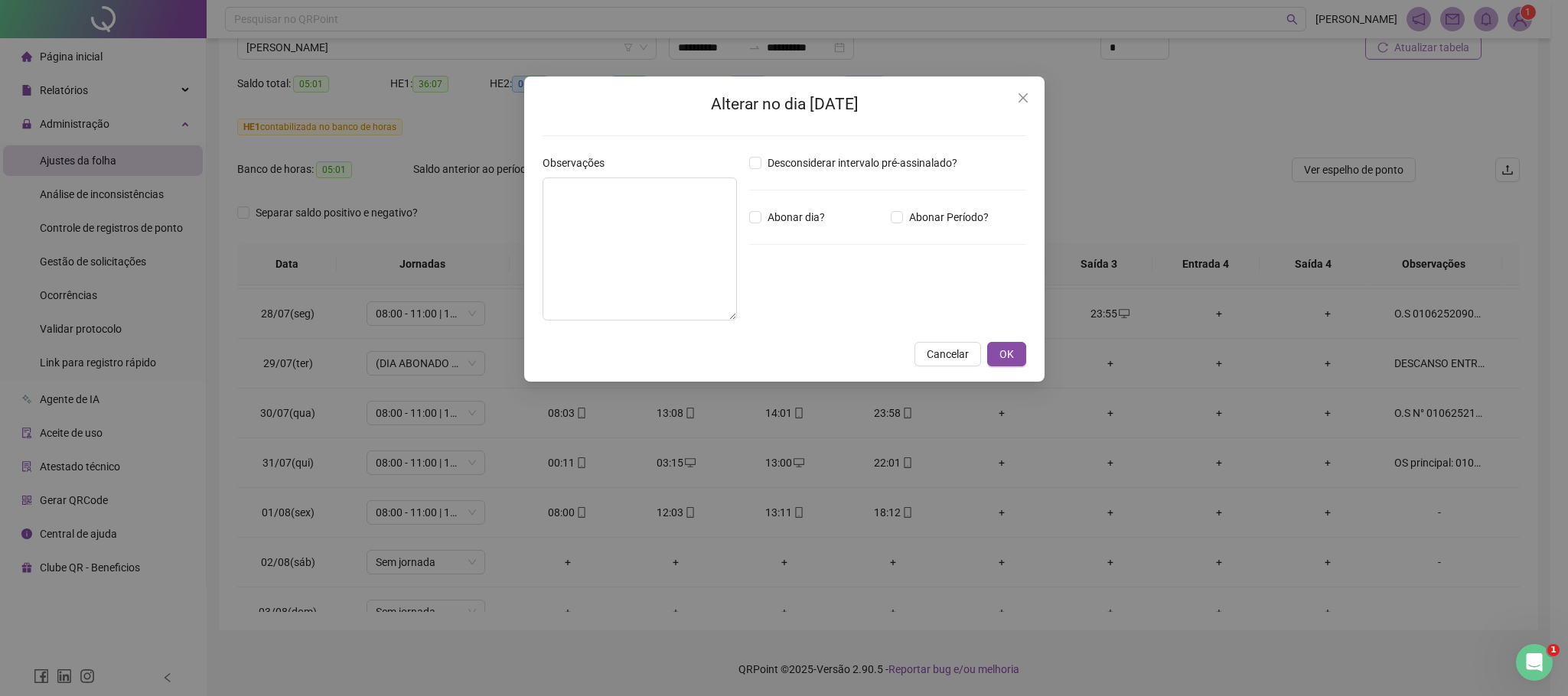
type textarea "**********"
type input "*****"
click at [958, 350] on span "Cancelar" at bounding box center [947, 354] width 42 height 17
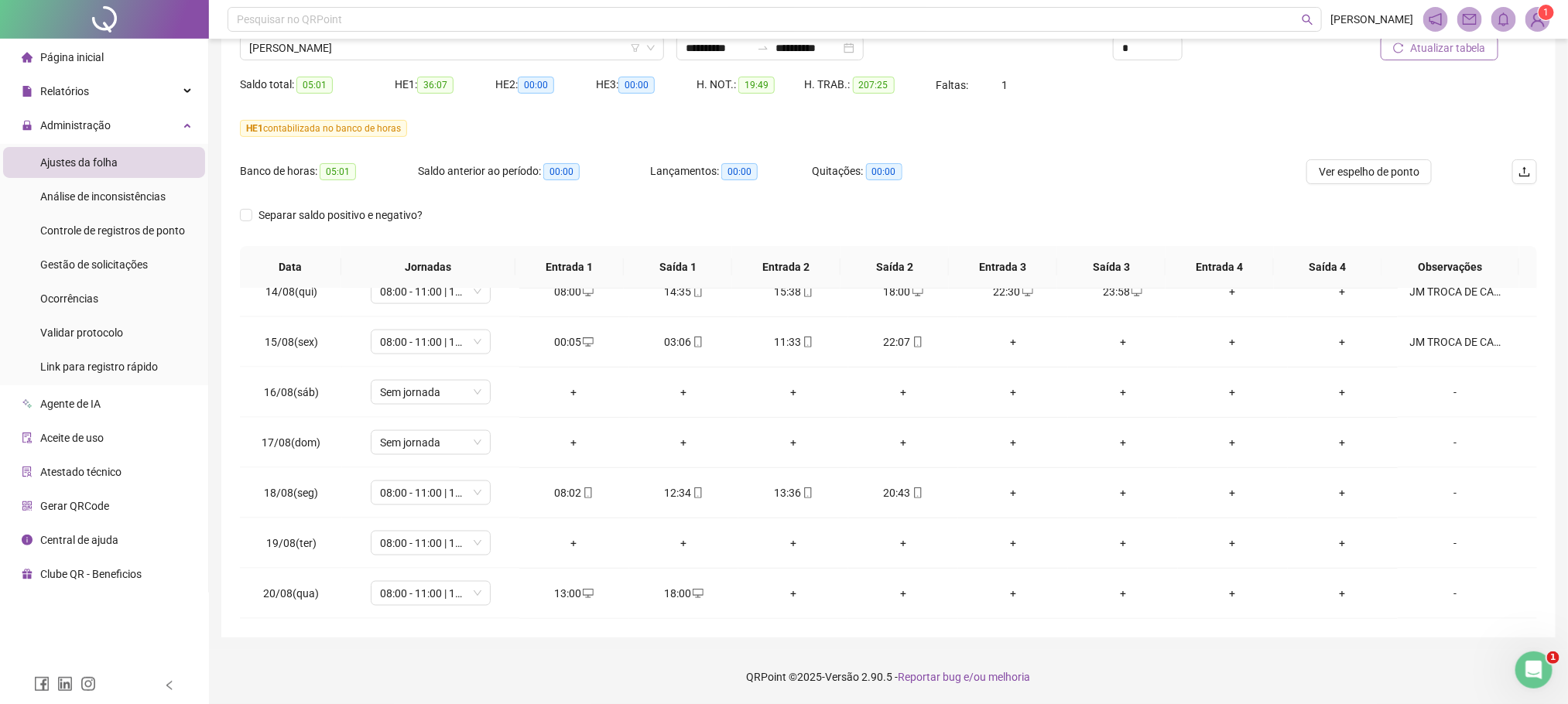
scroll to position [1239, 0]
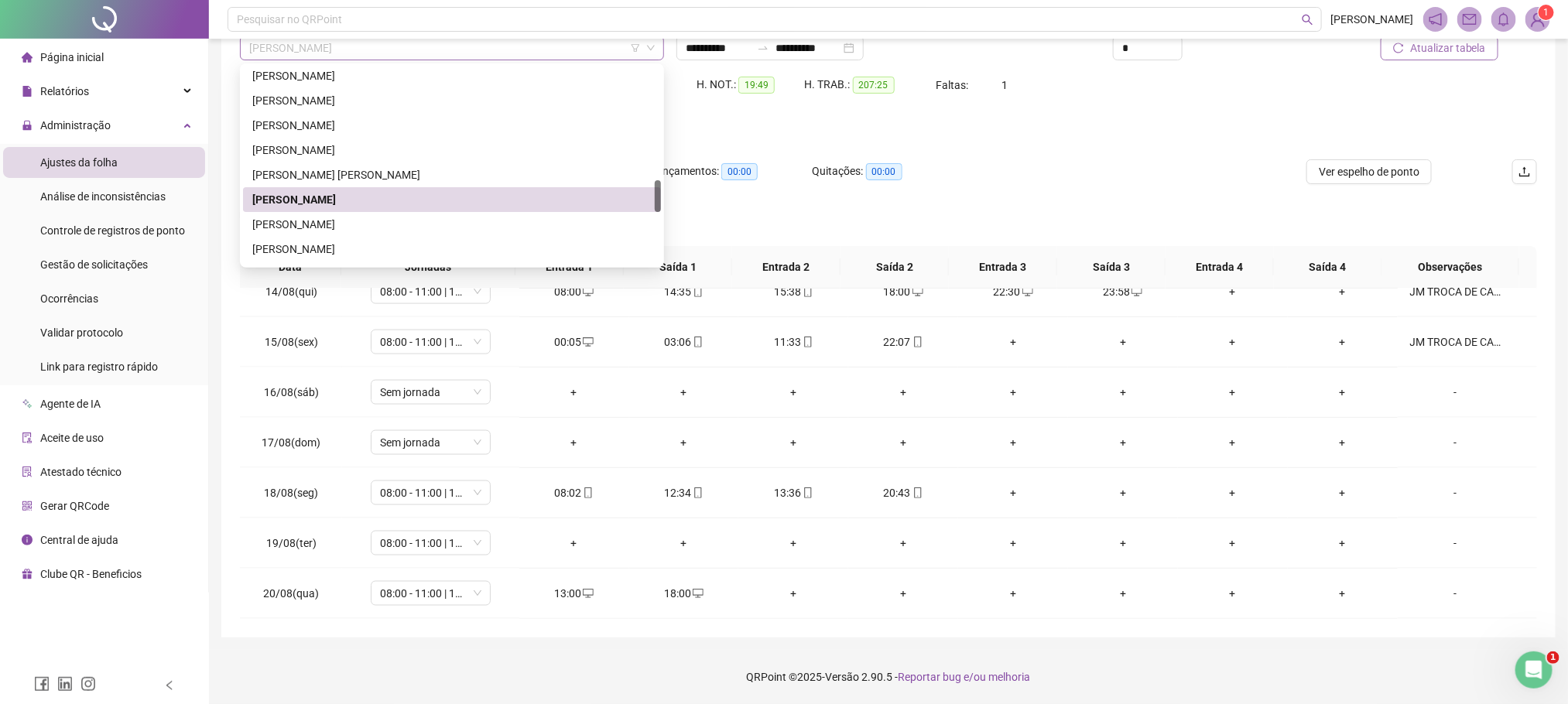
click at [268, 55] on span "JOSIMAX COSTA BORGES" at bounding box center [451, 48] width 406 height 23
click at [307, 224] on div "JULIANO BEZERRA" at bounding box center [451, 224] width 399 height 17
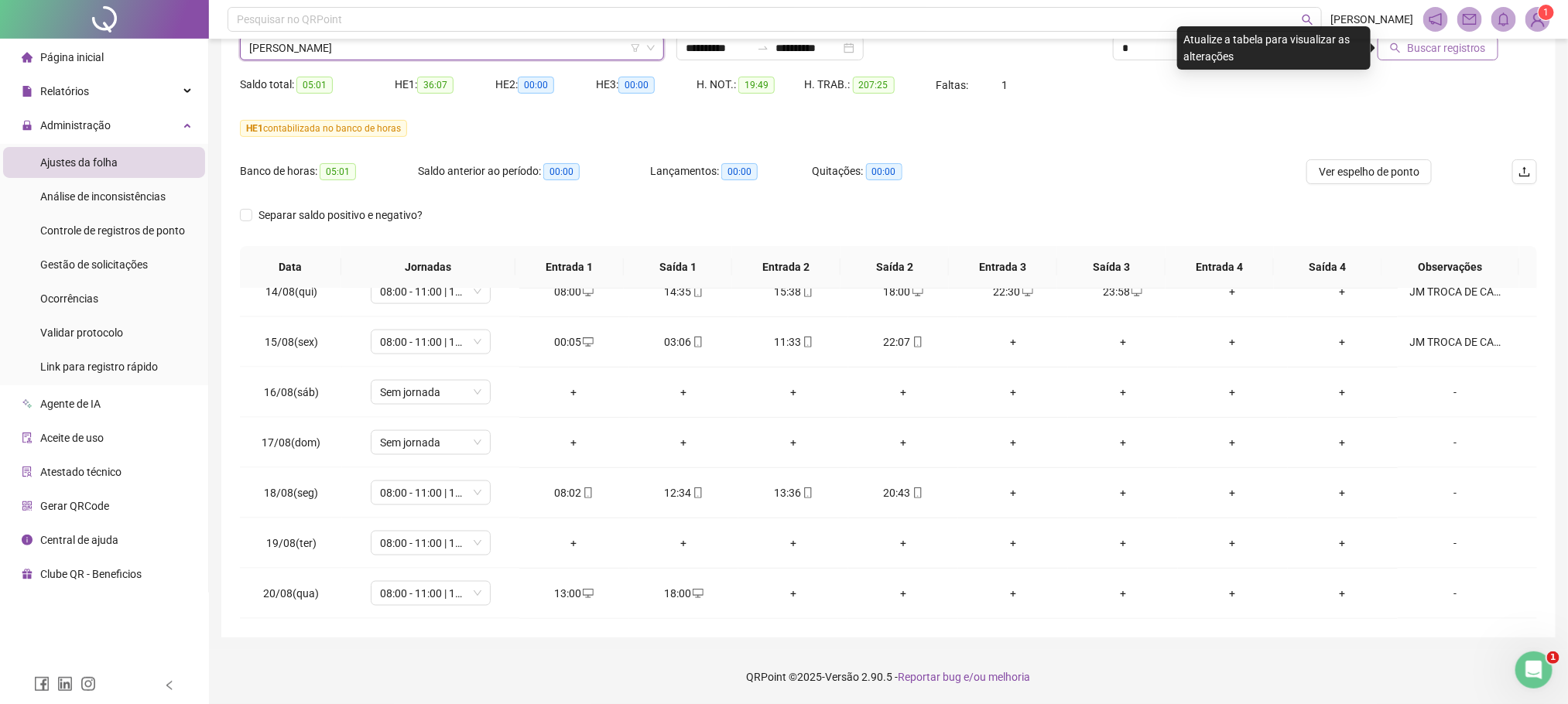
drag, startPoint x: 1479, startPoint y: 56, endPoint x: 1470, endPoint y: 55, distance: 9.1
click at [1470, 55] on button "Buscar registros" at bounding box center [1438, 48] width 121 height 25
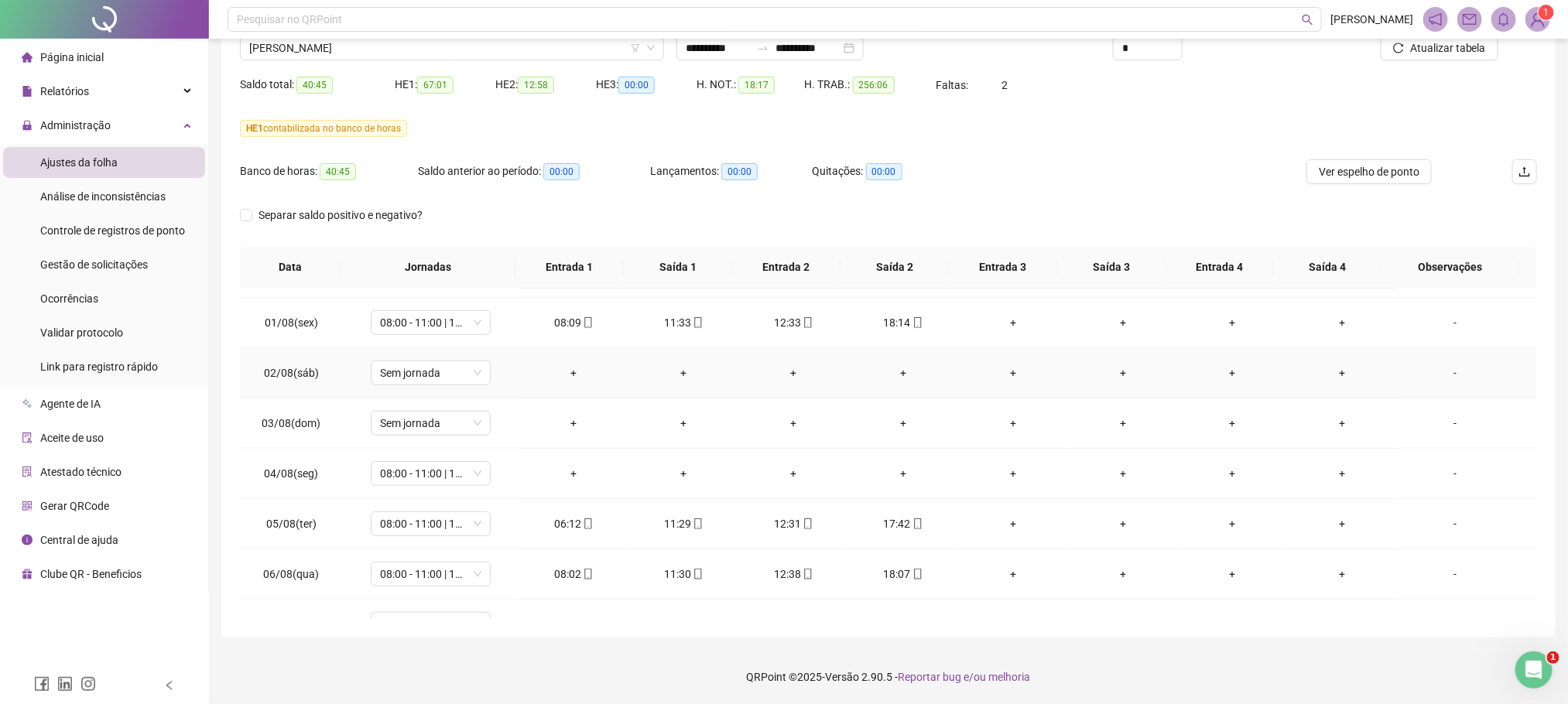
scroll to position [580, 0]
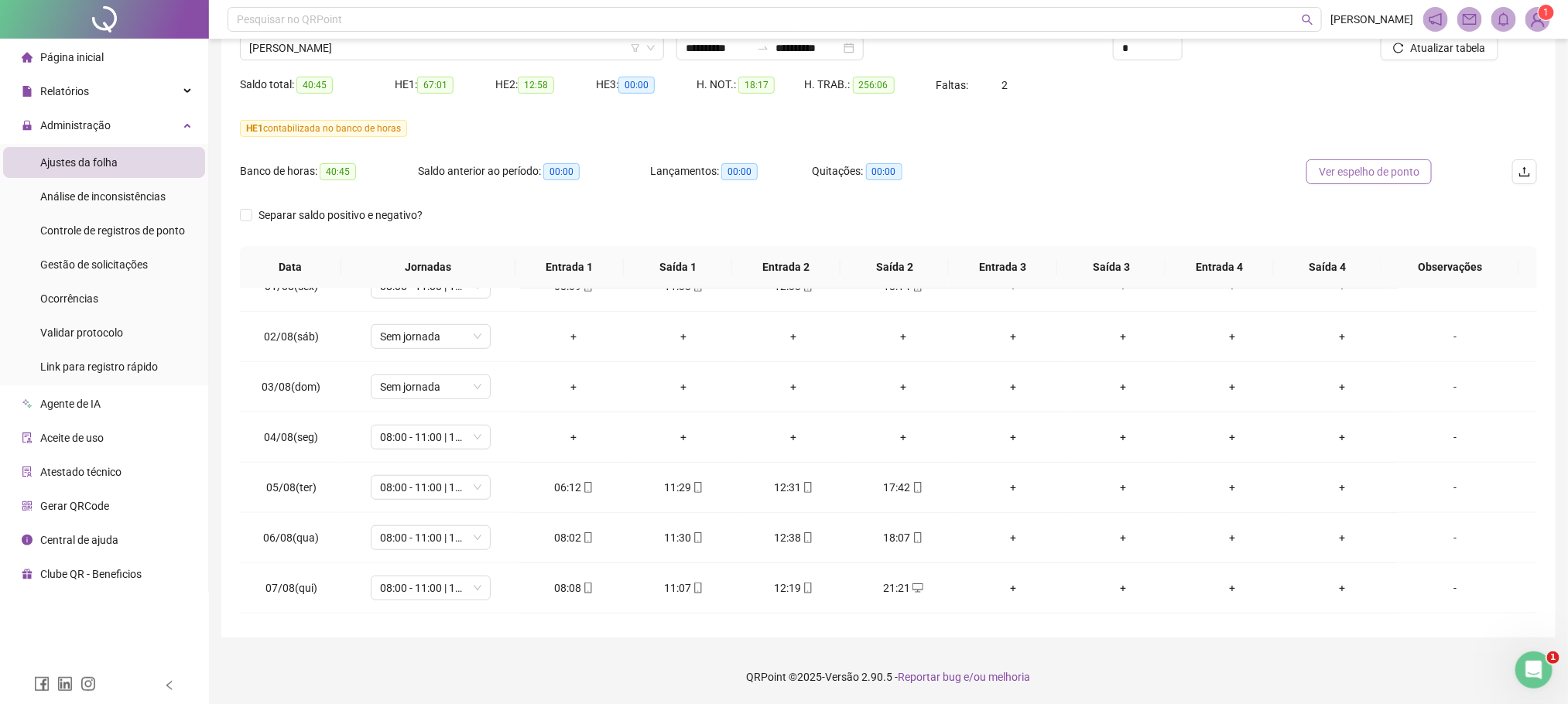
click at [1347, 178] on span "Ver espelho de ponto" at bounding box center [1370, 172] width 101 height 17
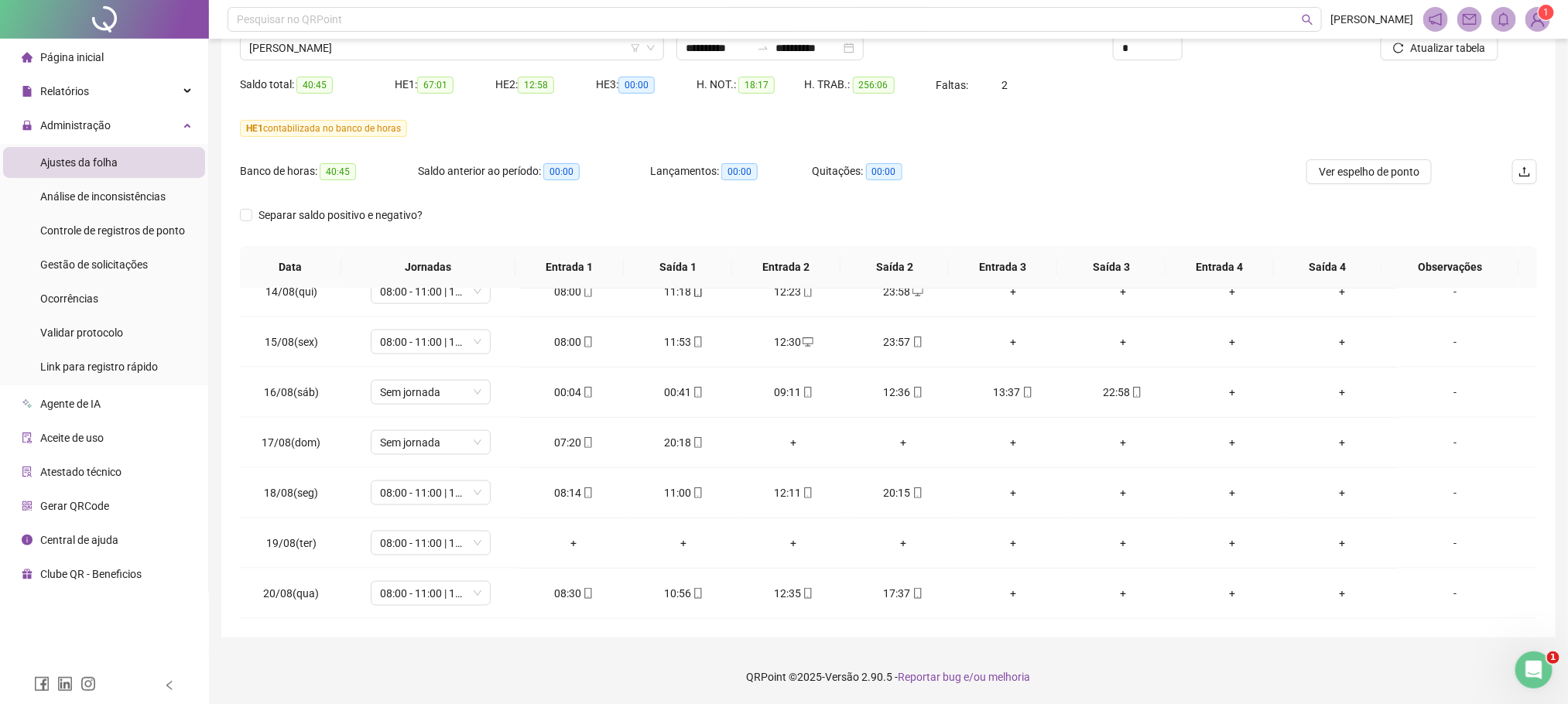
scroll to position [1239, 0]
click at [323, 50] on span "JULIANO BEZERRA" at bounding box center [451, 48] width 406 height 23
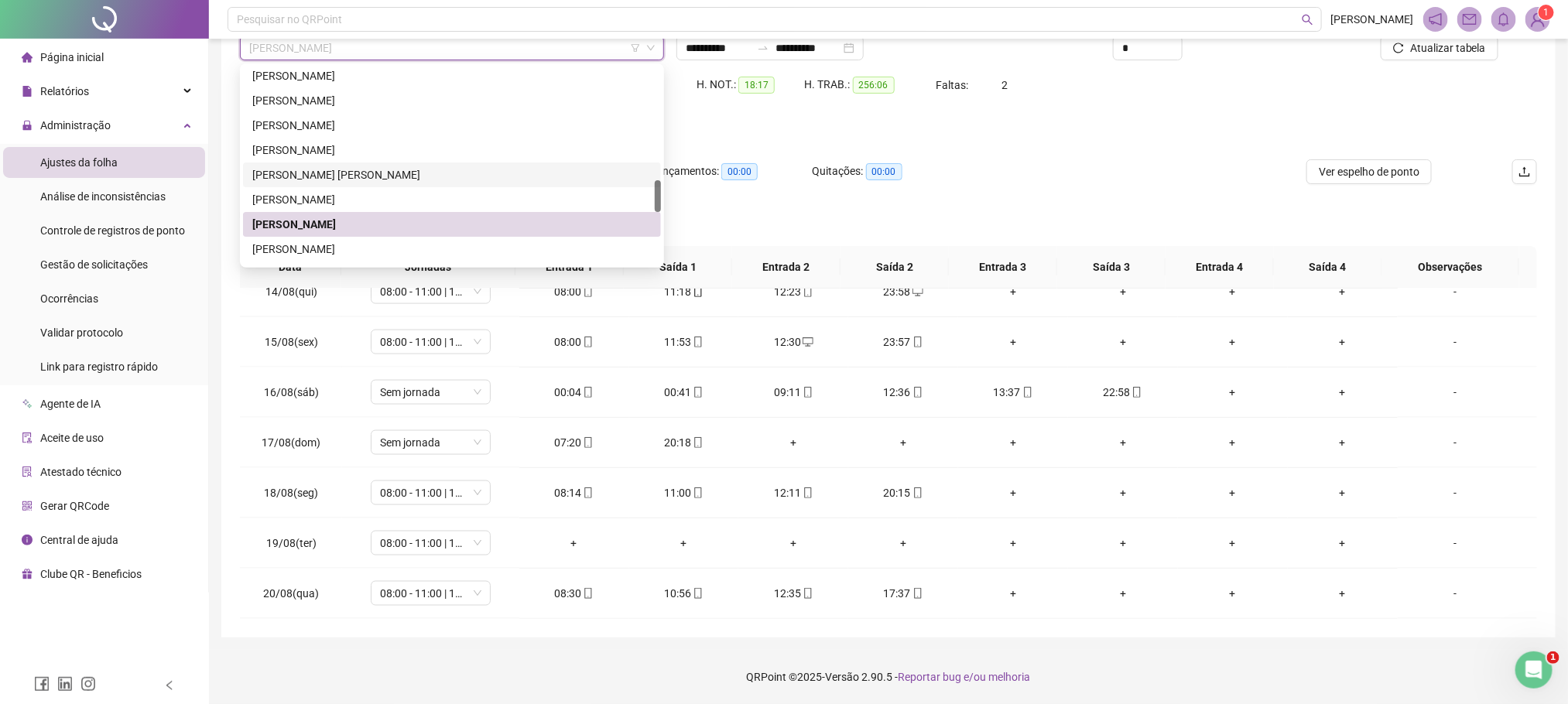
scroll to position [812, 0]
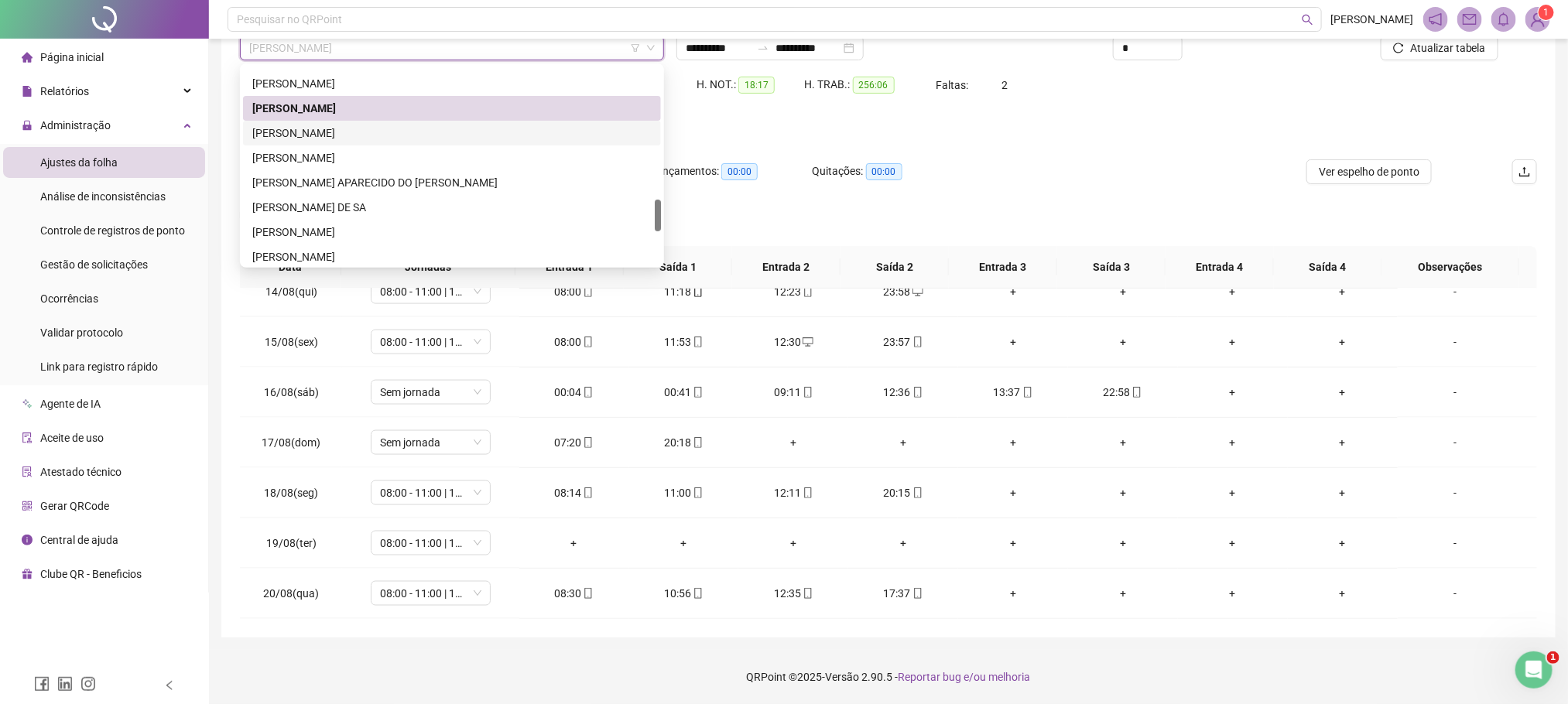
click at [319, 140] on div "LUCAS LOPES VIEIRA" at bounding box center [451, 133] width 399 height 17
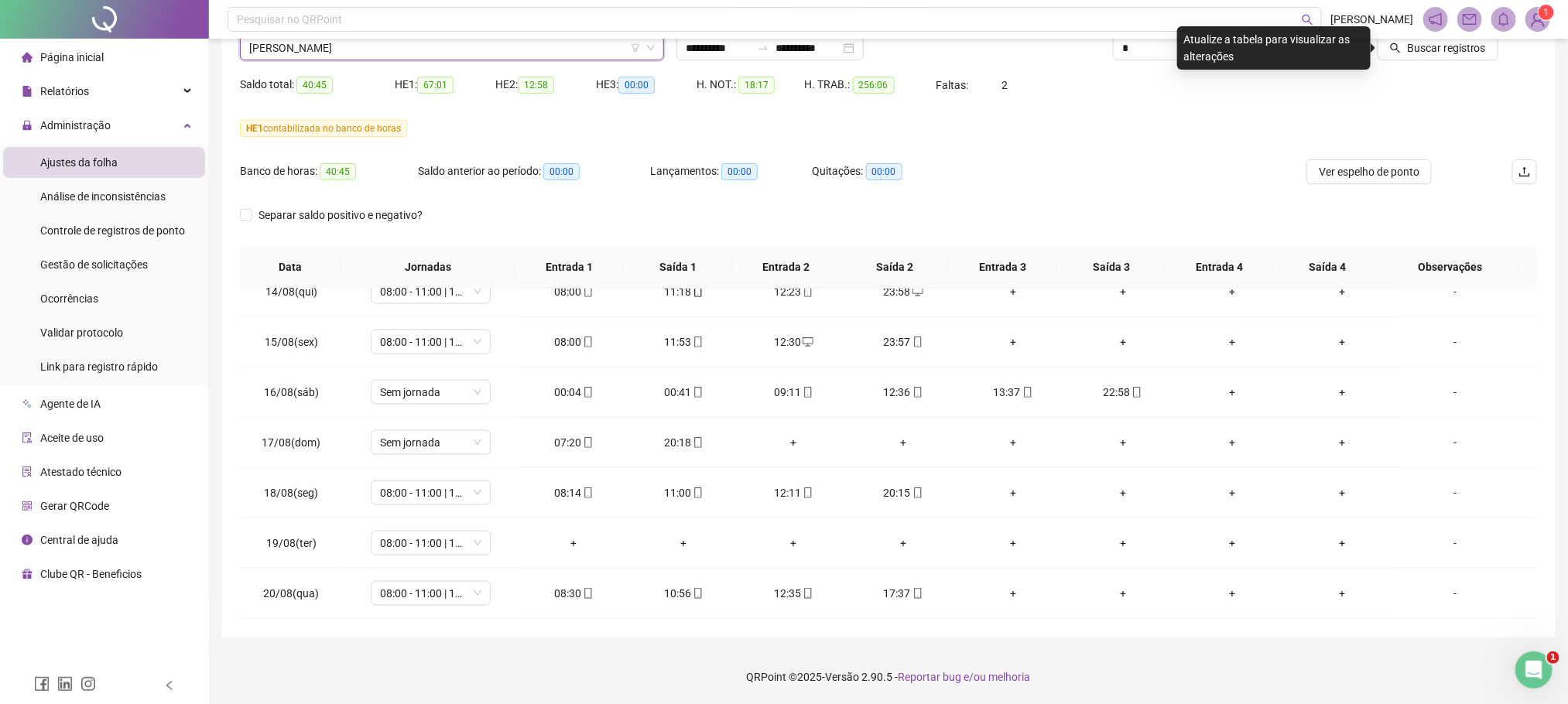
click at [1452, 63] on div "Buscar registros" at bounding box center [1434, 42] width 218 height 60
click at [1472, 40] on span "Buscar registros" at bounding box center [1446, 48] width 79 height 17
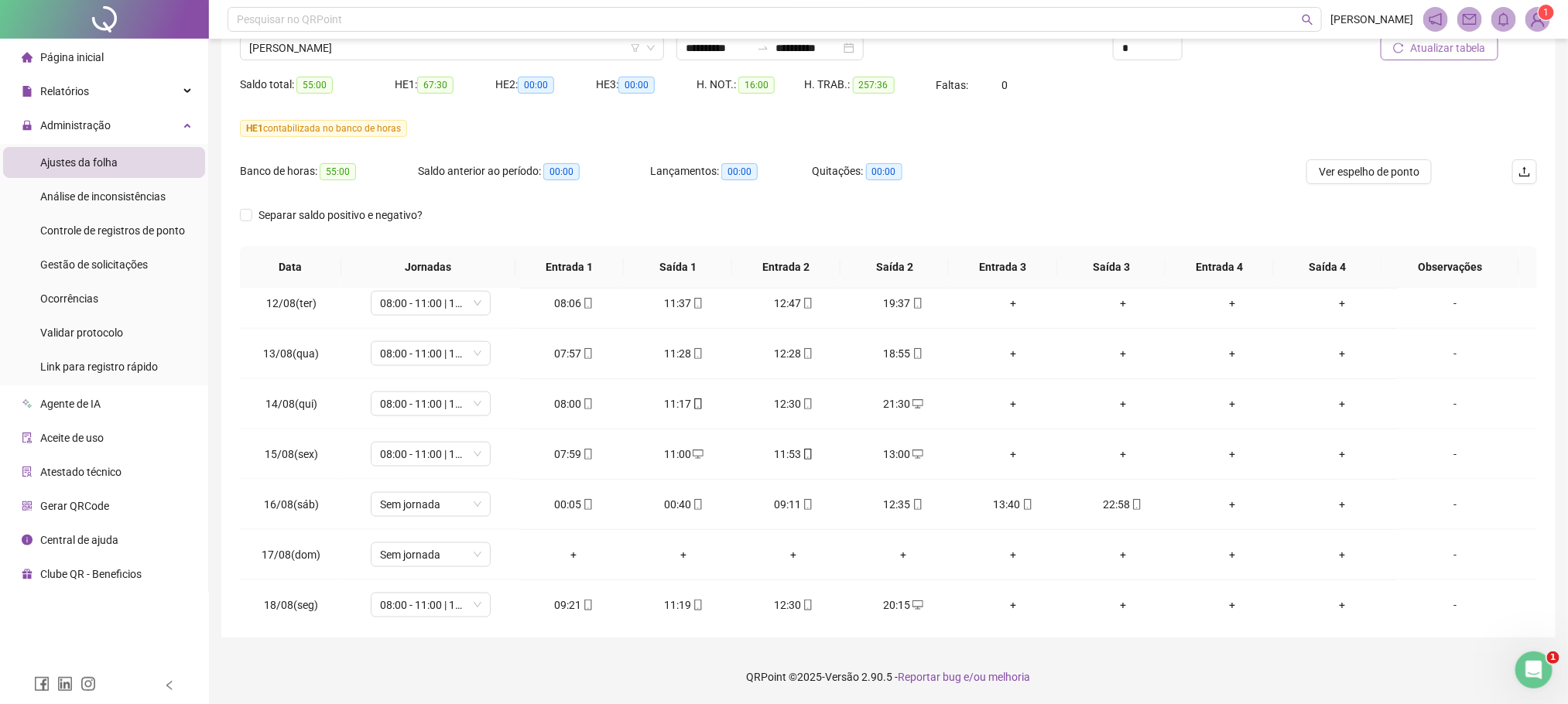
scroll to position [1239, 0]
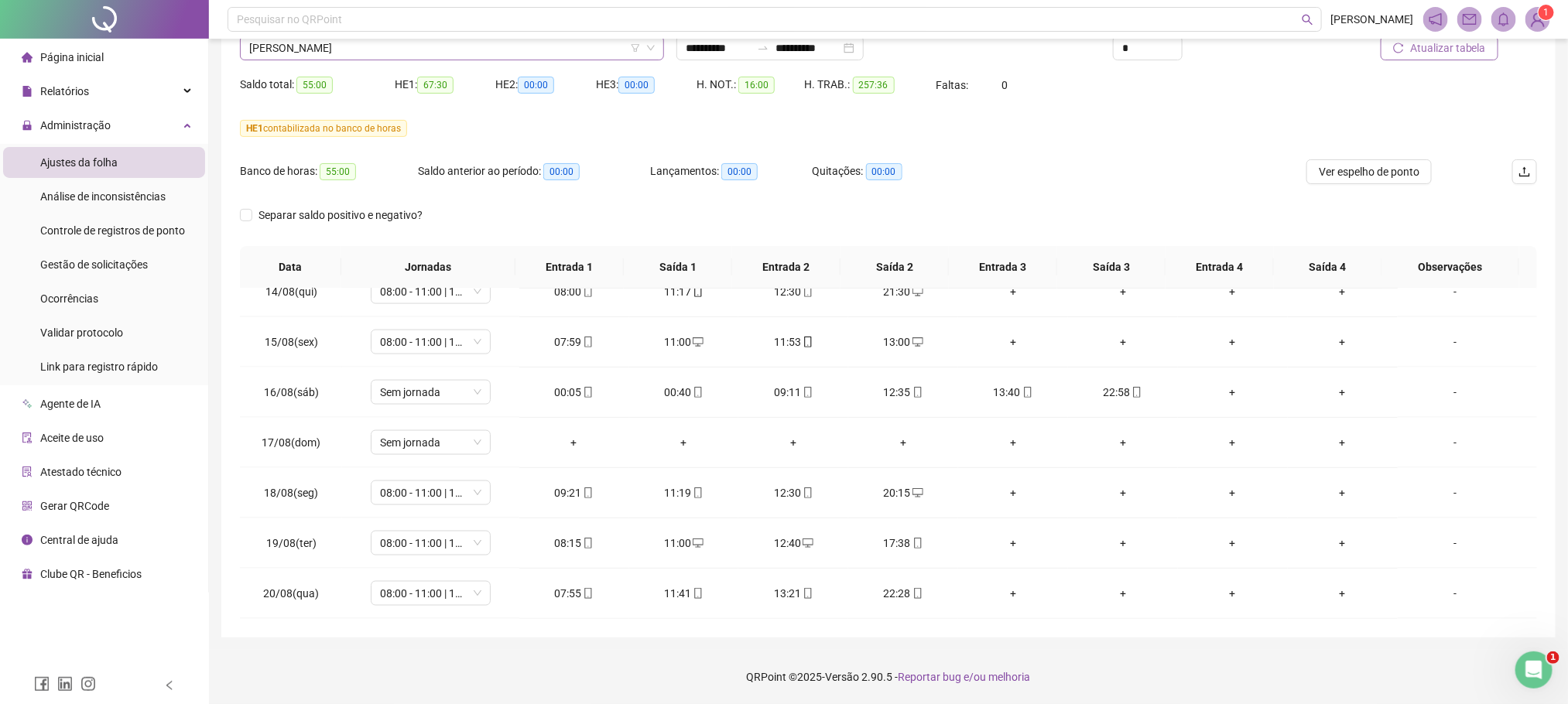
click at [302, 55] on span "LUCAS LOPES VIEIRA" at bounding box center [451, 48] width 406 height 23
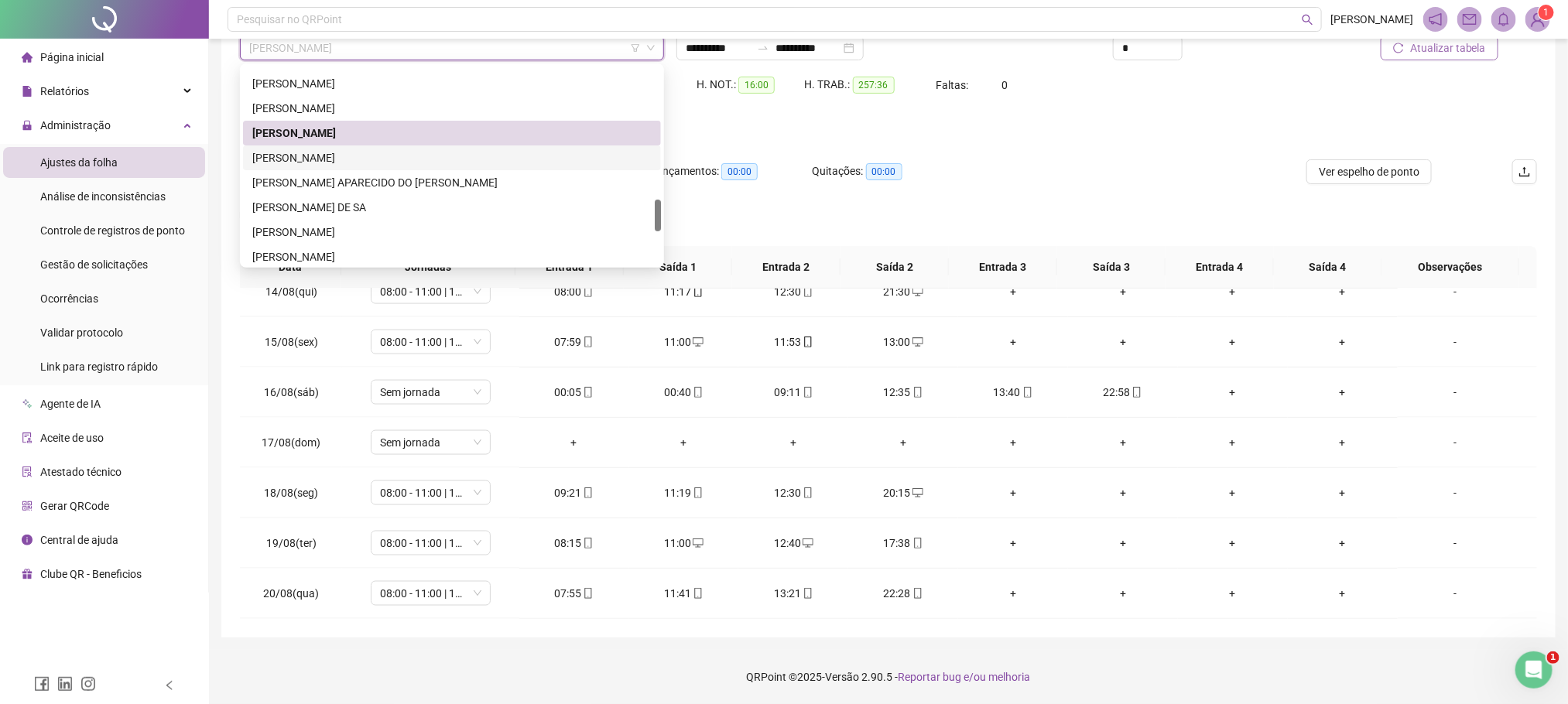
click at [307, 153] on div "LUCAS WILLIAM OLIVEIRA DE SOUSA" at bounding box center [451, 158] width 399 height 17
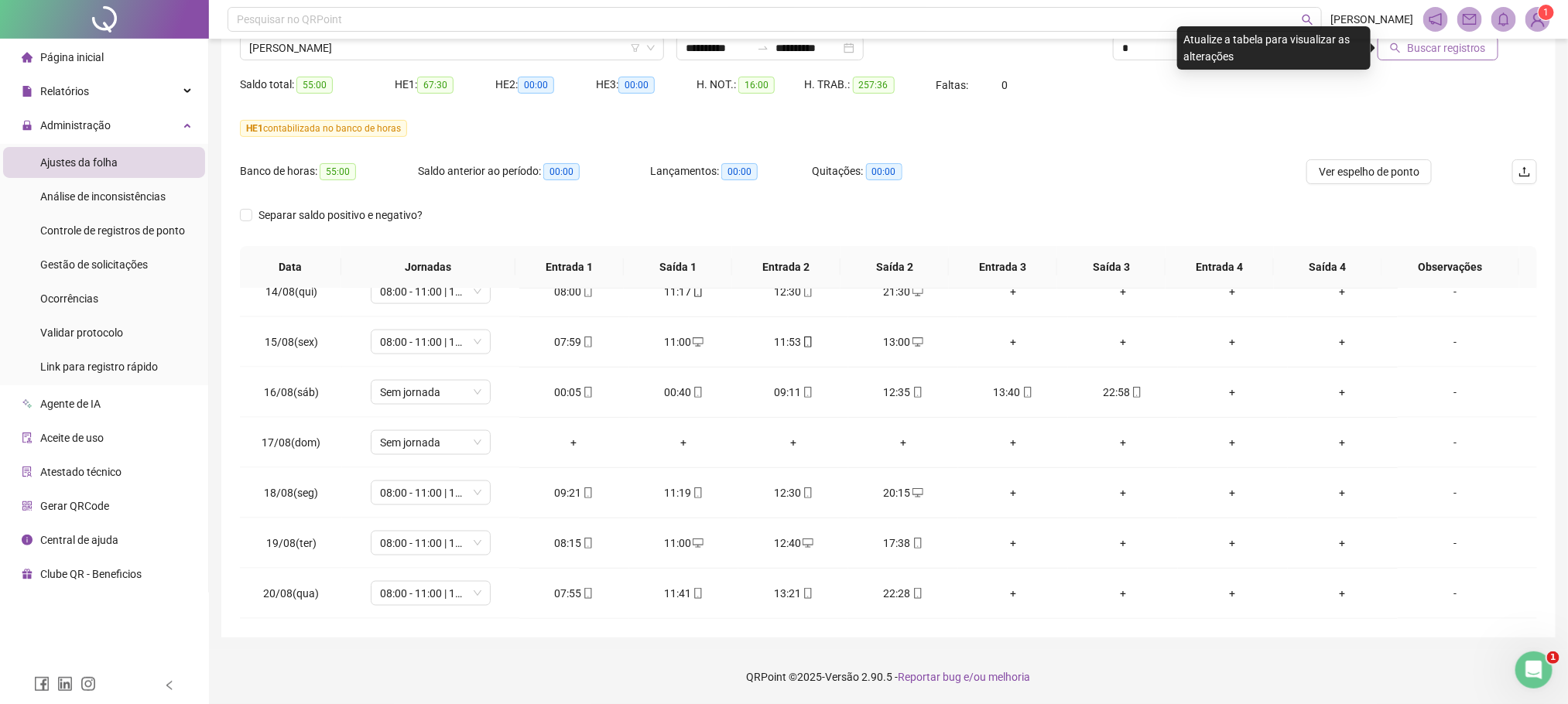
click at [1416, 51] on span "Buscar registros" at bounding box center [1446, 48] width 79 height 17
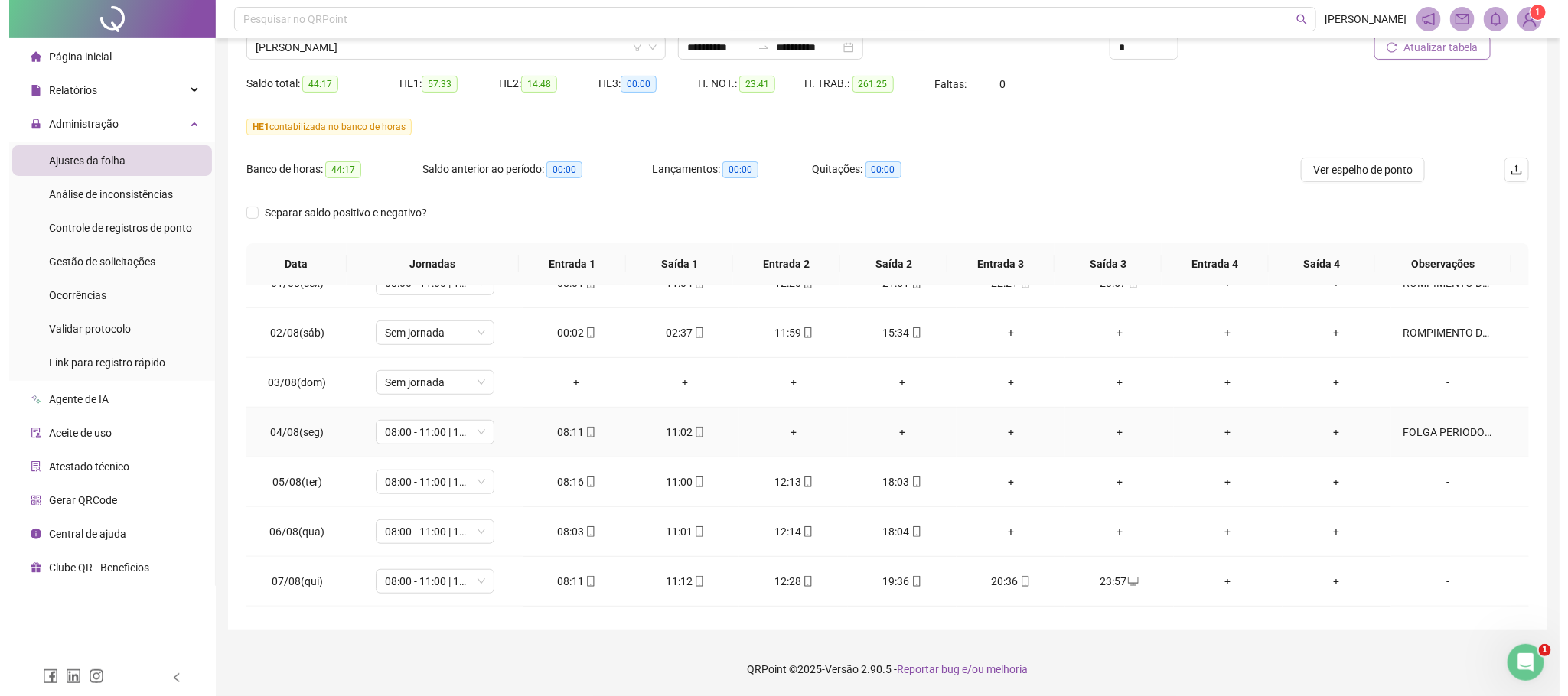
scroll to position [689, 0]
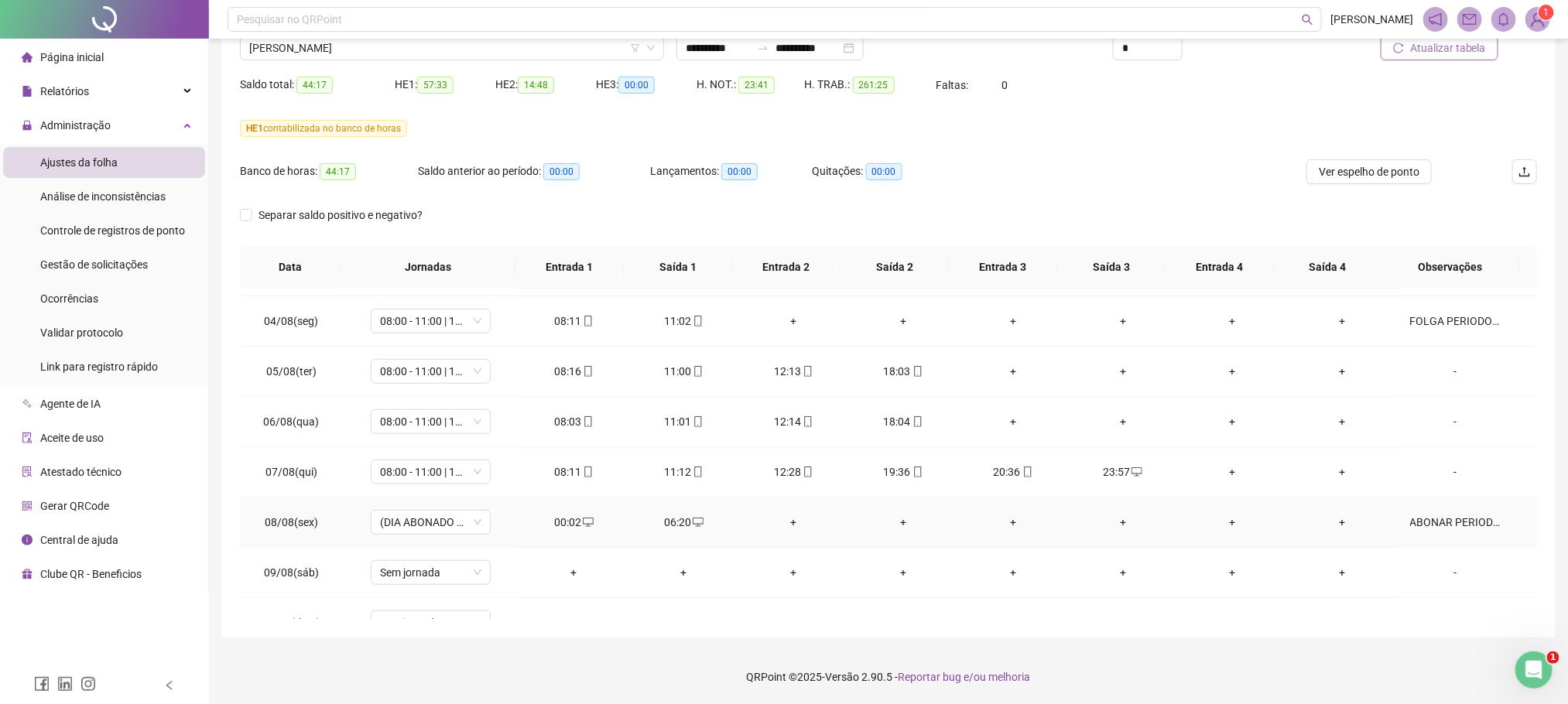
click at [1452, 522] on div "ABONAR PERIODO DESCANSO ENTRE JORNADA" at bounding box center [1456, 522] width 91 height 17
type textarea "**********"
type input "*****"
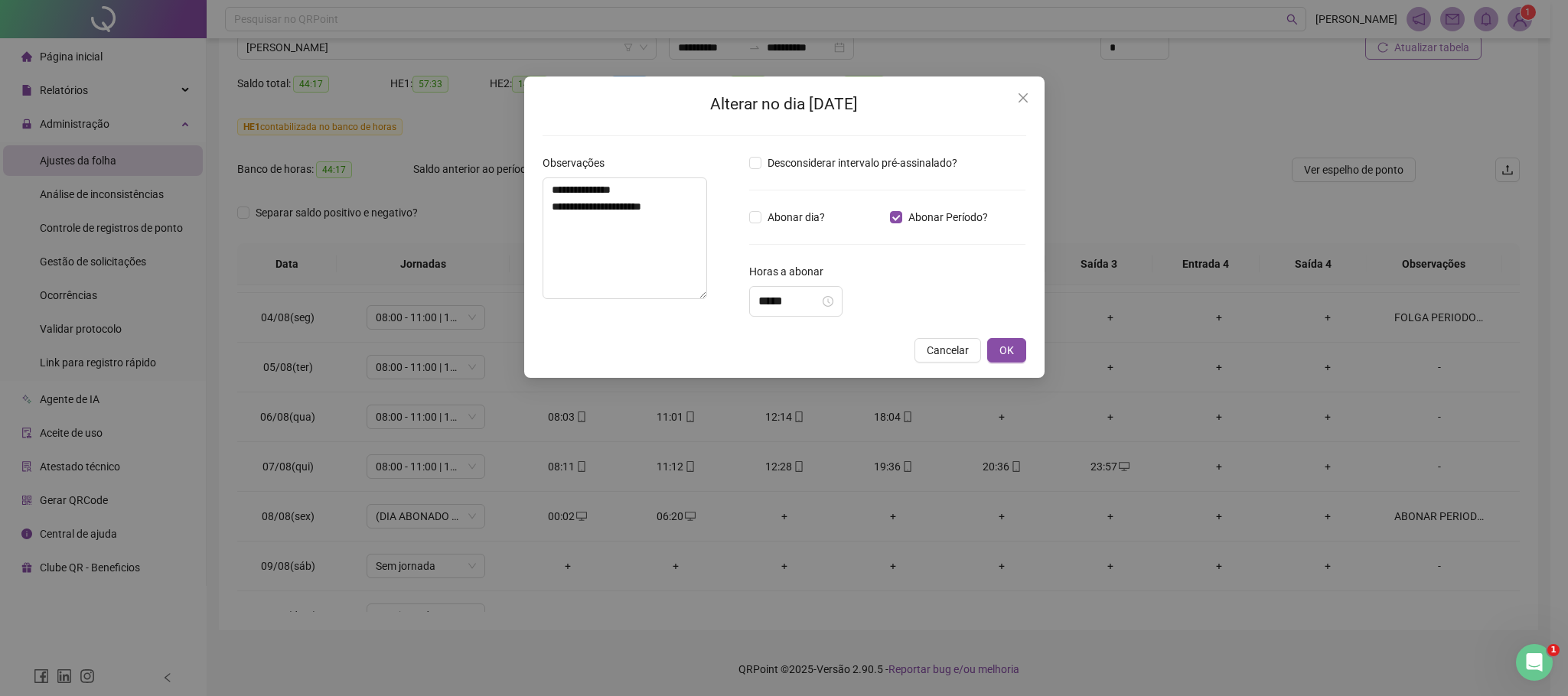
click at [815, 515] on div "**********" at bounding box center [784, 348] width 1568 height 696
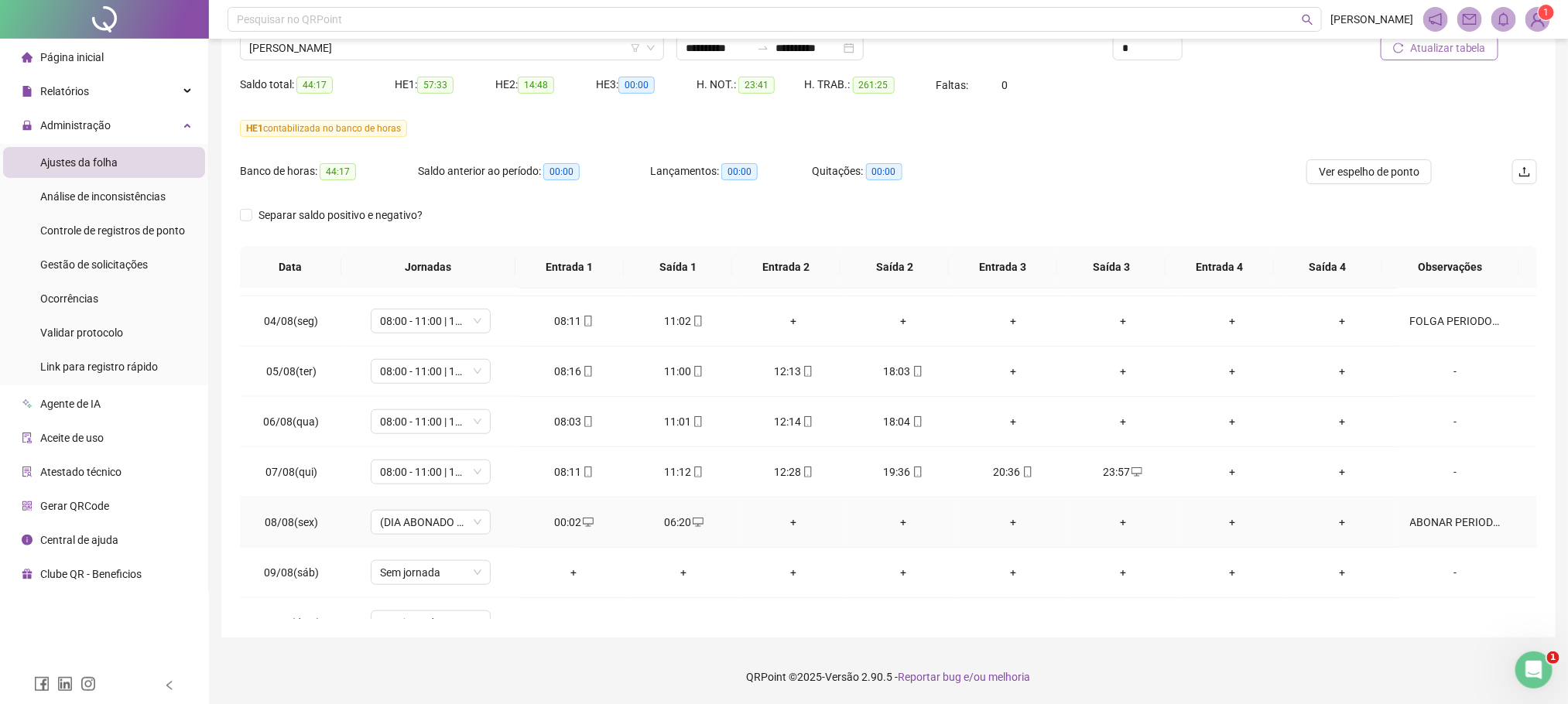
click at [1435, 530] on div "ABONAR PERIODO DESCANSO ENTRE JORNADA" at bounding box center [1456, 522] width 91 height 17
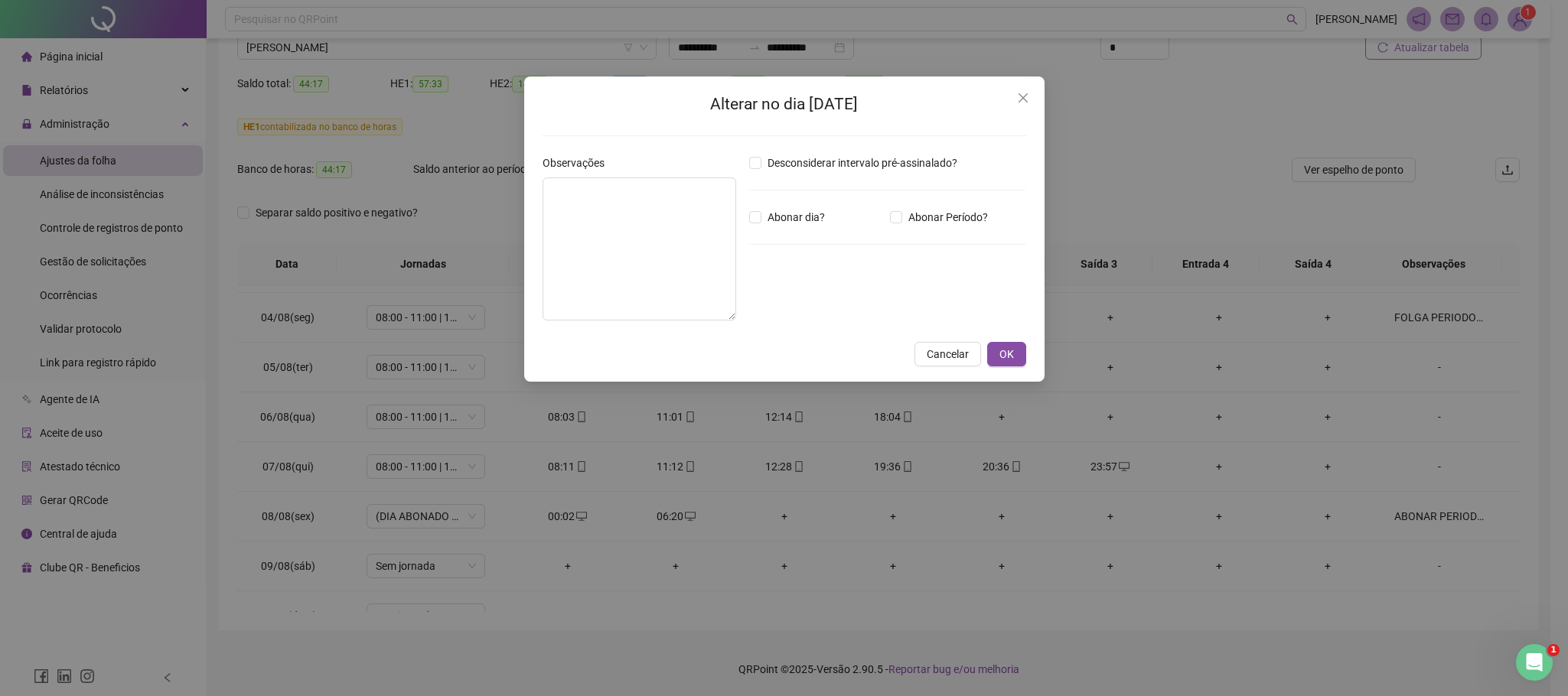
type textarea "**********"
click at [762, 304] on input "*****" at bounding box center [788, 301] width 61 height 18
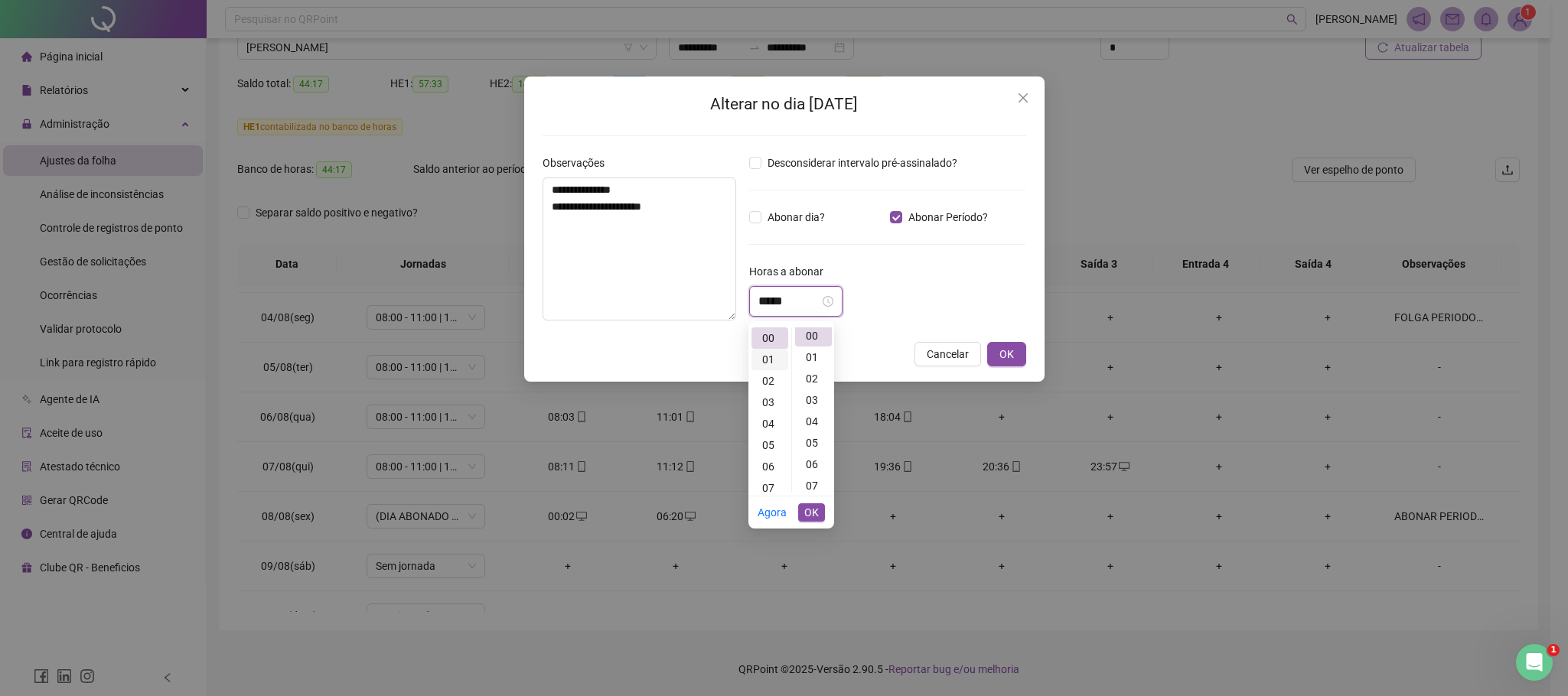
scroll to position [0, 0]
click at [763, 360] on div "01" at bounding box center [769, 359] width 37 height 21
click at [815, 388] on div "40" at bounding box center [813, 391] width 37 height 21
type input "*****"
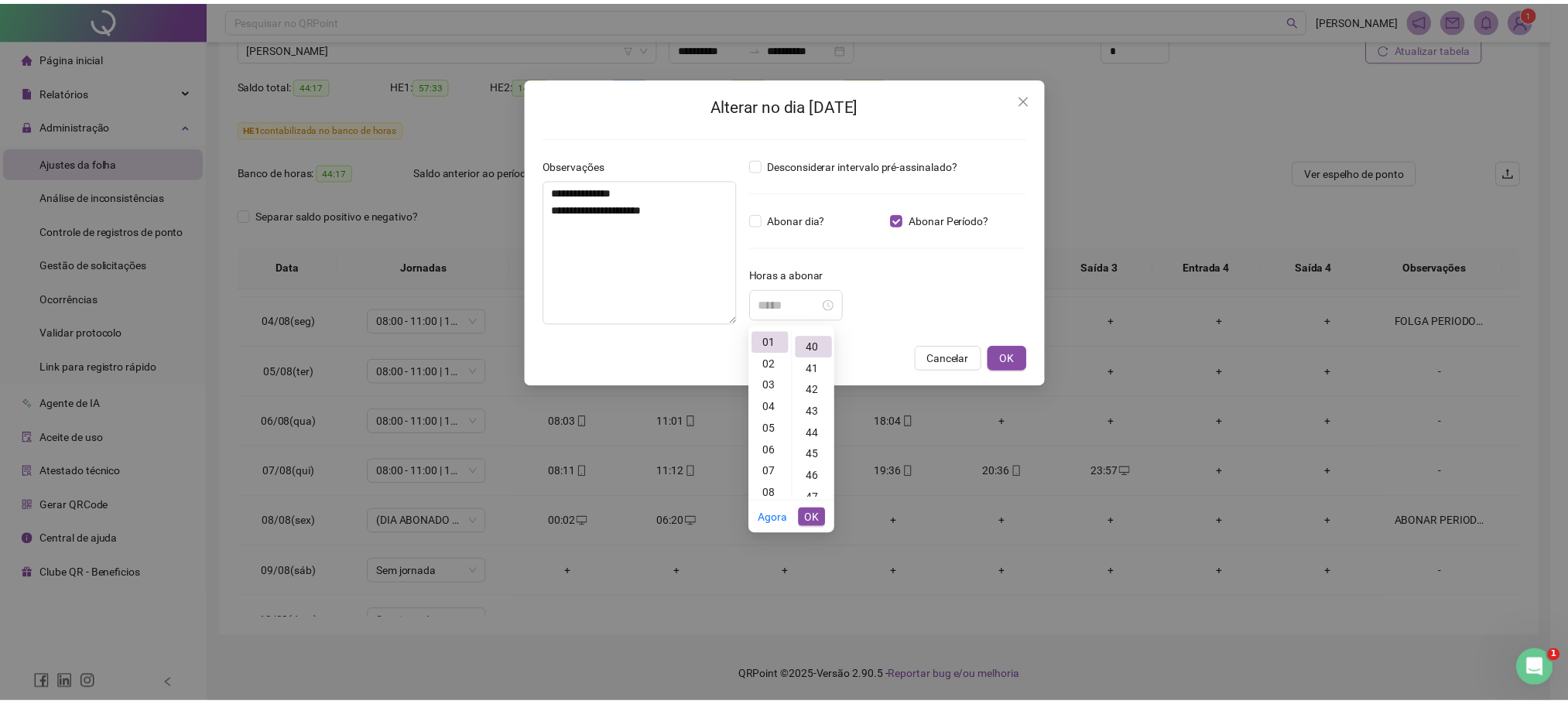
scroll to position [866, 0]
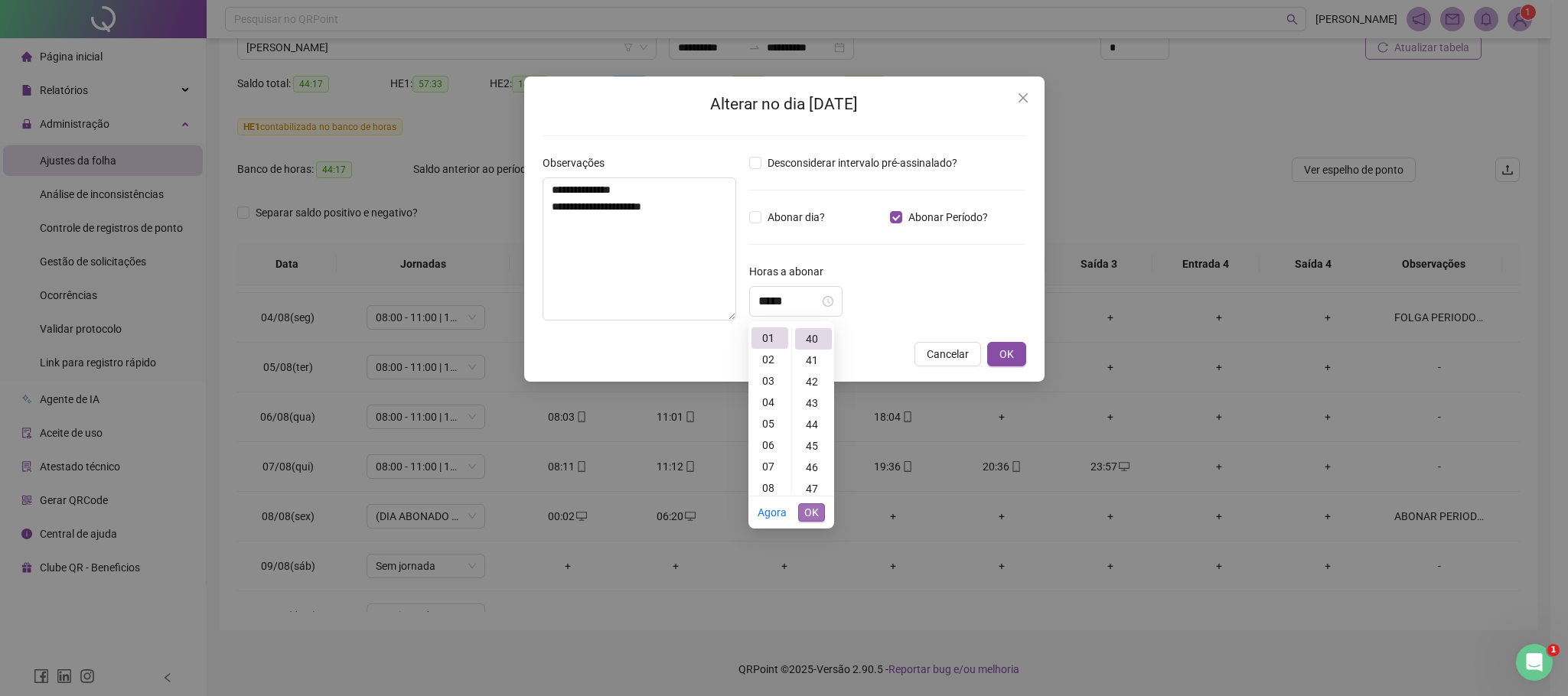
click at [811, 504] on span "OK" at bounding box center [811, 512] width 15 height 17
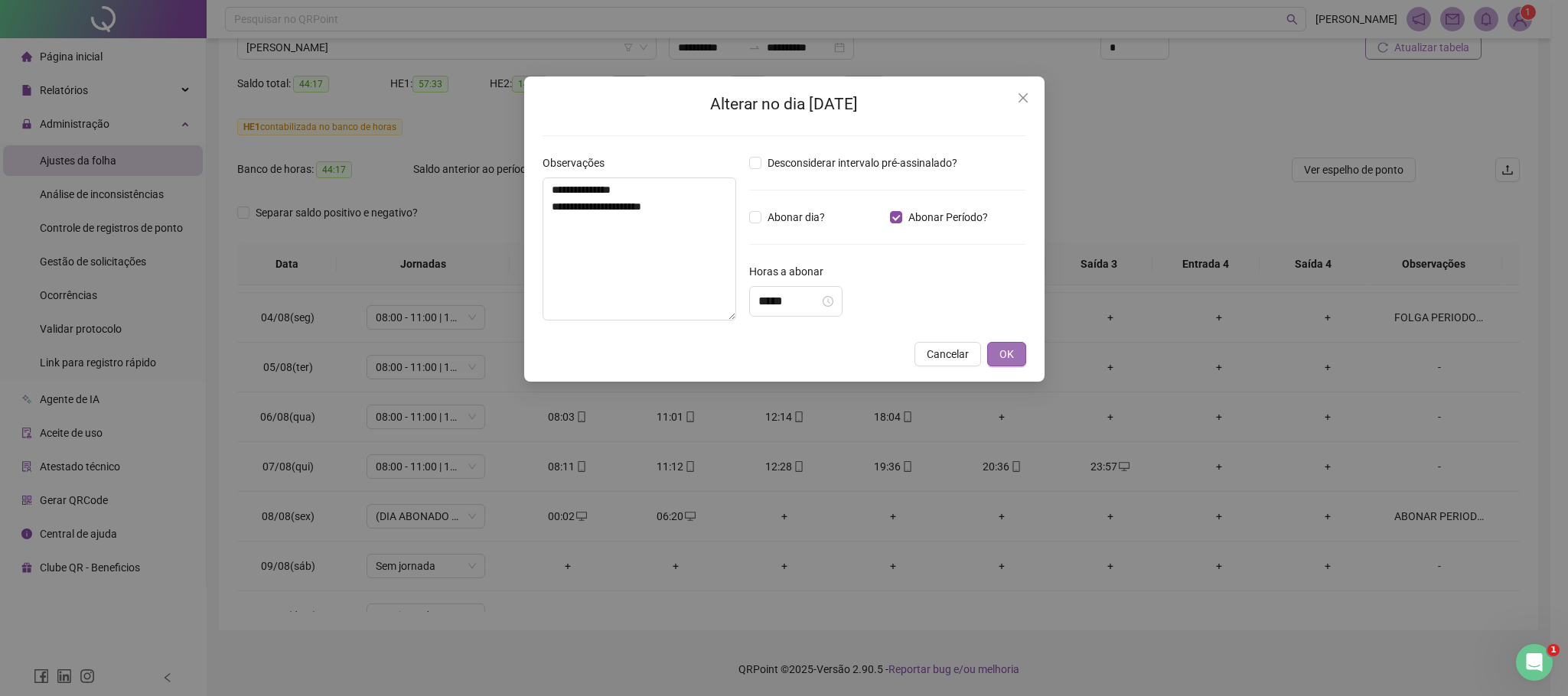
click at [1010, 355] on span "OK" at bounding box center [1007, 354] width 15 height 17
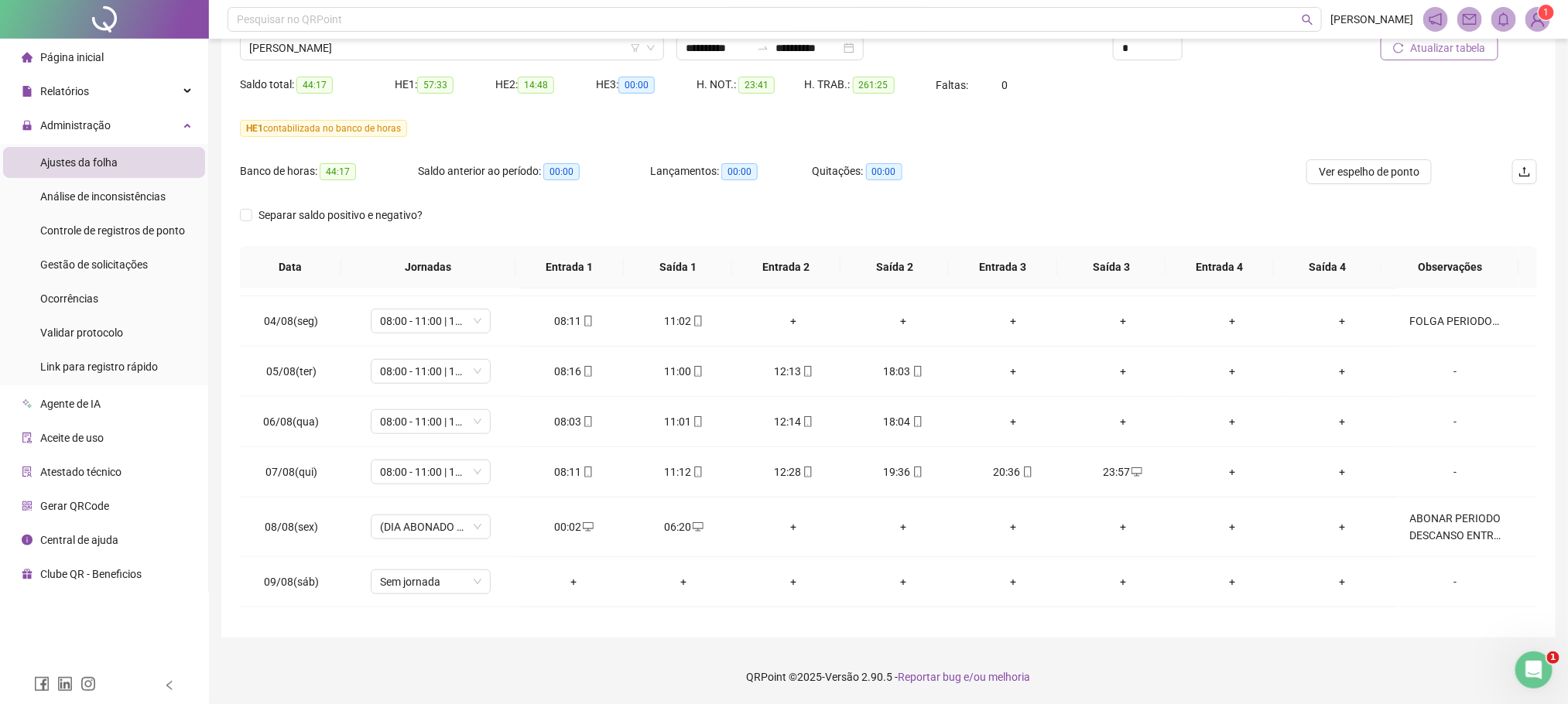
click at [1446, 49] on span "Atualizar tabela" at bounding box center [1448, 48] width 76 height 17
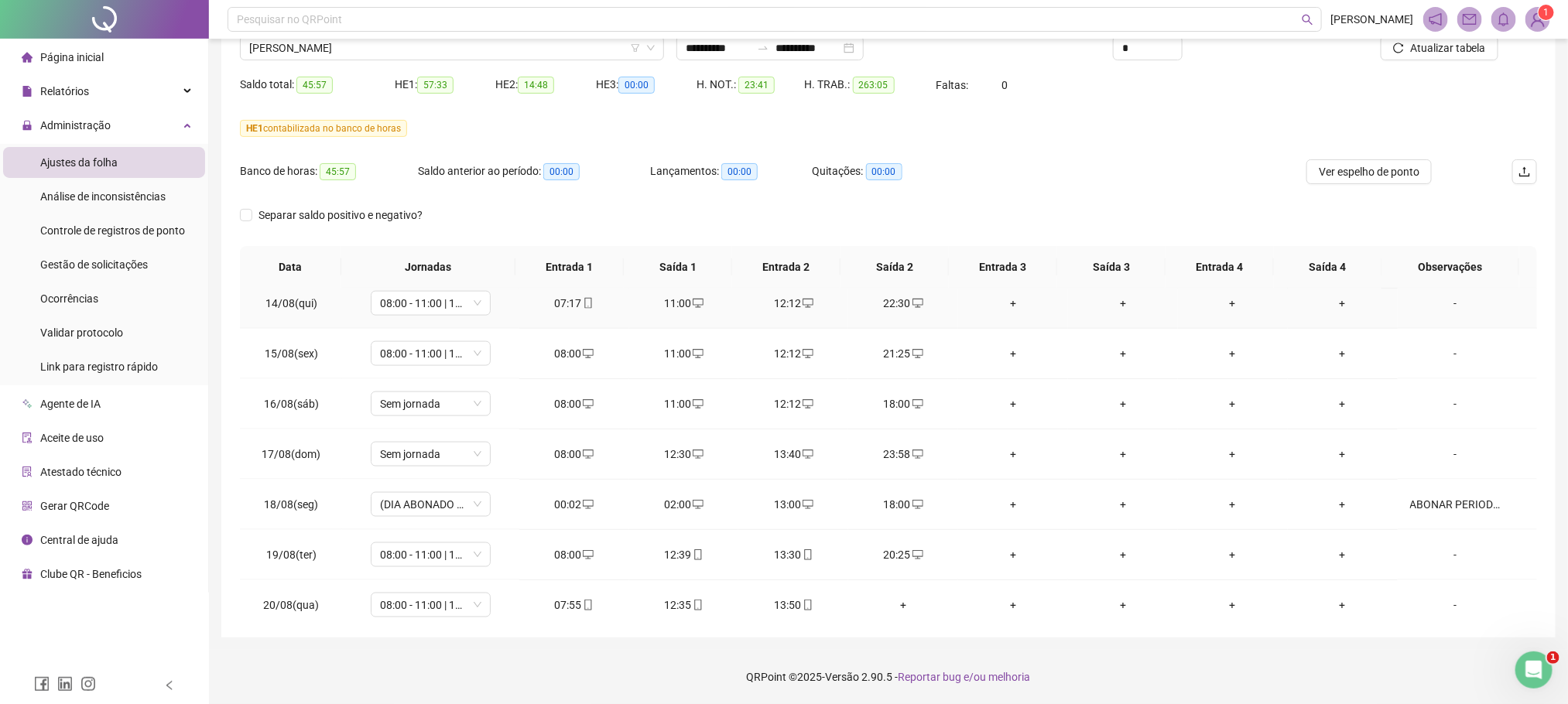
scroll to position [1239, 0]
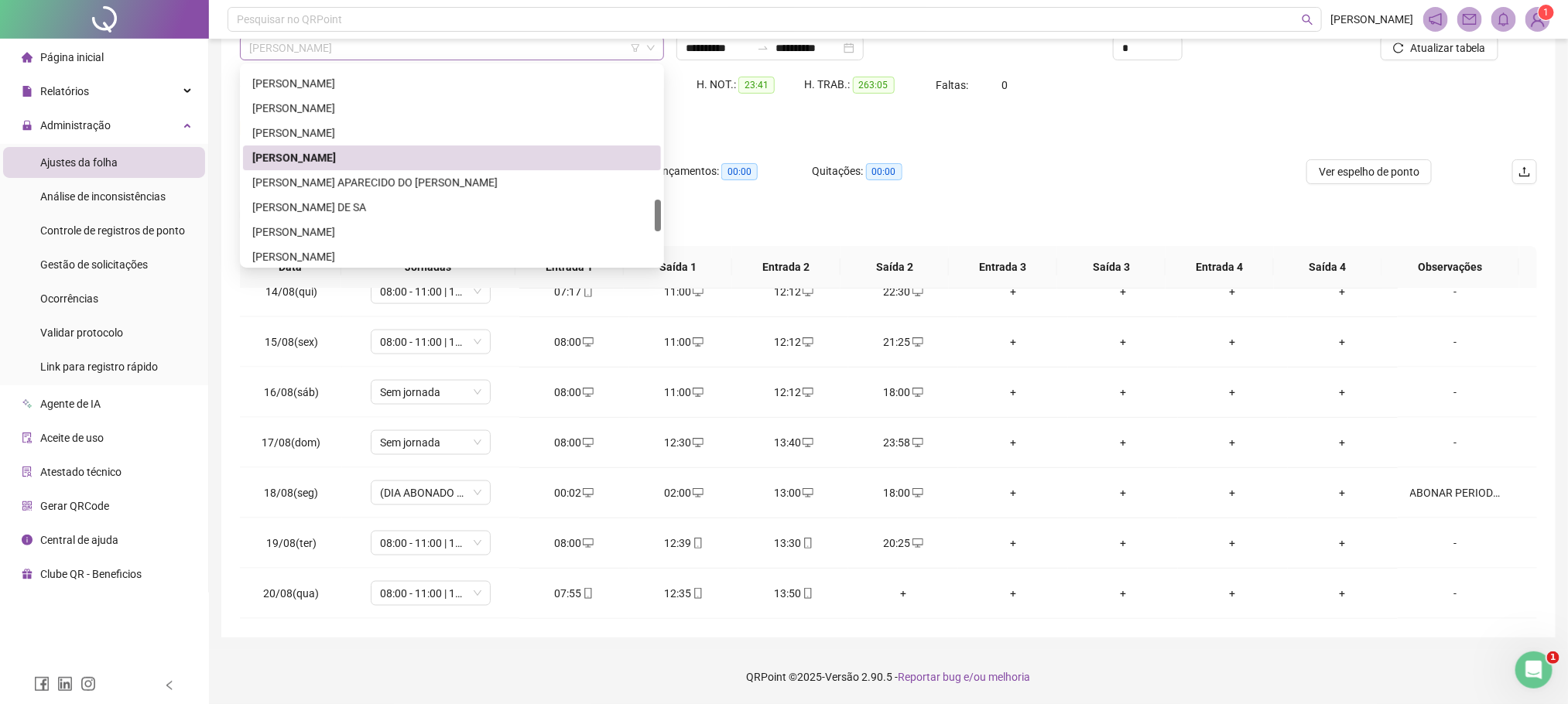
click at [310, 51] on span "LUCAS WILLIAM OLIVEIRA DE SOUSA" at bounding box center [451, 48] width 406 height 23
click at [310, 184] on div "LUCIVAN APARECIDO DO CARMO DIONISIO" at bounding box center [451, 183] width 399 height 17
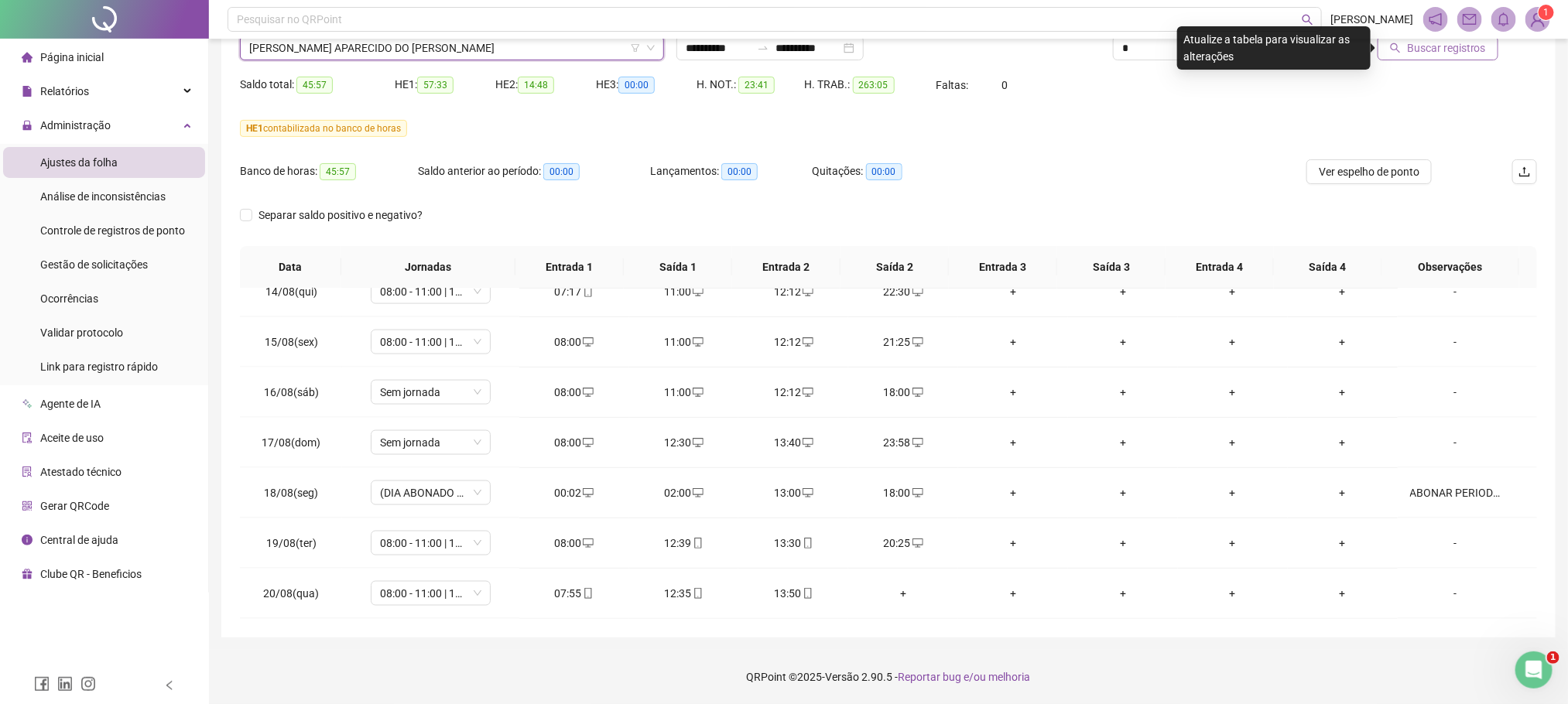
click at [1482, 46] on span "Buscar registros" at bounding box center [1446, 48] width 79 height 17
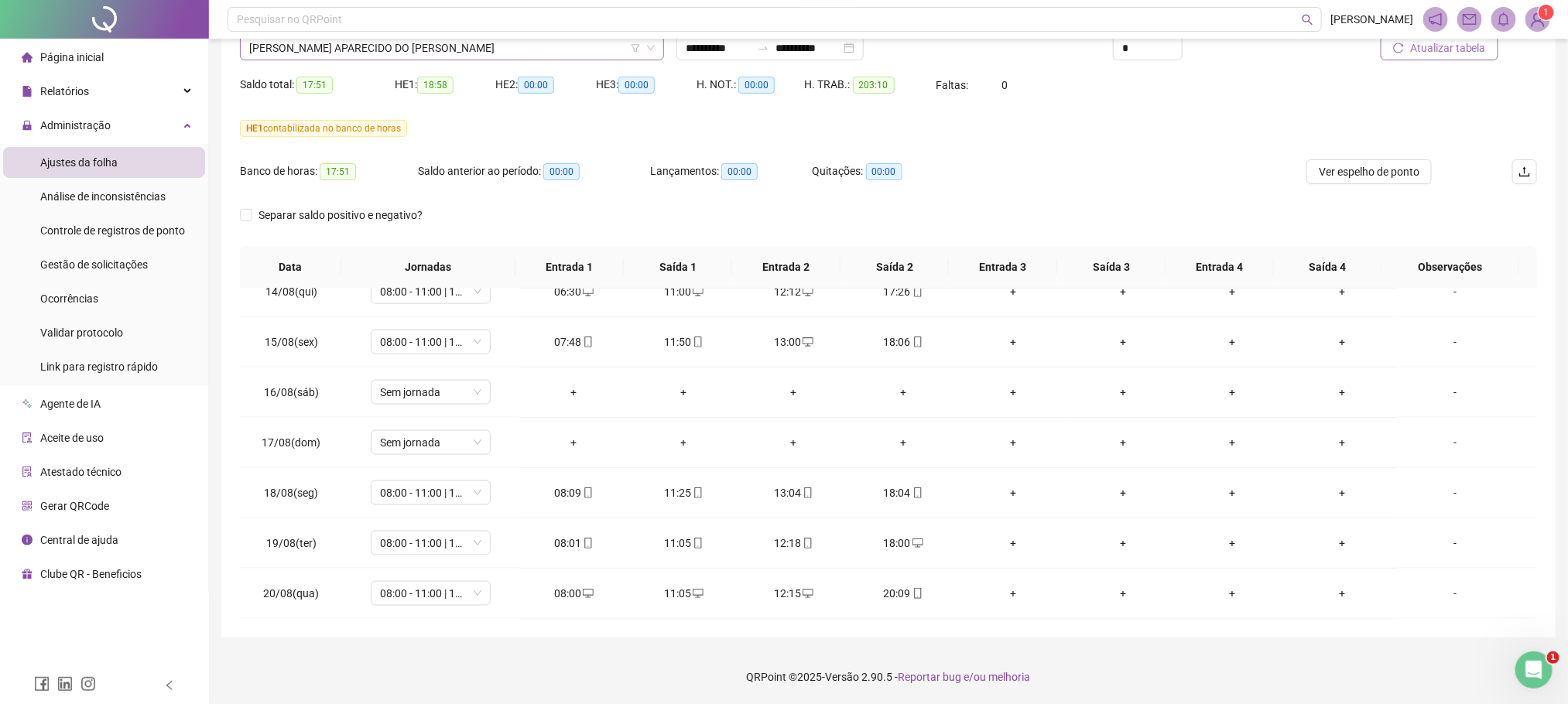
click at [305, 47] on span "LUCIVAN APARECIDO DO CARMO DIONISIO" at bounding box center [451, 48] width 406 height 23
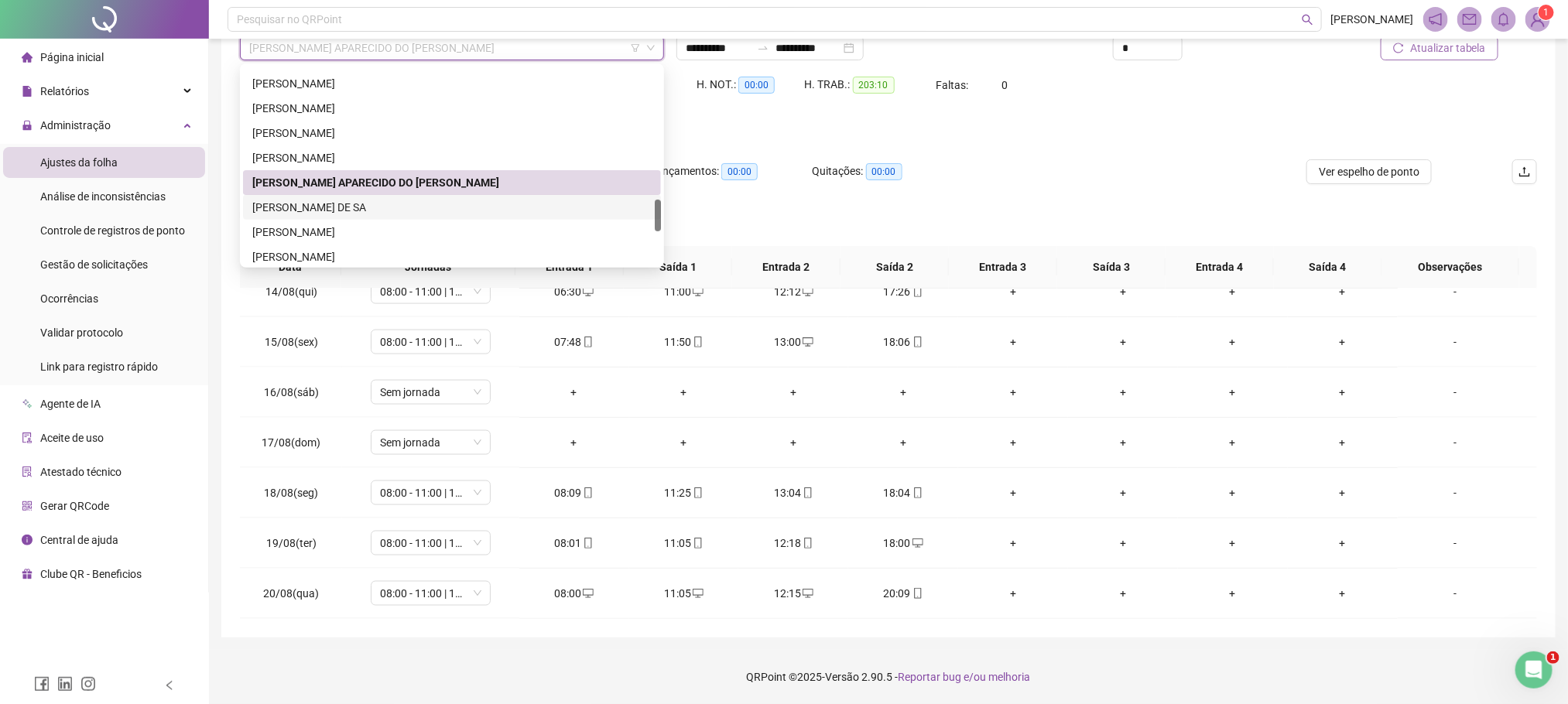
click at [348, 212] on div "MARCOS RYANN PEREIRA DE SA" at bounding box center [451, 207] width 399 height 17
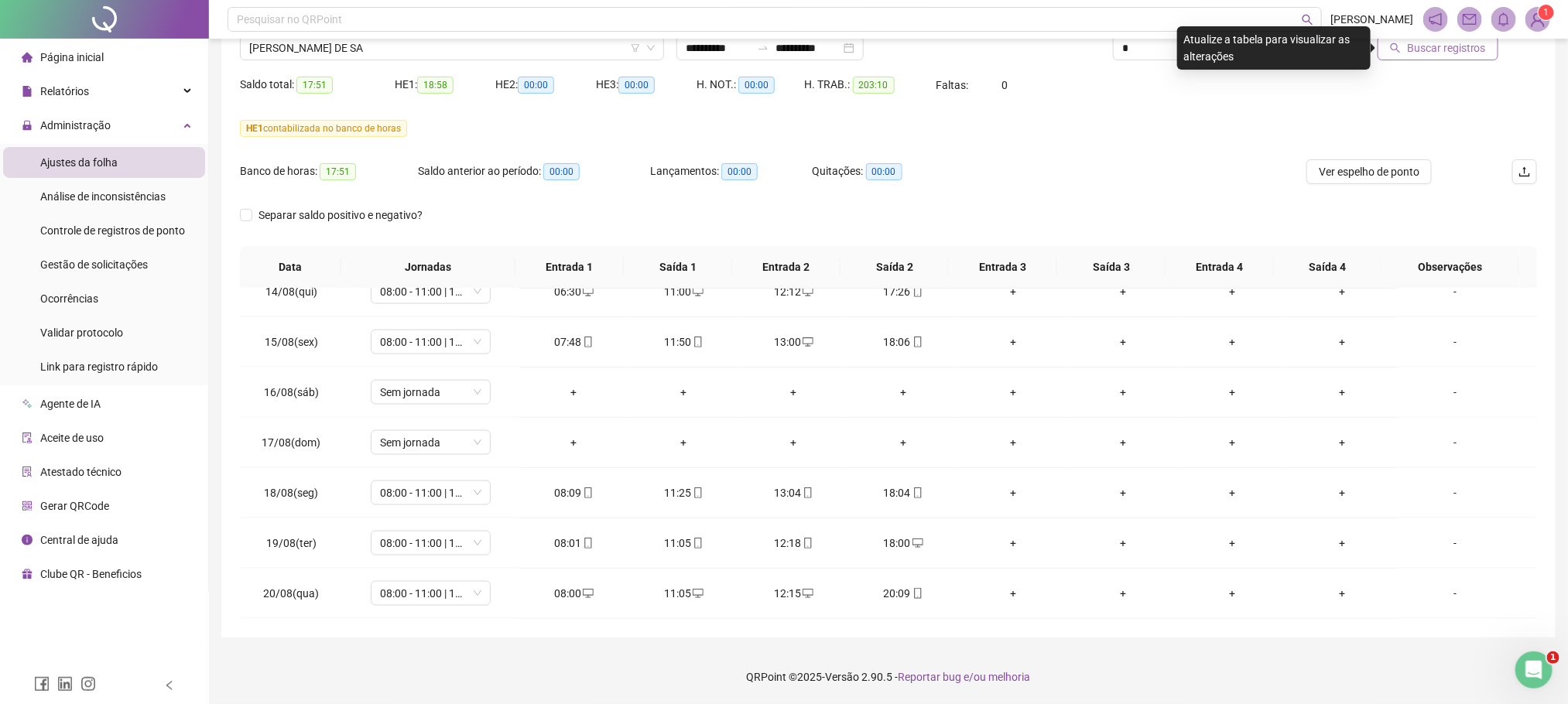
click at [1454, 61] on div "Buscar registros" at bounding box center [1434, 42] width 218 height 60
click at [1454, 58] on button "Buscar registros" at bounding box center [1438, 48] width 121 height 25
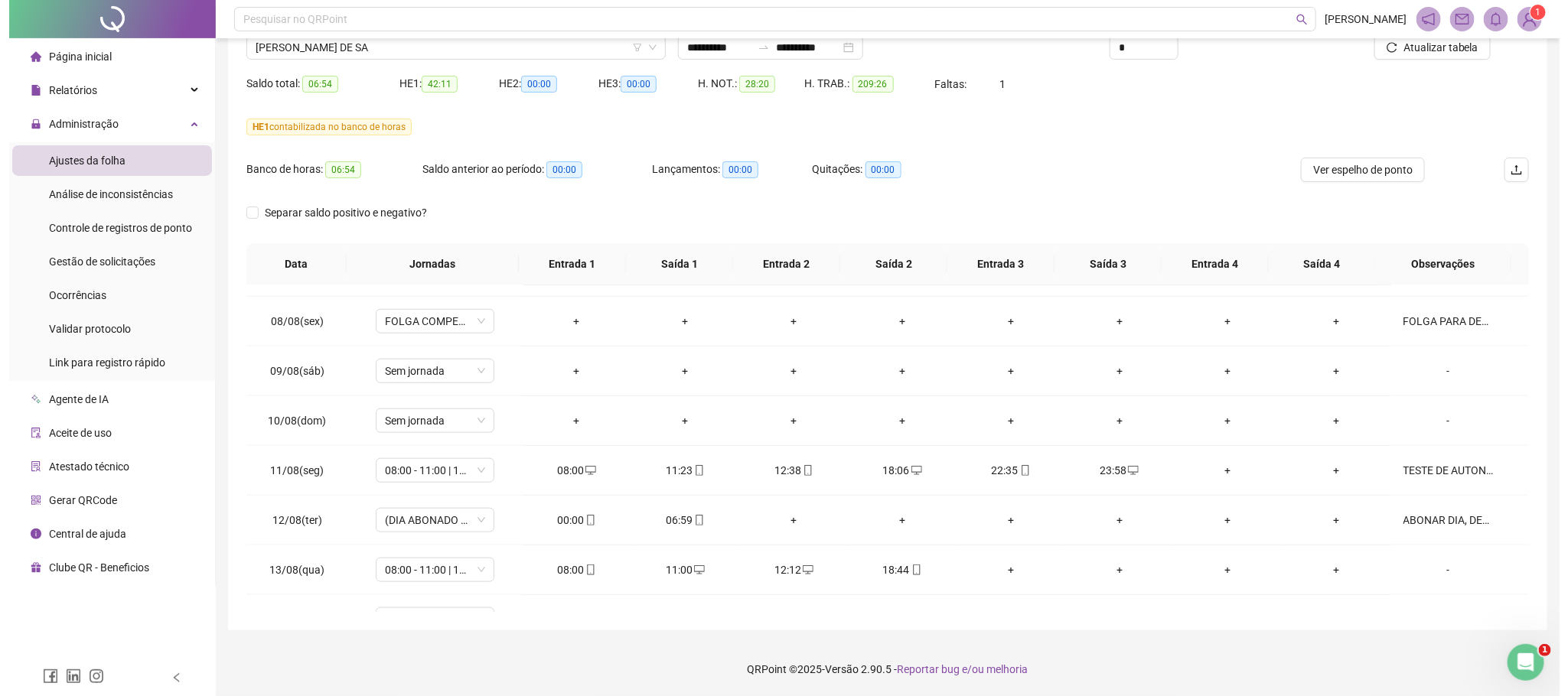
scroll to position [881, 0]
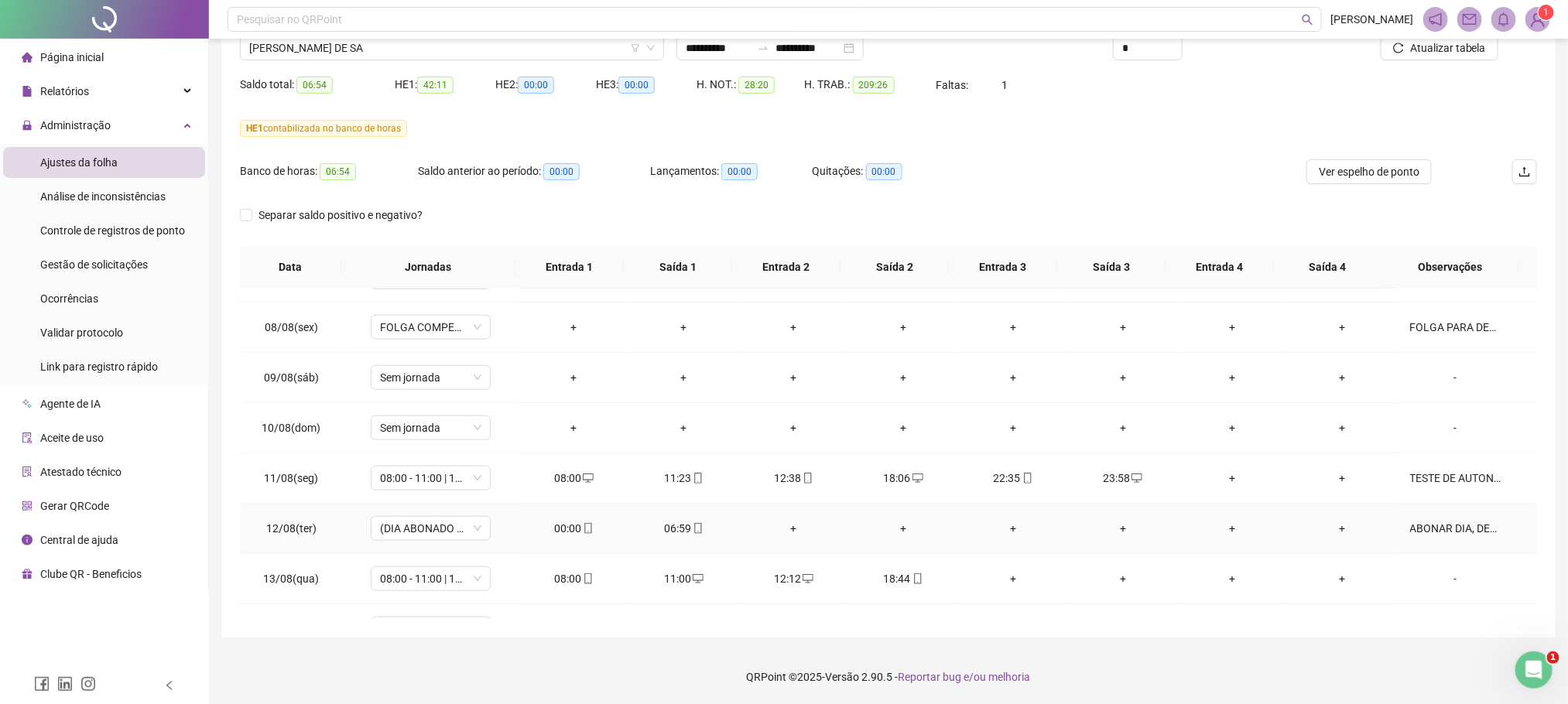
click at [1451, 532] on div "ABONAR DIA, DESCANSO ENTRE JORNADA ." at bounding box center [1456, 528] width 91 height 17
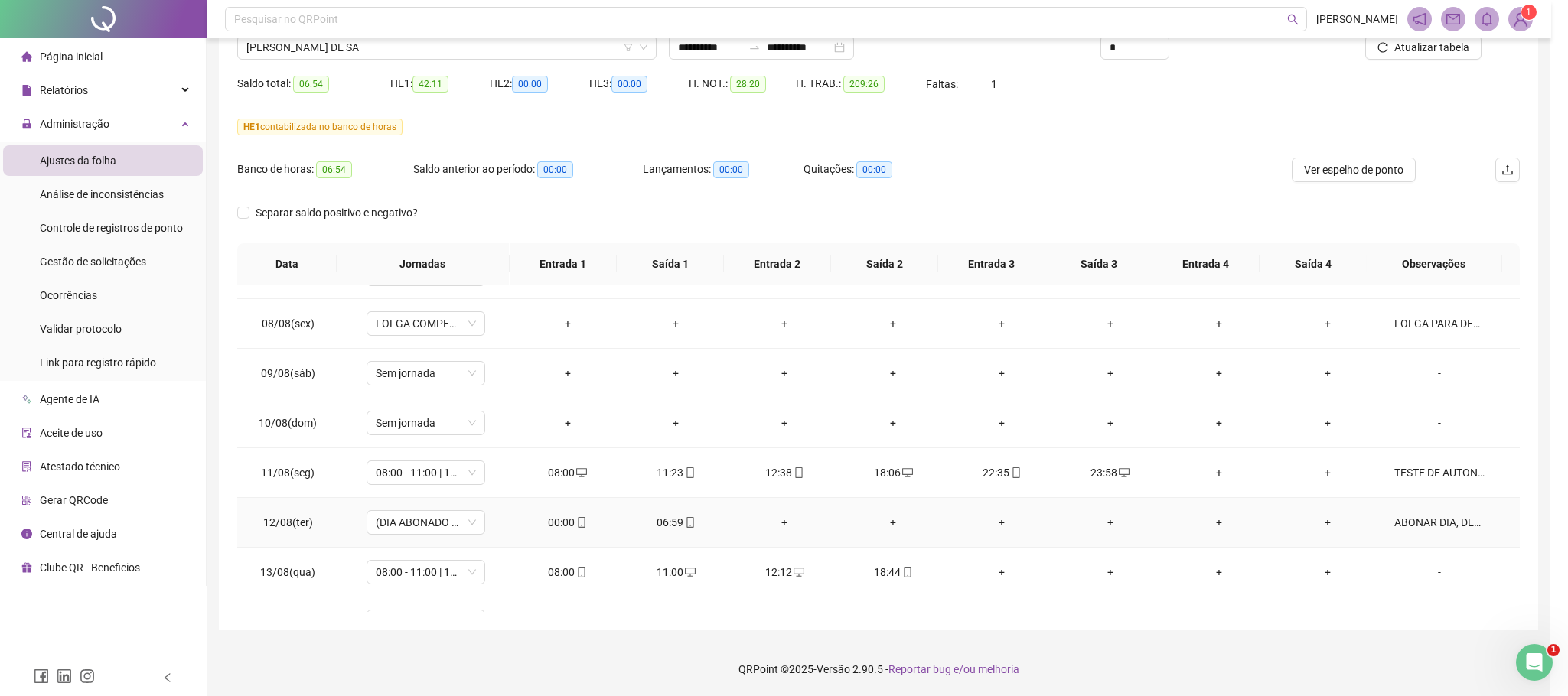
type input "*****"
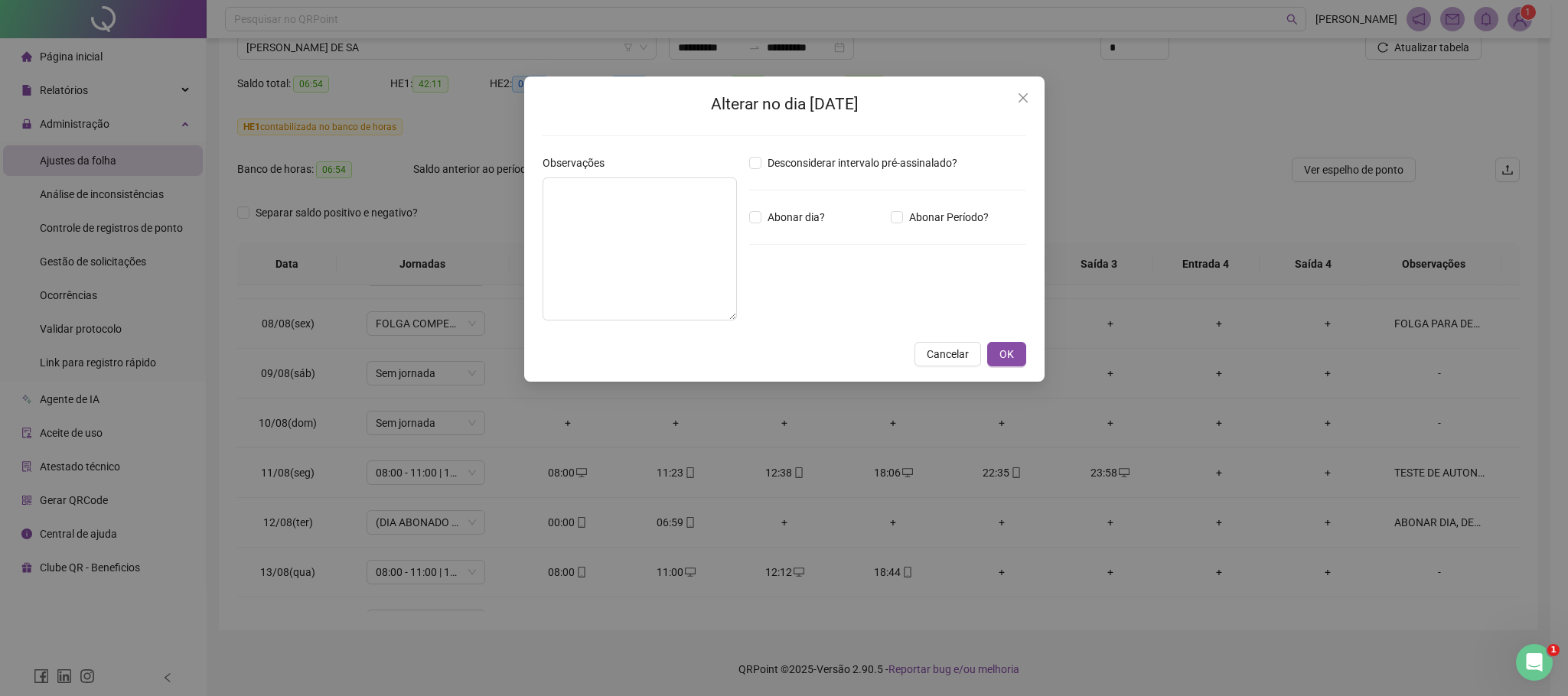
type textarea "**********"
click at [769, 303] on input "*****" at bounding box center [788, 301] width 61 height 18
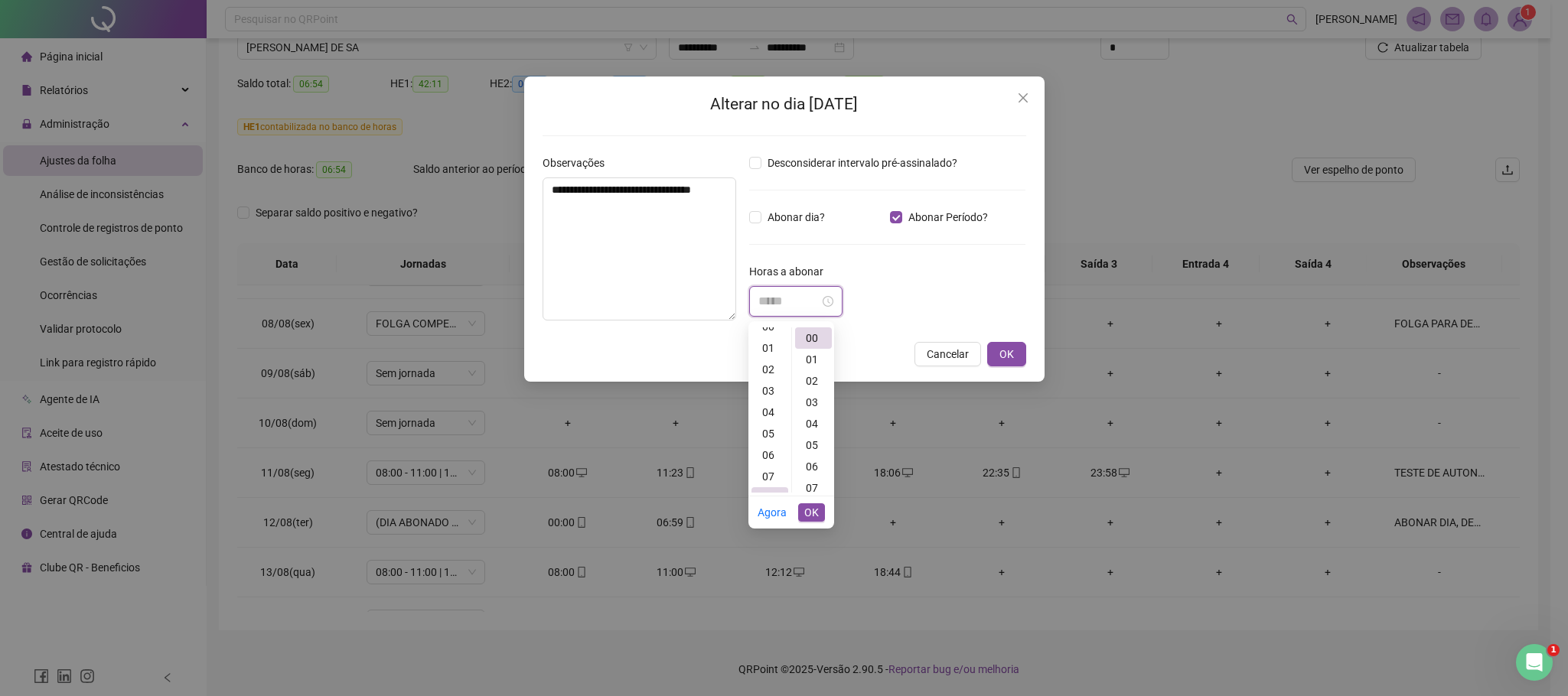
scroll to position [0, 0]
click at [767, 358] on div "01" at bounding box center [769, 359] width 37 height 21
type input "*****"
click at [812, 511] on span "OK" at bounding box center [811, 512] width 15 height 17
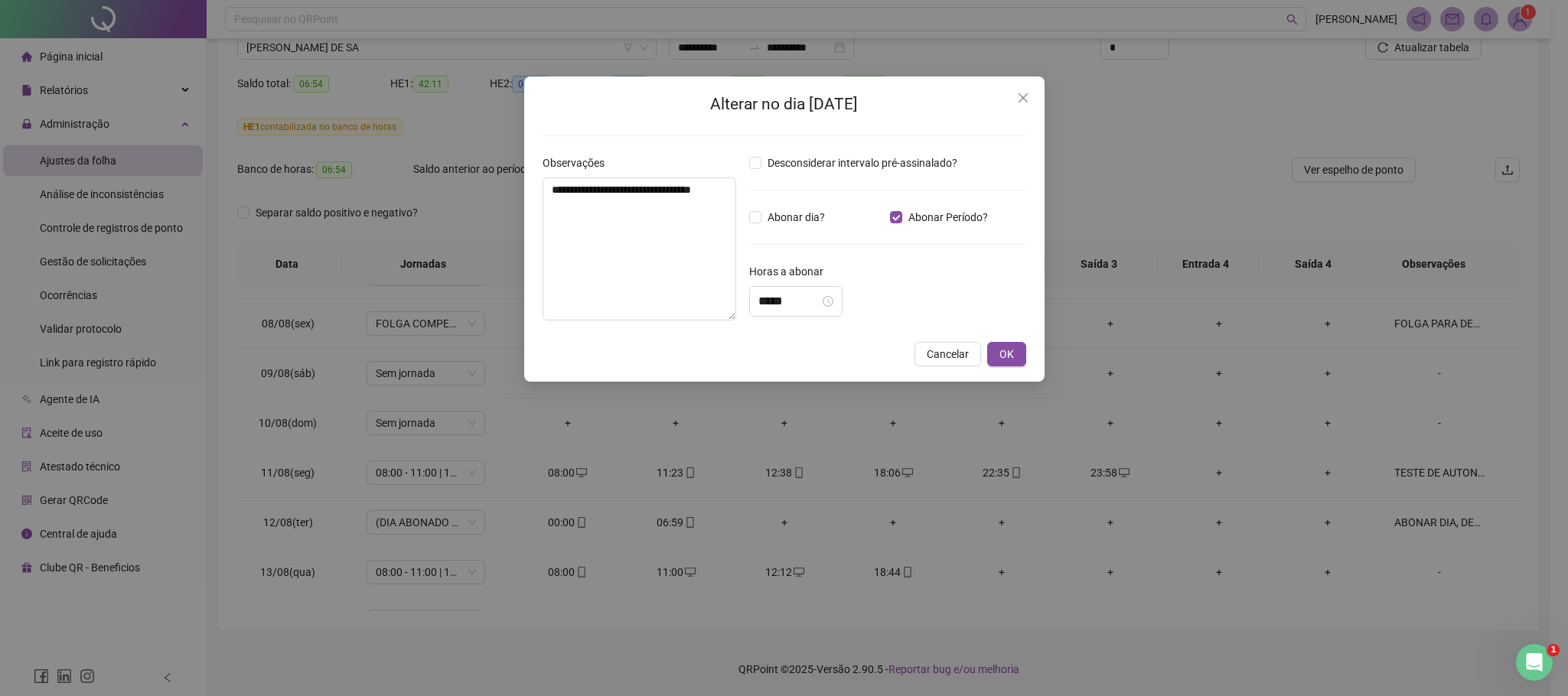
click at [982, 354] on div "Cancelar OK" at bounding box center [784, 355] width 484 height 25
click at [1003, 358] on span "OK" at bounding box center [1007, 354] width 15 height 17
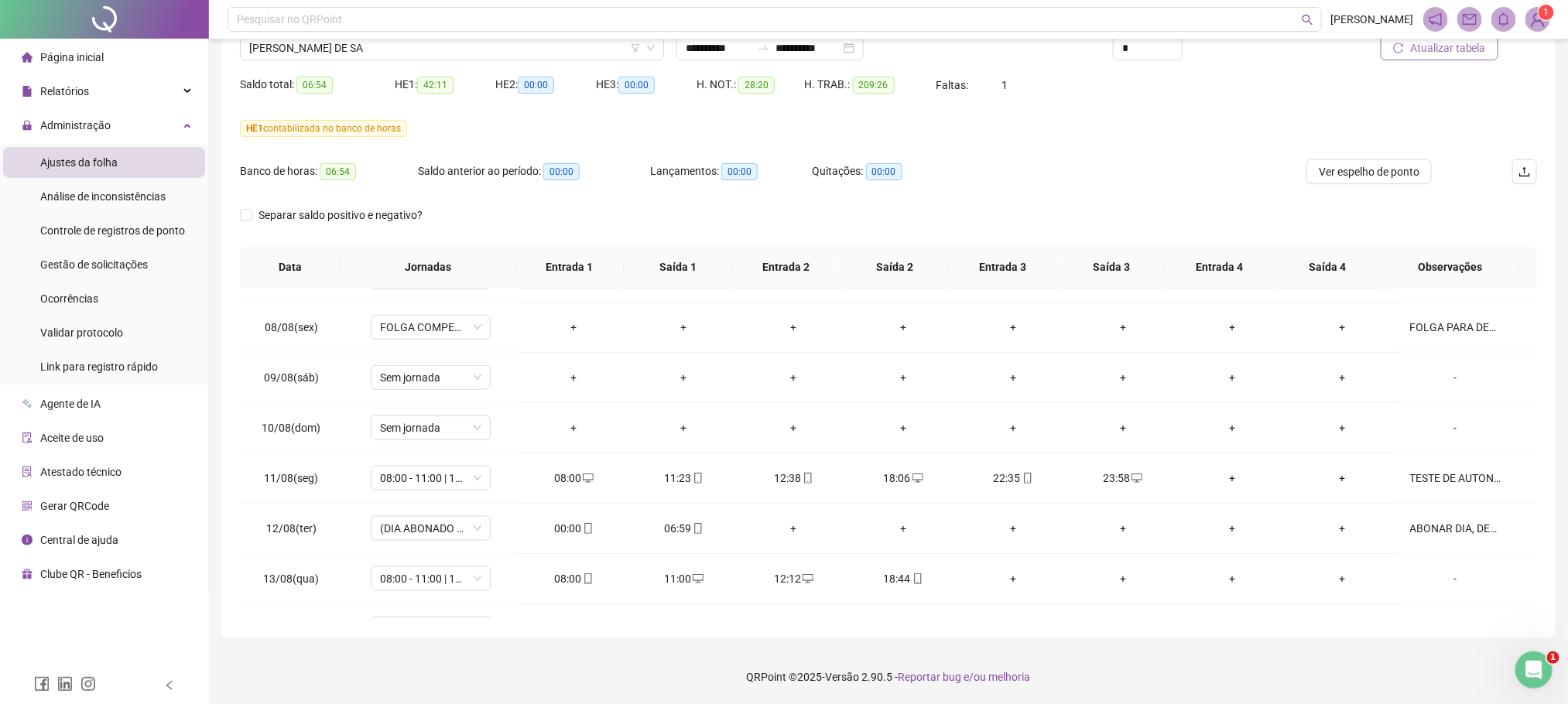
click at [1450, 47] on span "Atualizar tabela" at bounding box center [1448, 48] width 76 height 17
click at [1451, 537] on div "ABONAR DIA, DESCANSO ENTRE JORNADA ." at bounding box center [1456, 528] width 91 height 17
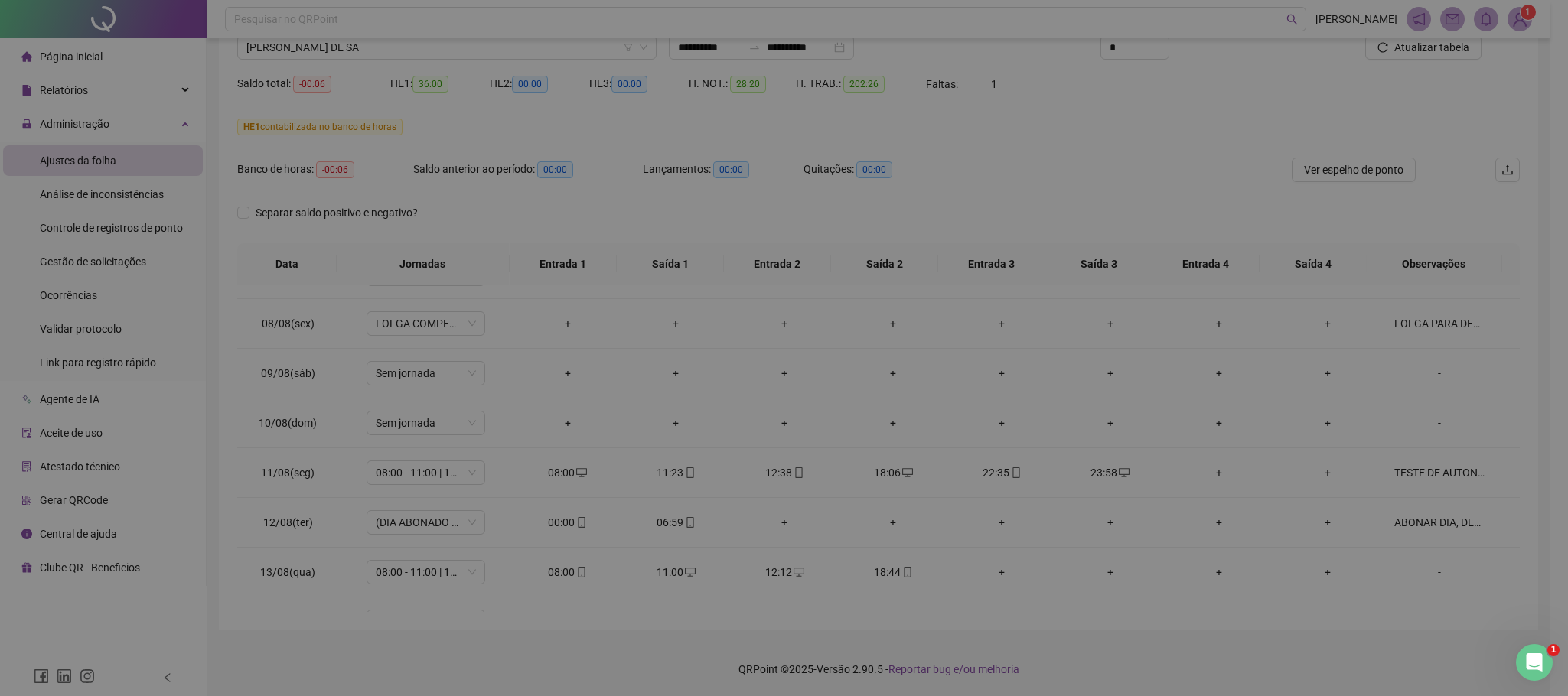
type input "*****"
type textarea "**********"
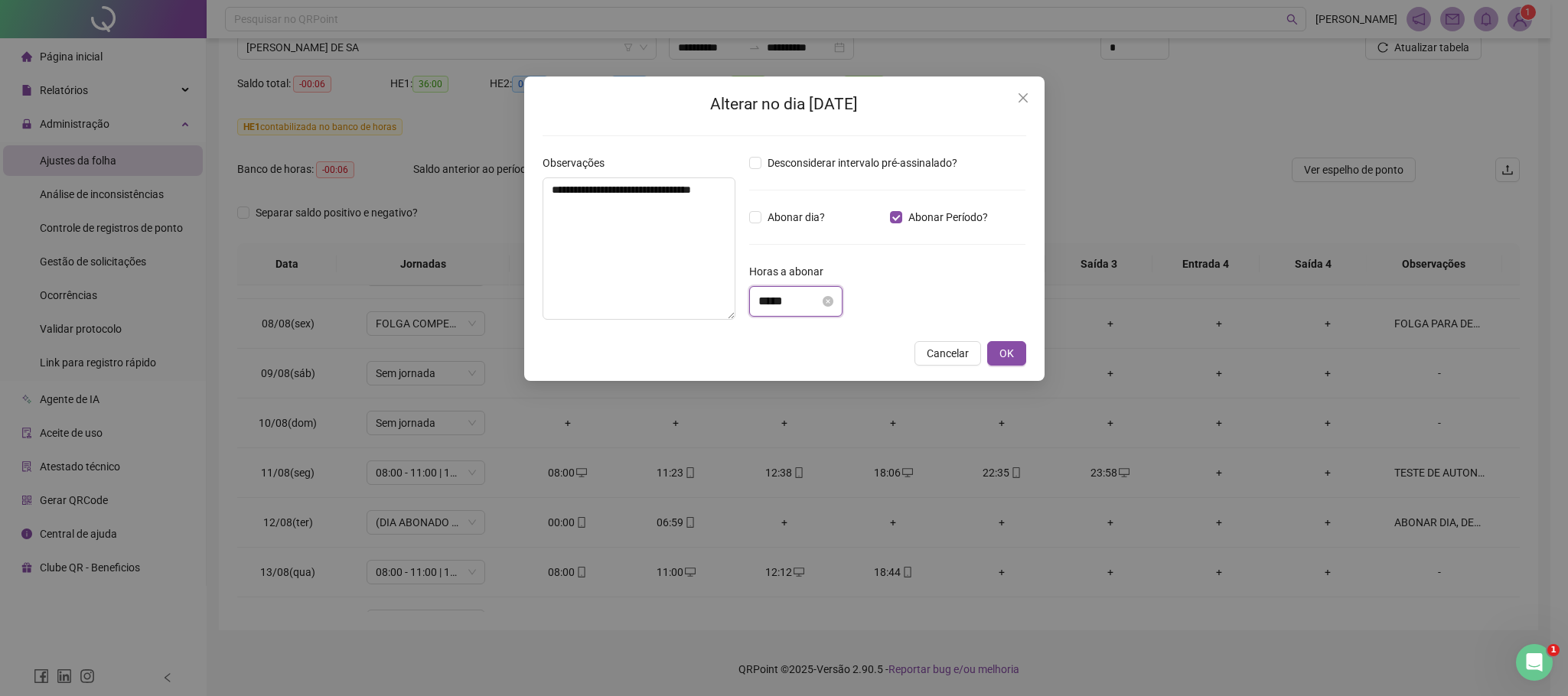
click at [780, 301] on input "*****" at bounding box center [788, 301] width 61 height 18
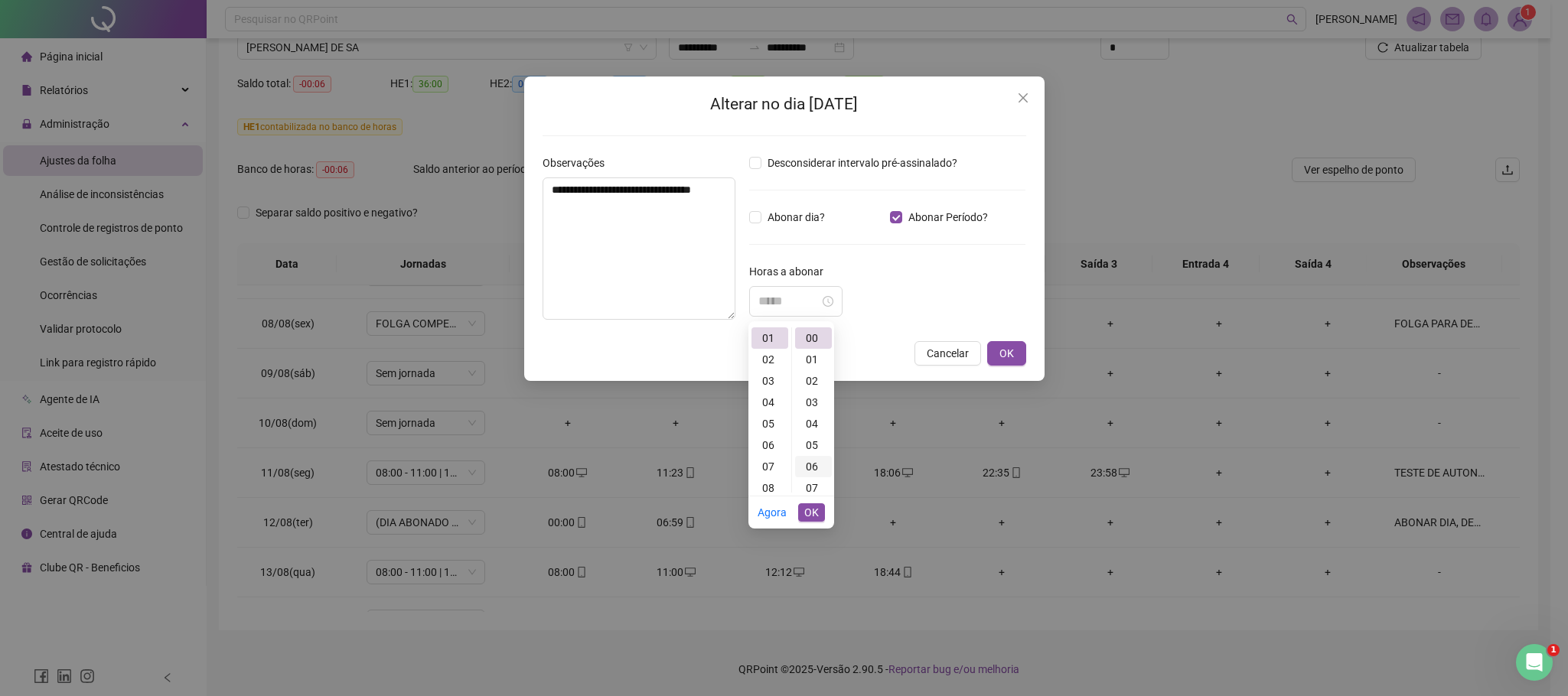
click at [815, 468] on div "06" at bounding box center [813, 466] width 37 height 21
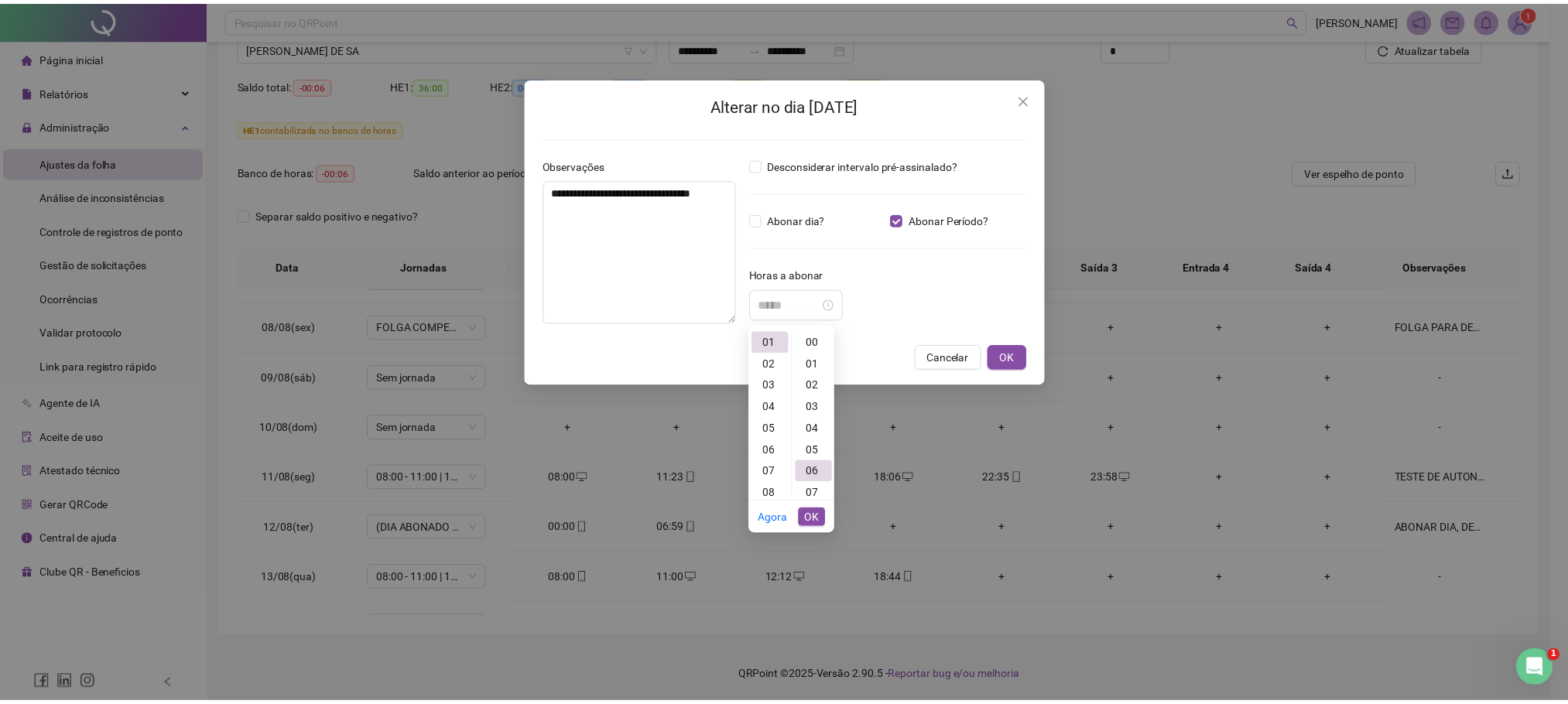
scroll to position [130, 0]
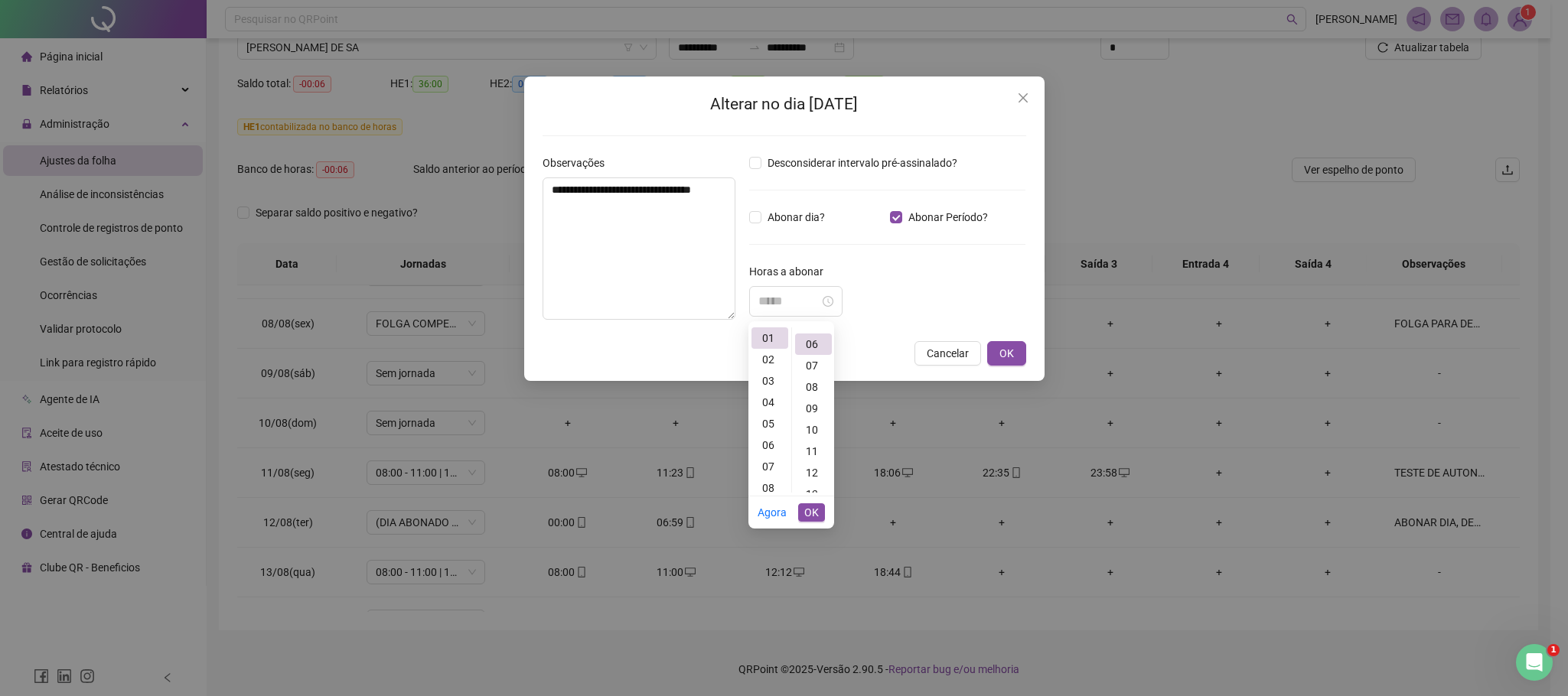
type input "*****"
click at [824, 516] on button "OK" at bounding box center [811, 512] width 27 height 18
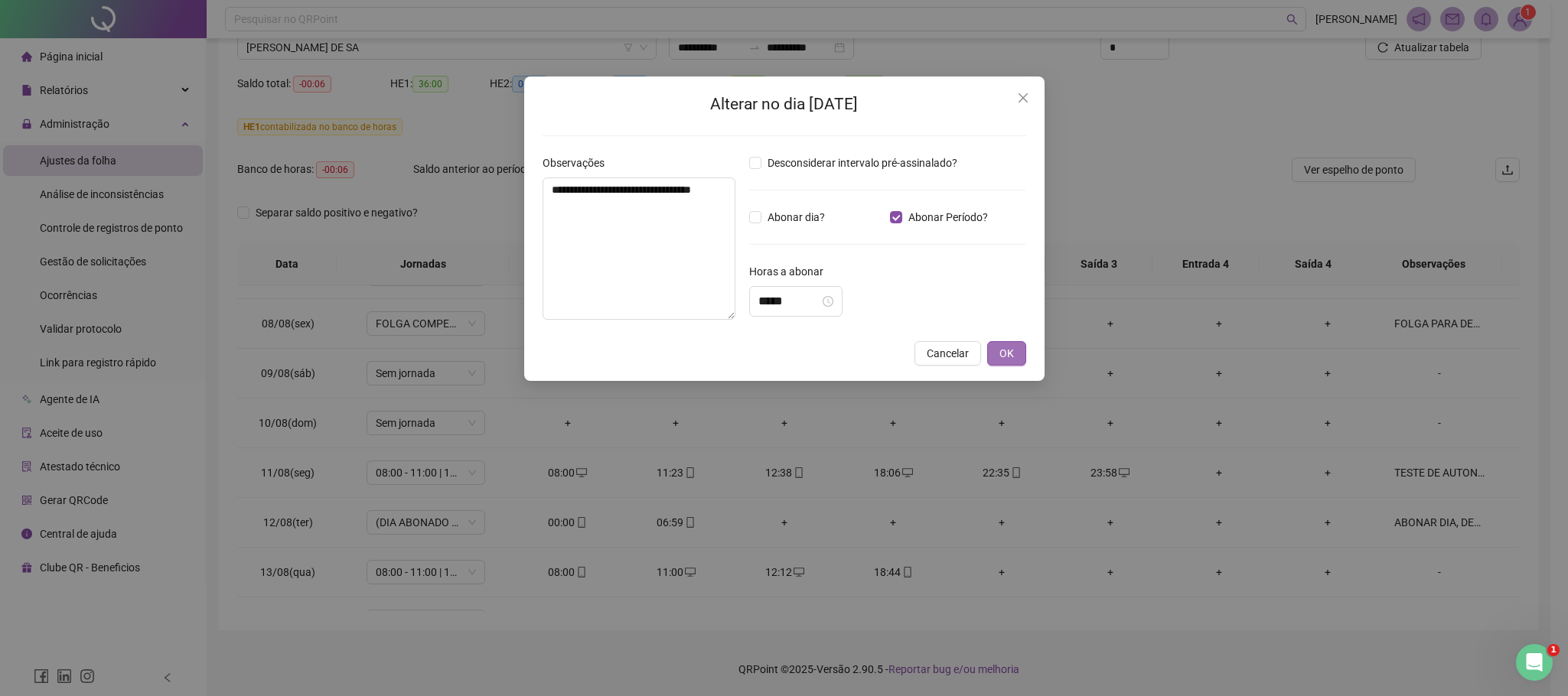
click at [1022, 358] on button "OK" at bounding box center [1007, 354] width 39 height 25
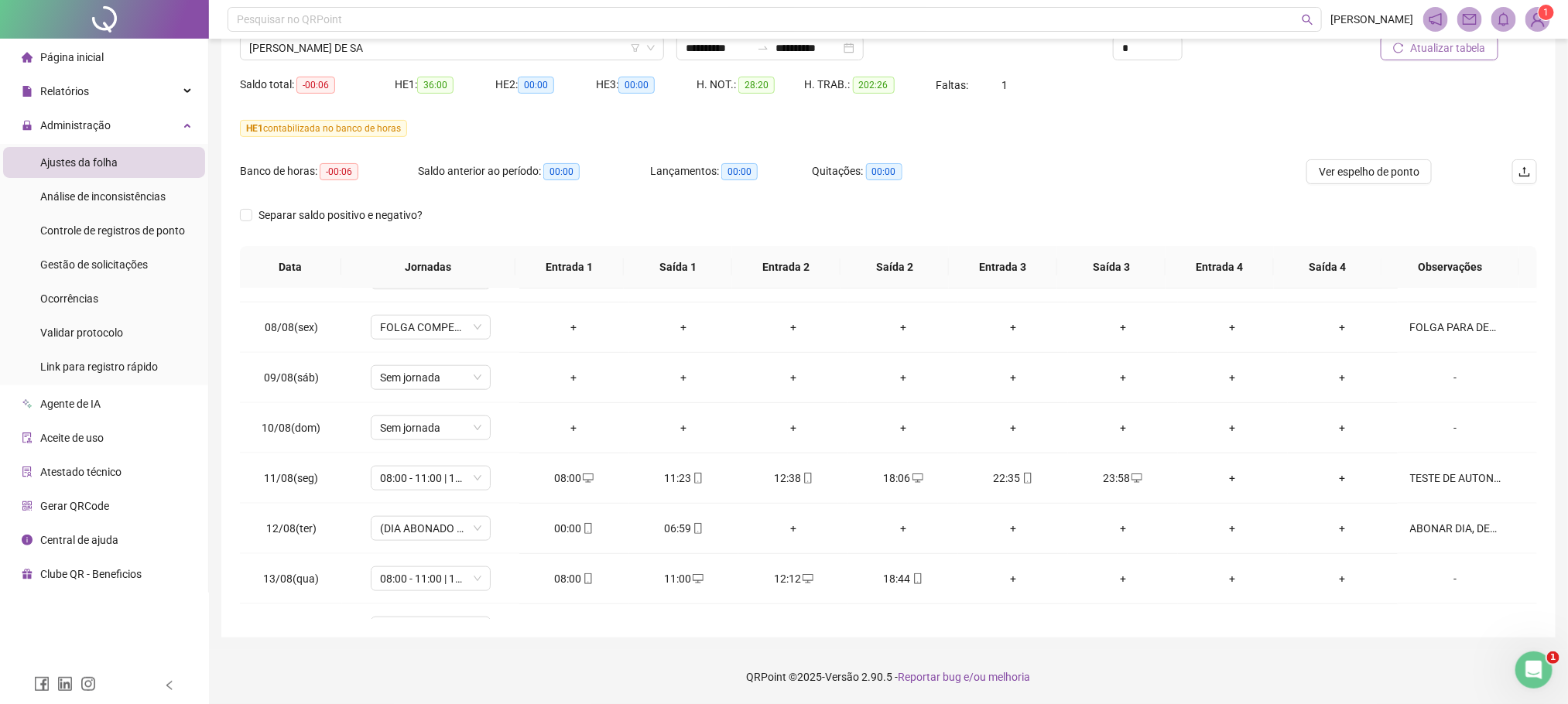
click at [1473, 44] on span "Atualizar tabela" at bounding box center [1448, 48] width 76 height 17
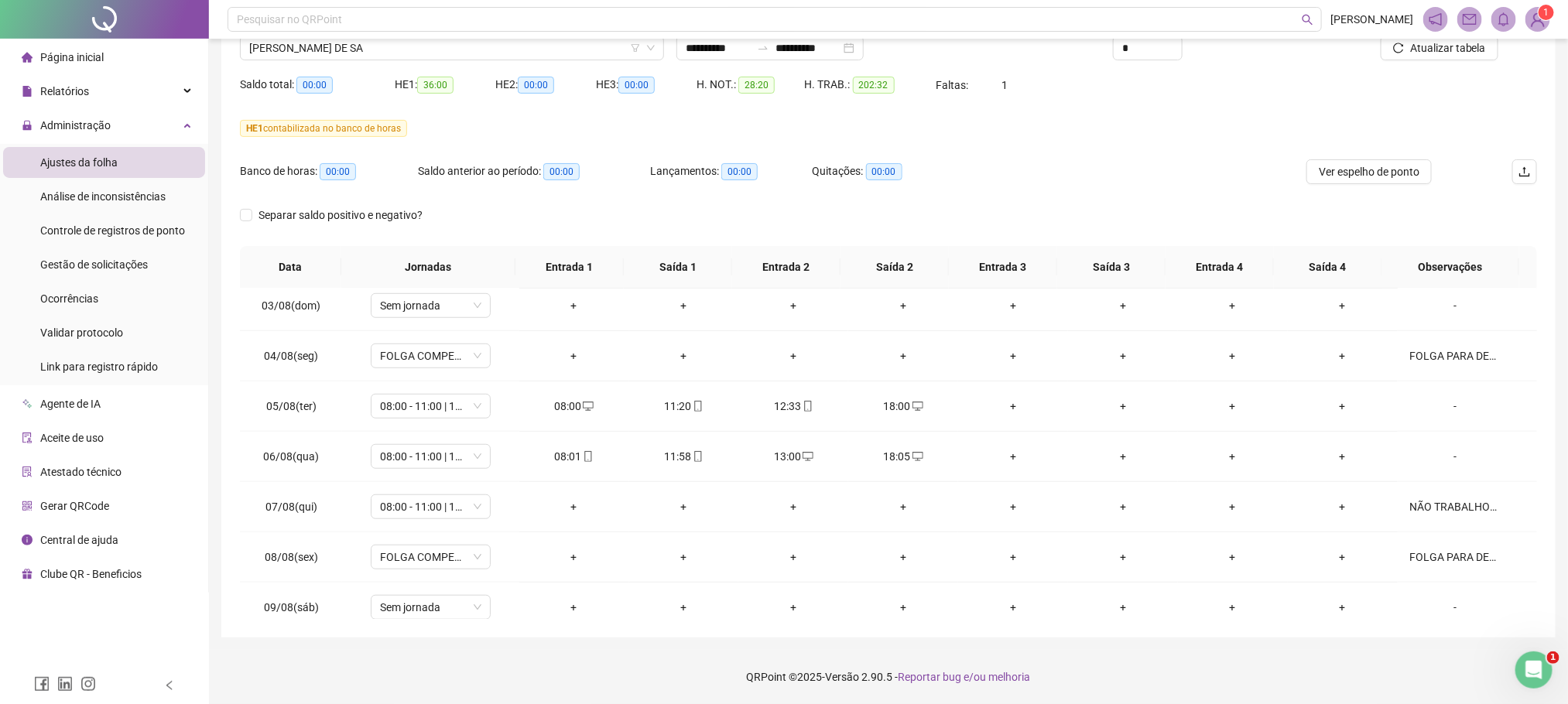
scroll to position [659, 0]
click at [311, 51] on span "MARCOS RYANN PEREIRA DE SA" at bounding box center [451, 48] width 406 height 23
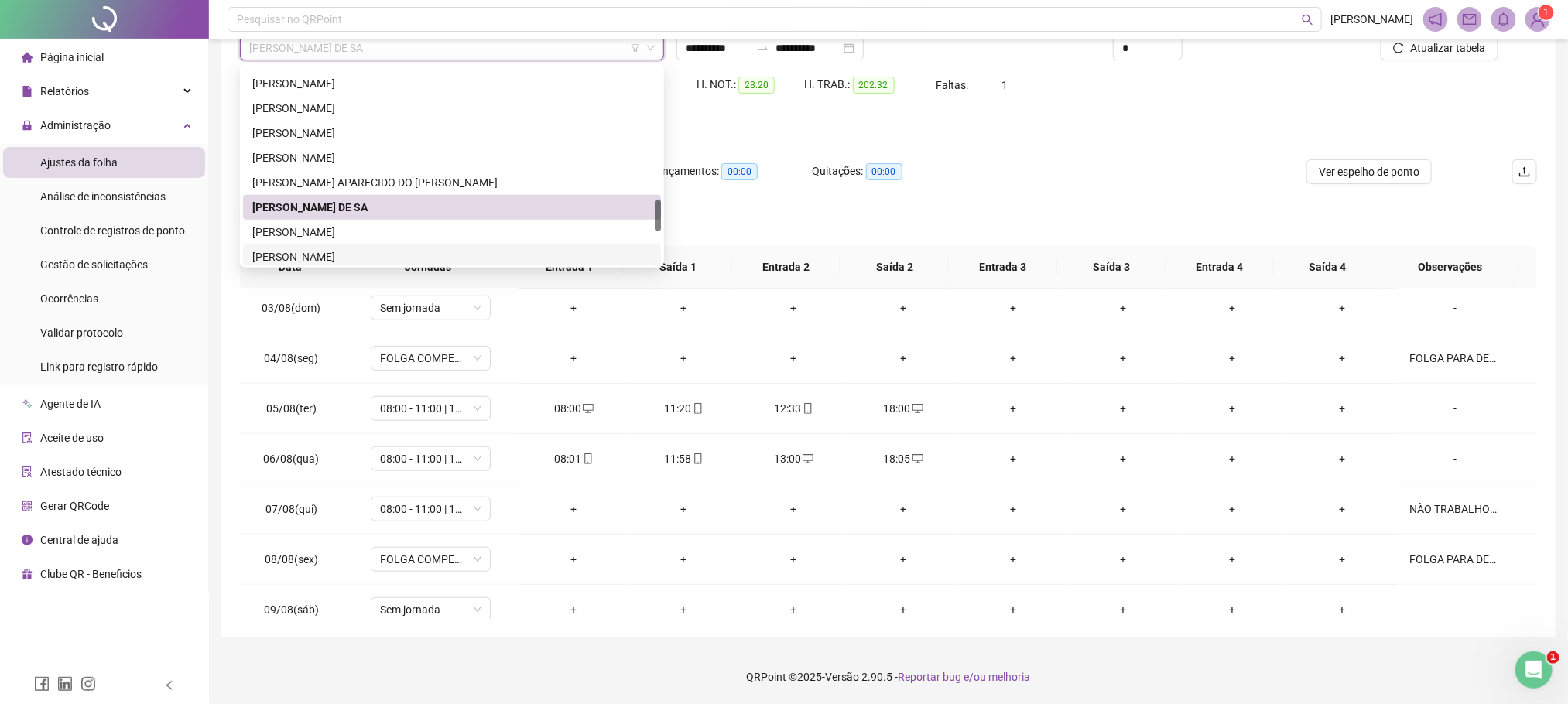
scroll to position [929, 0]
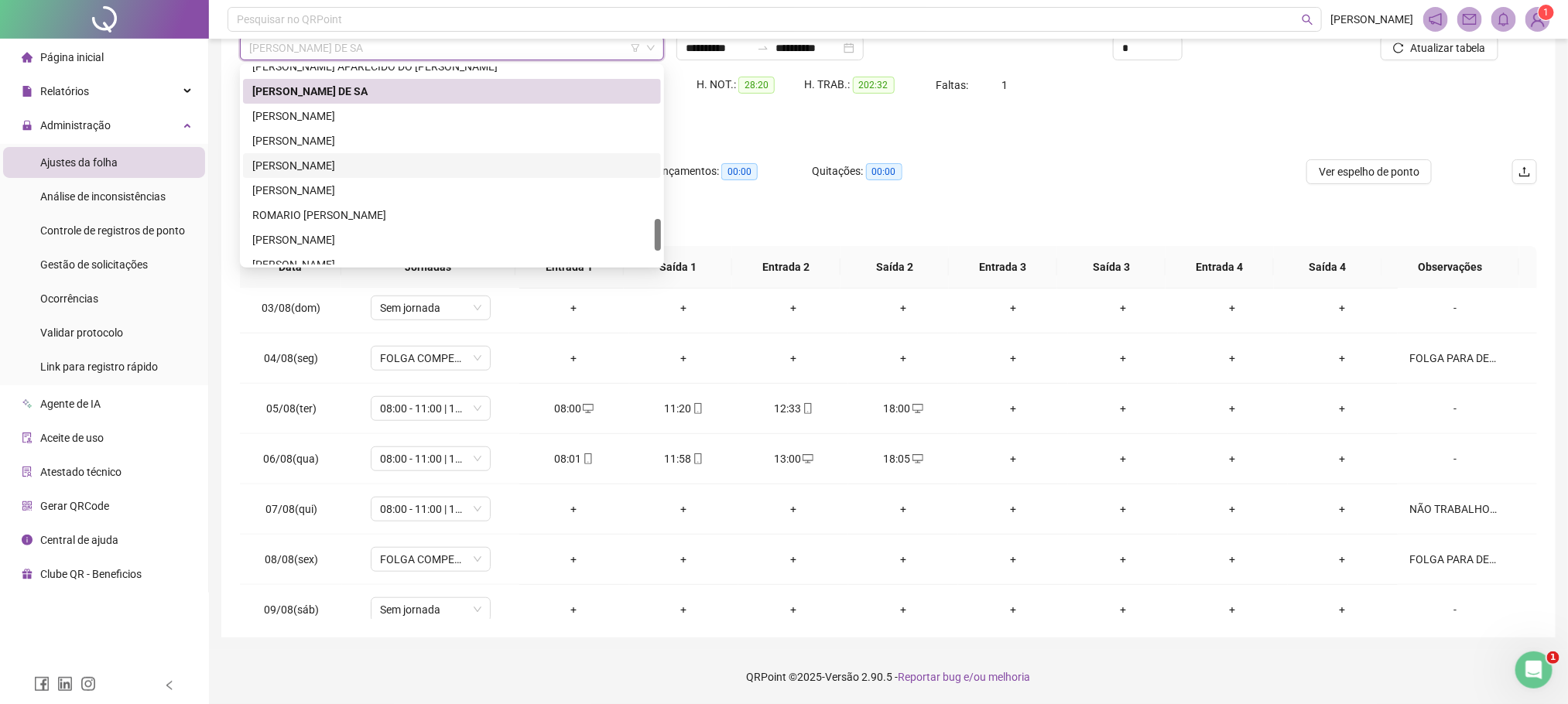
click at [333, 164] on div "RODRIGO COSTA DA SILVA" at bounding box center [451, 165] width 399 height 17
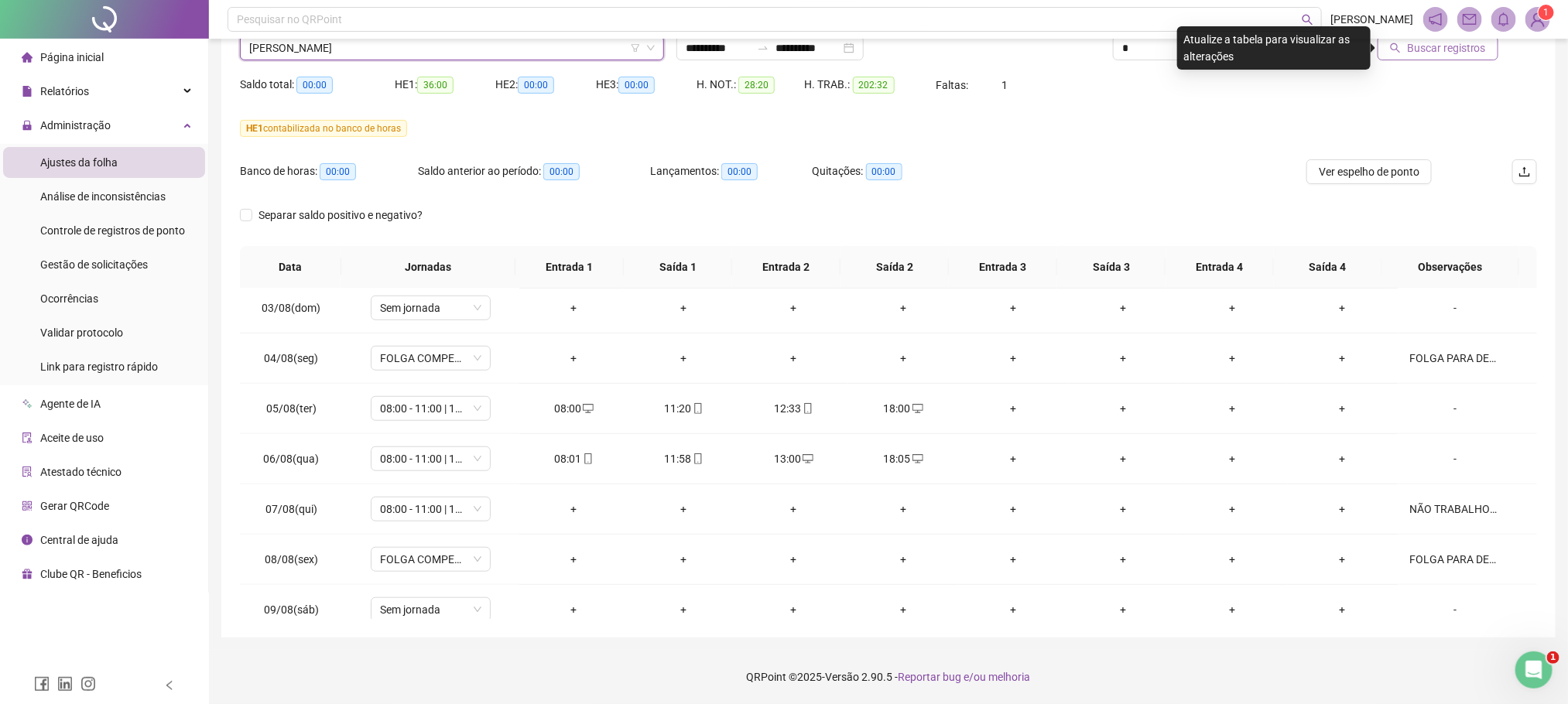
click at [1424, 55] on span "Buscar registros" at bounding box center [1446, 48] width 79 height 17
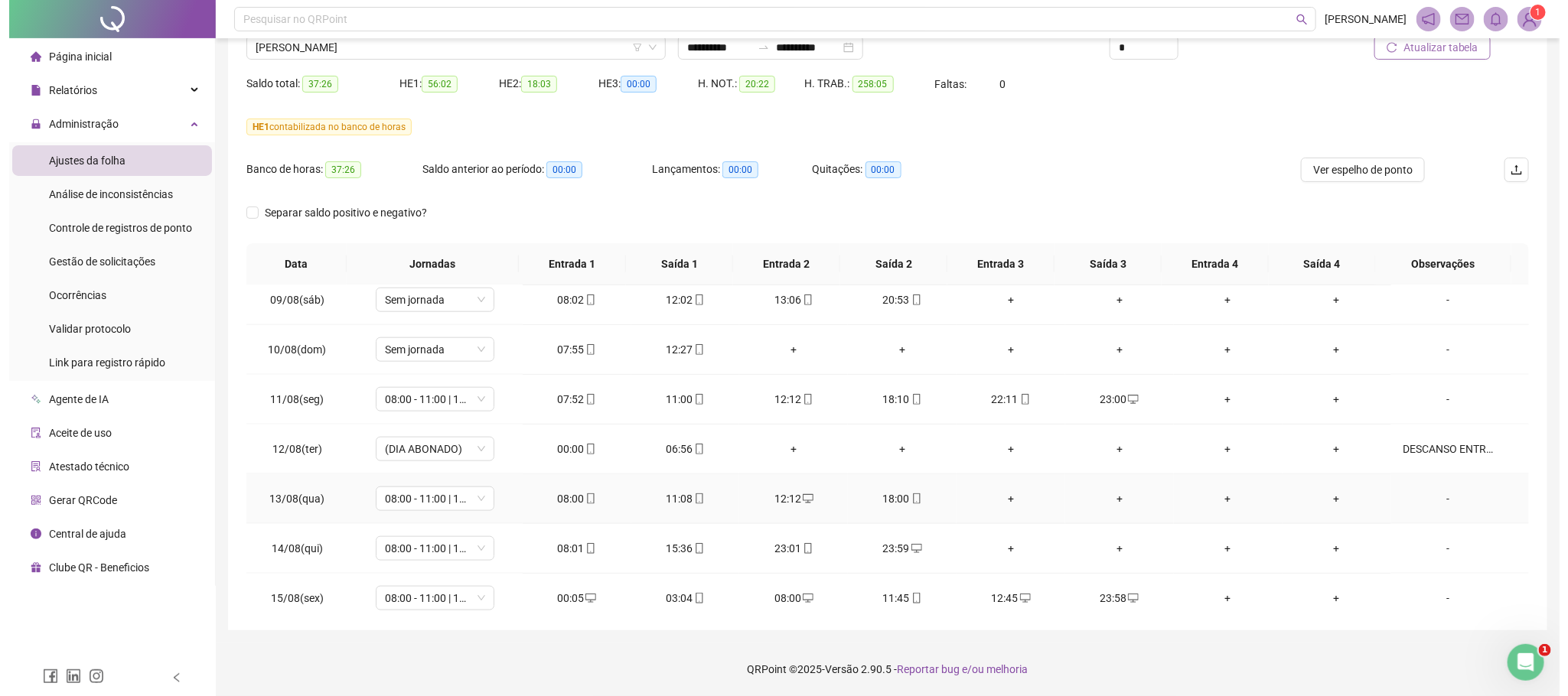
scroll to position [996, 0]
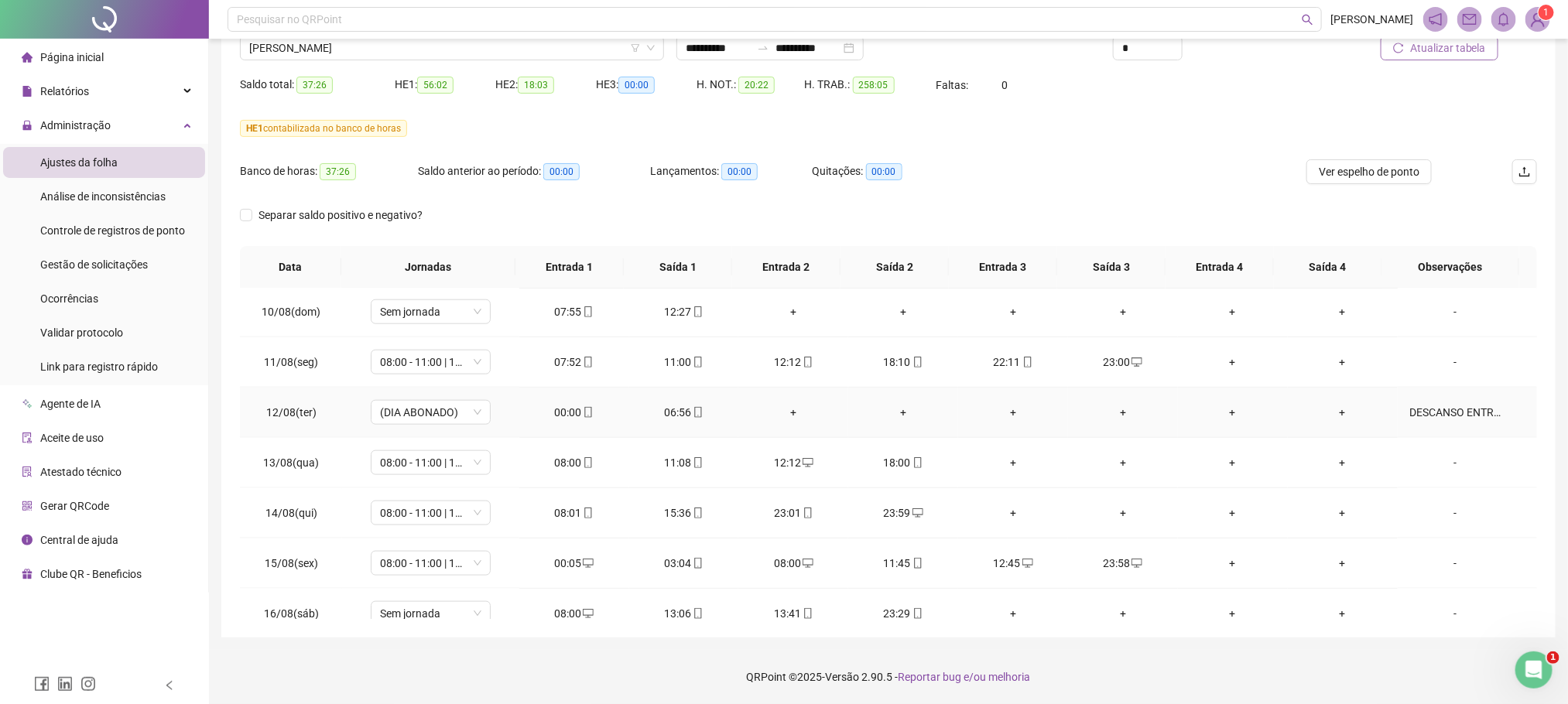
click at [1450, 411] on div "DESCANSO ENTRE JORNADA TESTE DE AUTONOMIA SITE RANCHÃO" at bounding box center [1456, 412] width 91 height 17
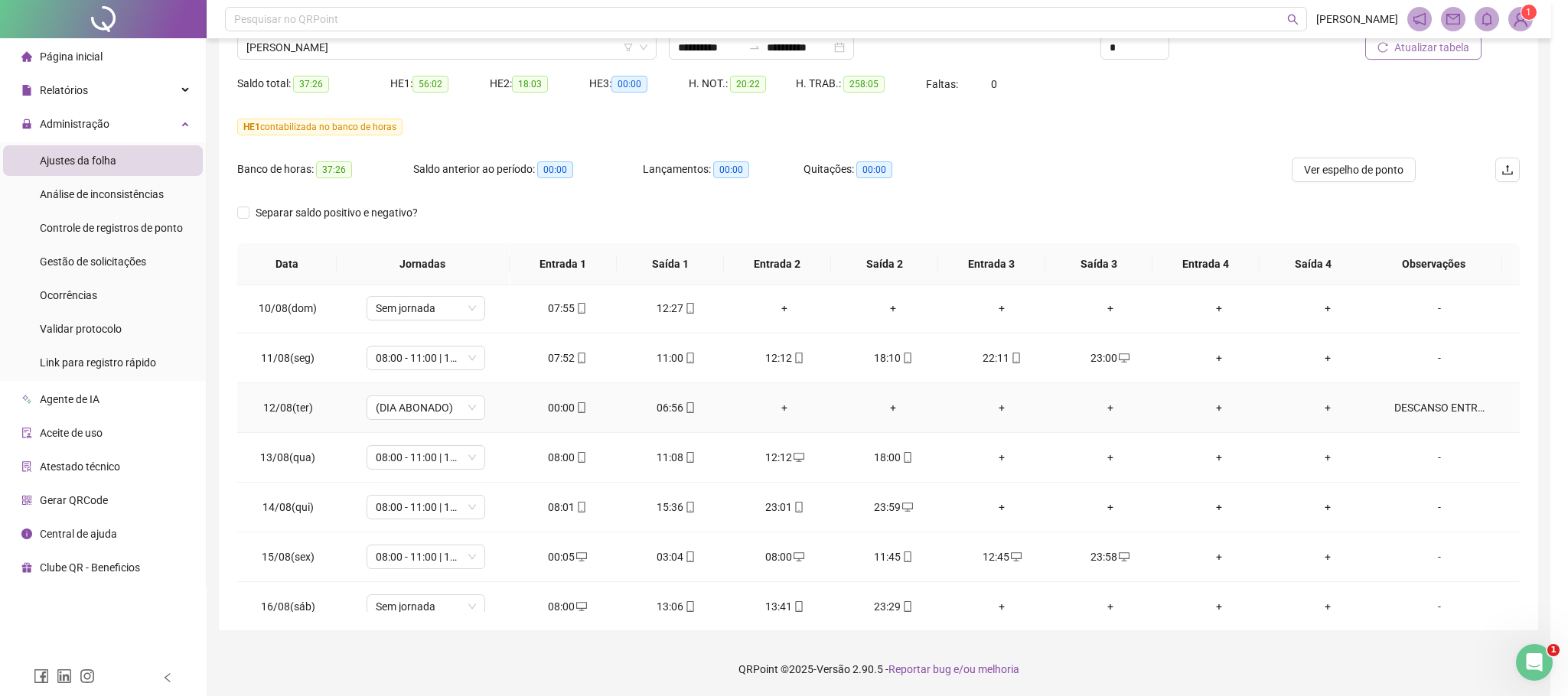
type textarea "**********"
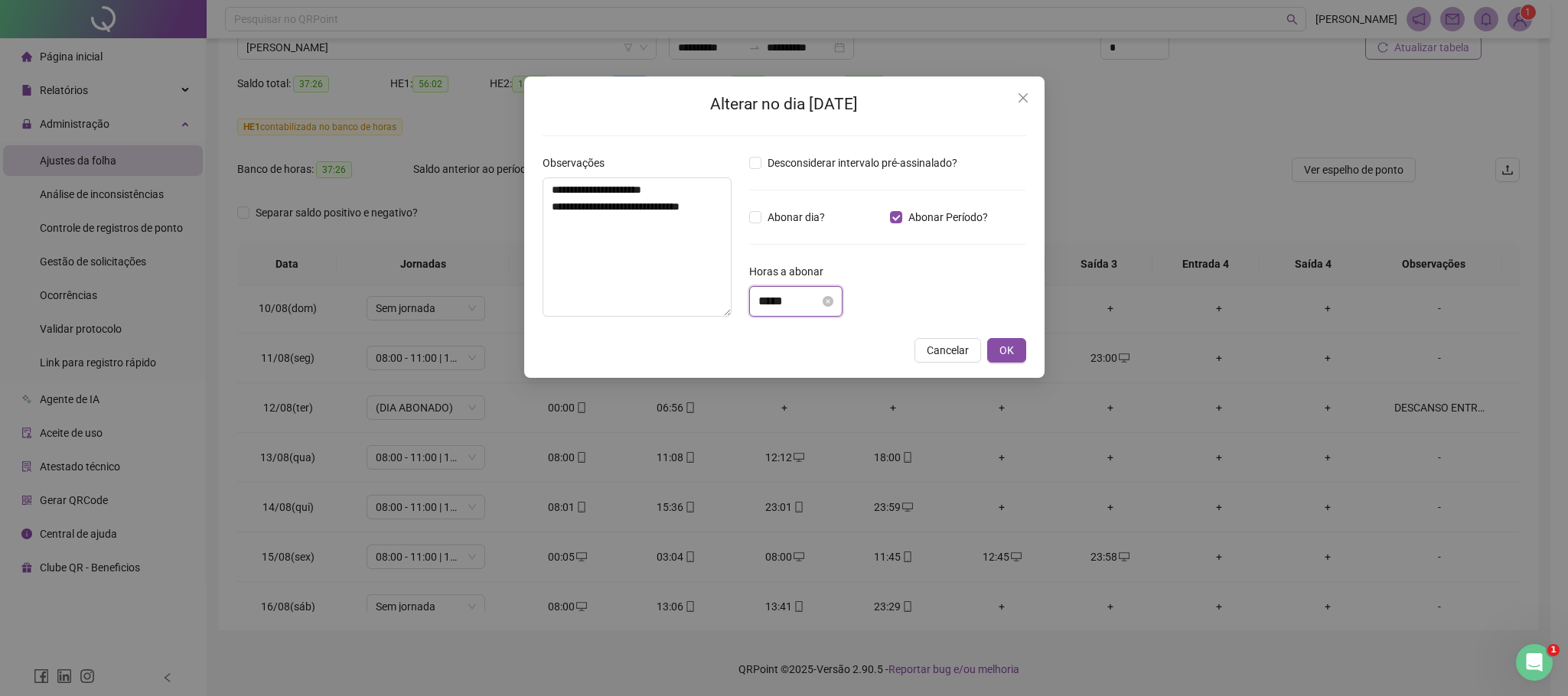
click at [764, 298] on input "*****" at bounding box center [788, 301] width 61 height 18
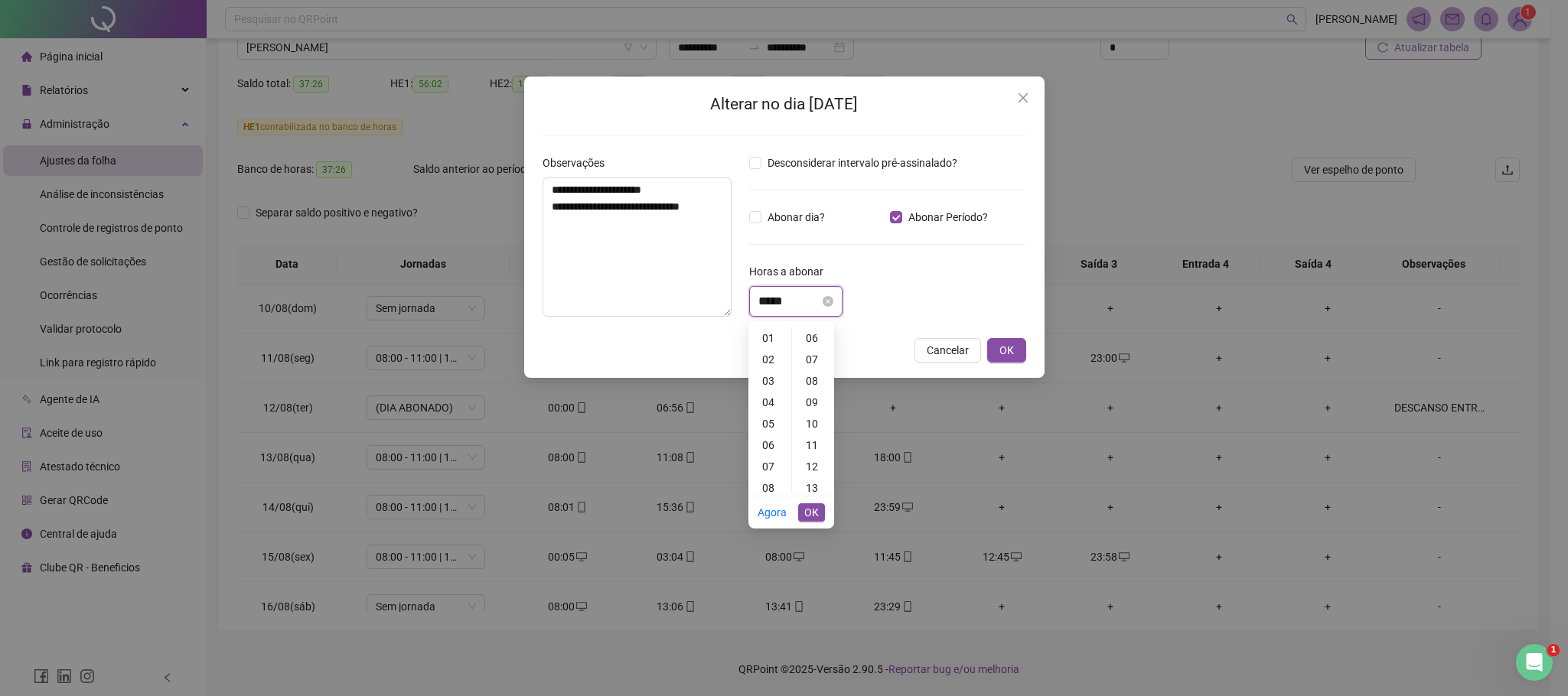
scroll to position [0, 0]
click at [769, 358] on div "01" at bounding box center [769, 359] width 37 height 21
click at [822, 420] on div "04" at bounding box center [813, 424] width 37 height 21
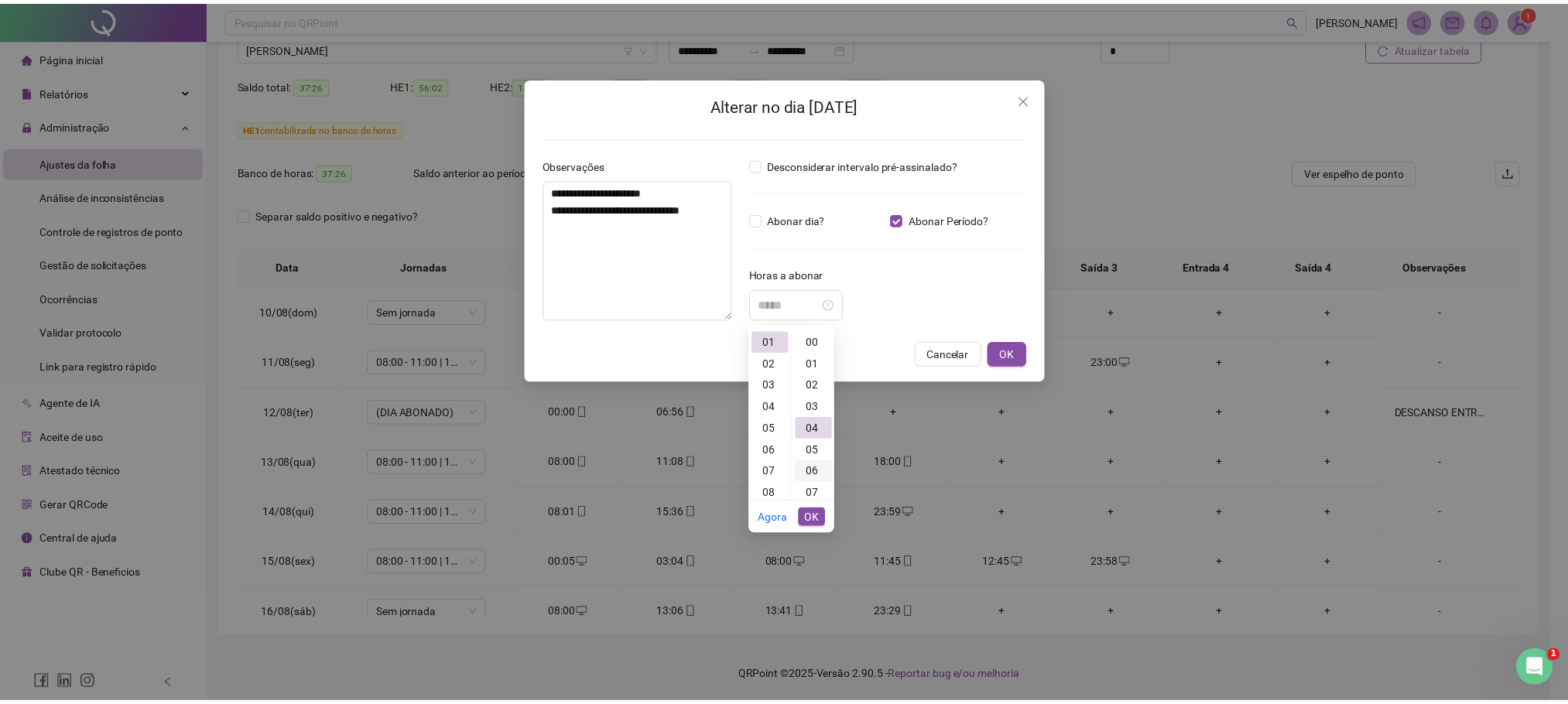
scroll to position [87, 0]
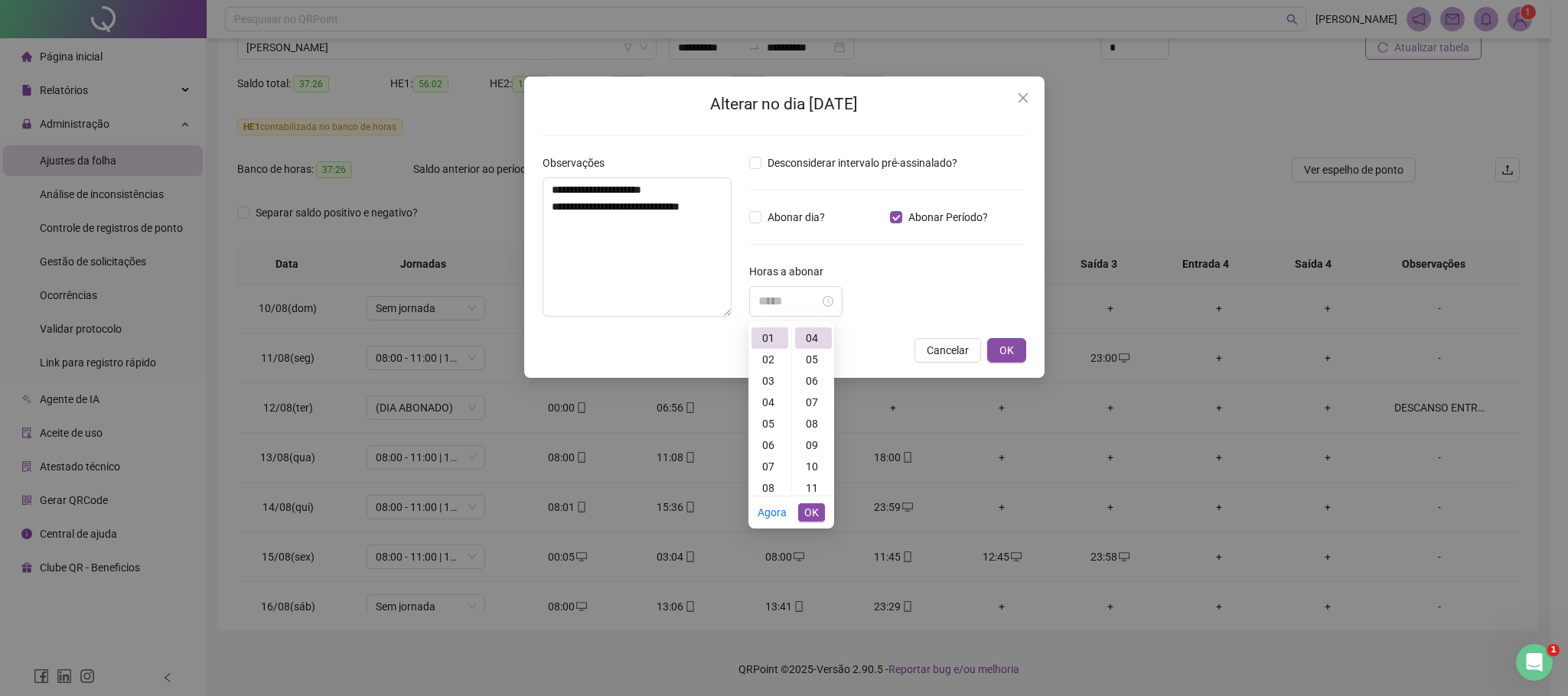
type input "*****"
click at [806, 515] on span "OK" at bounding box center [811, 512] width 15 height 17
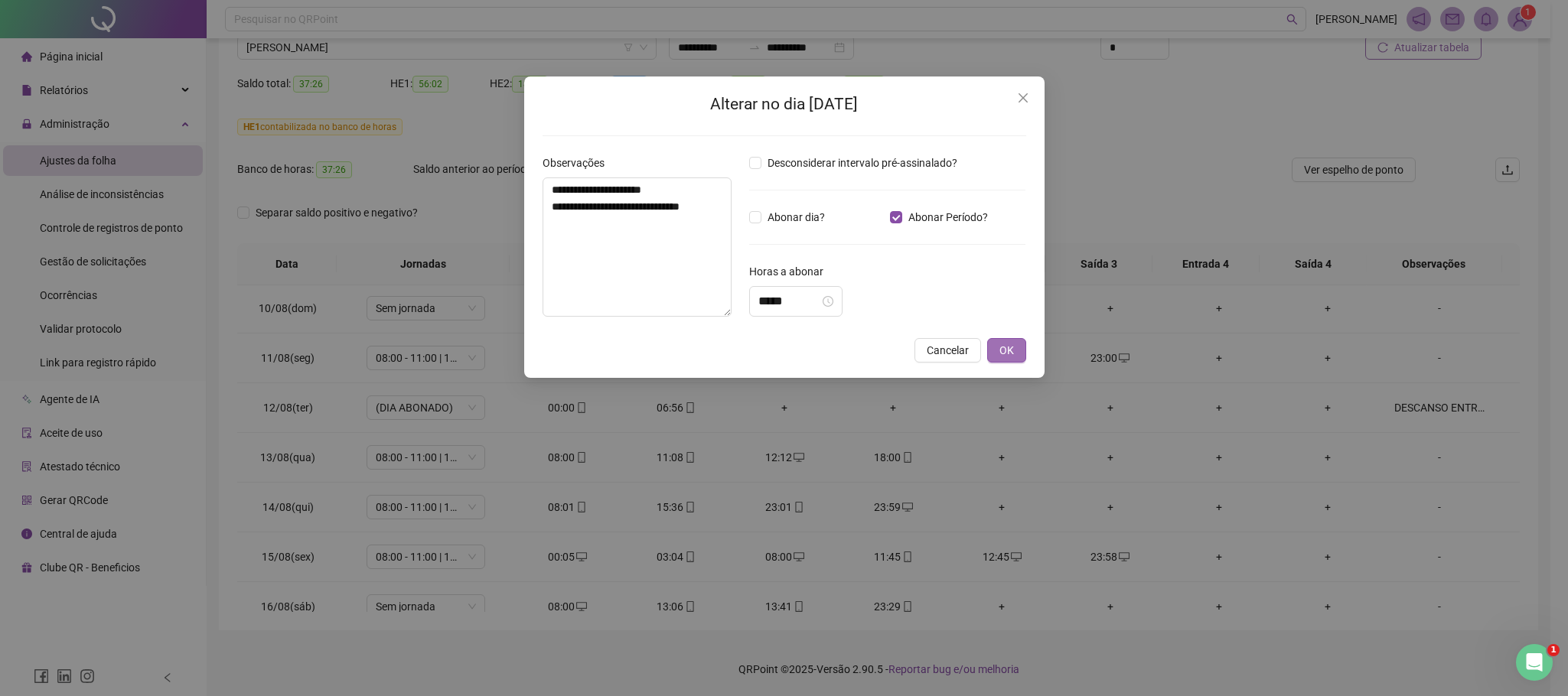
click at [1003, 363] on button "OK" at bounding box center [1007, 350] width 39 height 25
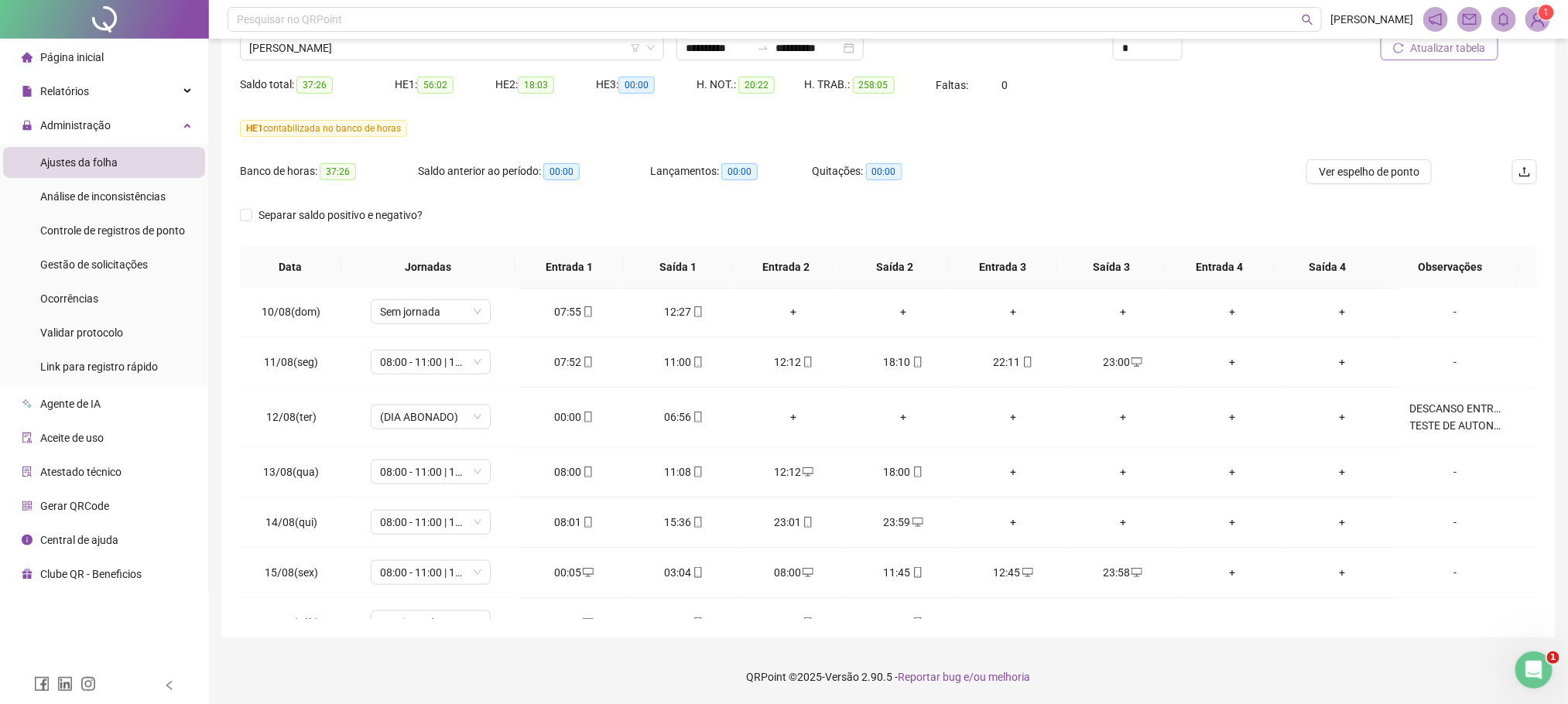
click at [1446, 58] on button "Atualizar tabela" at bounding box center [1439, 48] width 117 height 25
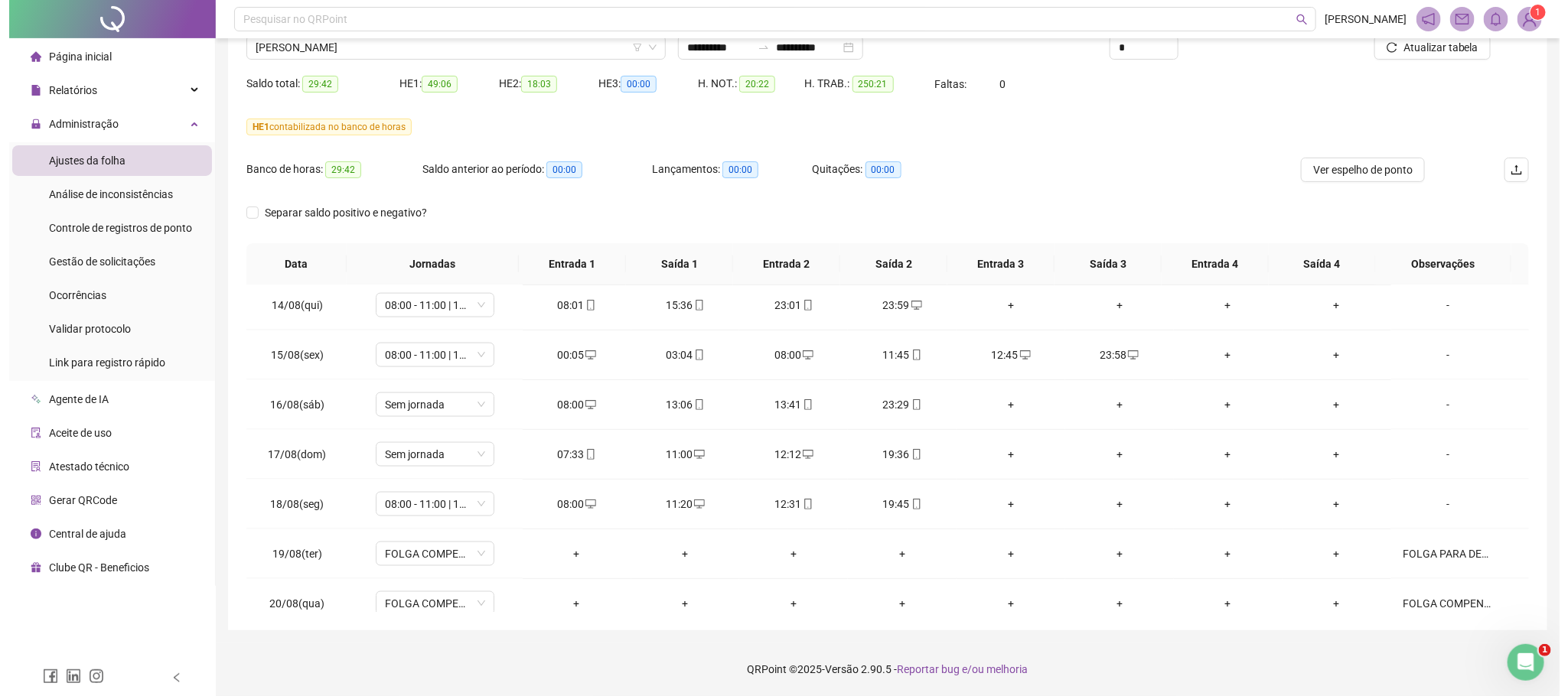
scroll to position [1225, 0]
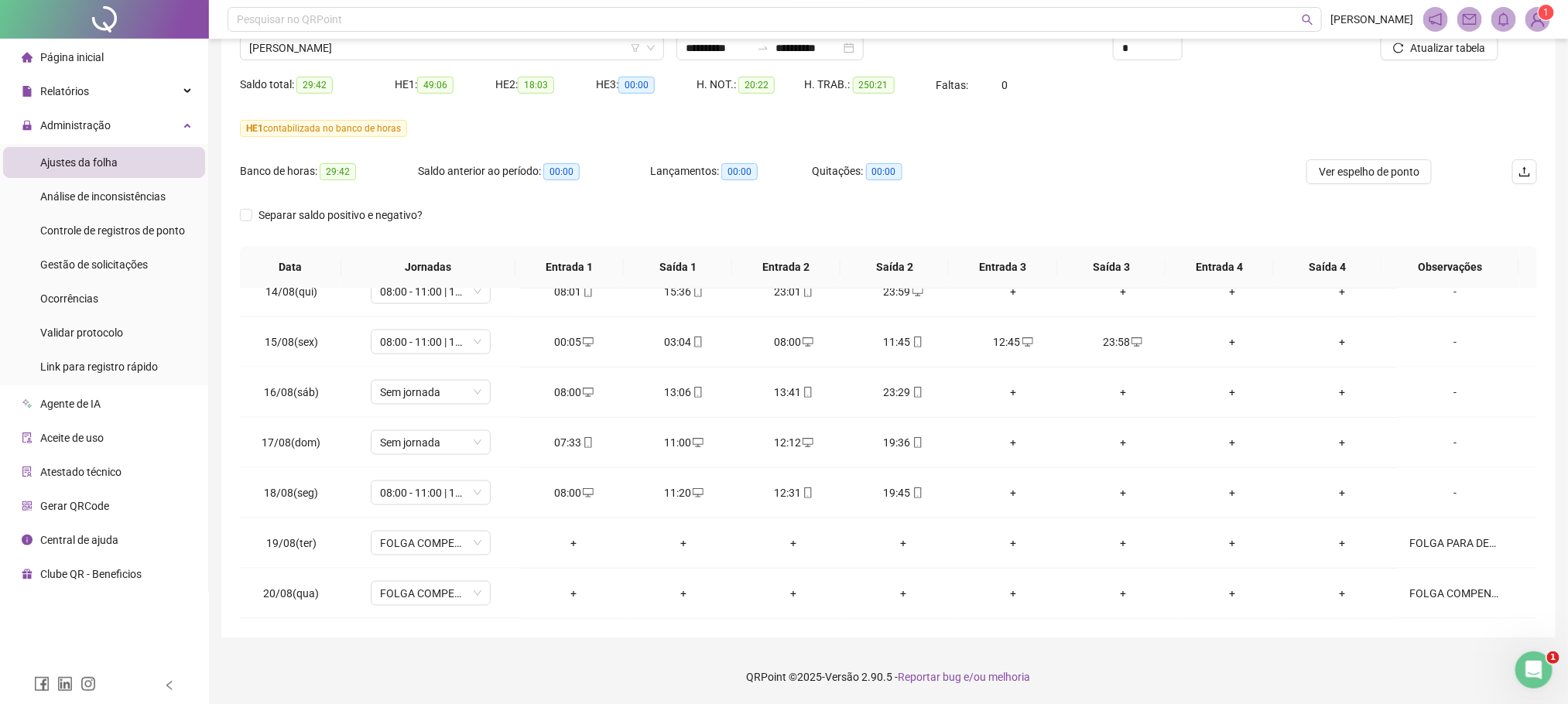
click at [345, 38] on header "Pesquisar no QRPoint FERNANDO COSTA 1" at bounding box center [889, 19] width 1360 height 39
click at [393, 42] on span "RODRIGO COSTA DA SILVA" at bounding box center [451, 48] width 406 height 23
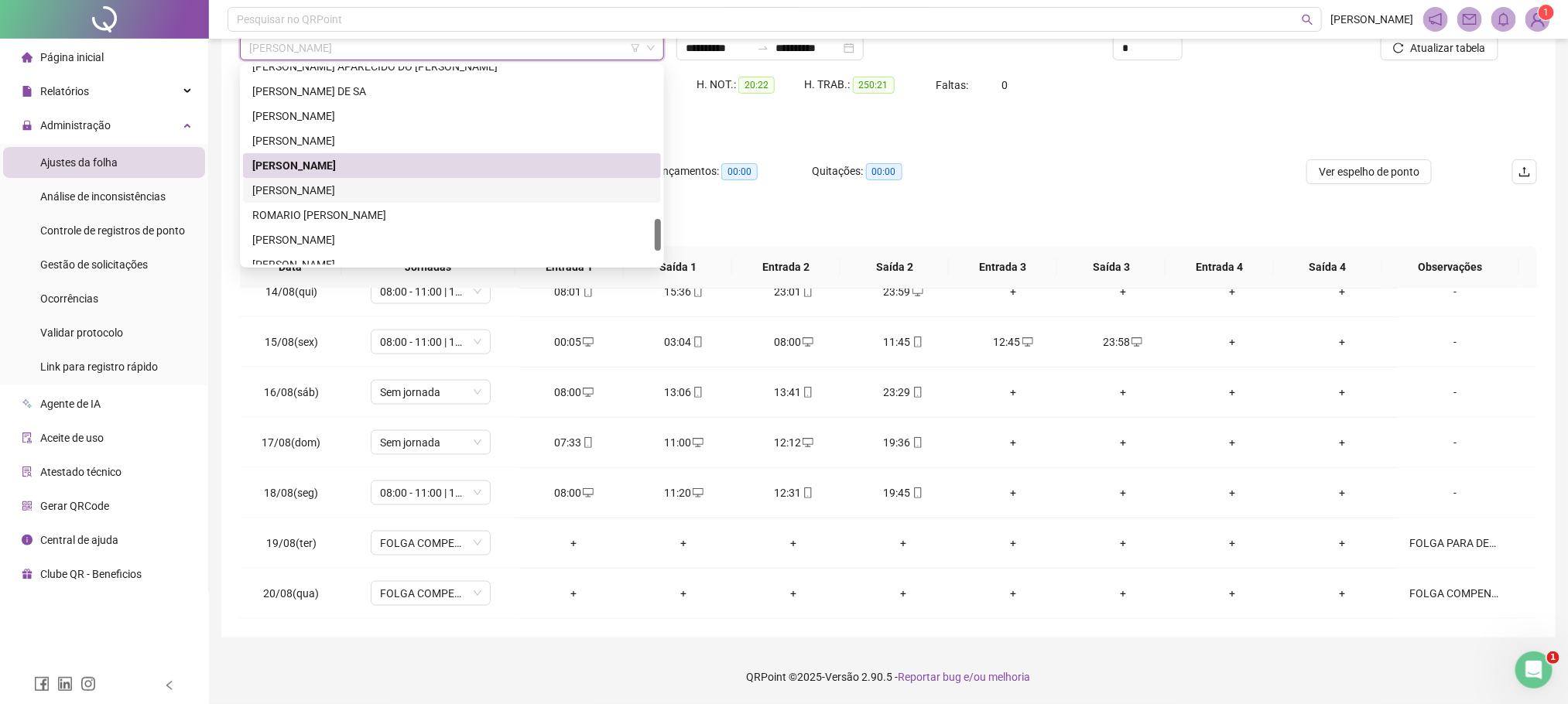
click at [317, 190] on div "RODRIGO DA SILVA DIAS" at bounding box center [451, 190] width 399 height 17
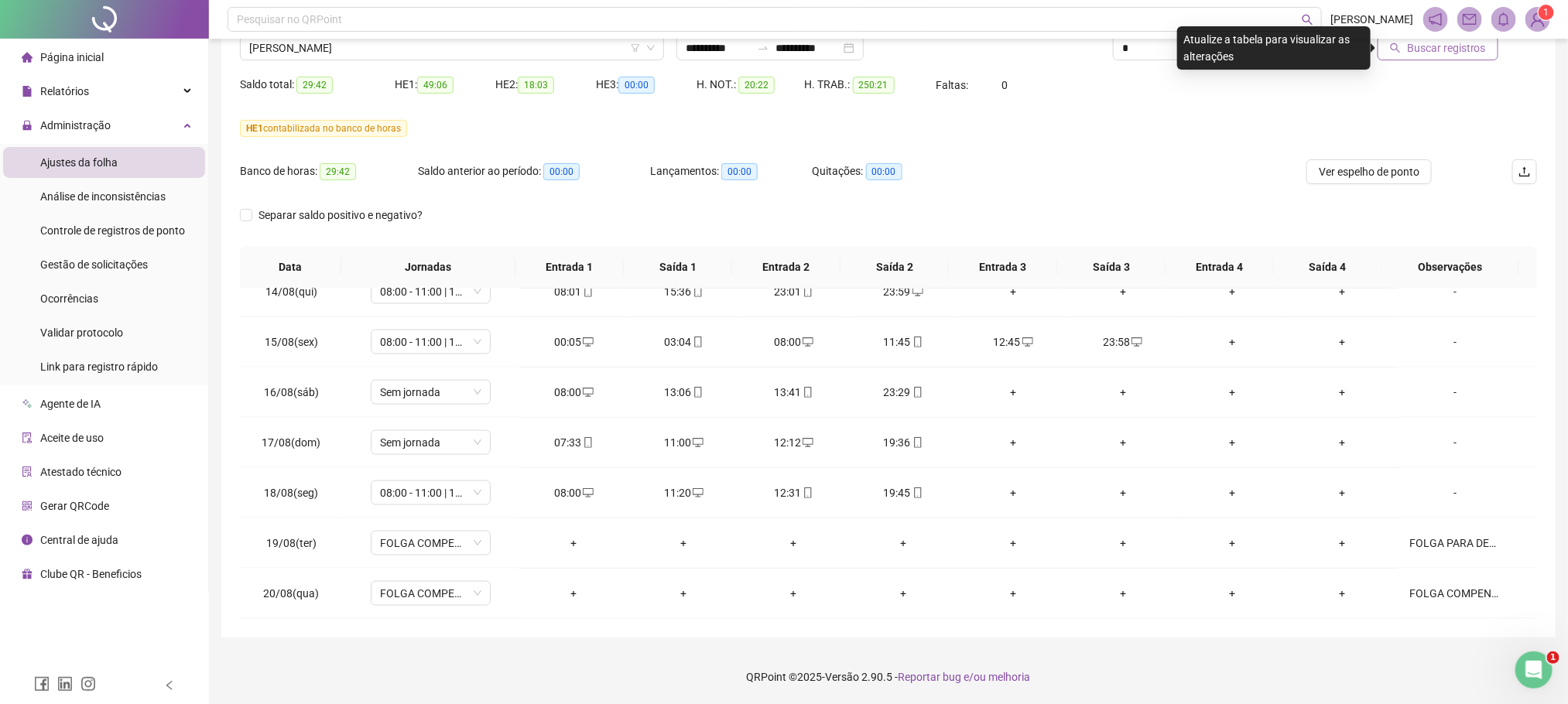
click at [1410, 45] on span "Buscar registros" at bounding box center [1446, 48] width 79 height 17
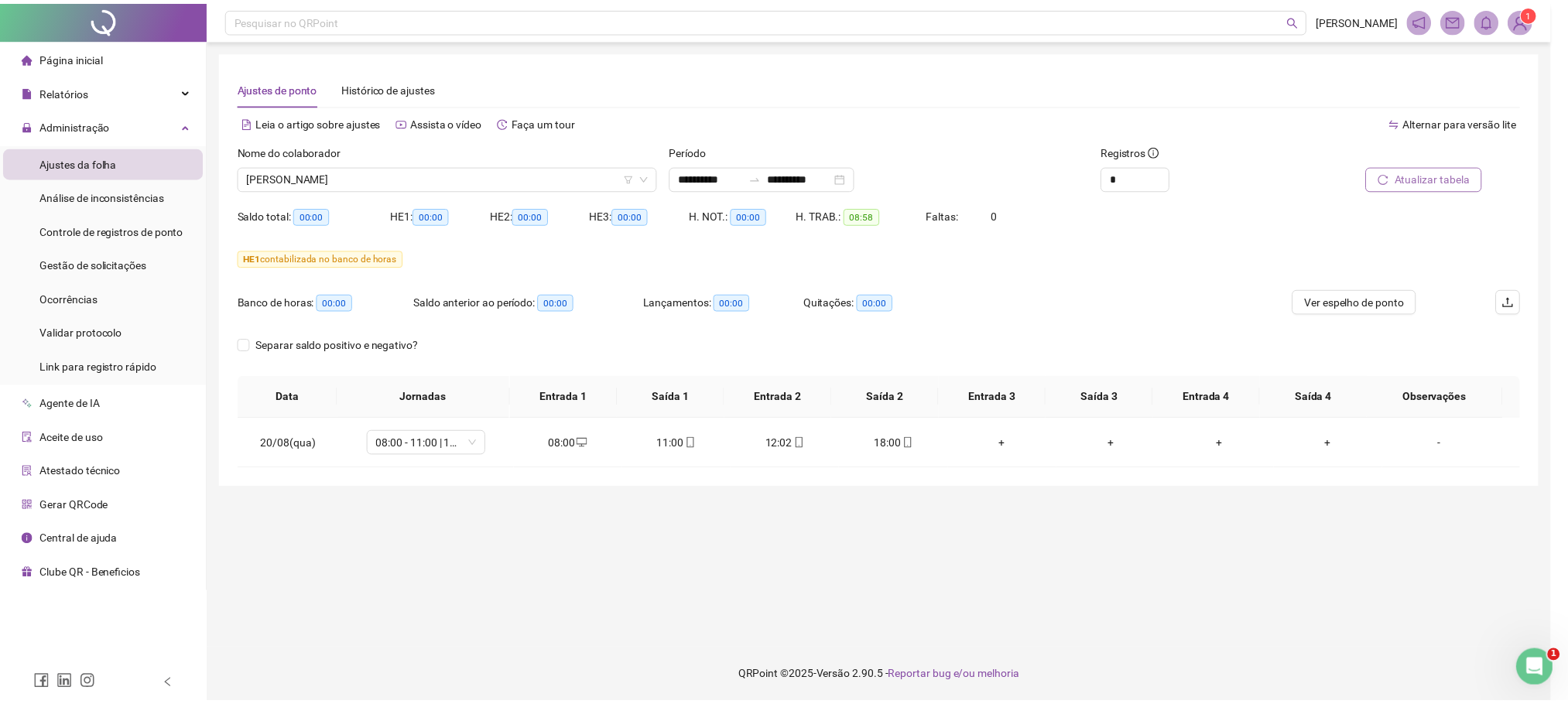
scroll to position [0, 0]
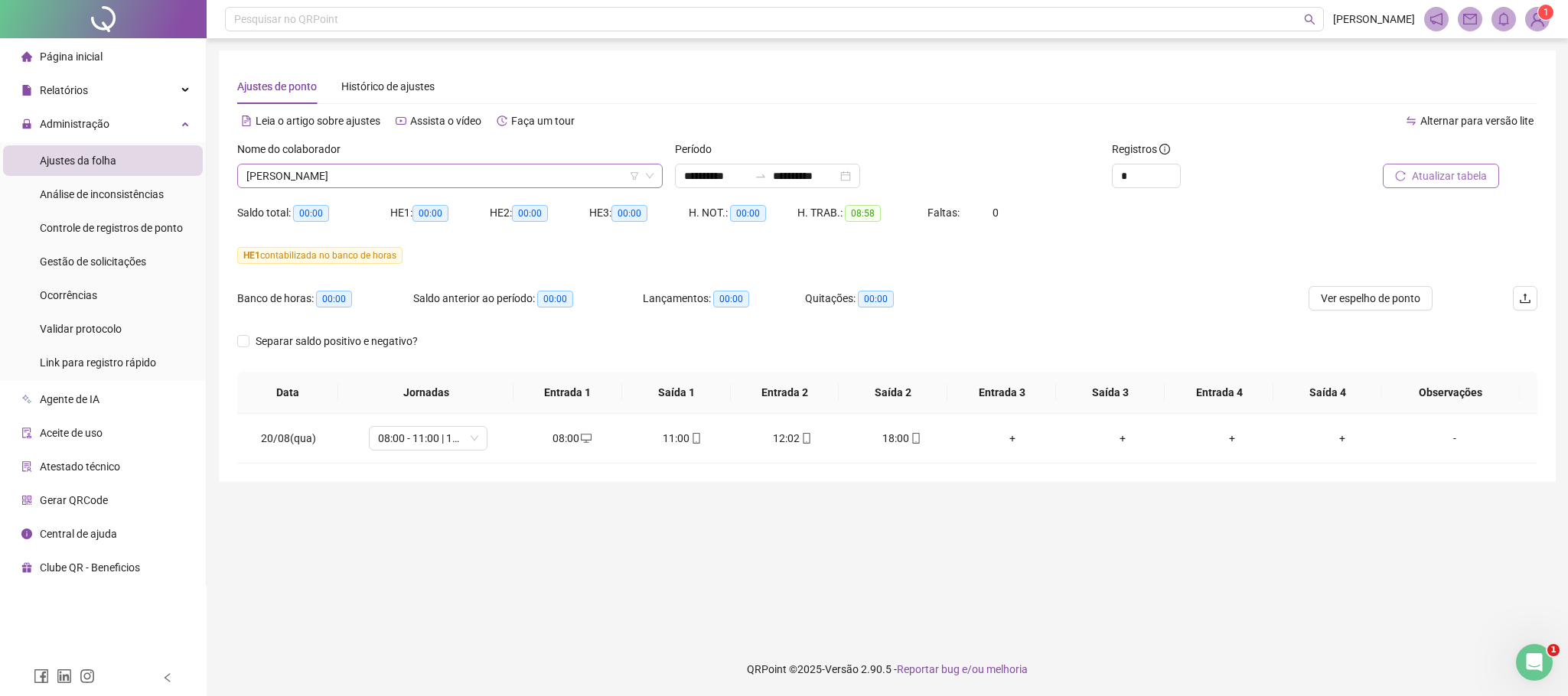
click at [378, 181] on span "RODRIGO DA SILVA DIAS" at bounding box center [449, 176] width 407 height 23
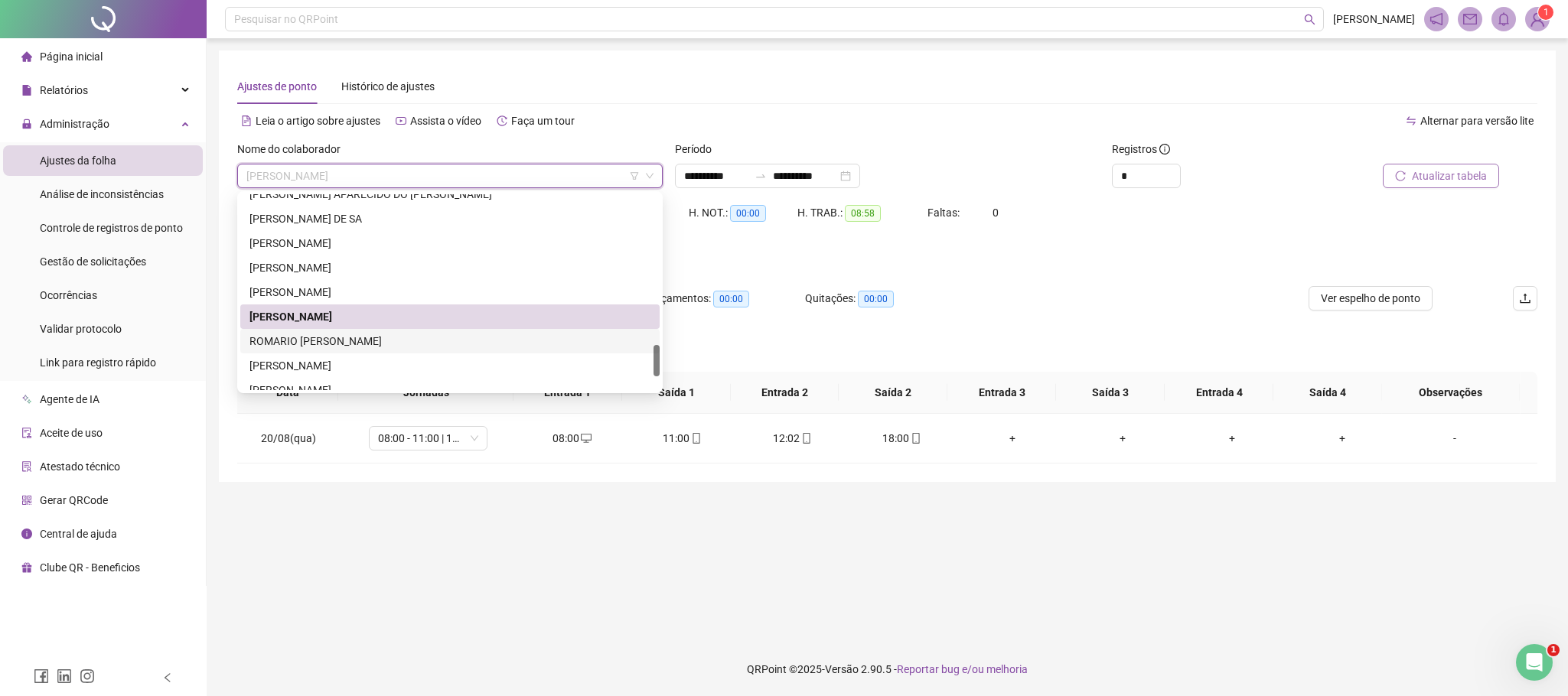
click at [328, 336] on div "ROMARIO XAVIER MENGARDE" at bounding box center [449, 341] width 401 height 17
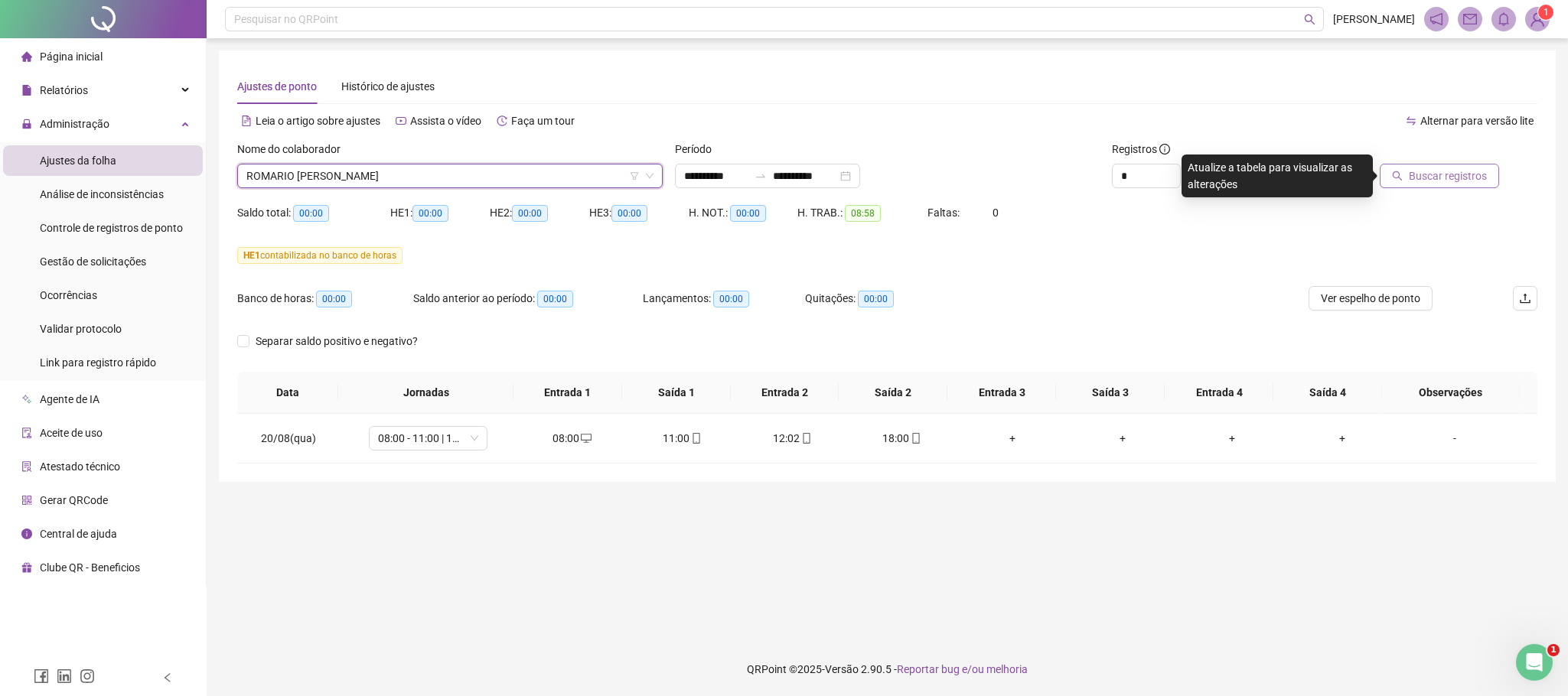
click at [1451, 173] on span "Buscar registros" at bounding box center [1448, 176] width 78 height 17
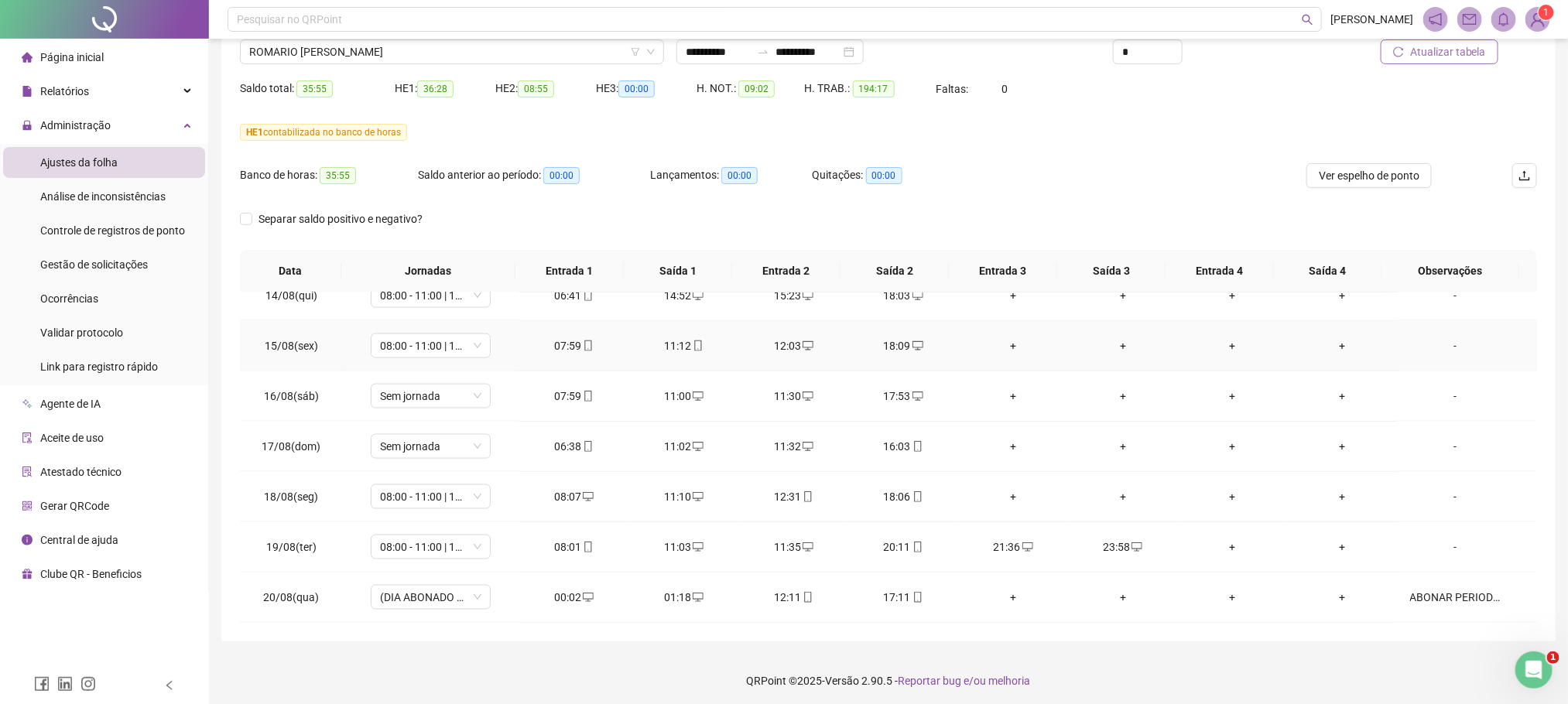
scroll to position [130, 0]
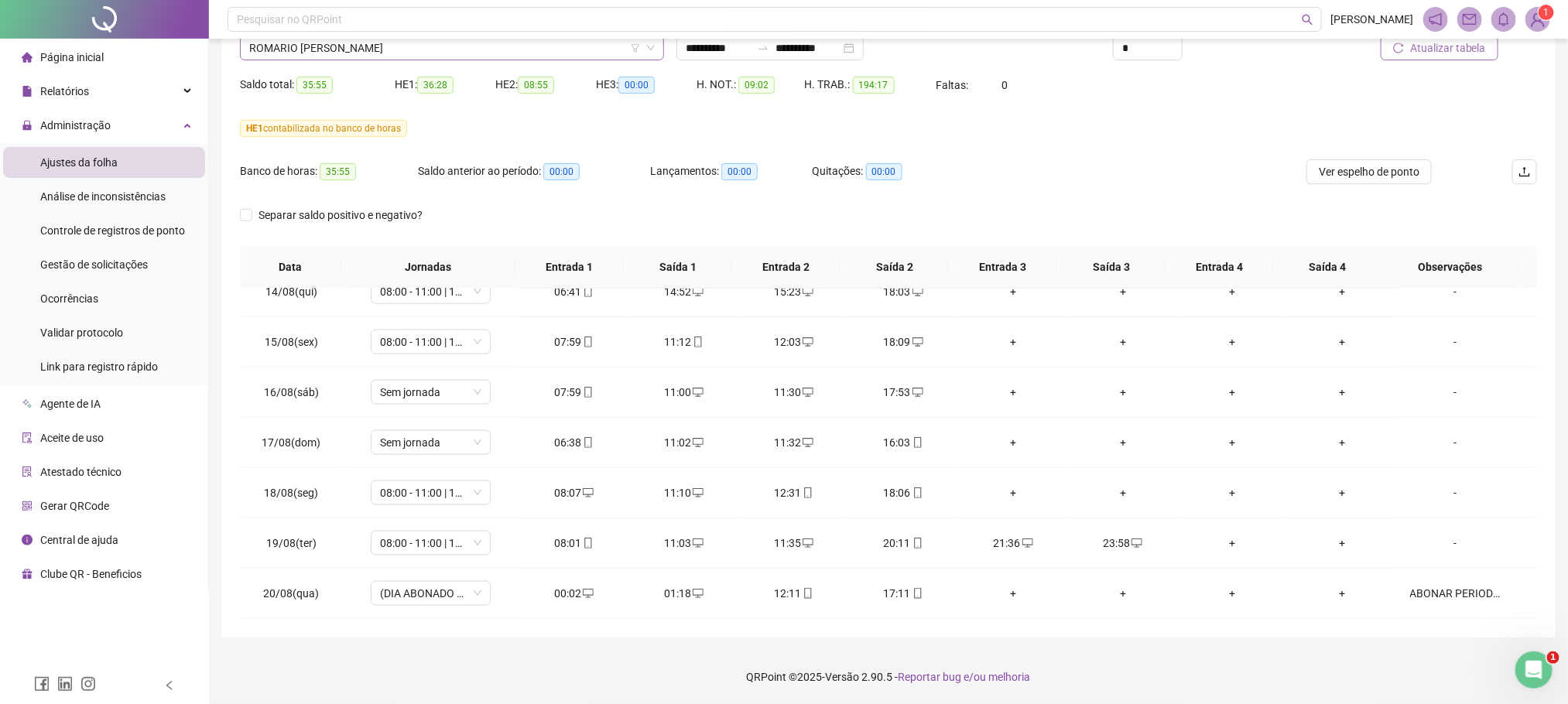
click at [327, 42] on span "ROMARIO XAVIER MENGARDE" at bounding box center [451, 48] width 406 height 23
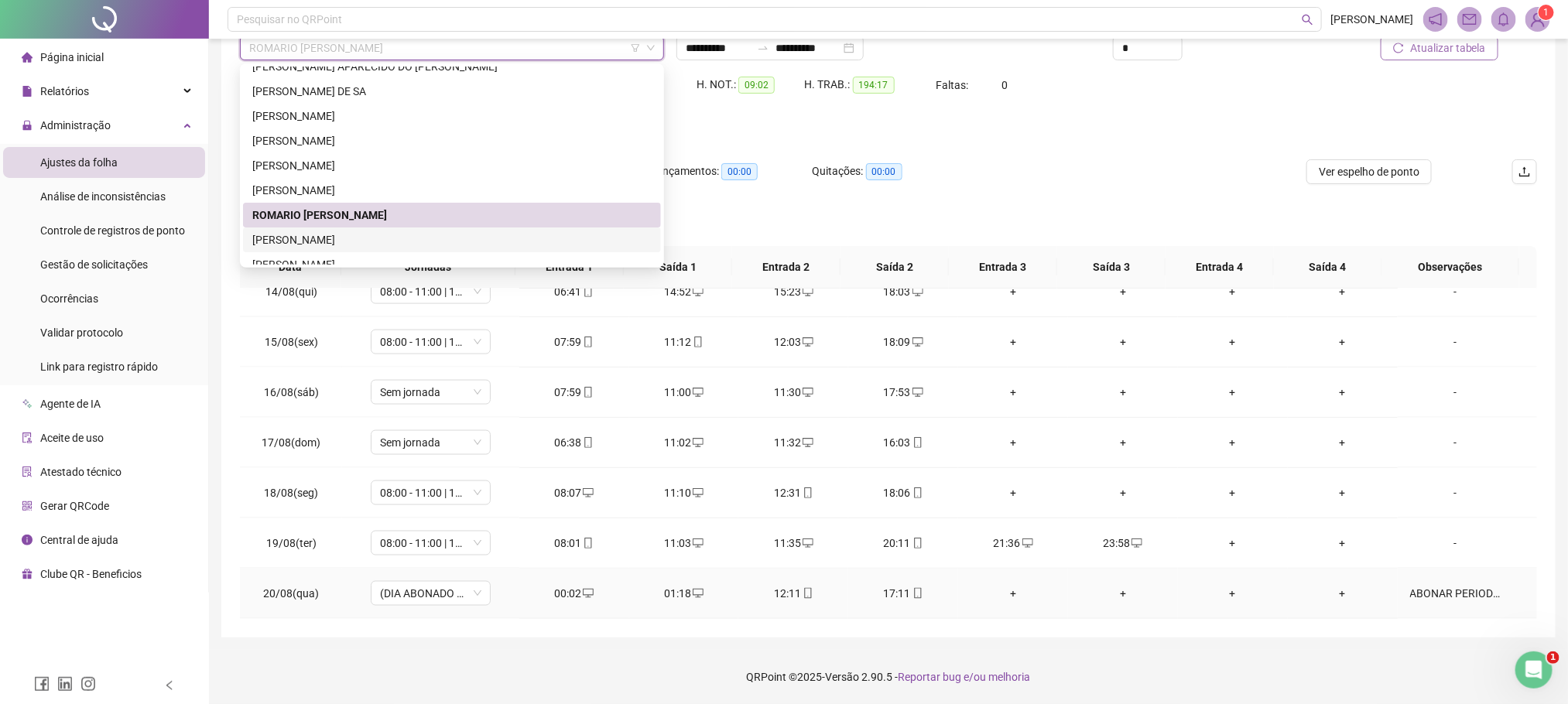
click at [1485, 589] on div "ABONAR PERIODO ,DESCANSO ENTRE JORNADA" at bounding box center [1456, 593] width 91 height 17
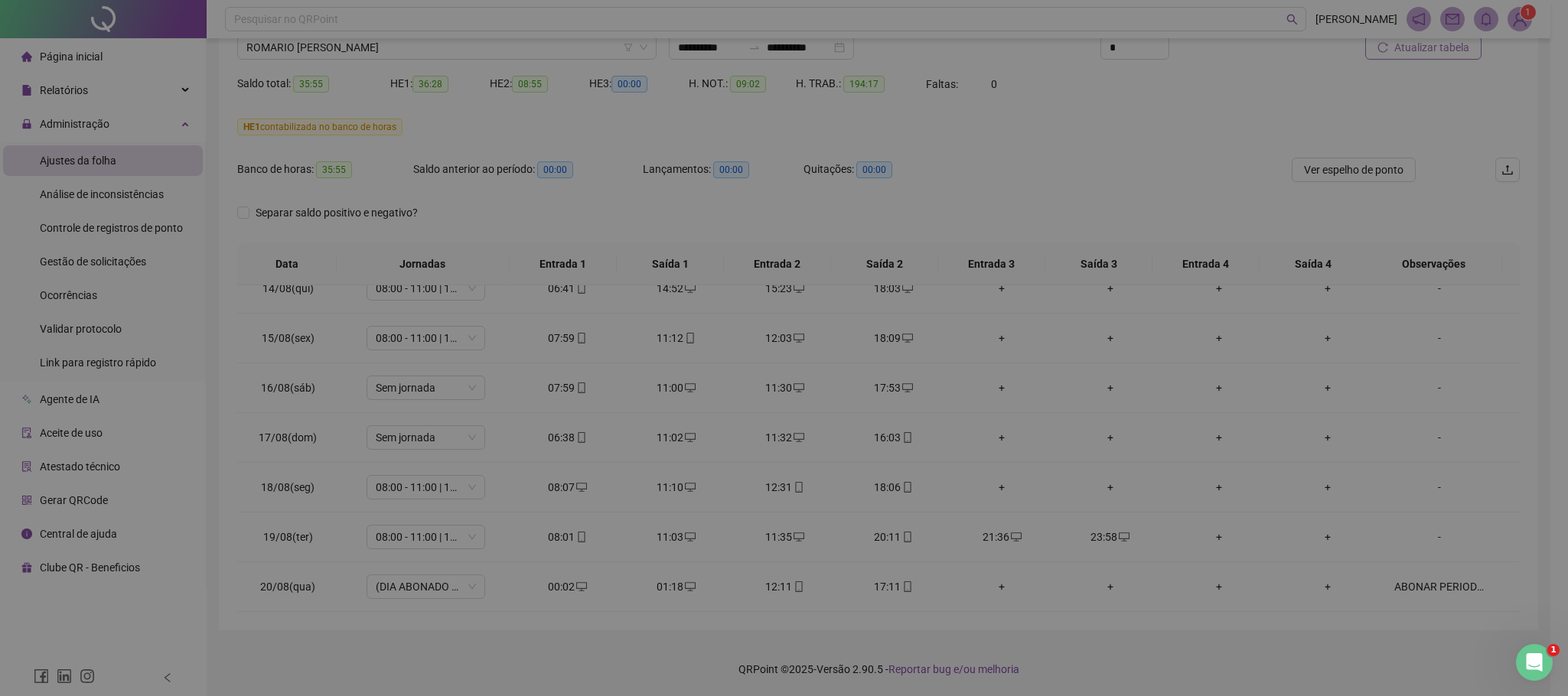
type textarea "**********"
type input "*****"
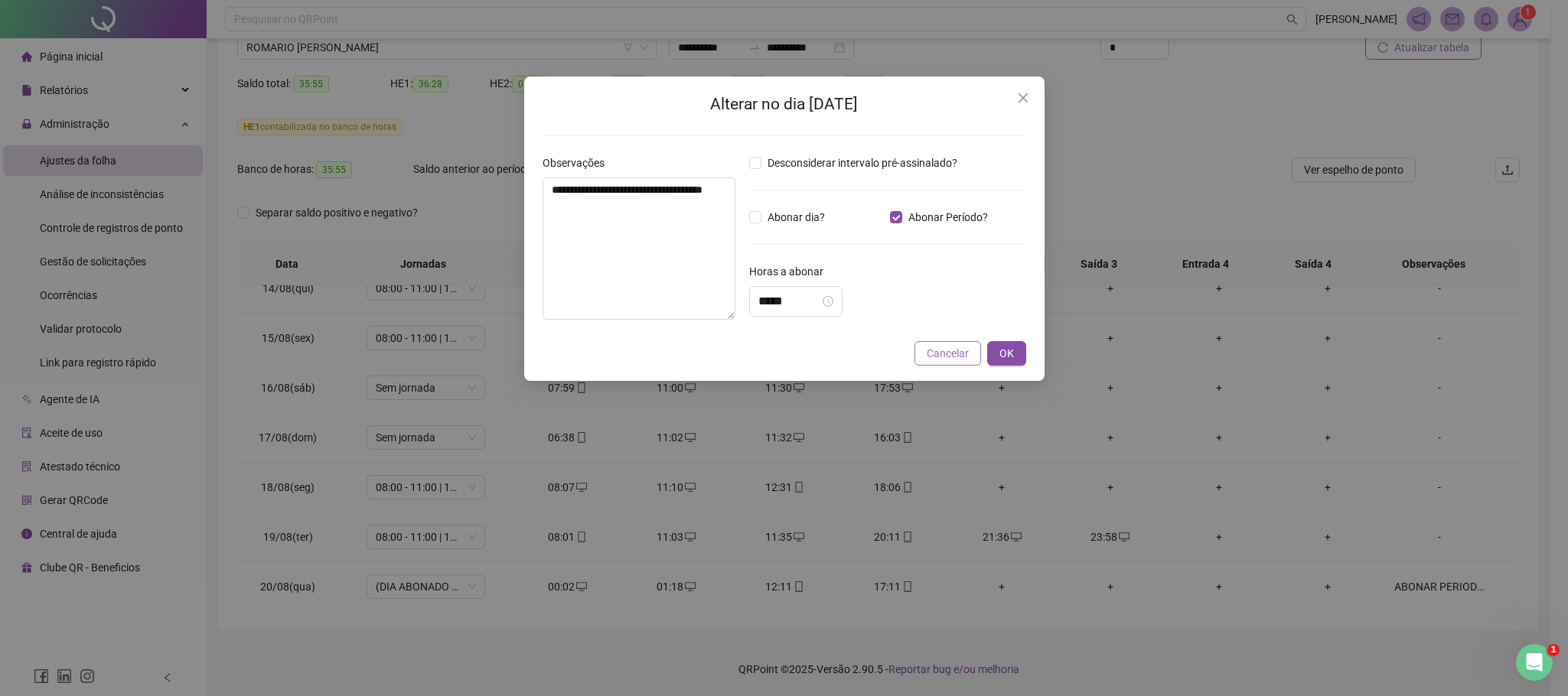
click at [944, 361] on span "Cancelar" at bounding box center [947, 353] width 42 height 17
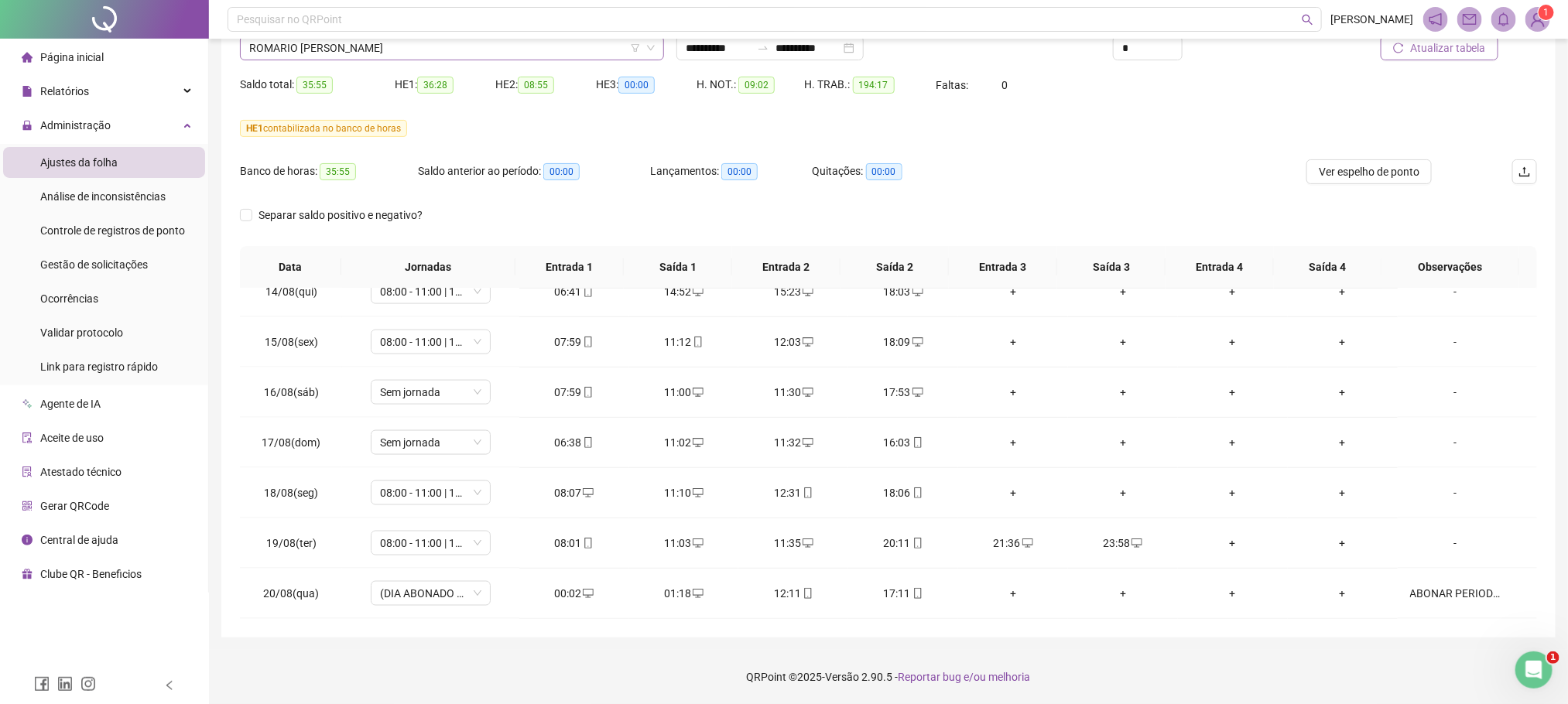
click at [362, 52] on span "ROMARIO XAVIER MENGARDE" at bounding box center [451, 48] width 406 height 23
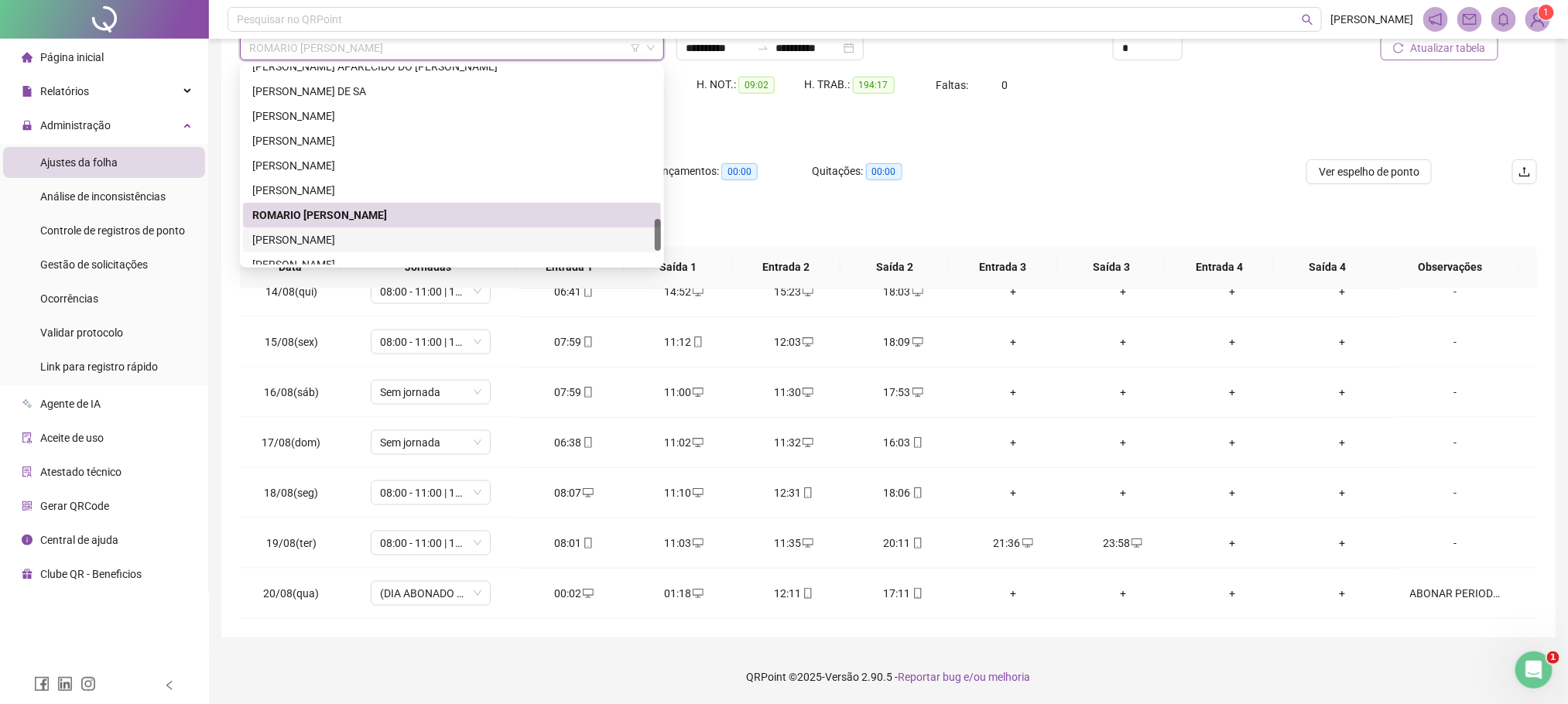
click at [362, 235] on div "[PERSON_NAME]" at bounding box center [451, 240] width 399 height 17
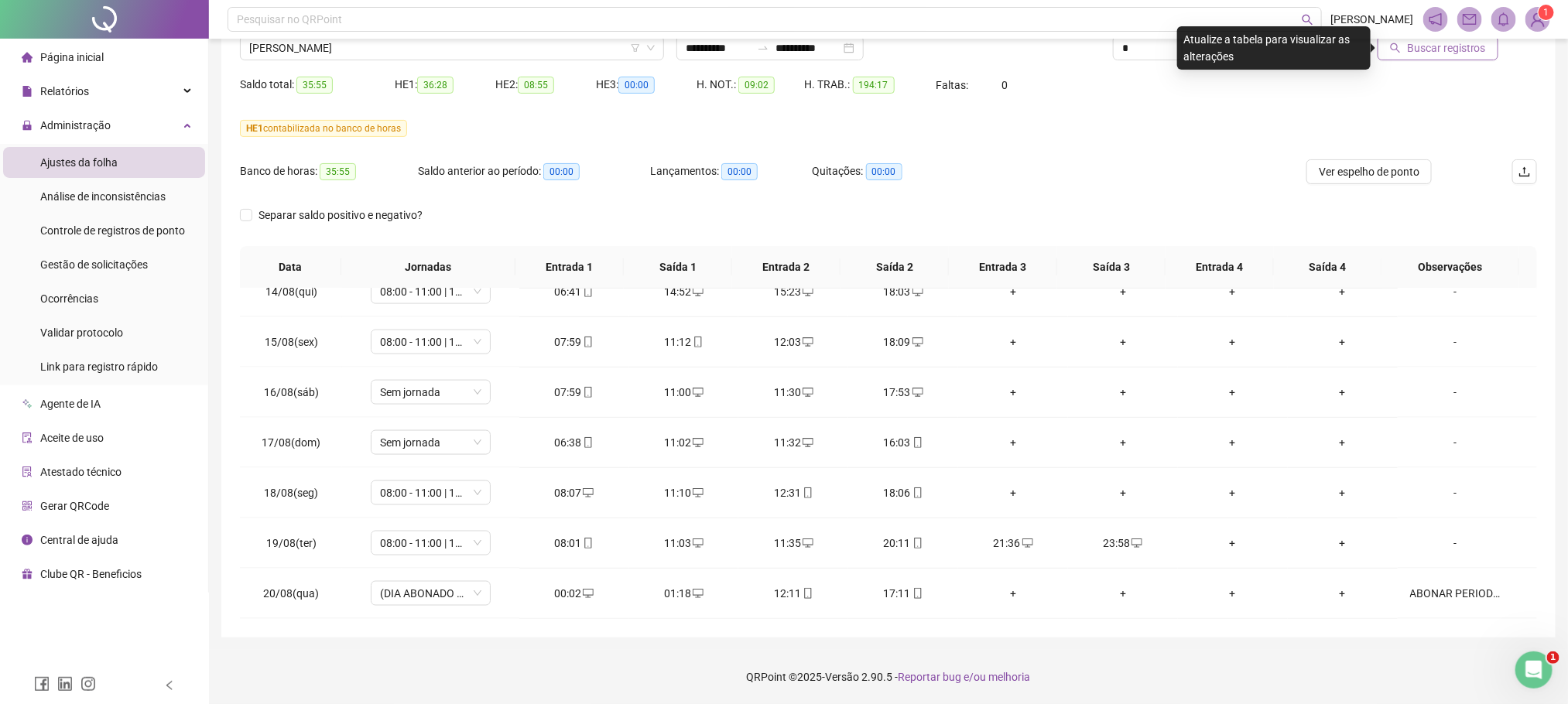
click at [1442, 55] on span "Buscar registros" at bounding box center [1446, 48] width 79 height 17
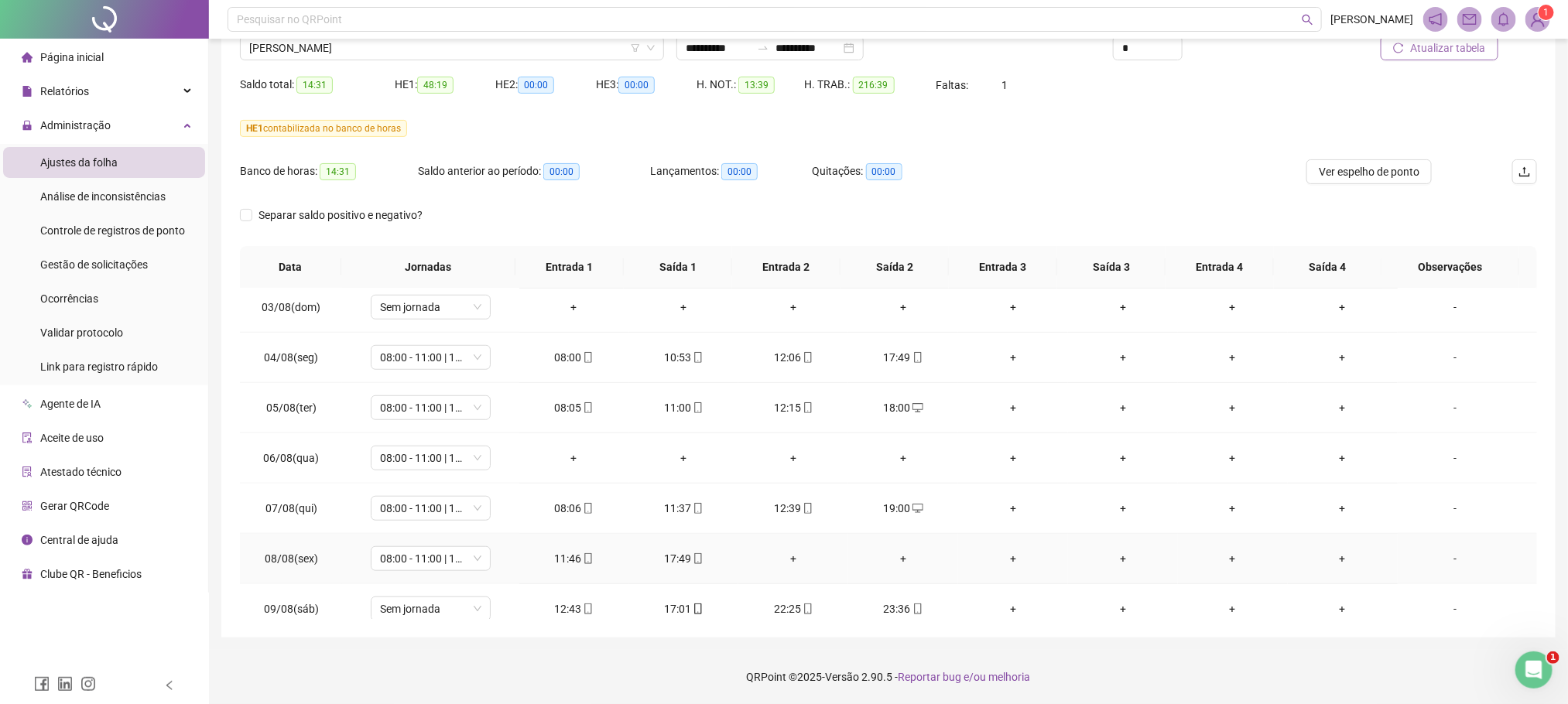
scroll to position [659, 0]
click at [1453, 568] on div "-" at bounding box center [1456, 559] width 91 height 17
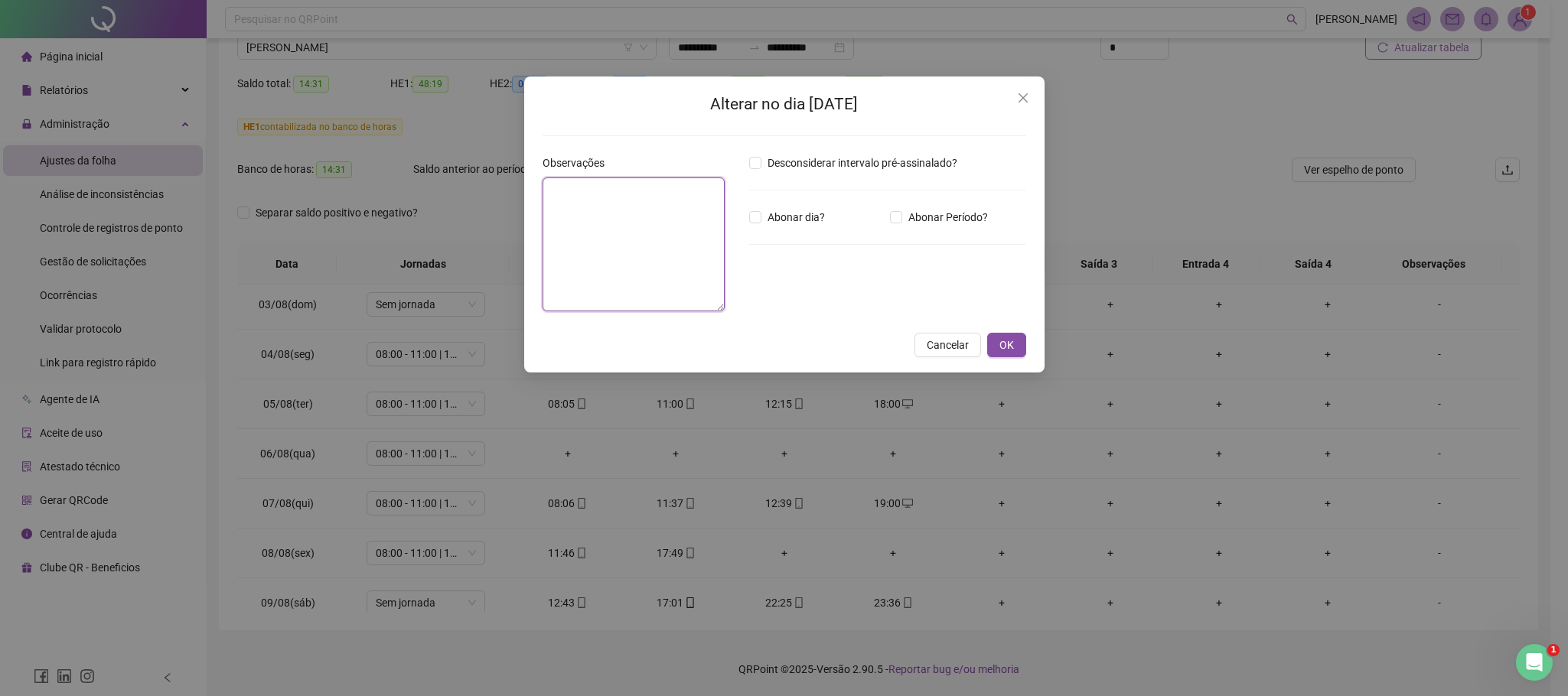
click at [615, 186] on textarea at bounding box center [633, 244] width 182 height 134
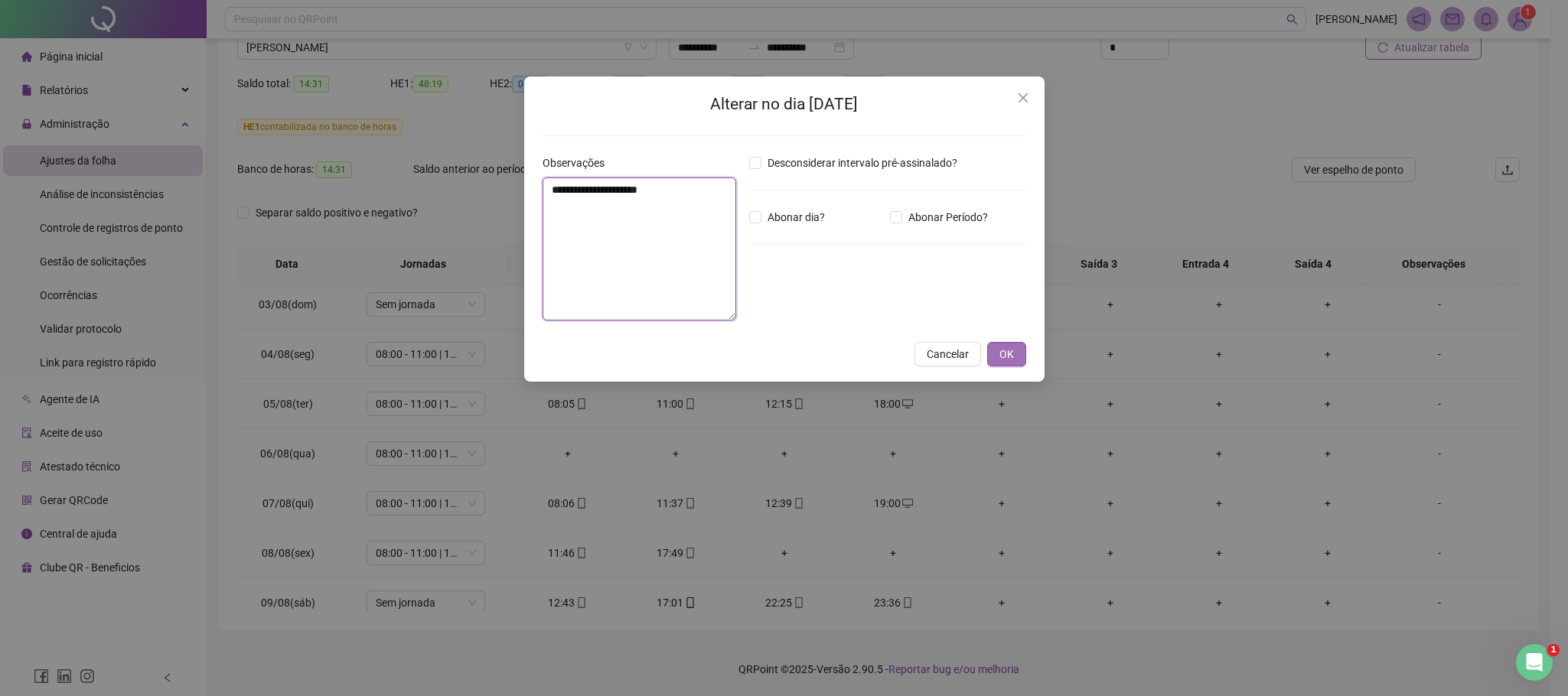
type textarea "**********"
click at [1011, 356] on span "OK" at bounding box center [1007, 354] width 15 height 17
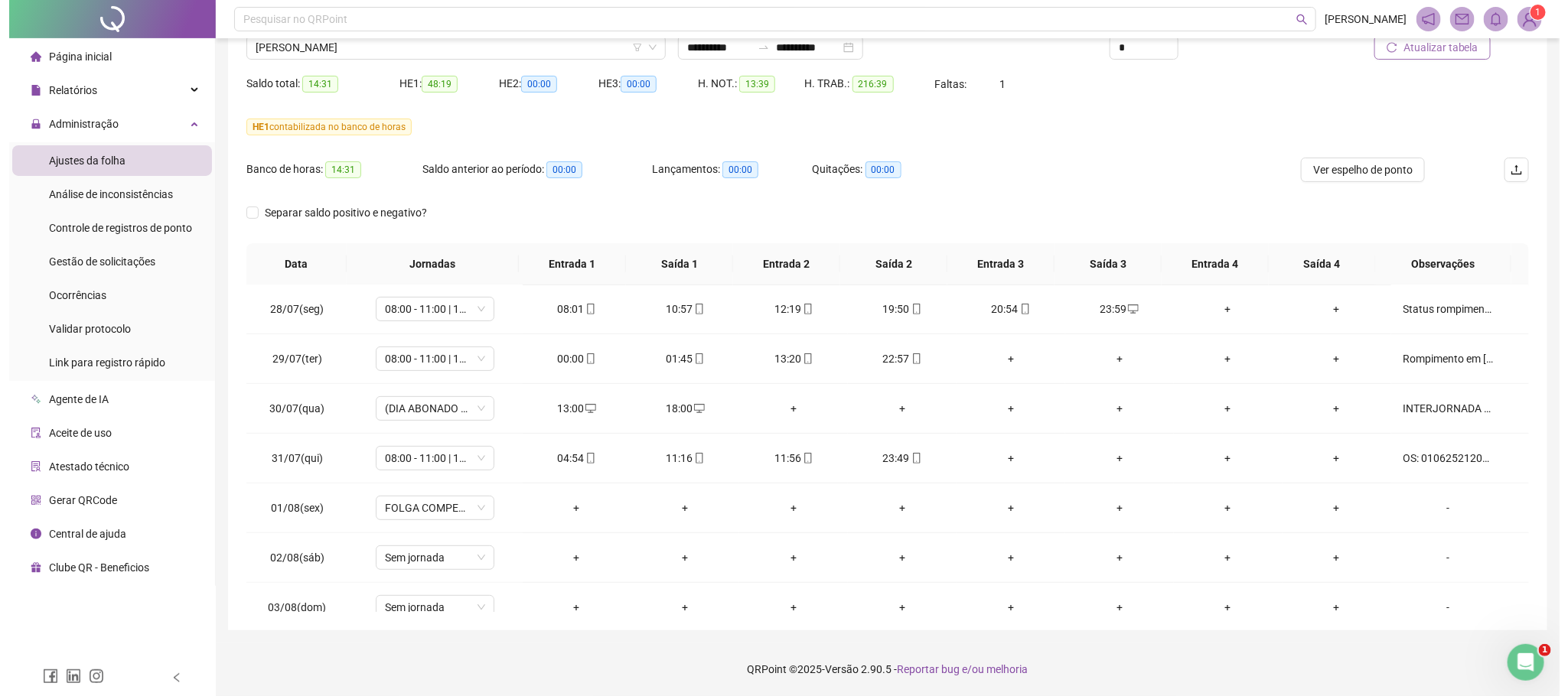
scroll to position [307, 0]
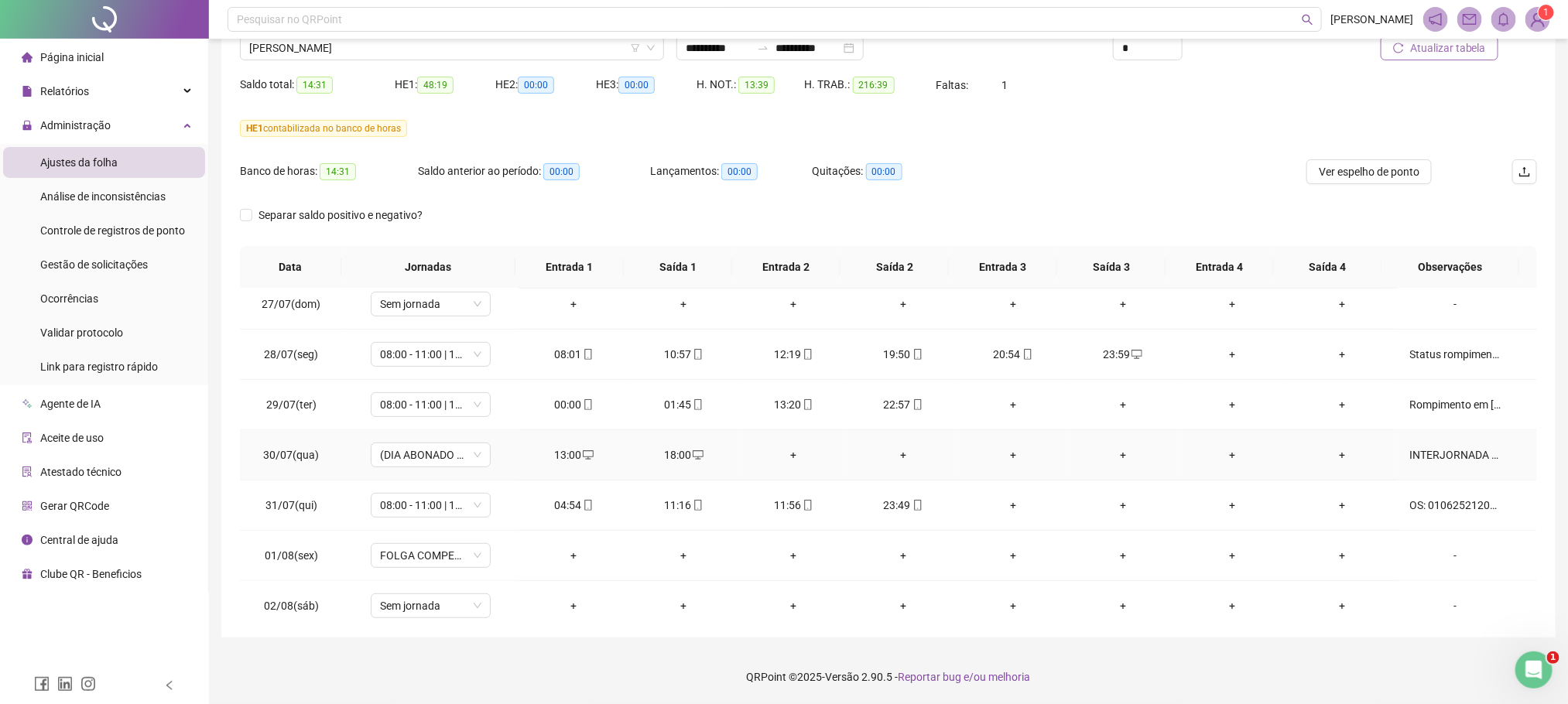
click at [1456, 453] on div "INTERJORNADA DAS 08:00 AS 13:00" at bounding box center [1456, 454] width 91 height 17
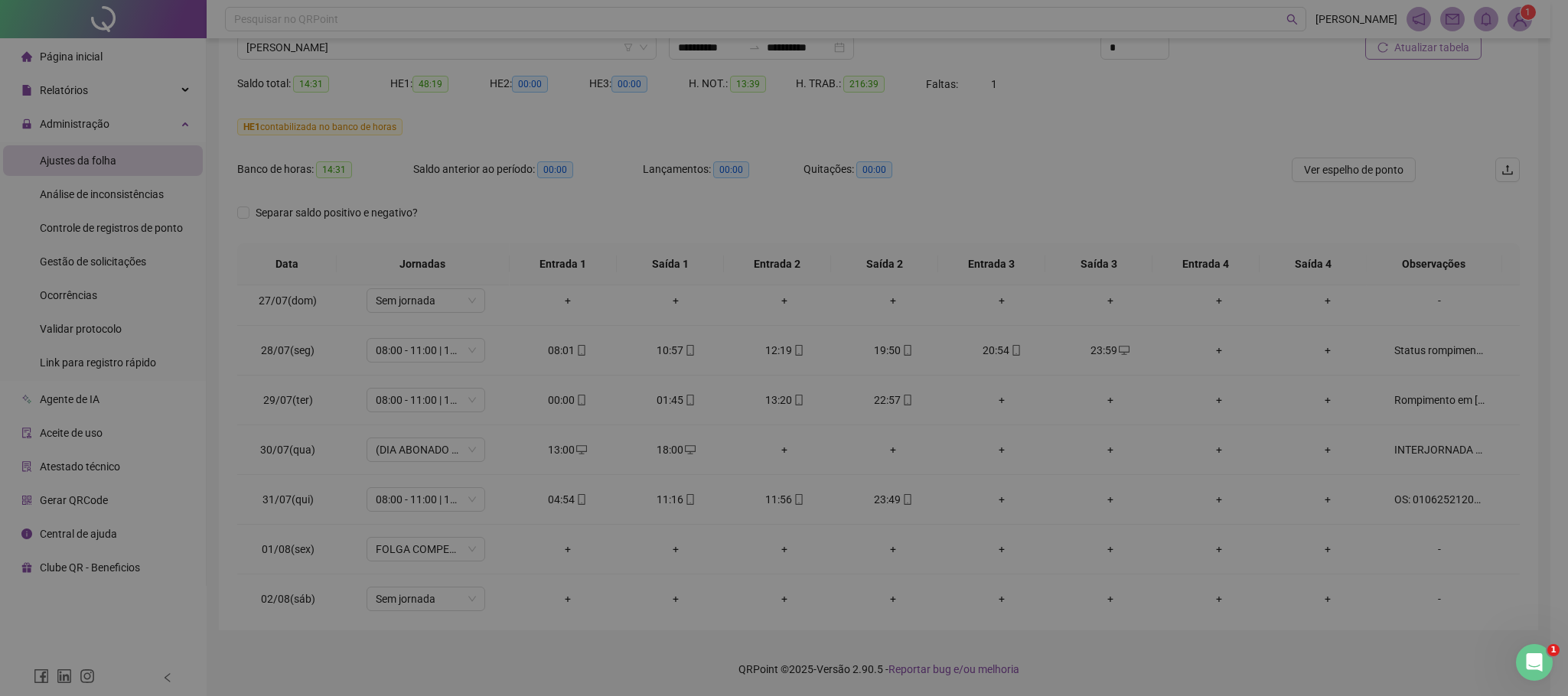
type textarea "**********"
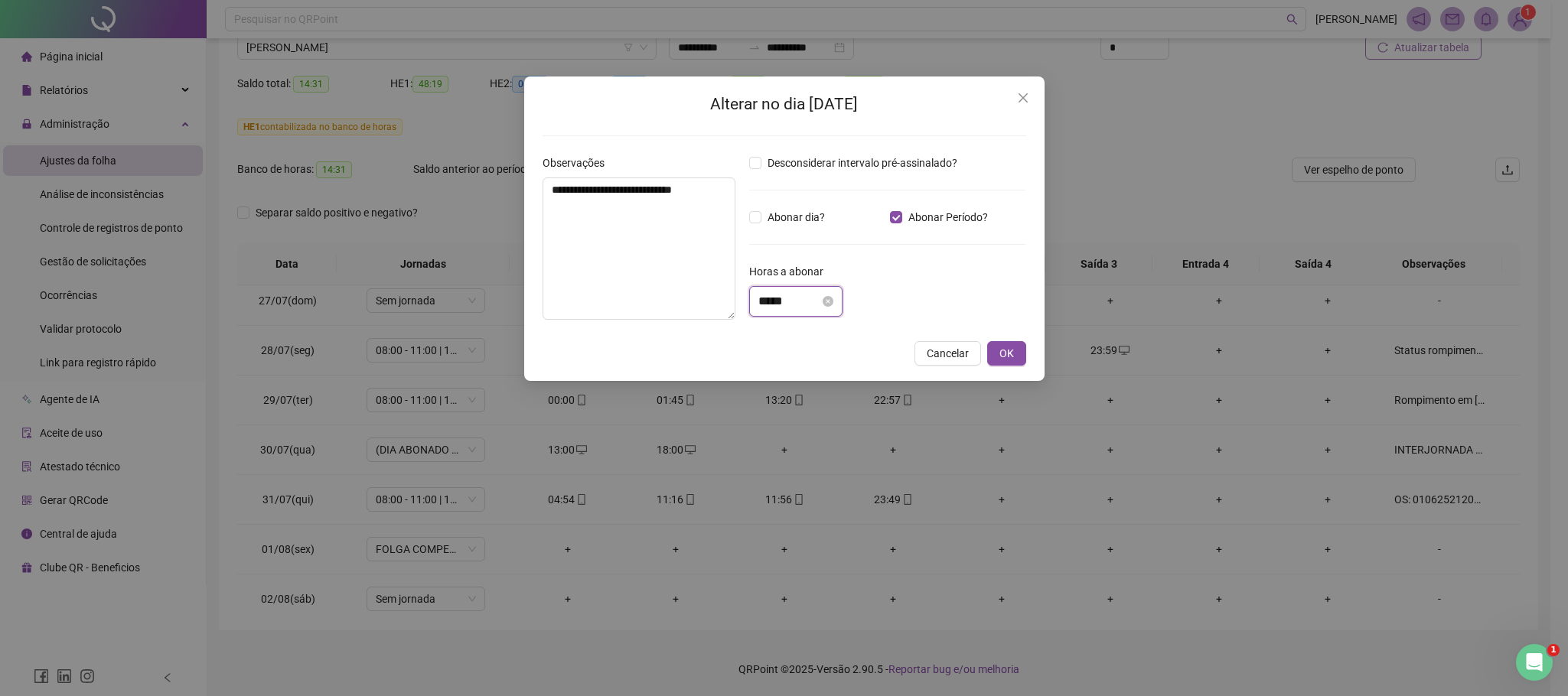
click at [765, 298] on input "*****" at bounding box center [788, 301] width 61 height 18
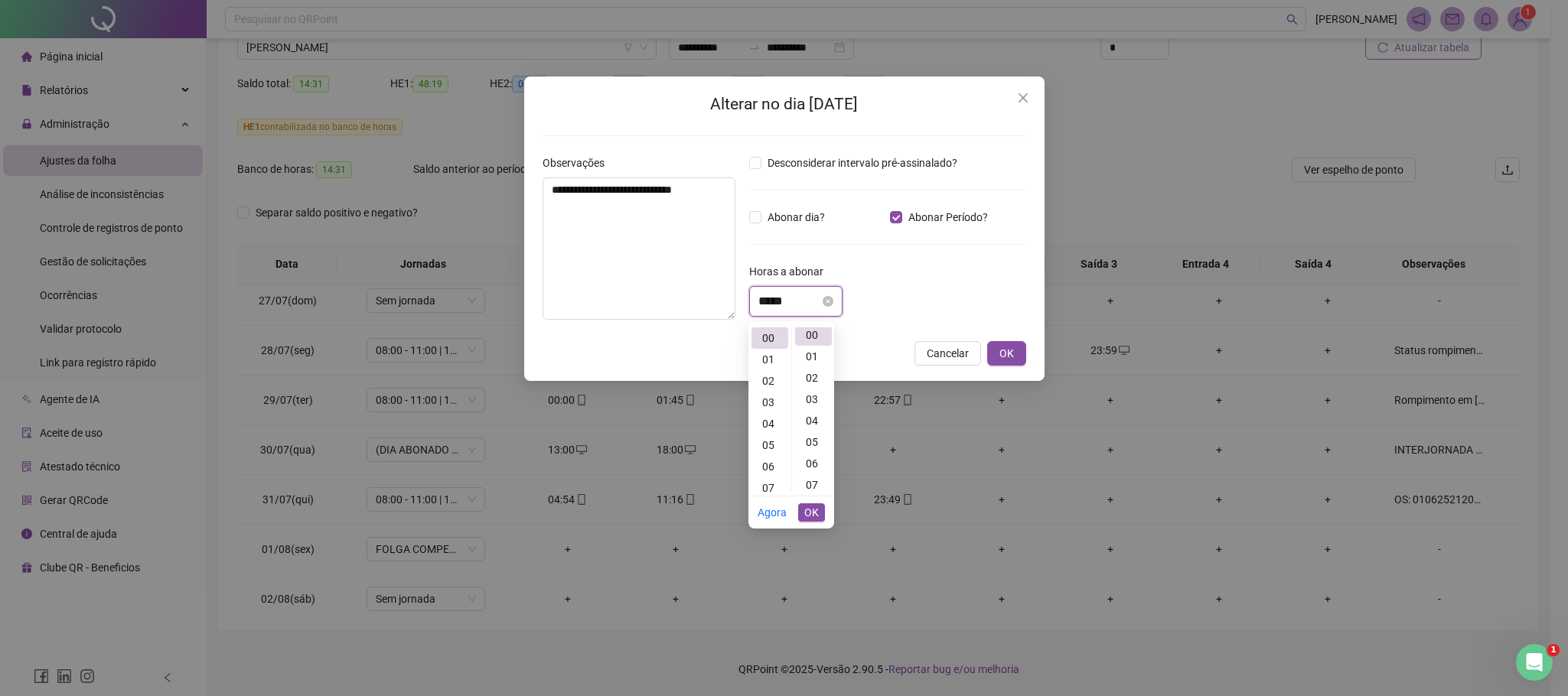
scroll to position [0, 0]
click at [772, 400] on div "03" at bounding box center [769, 402] width 37 height 21
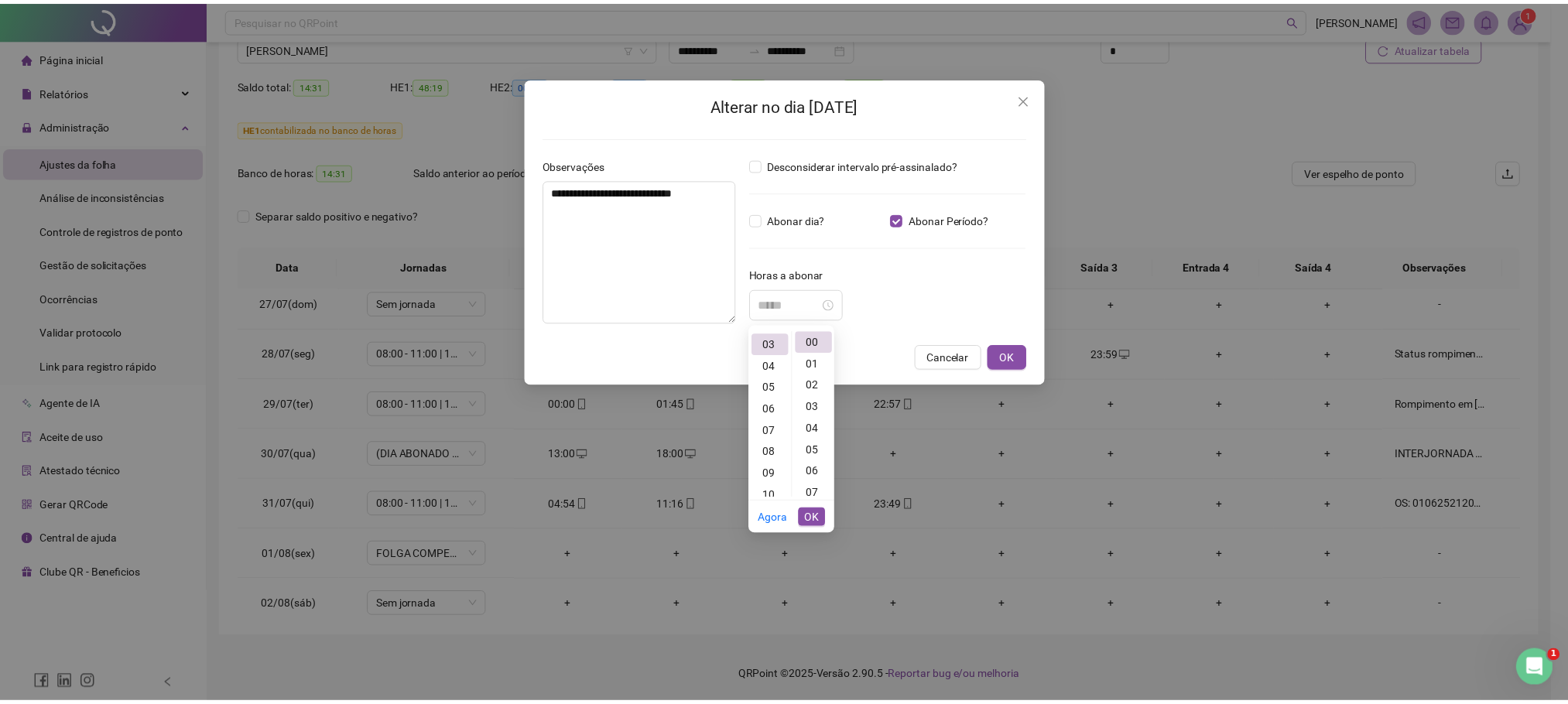
scroll to position [65, 0]
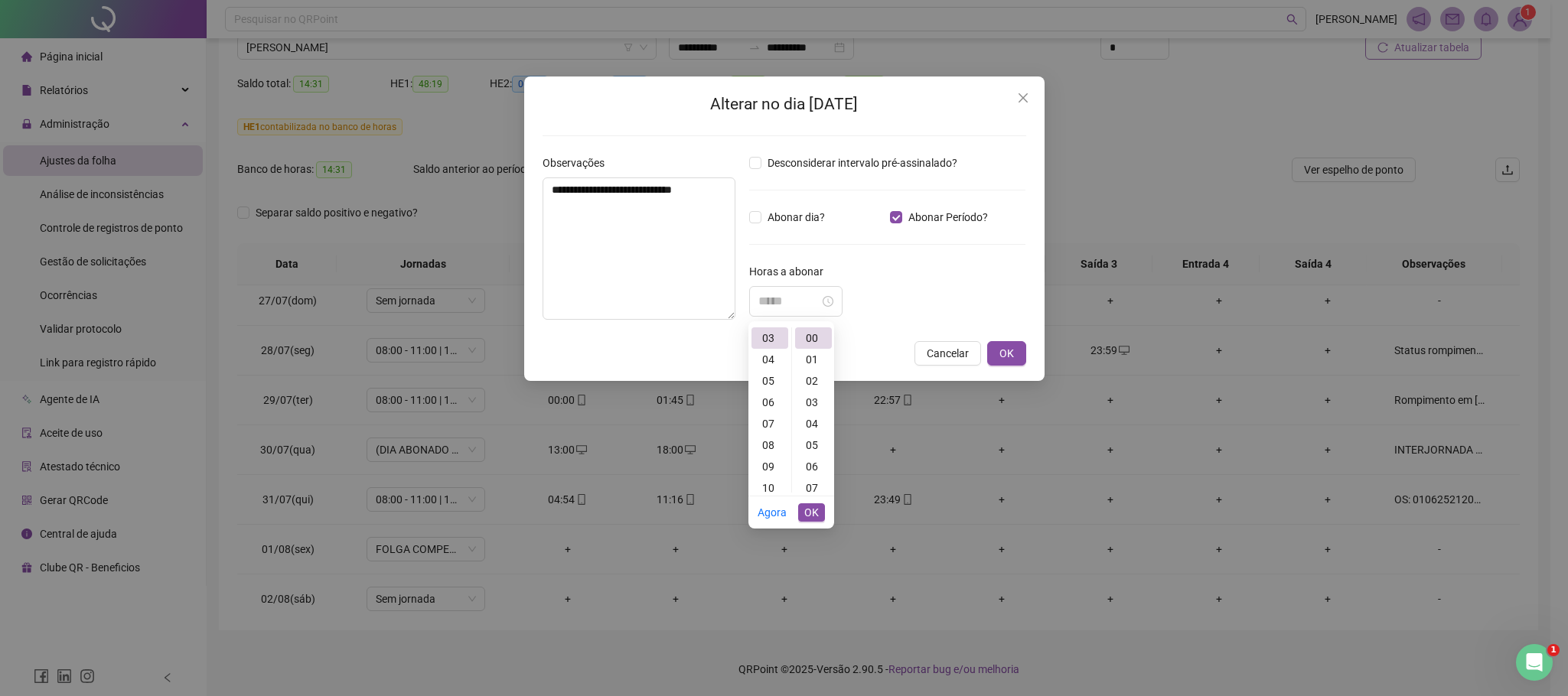
type input "*****"
click at [811, 517] on span "OK" at bounding box center [811, 512] width 15 height 17
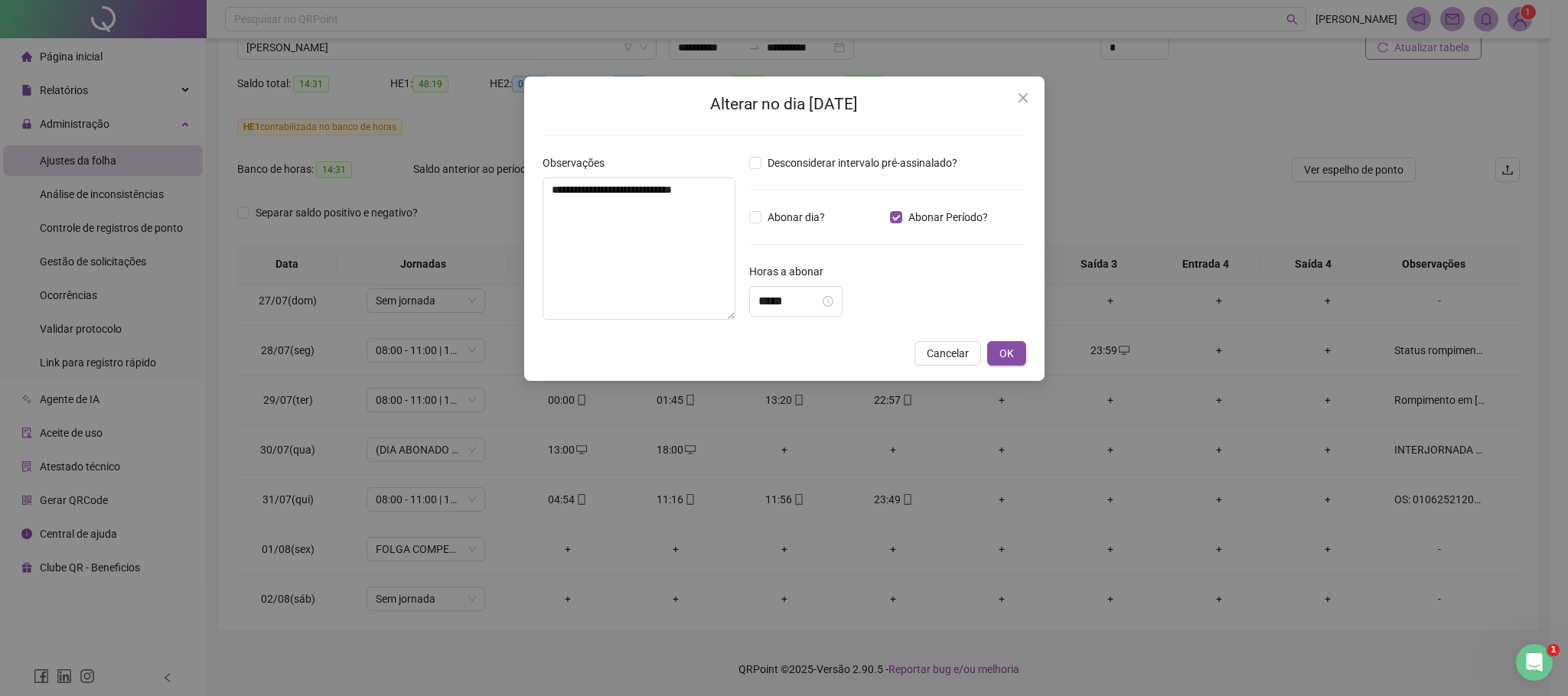
click at [1026, 356] on div "**********" at bounding box center [784, 229] width 520 height 305
click at [1016, 356] on button "OK" at bounding box center [1007, 354] width 39 height 25
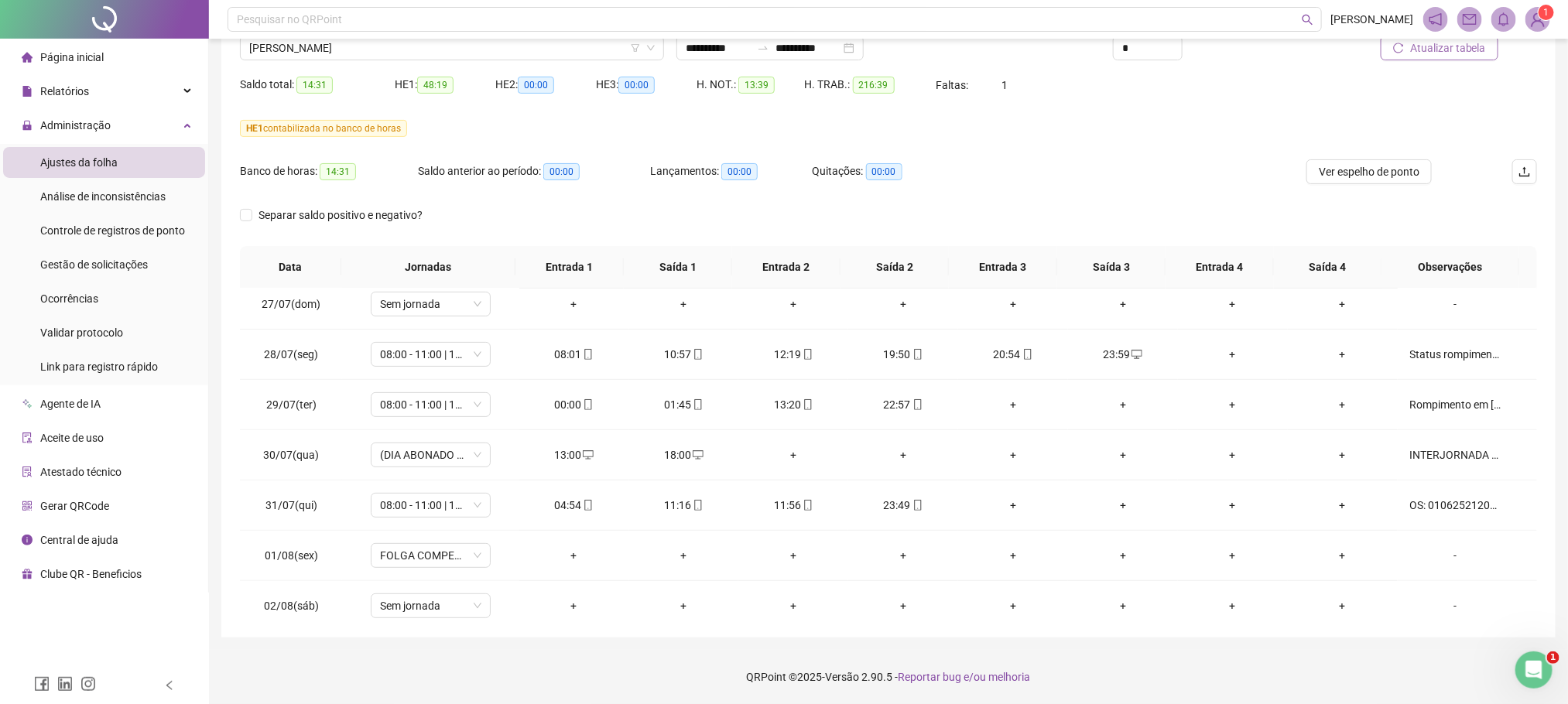
click at [1477, 52] on span "Atualizar tabela" at bounding box center [1448, 48] width 76 height 17
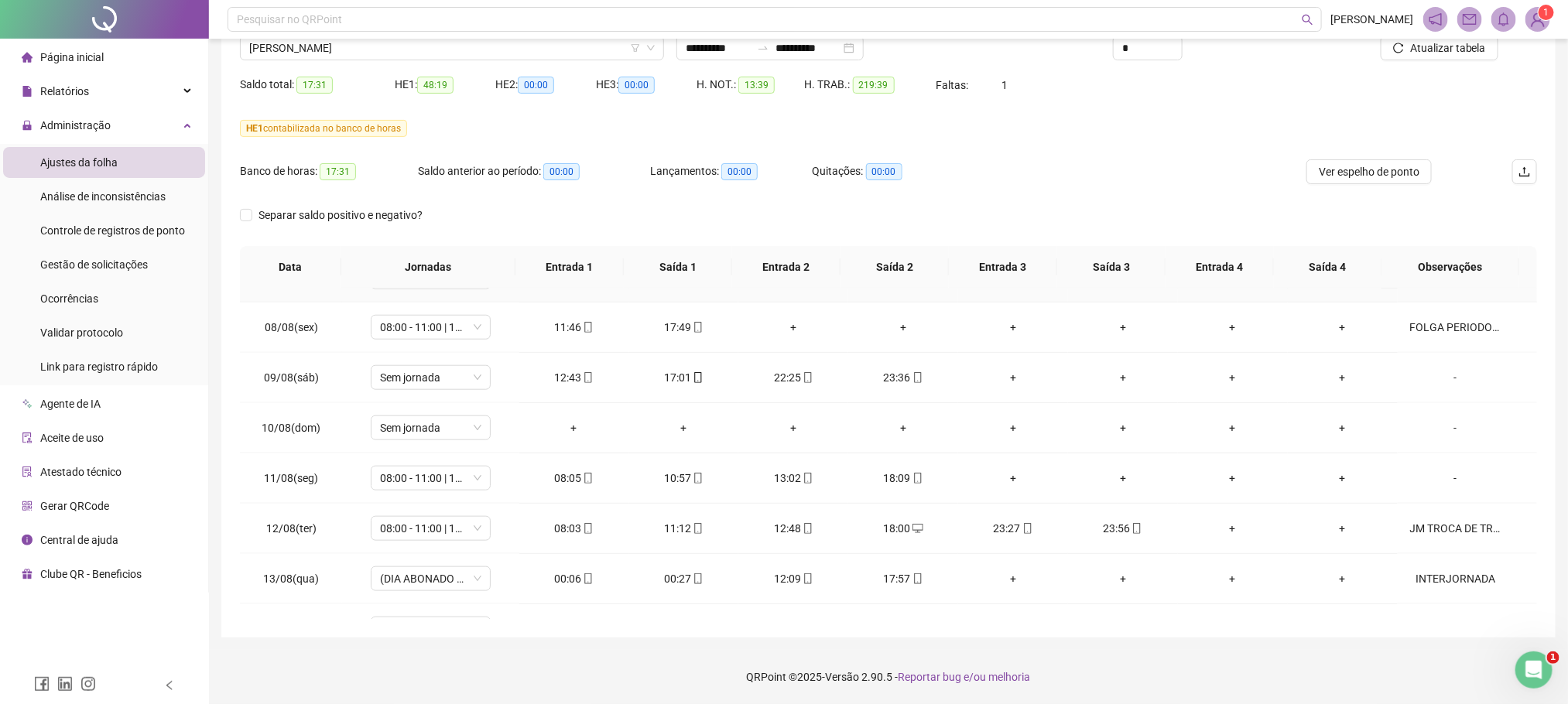
scroll to position [775, 0]
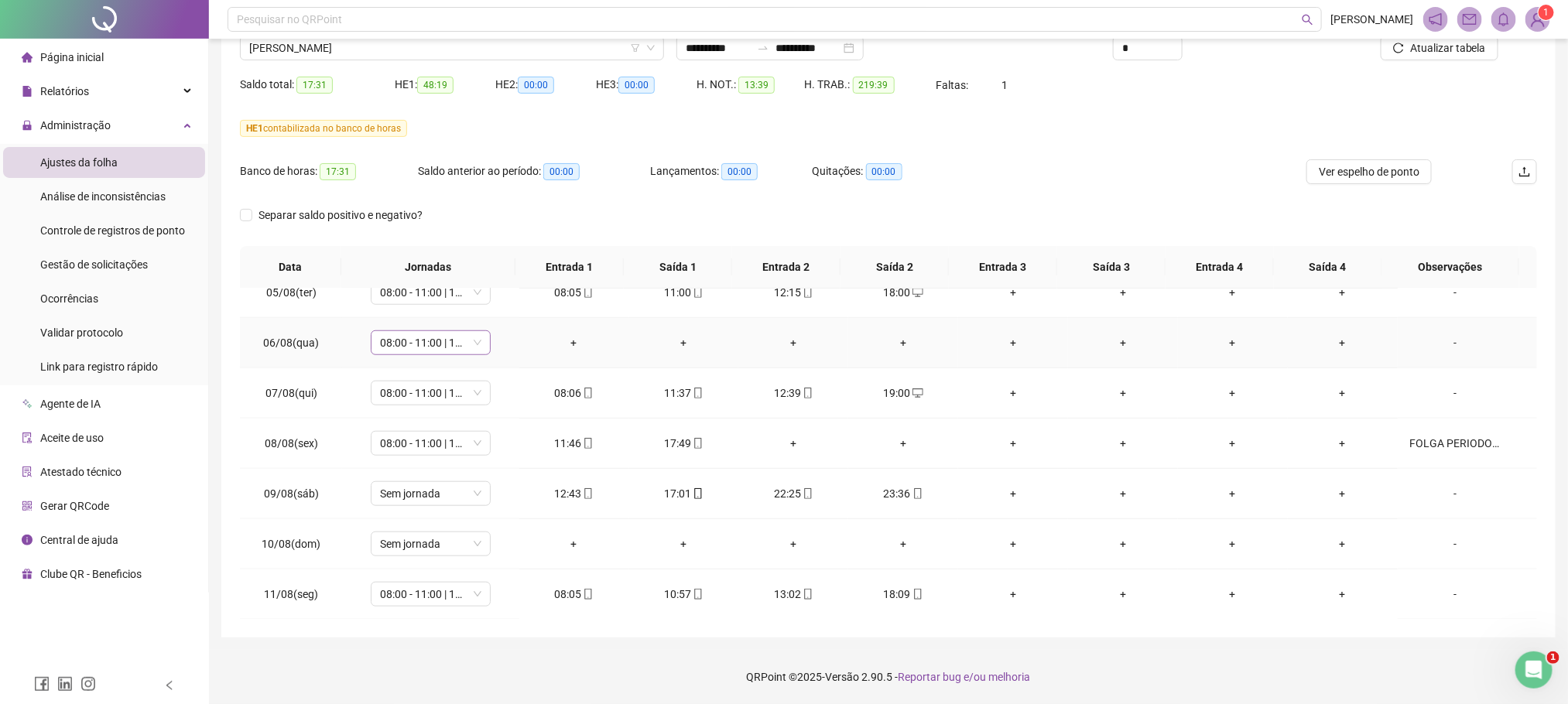
click at [477, 346] on div "08:00 - 11:00 | 12:12 - 18:00" at bounding box center [431, 343] width 120 height 25
click at [493, 516] on div "Sem carga horária" at bounding box center [450, 529] width 159 height 25
click at [485, 502] on div "Folga compensatória" at bounding box center [455, 502] width 131 height 17
click at [504, 313] on span "Sim" at bounding box center [502, 308] width 18 height 17
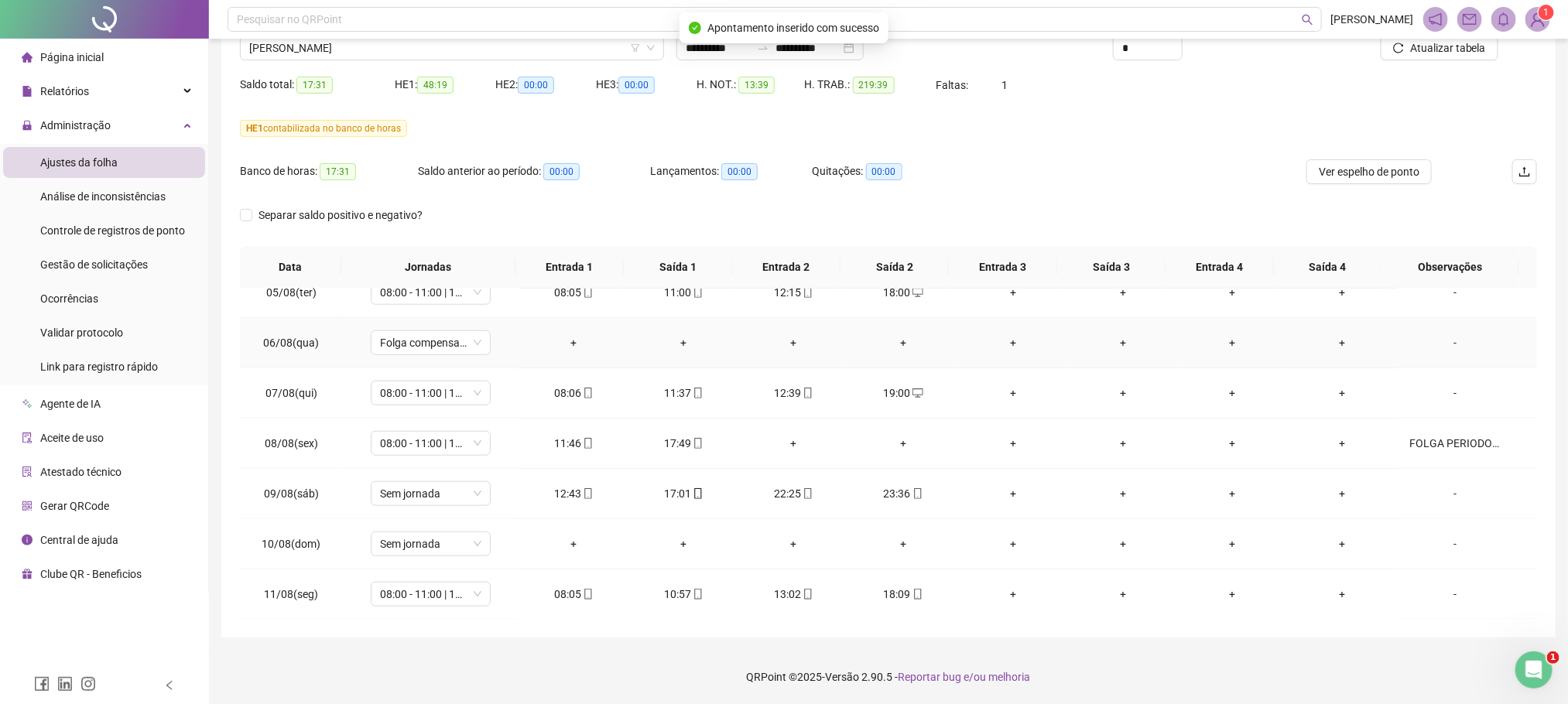
click at [1419, 342] on div "-" at bounding box center [1456, 342] width 91 height 17
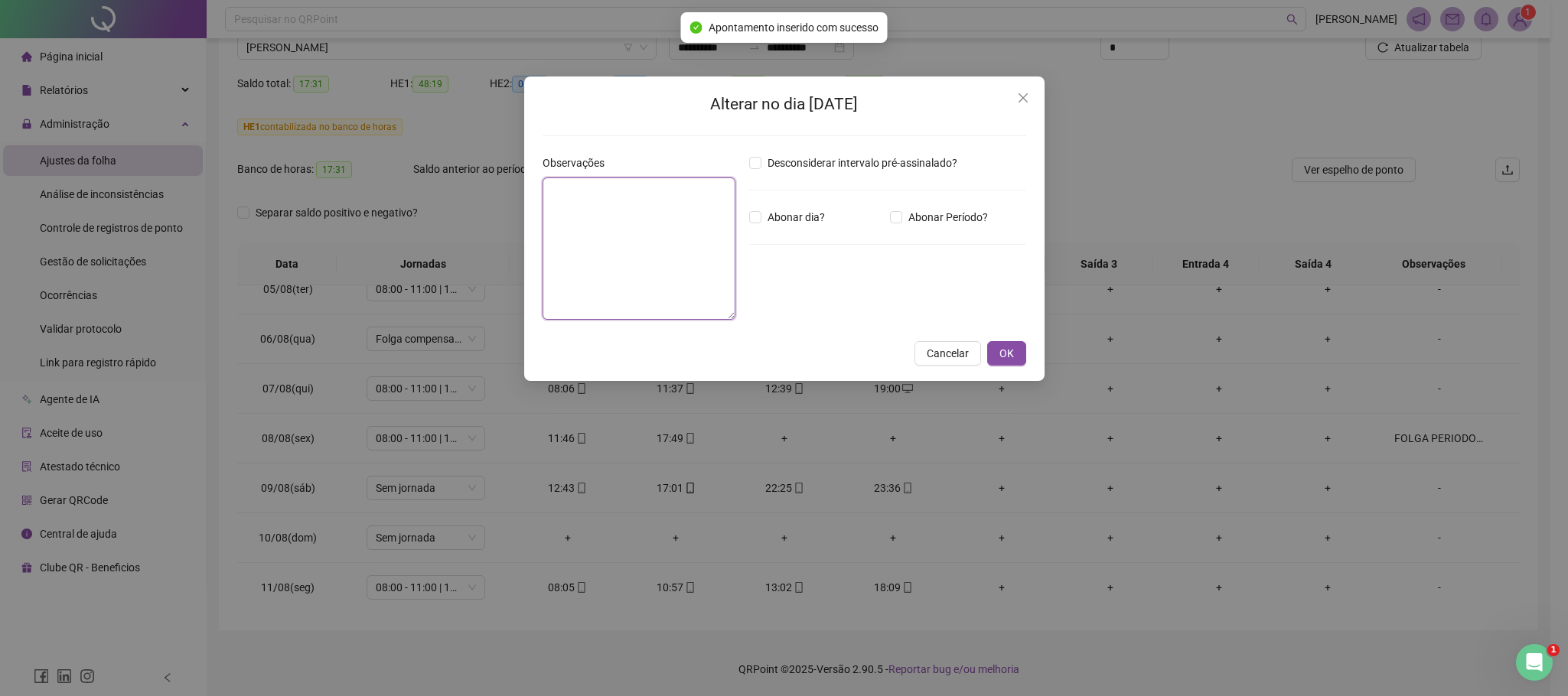
click at [624, 230] on textarea at bounding box center [639, 248] width 194 height 142
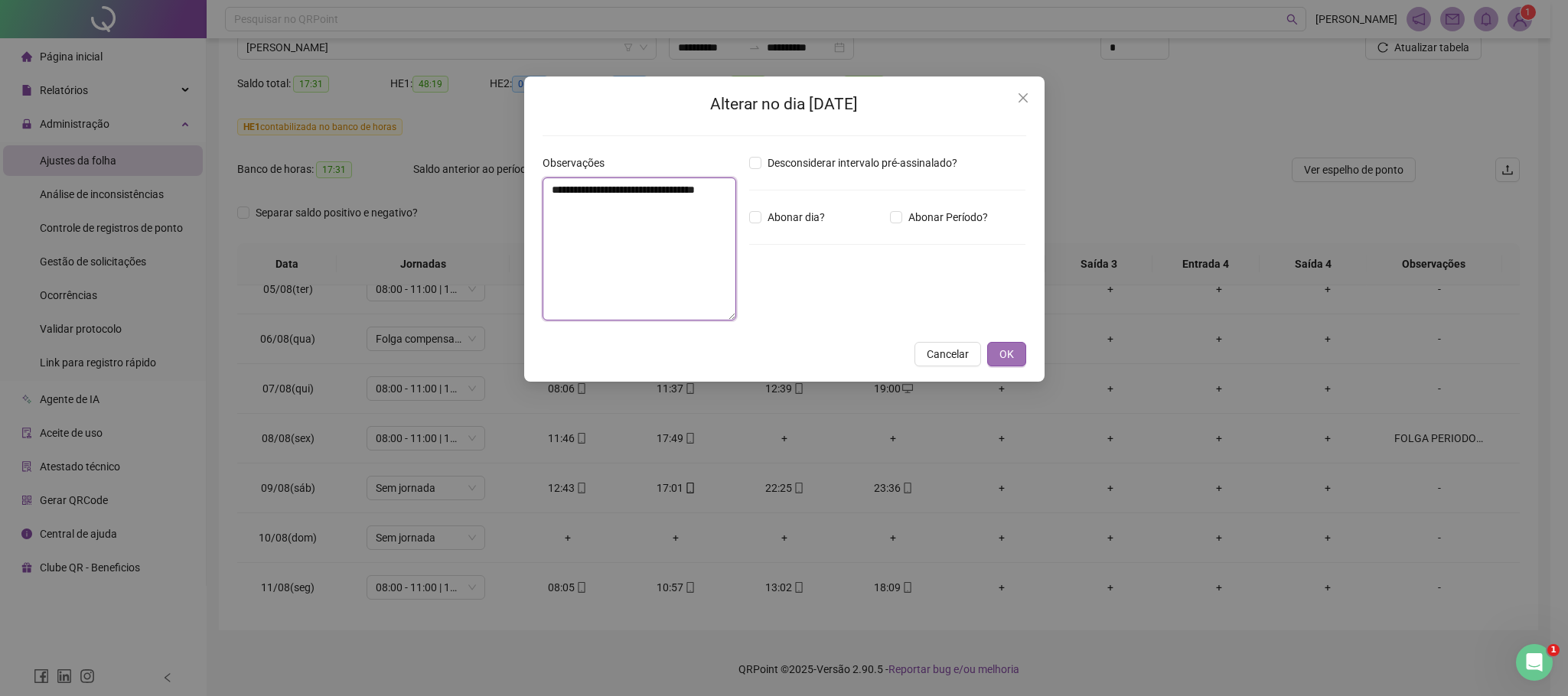
type textarea "**********"
click at [1013, 346] on button "OK" at bounding box center [1007, 355] width 39 height 25
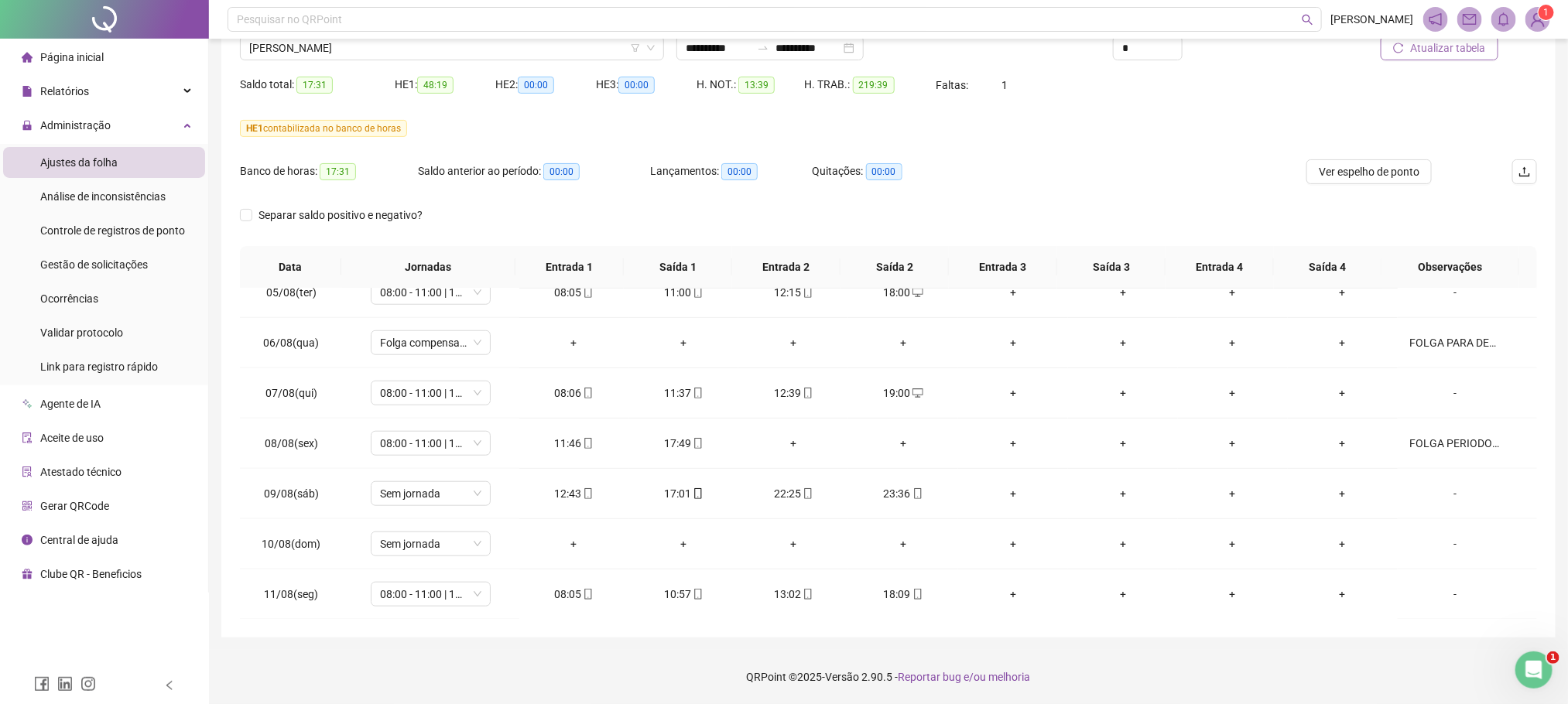
click at [1466, 55] on span "Atualizar tabela" at bounding box center [1448, 48] width 76 height 17
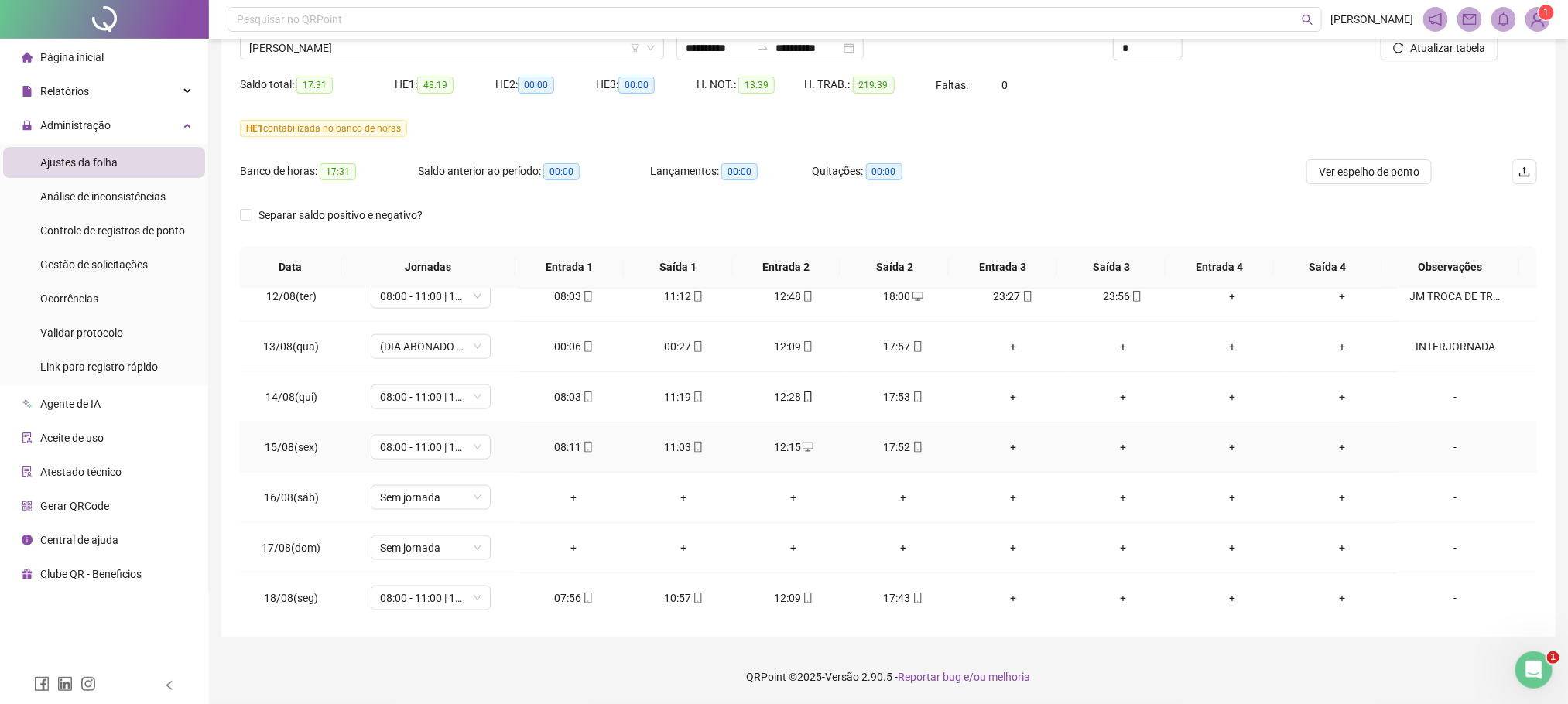
scroll to position [1239, 0]
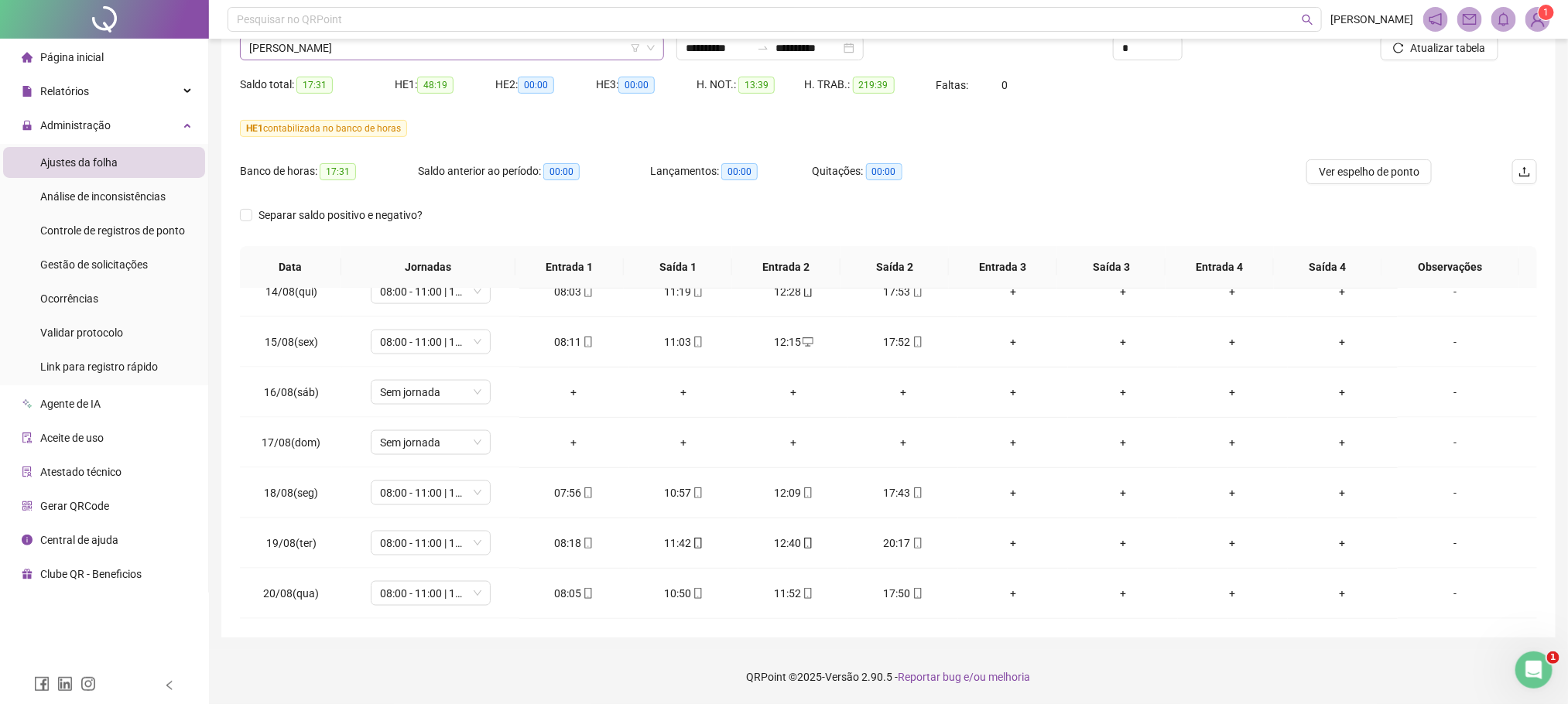
click at [309, 51] on span "[PERSON_NAME]" at bounding box center [451, 48] width 406 height 23
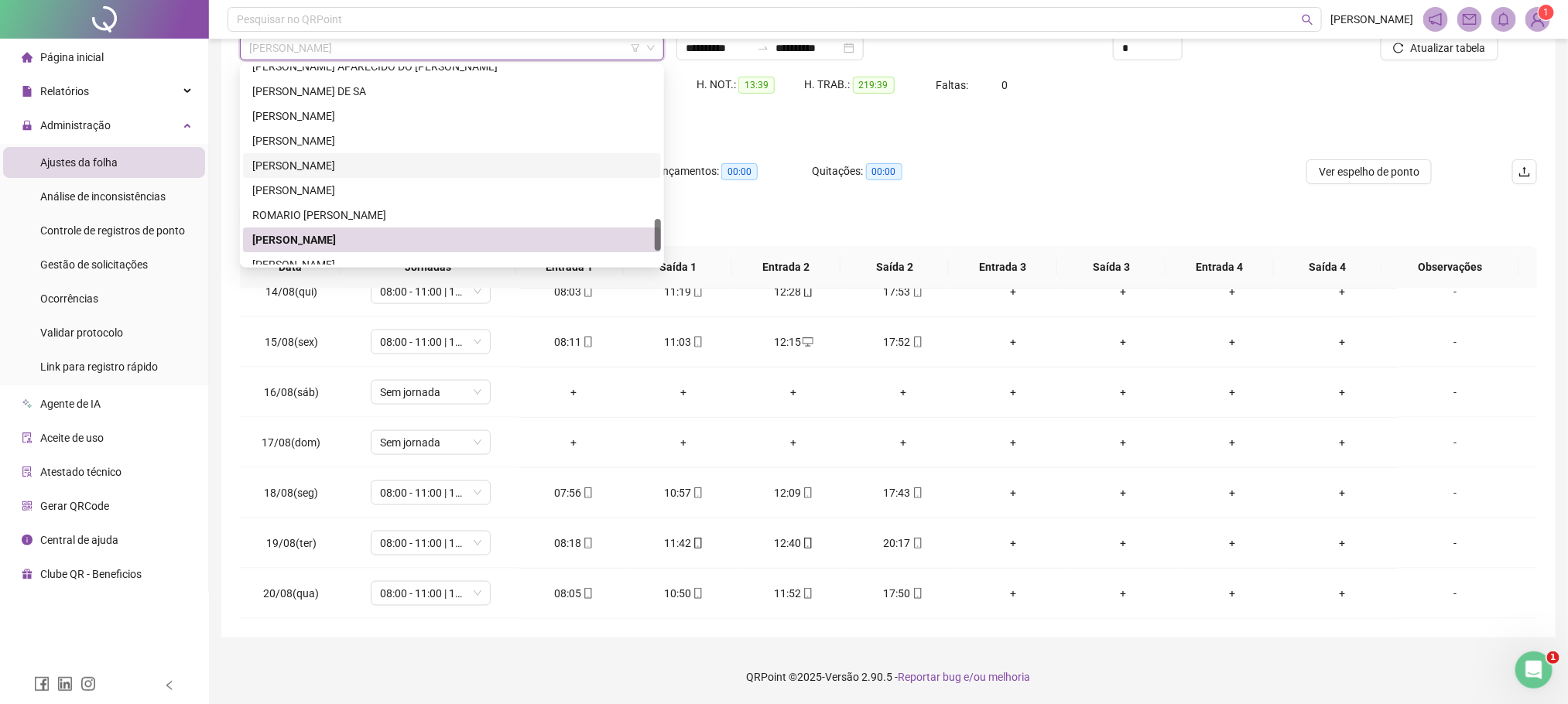
scroll to position [1015, 0]
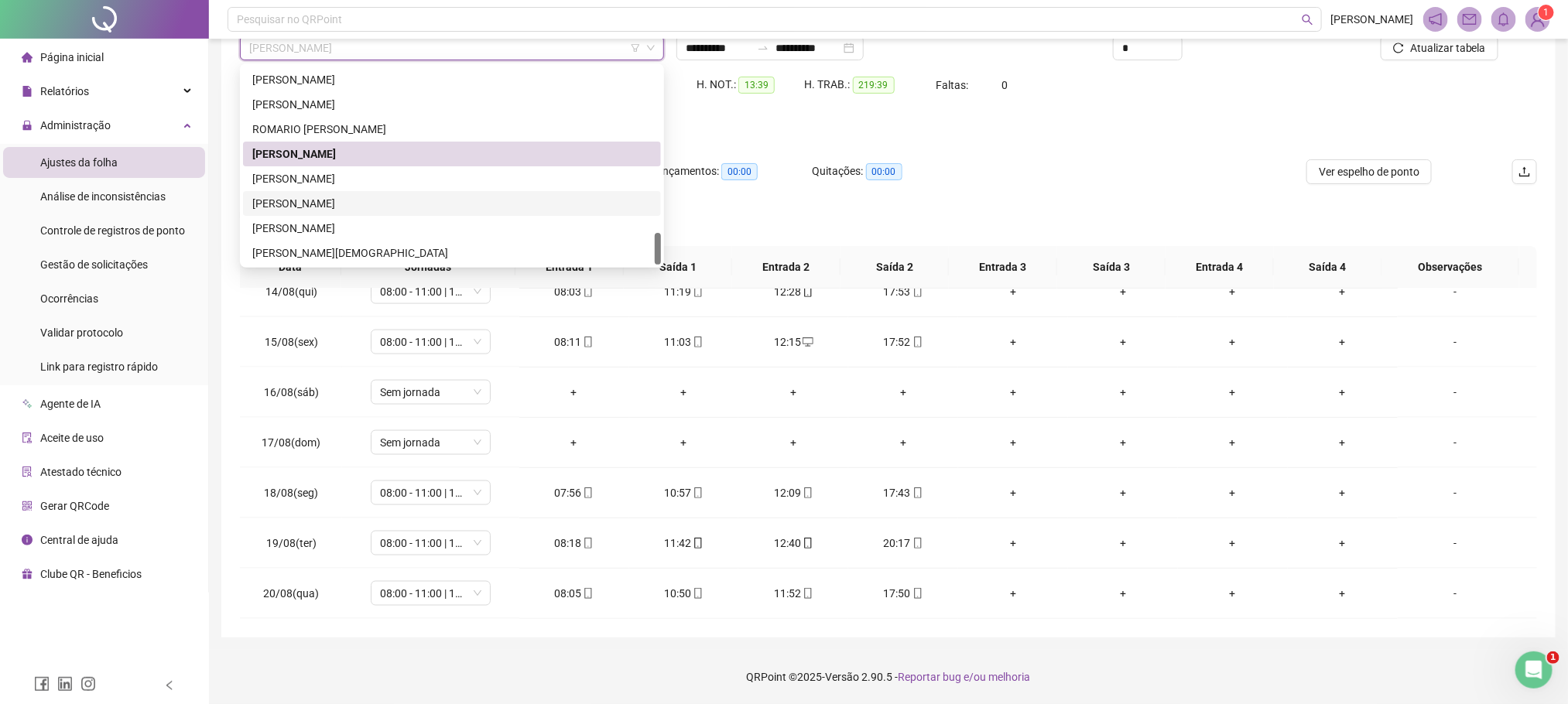
click at [354, 200] on div "[PERSON_NAME]" at bounding box center [451, 203] width 399 height 17
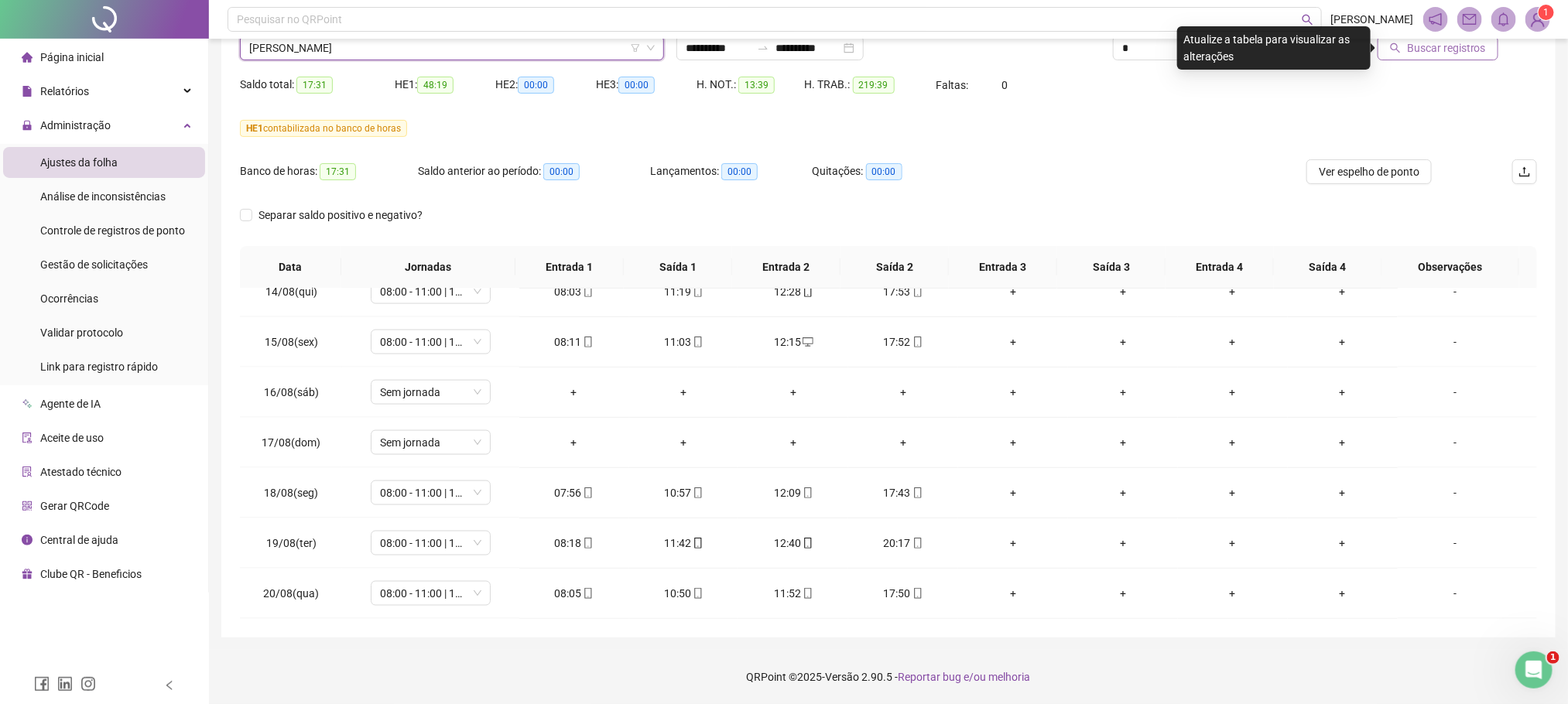
click at [1452, 50] on span "Buscar registros" at bounding box center [1446, 48] width 79 height 17
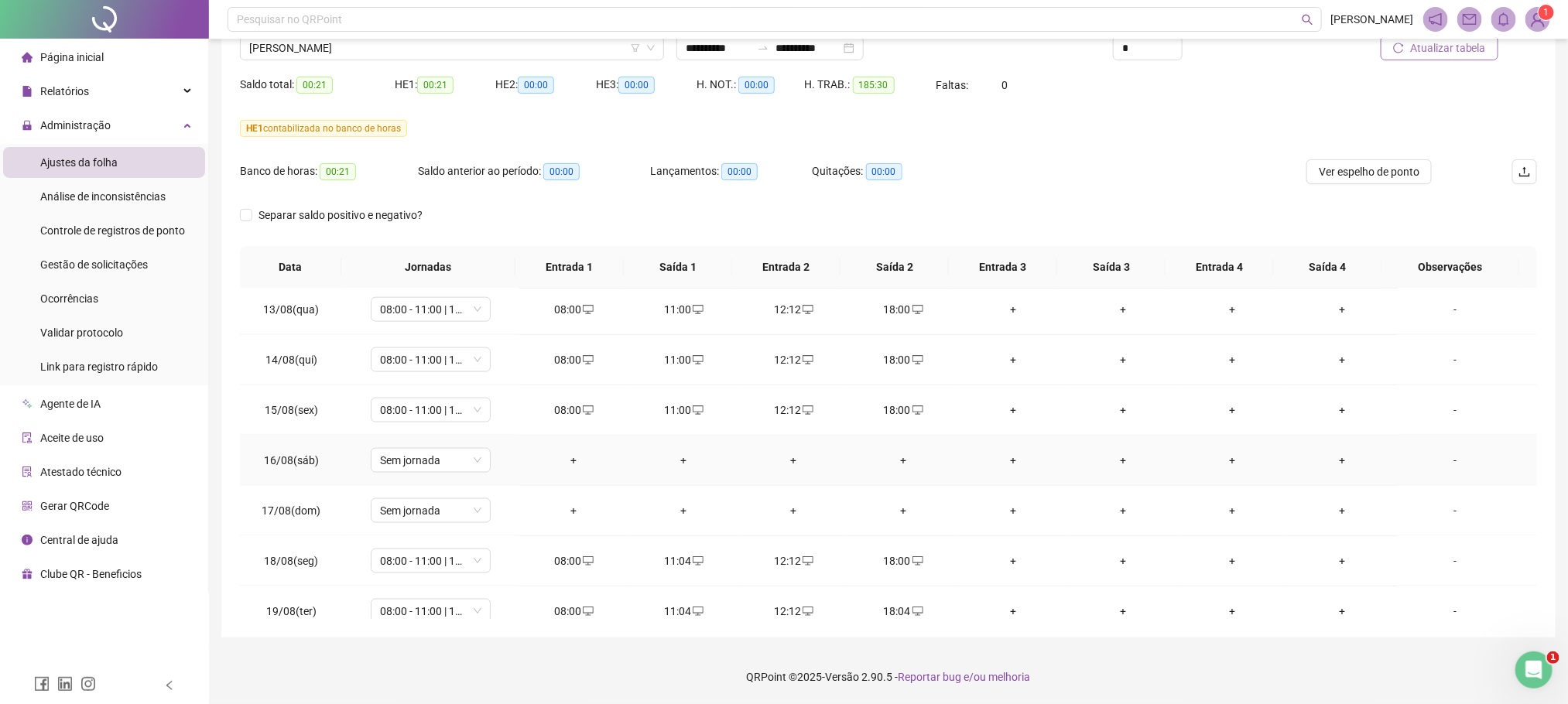
scroll to position [1239, 0]
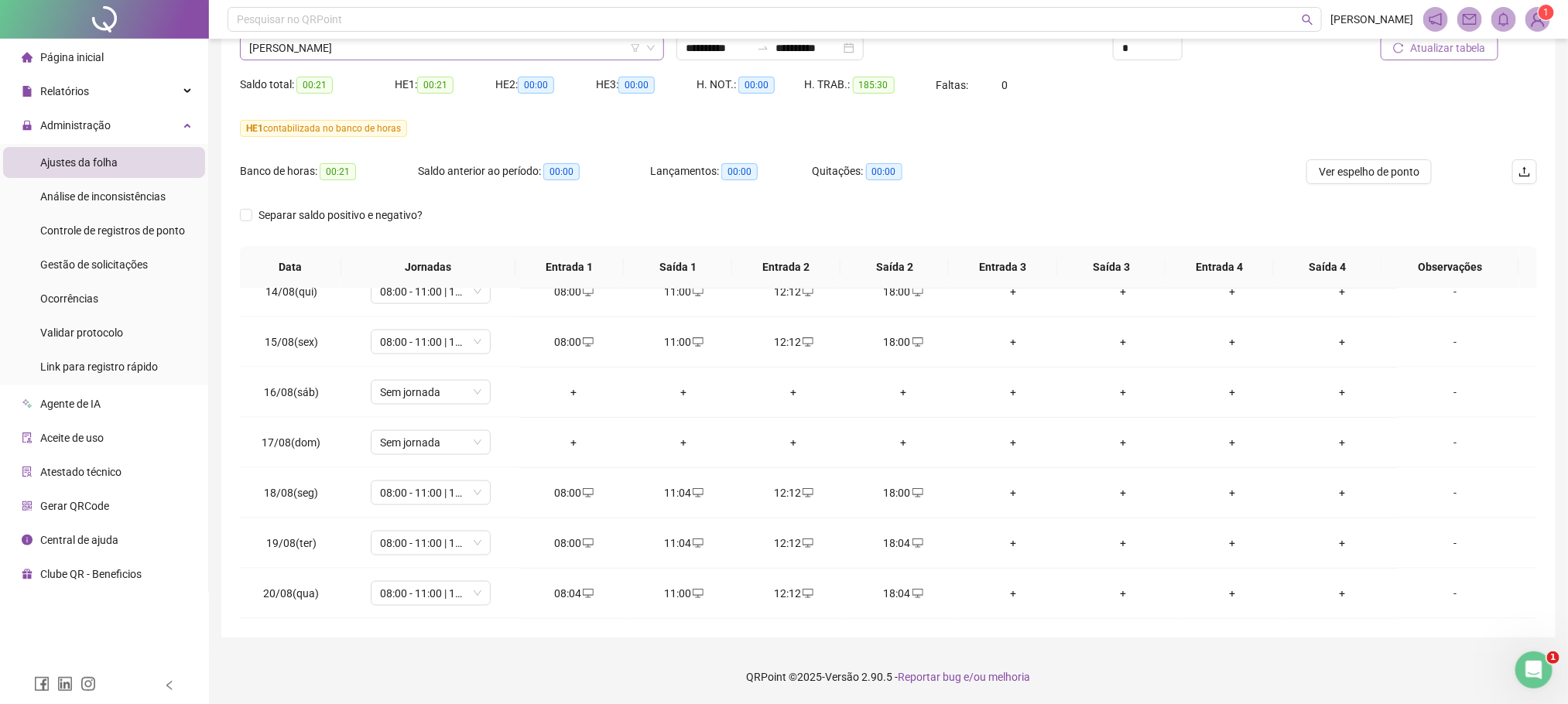
click at [313, 44] on span "[PERSON_NAME]" at bounding box center [451, 48] width 406 height 23
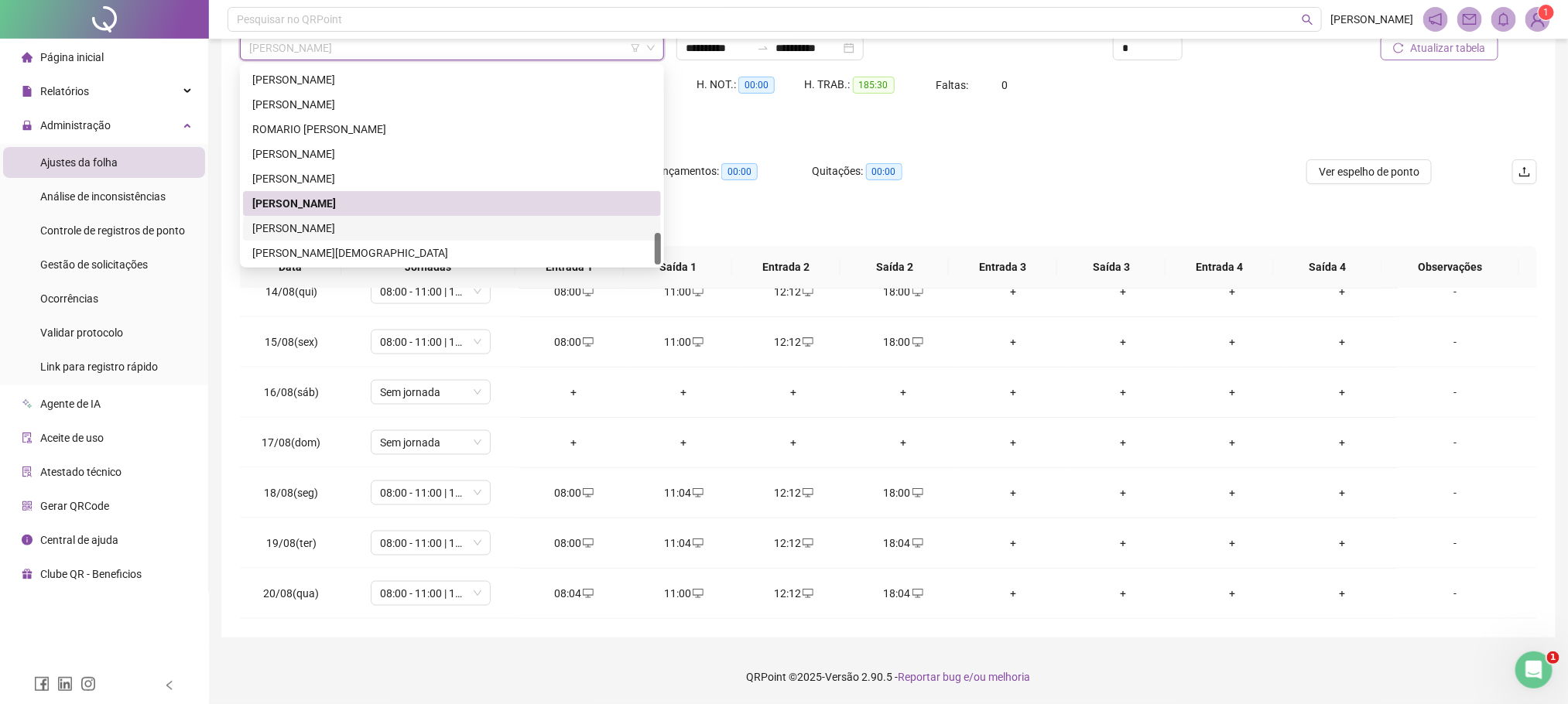
click at [313, 232] on div "WALLISON FERREIRA DA SILVA" at bounding box center [451, 228] width 399 height 17
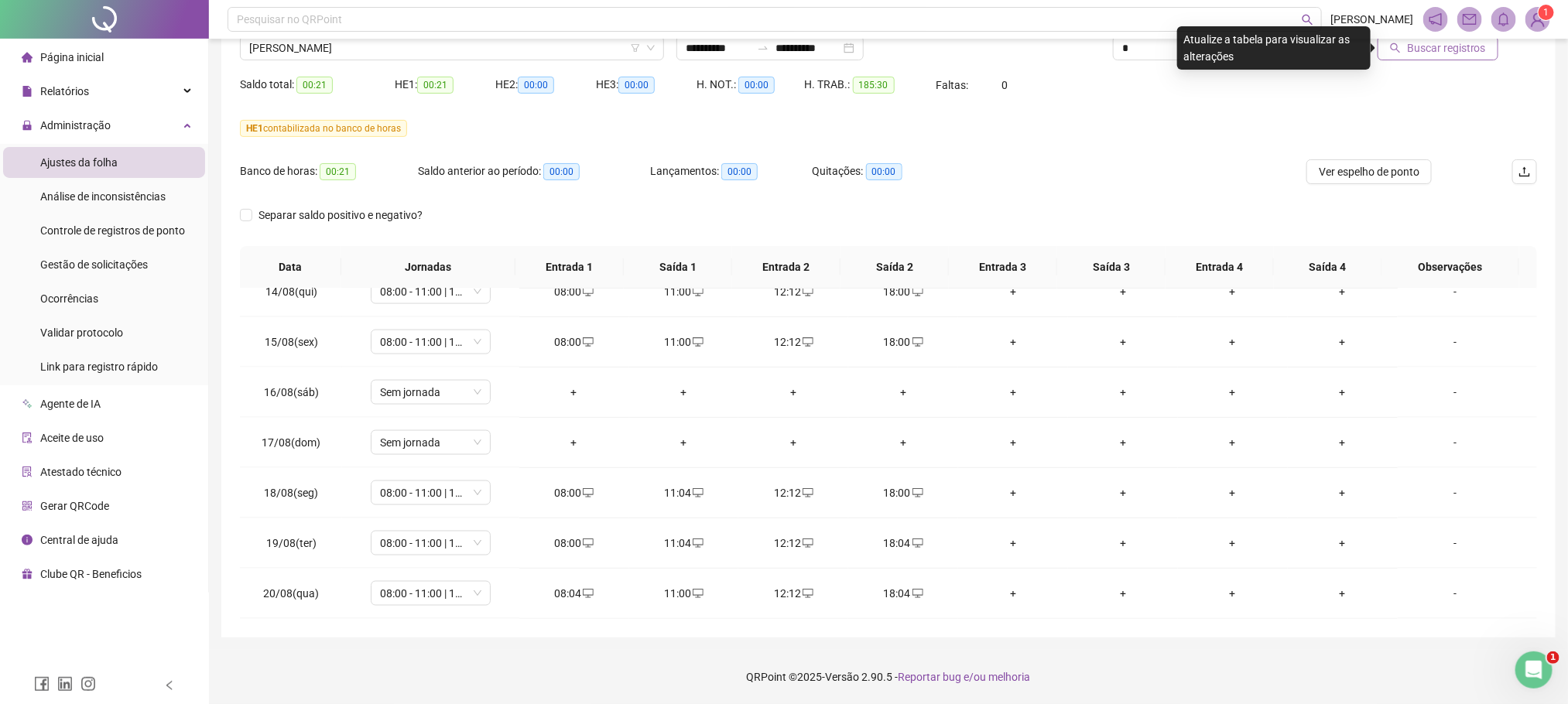
click at [1416, 52] on span "Buscar registros" at bounding box center [1446, 48] width 79 height 17
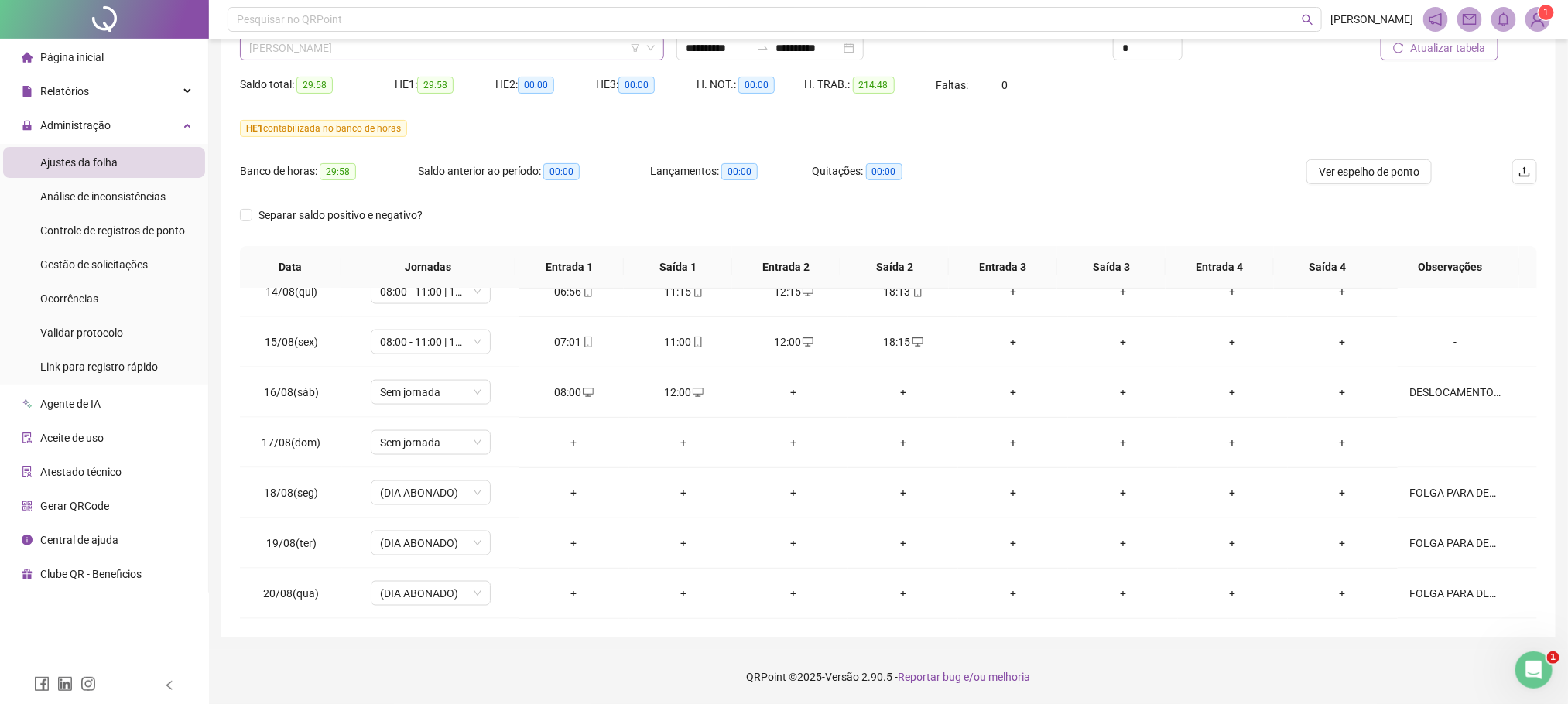
click at [291, 47] on span "WALLISON FERREIRA DA SILVA" at bounding box center [451, 48] width 406 height 23
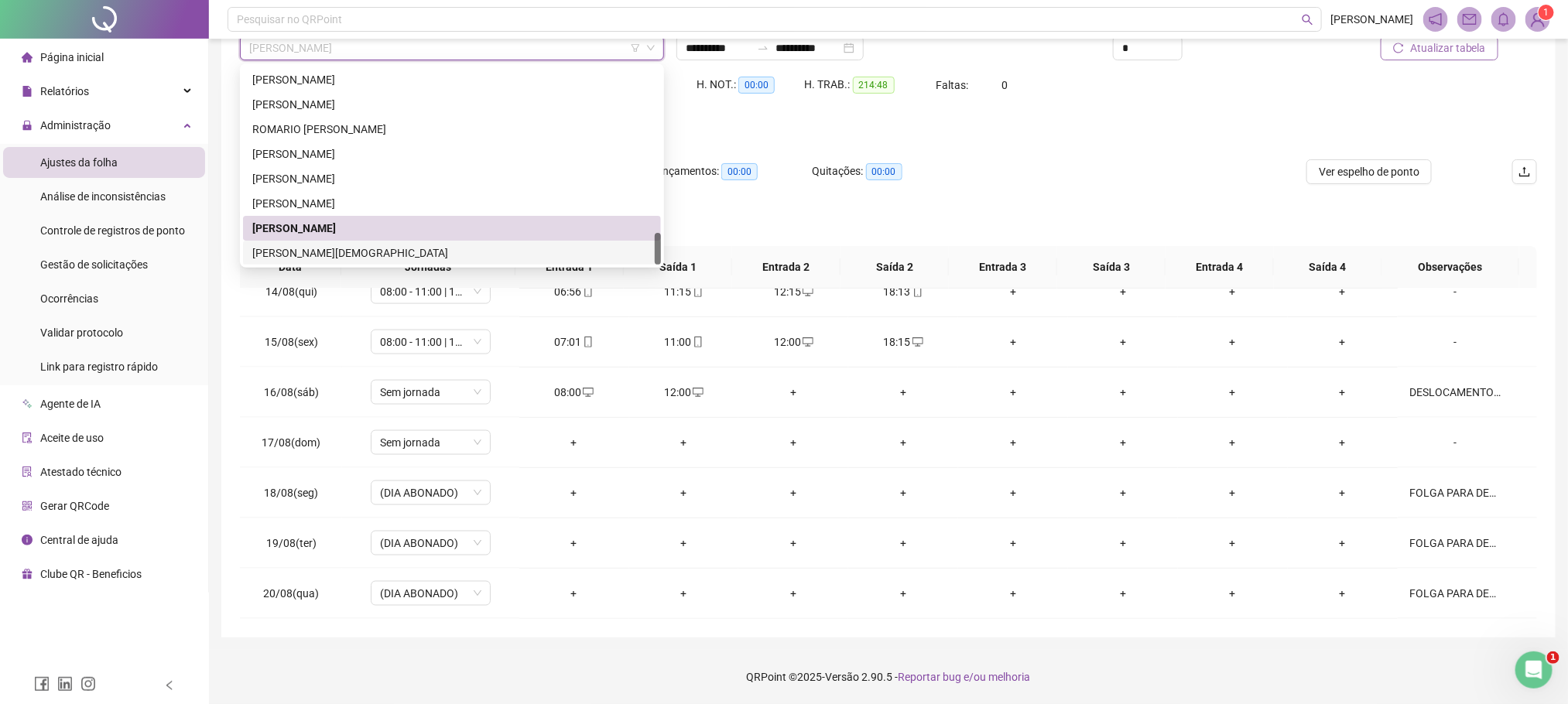
click at [307, 245] on div "WISLY RODRIGUES DE JESUS" at bounding box center [451, 253] width 399 height 17
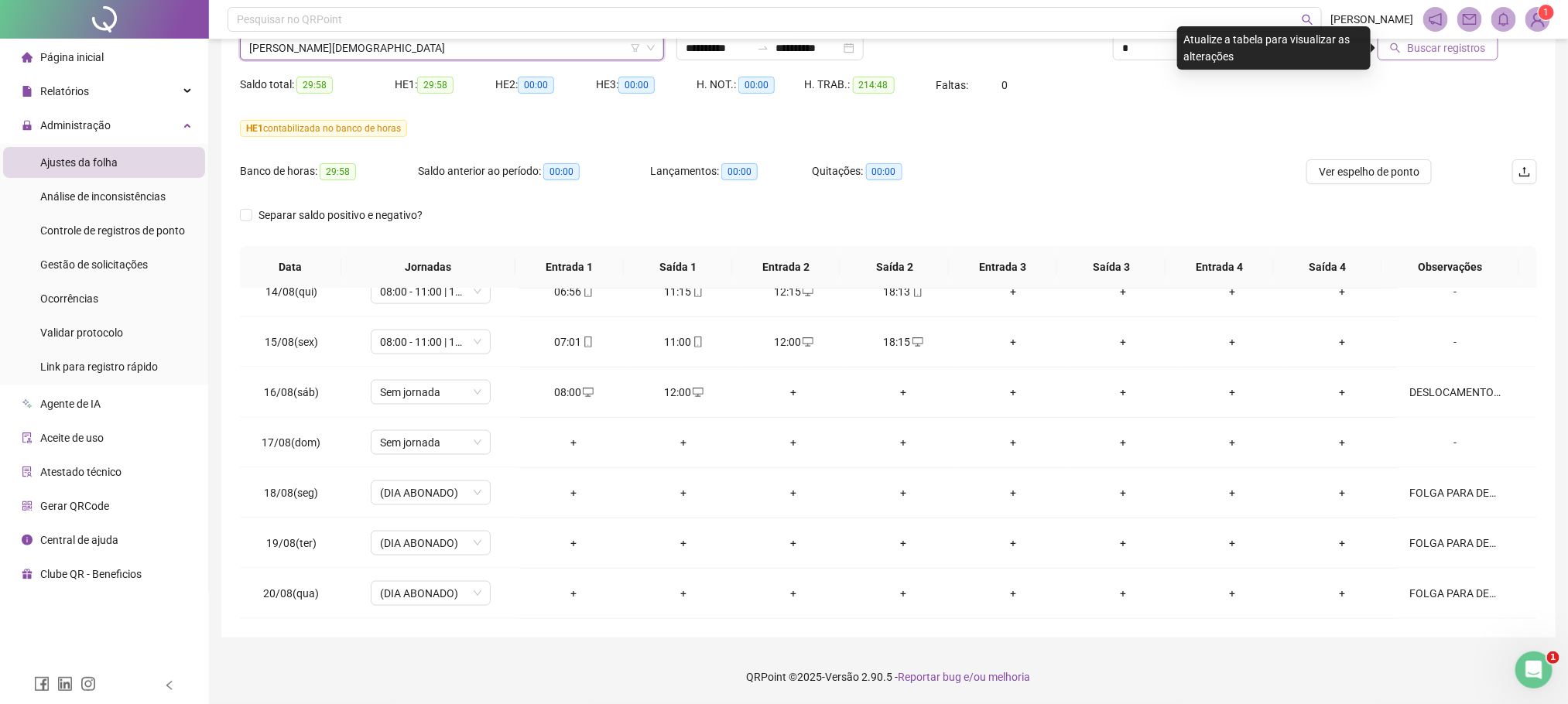
click at [1459, 44] on span "Buscar registros" at bounding box center [1446, 48] width 79 height 17
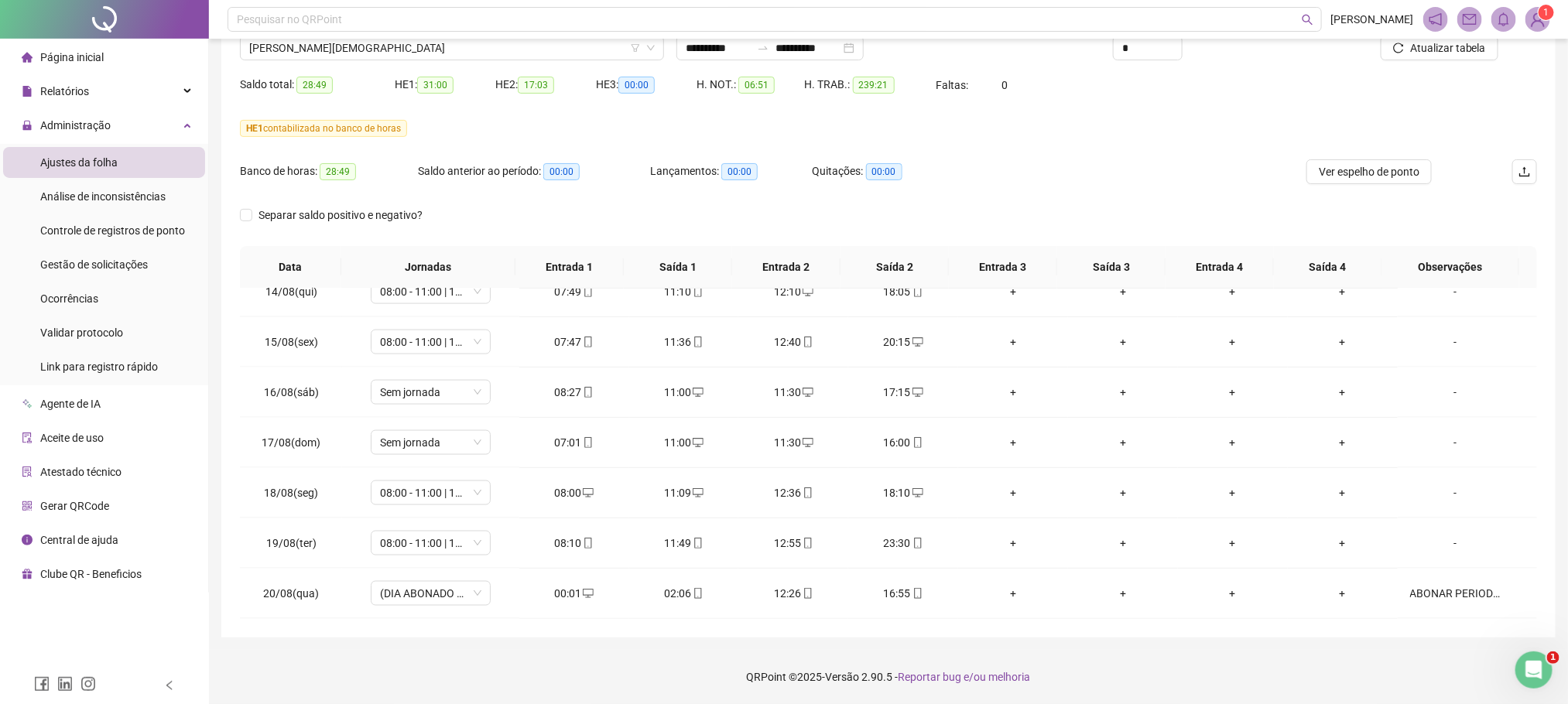
click at [288, 36] on header "Pesquisar no QRPoint FERNANDO COSTA 1" at bounding box center [889, 19] width 1360 height 39
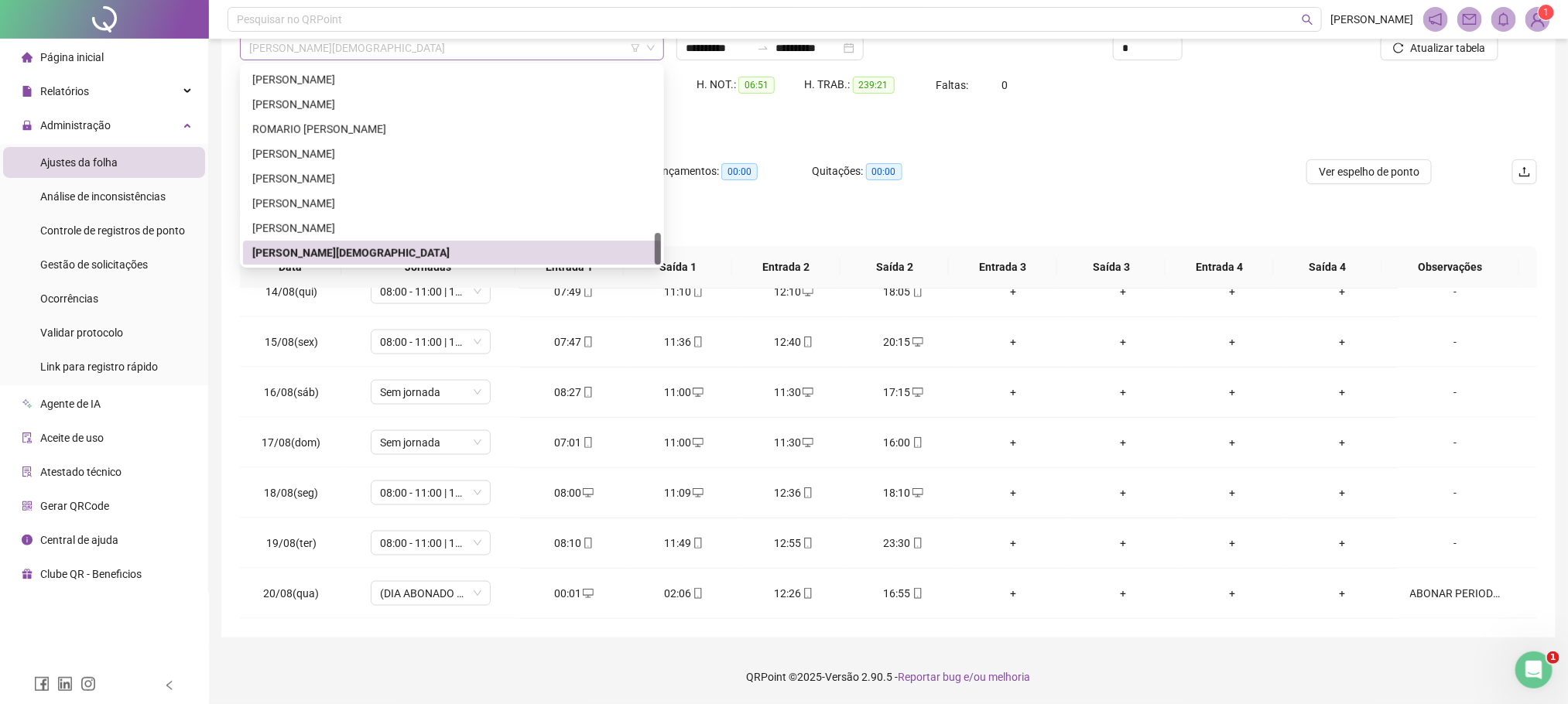
click at [312, 40] on span "WISLY RODRIGUES DE JESUS" at bounding box center [451, 48] width 406 height 23
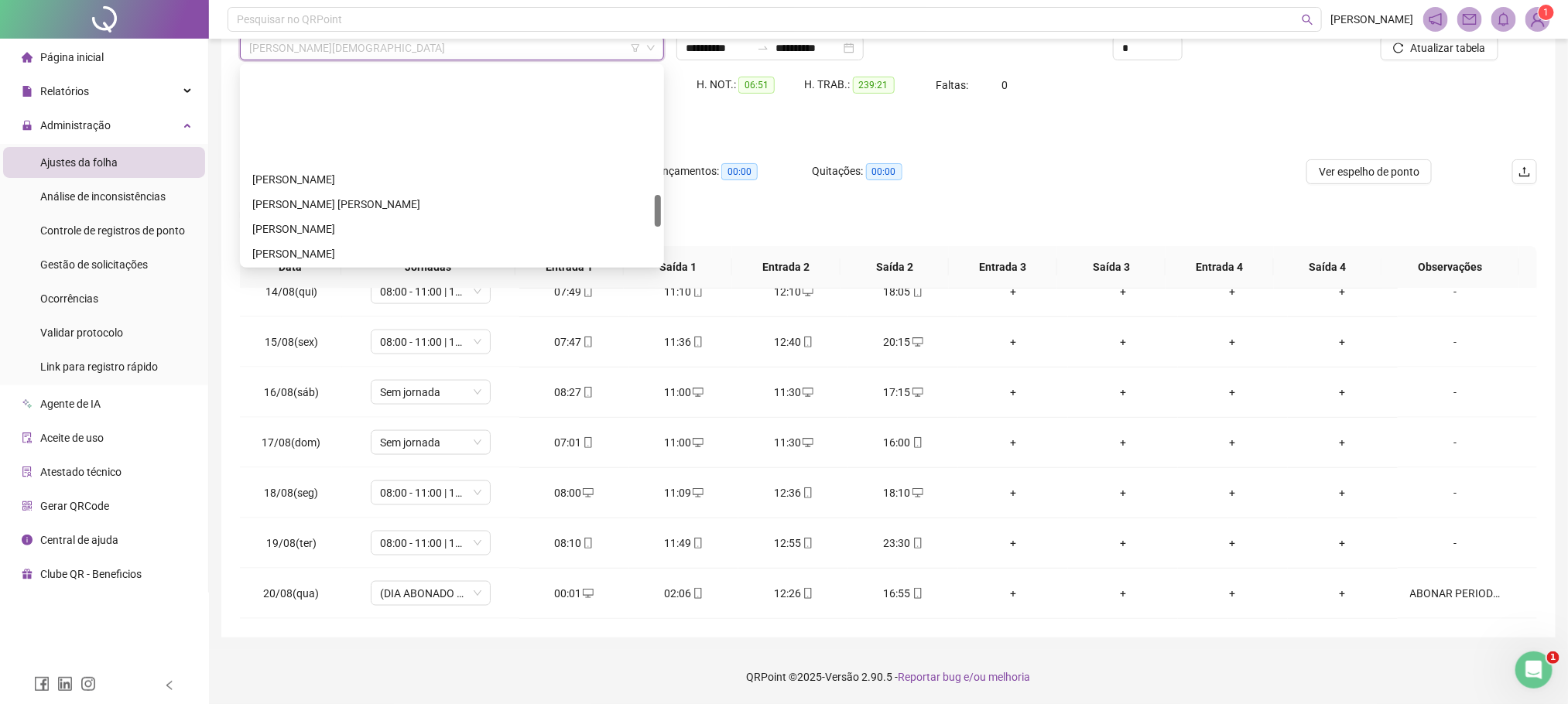
scroll to position [783, 0]
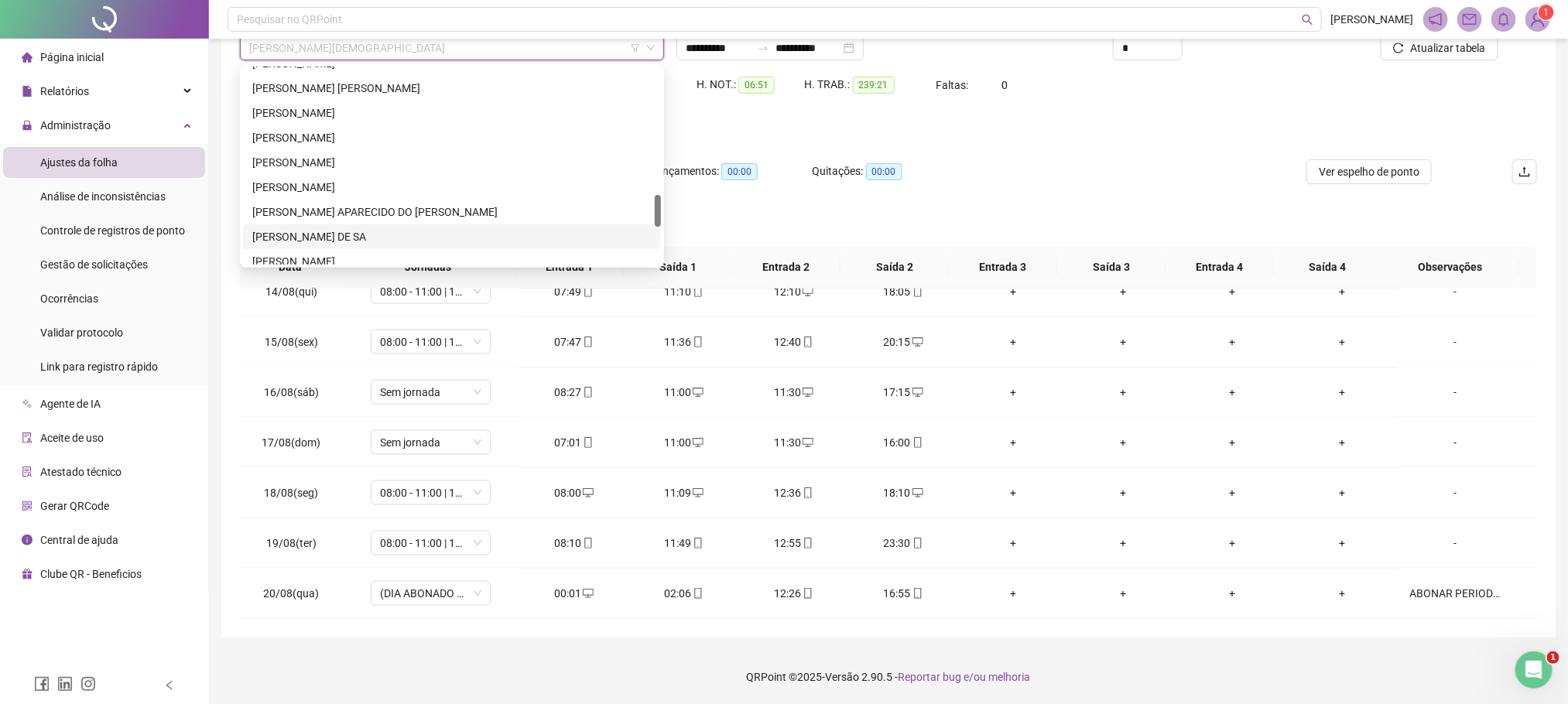
click at [309, 237] on div "MARCOS RYANN PEREIRA DE SA" at bounding box center [451, 236] width 399 height 17
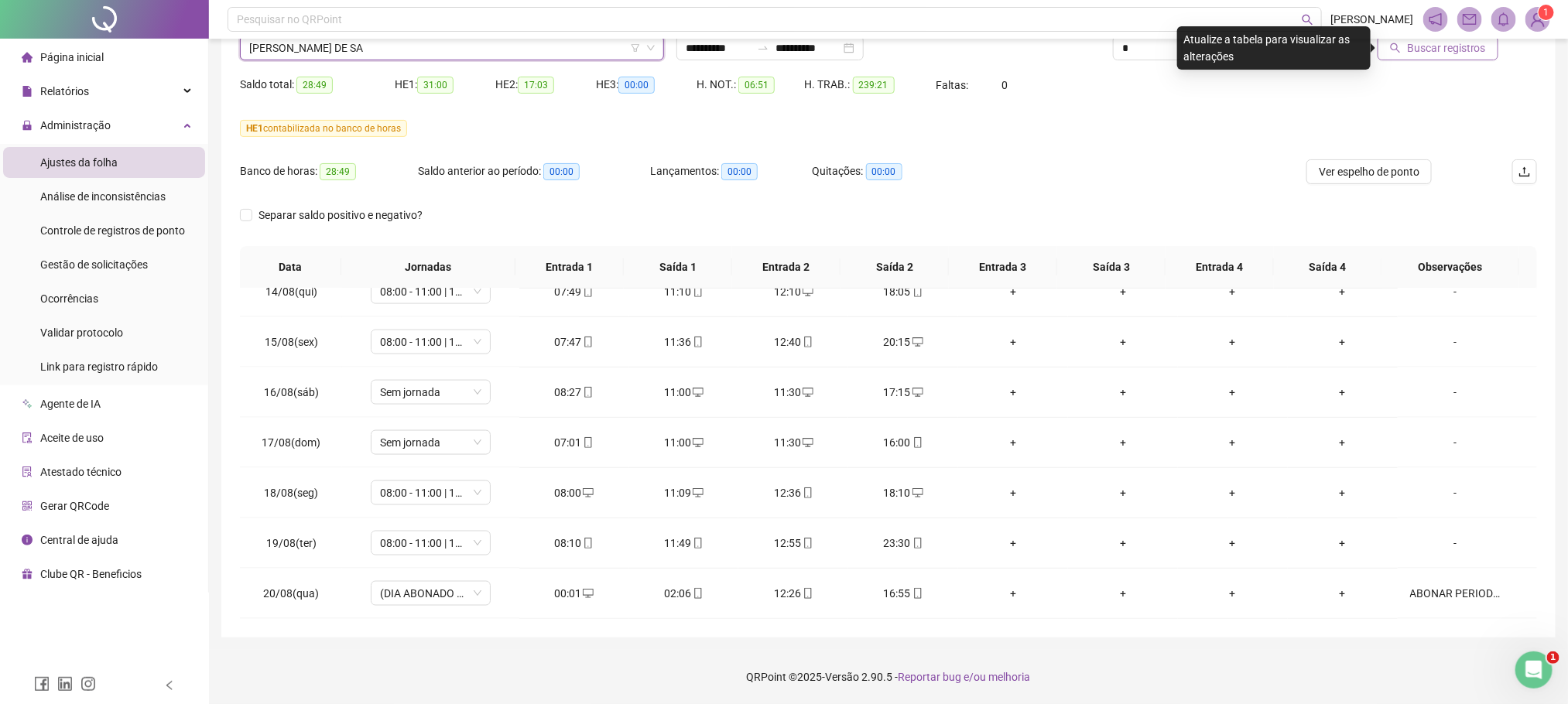
click at [1417, 47] on span "Buscar registros" at bounding box center [1446, 48] width 79 height 17
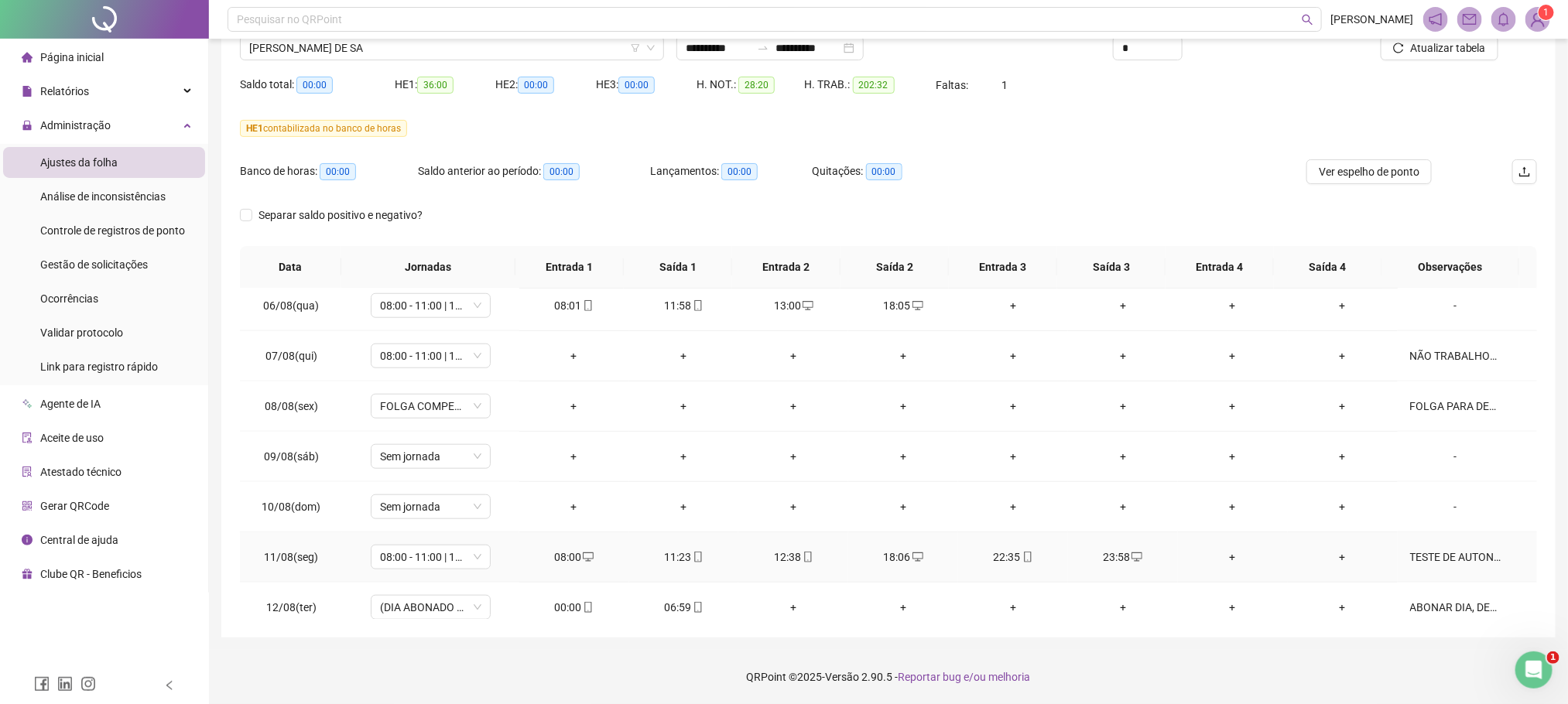
scroll to position [775, 0]
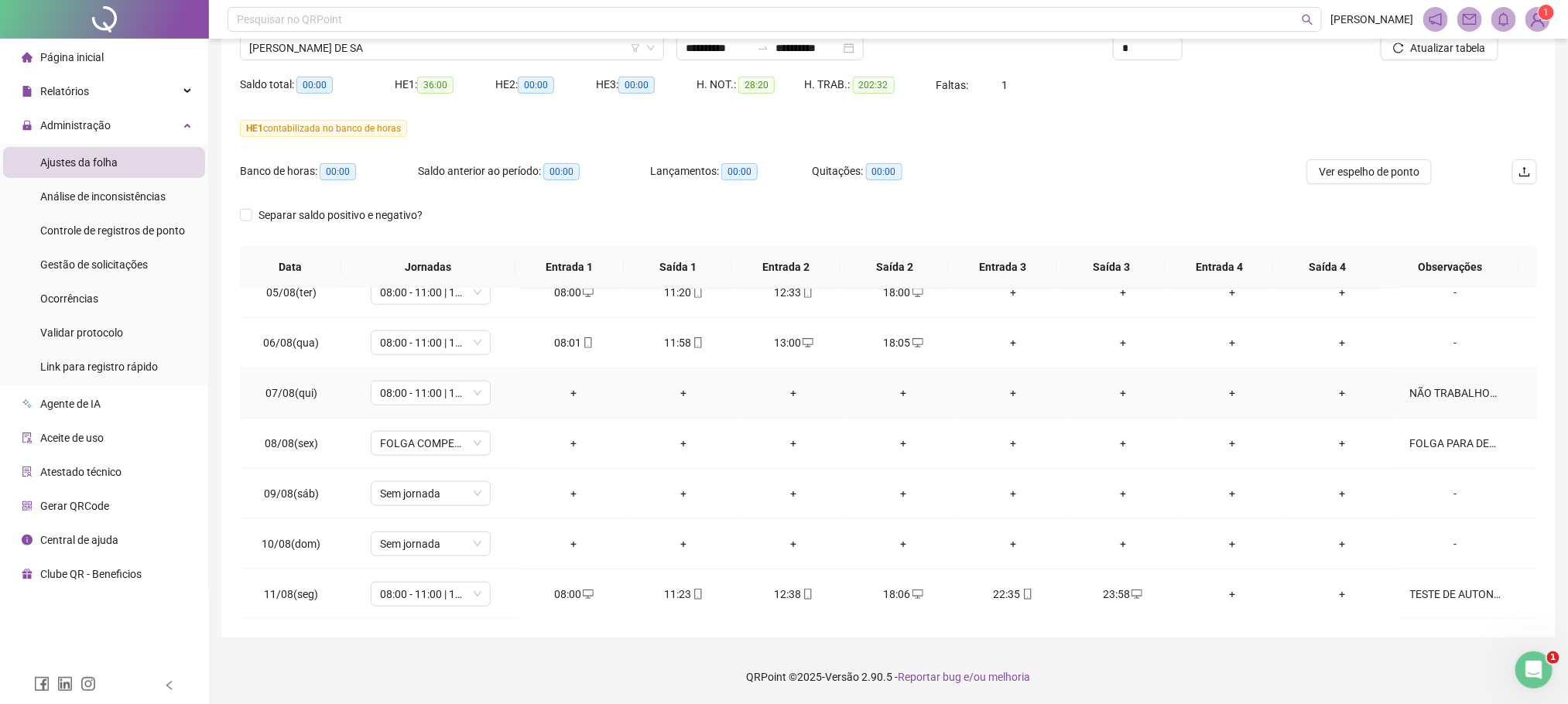
click at [1453, 399] on div "NÃO TRABALHOU NA DATA" at bounding box center [1456, 392] width 91 height 17
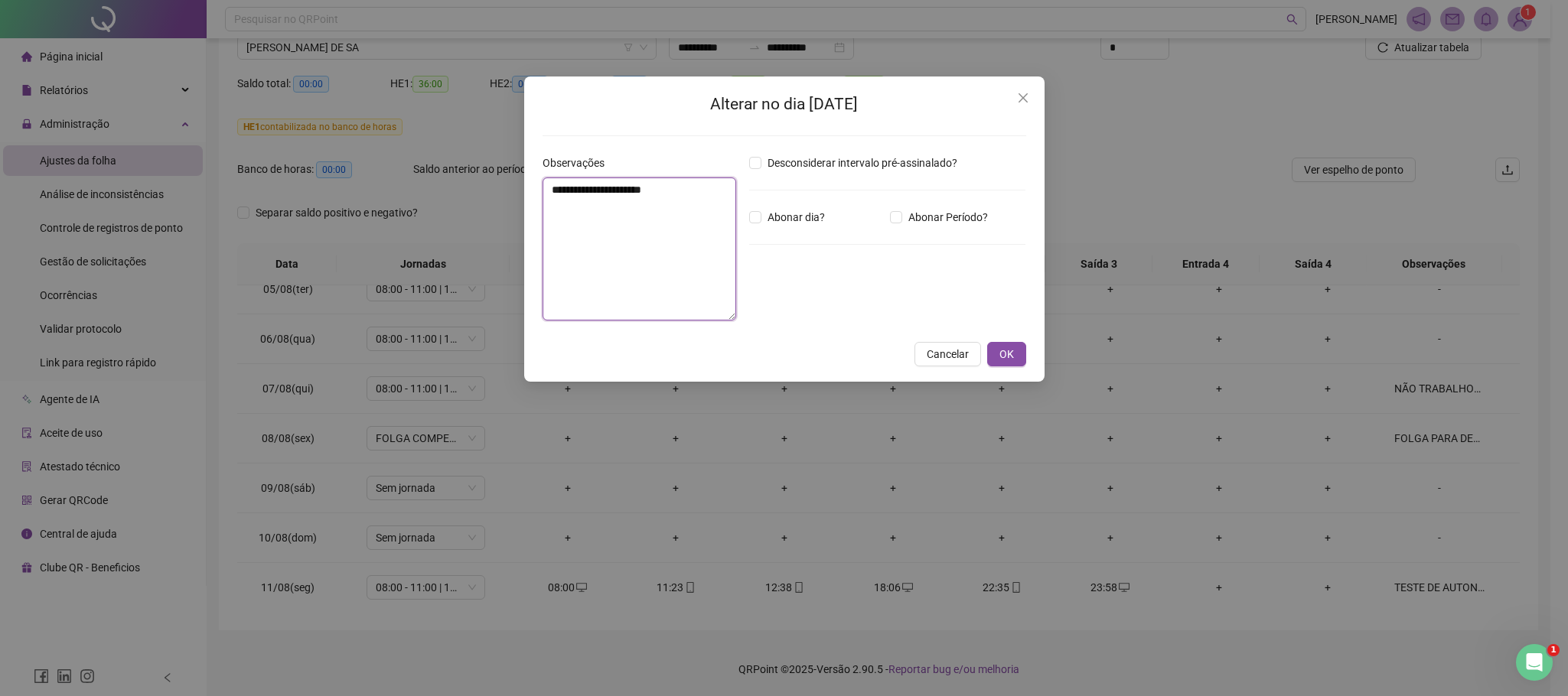
click at [691, 202] on textarea "**********" at bounding box center [640, 248] width 194 height 143
type textarea "**********"
click at [1003, 350] on span "OK" at bounding box center [1007, 354] width 15 height 17
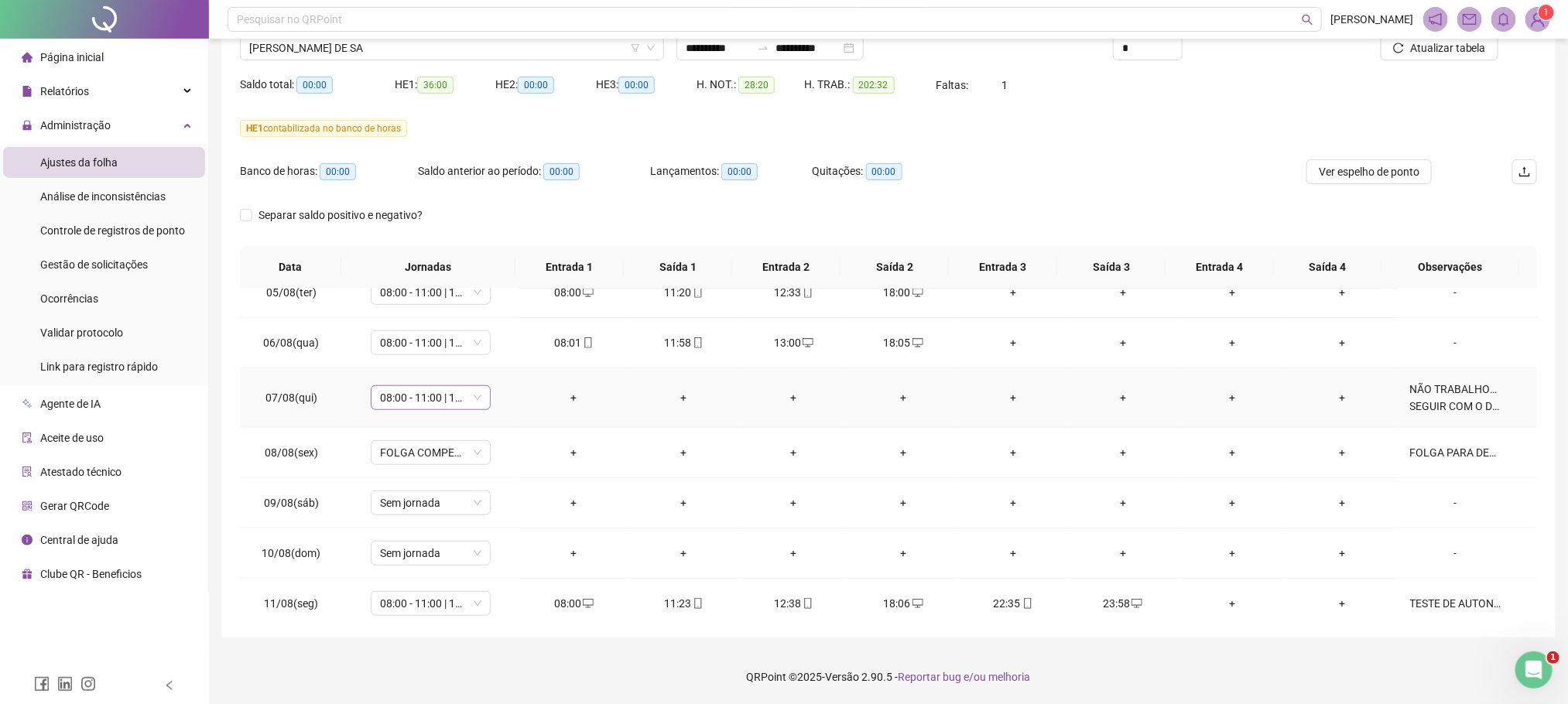
click at [477, 402] on span "08:00 - 11:00 | 12:12 - 18:00" at bounding box center [431, 397] width 102 height 23
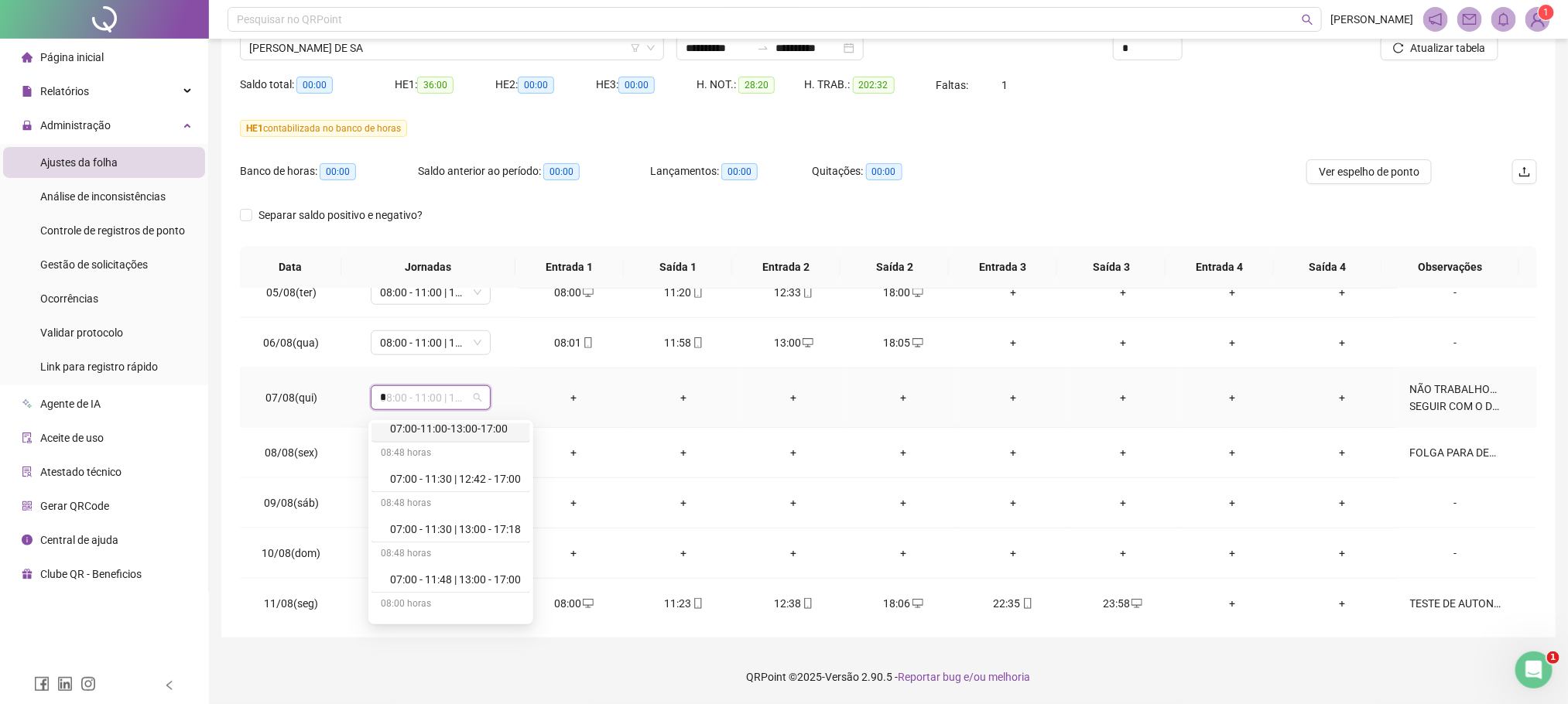
scroll to position [0, 0]
type input "****"
click at [418, 468] on div "Folga" at bounding box center [441, 460] width 102 height 17
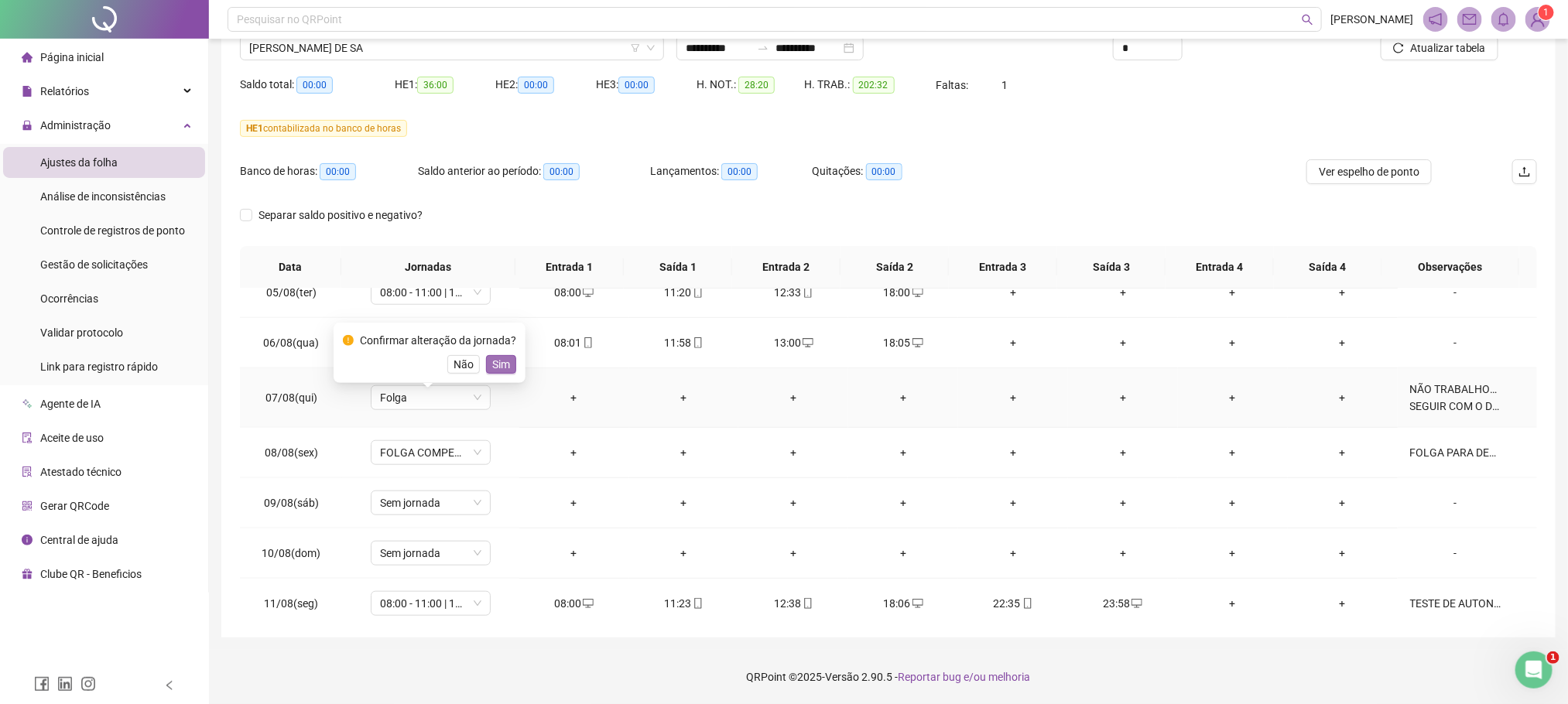
click at [502, 359] on span "Sim" at bounding box center [502, 364] width 18 height 17
click at [1432, 52] on span "Atualizar tabela" at bounding box center [1448, 48] width 76 height 17
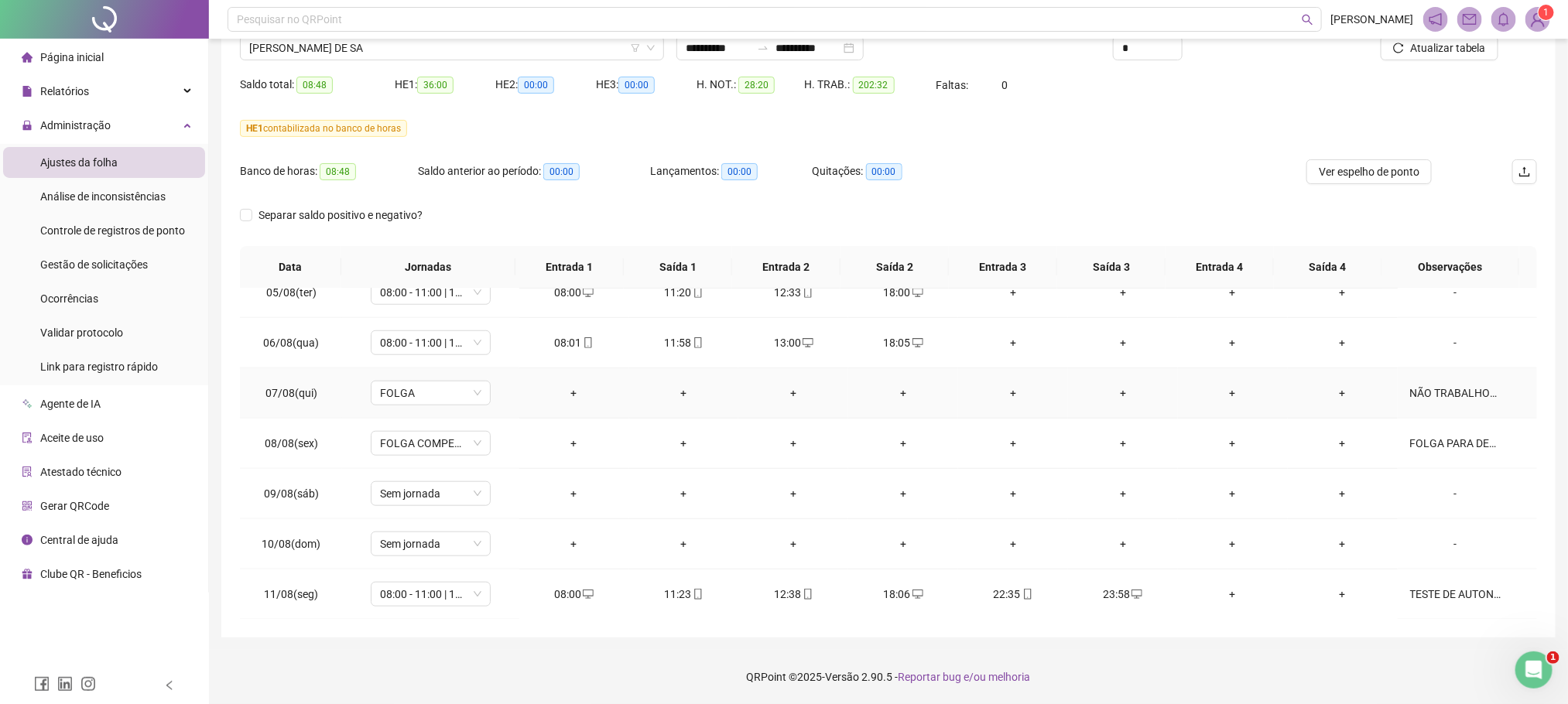
click at [1466, 402] on div "NÃO TRABALHOU NA DATA SEGUIR COM O DESCONTO EM FOLHA DO DIA" at bounding box center [1456, 392] width 91 height 17
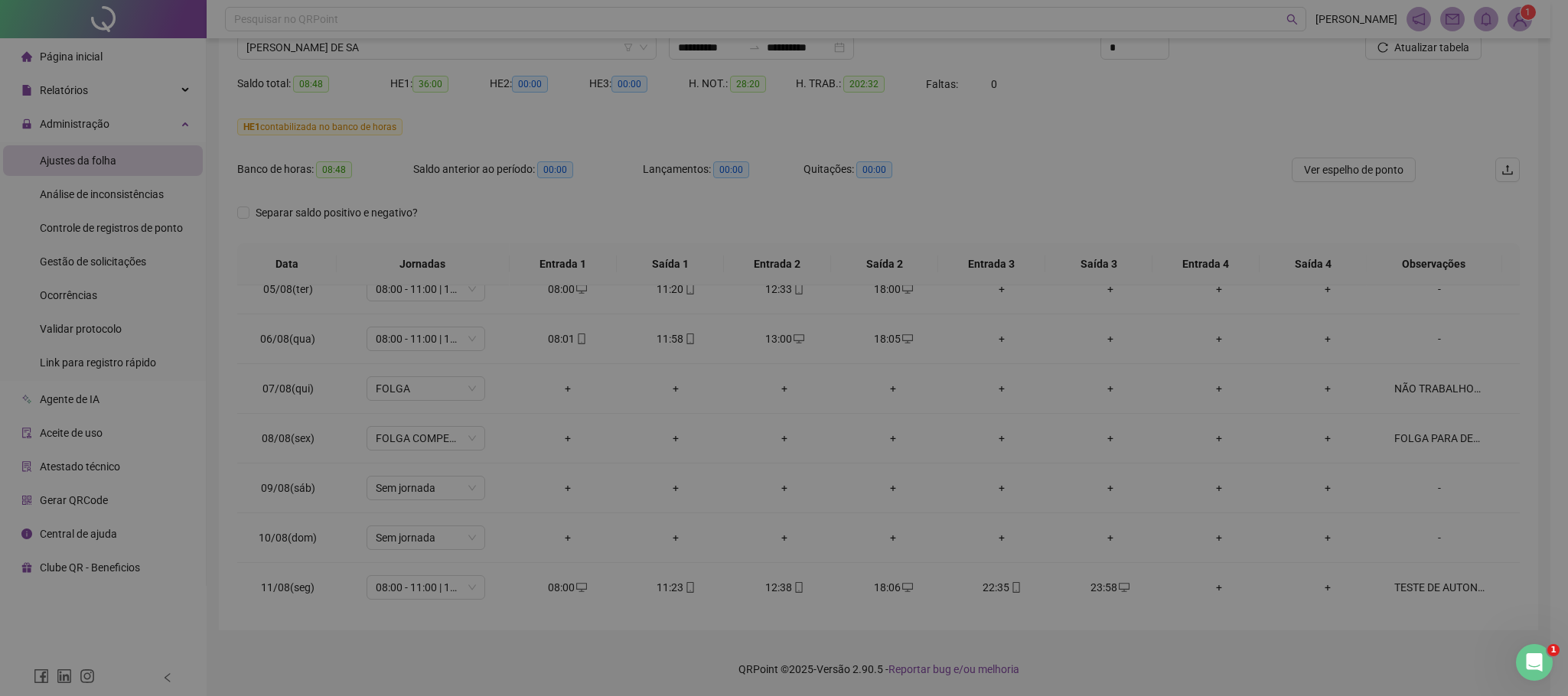
type textarea "**********"
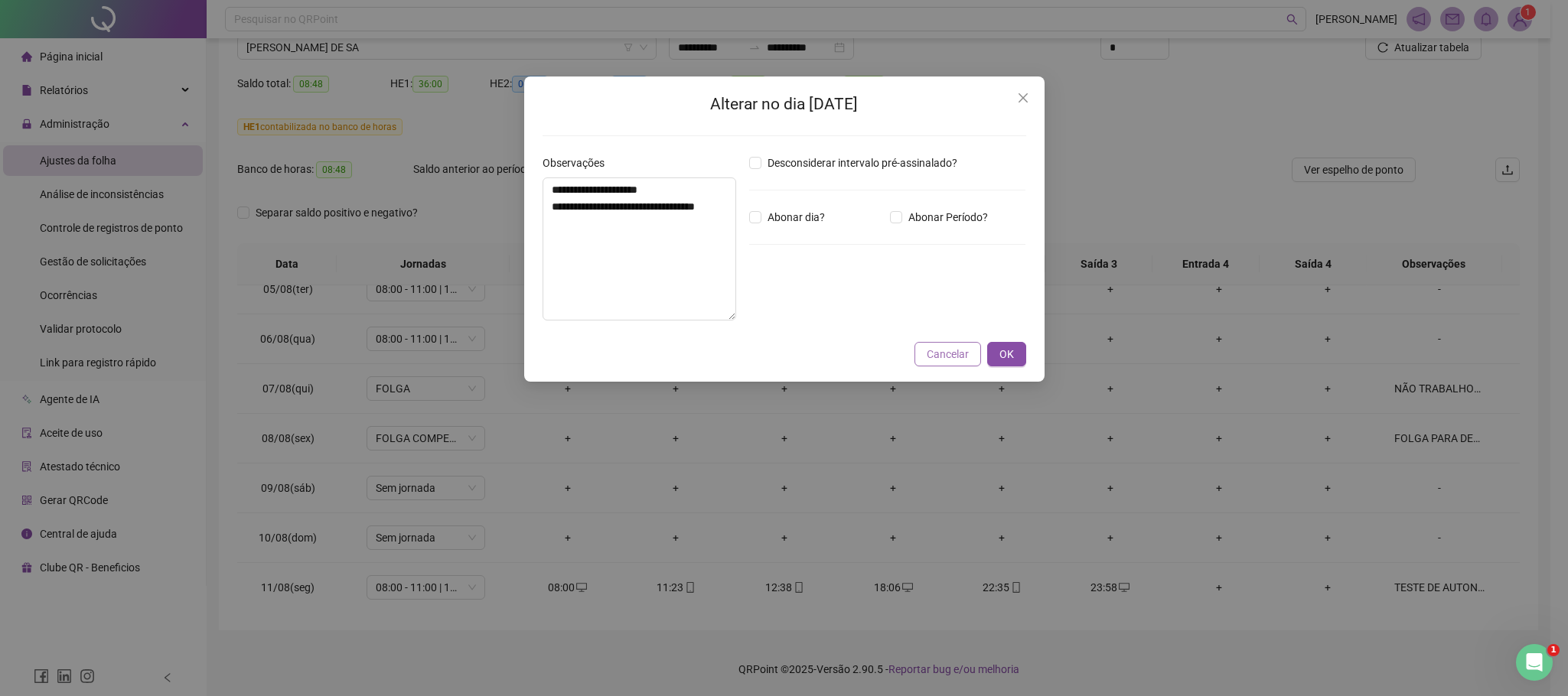
click at [945, 355] on span "Cancelar" at bounding box center [947, 354] width 42 height 17
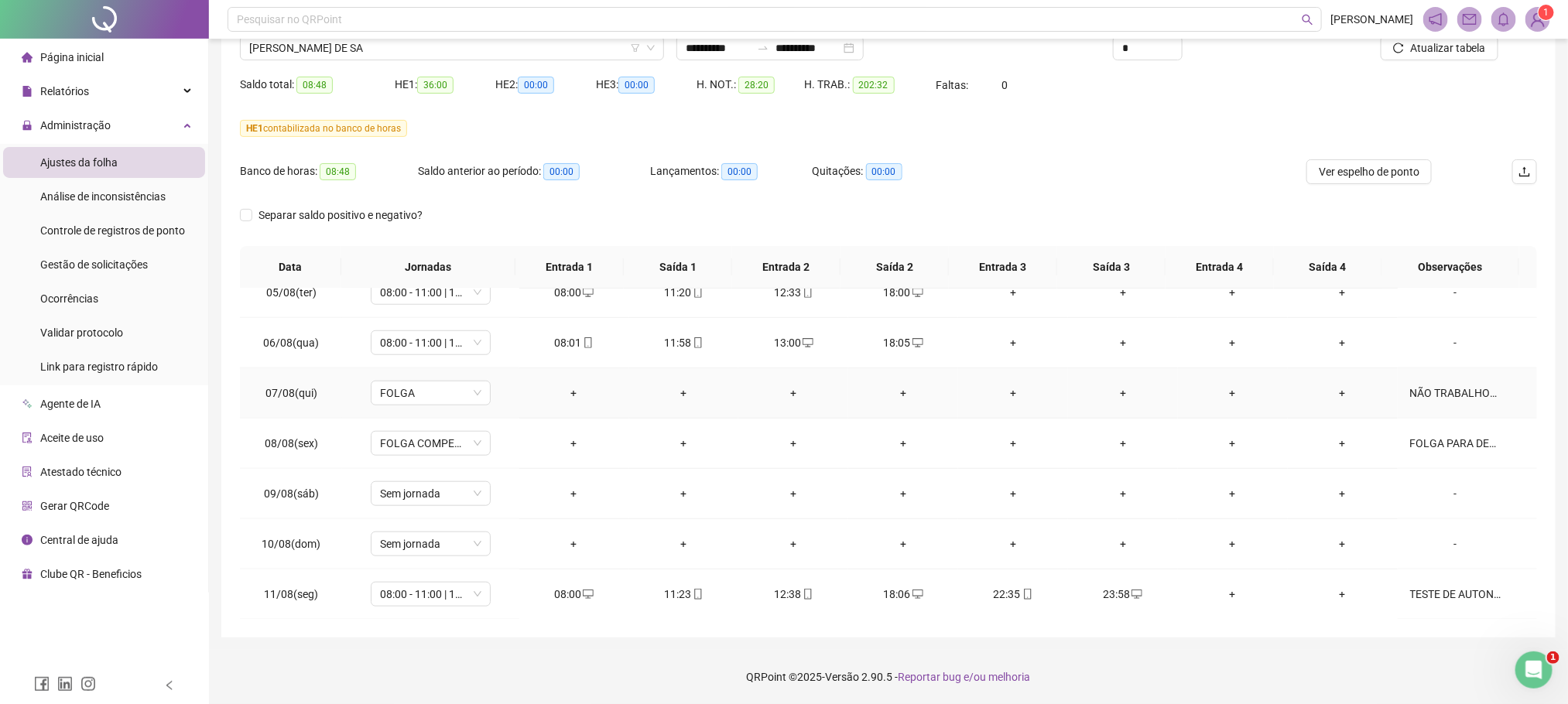
click at [1465, 391] on div "NÃO TRABALHOU NA DATA SEGUIR COM O DESCONTO EM FOLHA DO DIA" at bounding box center [1456, 392] width 91 height 17
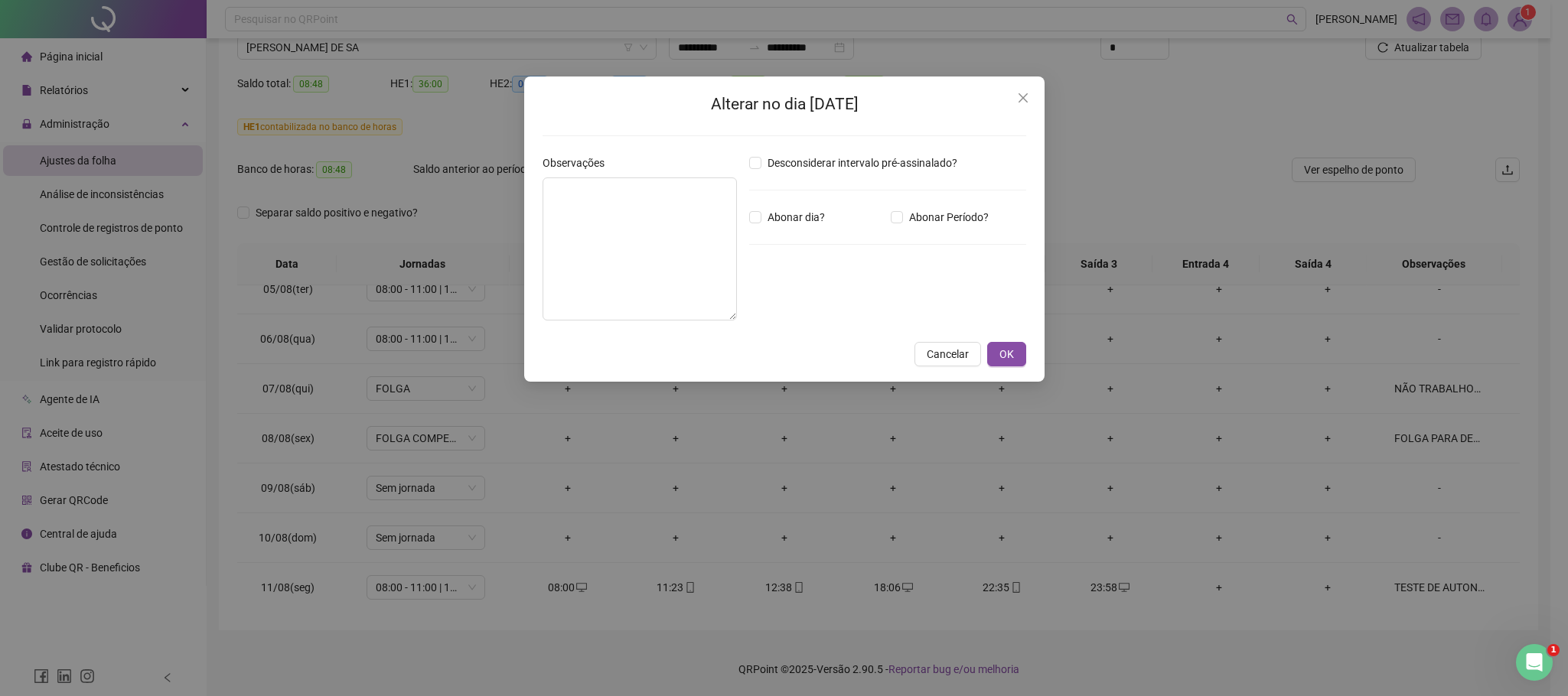
type textarea "**********"
click at [657, 242] on textarea "**********" at bounding box center [640, 248] width 194 height 143
click at [955, 344] on button "Cancelar" at bounding box center [947, 355] width 66 height 25
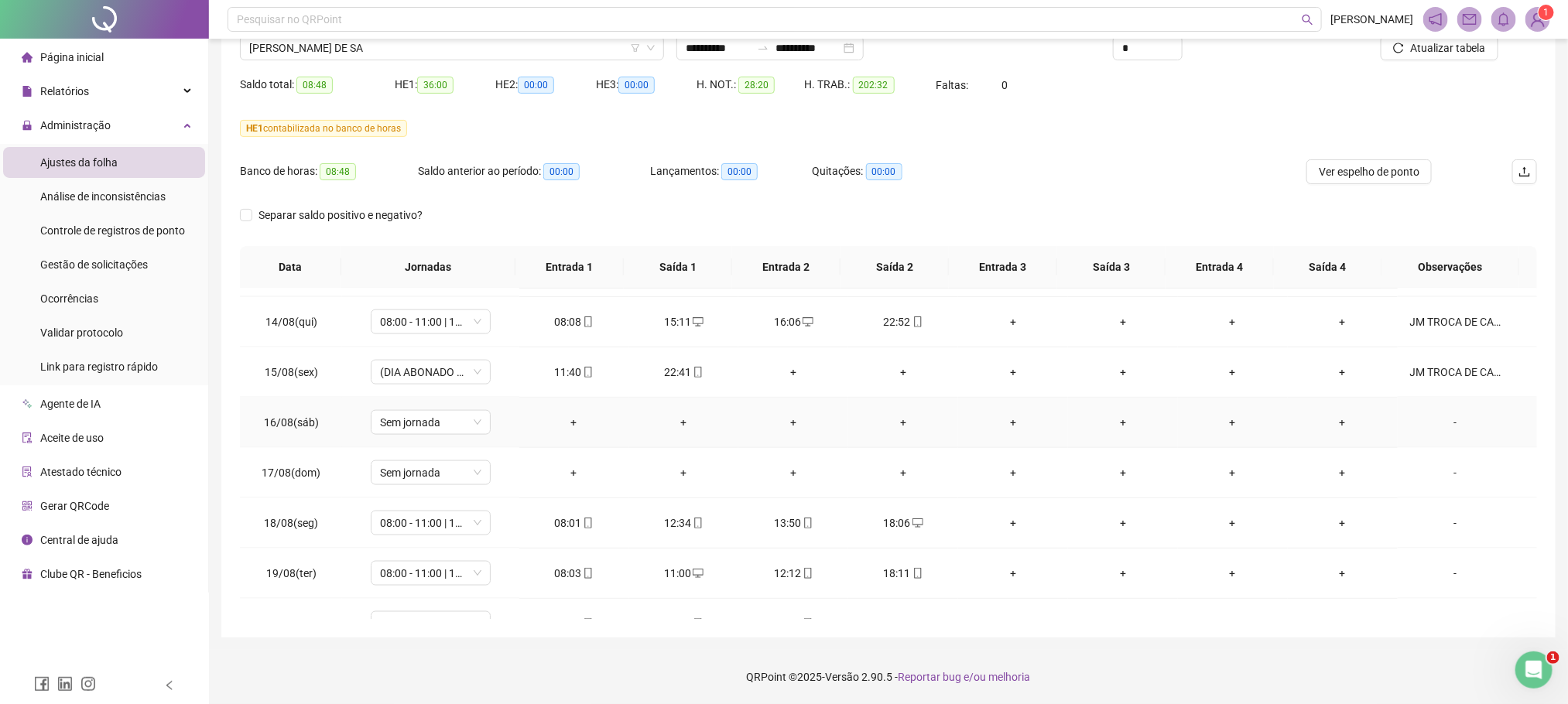
scroll to position [1239, 0]
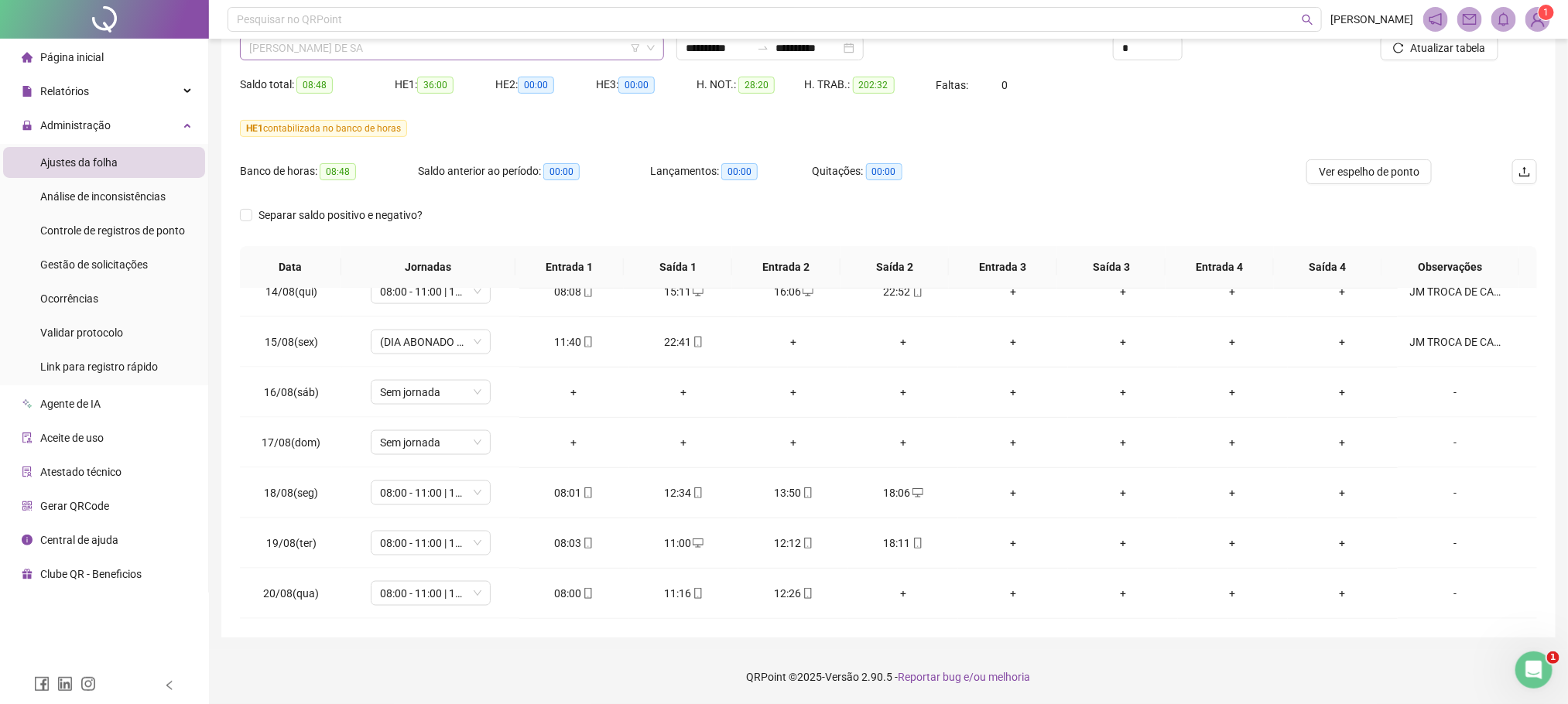
click at [350, 47] on span "MARCOS RYANN PEREIRA DE SA" at bounding box center [451, 48] width 406 height 23
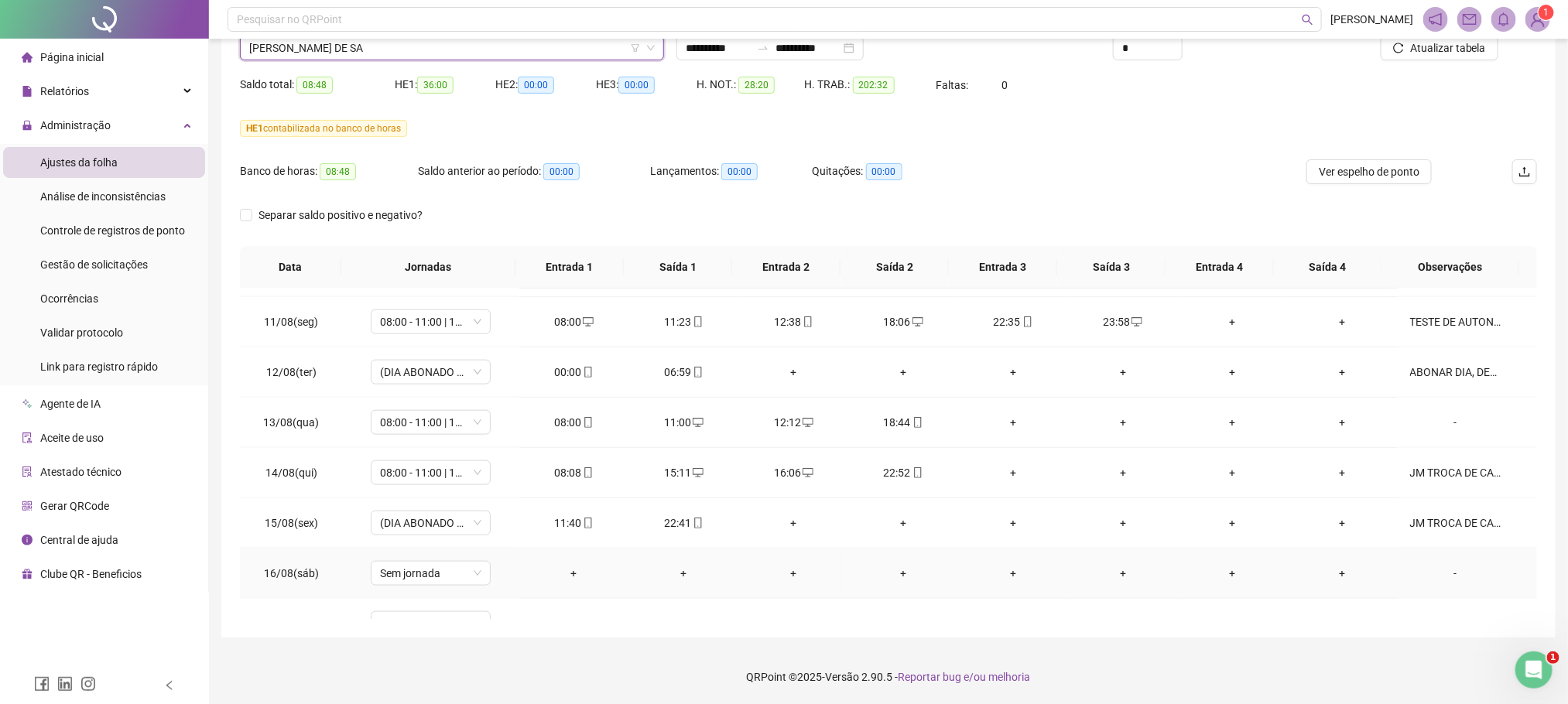
scroll to position [1007, 0]
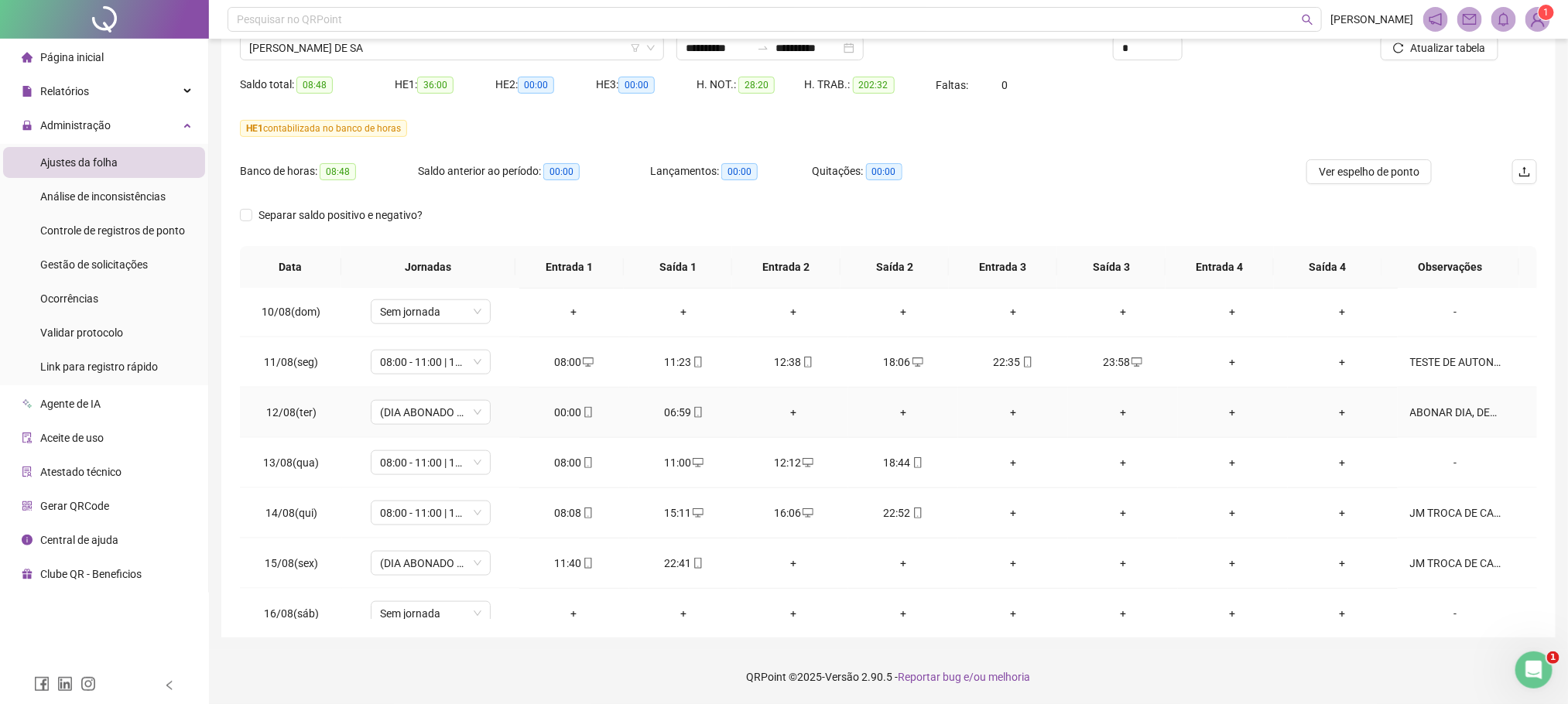
click at [1467, 409] on td "ABONAR DIA, DESCANSO ENTRE JORNADA ." at bounding box center [1467, 412] width 140 height 50
click at [1442, 421] on div "ABONAR DIA, DESCANSO ENTRE JORNADA ." at bounding box center [1456, 412] width 91 height 17
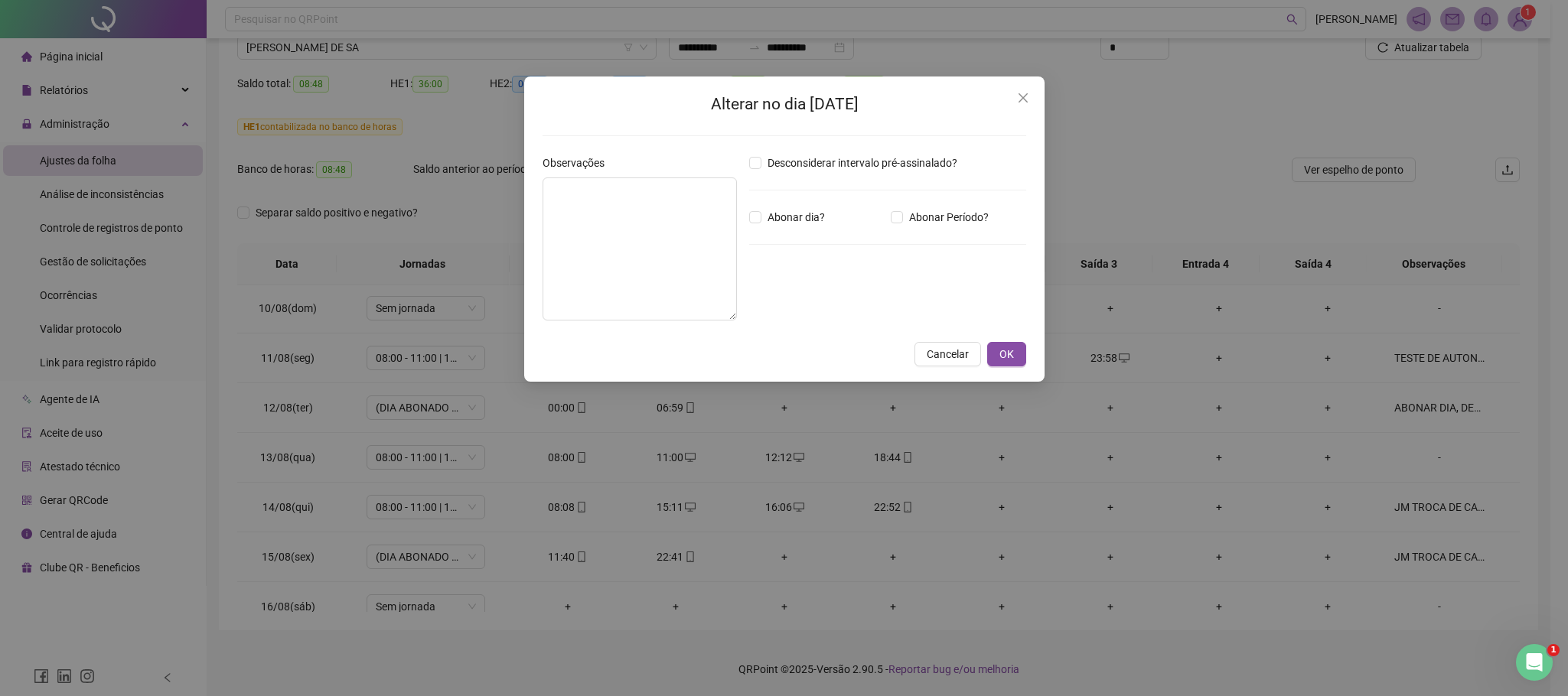
type textarea "**********"
type input "*****"
click at [940, 342] on button "Cancelar" at bounding box center [947, 355] width 66 height 25
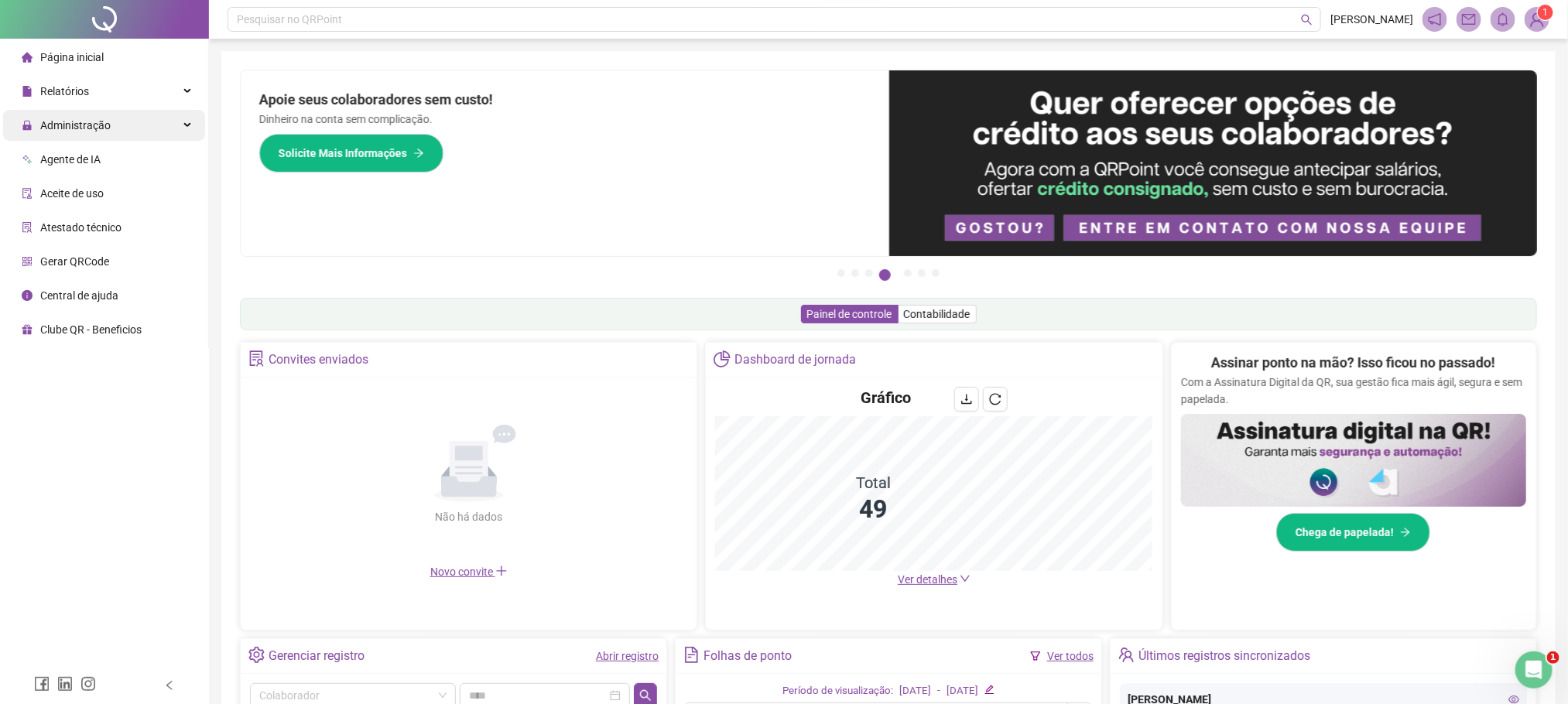
click at [109, 112] on div "Administração" at bounding box center [104, 125] width 202 height 31
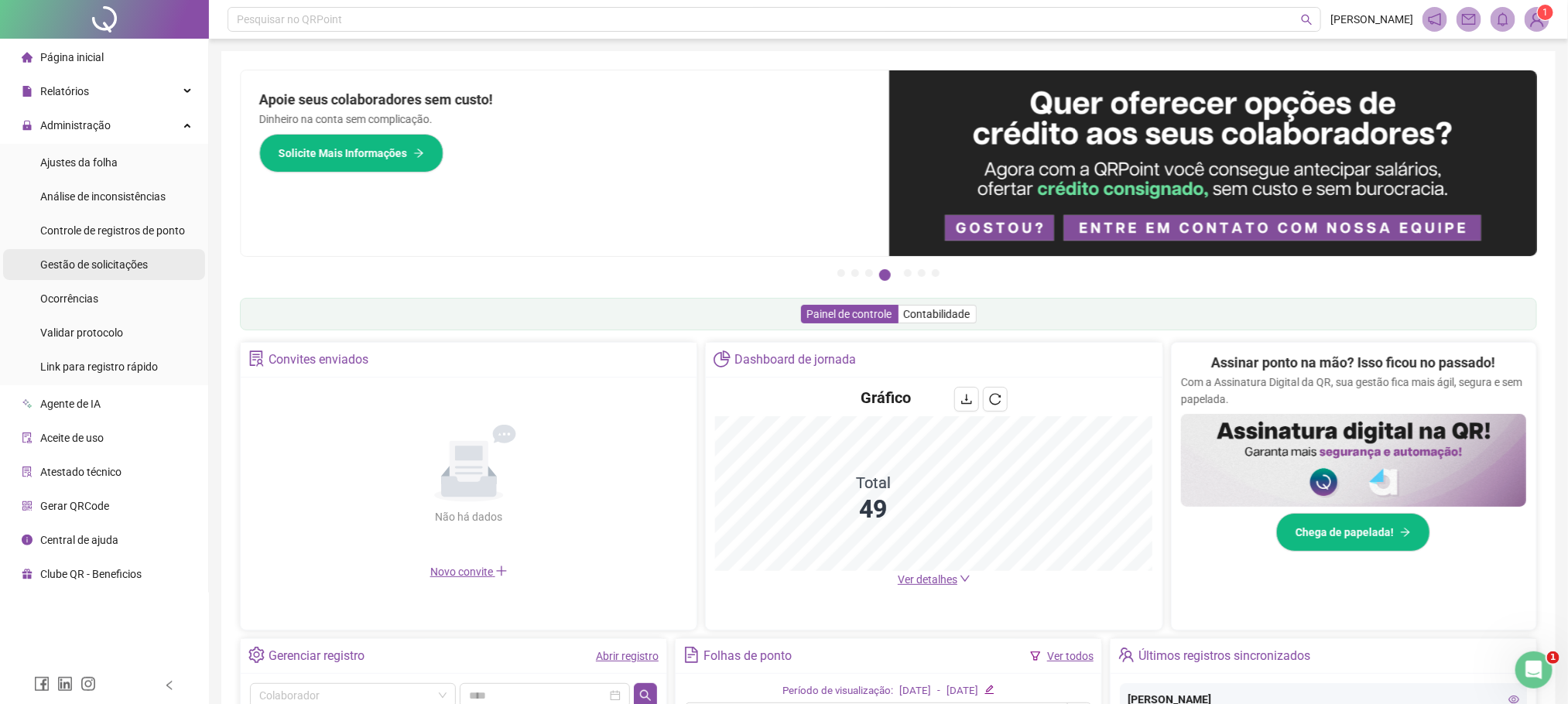
click at [89, 259] on span "Gestão de solicitações" at bounding box center [94, 264] width 107 height 12
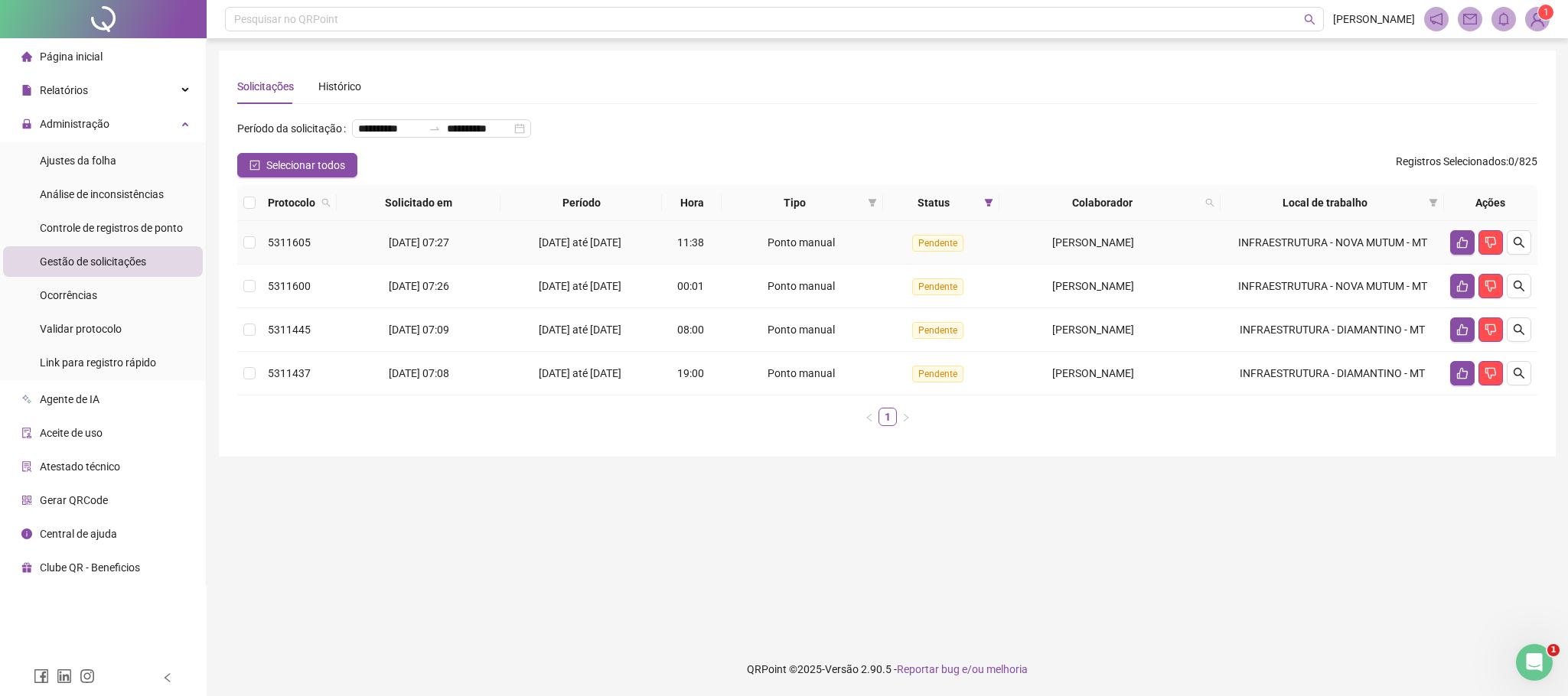
click at [261, 262] on td "5311605" at bounding box center [299, 243] width 75 height 43
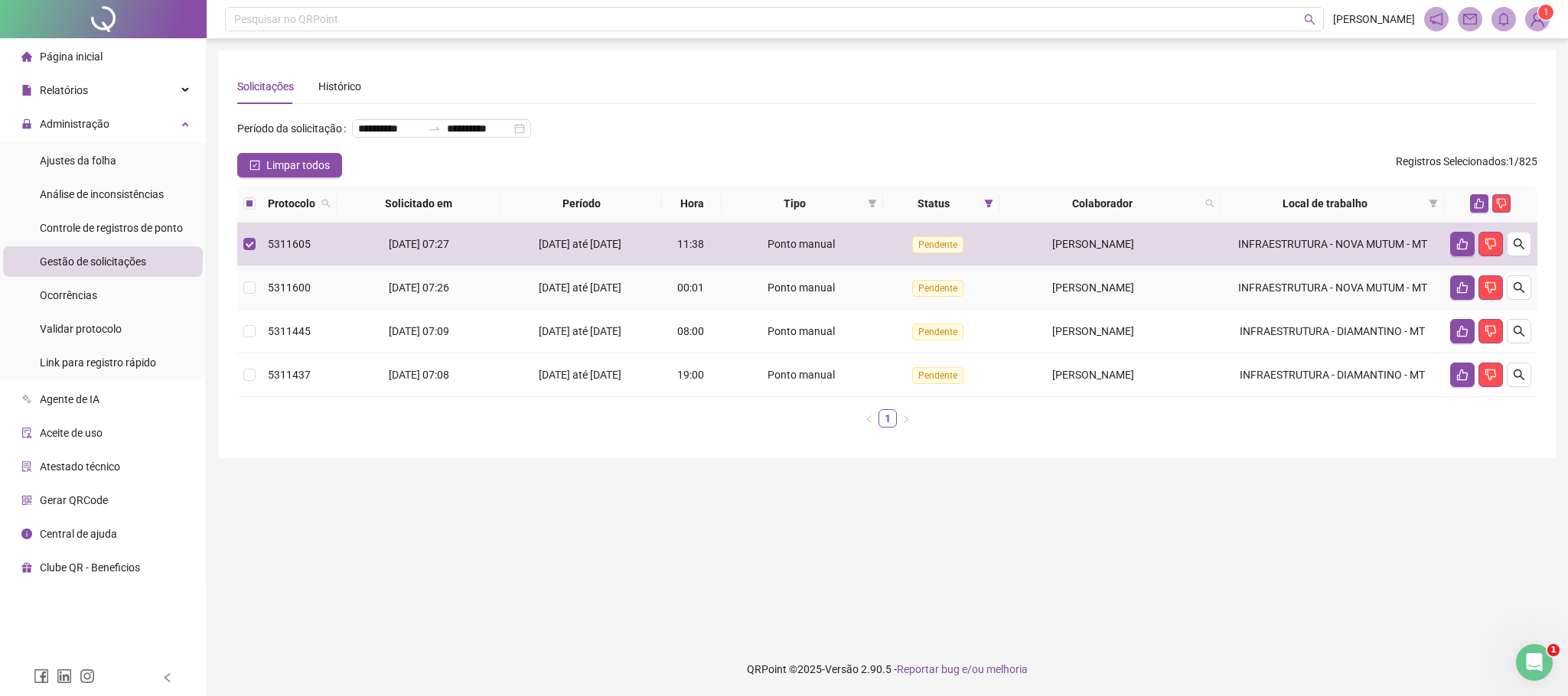
click at [252, 301] on td at bounding box center [249, 288] width 25 height 43
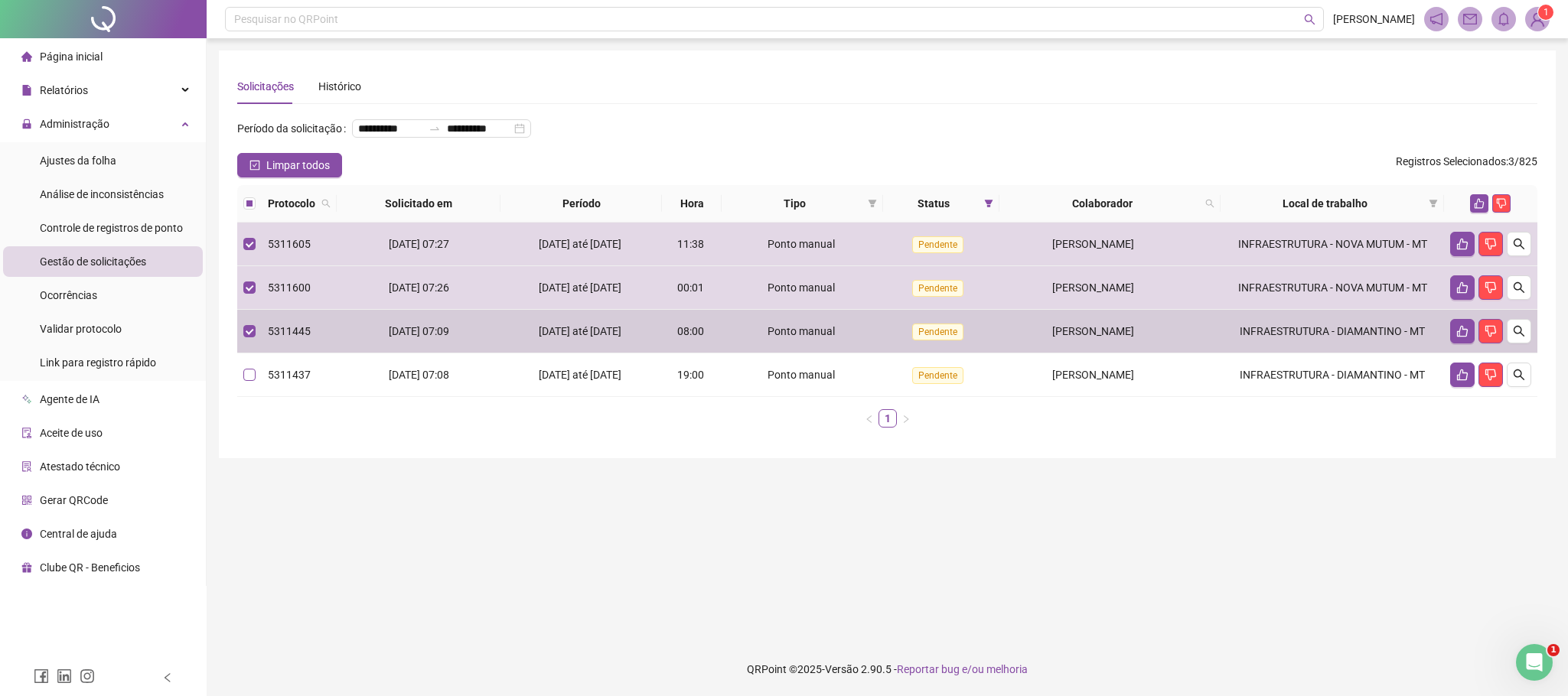
click at [252, 383] on label at bounding box center [249, 375] width 12 height 17
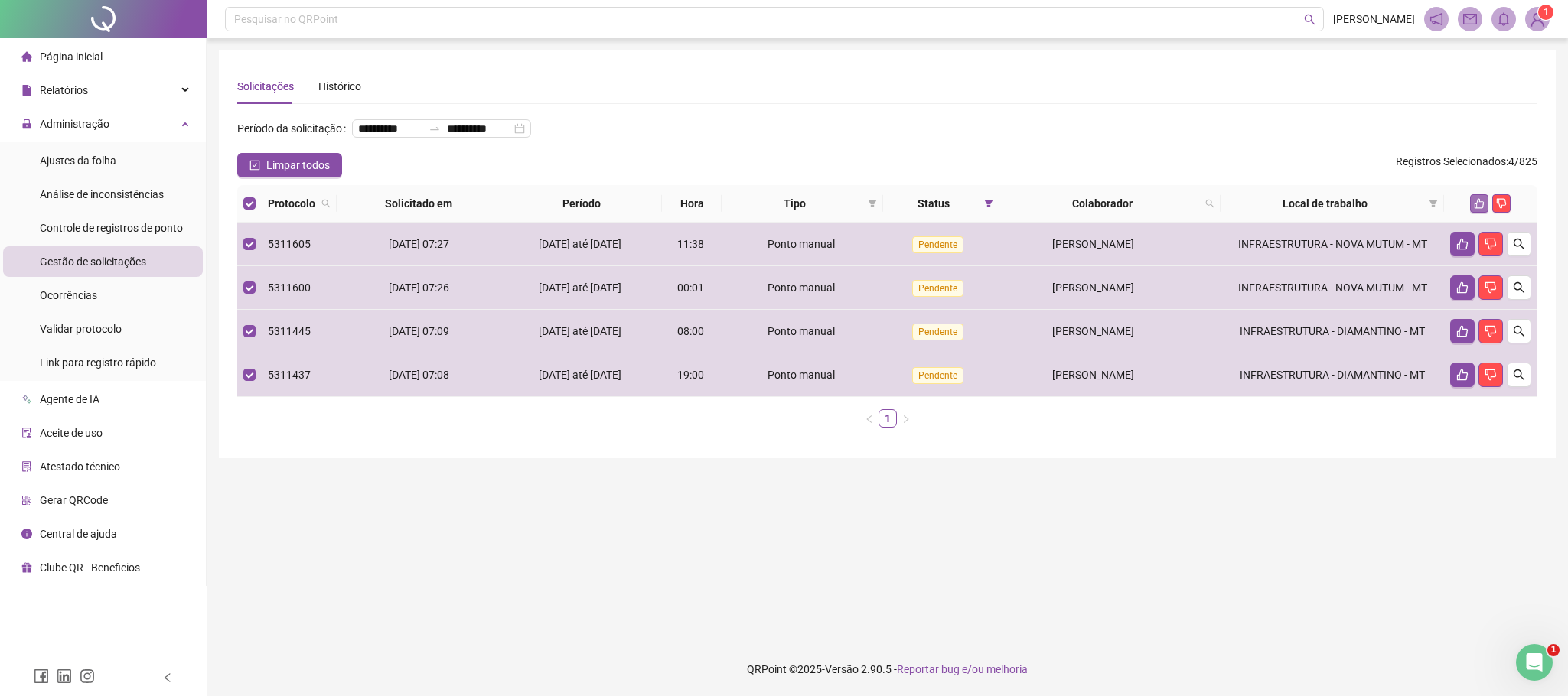
click at [1485, 212] on button "button" at bounding box center [1479, 203] width 18 height 18
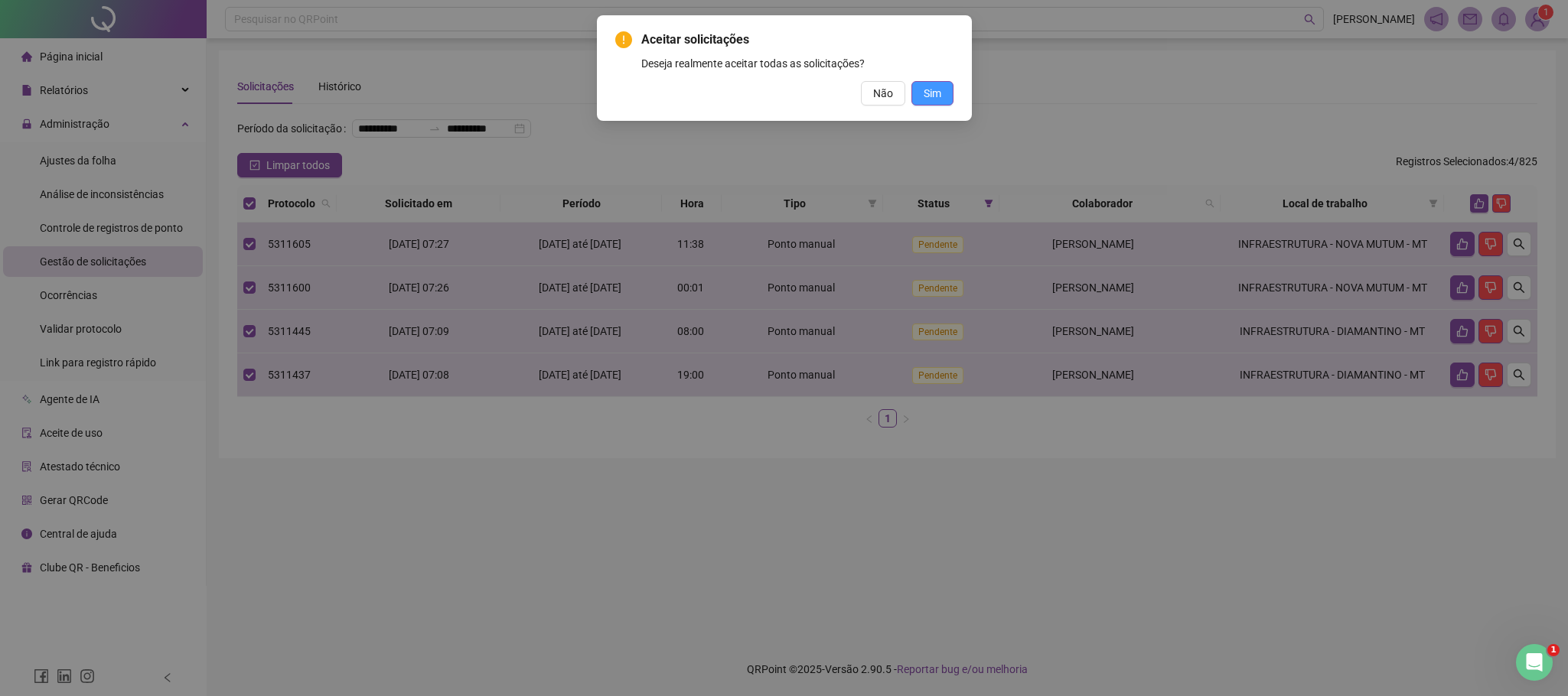
click at [940, 92] on span "Sim" at bounding box center [932, 93] width 18 height 17
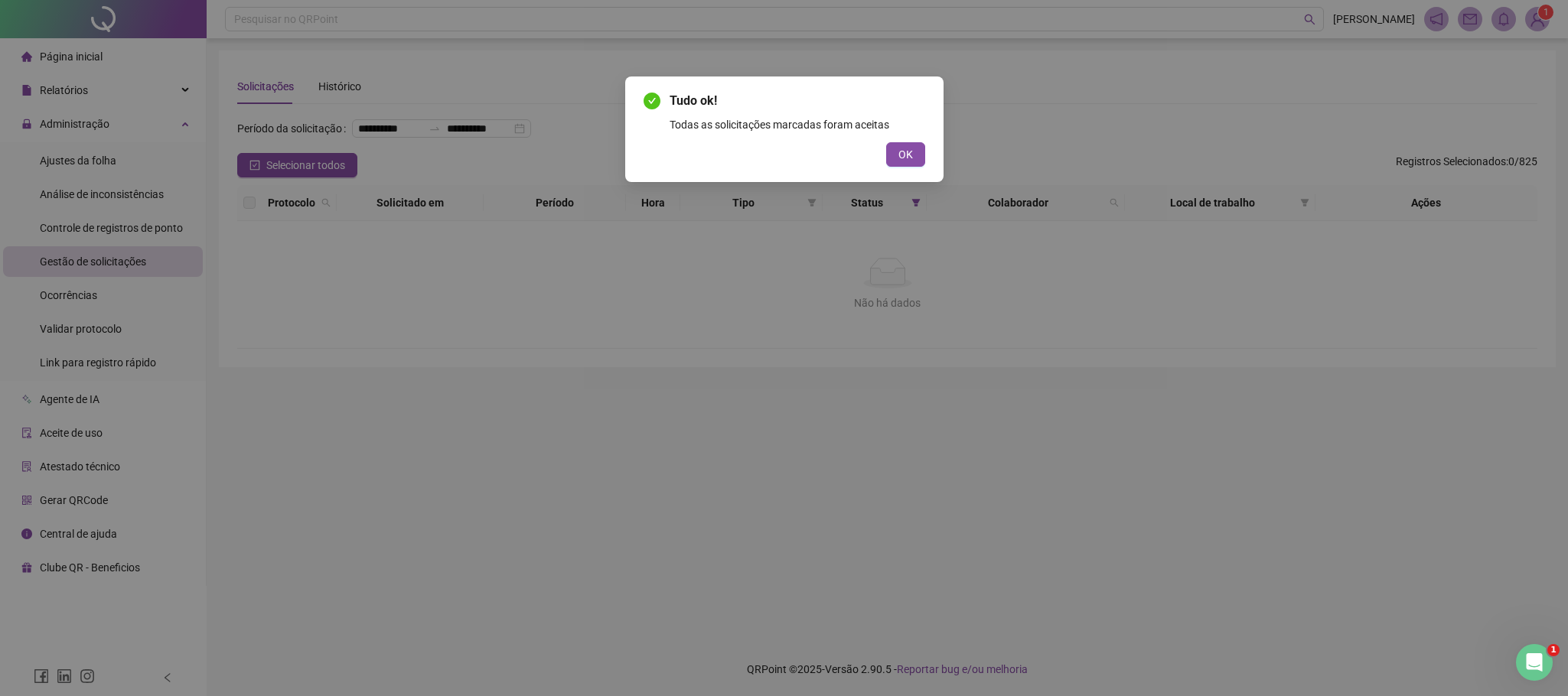
click at [882, 151] on div "OK" at bounding box center [784, 154] width 282 height 25
click at [896, 154] on button "OK" at bounding box center [905, 154] width 39 height 25
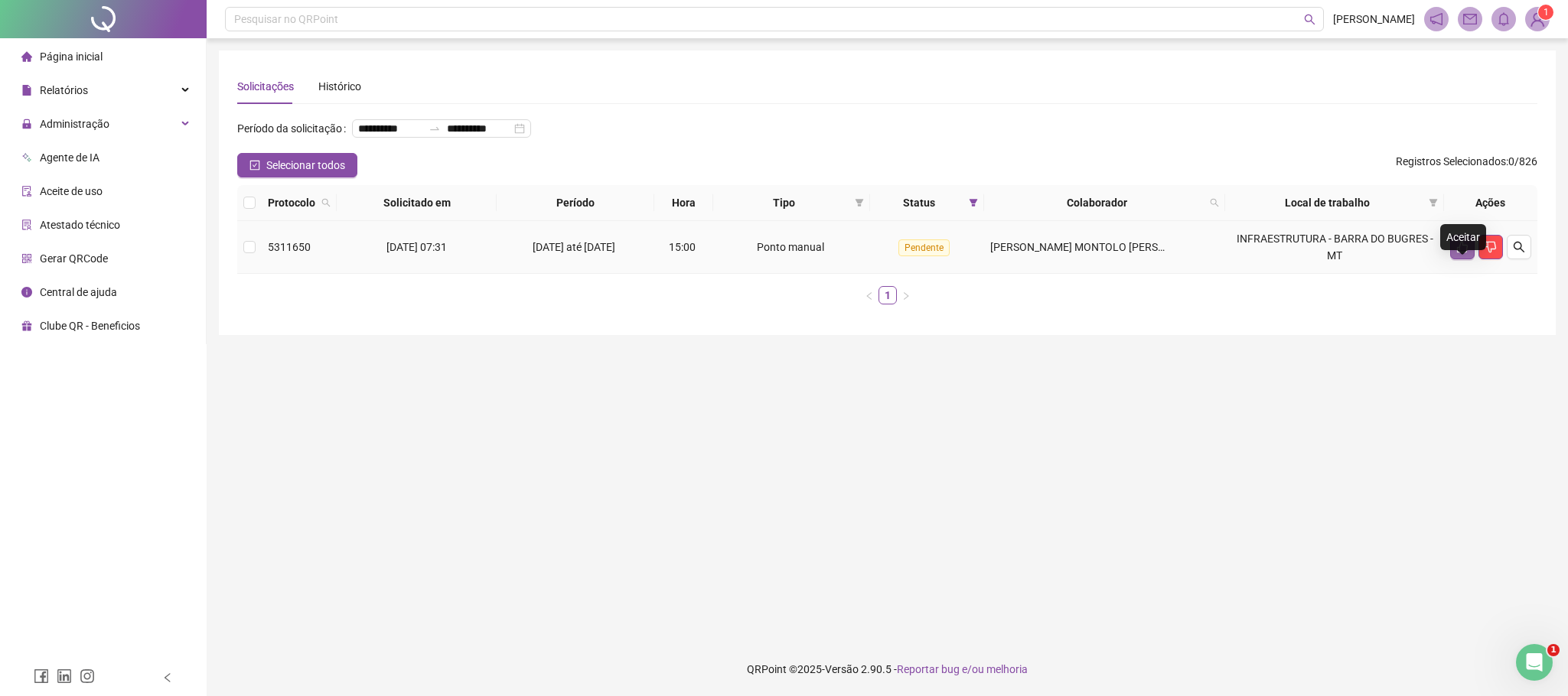
click at [1465, 253] on icon "like" at bounding box center [1462, 247] width 12 height 12
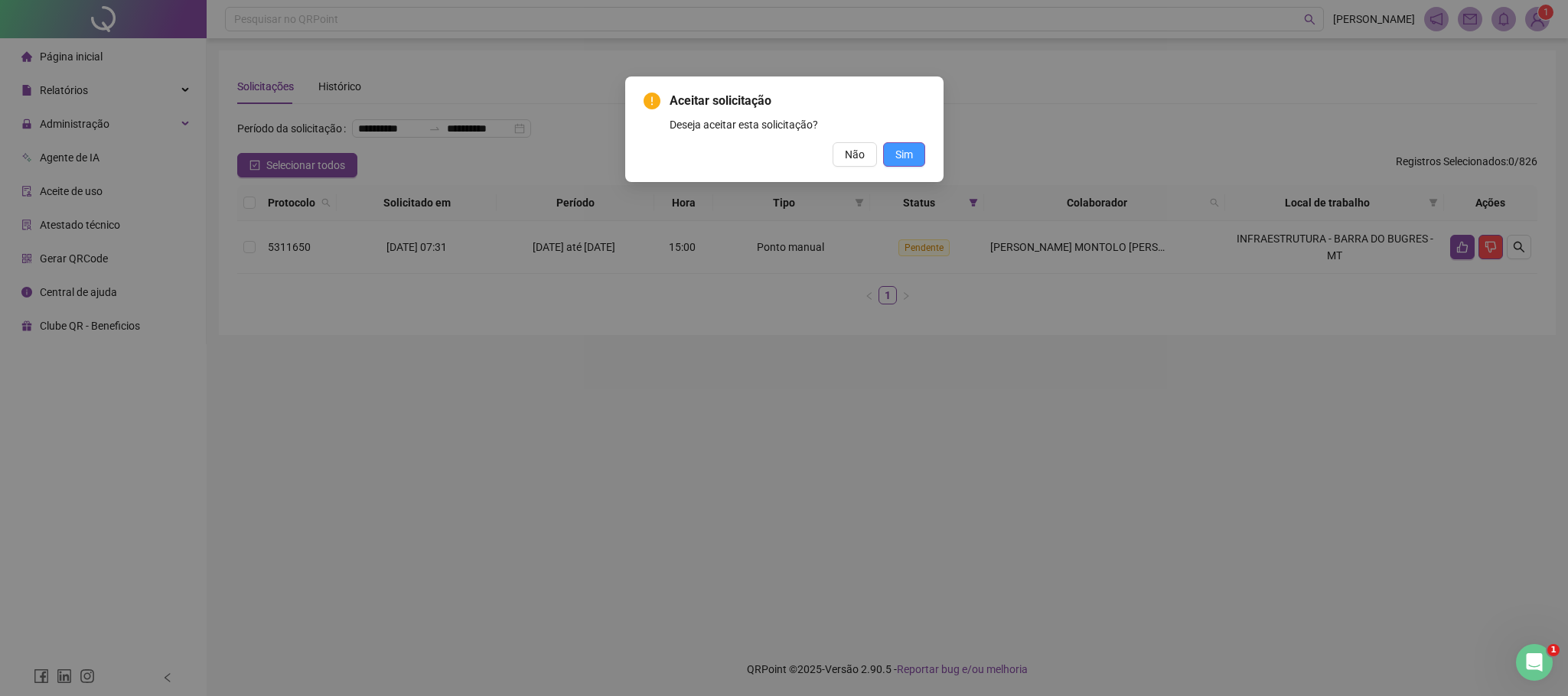
click at [902, 154] on span "Sim" at bounding box center [905, 154] width 18 height 17
